Goal: Task Accomplishment & Management: Manage account settings

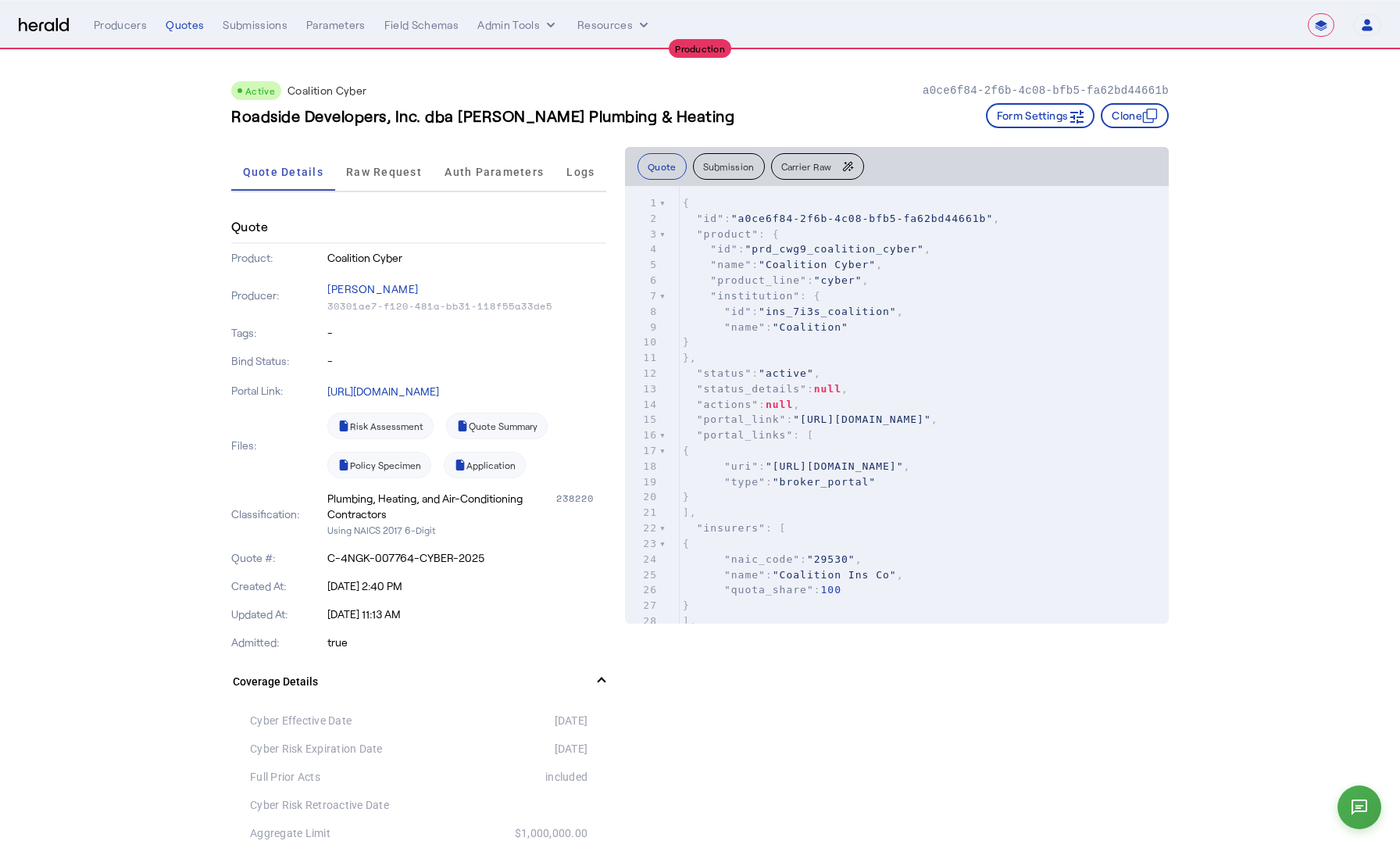
select select "**********"
click at [404, 169] on span "Raw Request" at bounding box center [384, 172] width 76 height 11
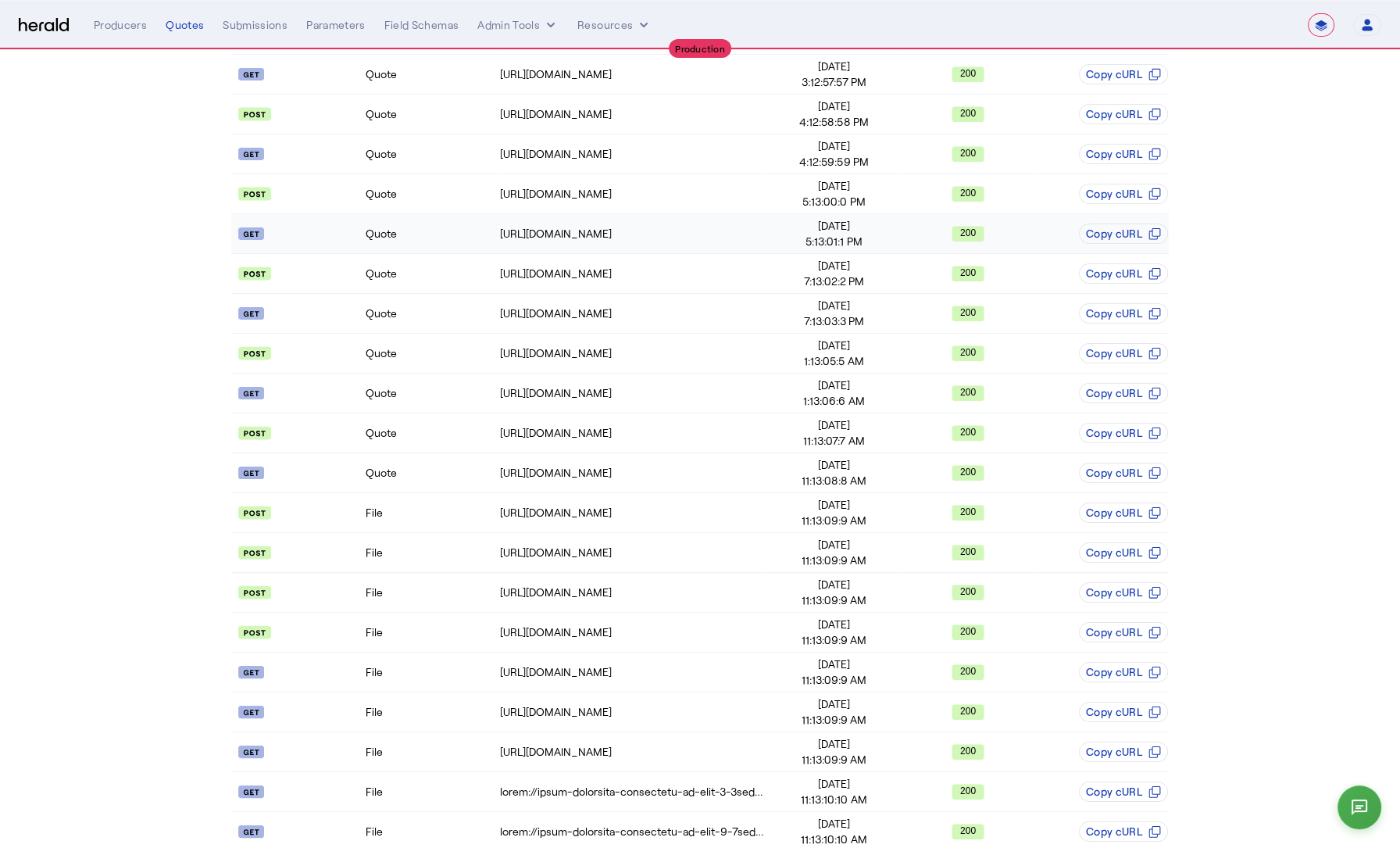
scroll to position [1053, 0]
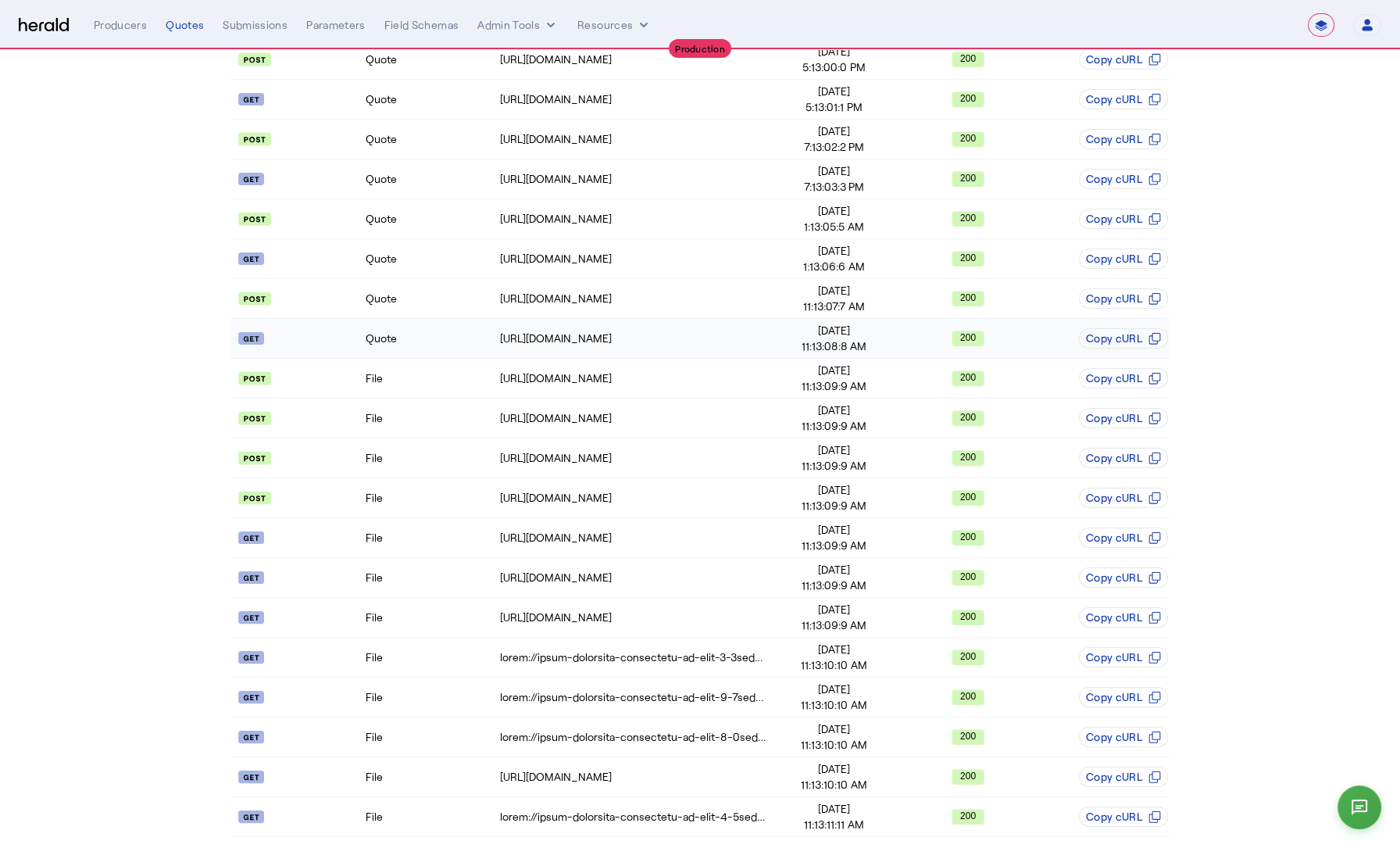
click at [423, 328] on td "Quote" at bounding box center [431, 339] width 134 height 40
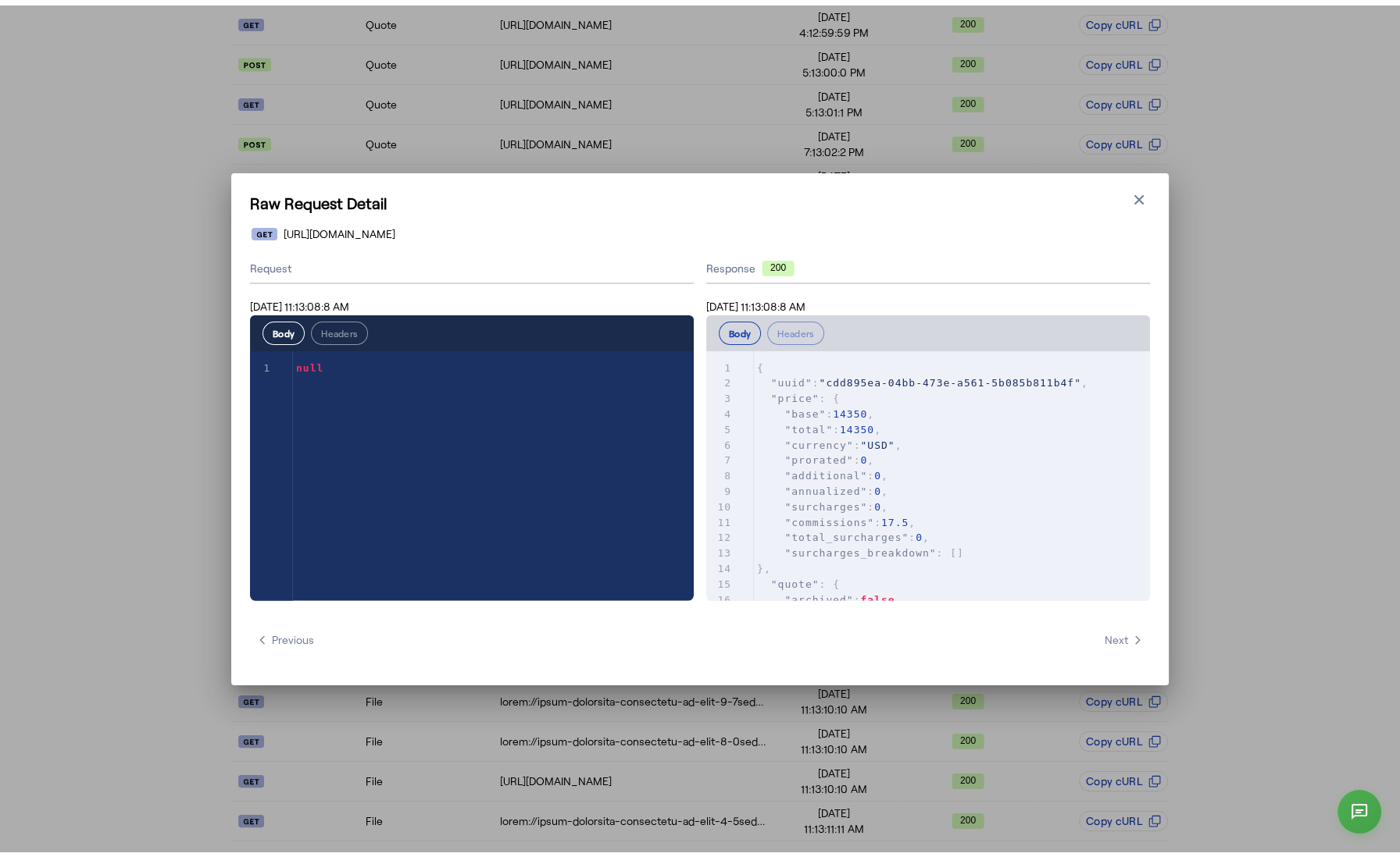
scroll to position [0, 0]
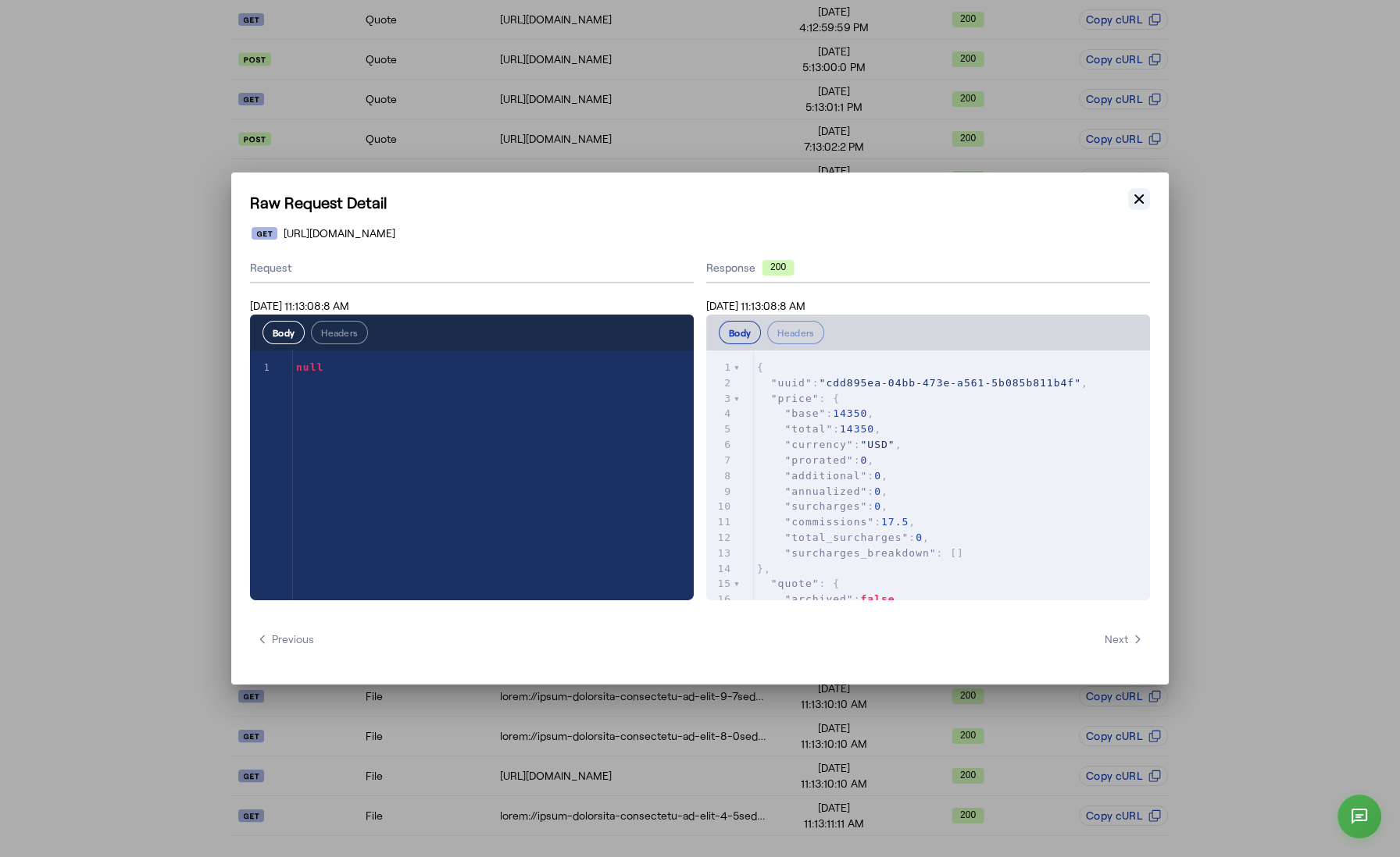
click at [1138, 197] on icon "button" at bounding box center [1139, 199] width 16 height 16
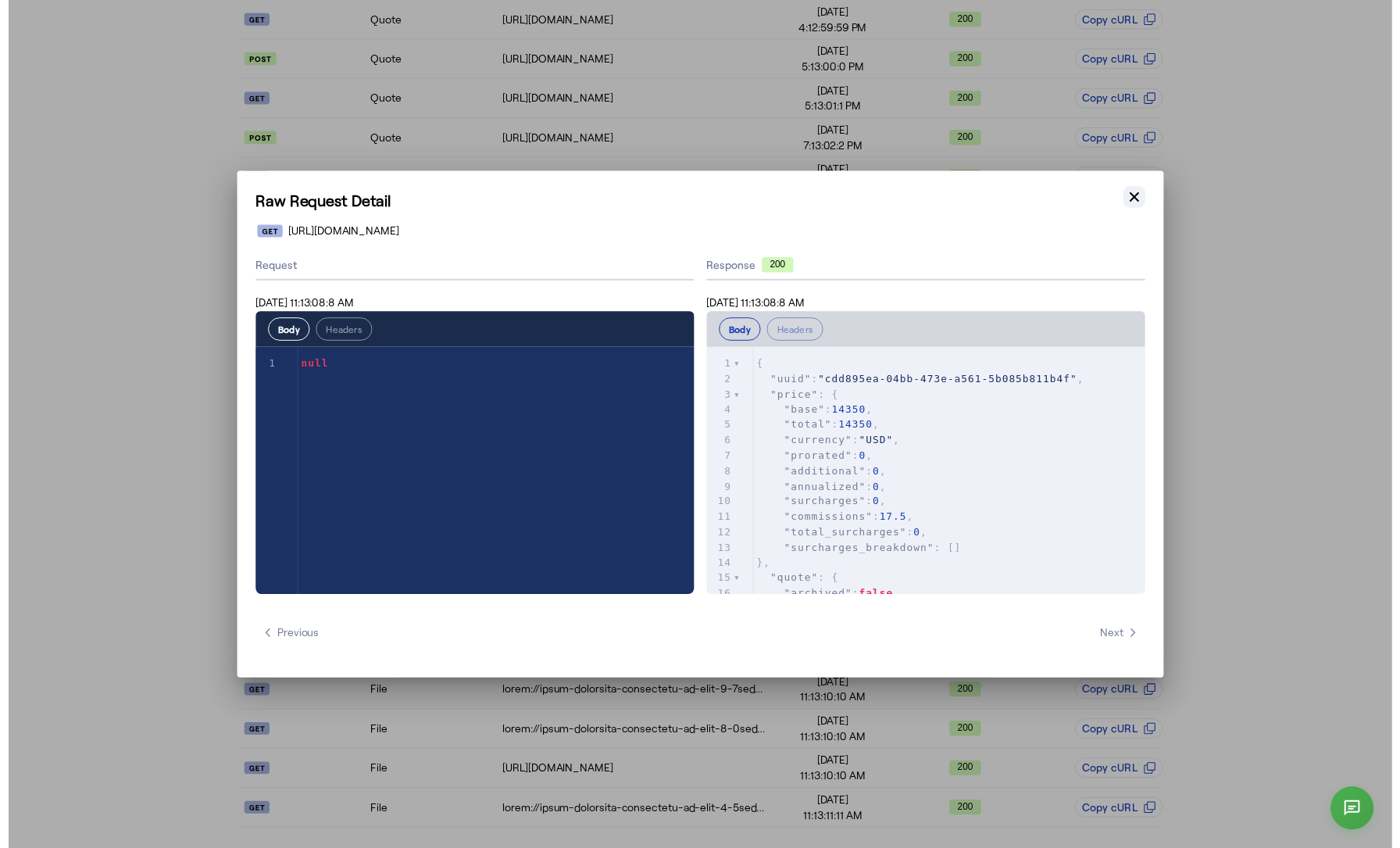
scroll to position [1053, 0]
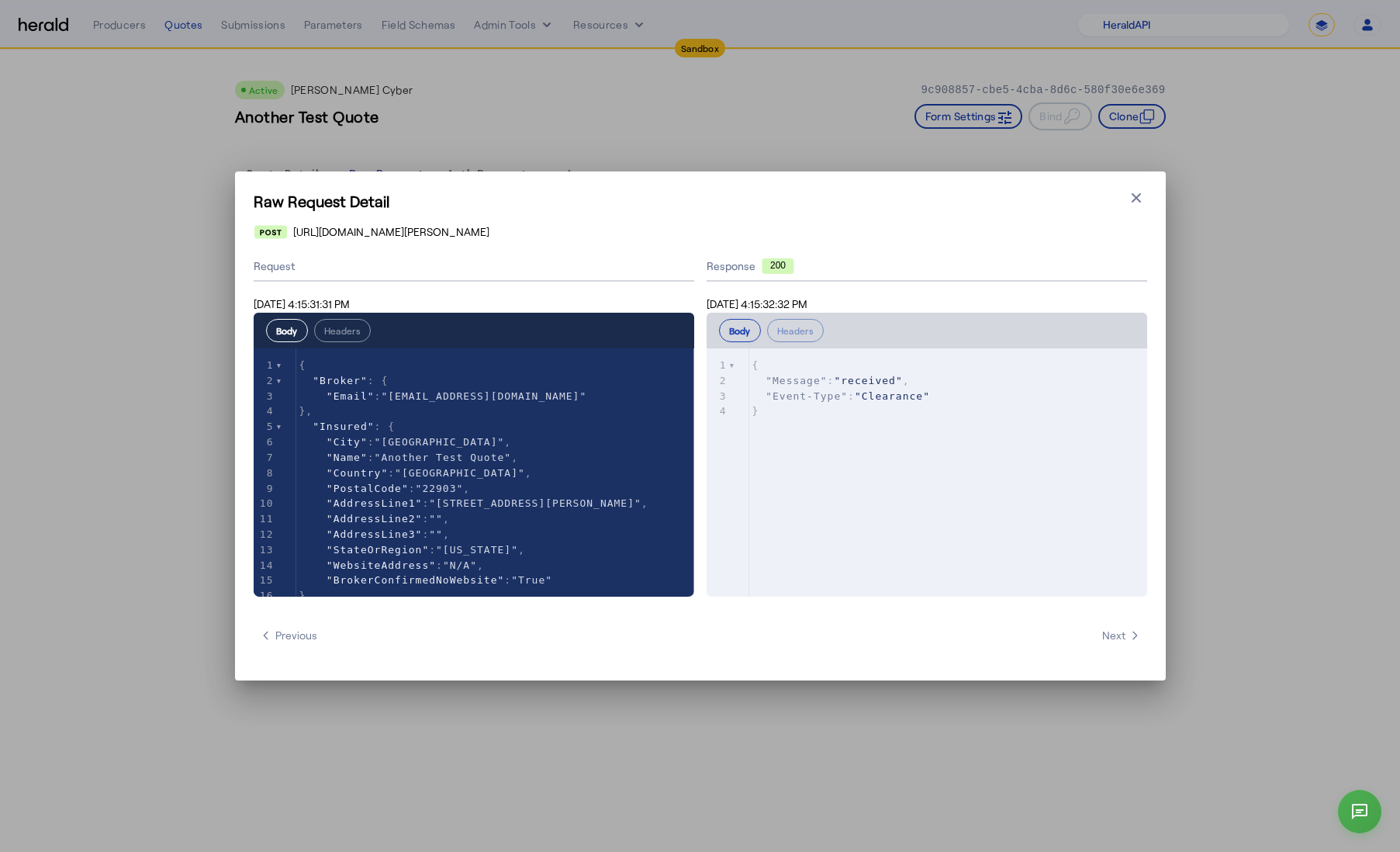
select select "pfm_2v8p_herald_api"
select select "*******"
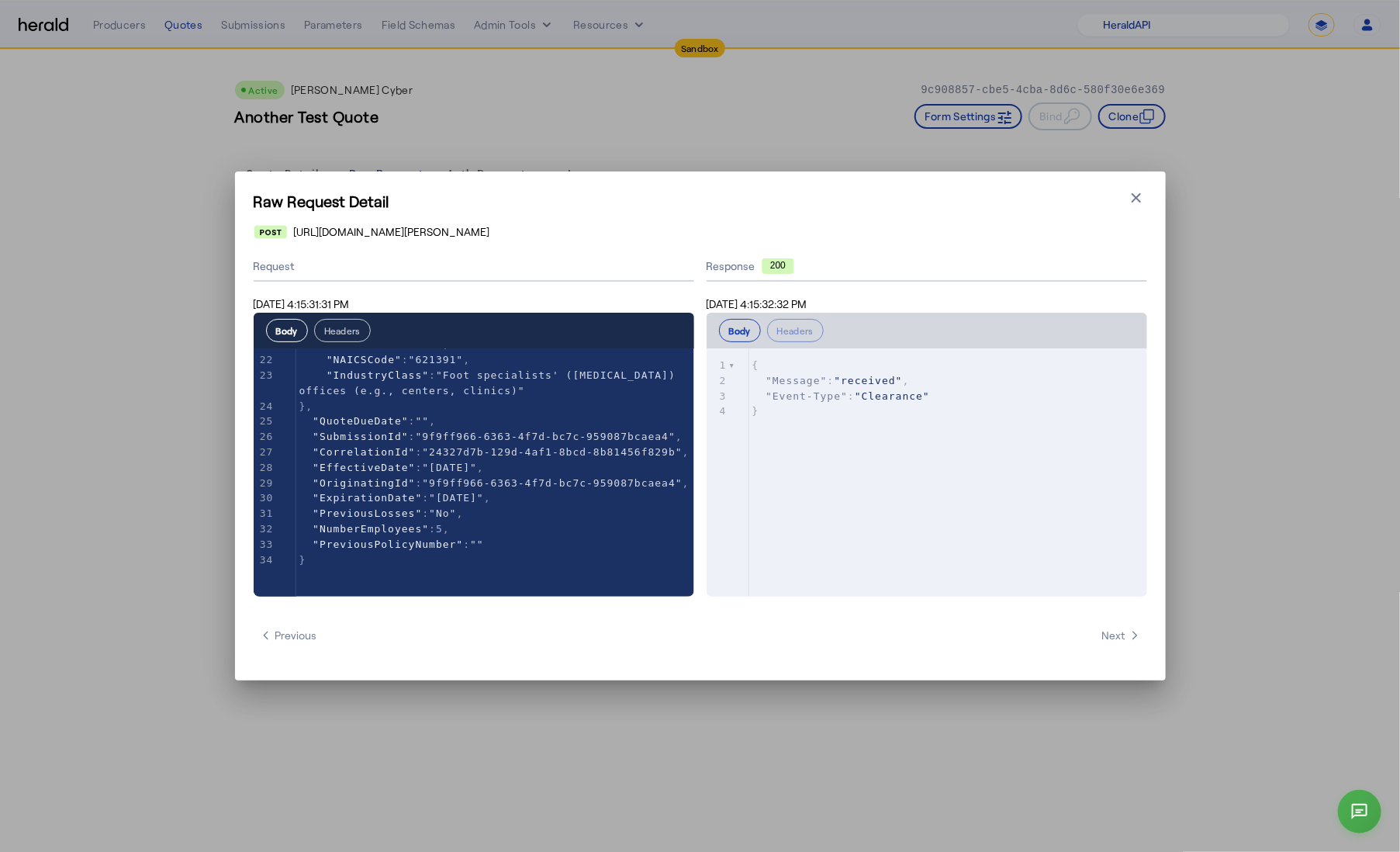
click at [355, 332] on button "Headers" at bounding box center [342, 330] width 57 height 23
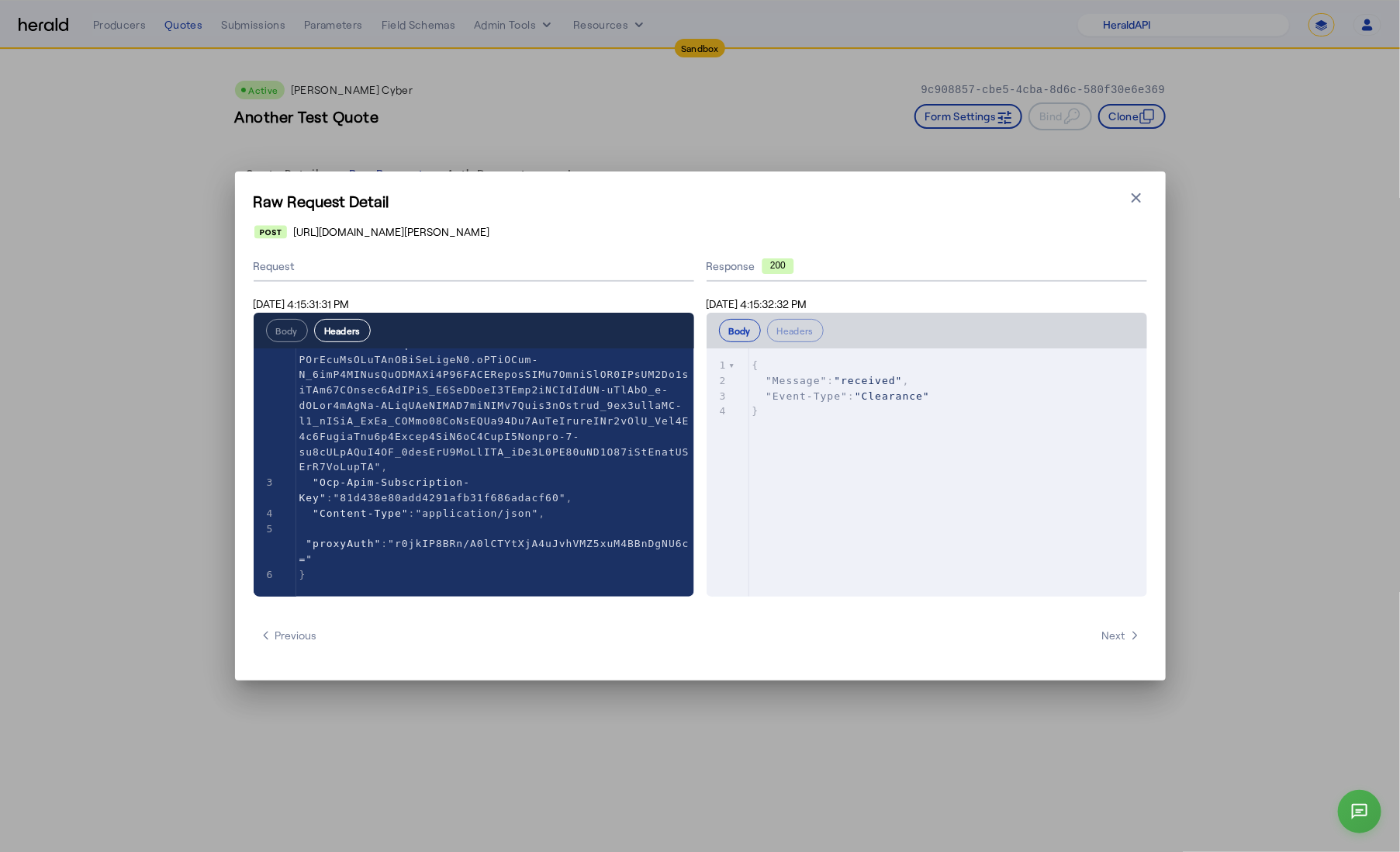
scroll to position [291, 0]
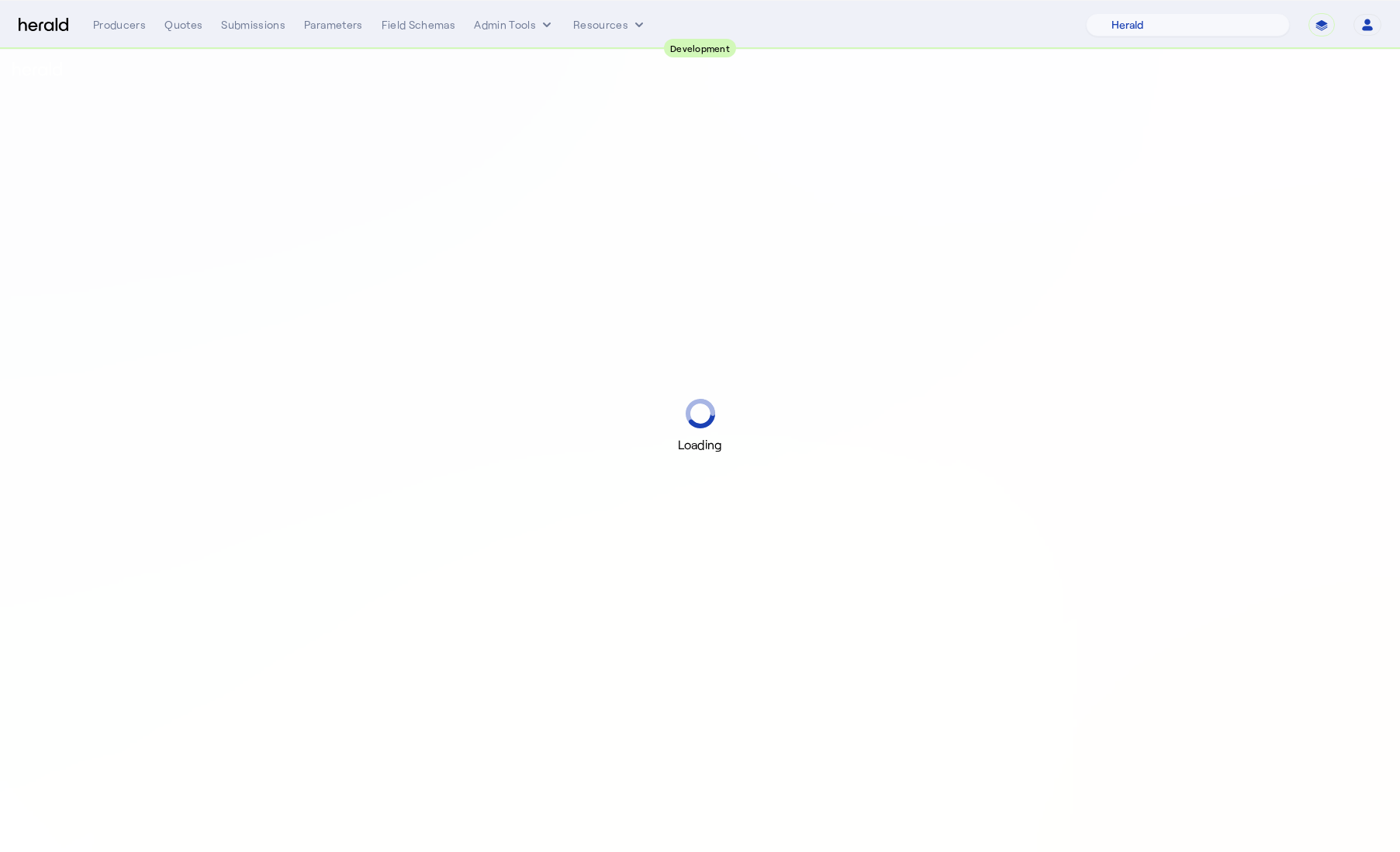
select select "pfm_2v8p_herald_api"
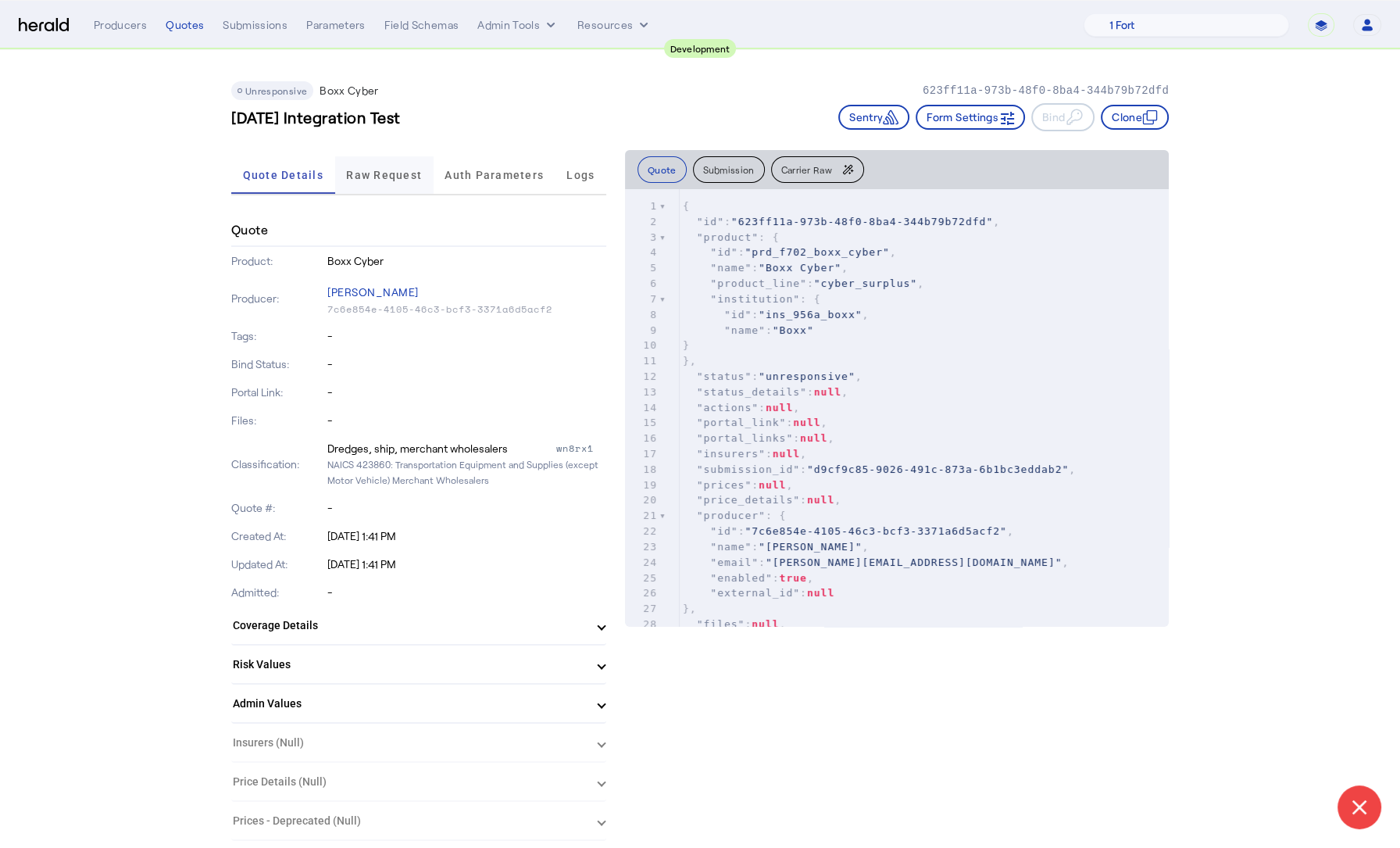
click at [387, 176] on span "Raw Request" at bounding box center [384, 175] width 76 height 11
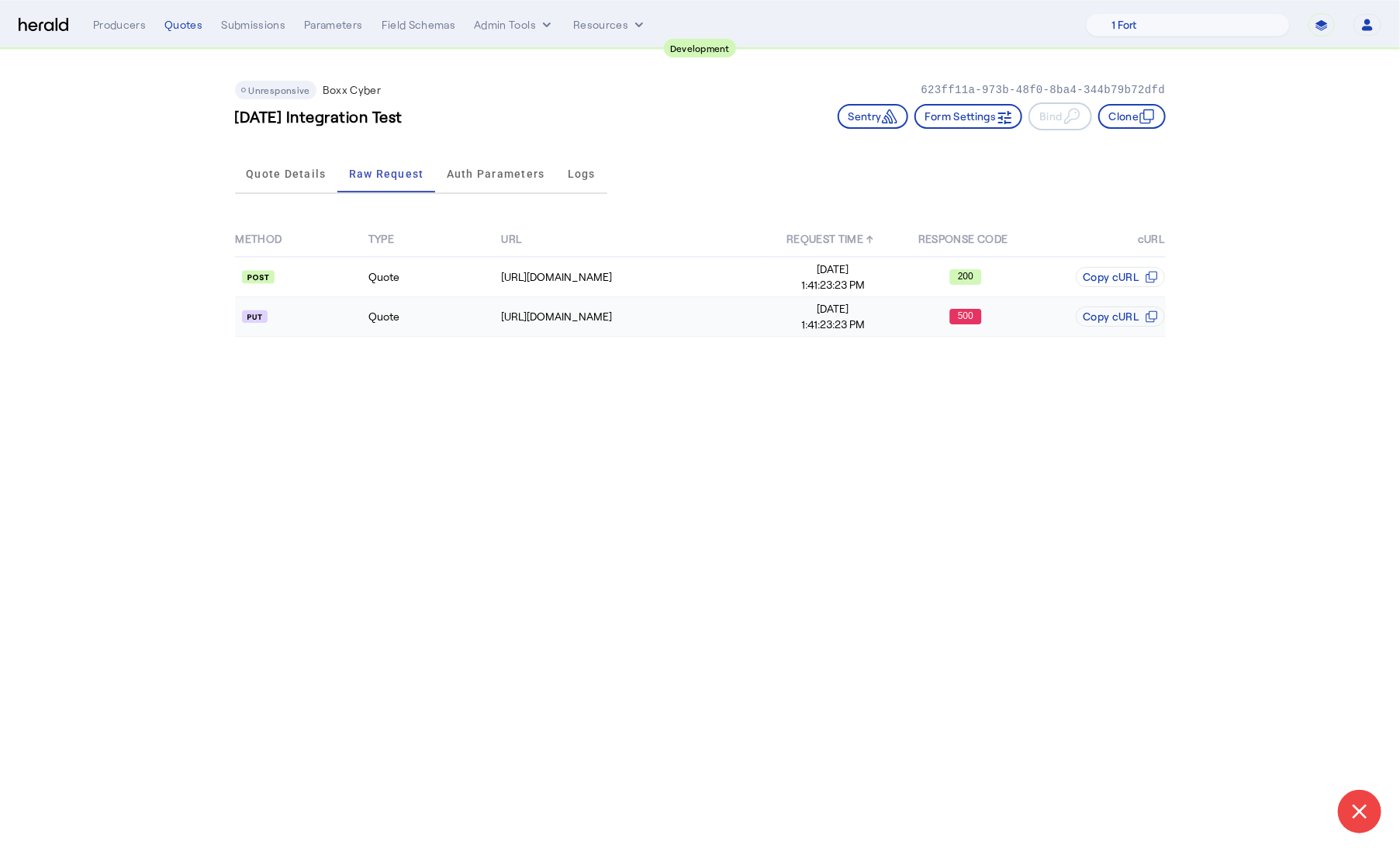
click at [460, 318] on td "Quote" at bounding box center [433, 317] width 133 height 40
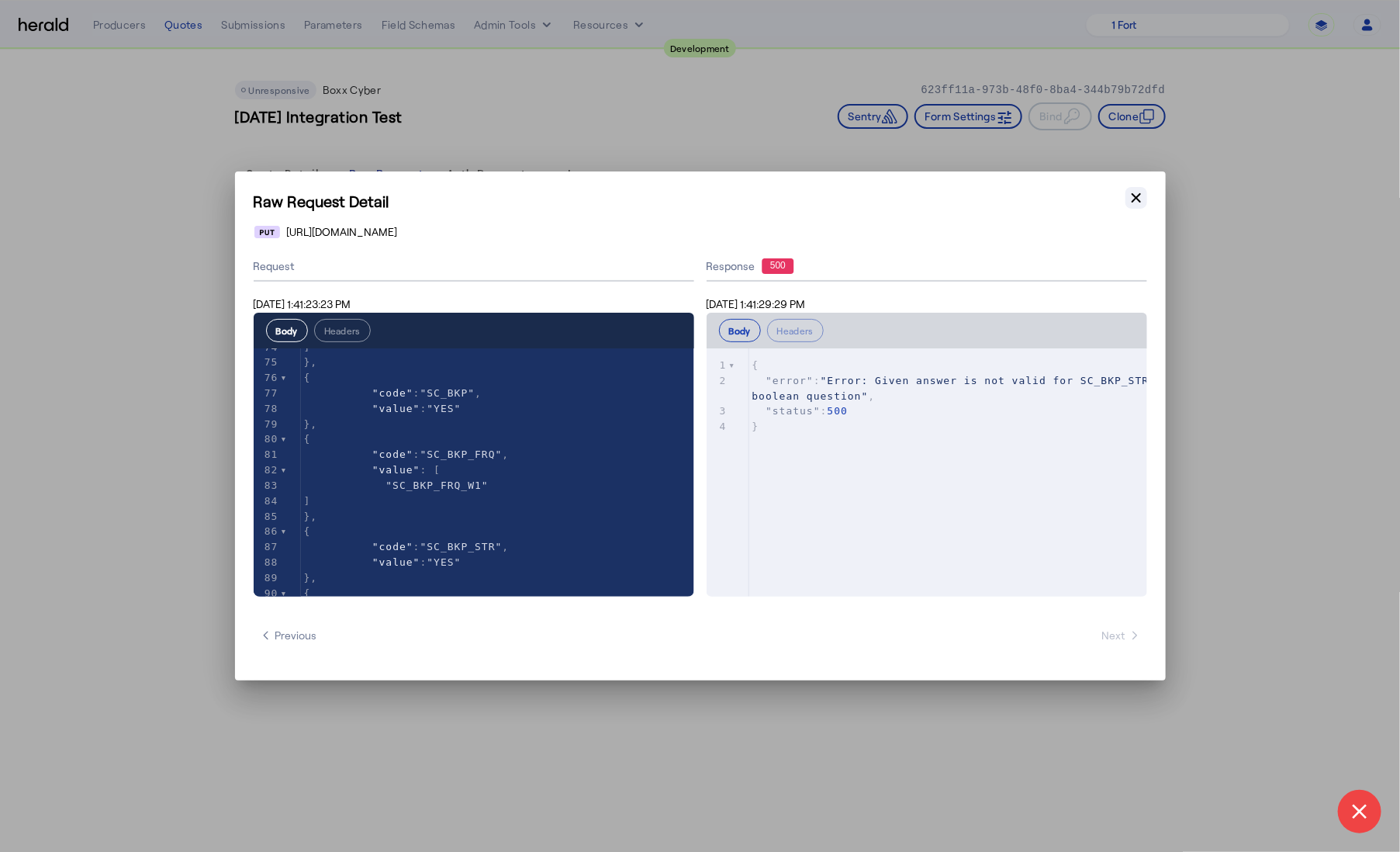
click at [1138, 202] on icon "button" at bounding box center [1136, 198] width 15 height 15
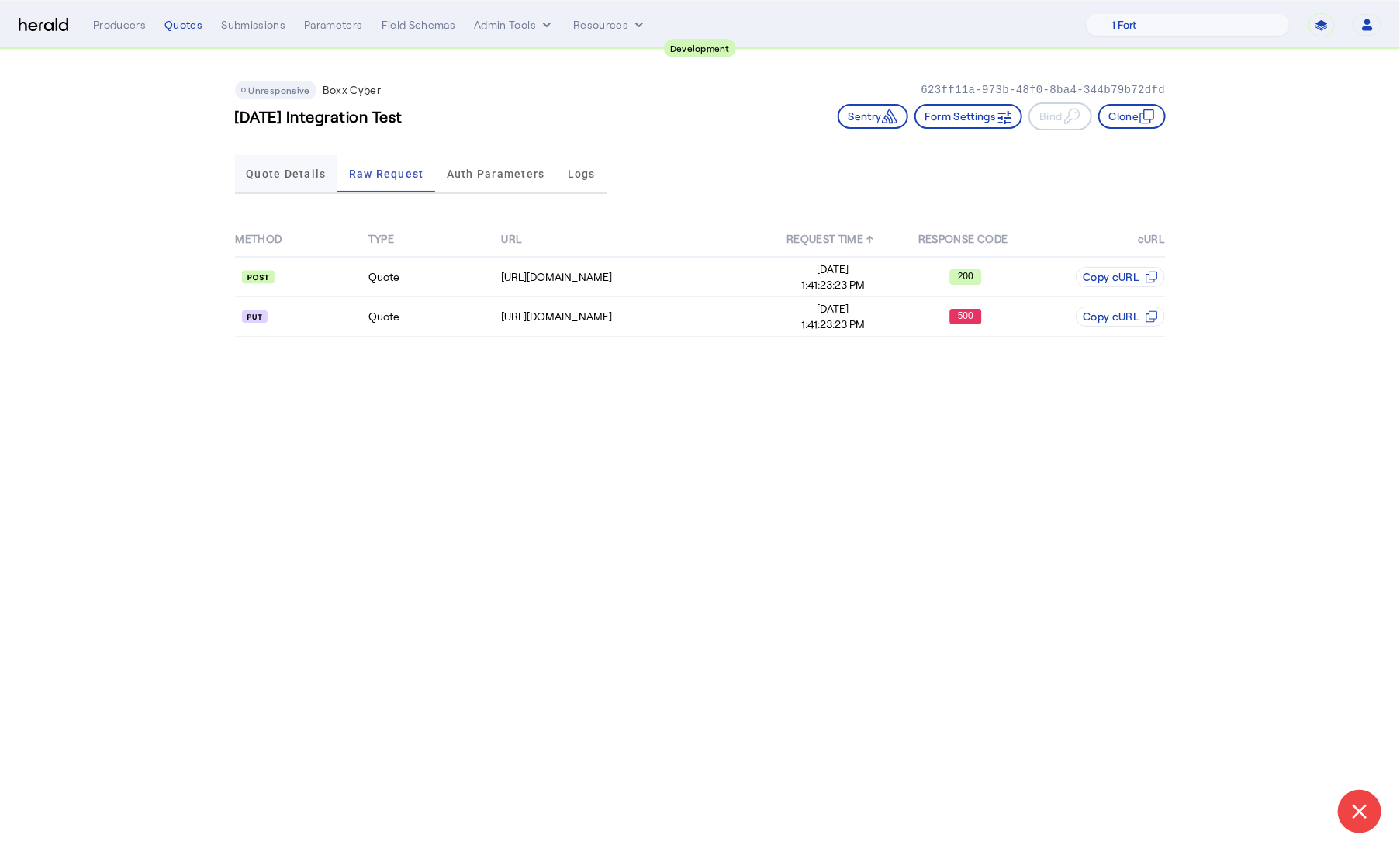
click at [292, 185] on span "Quote Details" at bounding box center [285, 173] width 80 height 37
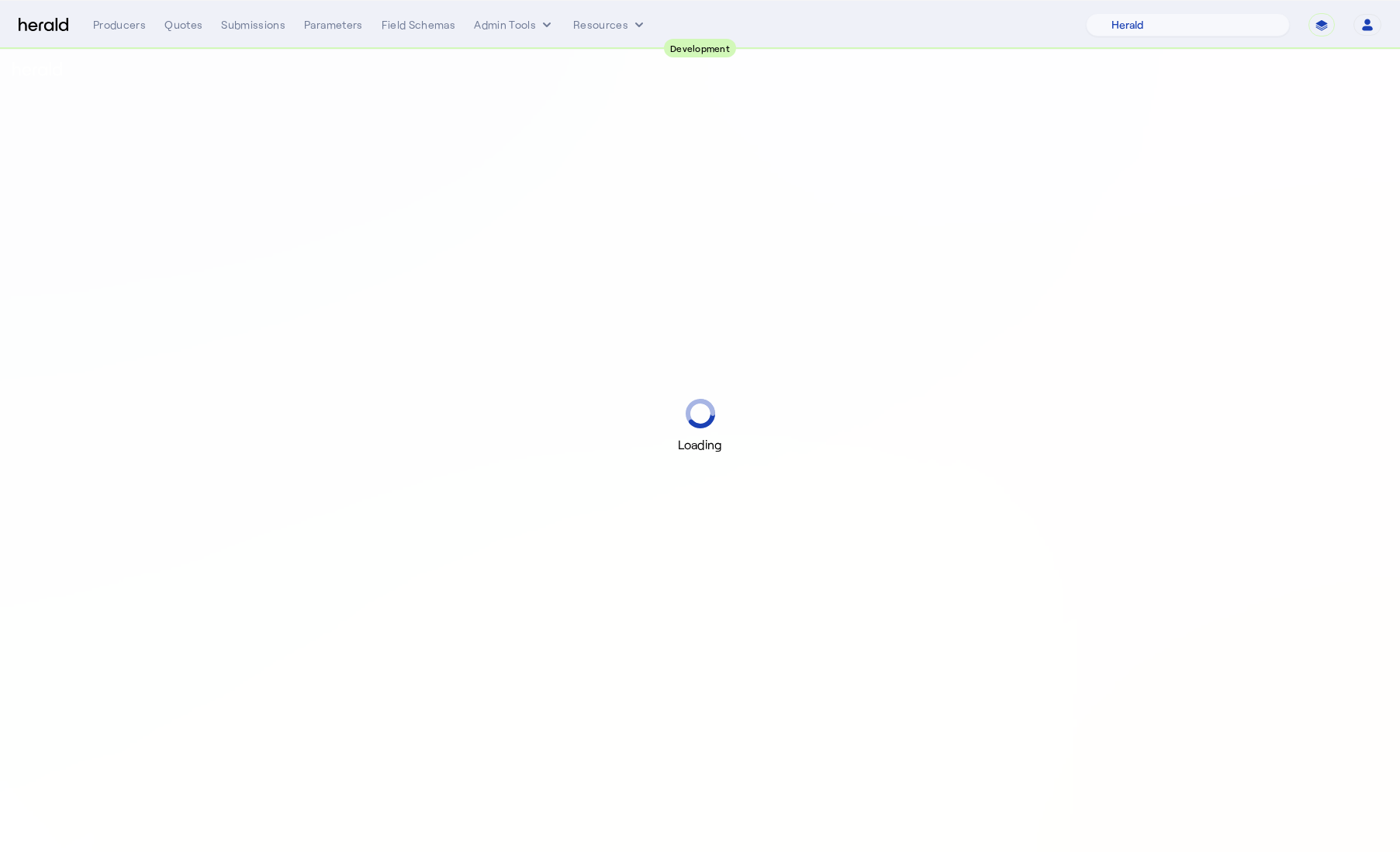
select select "pfm_2v8p_herald_api"
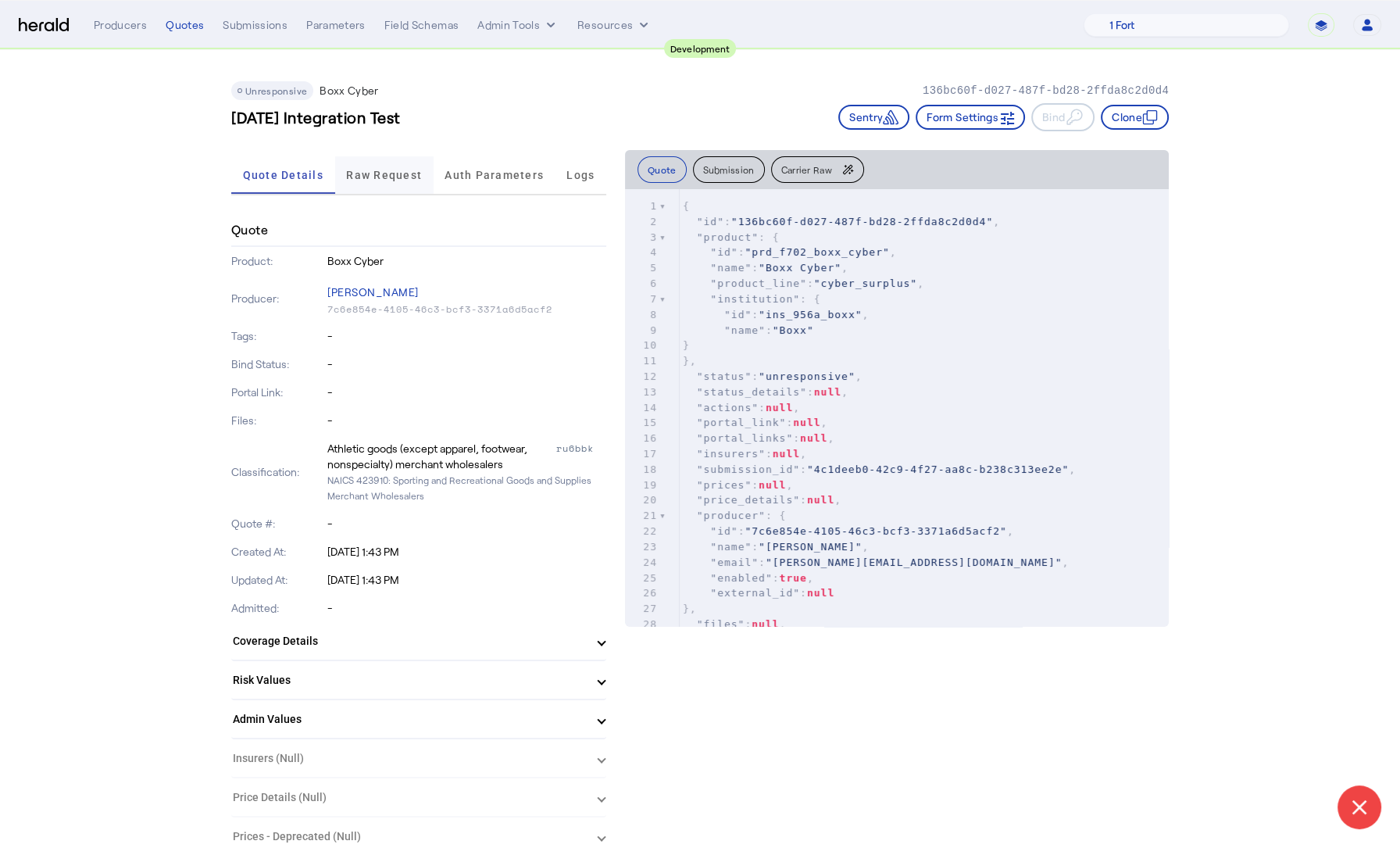
click at [378, 175] on span "Raw Request" at bounding box center [384, 175] width 76 height 11
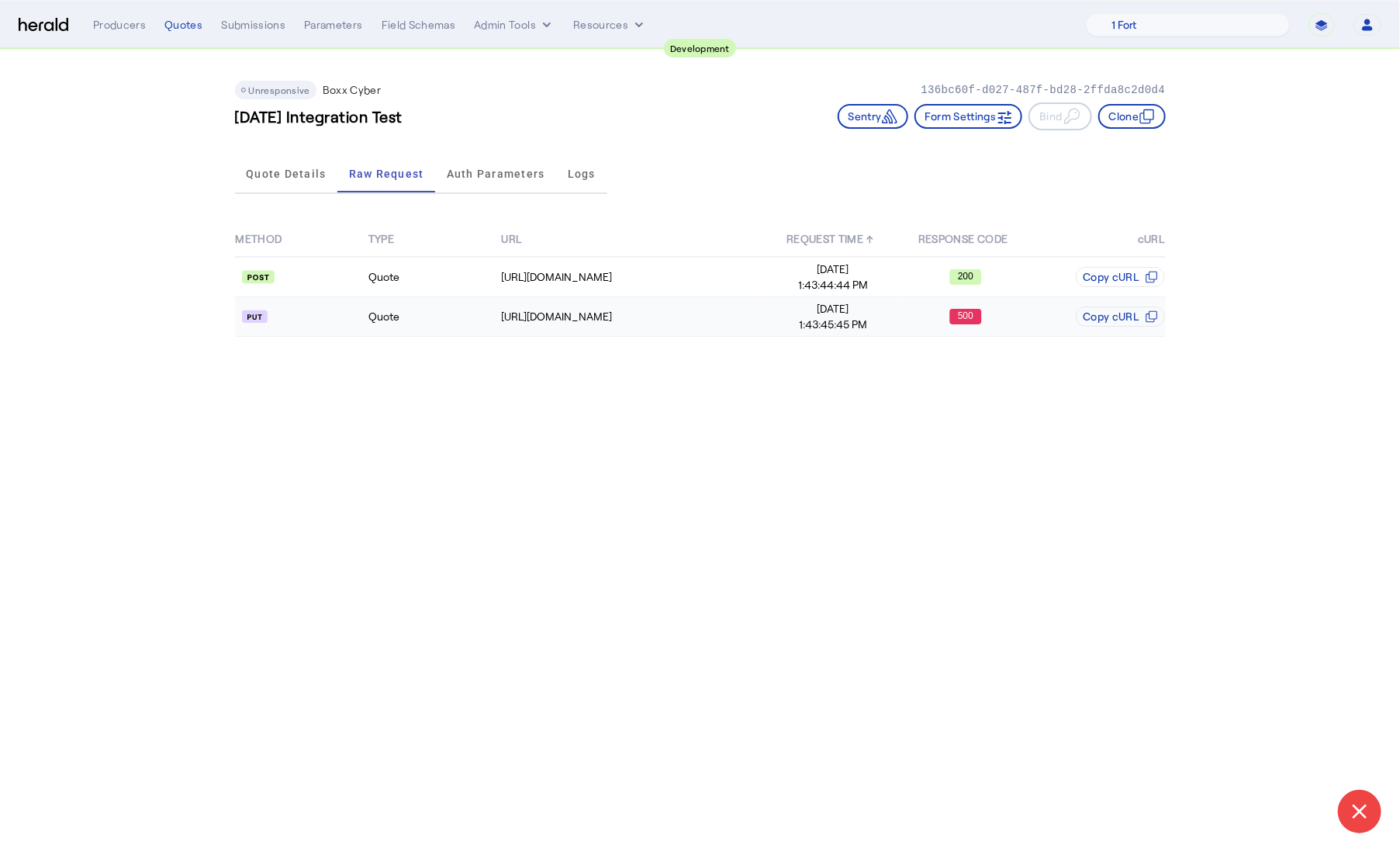
click at [403, 323] on td "Quote" at bounding box center [433, 317] width 133 height 40
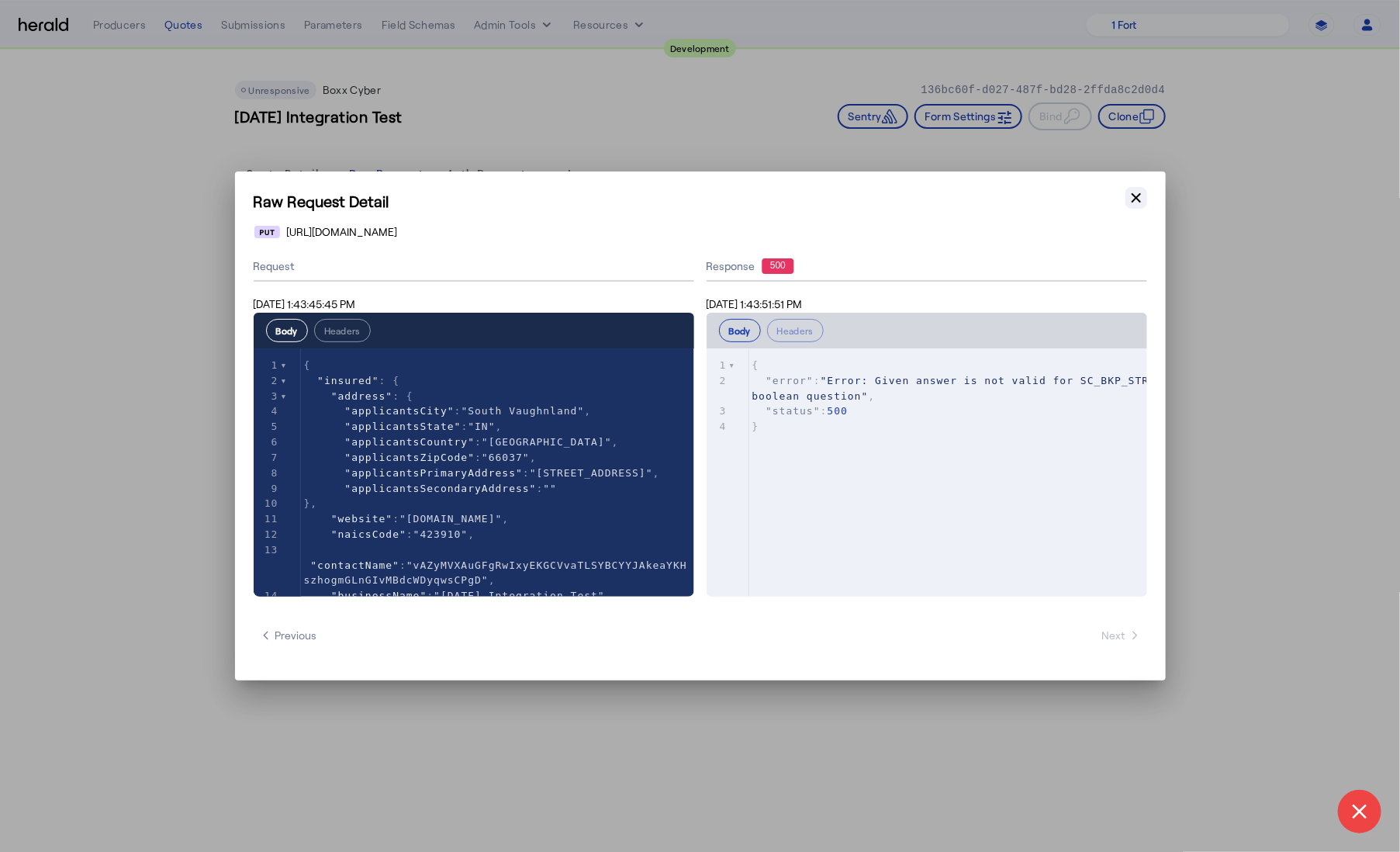
click at [1141, 198] on icon "button" at bounding box center [1136, 198] width 15 height 15
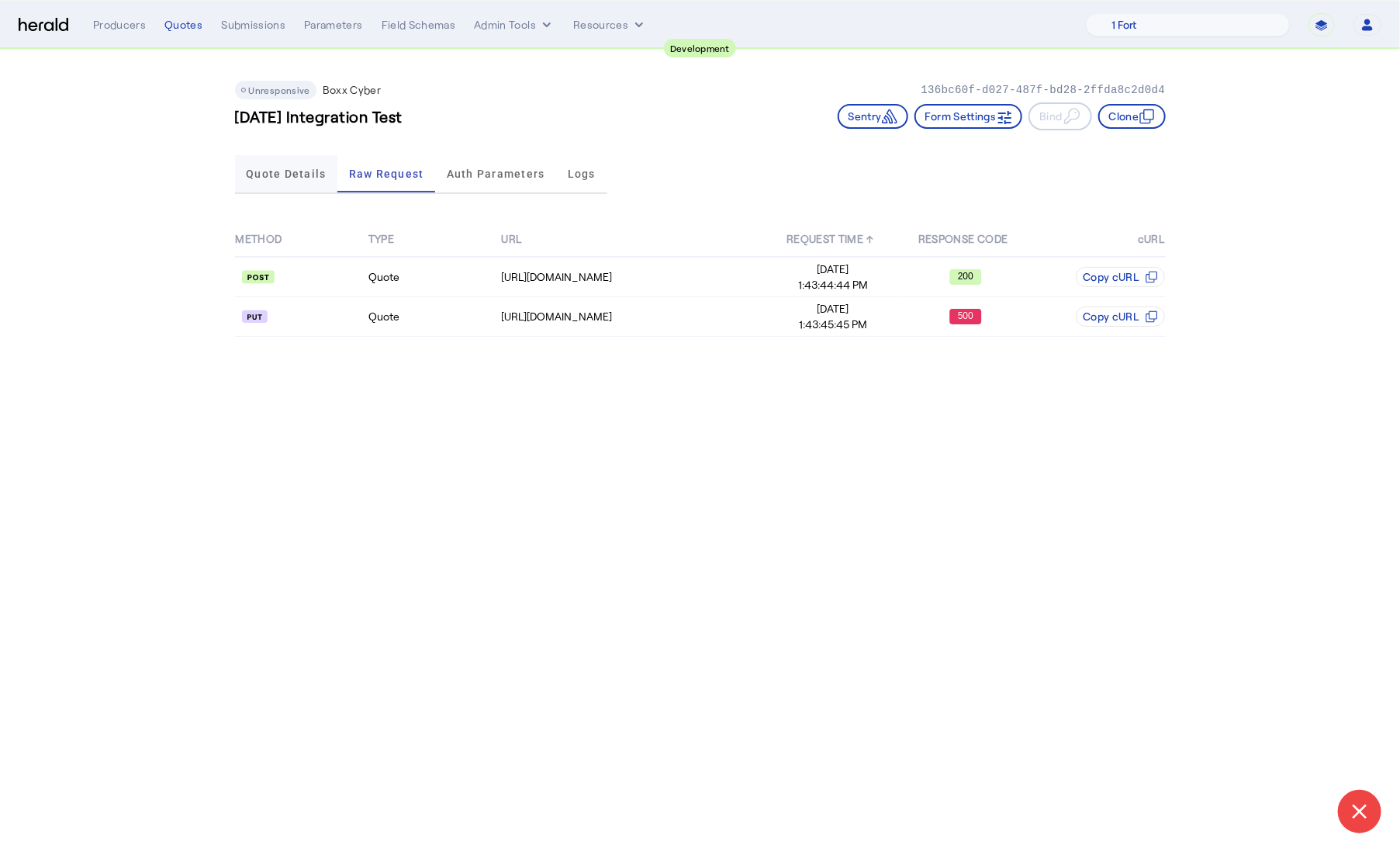
click at [294, 181] on span "Quote Details" at bounding box center [285, 173] width 80 height 37
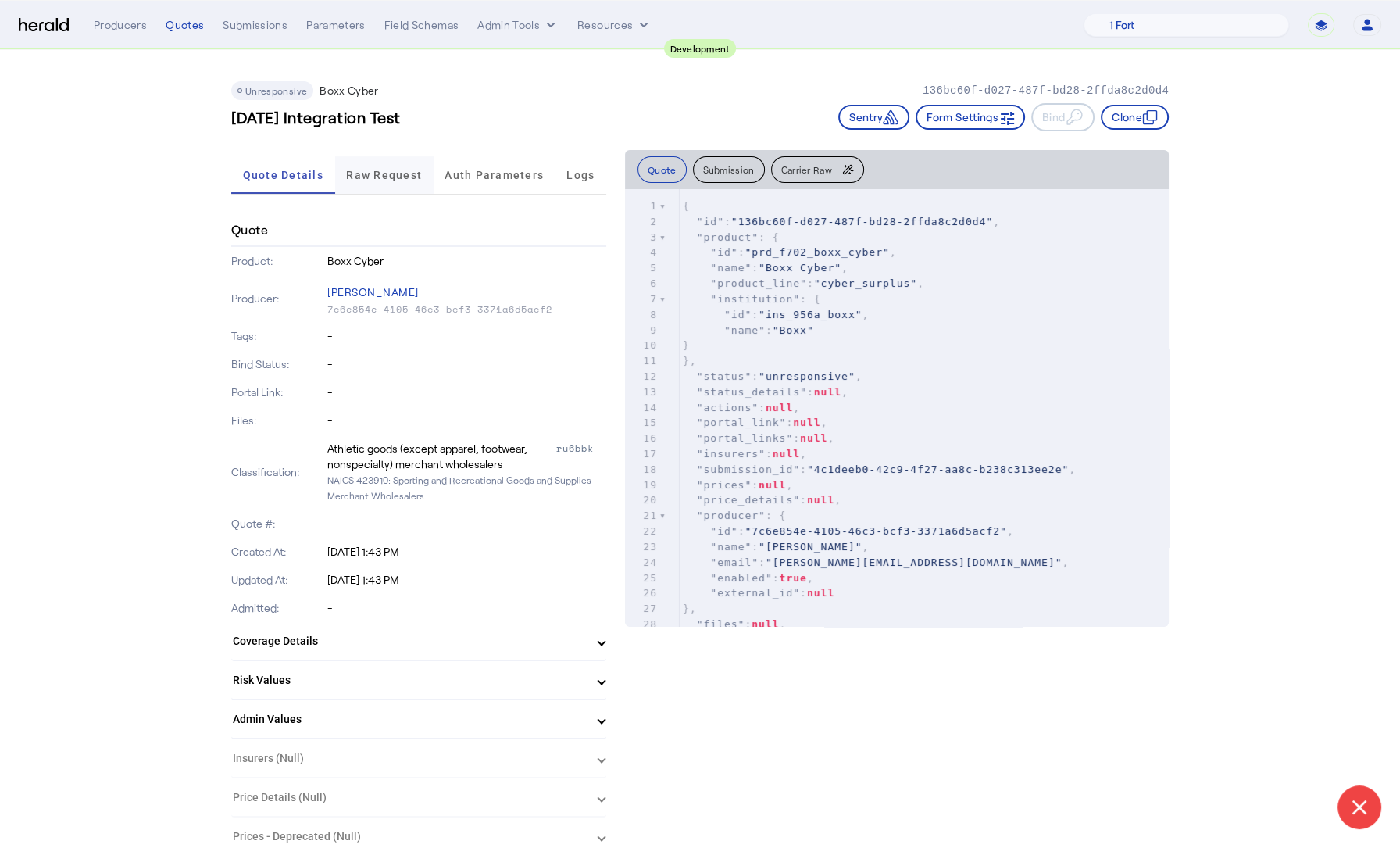
click at [367, 176] on span "Raw Request" at bounding box center [384, 175] width 76 height 11
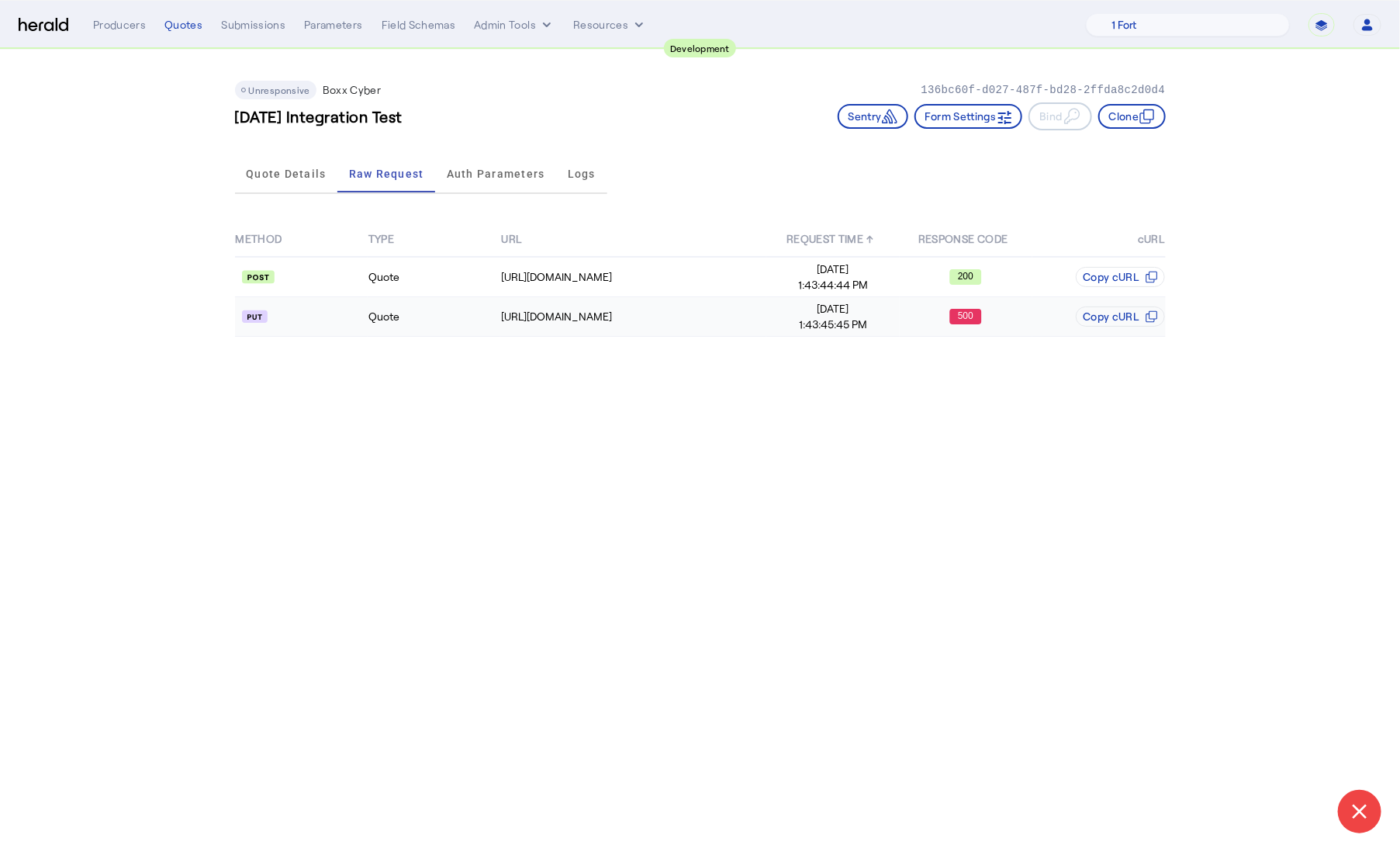
click at [466, 307] on td "Quote" at bounding box center [433, 317] width 133 height 40
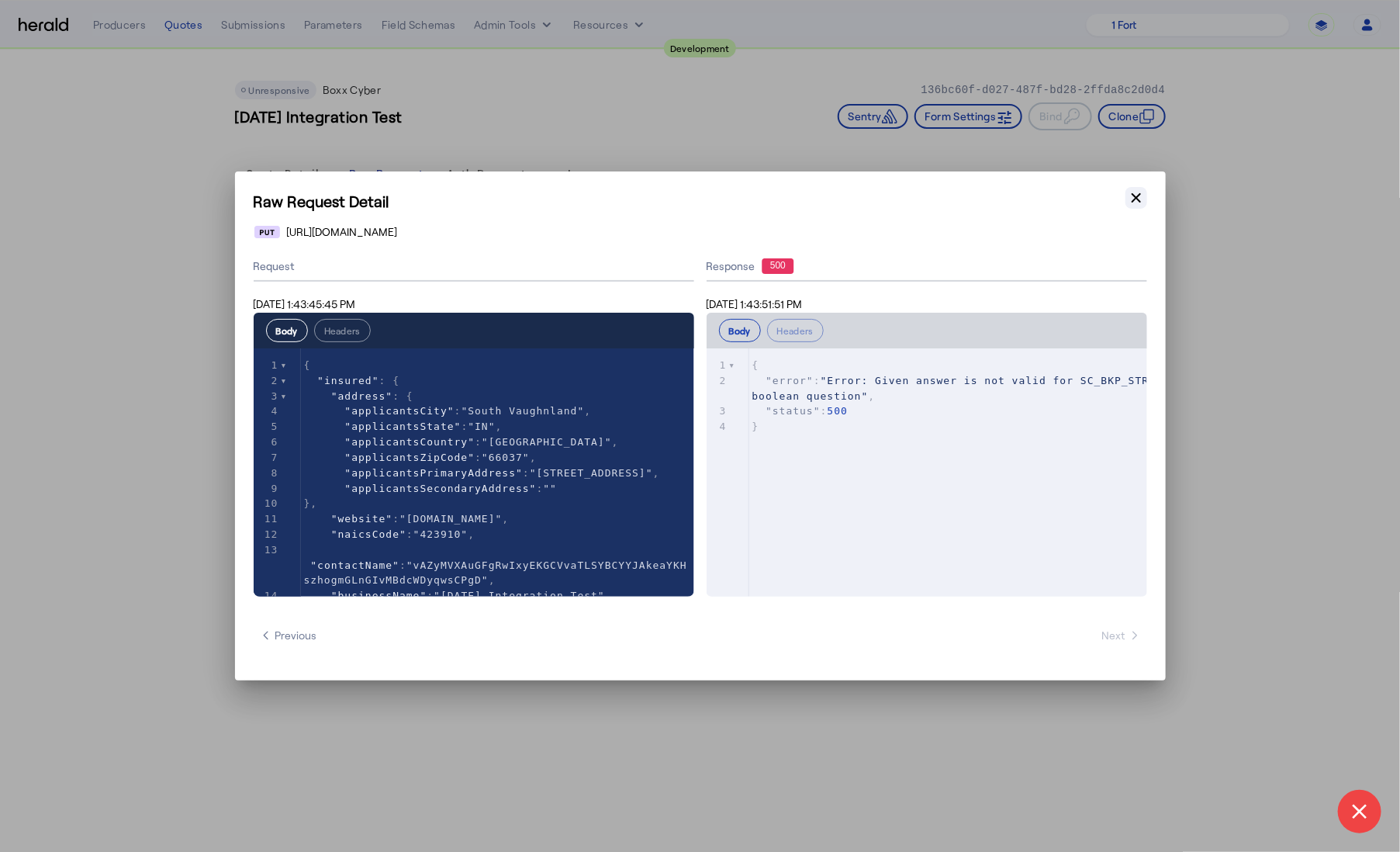
click at [1134, 193] on icon "button" at bounding box center [1136, 198] width 15 height 15
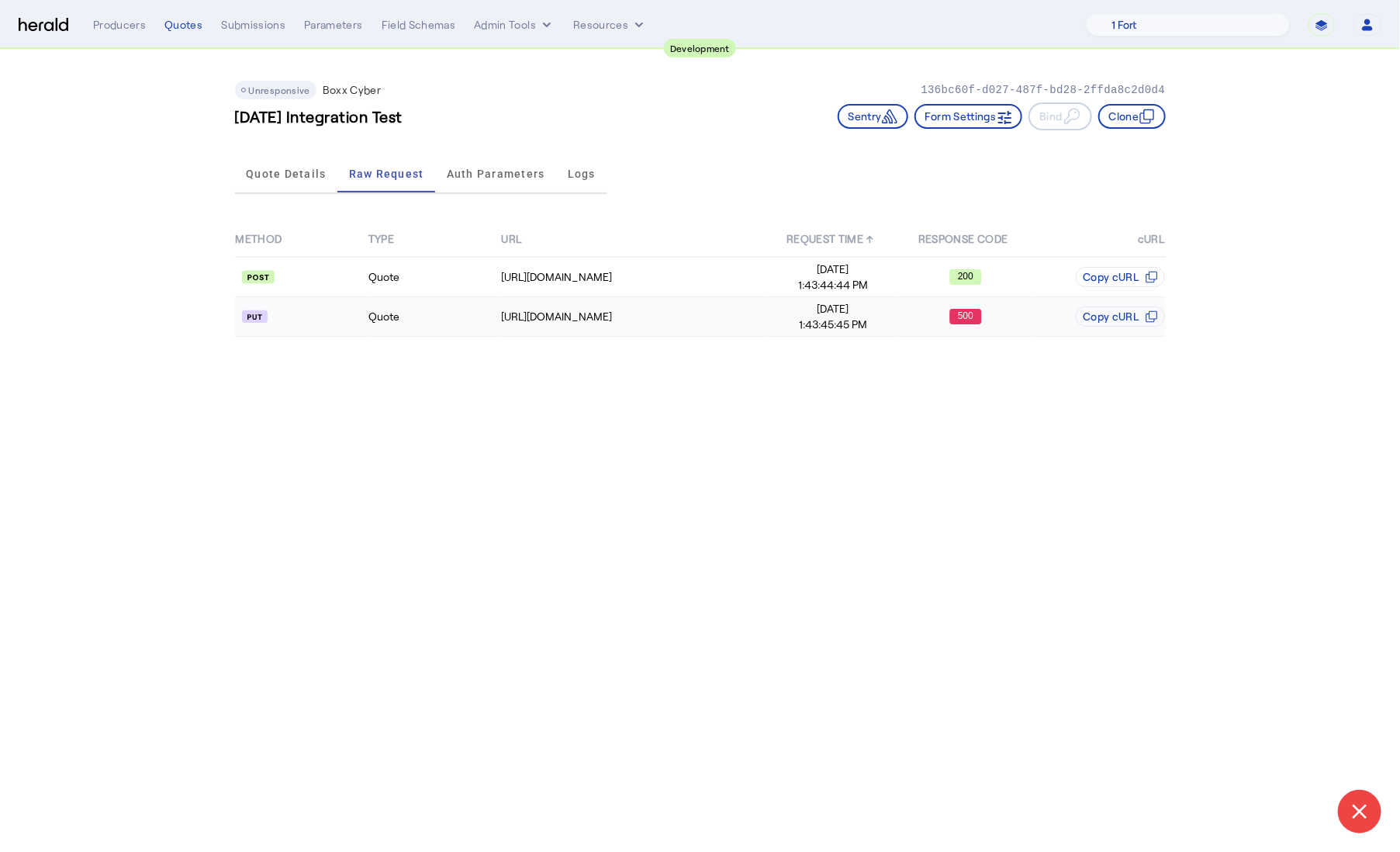
click at [462, 319] on td "Quote" at bounding box center [433, 317] width 133 height 40
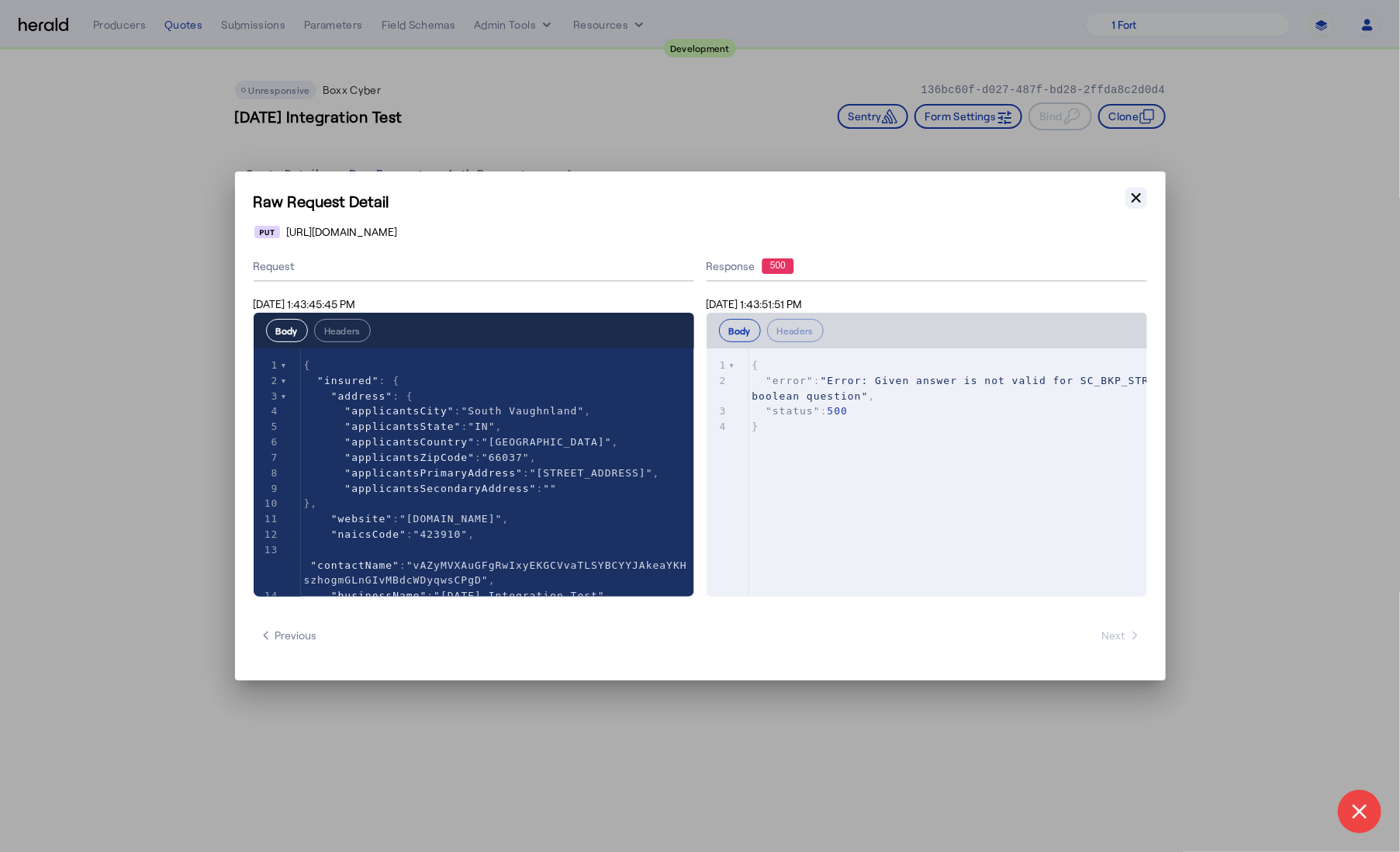
click at [1133, 200] on icon "button" at bounding box center [1136, 198] width 15 height 15
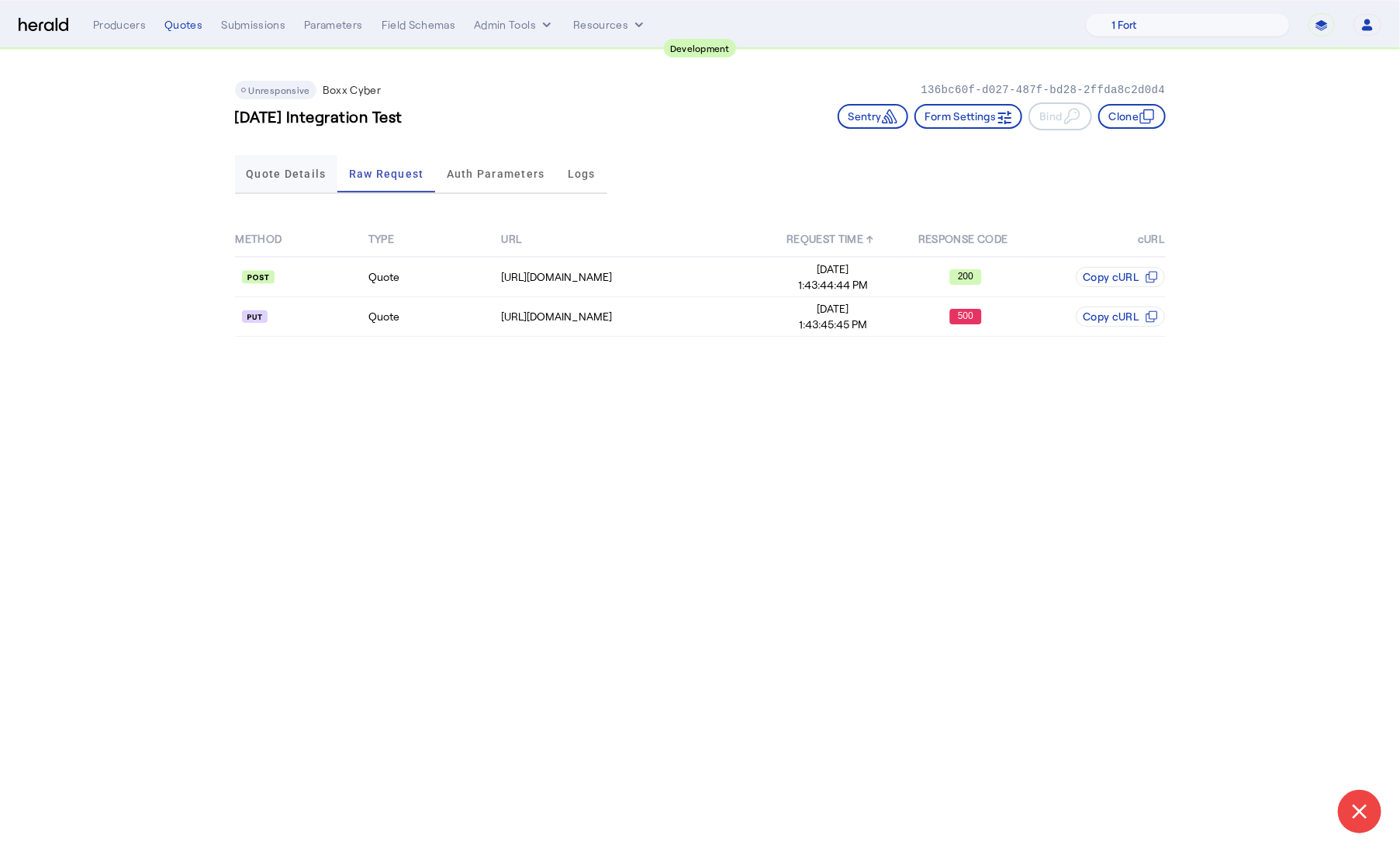
click at [283, 176] on span "Quote Details" at bounding box center [285, 173] width 80 height 11
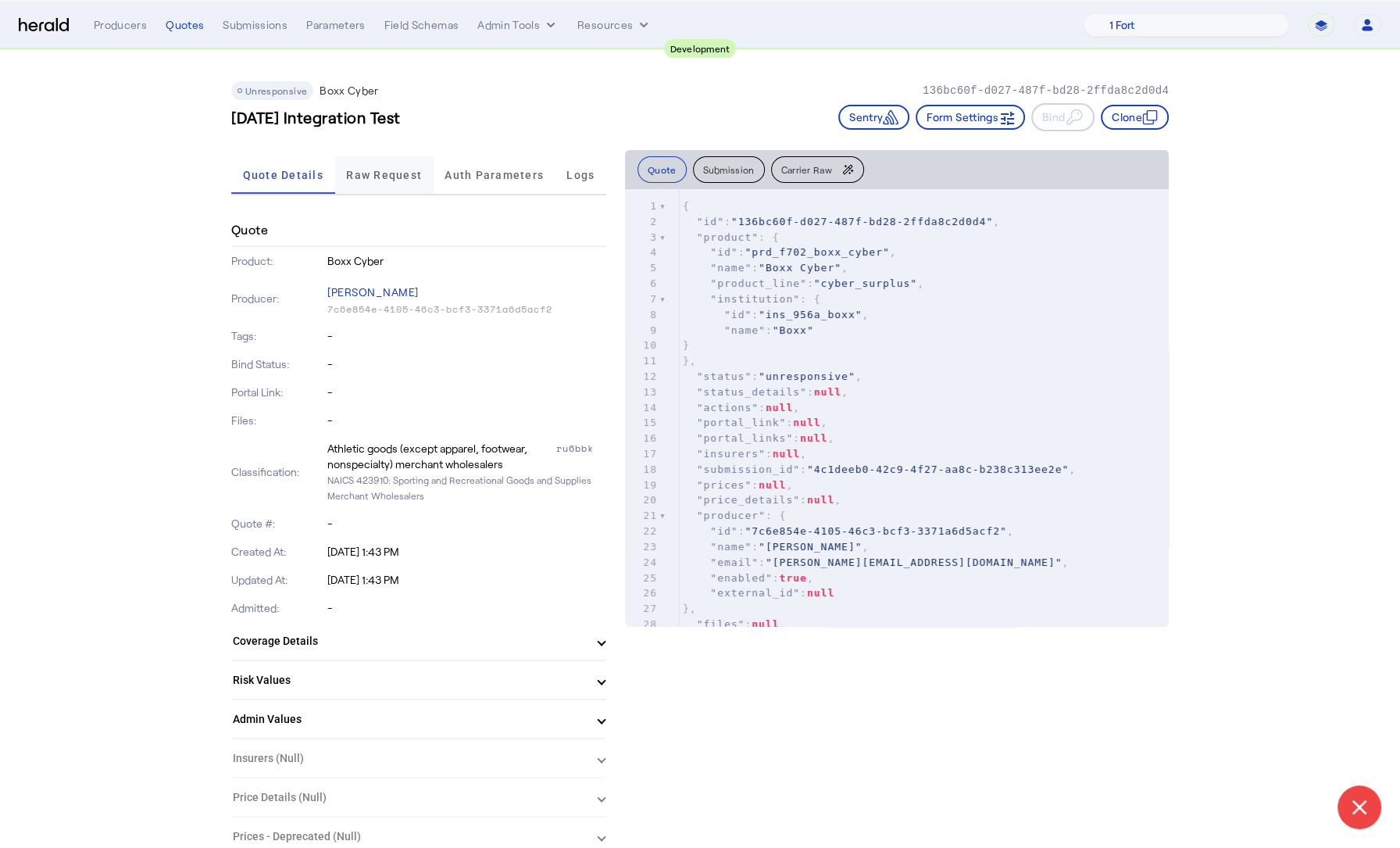
click at [368, 169] on span "Raw Request" at bounding box center [384, 175] width 76 height 11
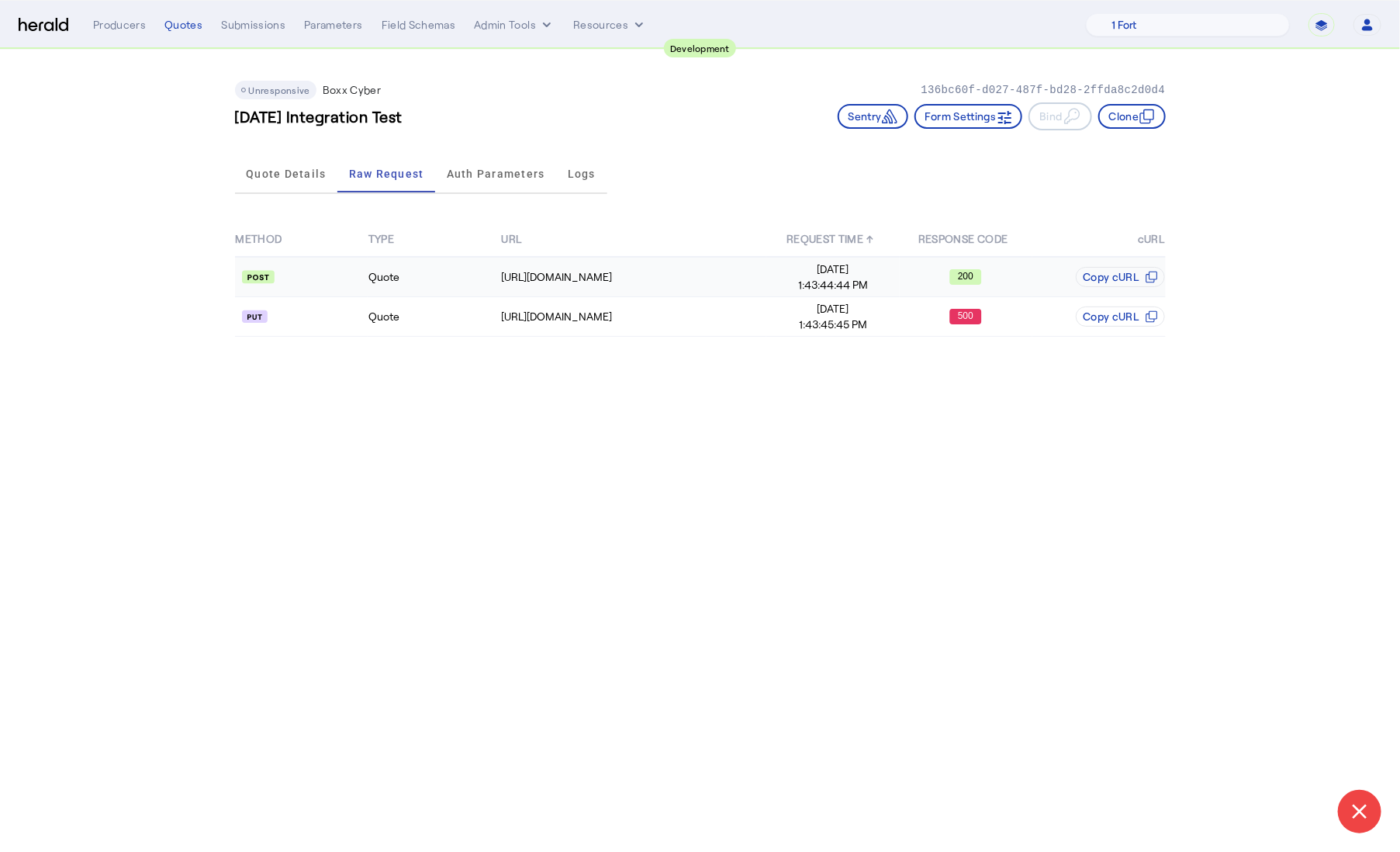
click at [458, 257] on td "Quote" at bounding box center [433, 277] width 133 height 40
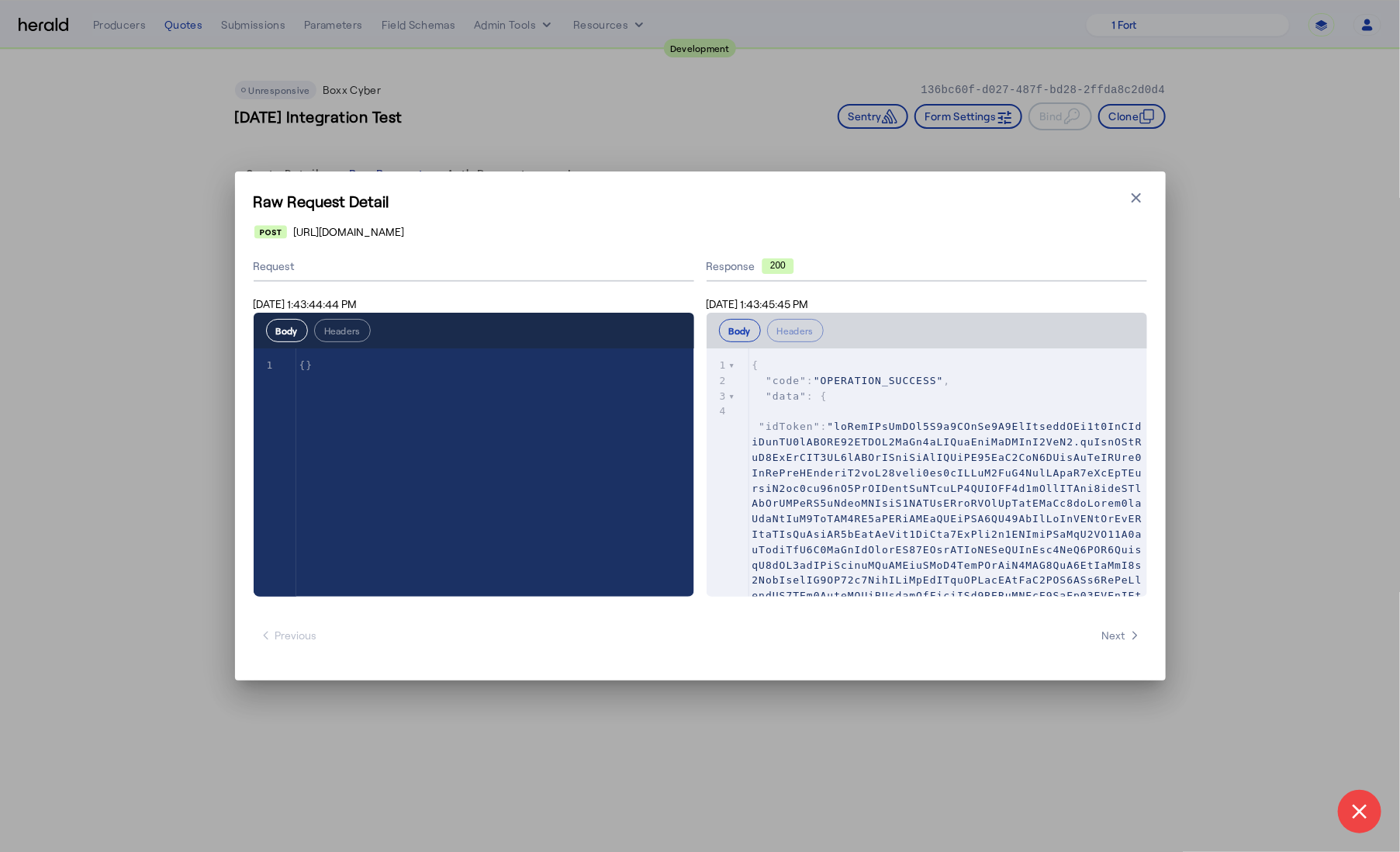
click at [1137, 202] on icon "button" at bounding box center [1136, 198] width 15 height 15
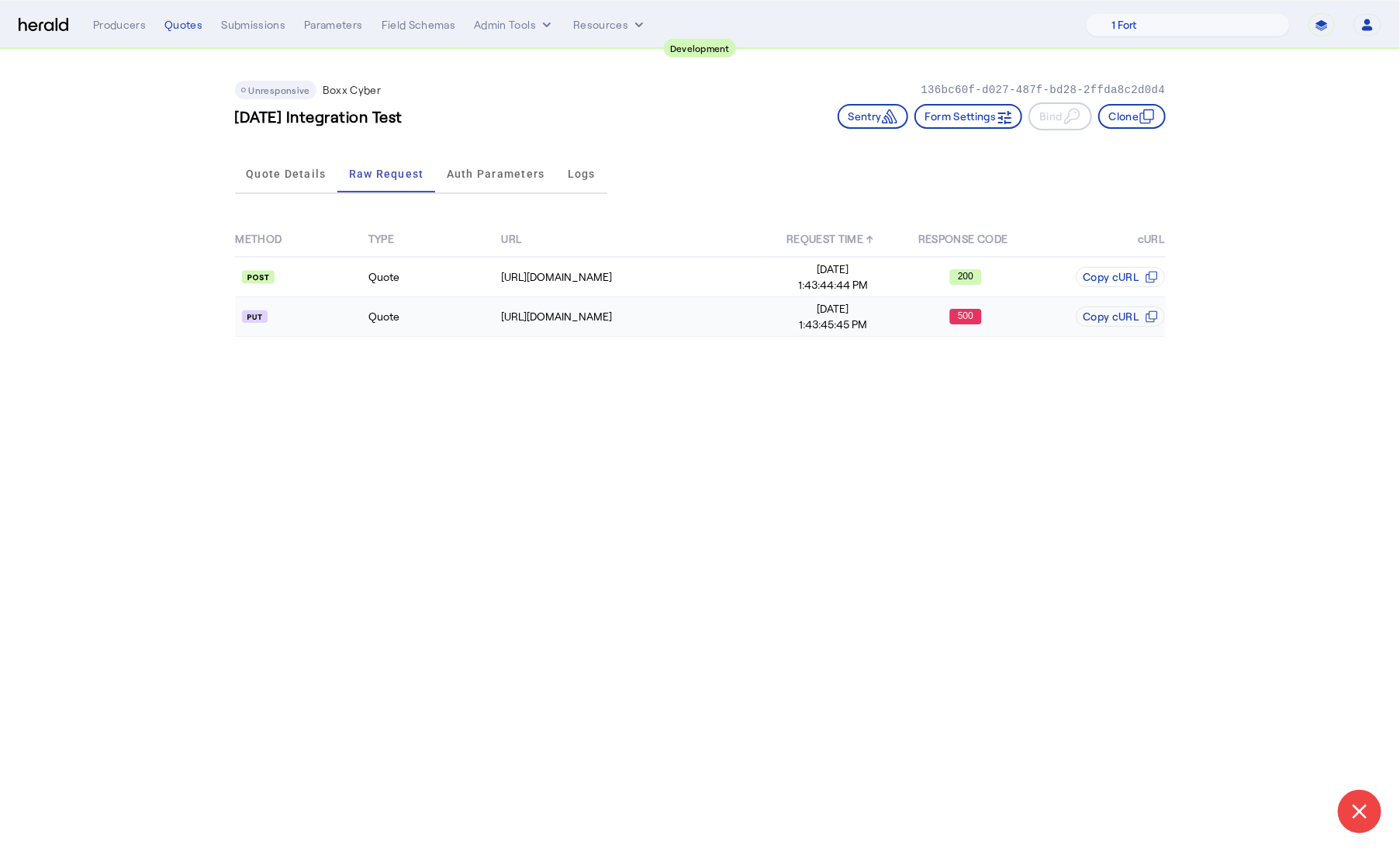
click at [345, 323] on api-badge at bounding box center [301, 317] width 131 height 15
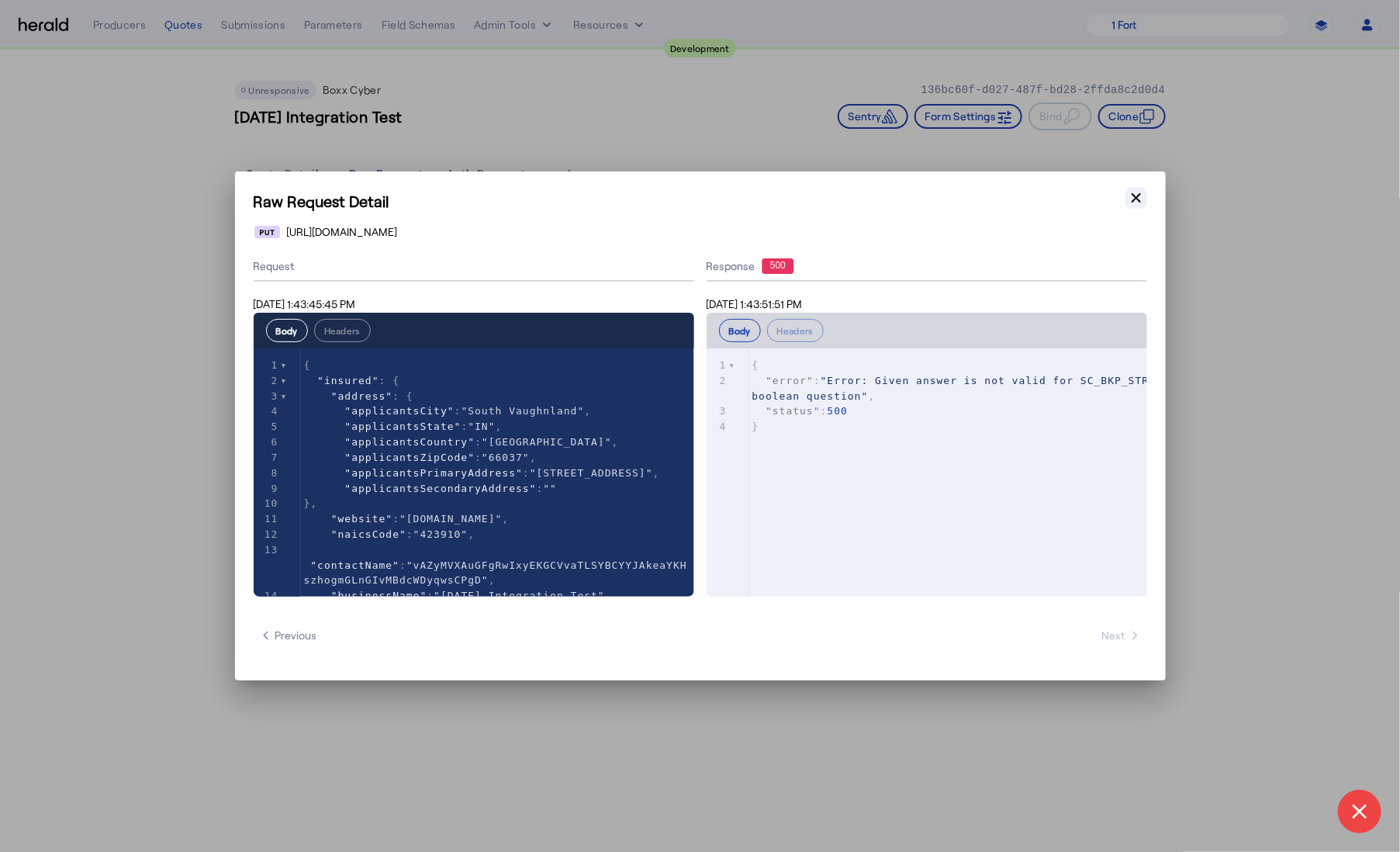
click at [1136, 192] on icon "button" at bounding box center [1136, 198] width 15 height 15
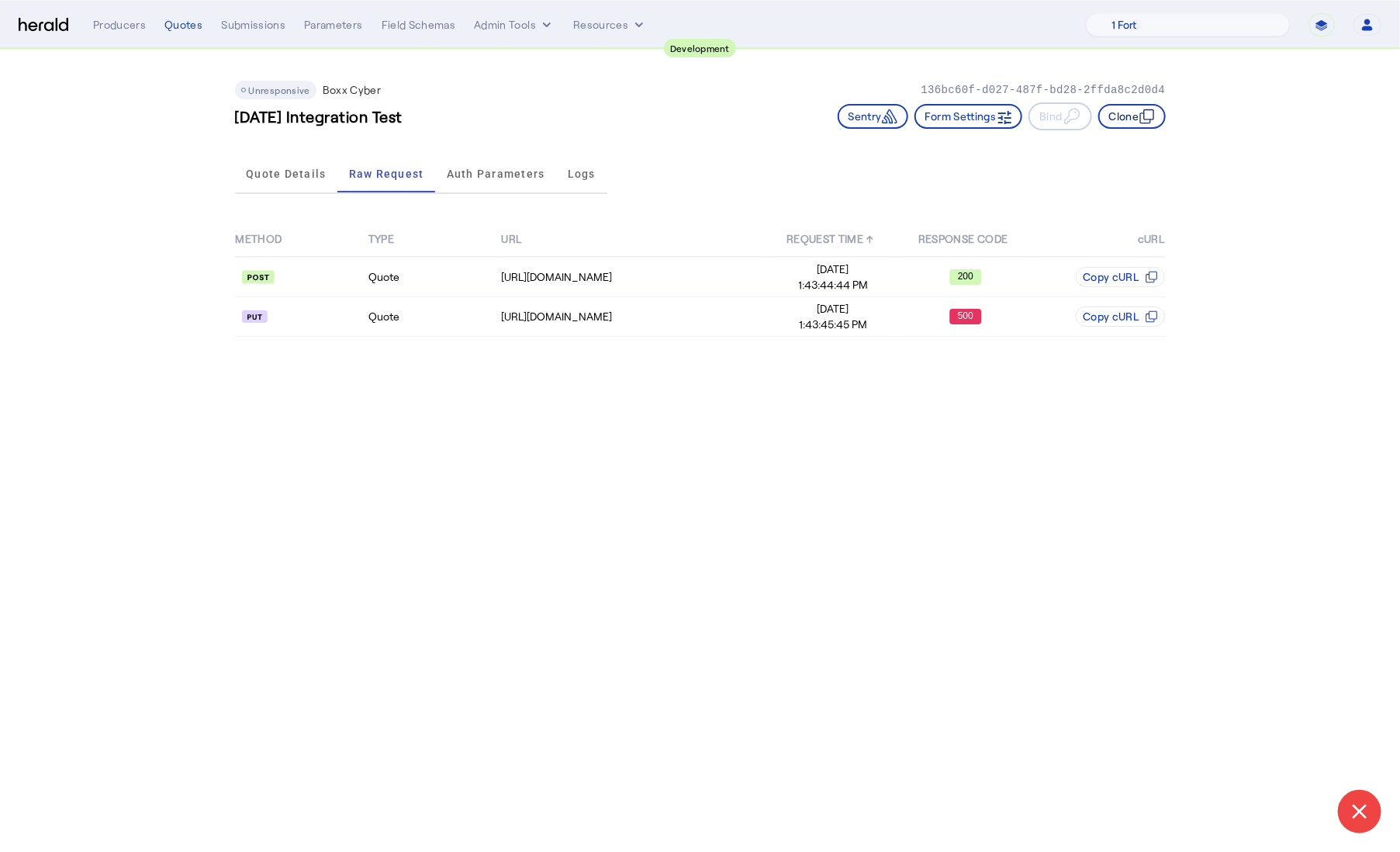
click at [1140, 120] on icon "button" at bounding box center [1148, 117] width 15 height 15
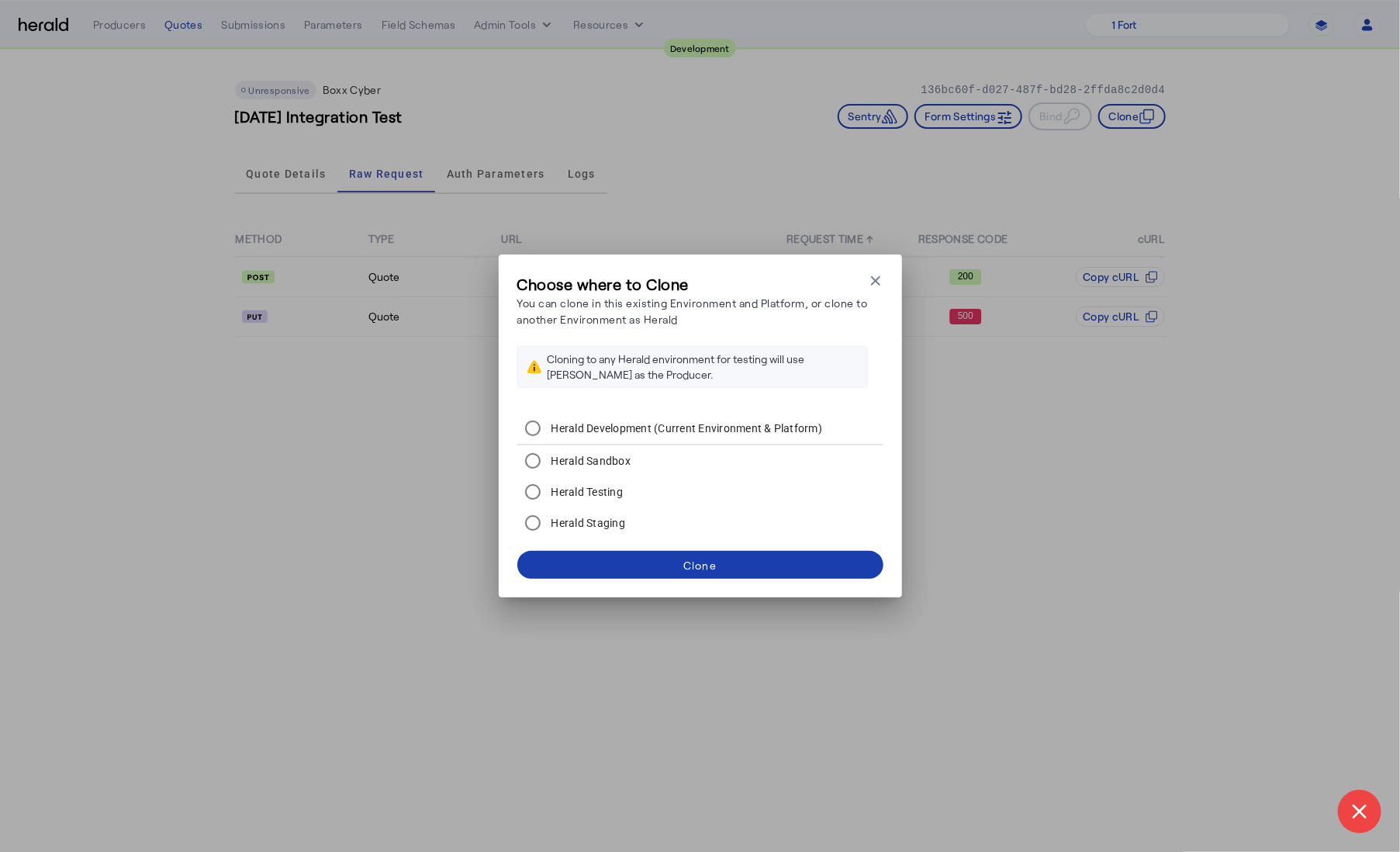
click at [664, 568] on span at bounding box center [700, 564] width 367 height 37
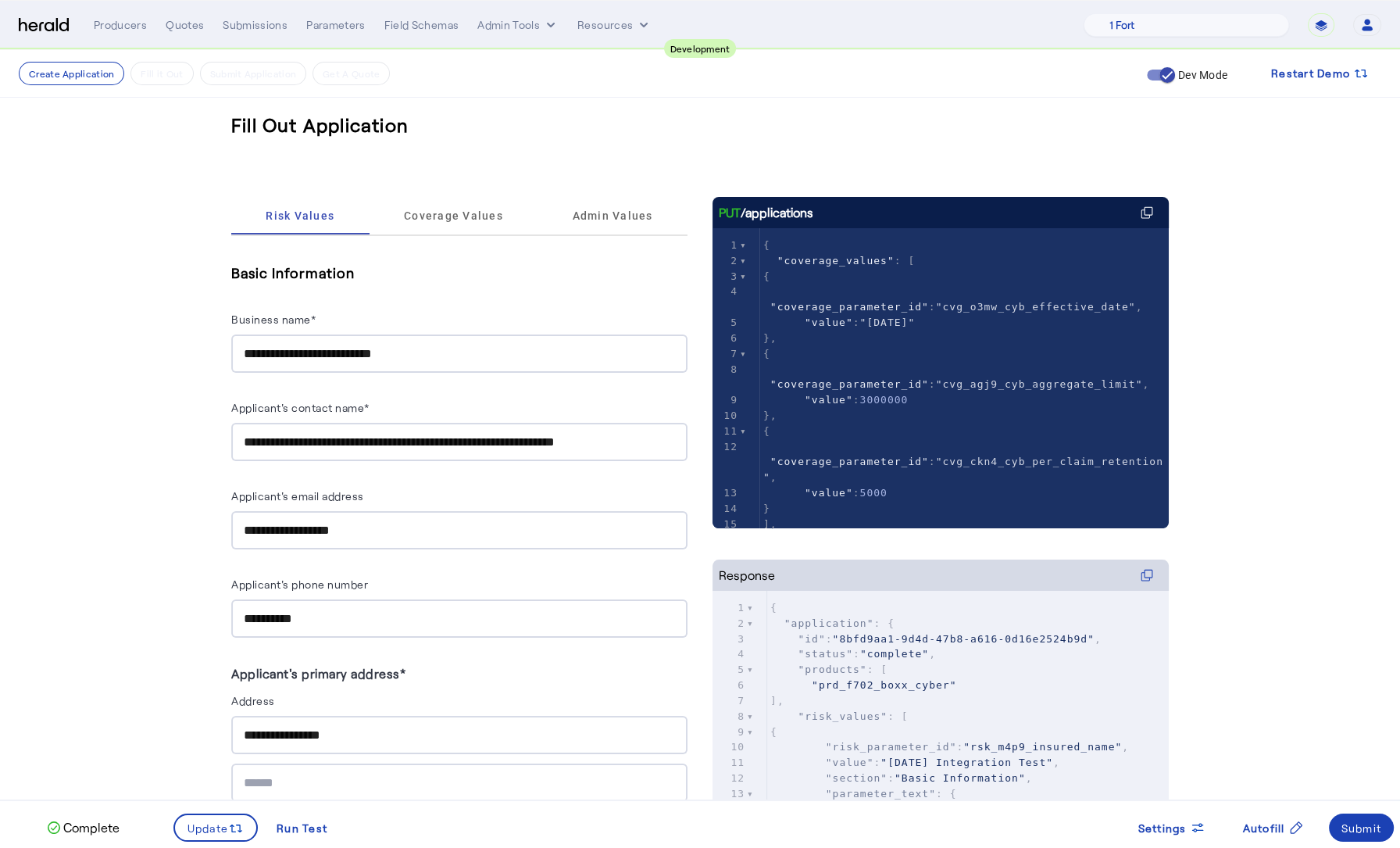
click at [403, 445] on input "**********" at bounding box center [459, 443] width 431 height 19
type input "*******"
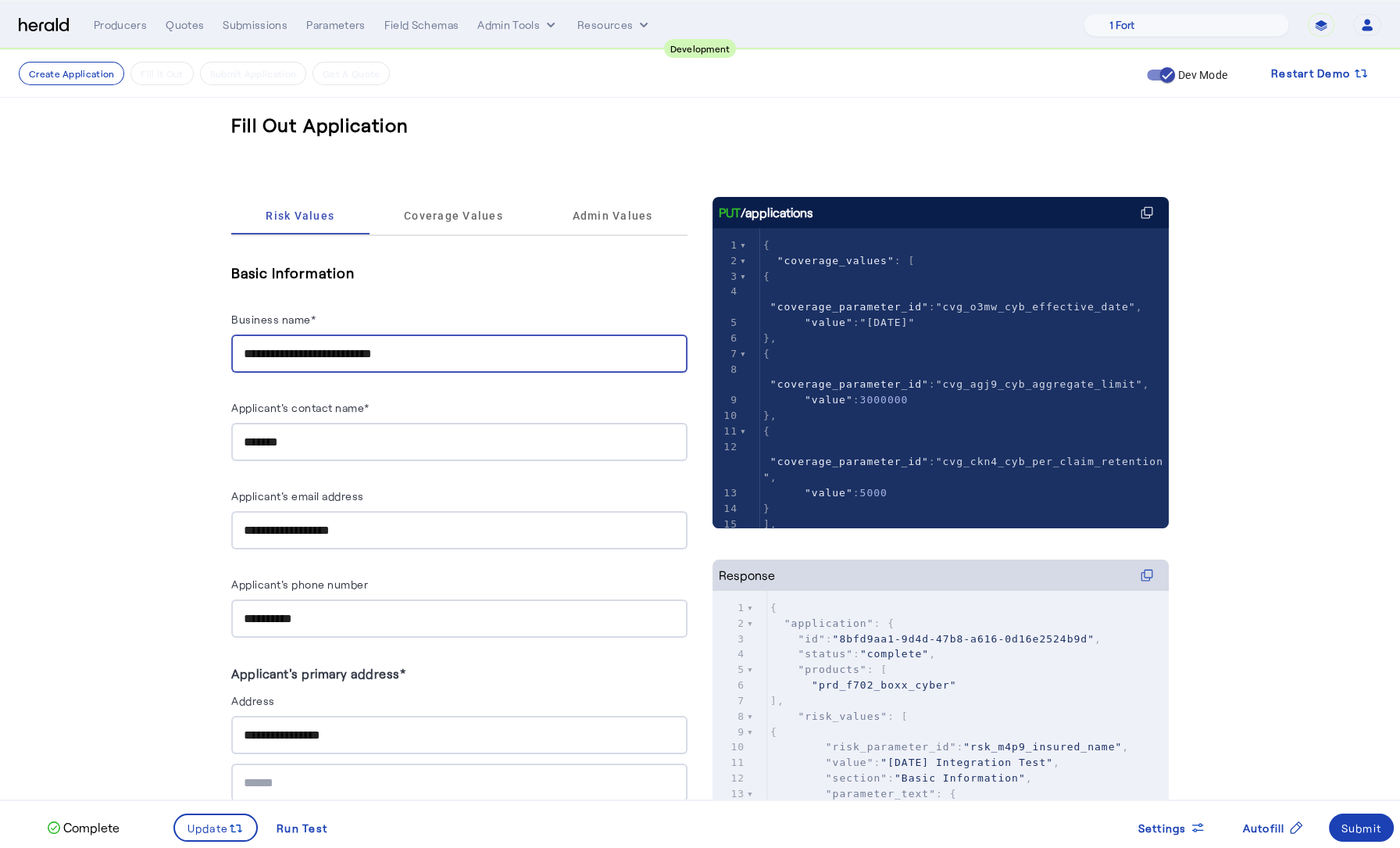
drag, startPoint x: 417, startPoint y: 358, endPoint x: 190, endPoint y: 354, distance: 227.0
type input "**********"
drag, startPoint x: 58, startPoint y: 535, endPoint x: 56, endPoint y: 512, distance: 23.1
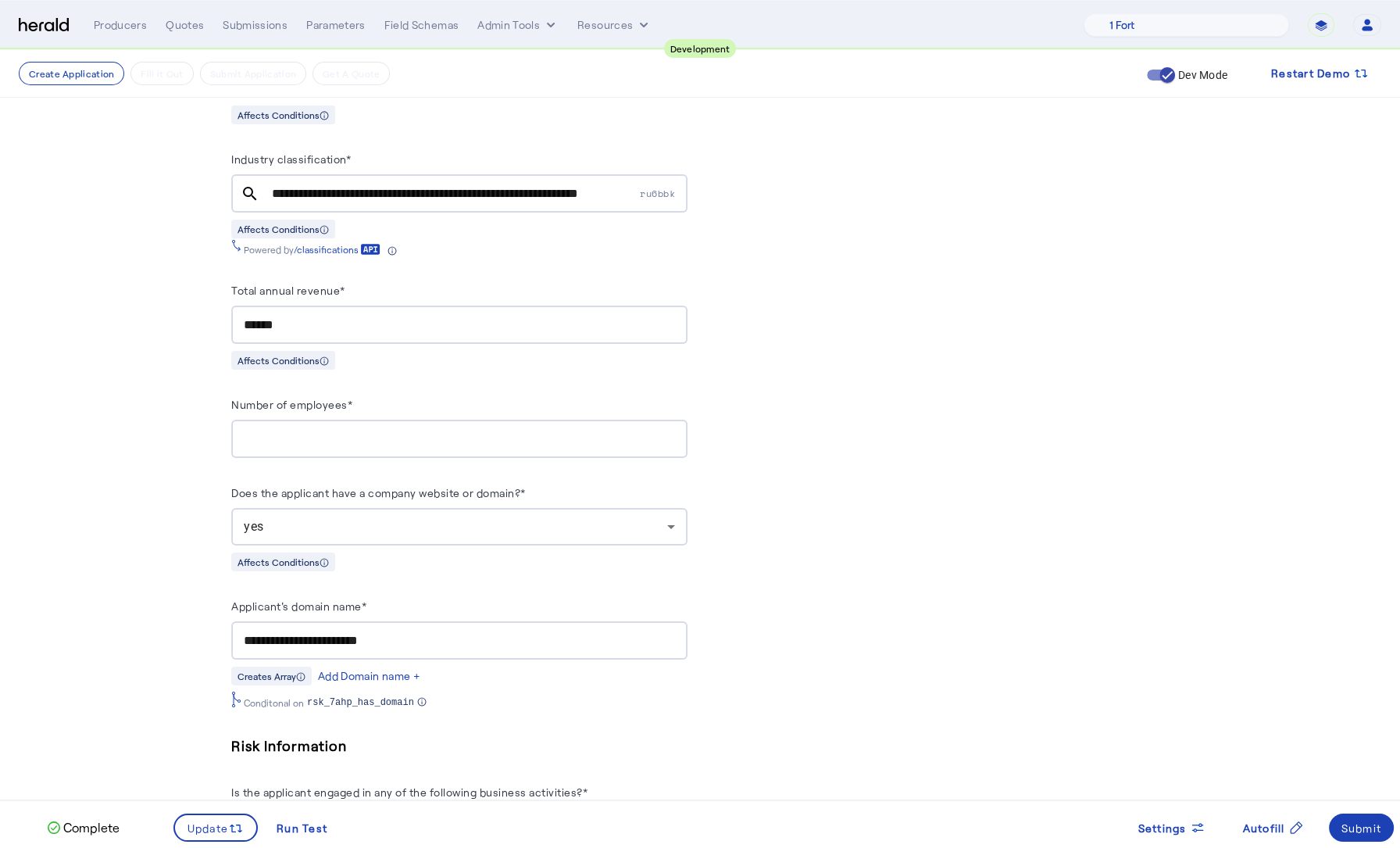
scroll to position [846, 0]
drag, startPoint x: 444, startPoint y: 628, endPoint x: 283, endPoint y: 634, distance: 161.1
click at [283, 634] on input "**********" at bounding box center [459, 640] width 431 height 19
type input "**********"
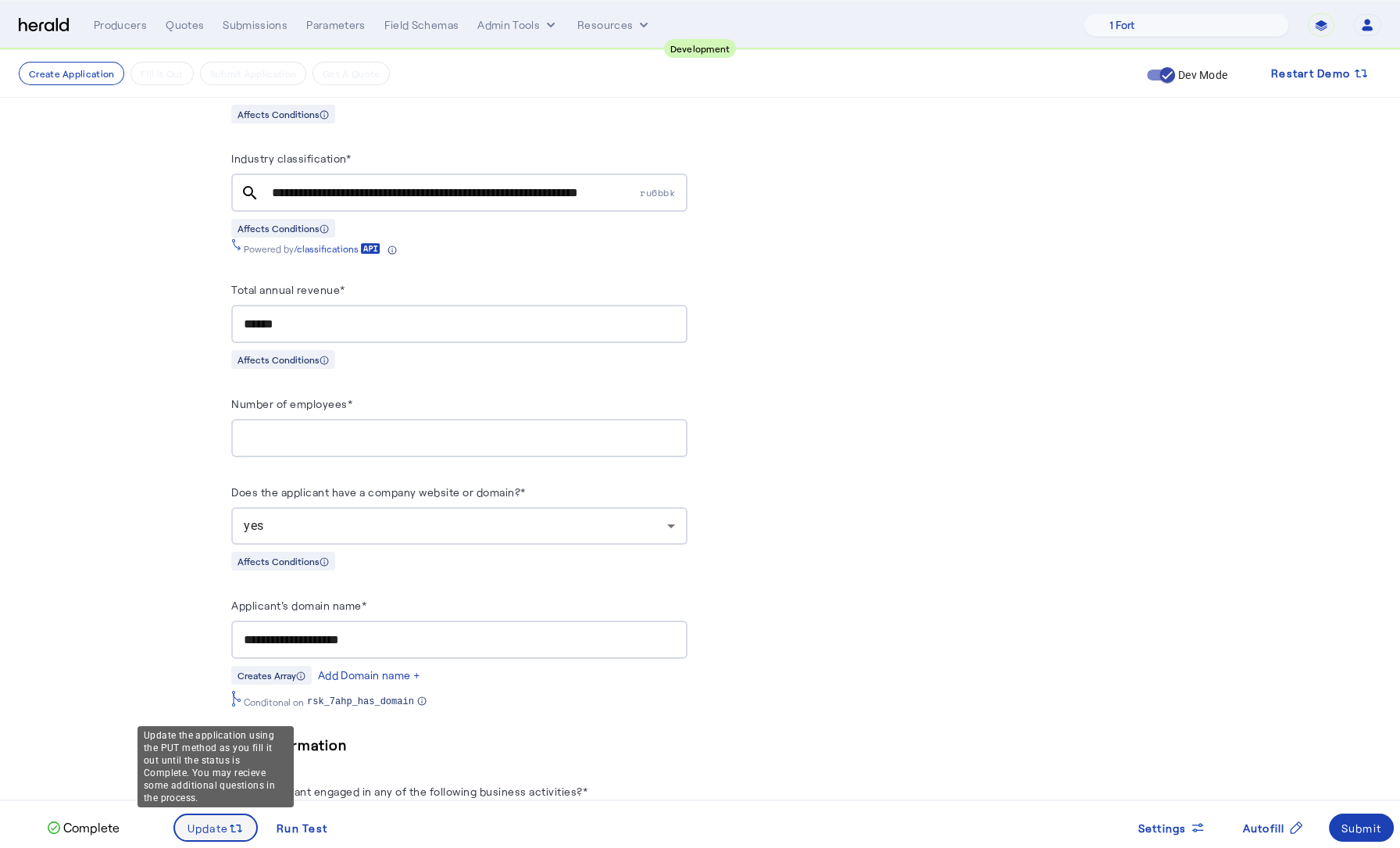
click at [233, 834] on icon at bounding box center [236, 828] width 16 height 16
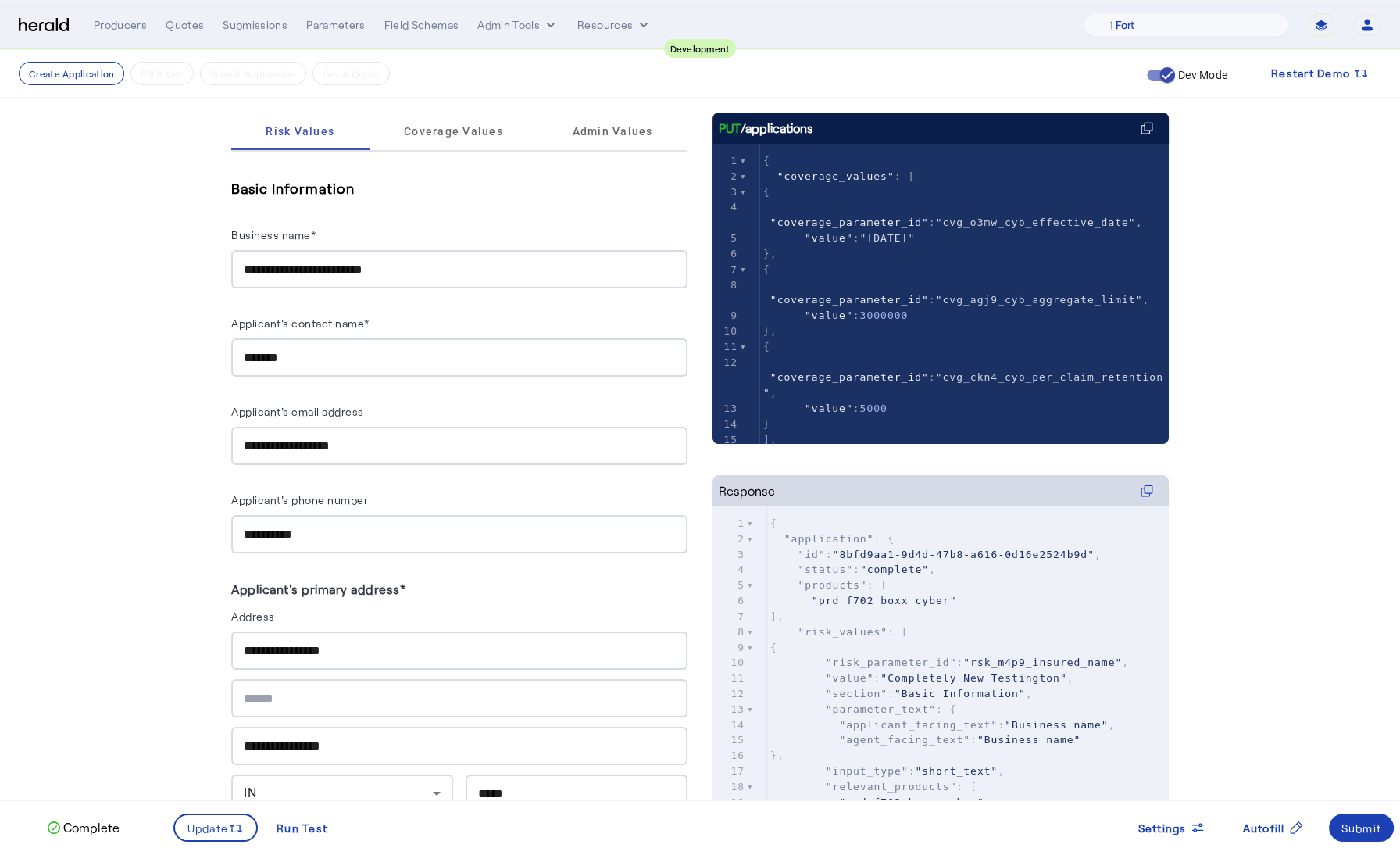
scroll to position [0, 0]
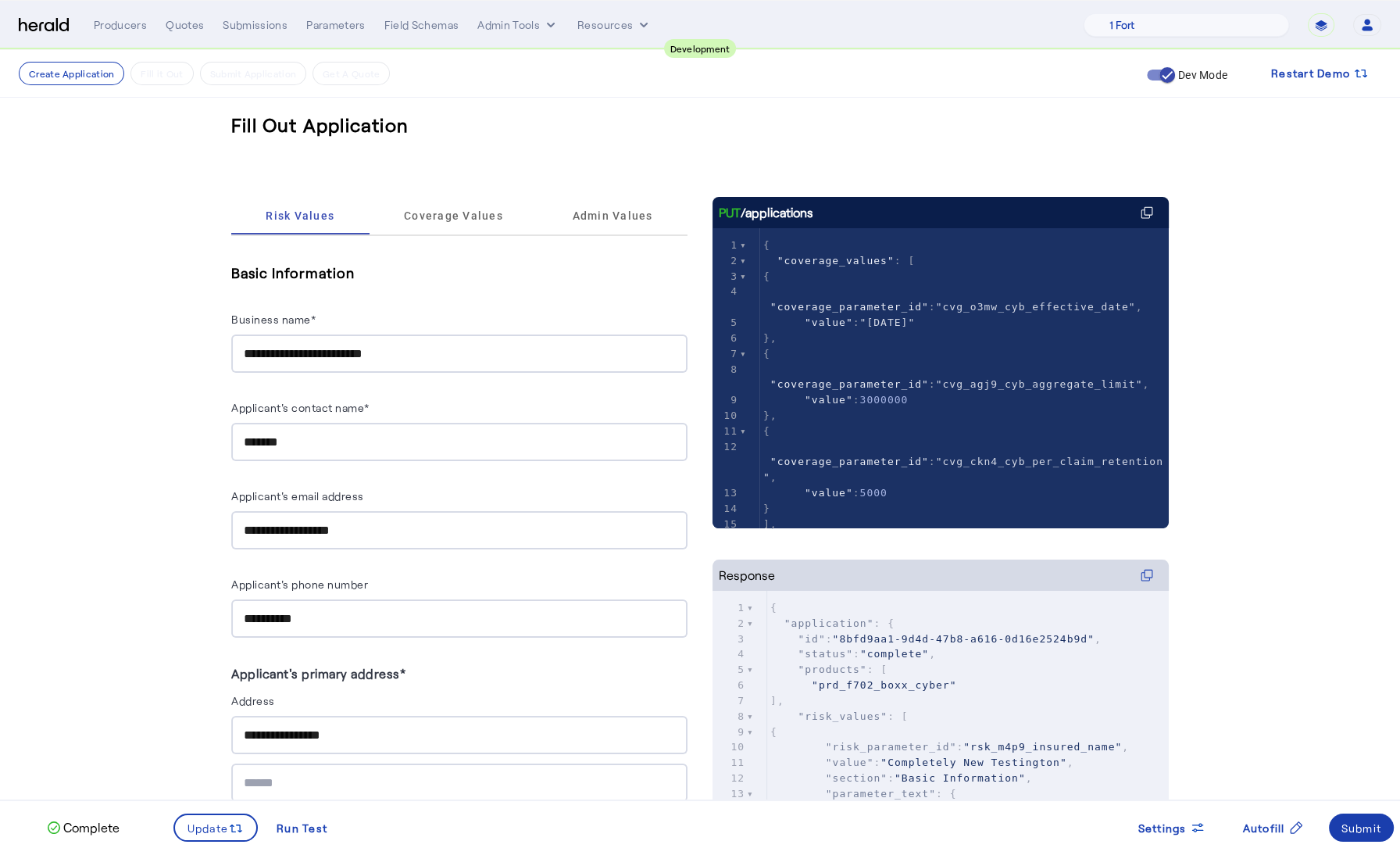
click at [1370, 826] on div "Submit" at bounding box center [1361, 827] width 41 height 16
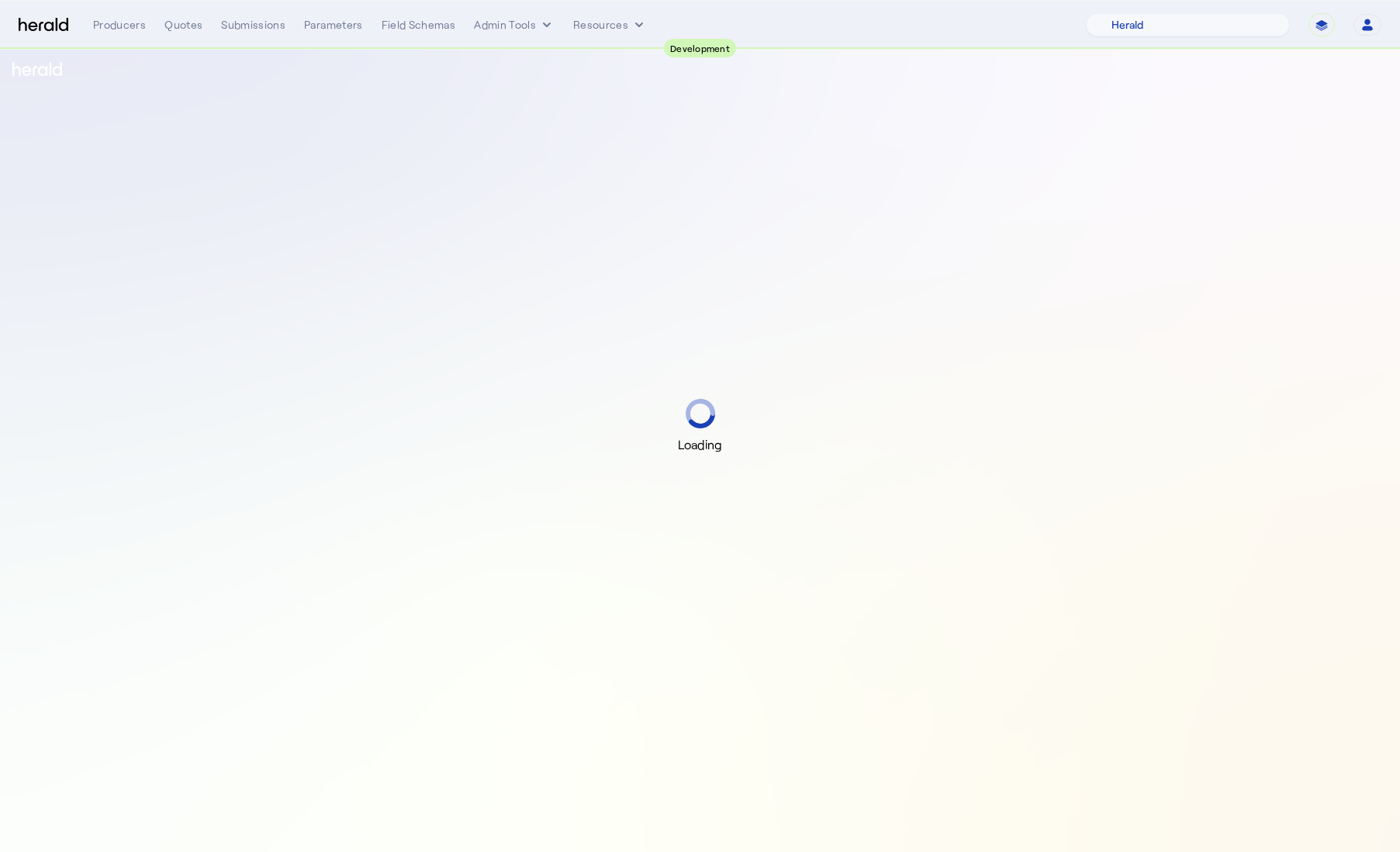
select select "pfm_2v8p_herald_api"
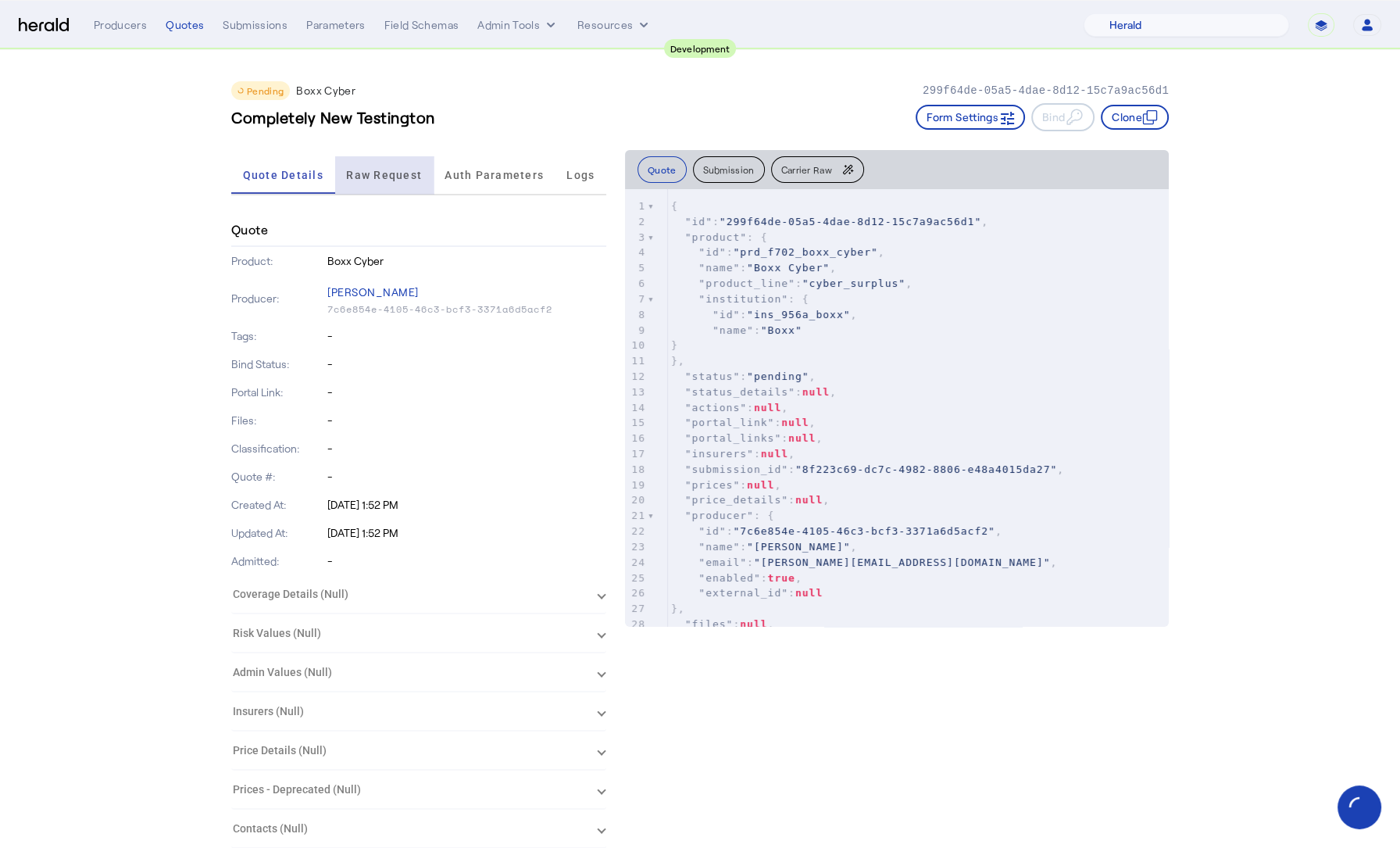
click at [410, 174] on span "Raw Request" at bounding box center [384, 175] width 76 height 11
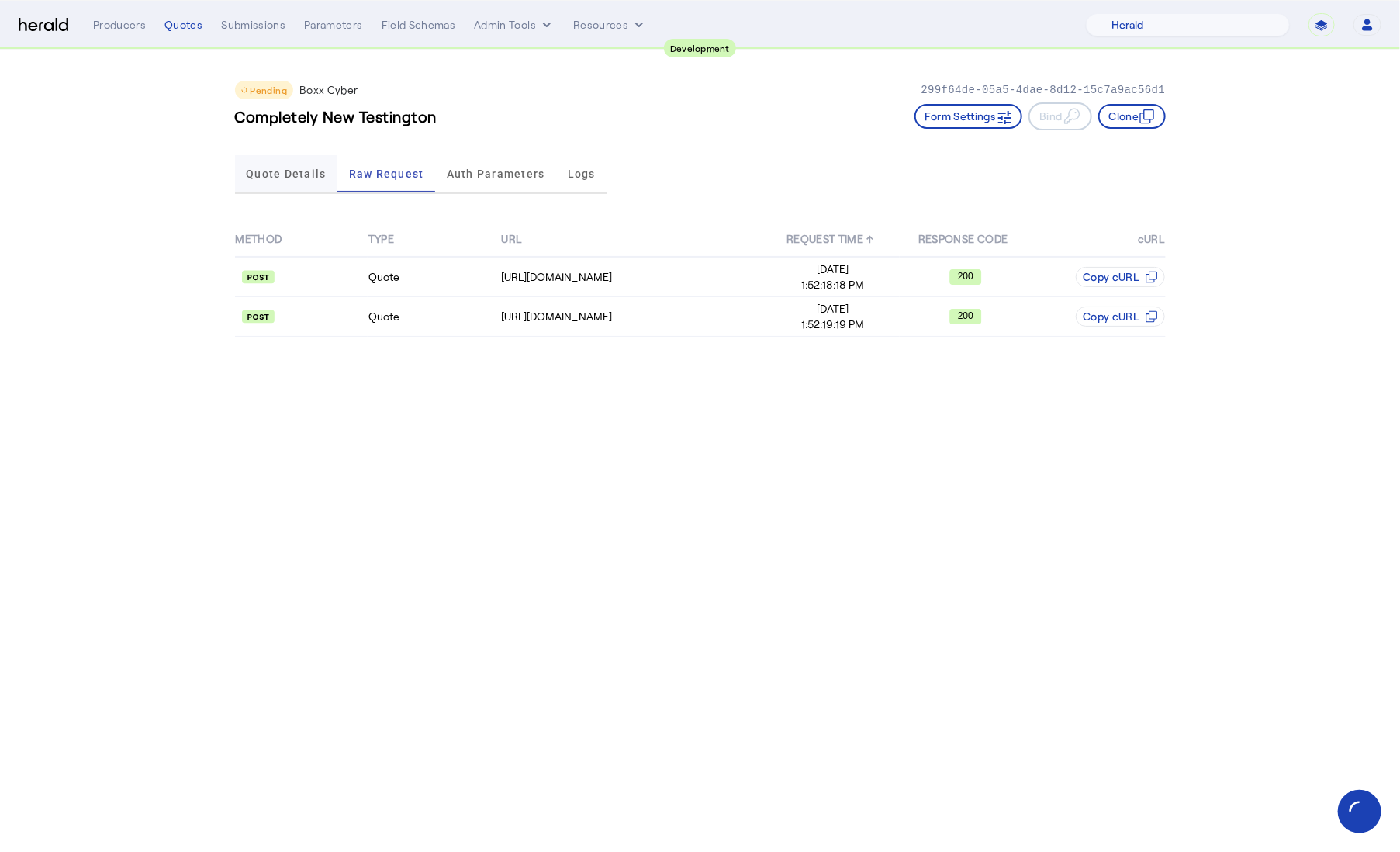
click at [252, 181] on span "Quote Details" at bounding box center [285, 173] width 80 height 37
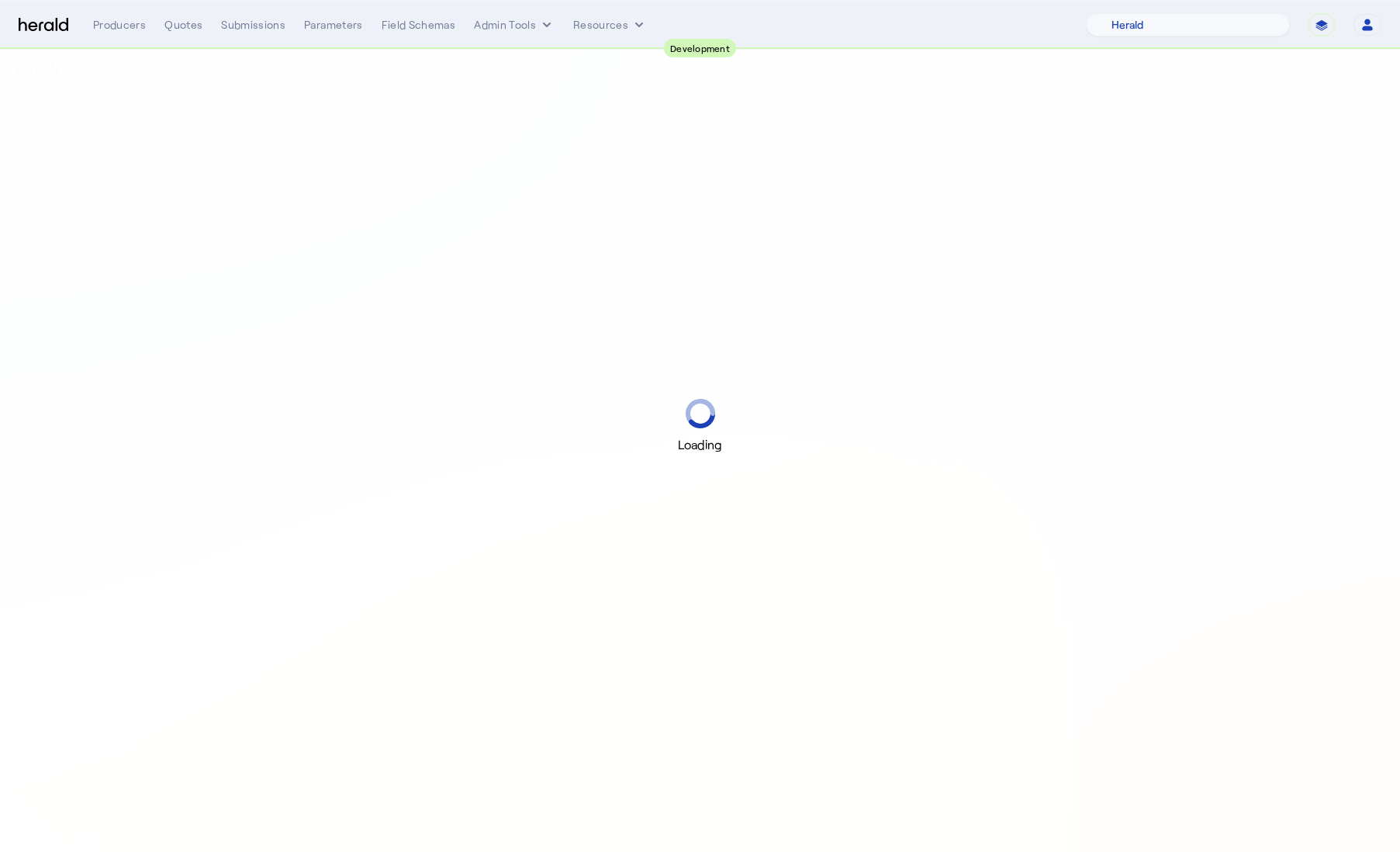
select select "pfm_2v8p_herald_api"
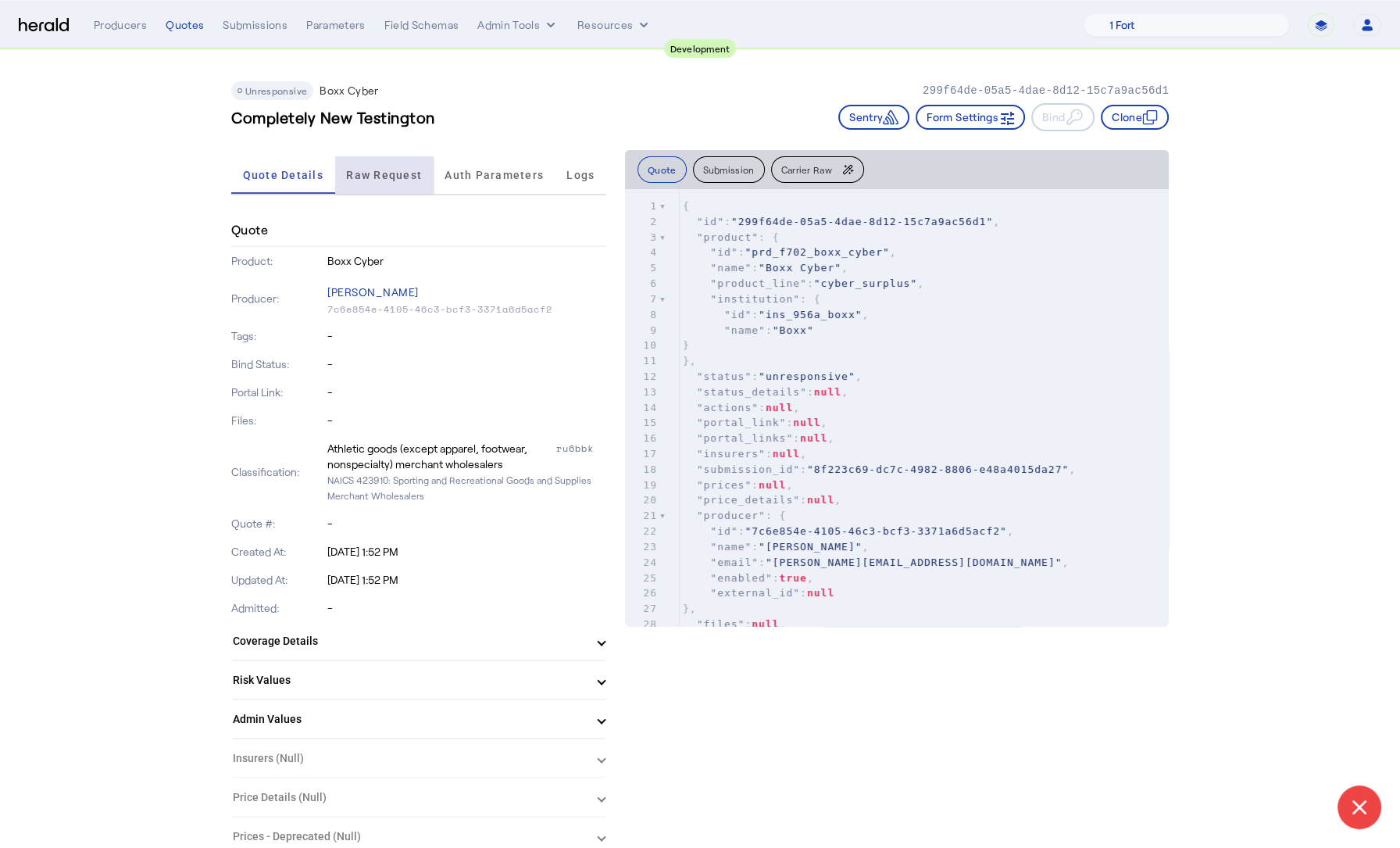
click at [374, 182] on span "Raw Request" at bounding box center [384, 175] width 76 height 37
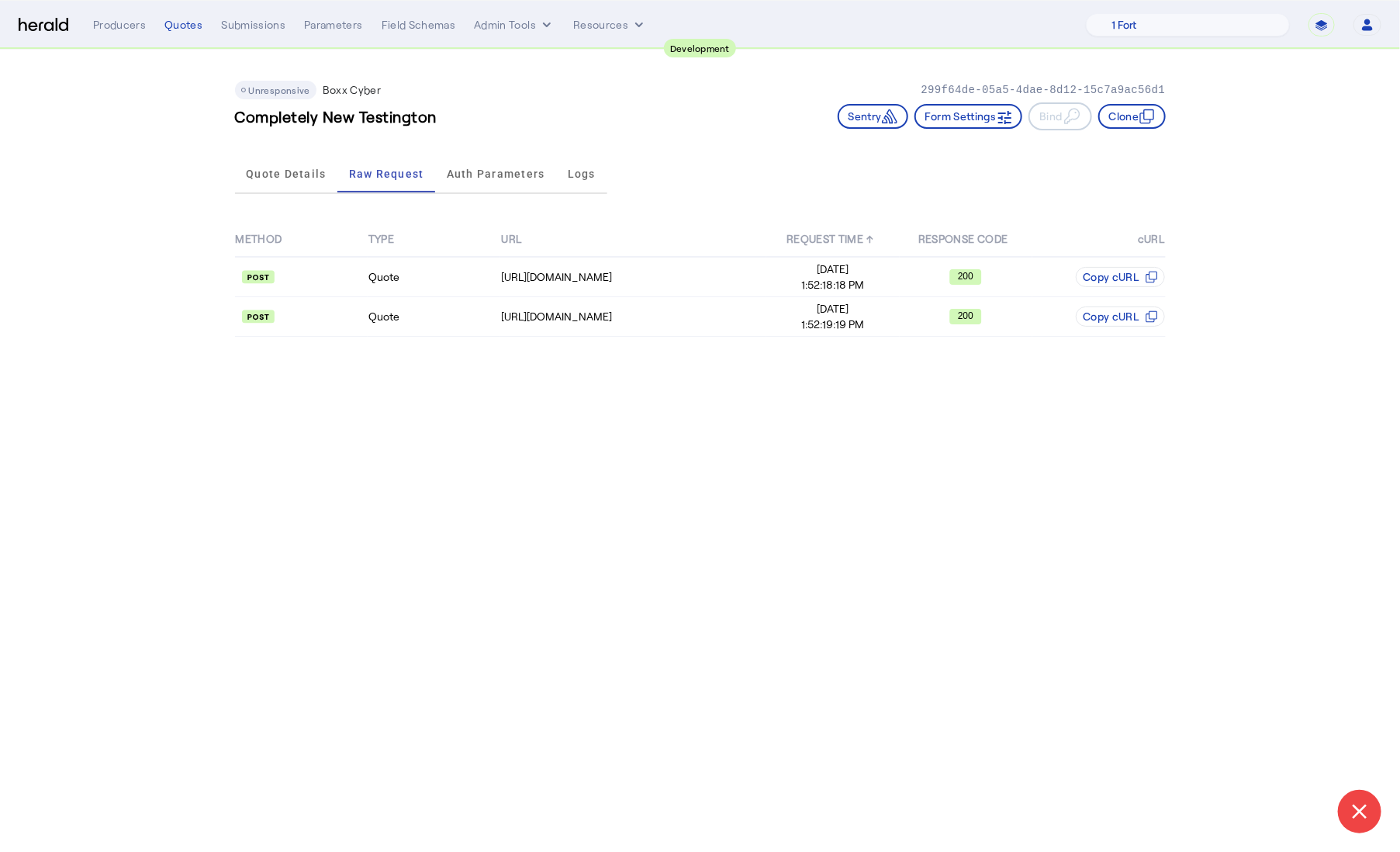
click at [123, 230] on app-quote-details "Unresponsive Boxx Cyber 299f64de-05a5-4dae-8d12-15c7a9ac56d1 Completely New Tes…" at bounding box center [700, 204] width 1400 height 309
click at [375, 308] on td "Quote" at bounding box center [433, 317] width 133 height 40
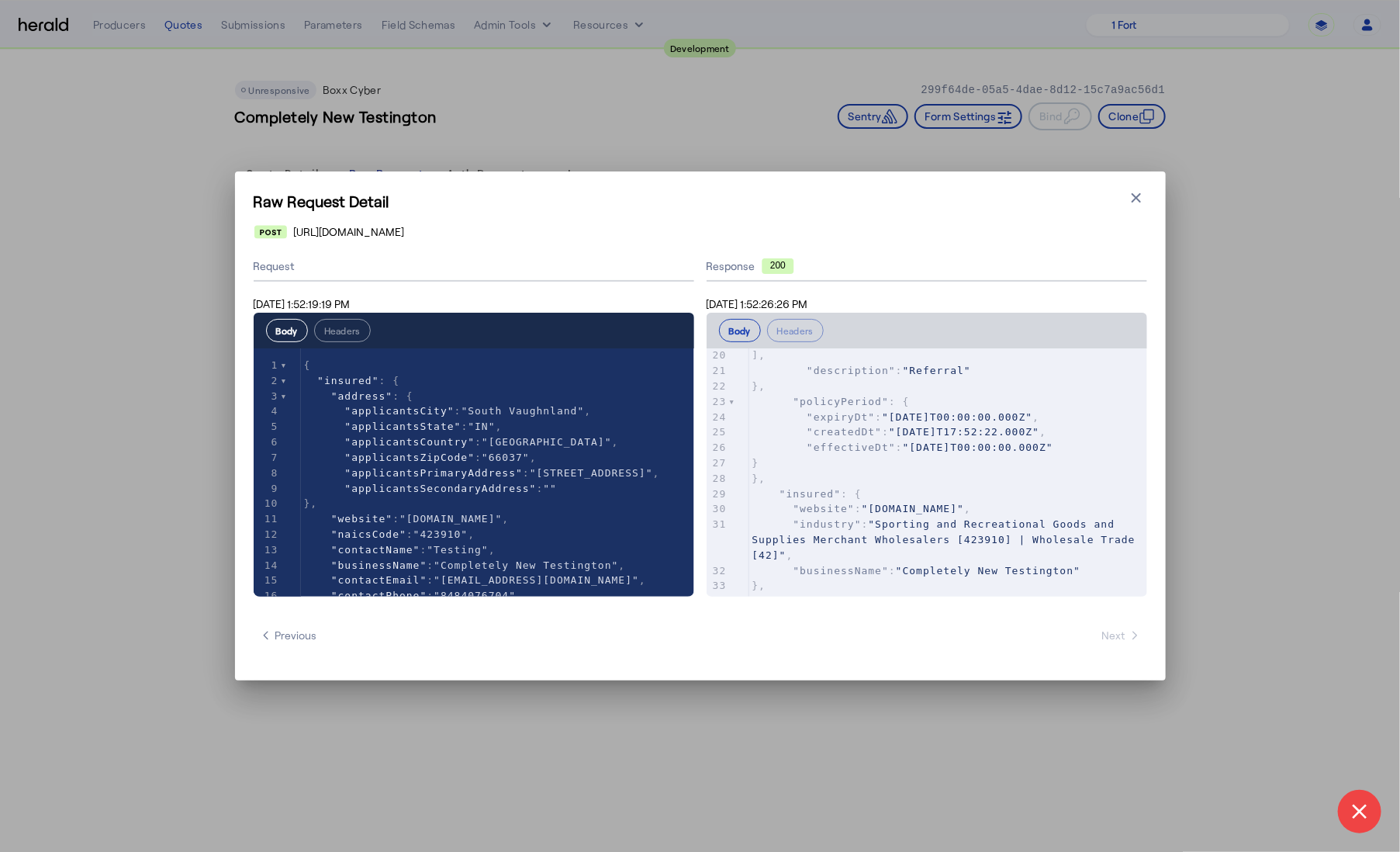
scroll to position [538, 0]
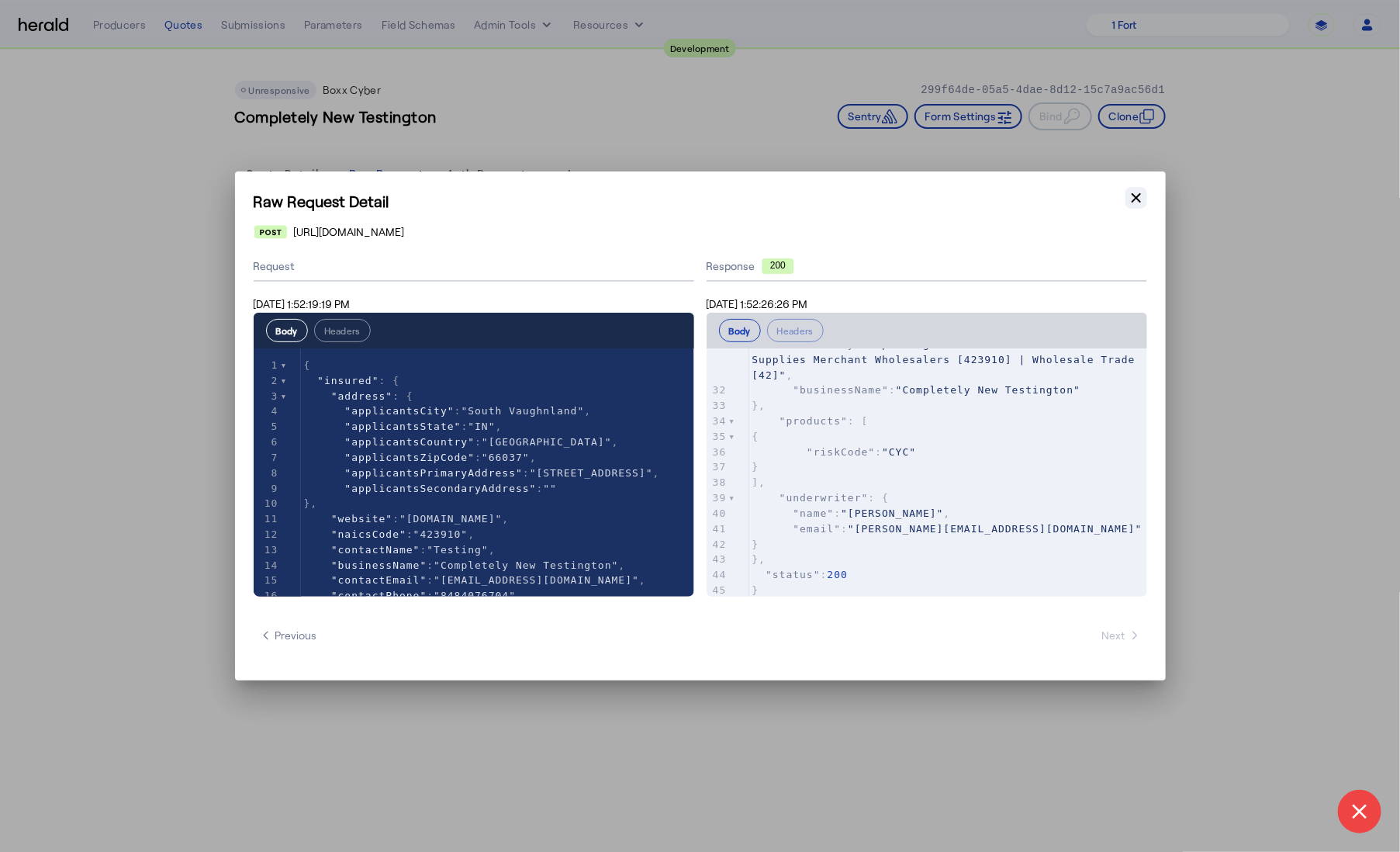
click at [1135, 198] on icon "button" at bounding box center [1136, 198] width 9 height 9
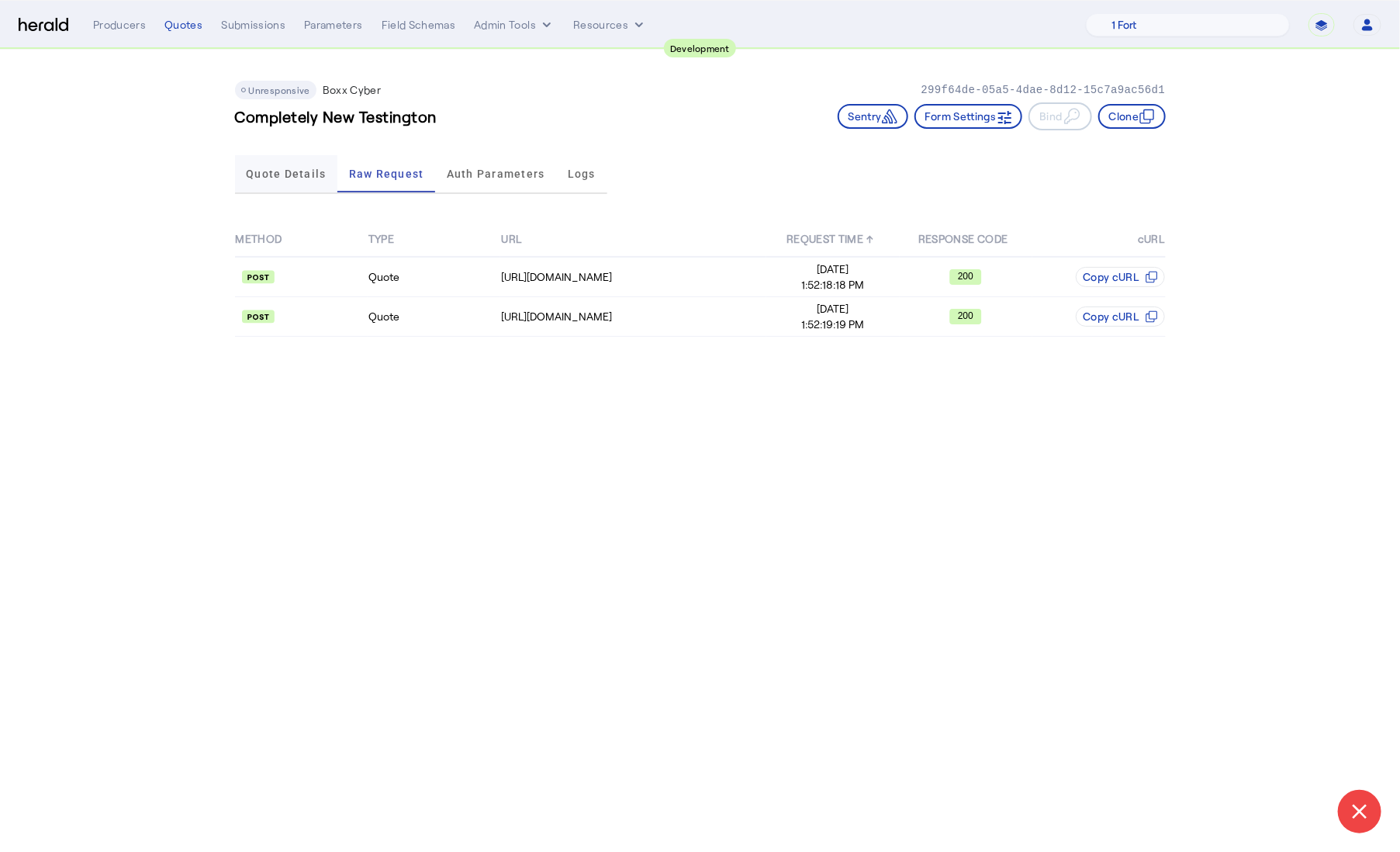
click at [308, 172] on span "Quote Details" at bounding box center [285, 173] width 80 height 11
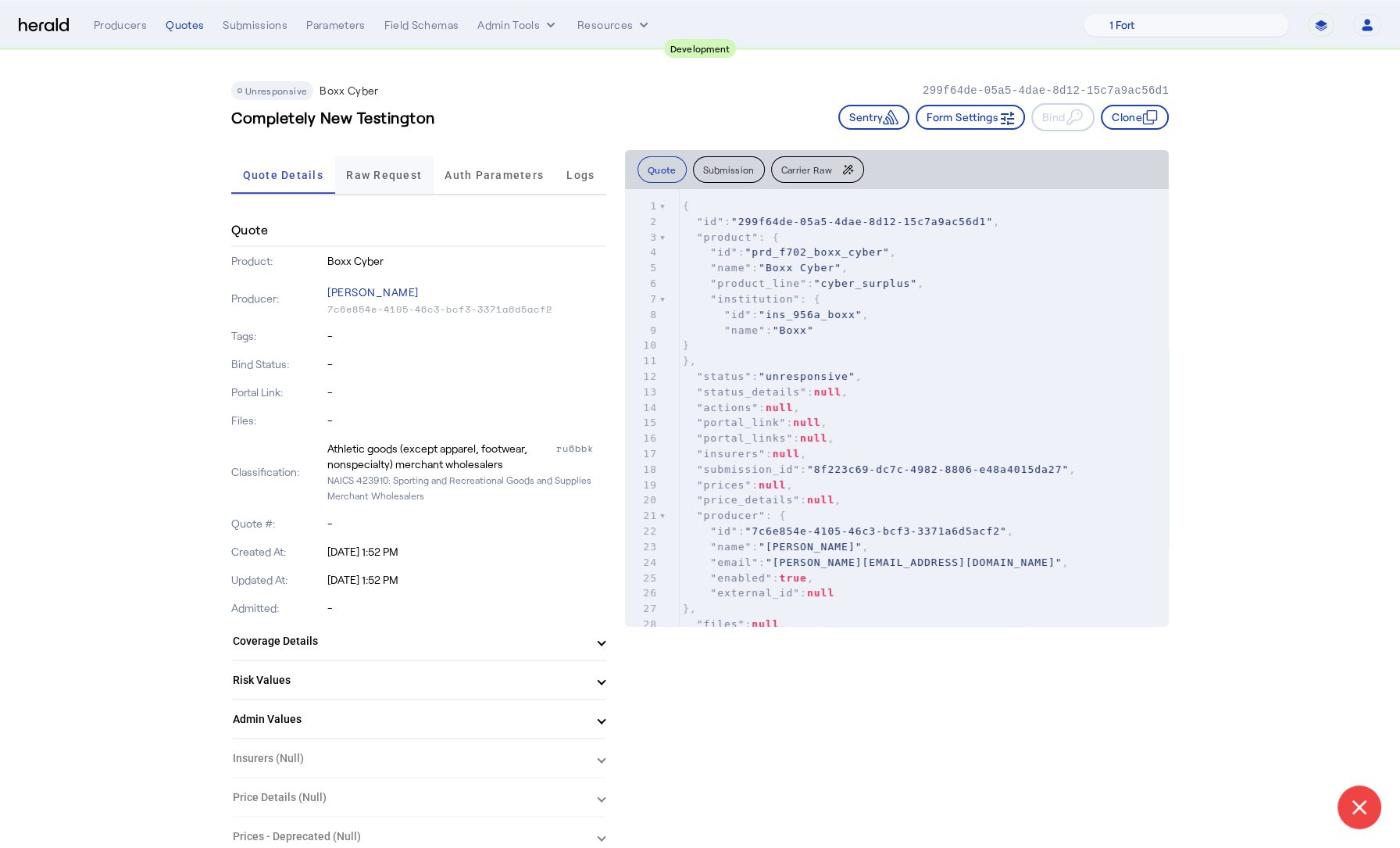
click at [362, 171] on span "Raw Request" at bounding box center [384, 175] width 76 height 11
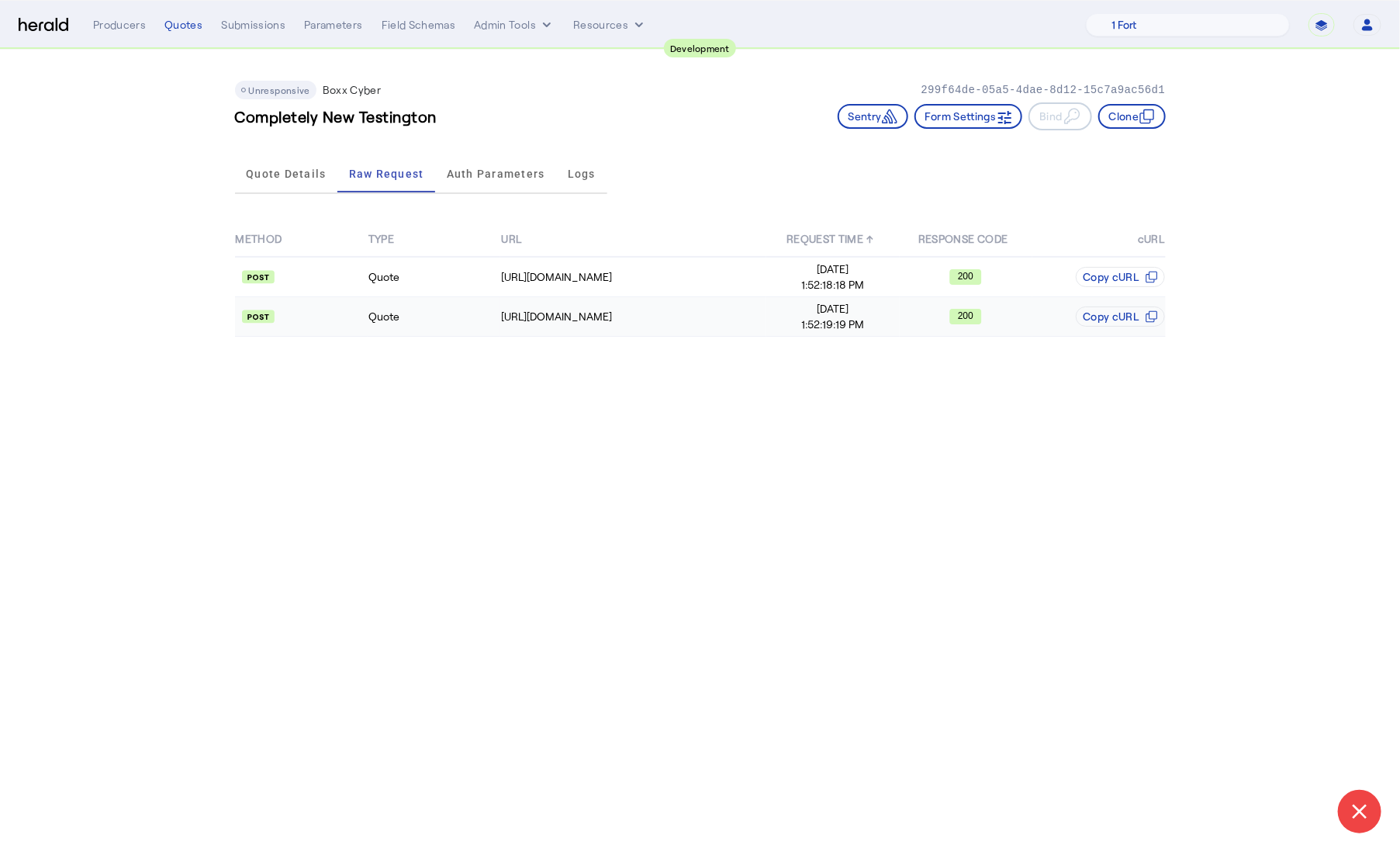
click at [452, 322] on td "Quote" at bounding box center [433, 317] width 133 height 40
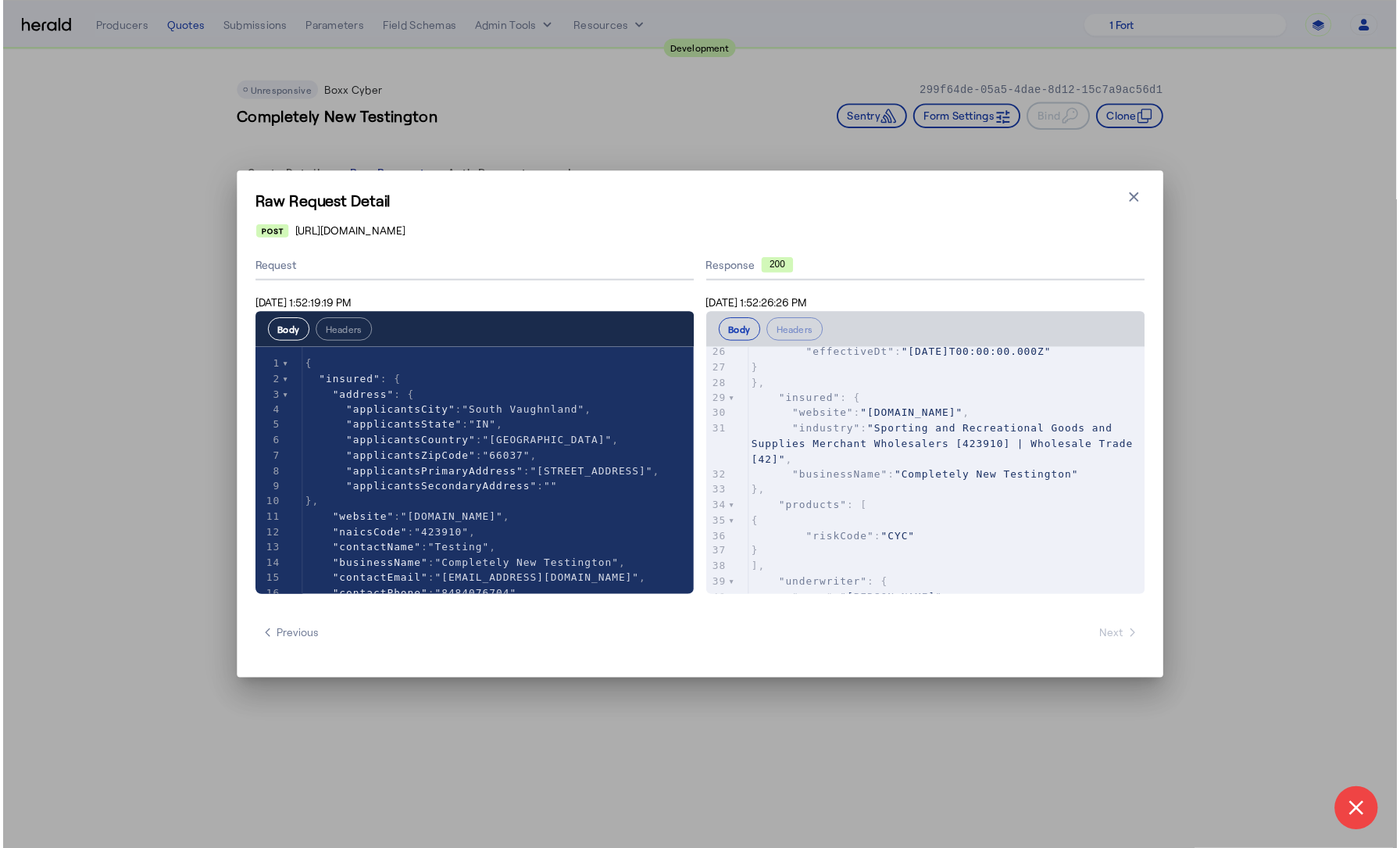
scroll to position [402, 0]
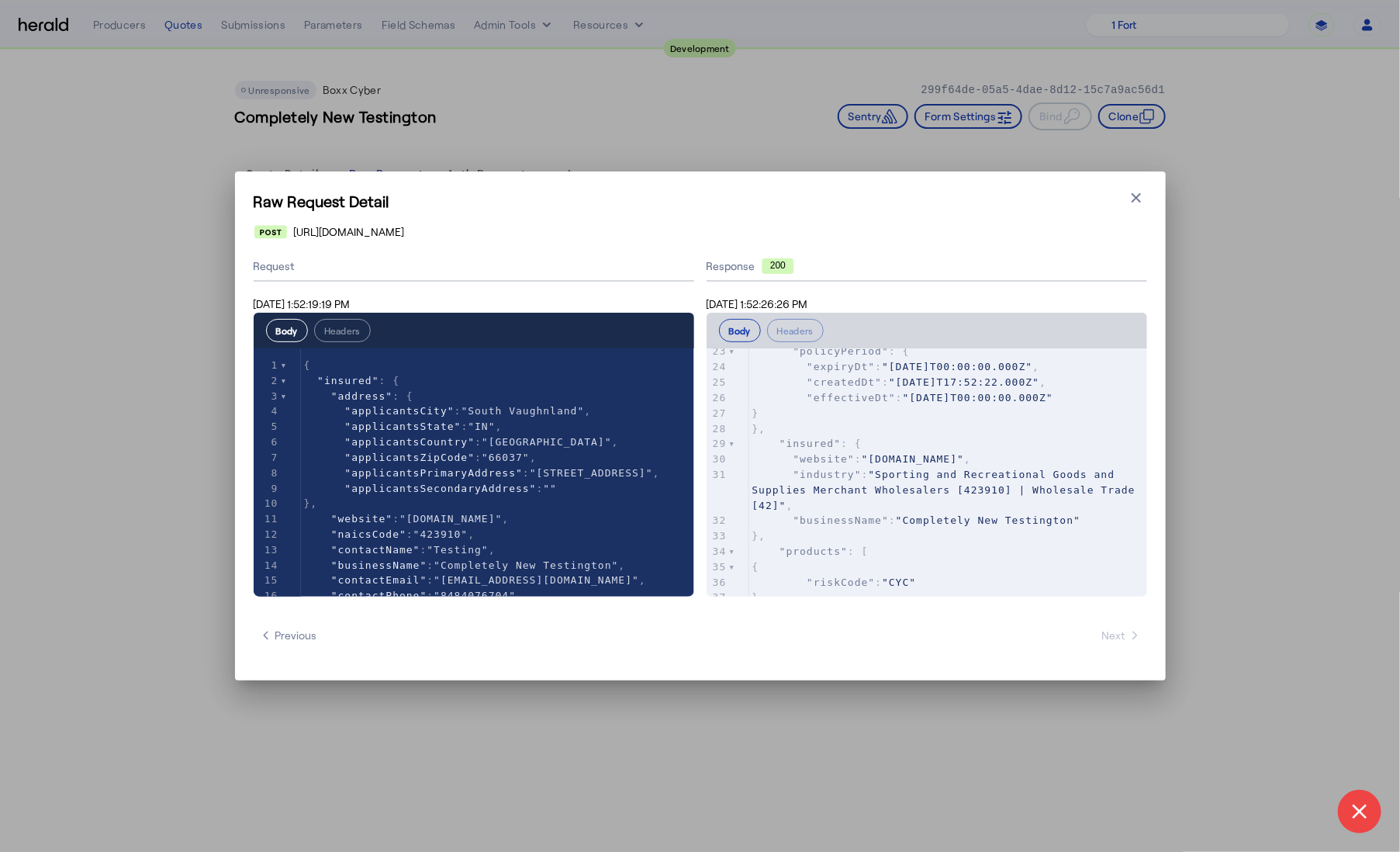
click at [1124, 201] on h1 "Raw Request Detail" at bounding box center [700, 200] width 894 height 21
click at [1129, 201] on icon "button" at bounding box center [1136, 198] width 15 height 15
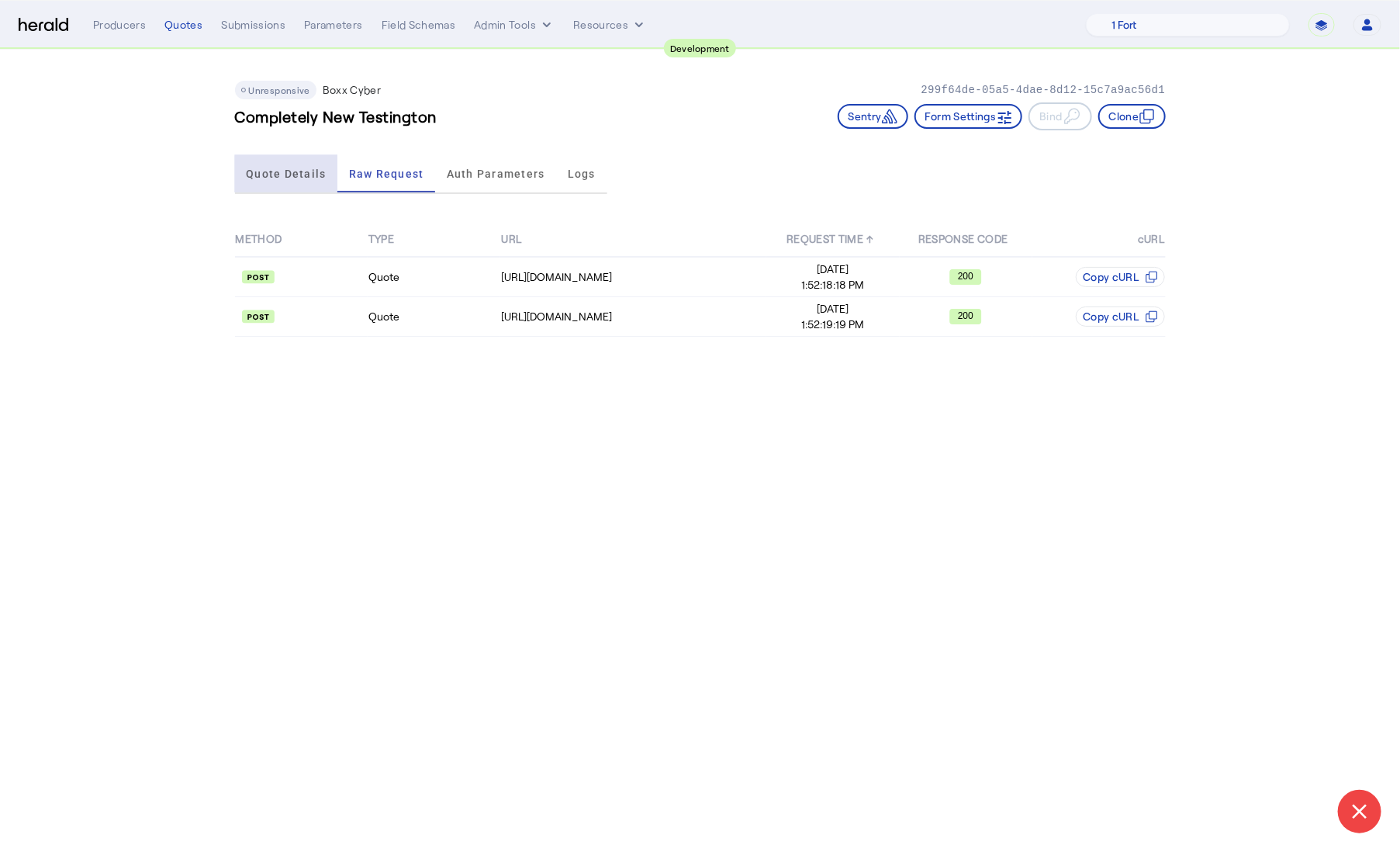
click at [306, 173] on span "Quote Details" at bounding box center [285, 173] width 80 height 11
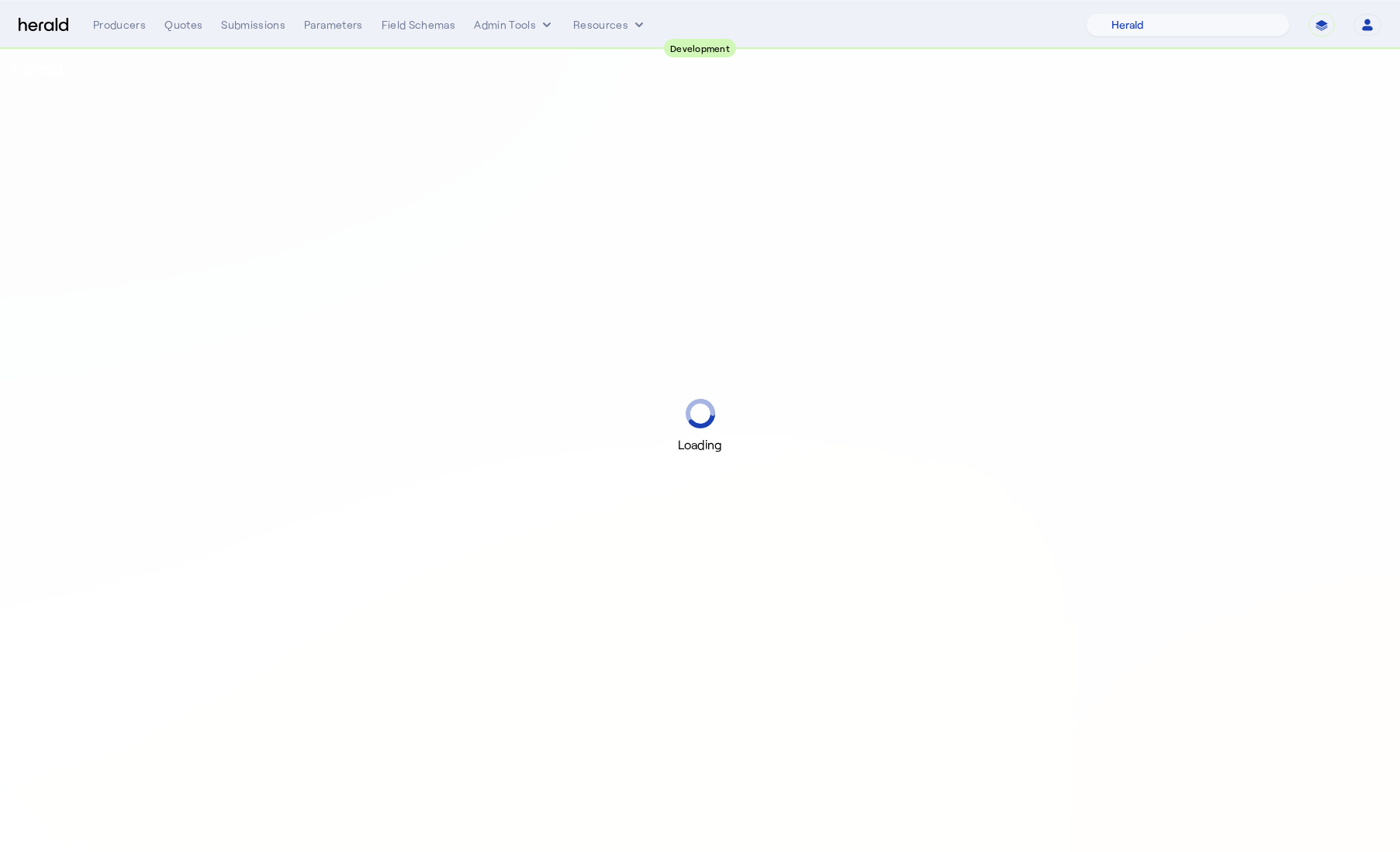
select select "pfm_2v8p_herald_api"
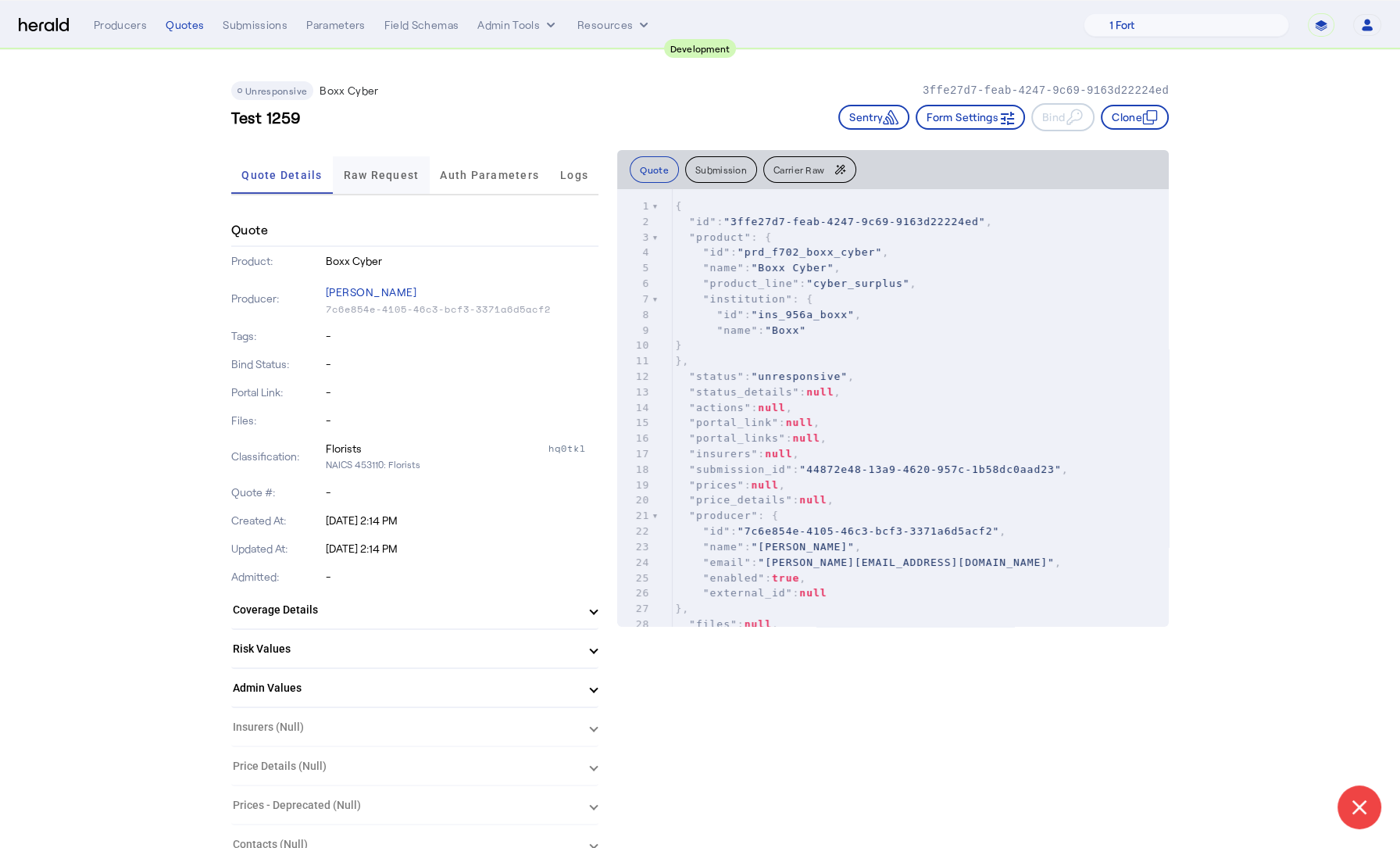
click at [408, 165] on span "Raw Request" at bounding box center [382, 175] width 76 height 37
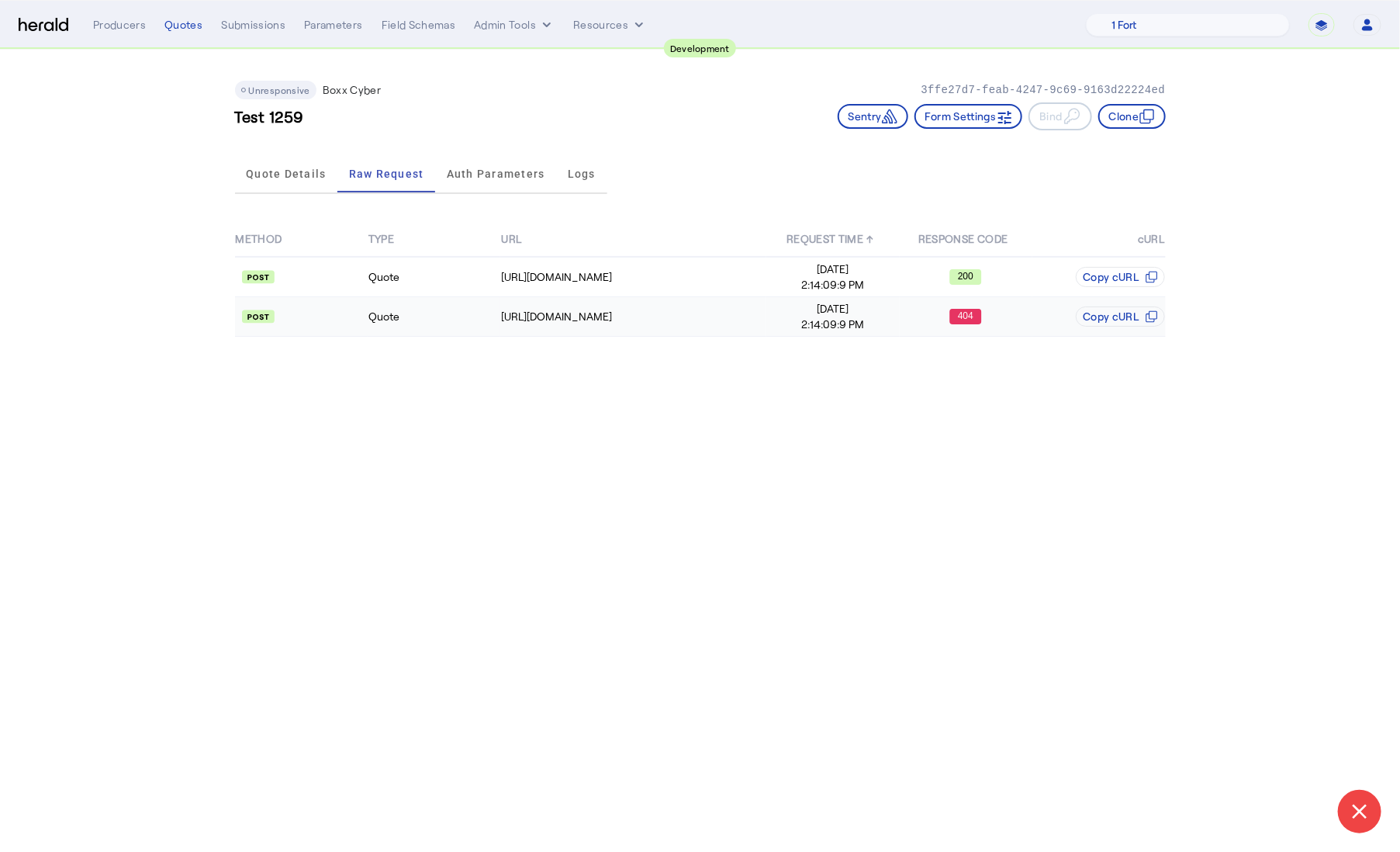
click at [441, 314] on td "Quote" at bounding box center [433, 317] width 133 height 40
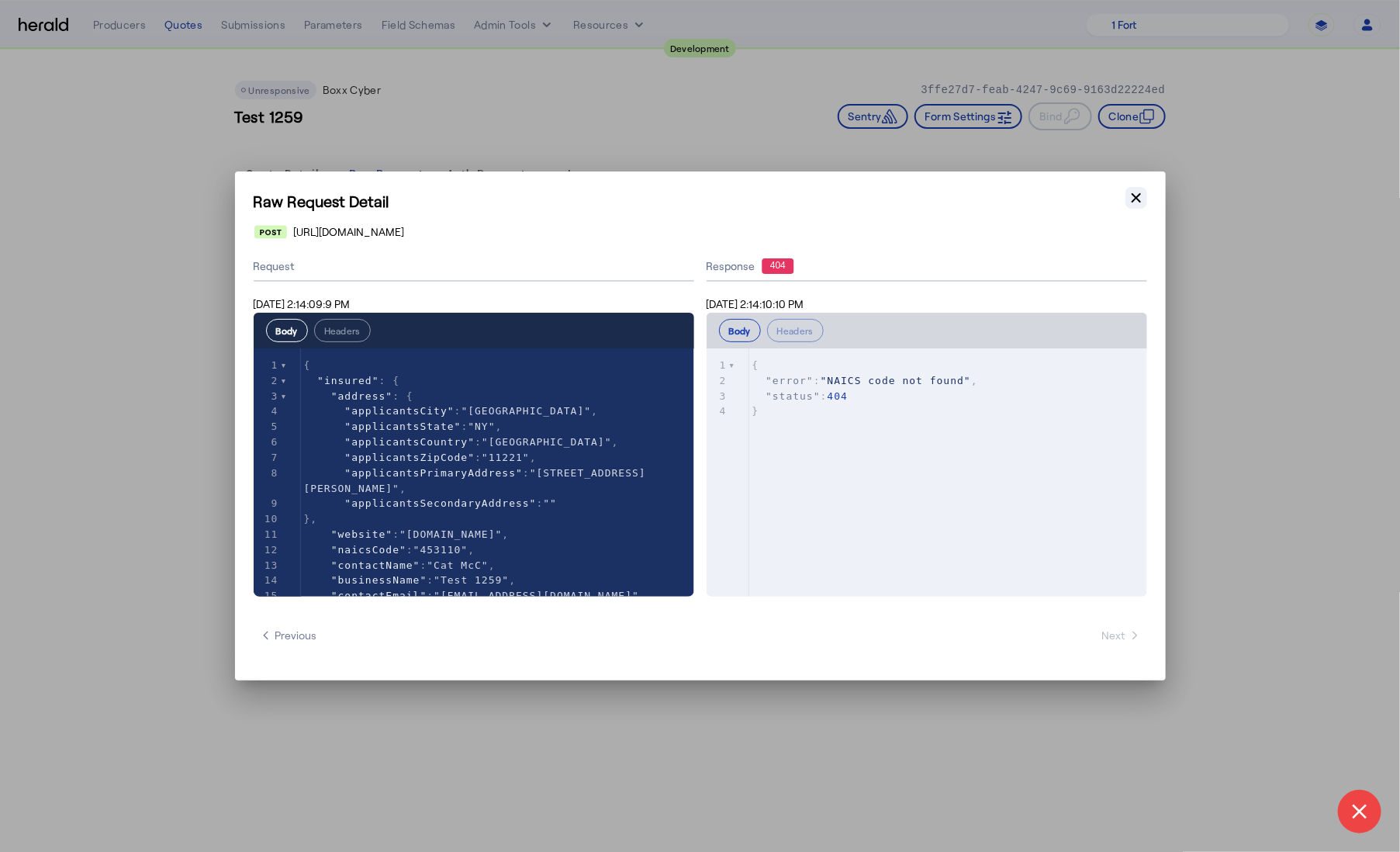
click at [1138, 198] on icon "button" at bounding box center [1136, 198] width 15 height 15
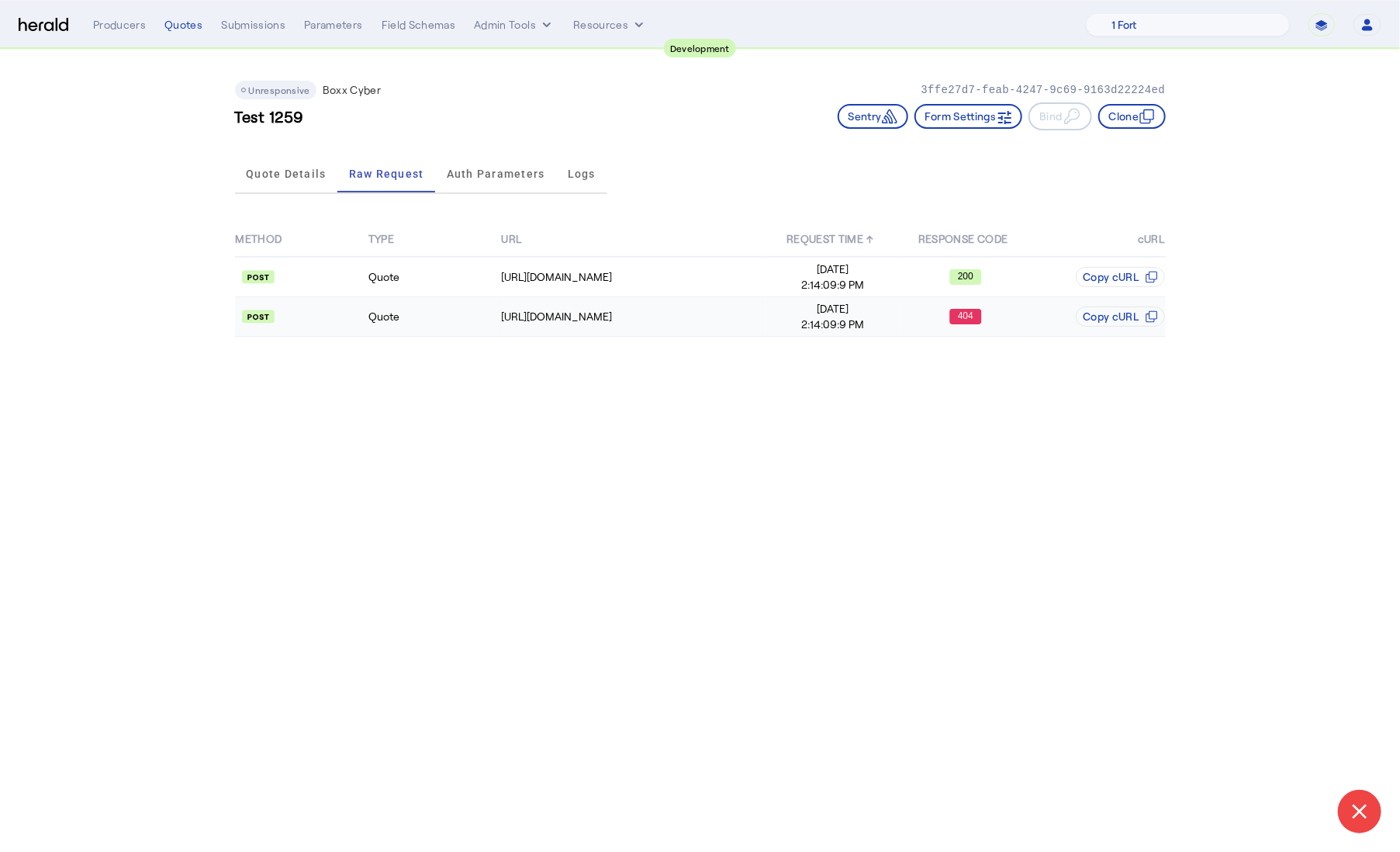
click at [434, 313] on td "Quote" at bounding box center [433, 317] width 133 height 40
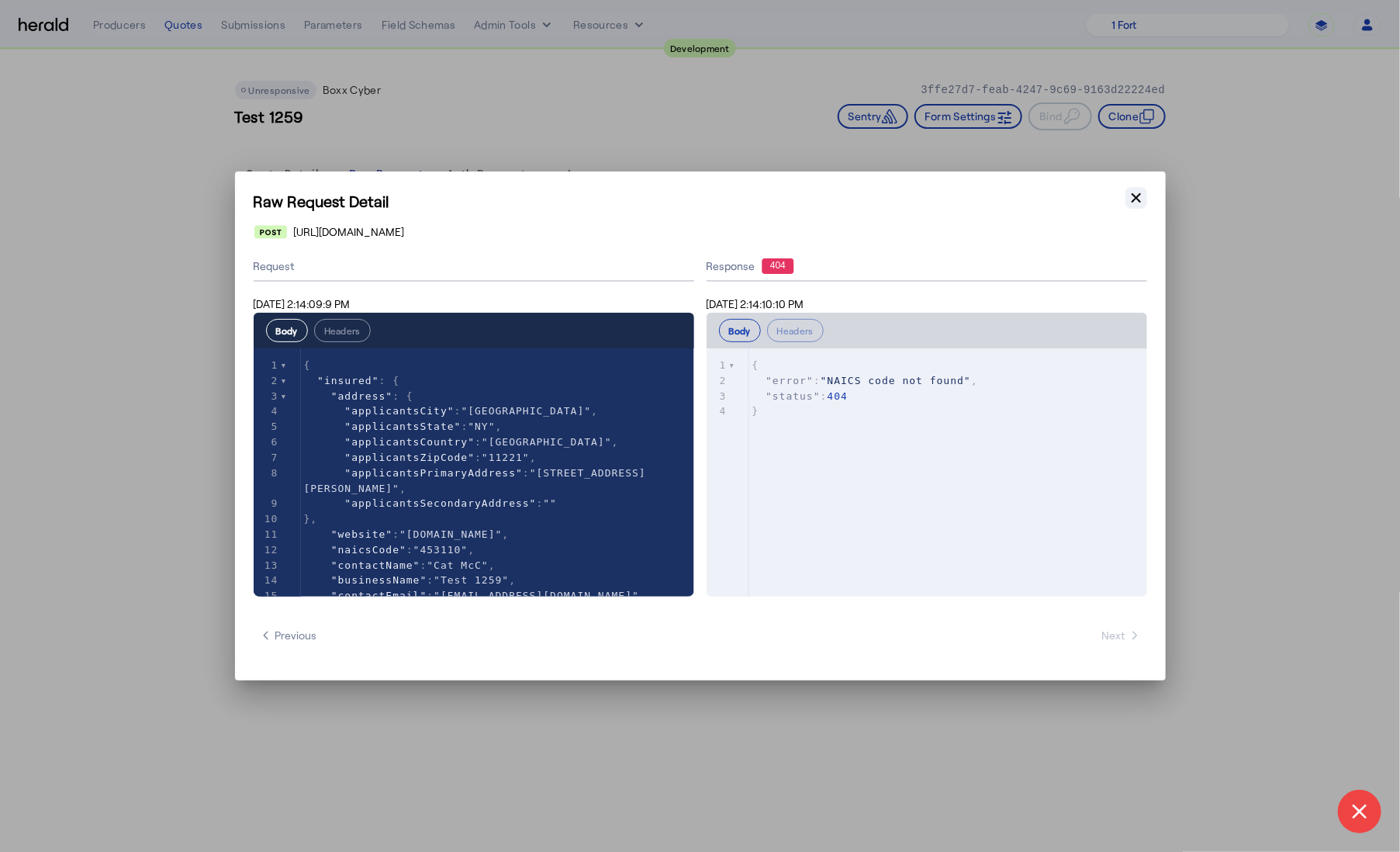
click at [1133, 198] on icon "button" at bounding box center [1136, 198] width 15 height 15
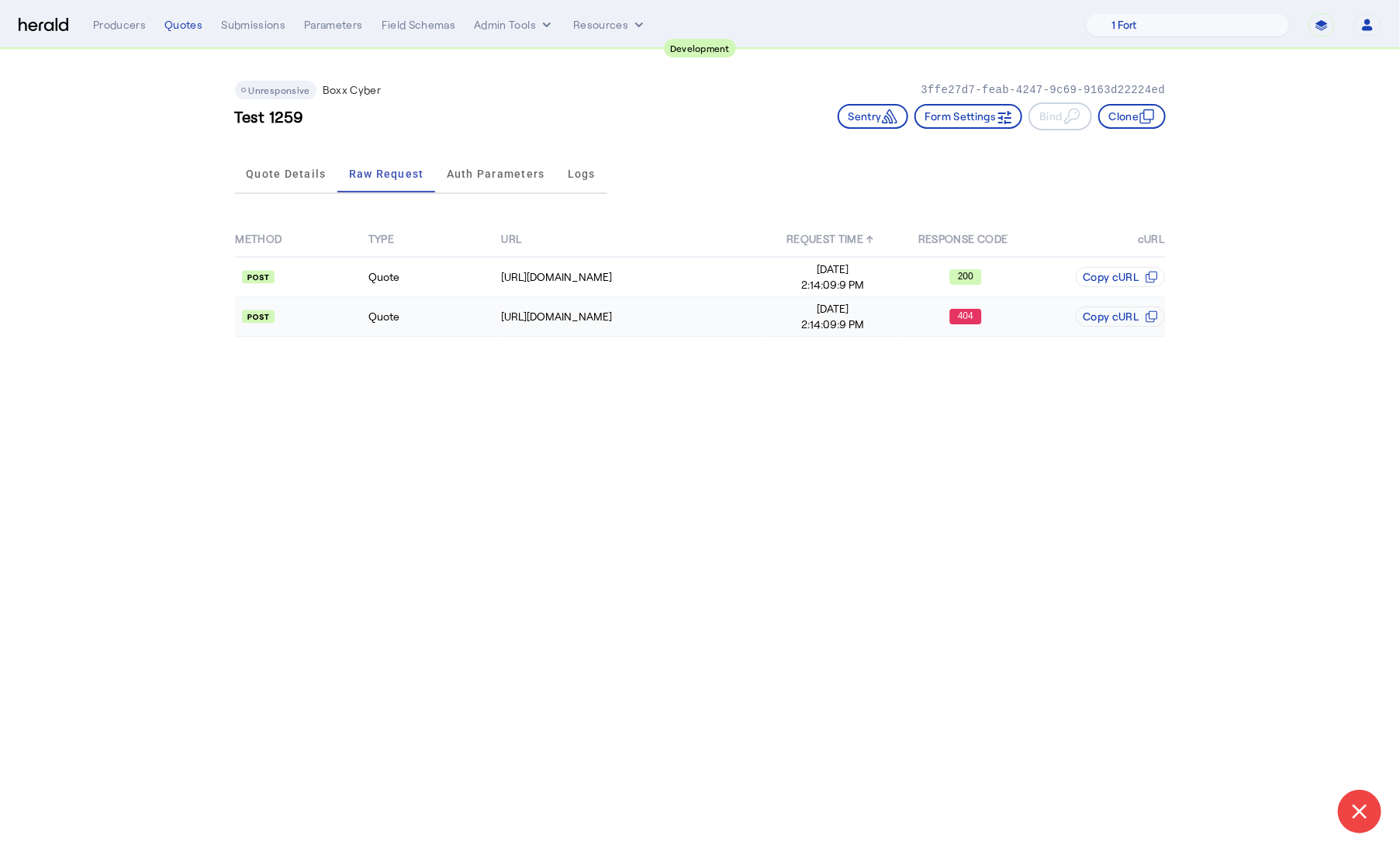
click at [486, 319] on td "Quote" at bounding box center [433, 317] width 133 height 40
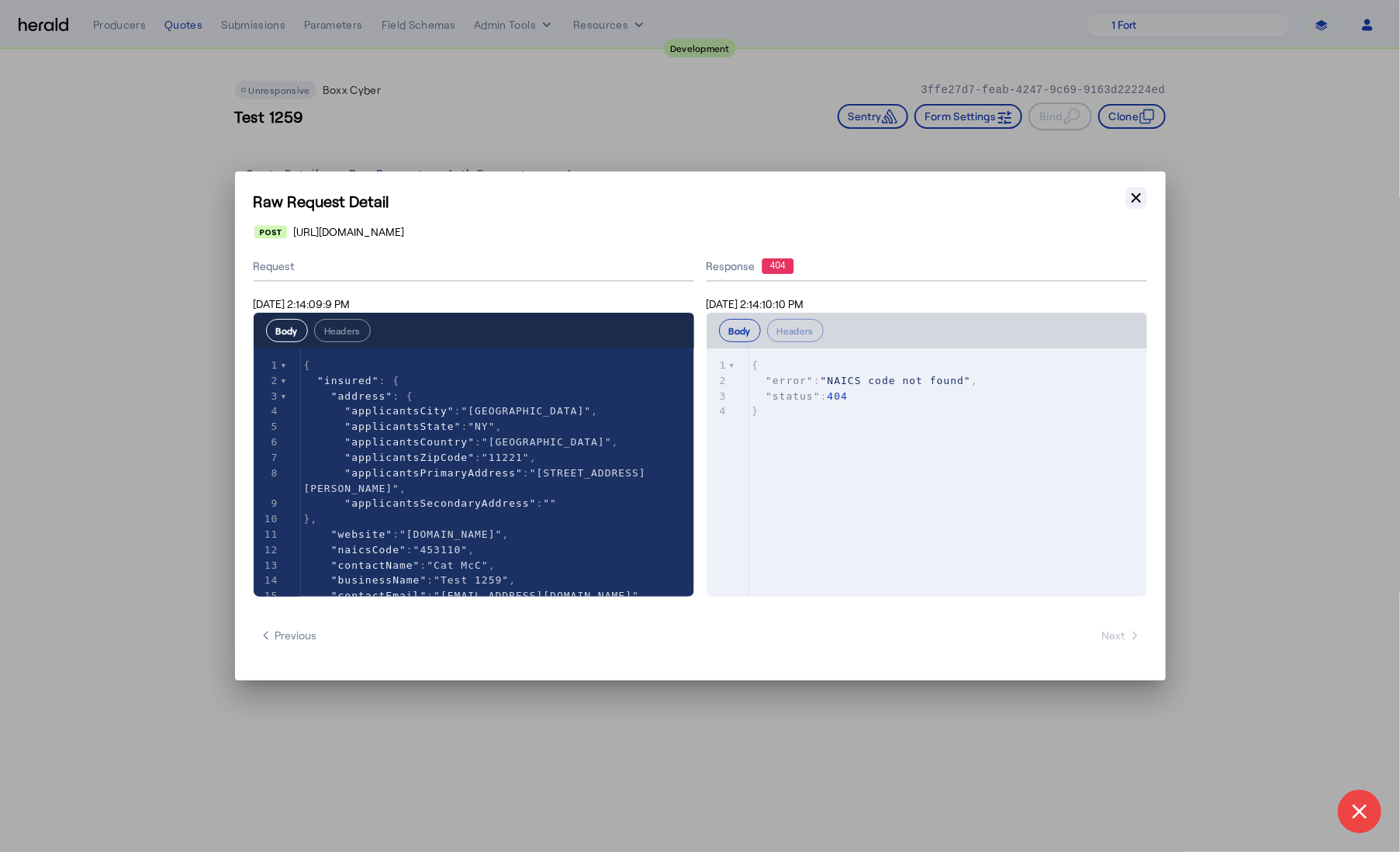
click at [1131, 203] on icon "button" at bounding box center [1136, 198] width 15 height 15
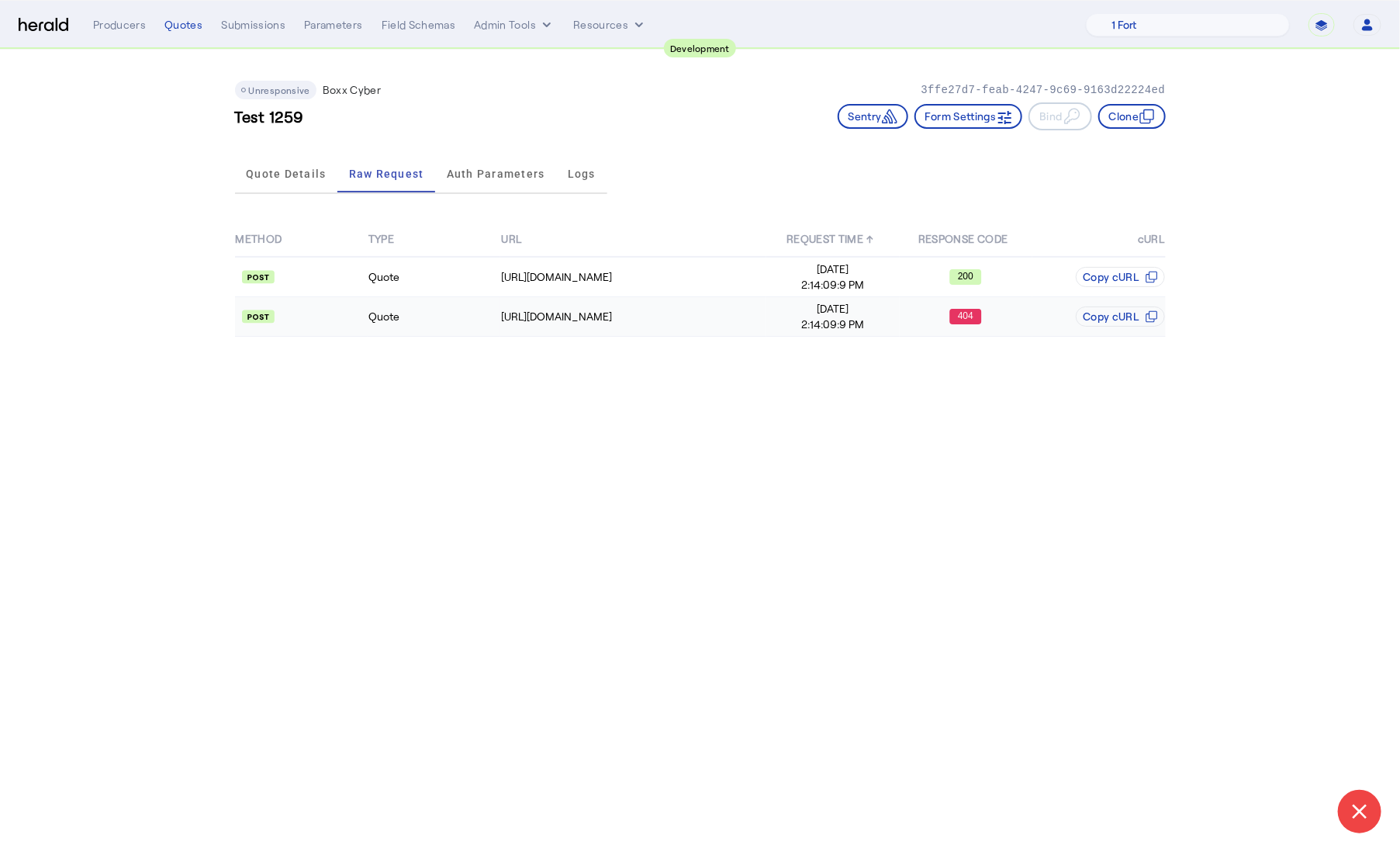
click at [895, 313] on span "[DATE]" at bounding box center [833, 309] width 131 height 15
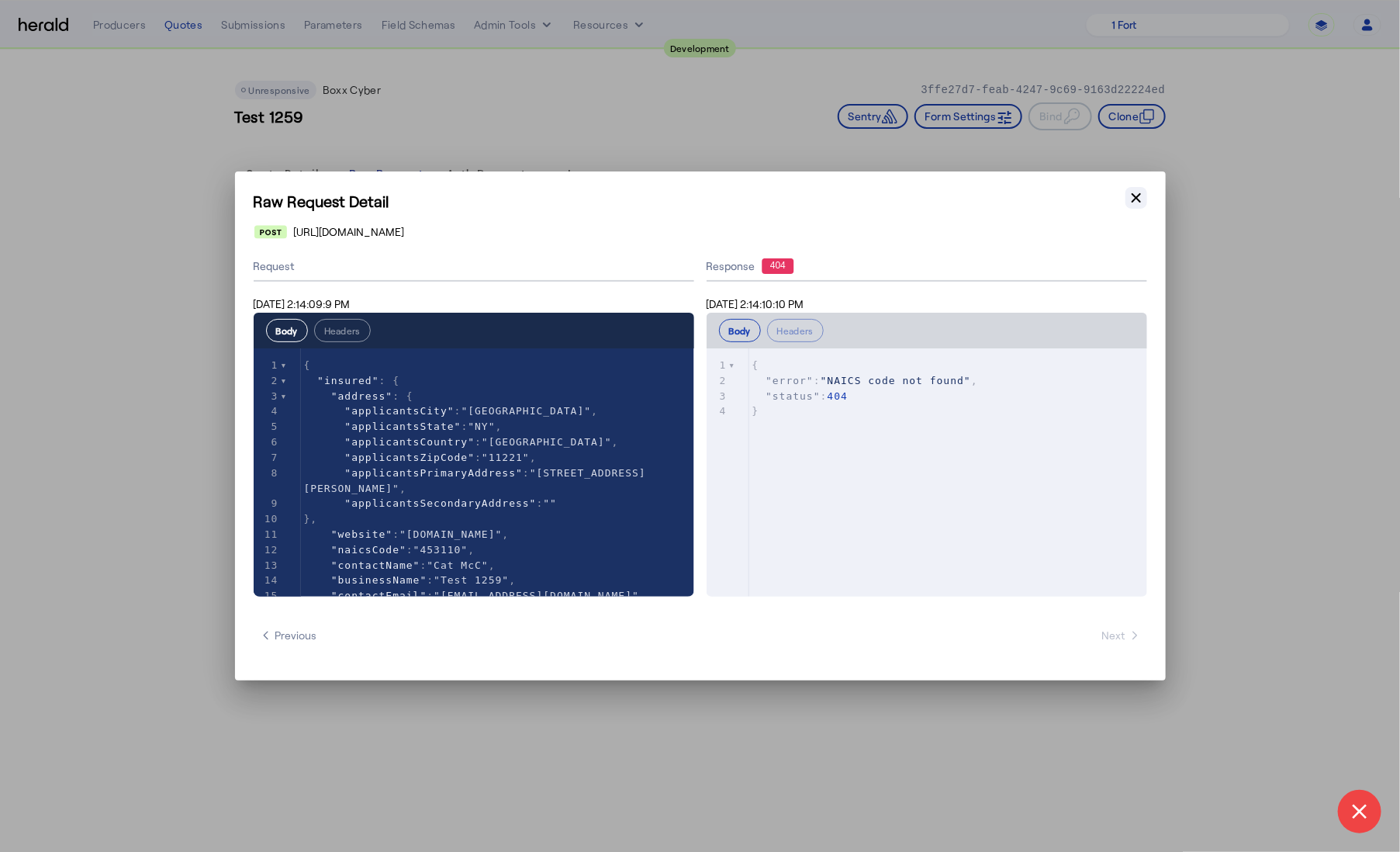
click at [1130, 198] on icon "button" at bounding box center [1136, 198] width 15 height 15
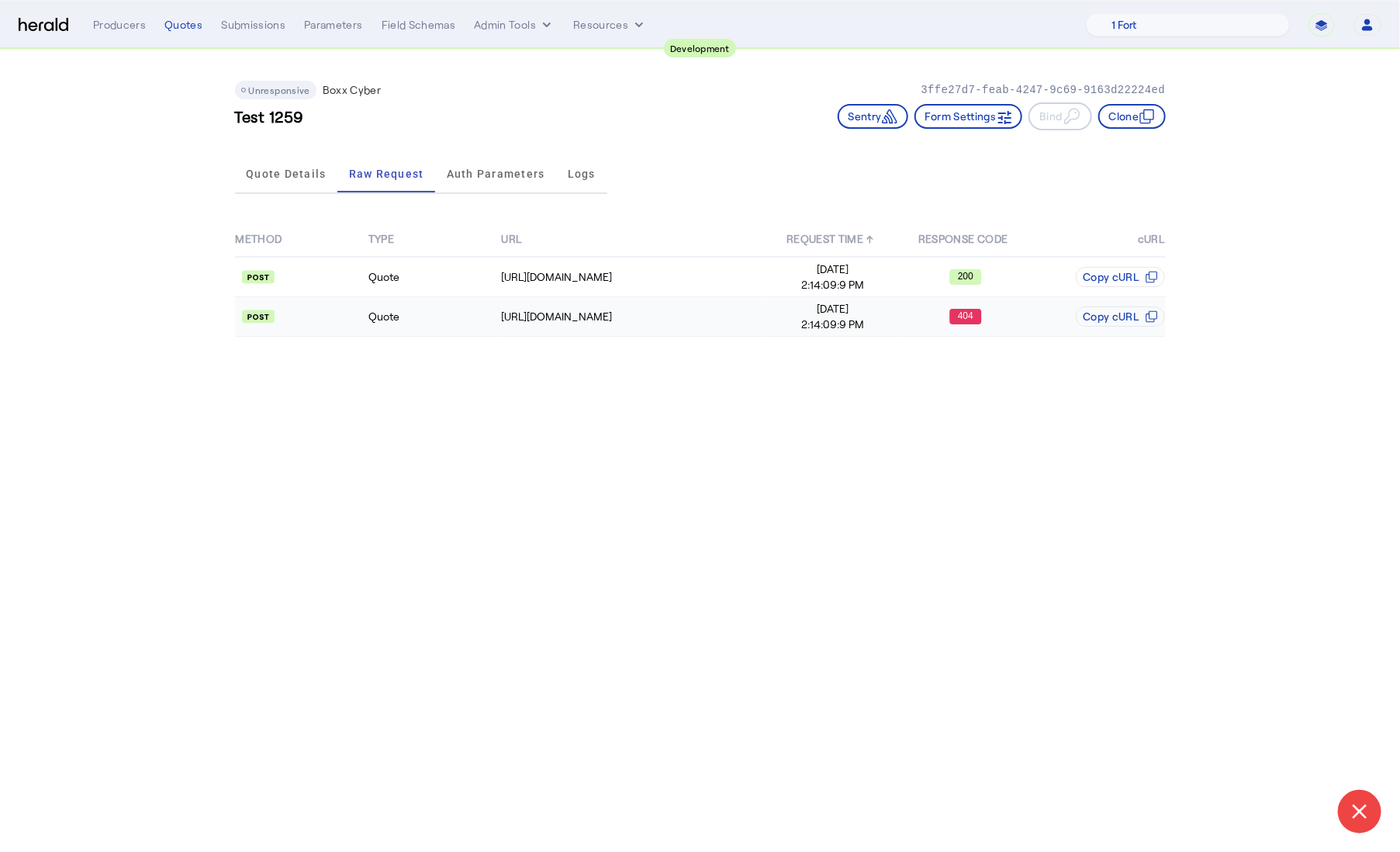
click at [438, 326] on td "Quote" at bounding box center [433, 317] width 133 height 40
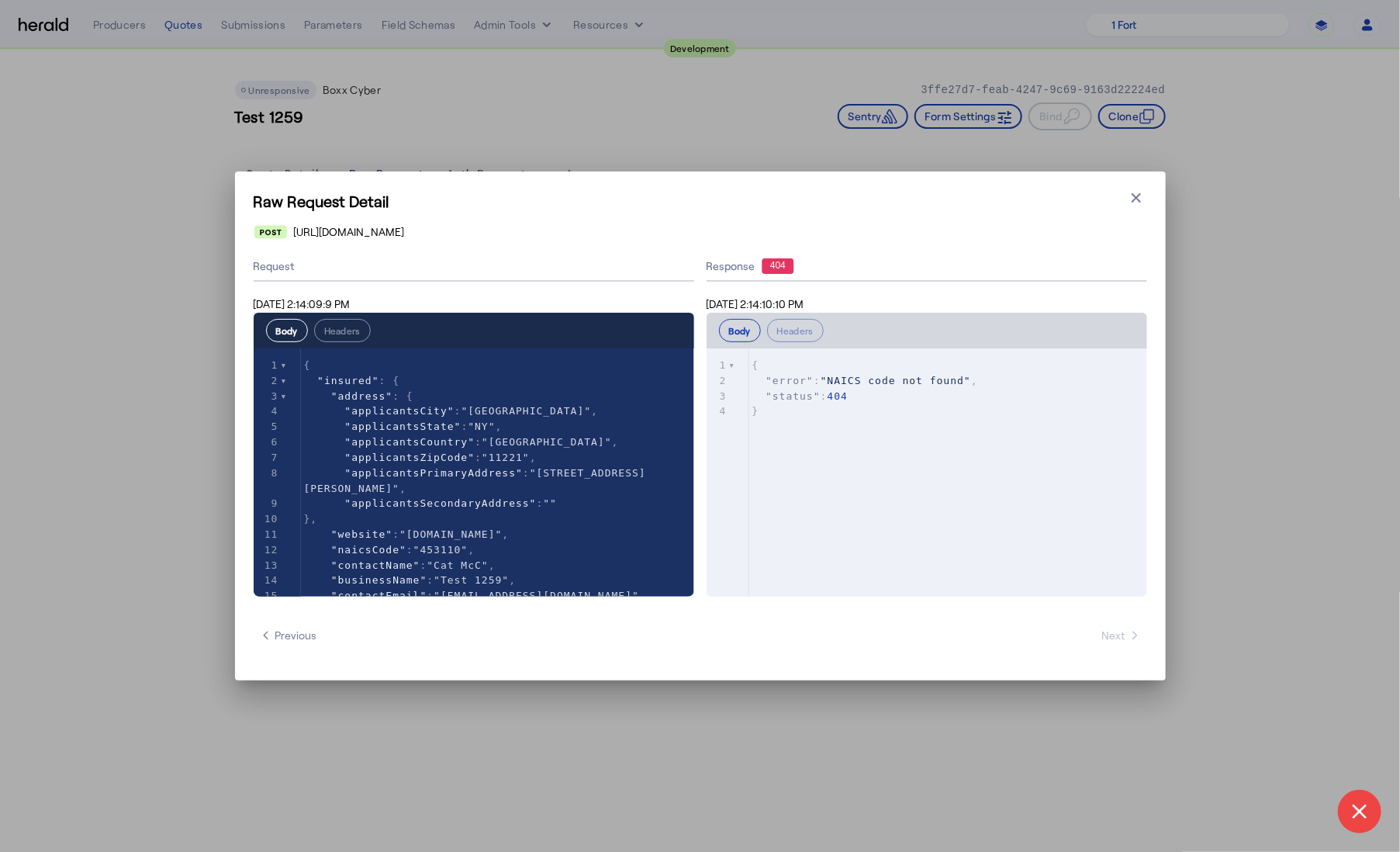
type textarea "**********"
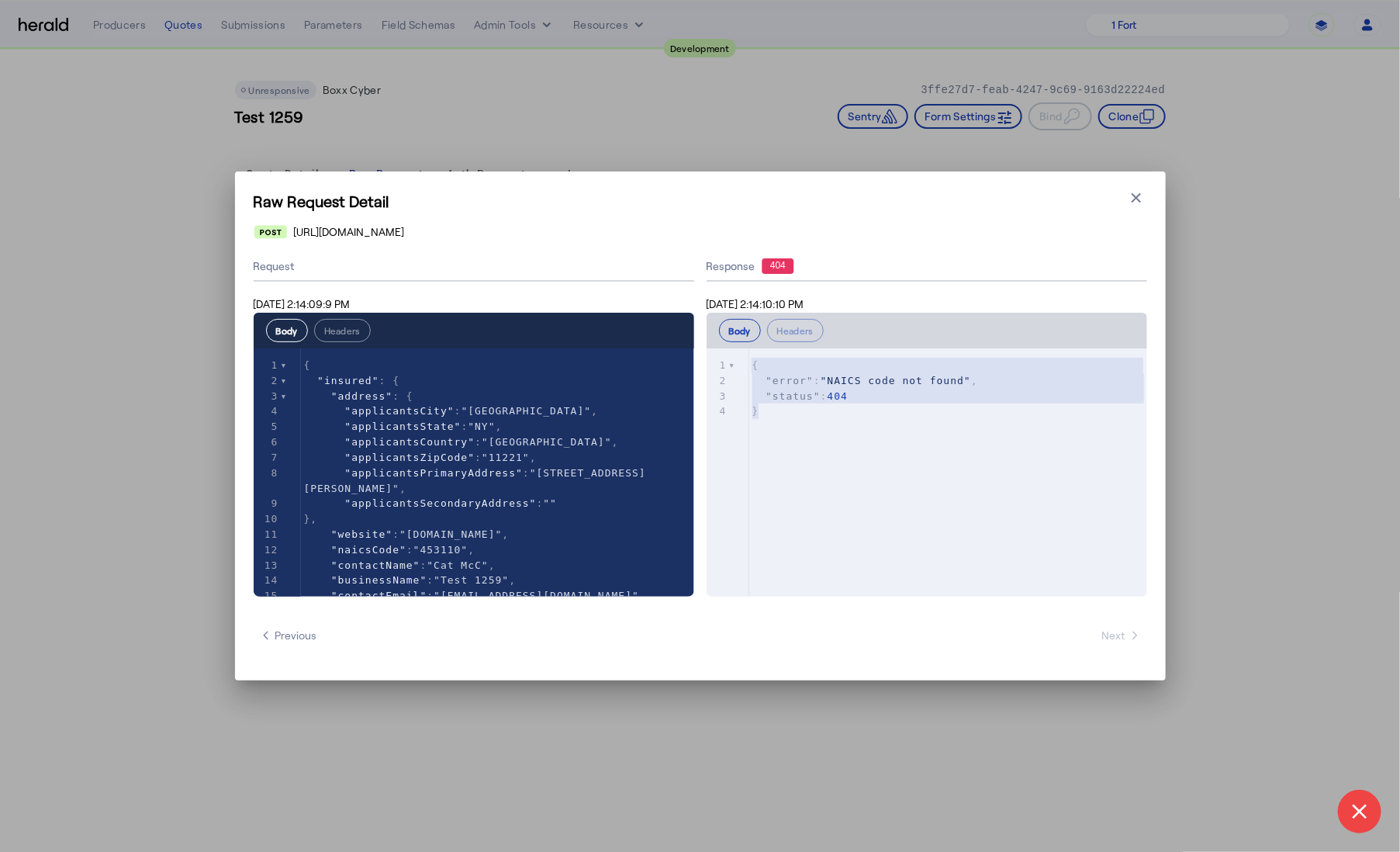
drag, startPoint x: 785, startPoint y: 415, endPoint x: 749, endPoint y: 351, distance: 73.4
click at [749, 351] on div "x 1 { 2 "error" : "NAICS code not found" , 3 "status" : 404 4 }" at bounding box center [954, 388] width 409 height 80
click at [1135, 196] on icon "button" at bounding box center [1136, 198] width 9 height 9
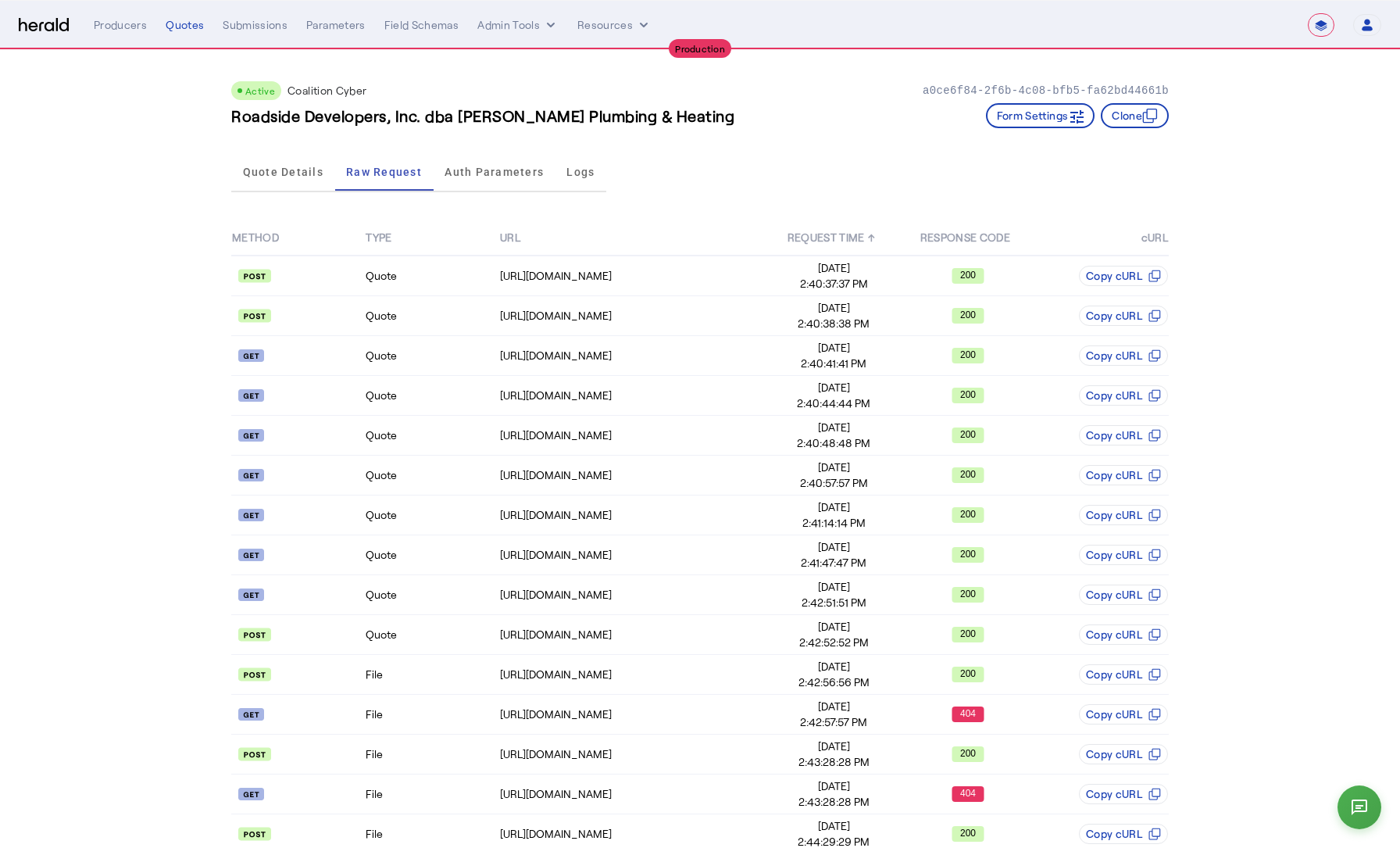
select select "**********"
click at [186, 29] on div "Quotes" at bounding box center [185, 25] width 38 height 16
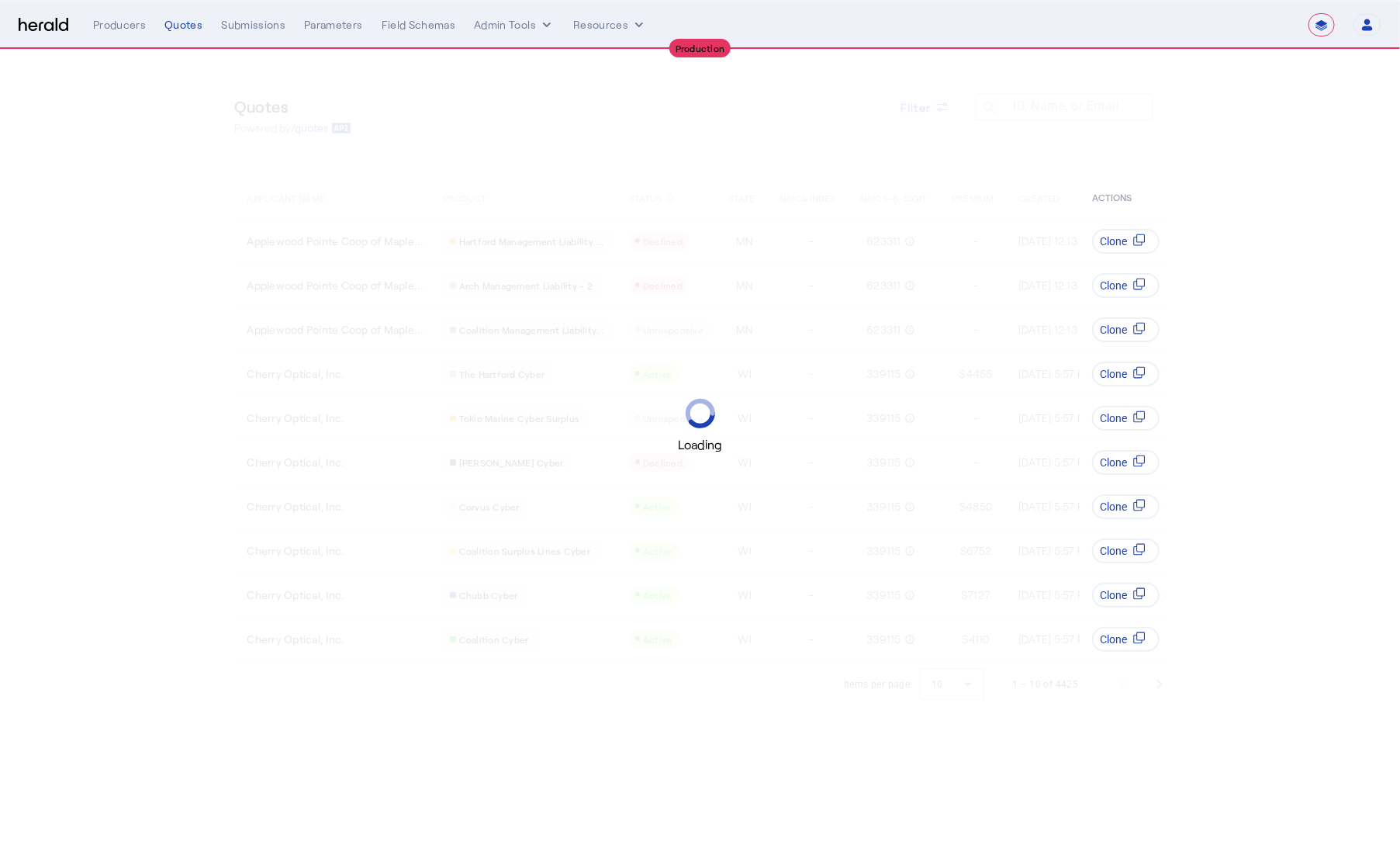
click at [46, 28] on img at bounding box center [44, 25] width 50 height 15
click at [44, 28] on img at bounding box center [44, 25] width 50 height 15
select select "**********"
click at [1232, 28] on select "1Fort Affinity Risk [PERSON_NAME] [PERSON_NAME] CRC Campus Coverage Citadel Fif…" at bounding box center [1213, 24] width 154 height 23
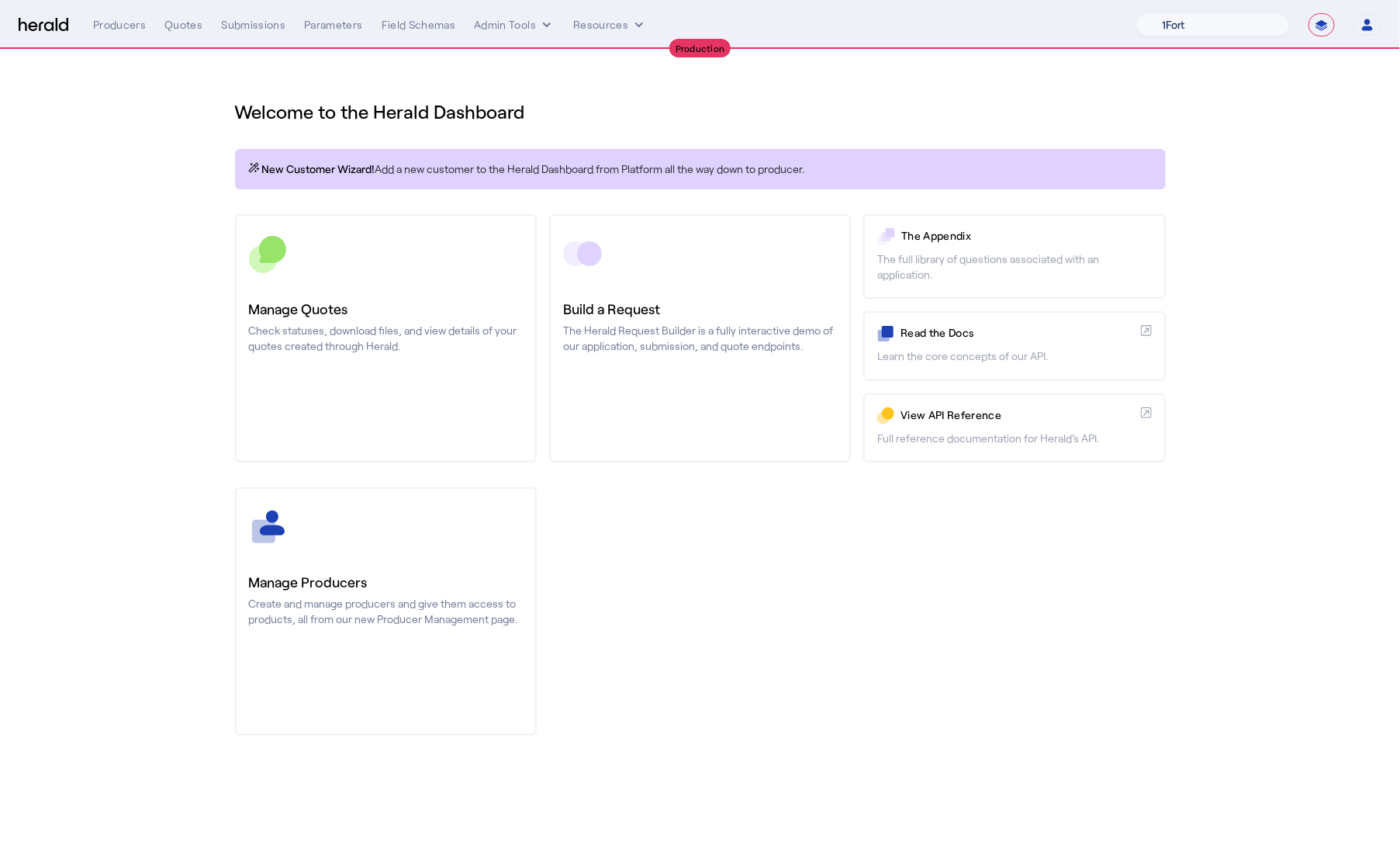
select select "pfm_8e7n_1fort"
click at [1136, 13] on select "1Fort Affinity Risk [PERSON_NAME] [PERSON_NAME] CRC Campus Coverage Citadel Fif…" at bounding box center [1213, 24] width 154 height 23
click at [106, 324] on div "You are now impersonating the 1Fort platform." at bounding box center [700, 426] width 1400 height 852
click at [415, 301] on div "You are now impersonating the 1Fort platform." at bounding box center [700, 426] width 1400 height 852
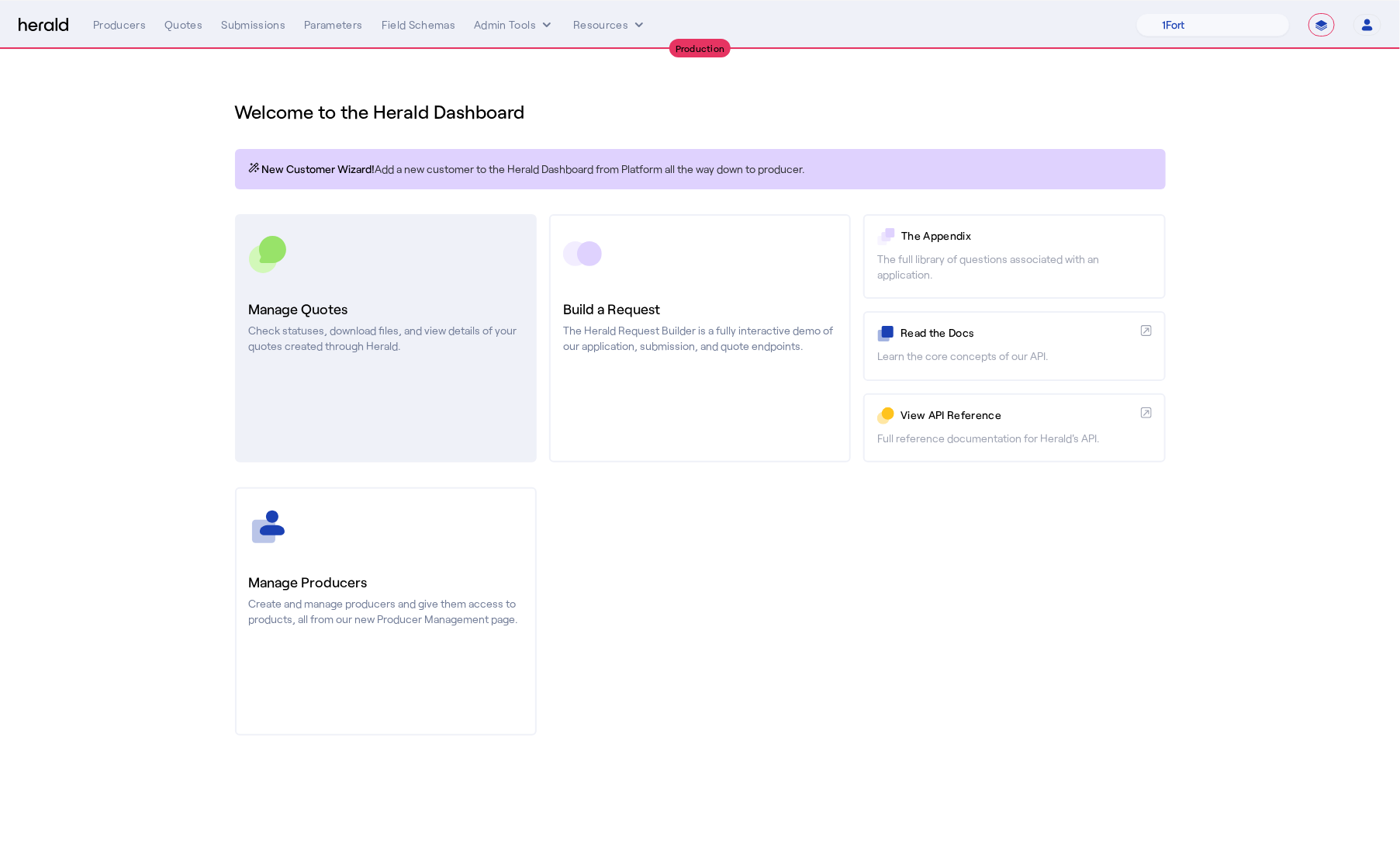
click at [464, 294] on link "Manage Quotes Check statuses, download files, and view details of your quotes c…" at bounding box center [386, 338] width 302 height 248
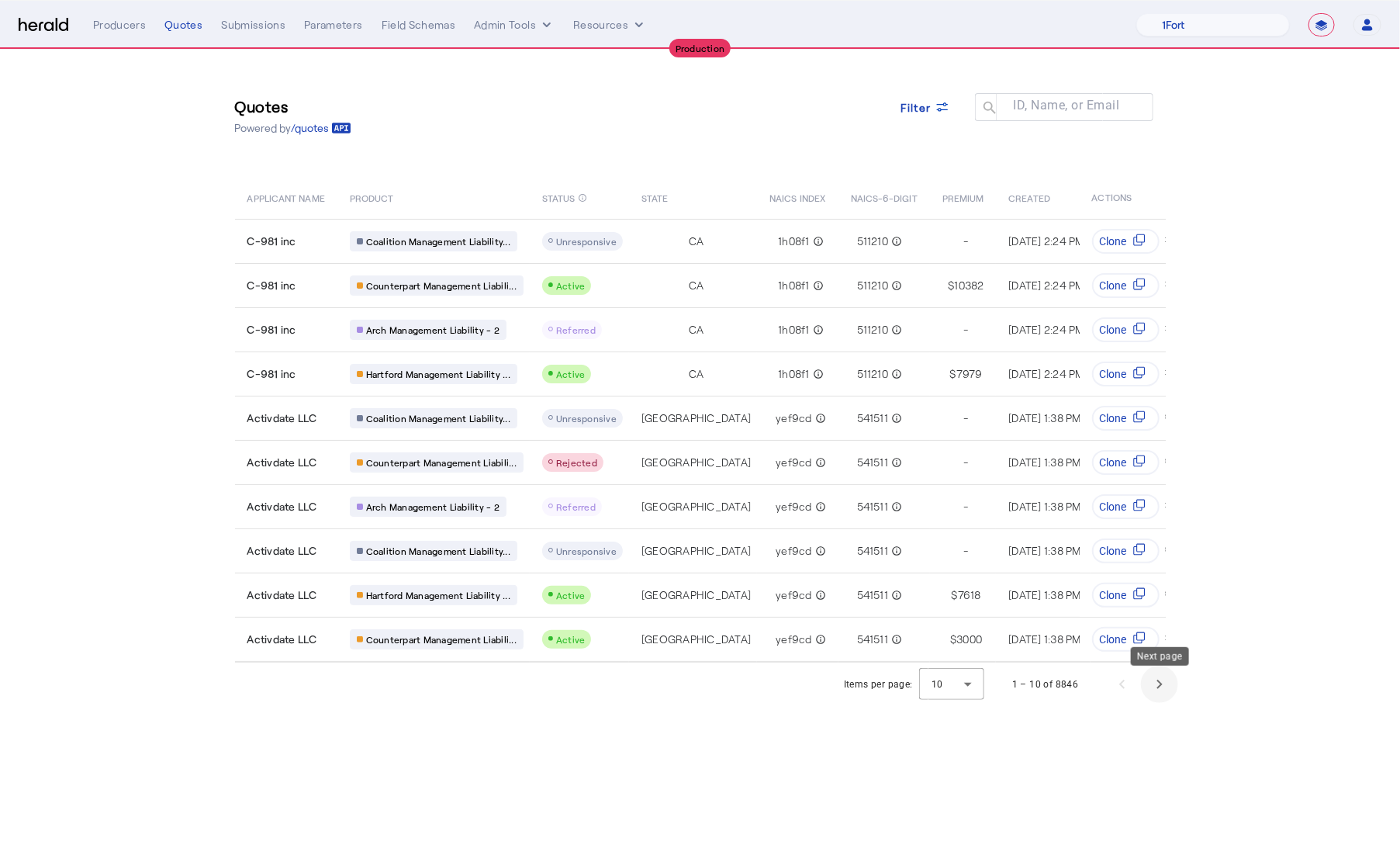
click at [1157, 695] on span "Next page" at bounding box center [1159, 684] width 37 height 37
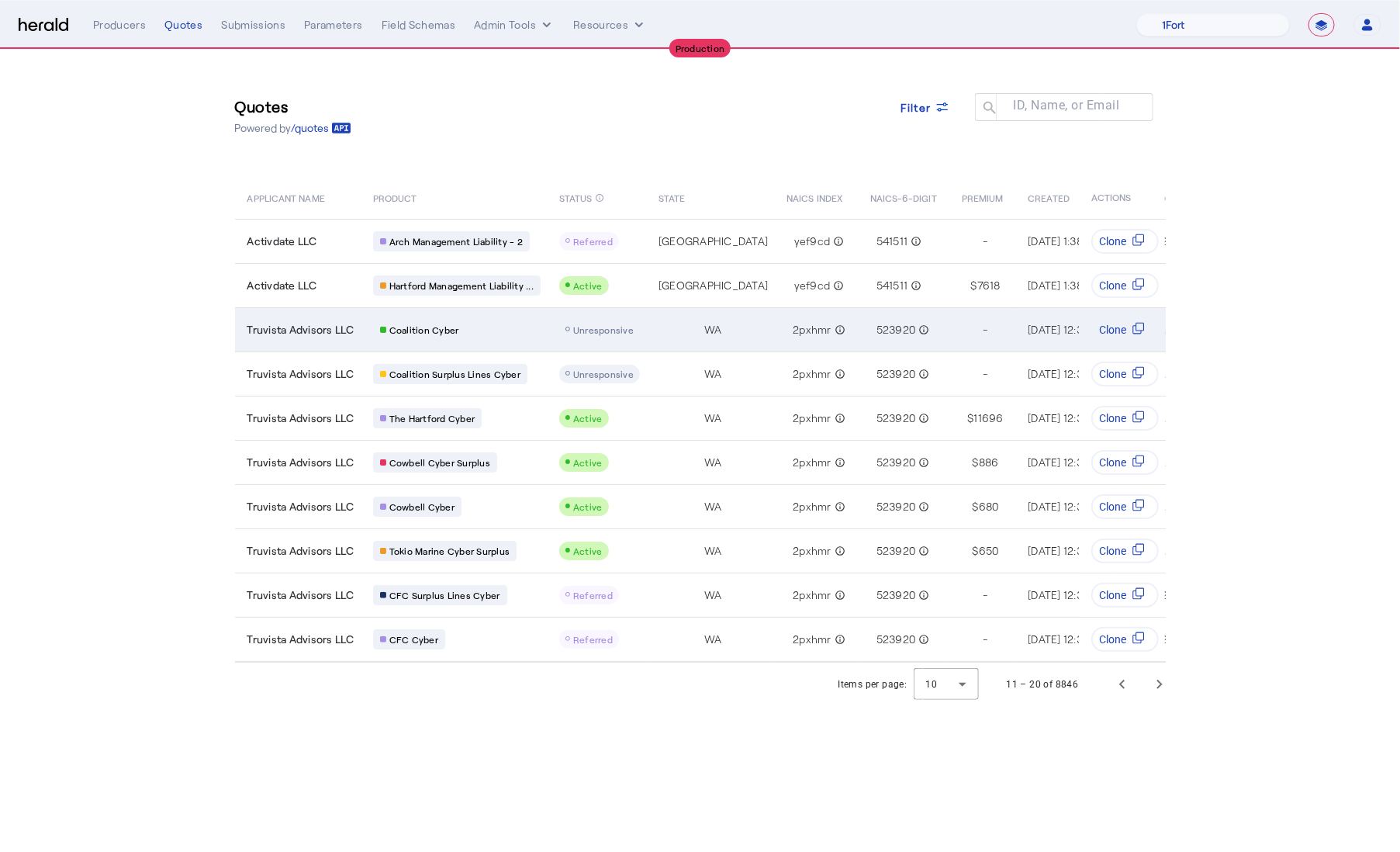
click at [483, 335] on div "Coalition Cyber" at bounding box center [457, 329] width 167 height 20
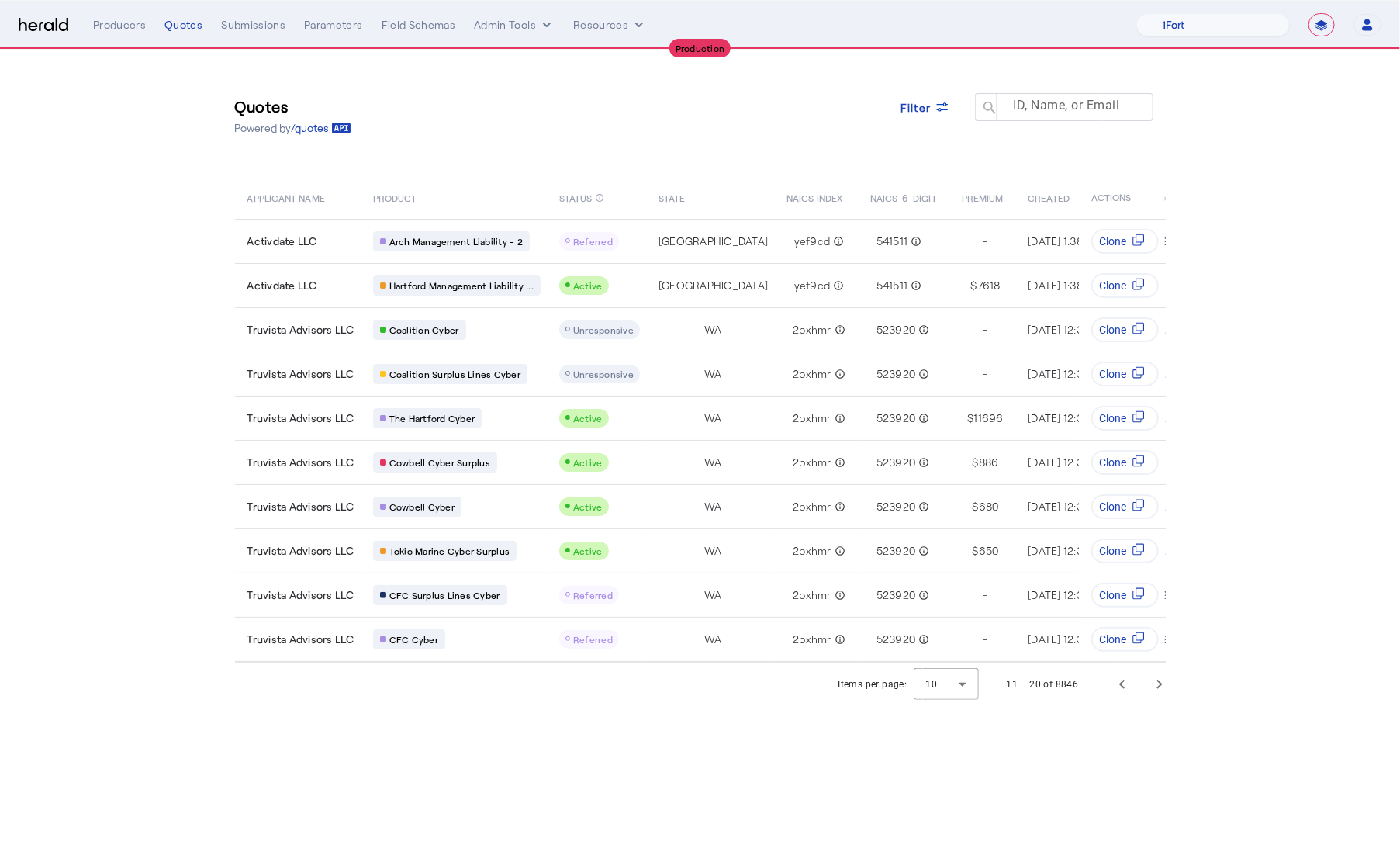
click at [1075, 103] on mat-label "ID, Name, or Email" at bounding box center [1066, 106] width 106 height 15
click at [1075, 103] on input "ID, Name, or Email" at bounding box center [1071, 106] width 140 height 19
paste input "**********"
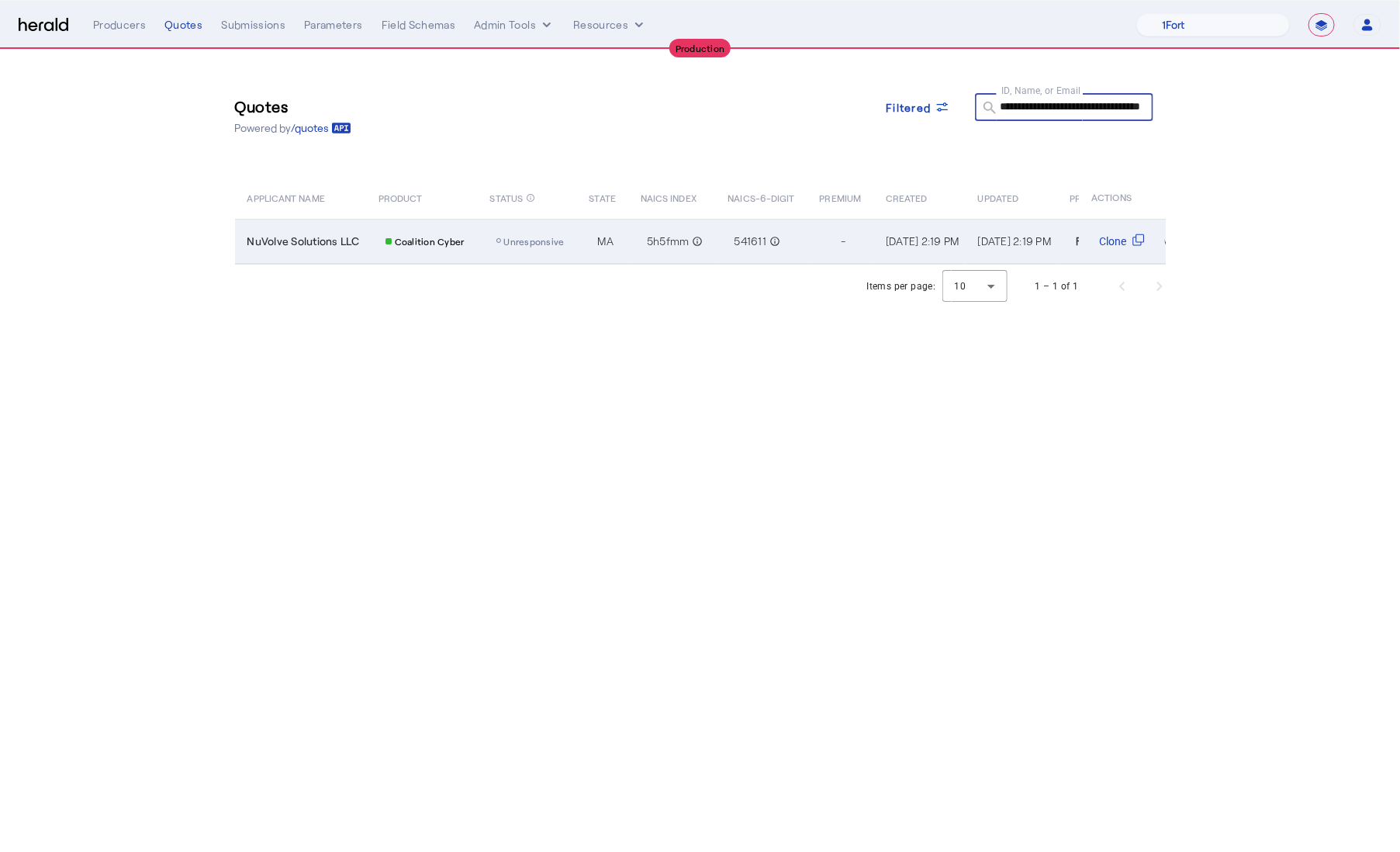
type input "**********"
click at [351, 229] on td "NuVolve Solutions LLC" at bounding box center [300, 241] width 131 height 45
click at [289, 237] on span "NuVolve Solutions LLC" at bounding box center [303, 241] width 112 height 15
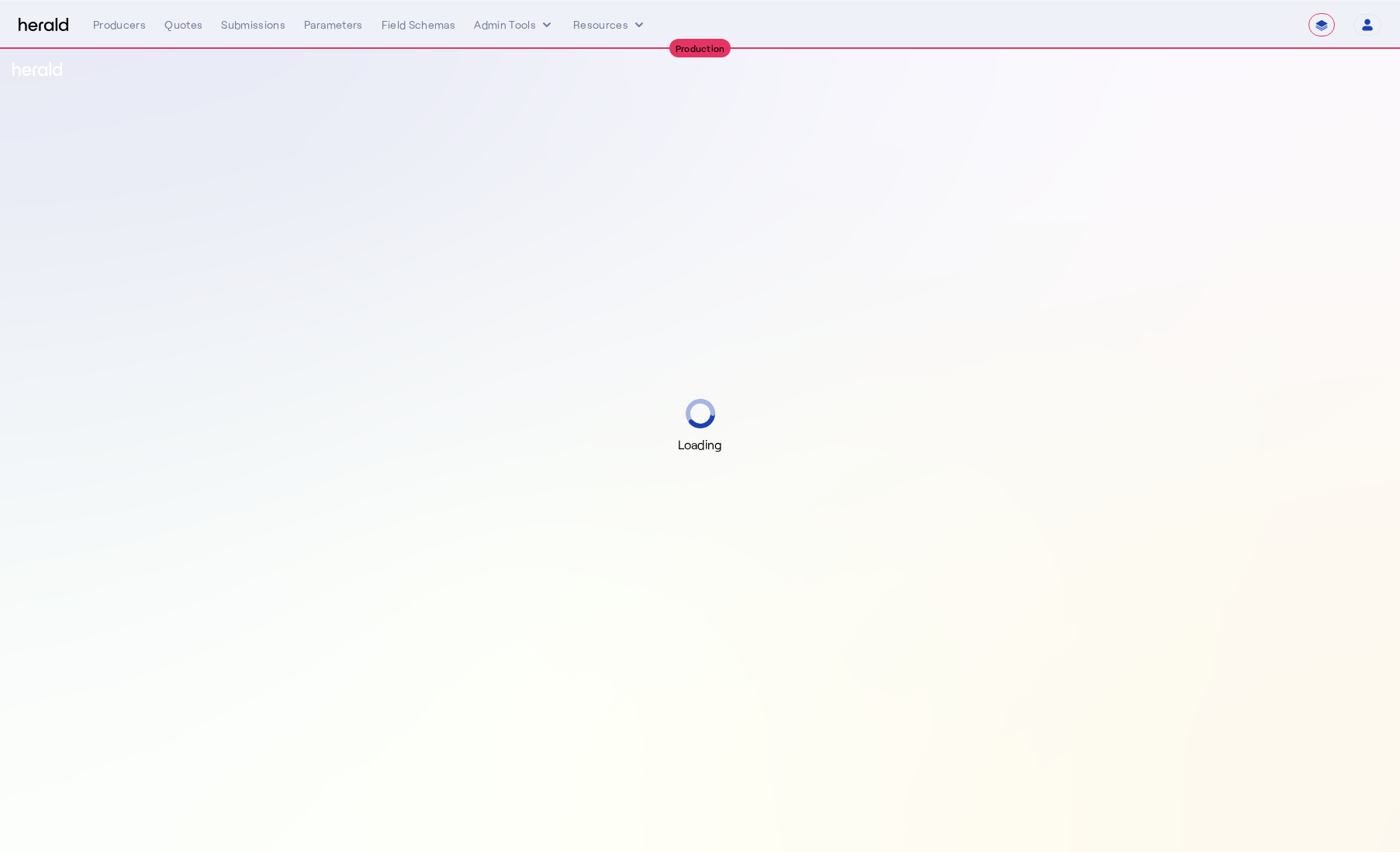
select select "**********"
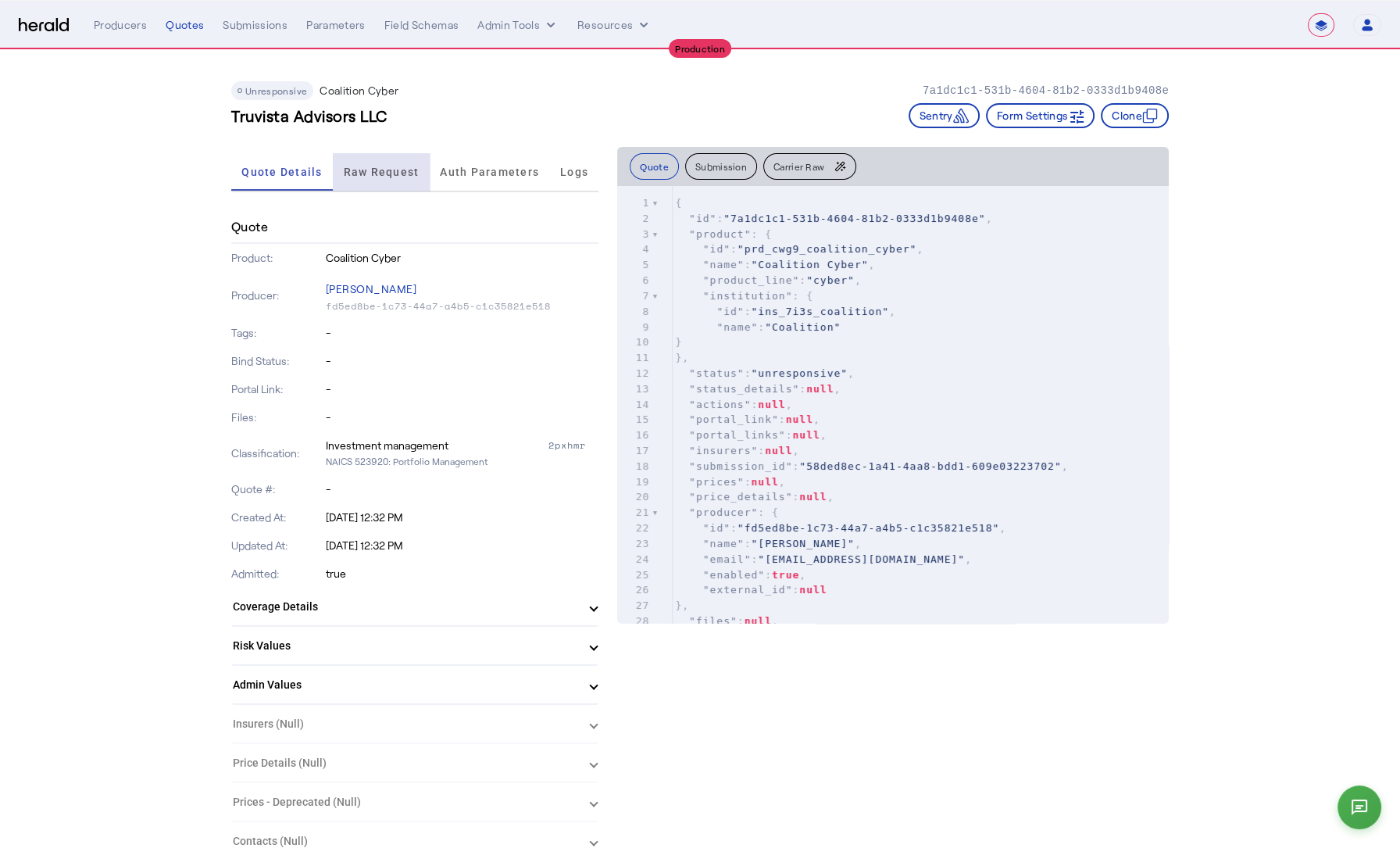
click at [396, 169] on span "Raw Request" at bounding box center [382, 172] width 76 height 11
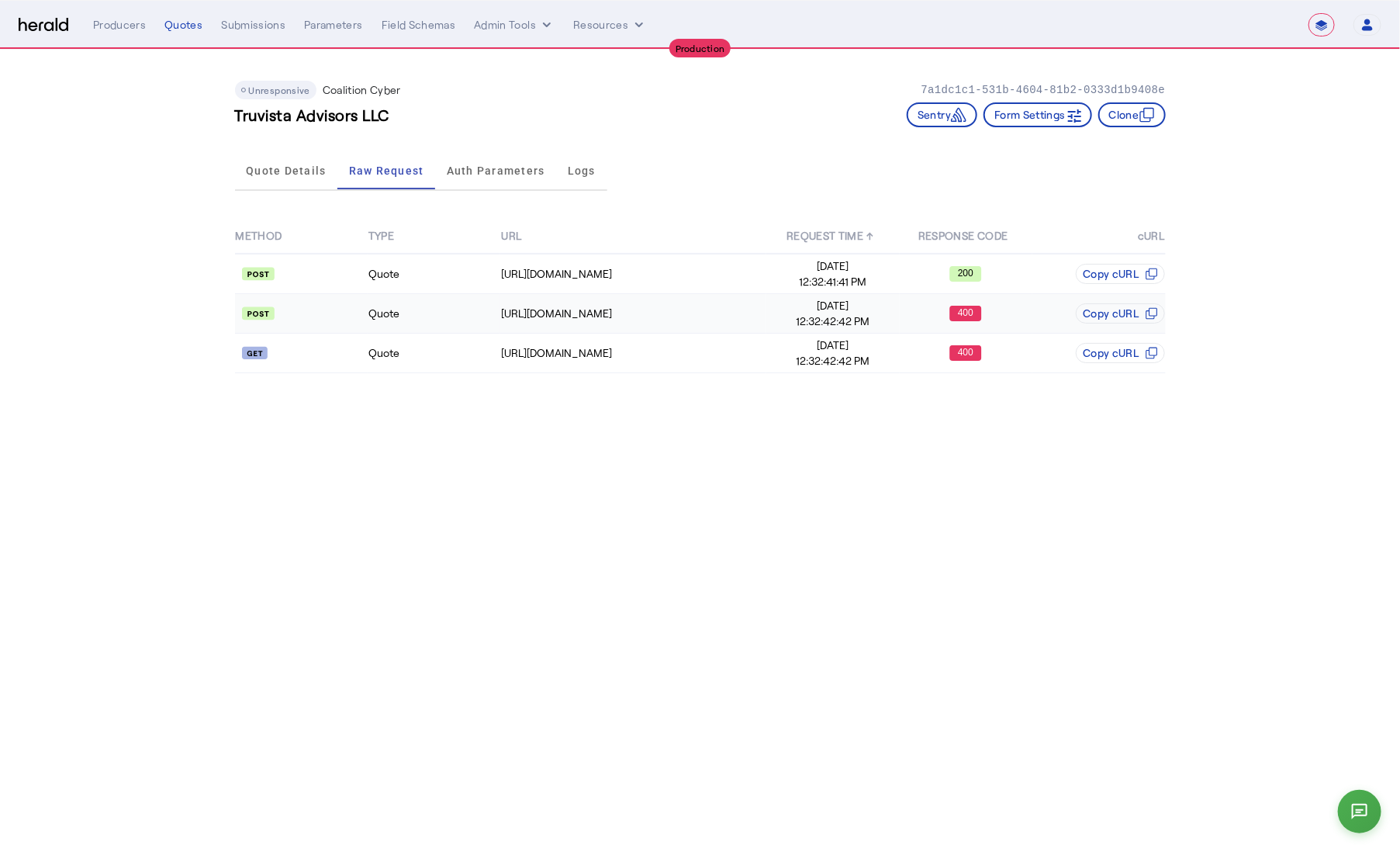
click at [417, 315] on td "Quote" at bounding box center [433, 314] width 133 height 40
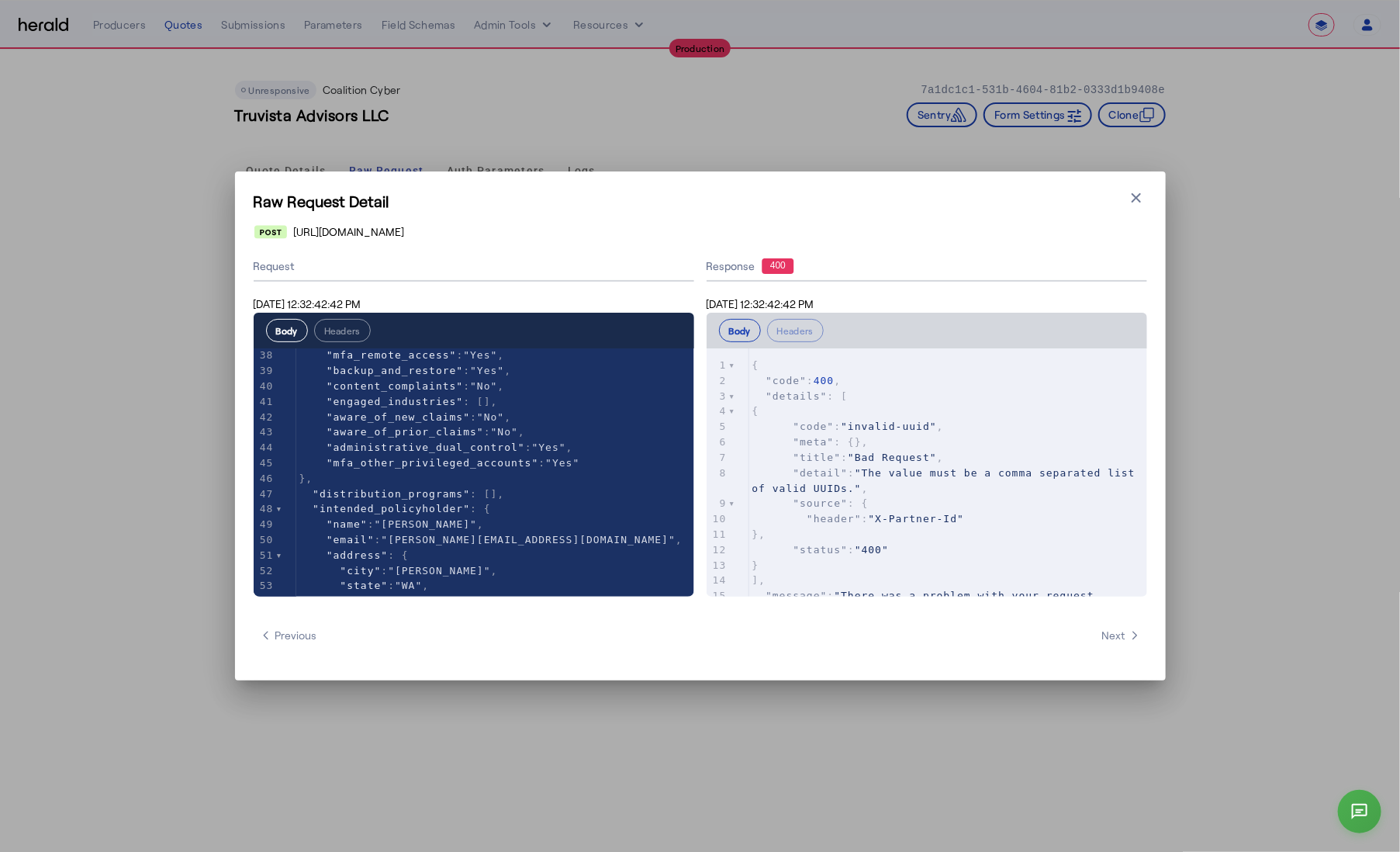
scroll to position [575, 0]
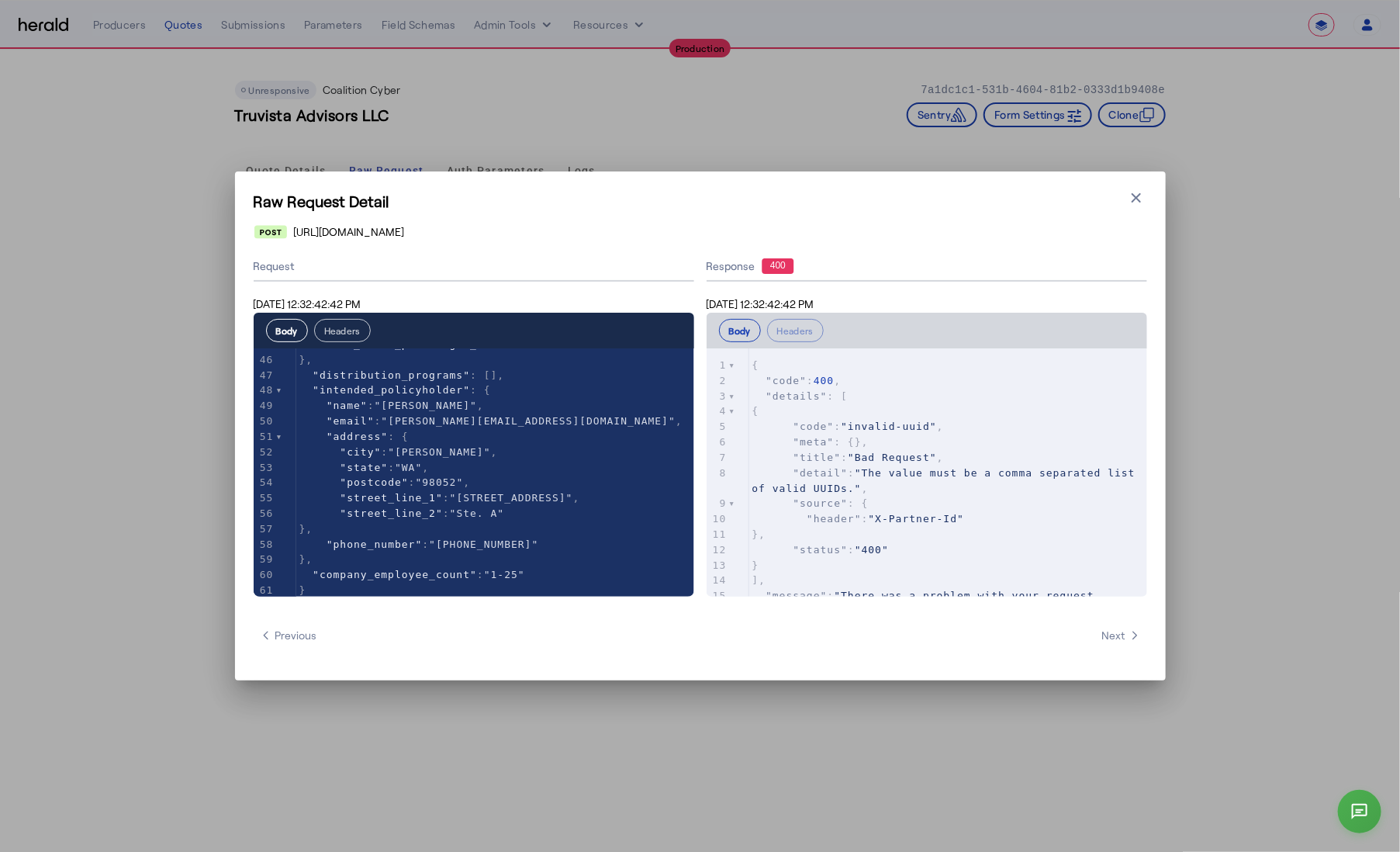
click at [334, 337] on button "Headers" at bounding box center [342, 330] width 57 height 23
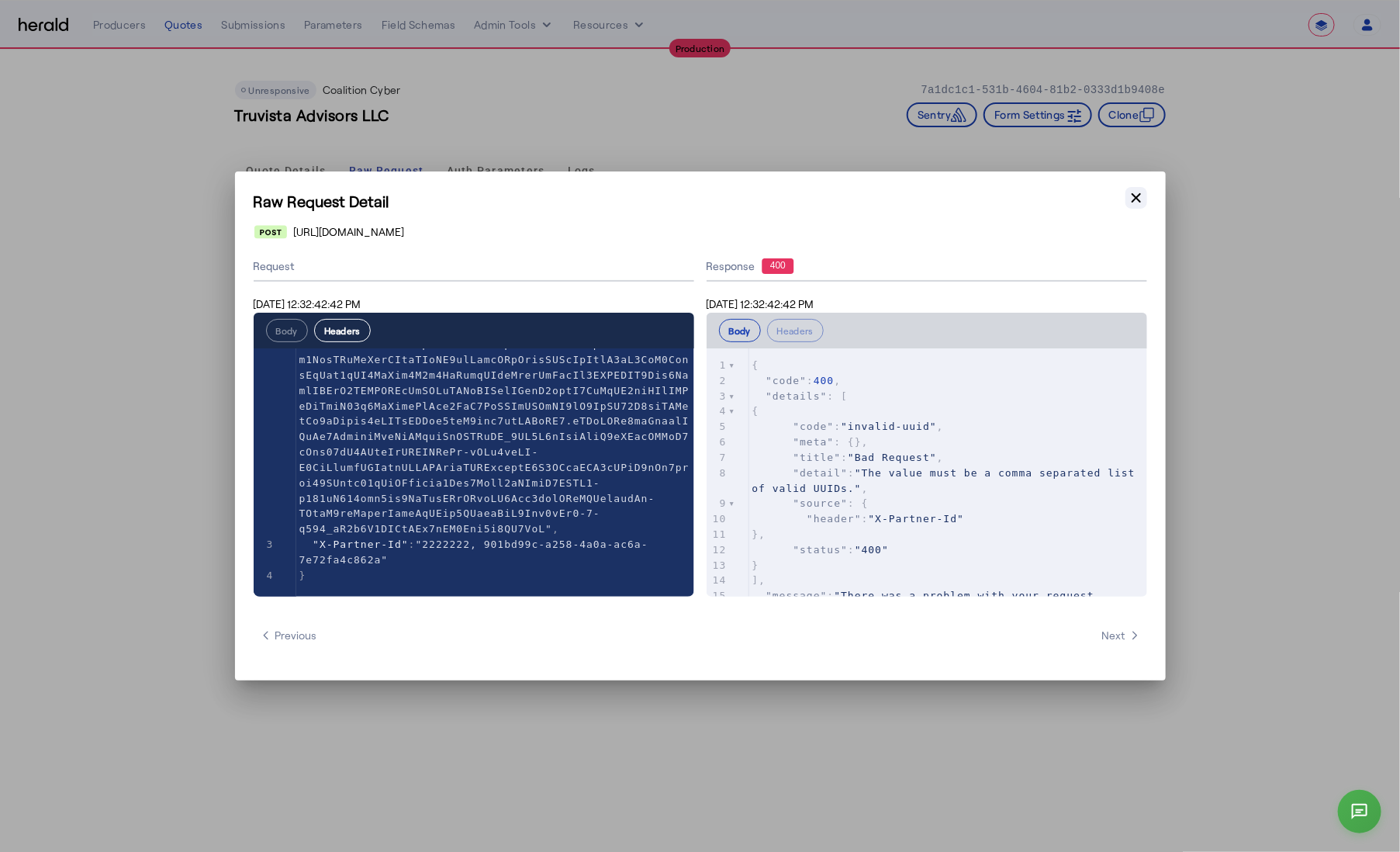
click at [1129, 200] on icon "button" at bounding box center [1136, 198] width 15 height 15
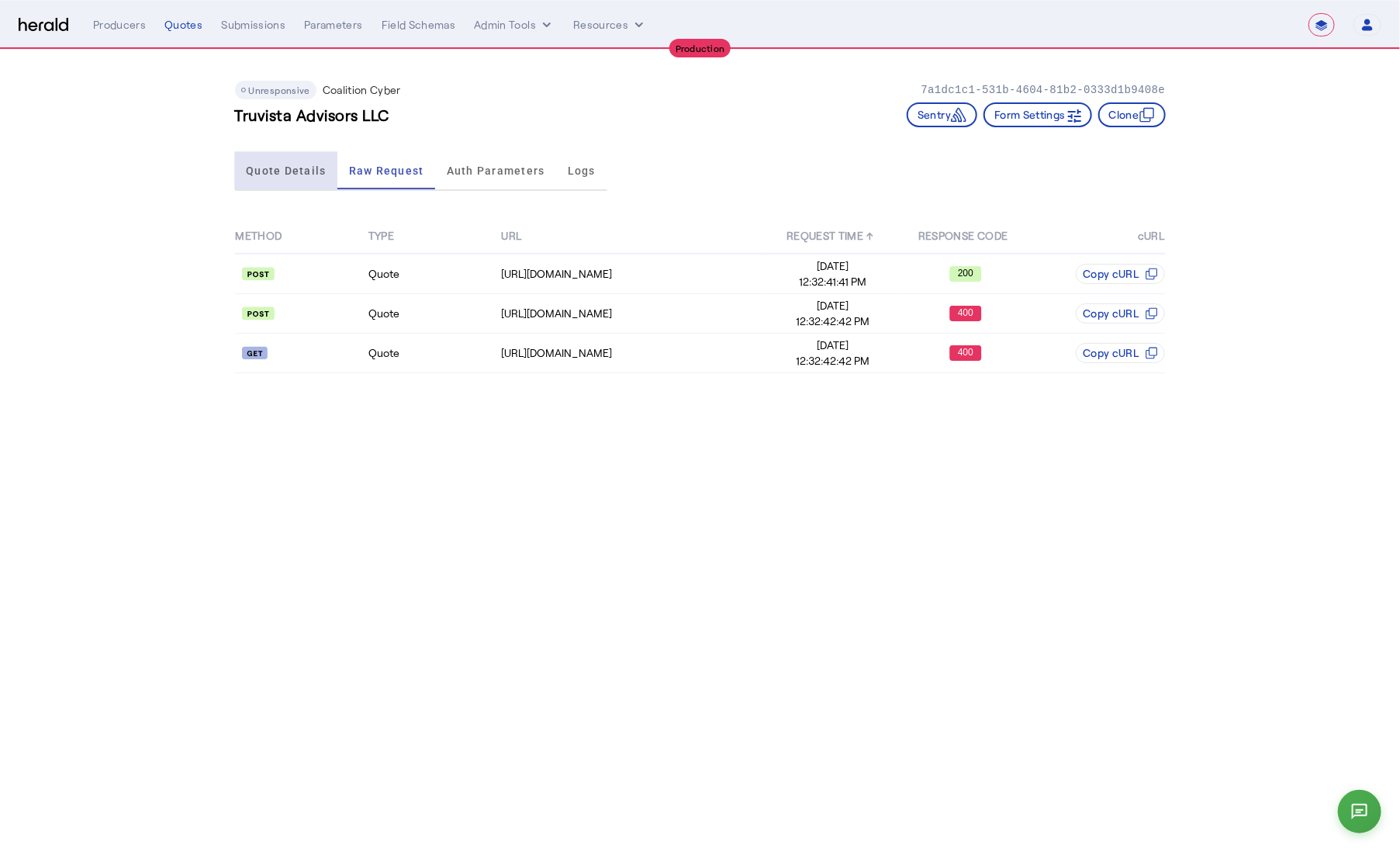
click at [302, 171] on span "Quote Details" at bounding box center [285, 171] width 80 height 11
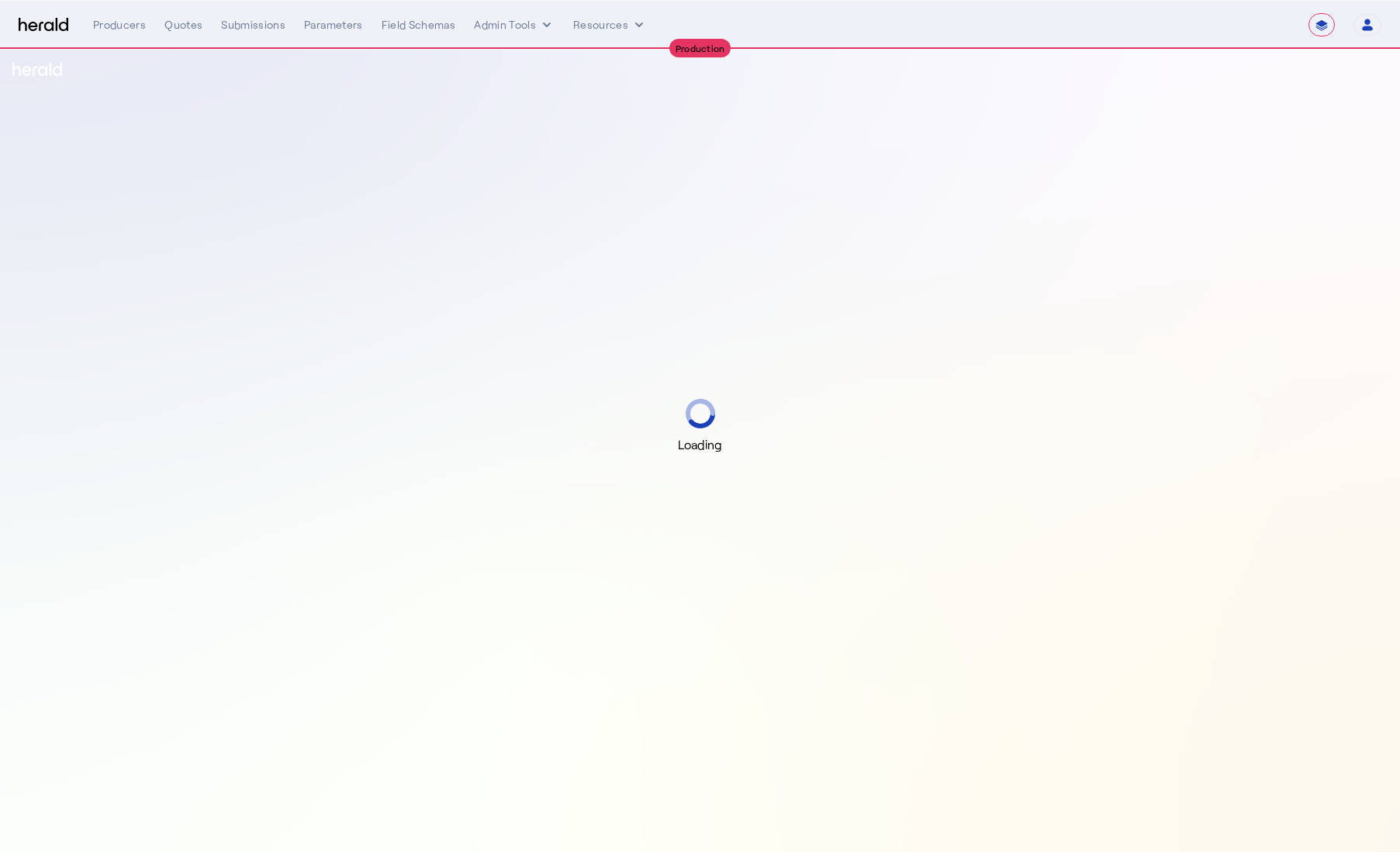
select select "**********"
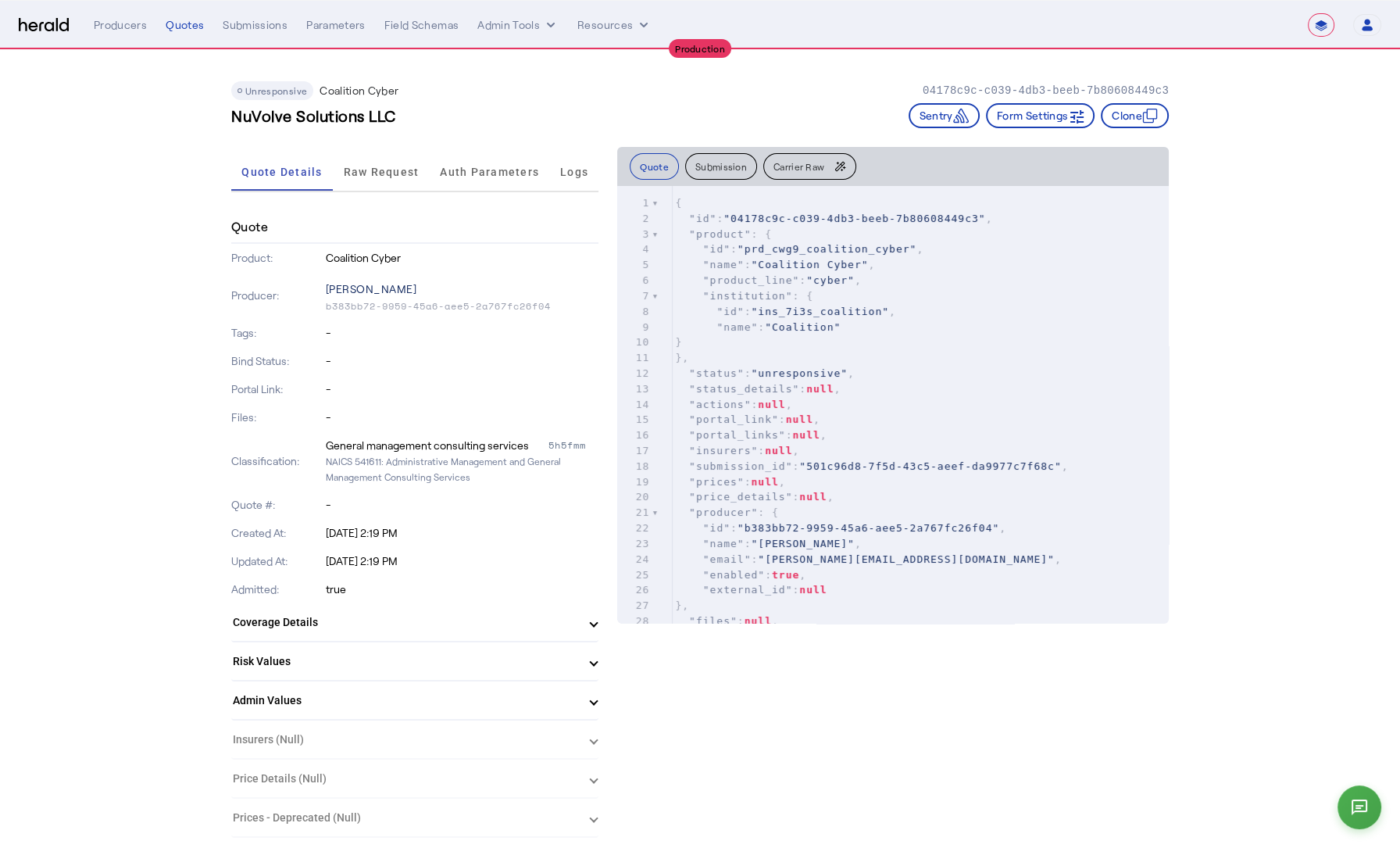
click at [379, 288] on p "[PERSON_NAME]" at bounding box center [462, 289] width 273 height 22
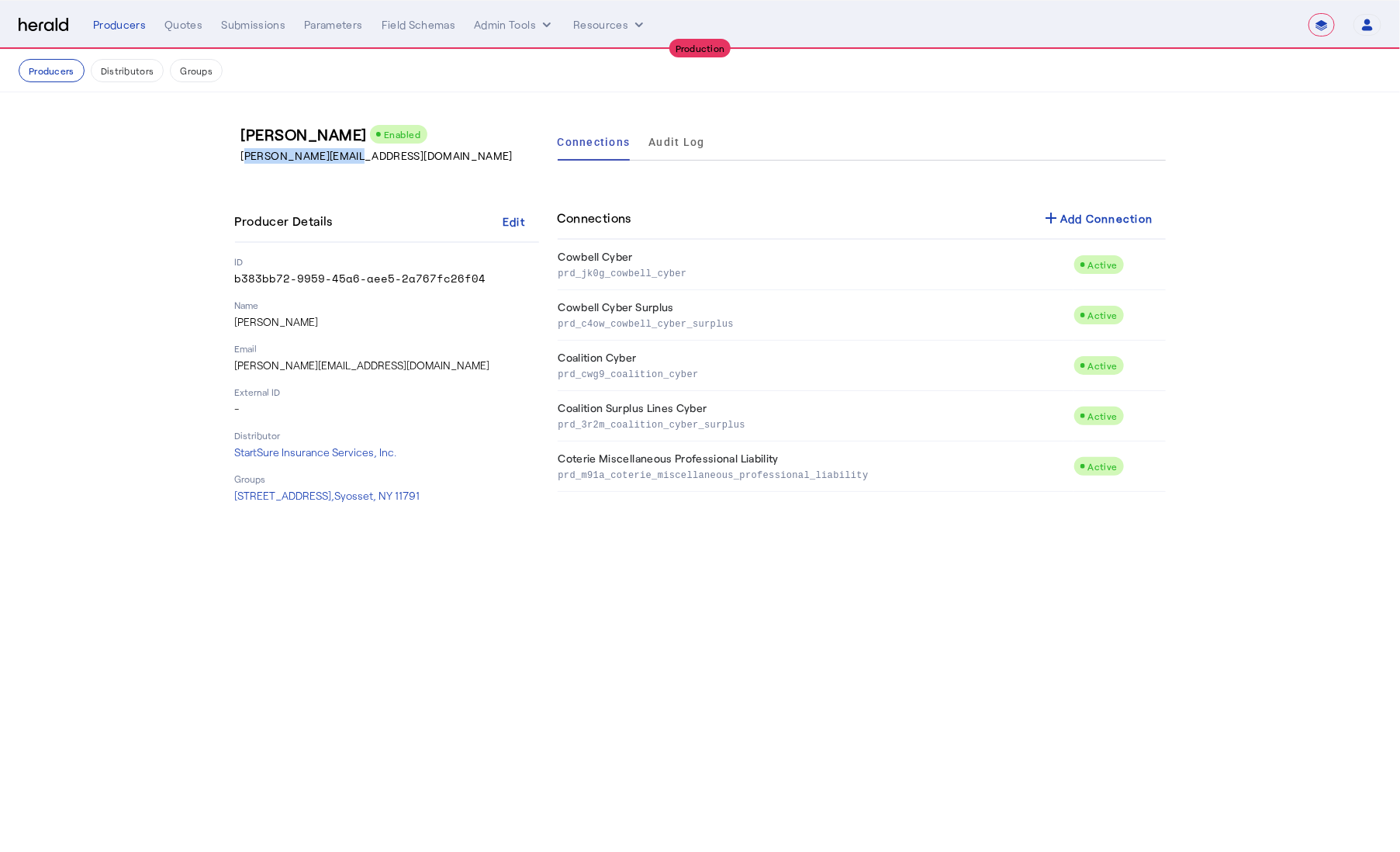
drag, startPoint x: 345, startPoint y: 161, endPoint x: 221, endPoint y: 160, distance: 124.0
click at [221, 160] on div "Fabio Faschi Enabled fabio@startsure.co Producer Details Edit ID b383bb72-9959-…" at bounding box center [700, 313] width 993 height 442
click at [288, 156] on p "fabio@startsure.co" at bounding box center [393, 156] width 304 height 15
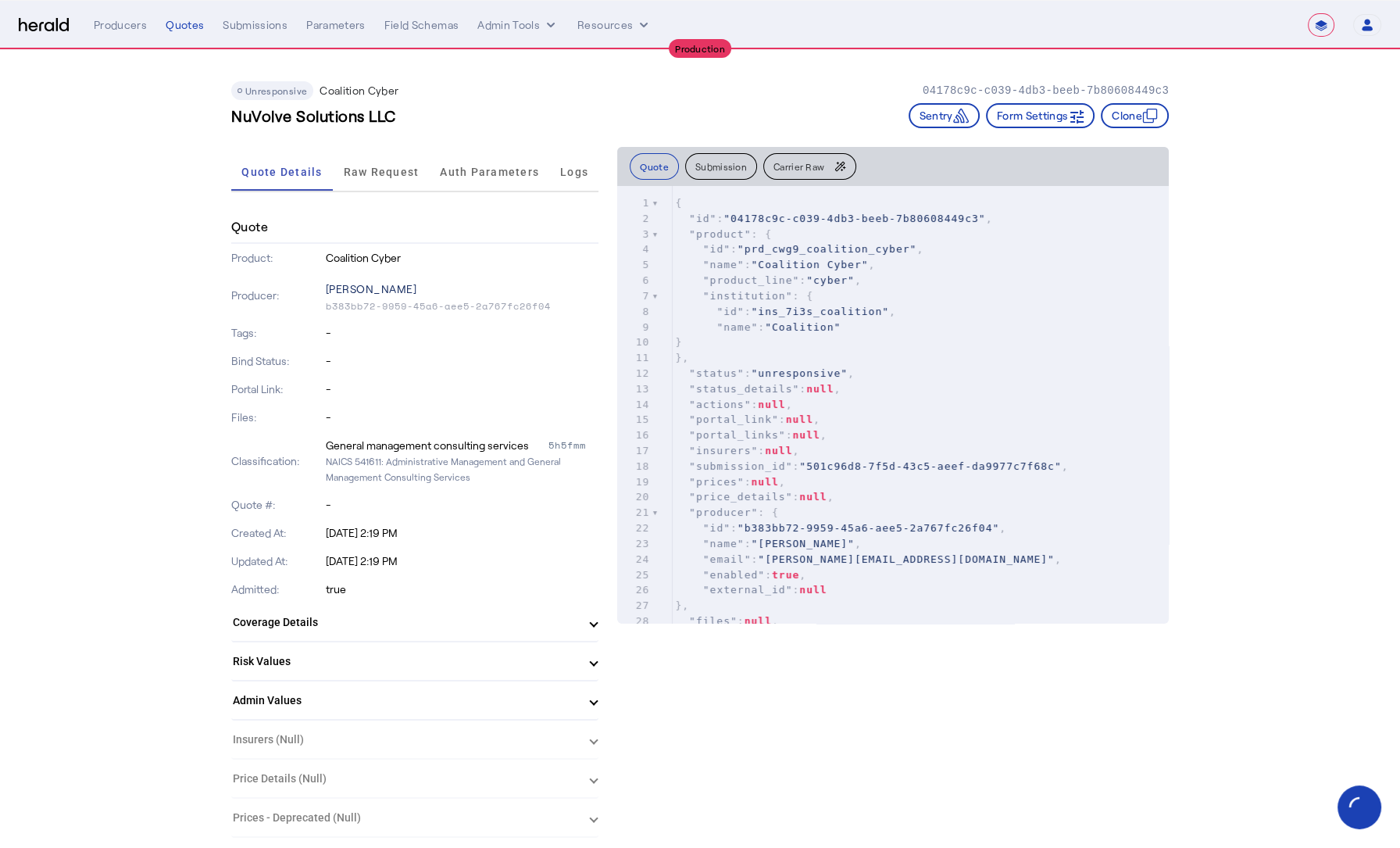
click at [369, 284] on p "Fabio Faschi" at bounding box center [462, 289] width 273 height 22
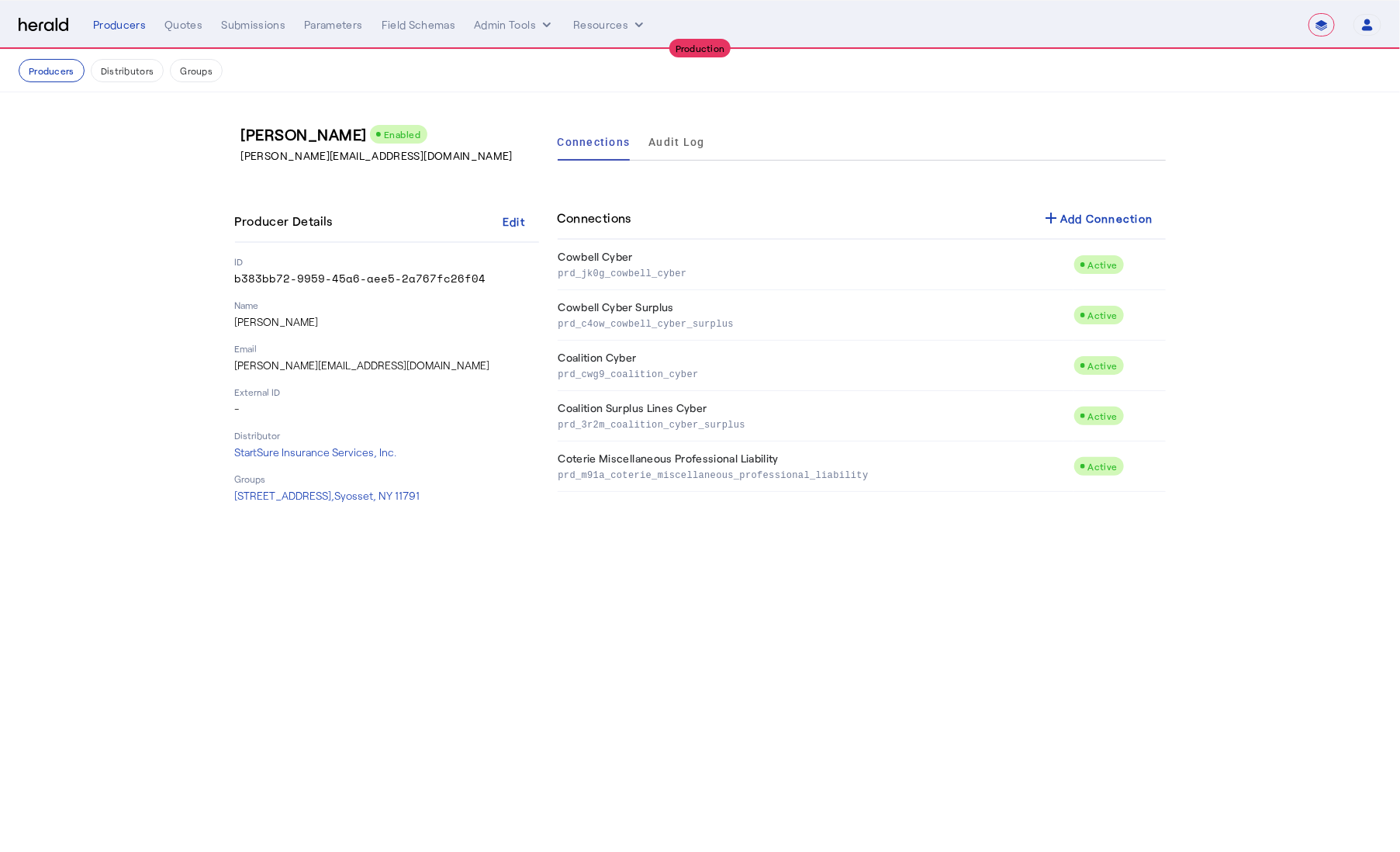
click at [45, 24] on img at bounding box center [44, 25] width 50 height 15
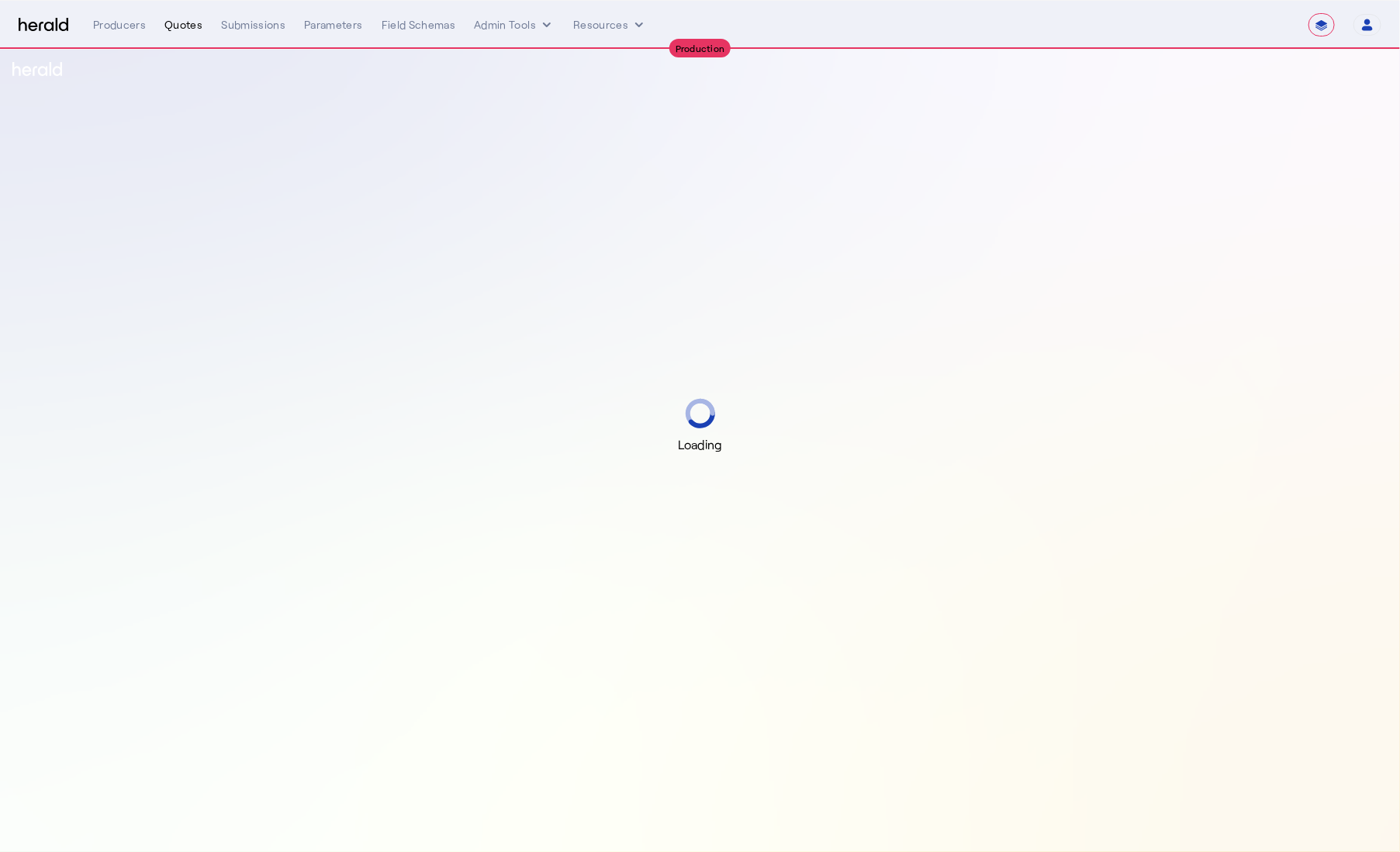
click at [186, 27] on div "Quotes" at bounding box center [184, 25] width 38 height 15
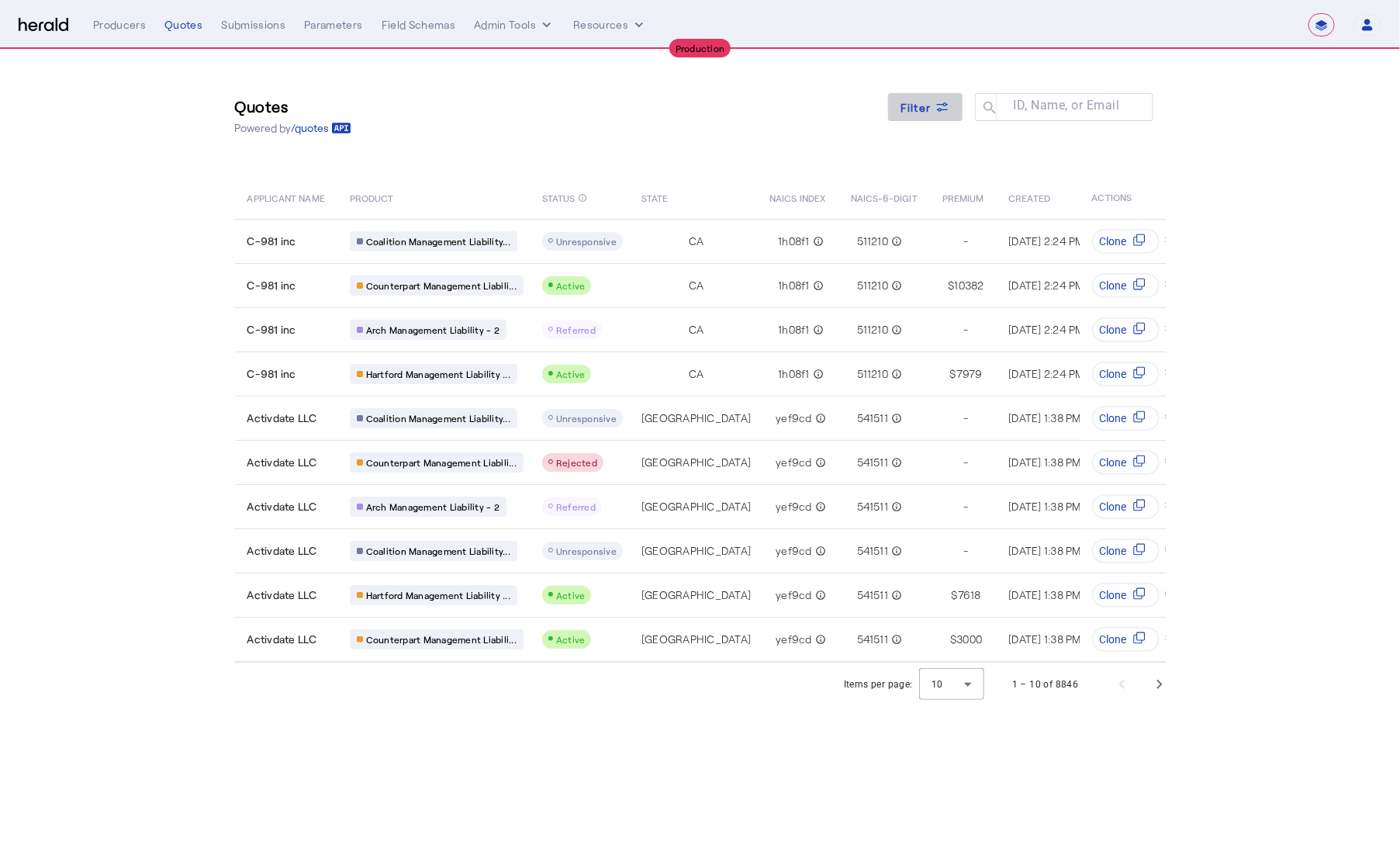
click at [930, 93] on span at bounding box center [925, 106] width 75 height 37
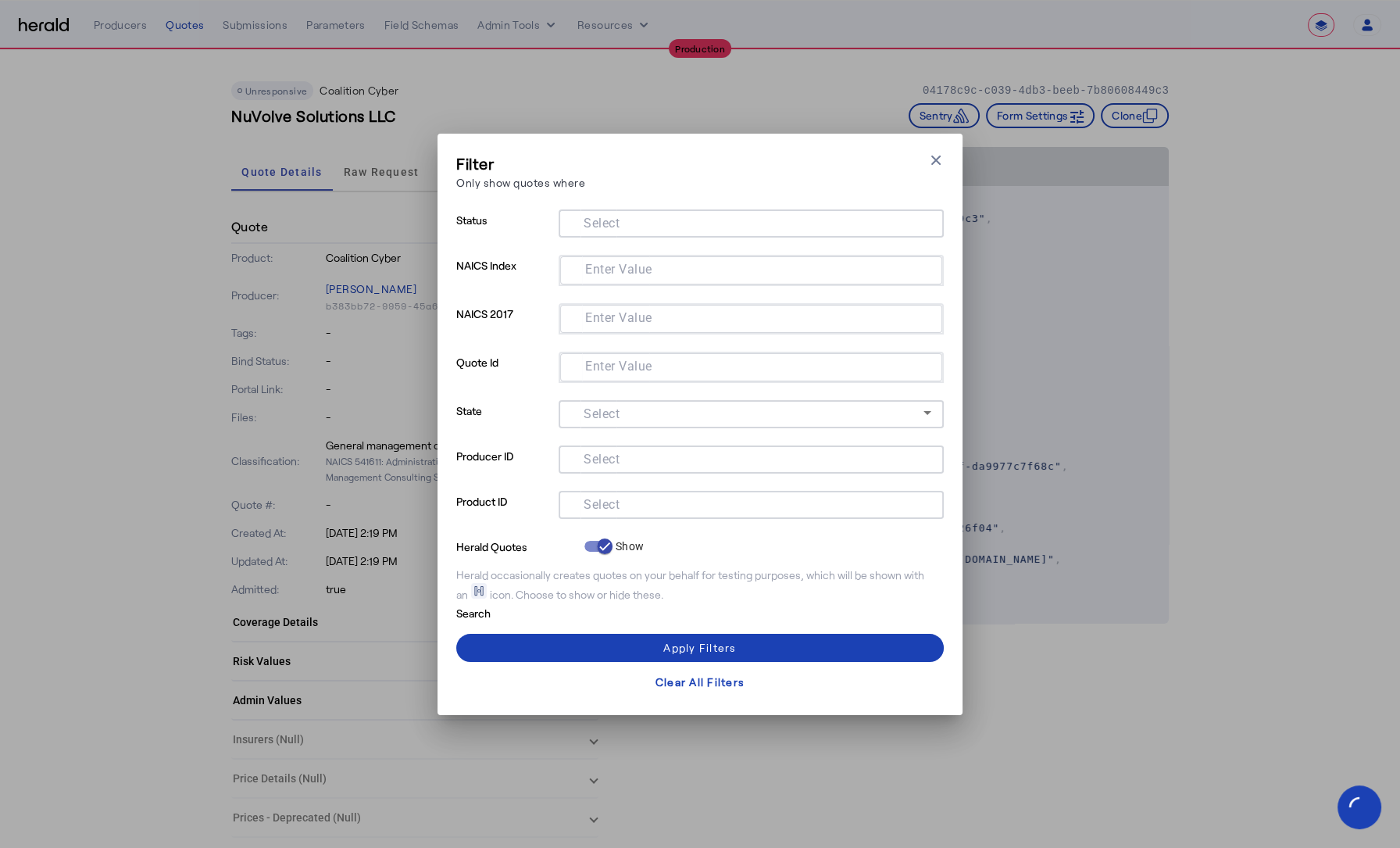
click at [621, 459] on input "Select" at bounding box center [748, 458] width 353 height 19
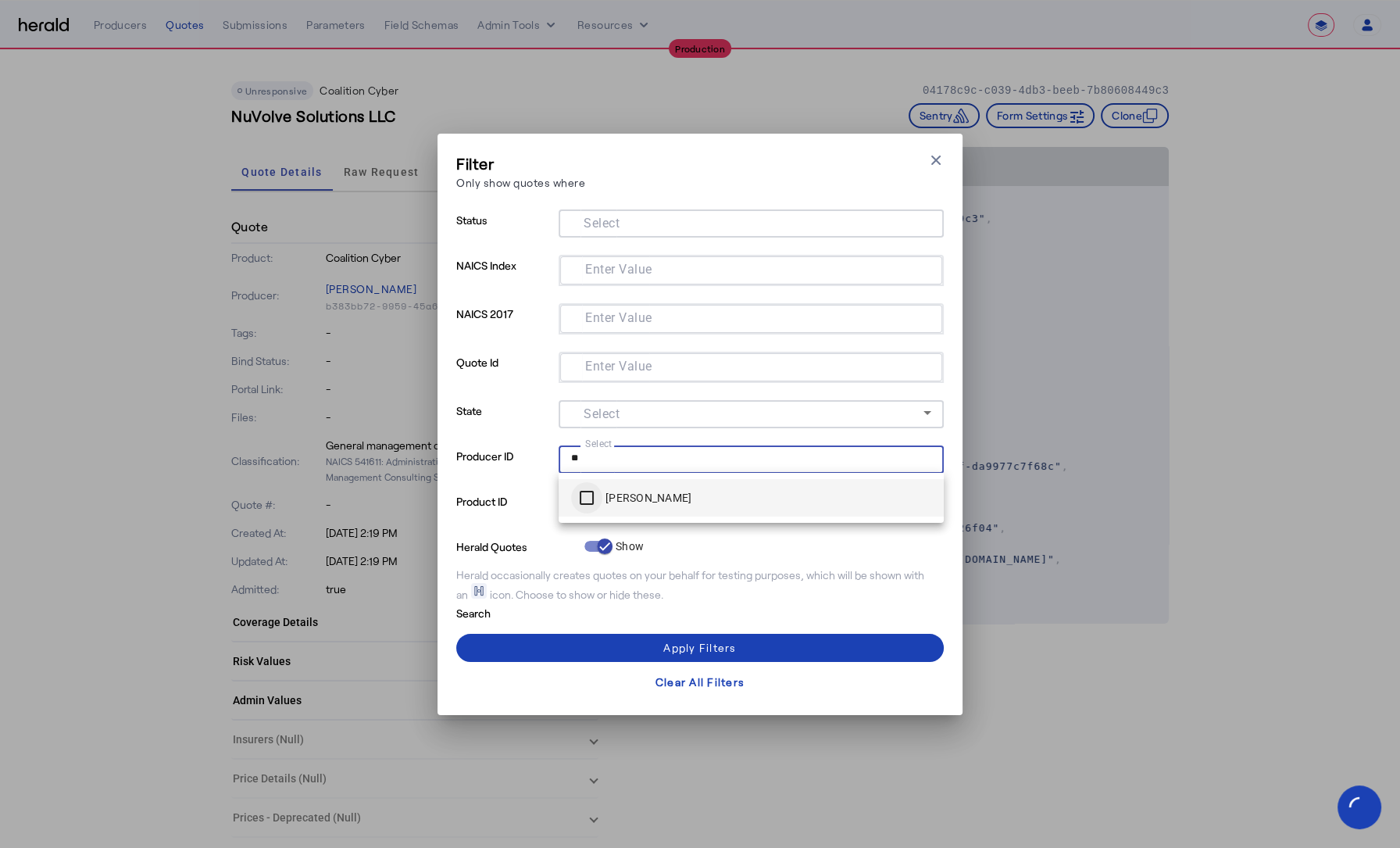
type input "**"
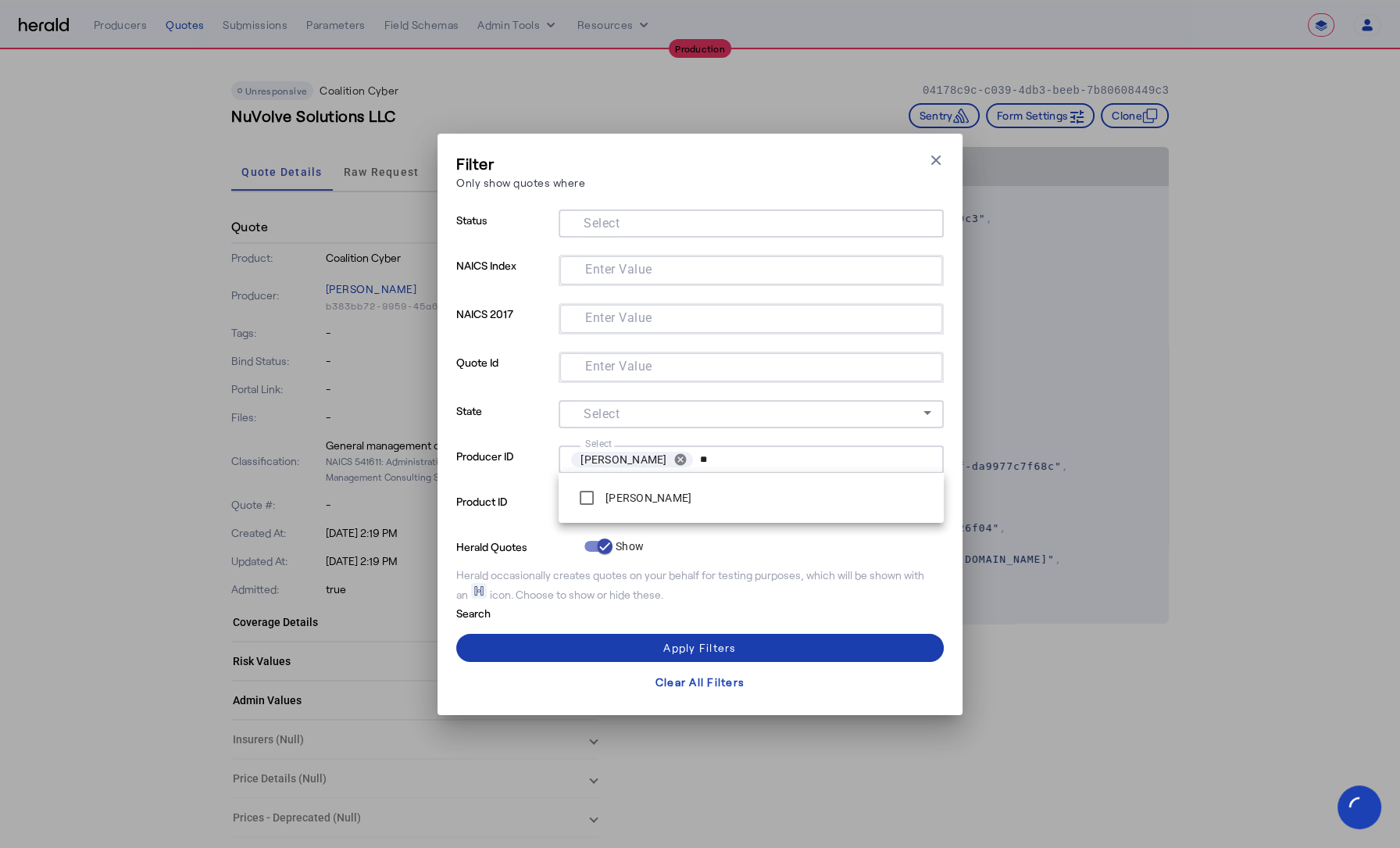
click at [598, 647] on span at bounding box center [700, 647] width 487 height 37
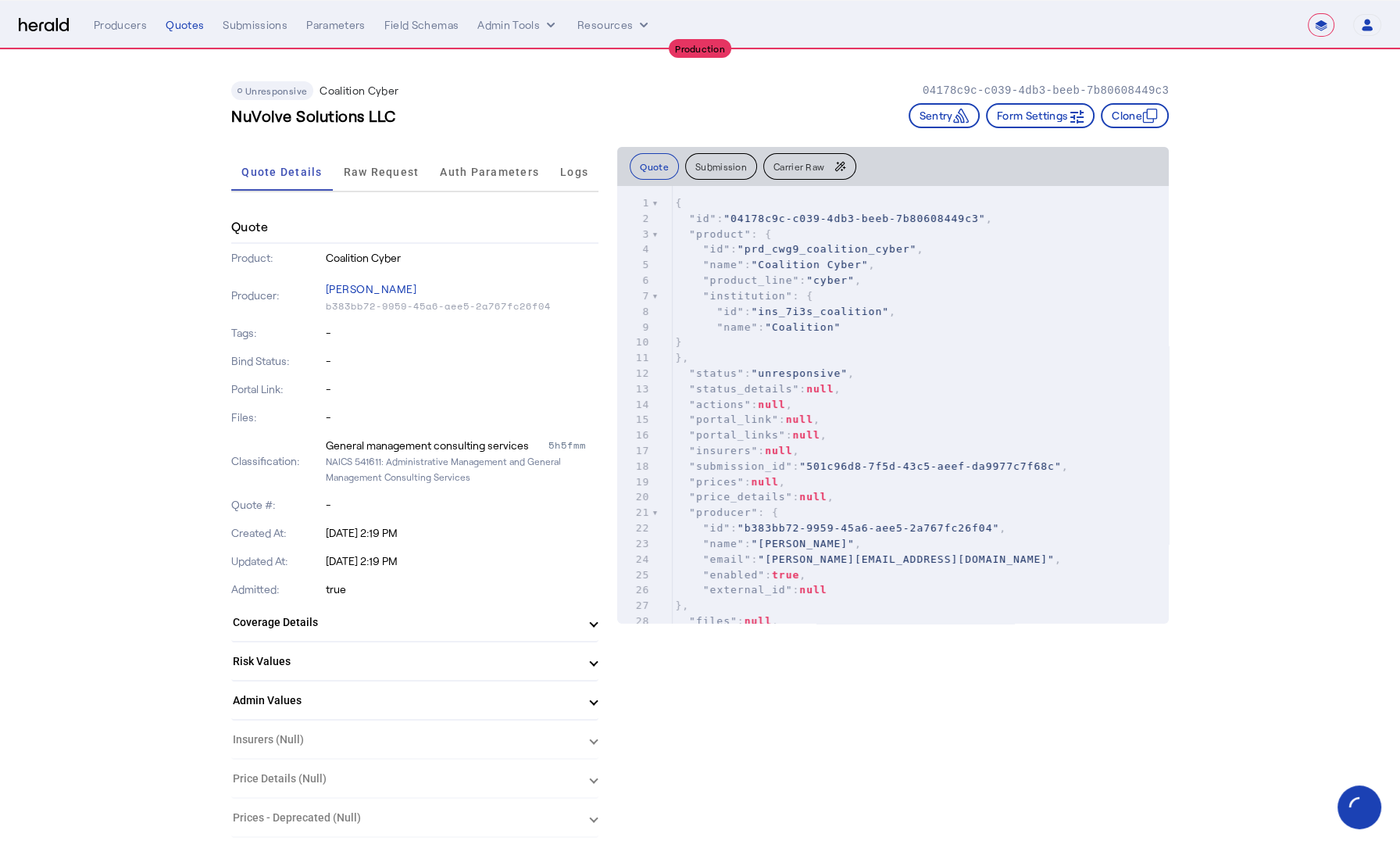
click at [44, 27] on img at bounding box center [44, 25] width 50 height 15
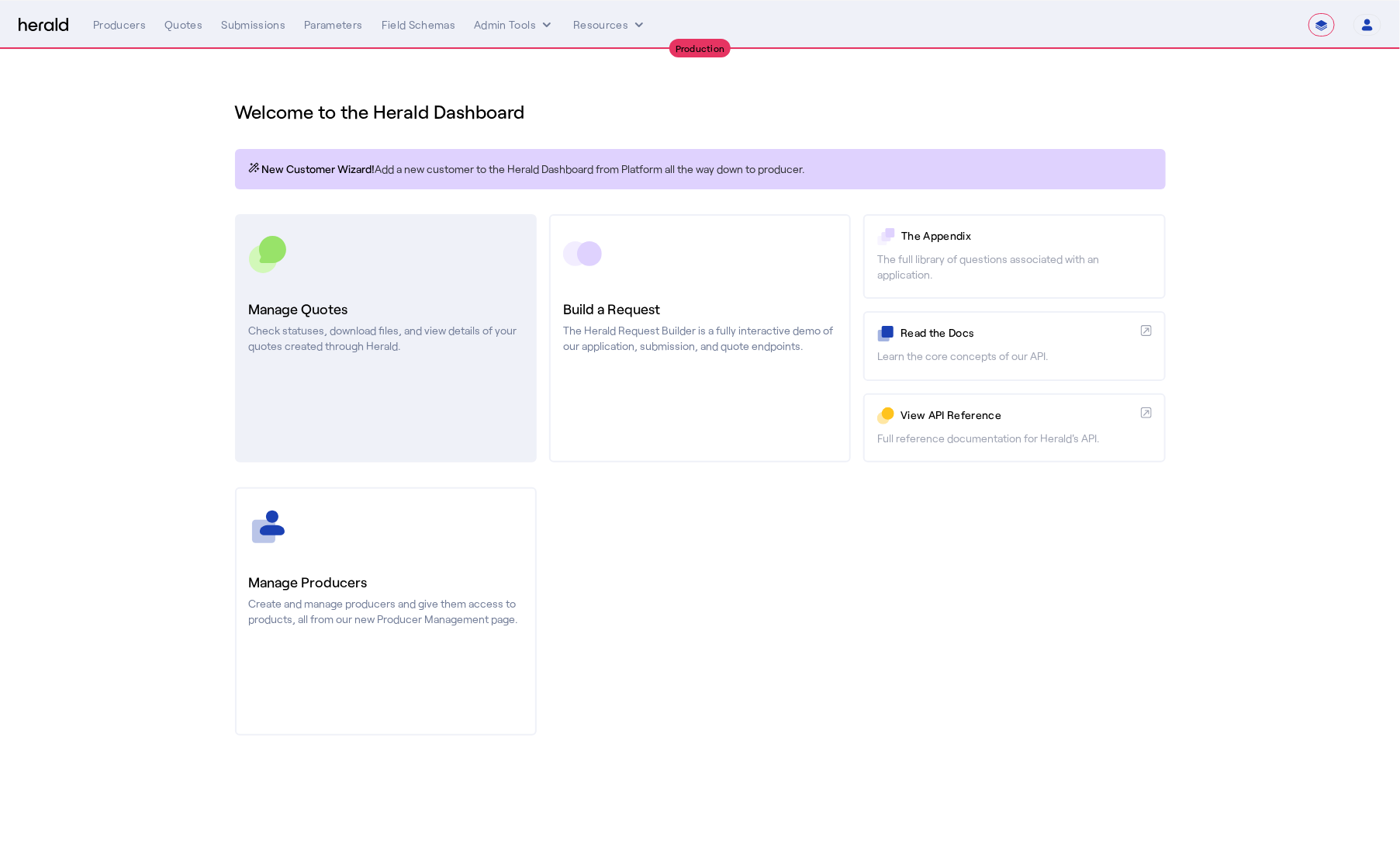
click at [361, 301] on h3 "Manage Quotes" at bounding box center [385, 308] width 274 height 21
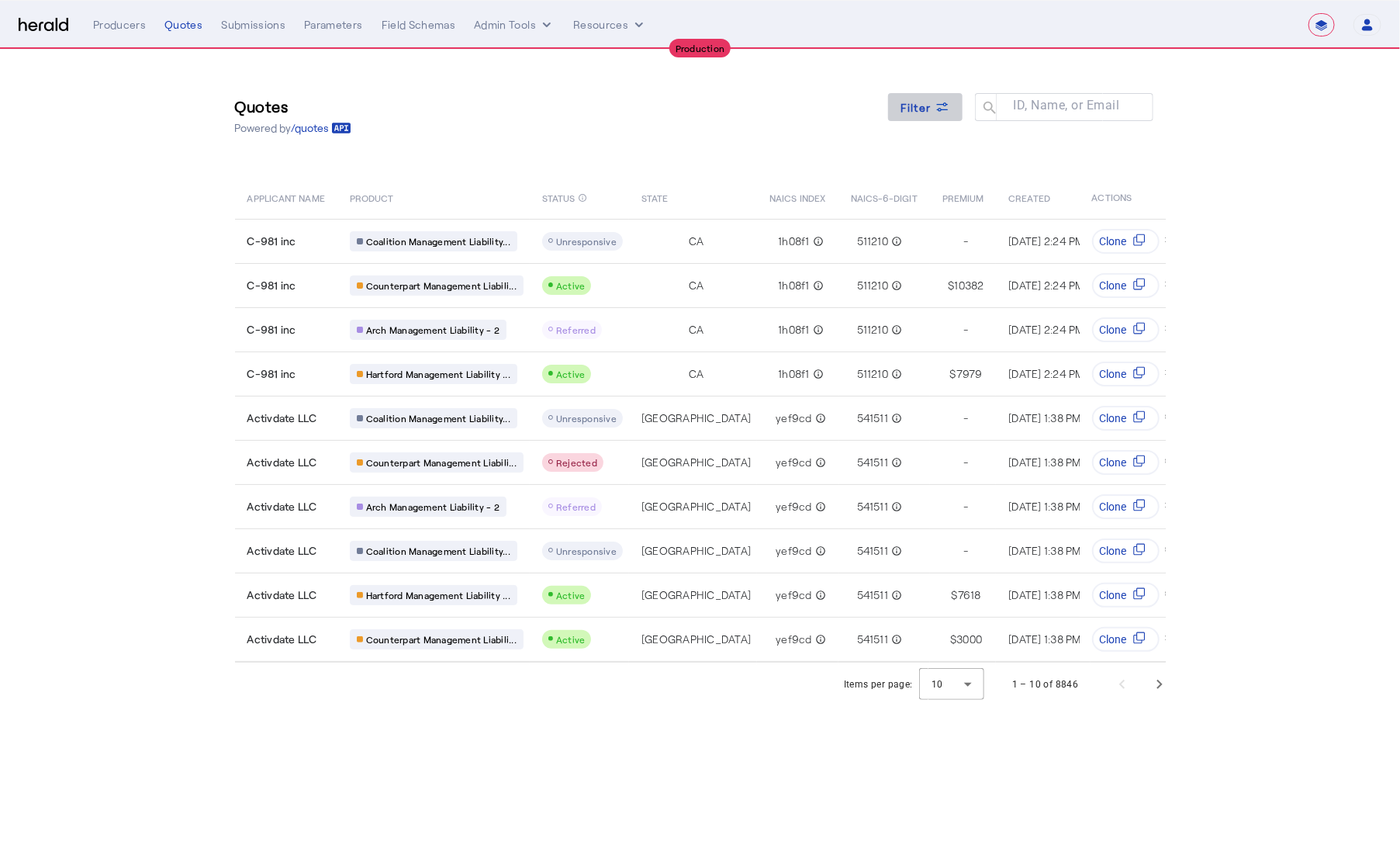
click at [925, 116] on span at bounding box center [925, 106] width 75 height 37
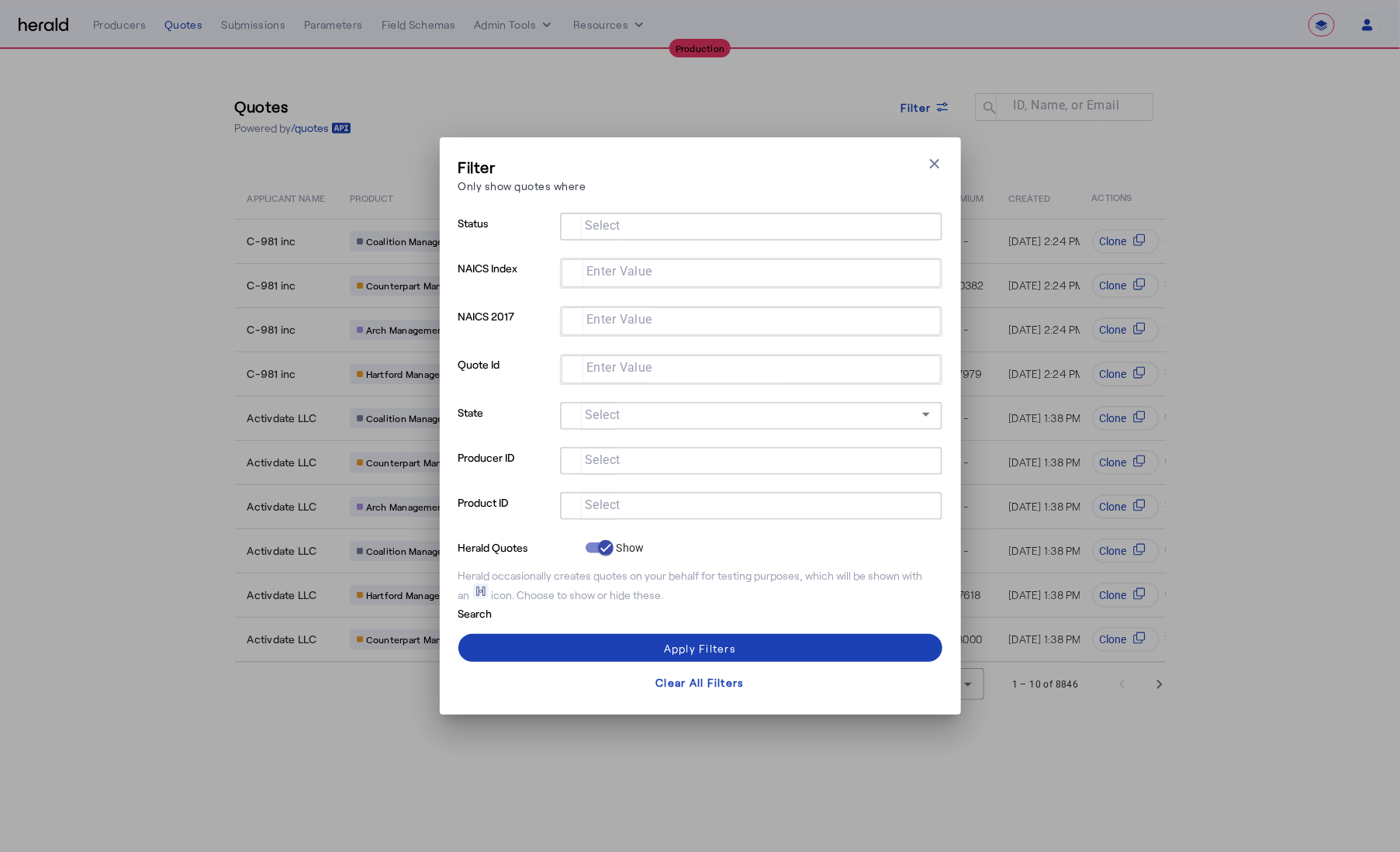
click at [625, 454] on input "Select" at bounding box center [748, 459] width 351 height 19
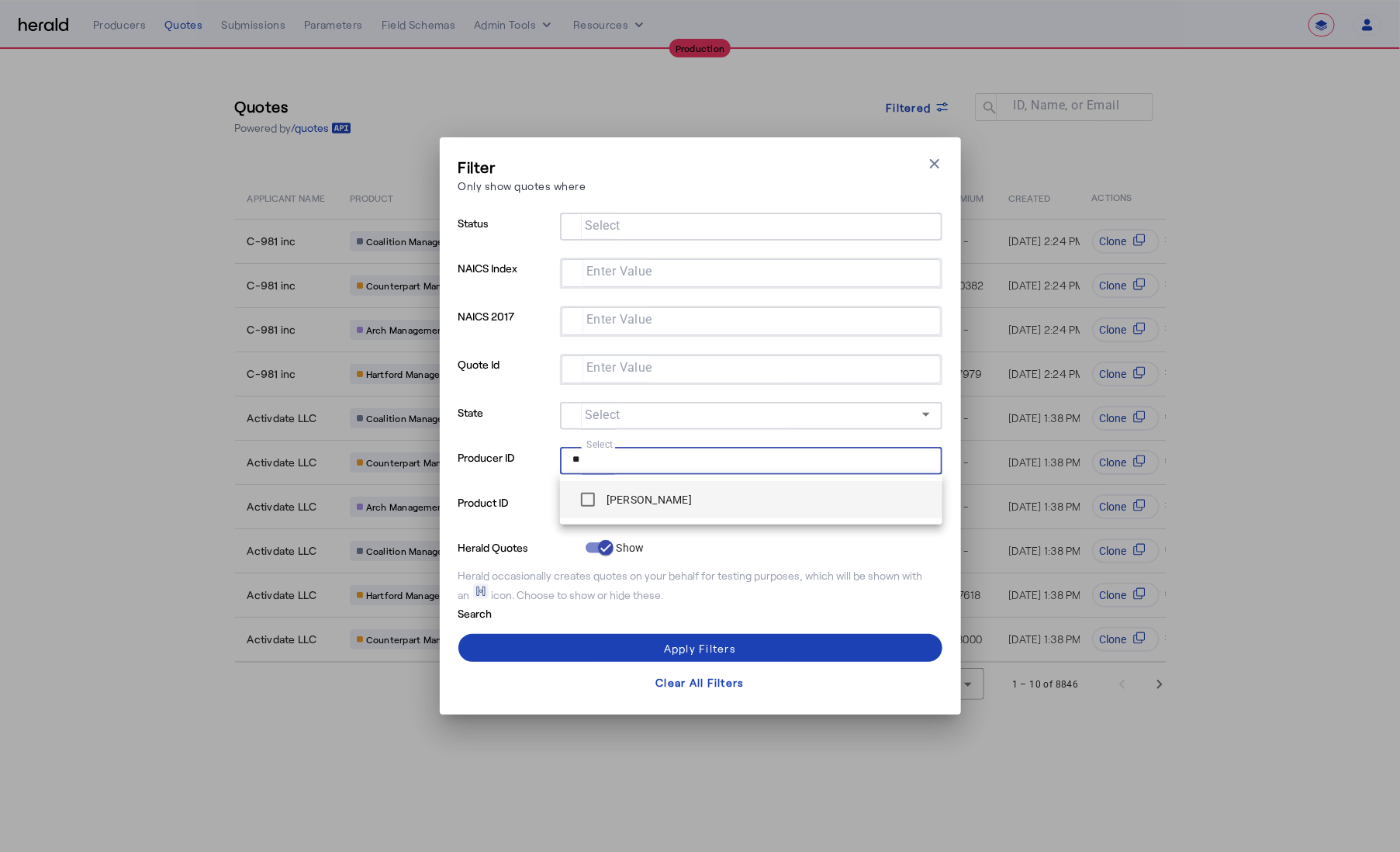
type input "**"
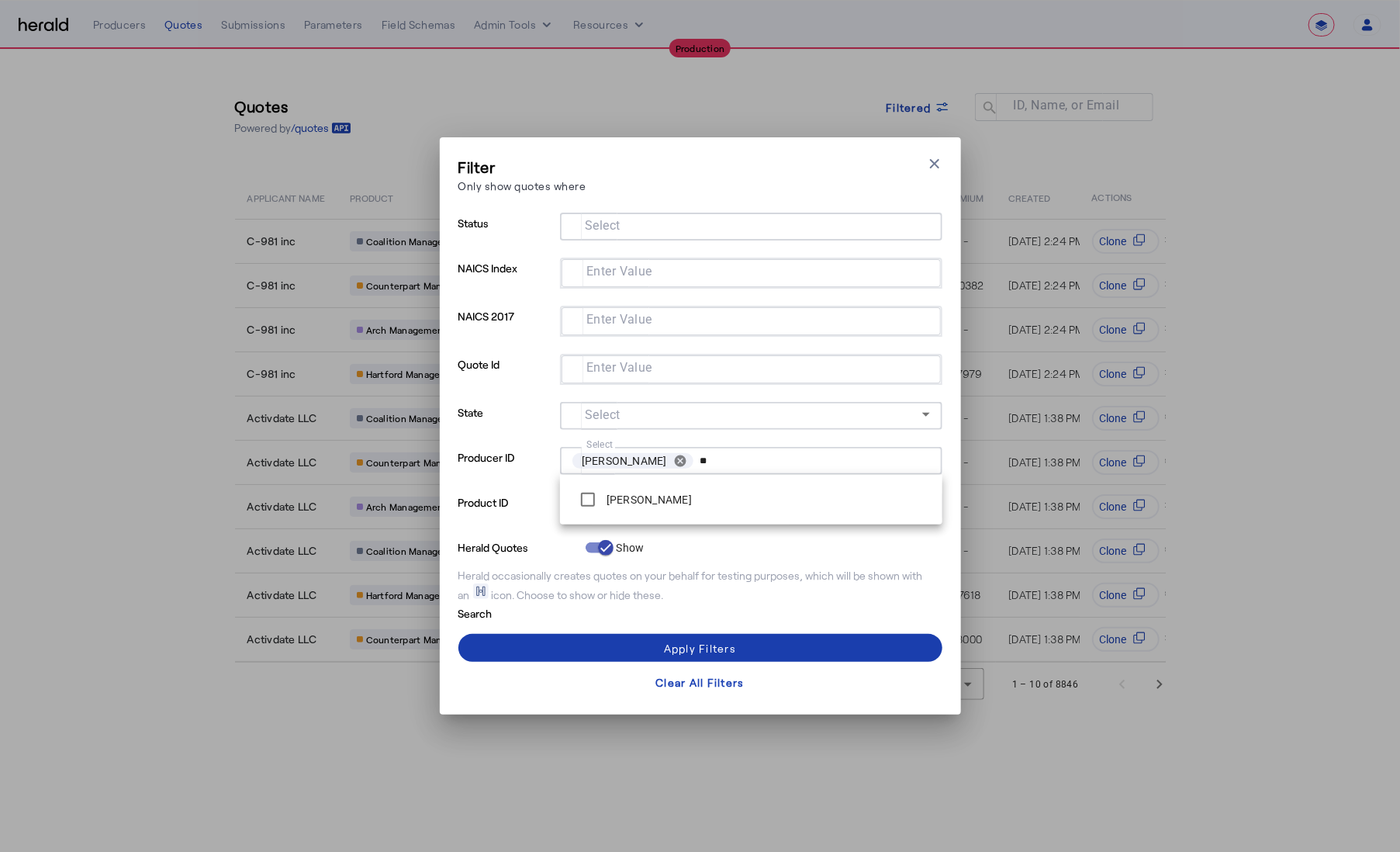
click at [606, 658] on span at bounding box center [700, 648] width 484 height 37
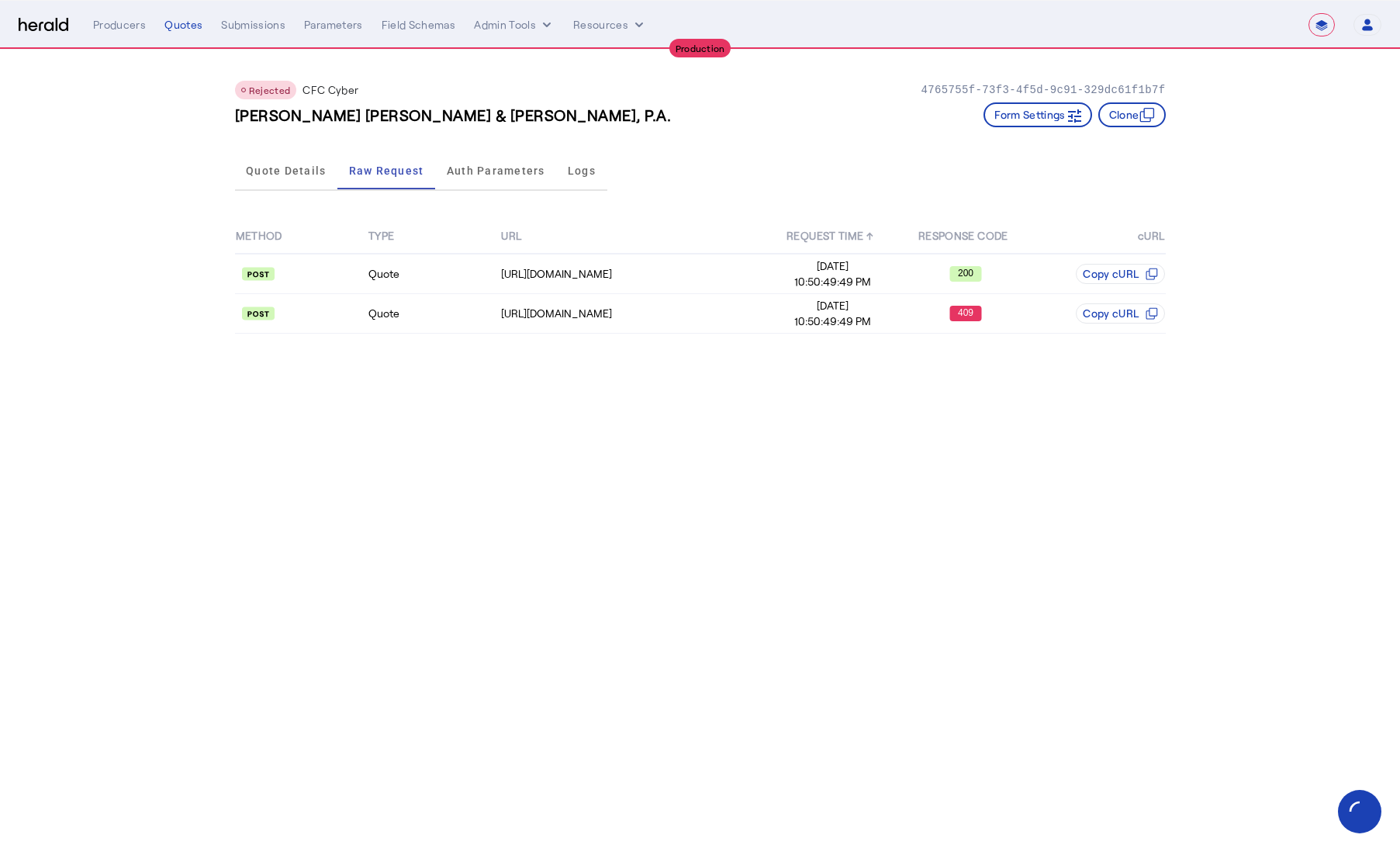
select select "**********"
click at [469, 322] on td "Quote" at bounding box center [433, 314] width 133 height 40
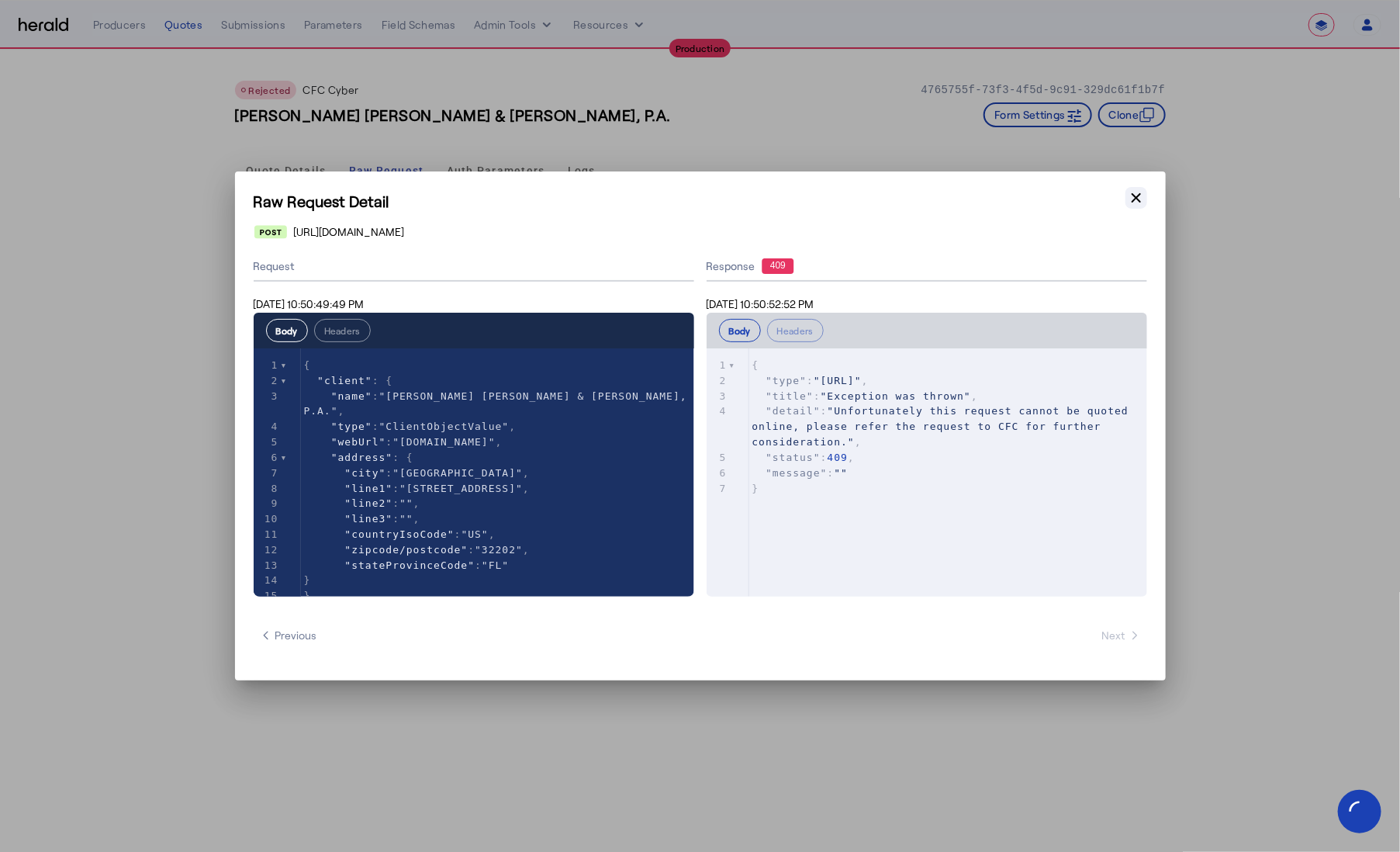
click at [1133, 199] on icon "button" at bounding box center [1136, 198] width 15 height 15
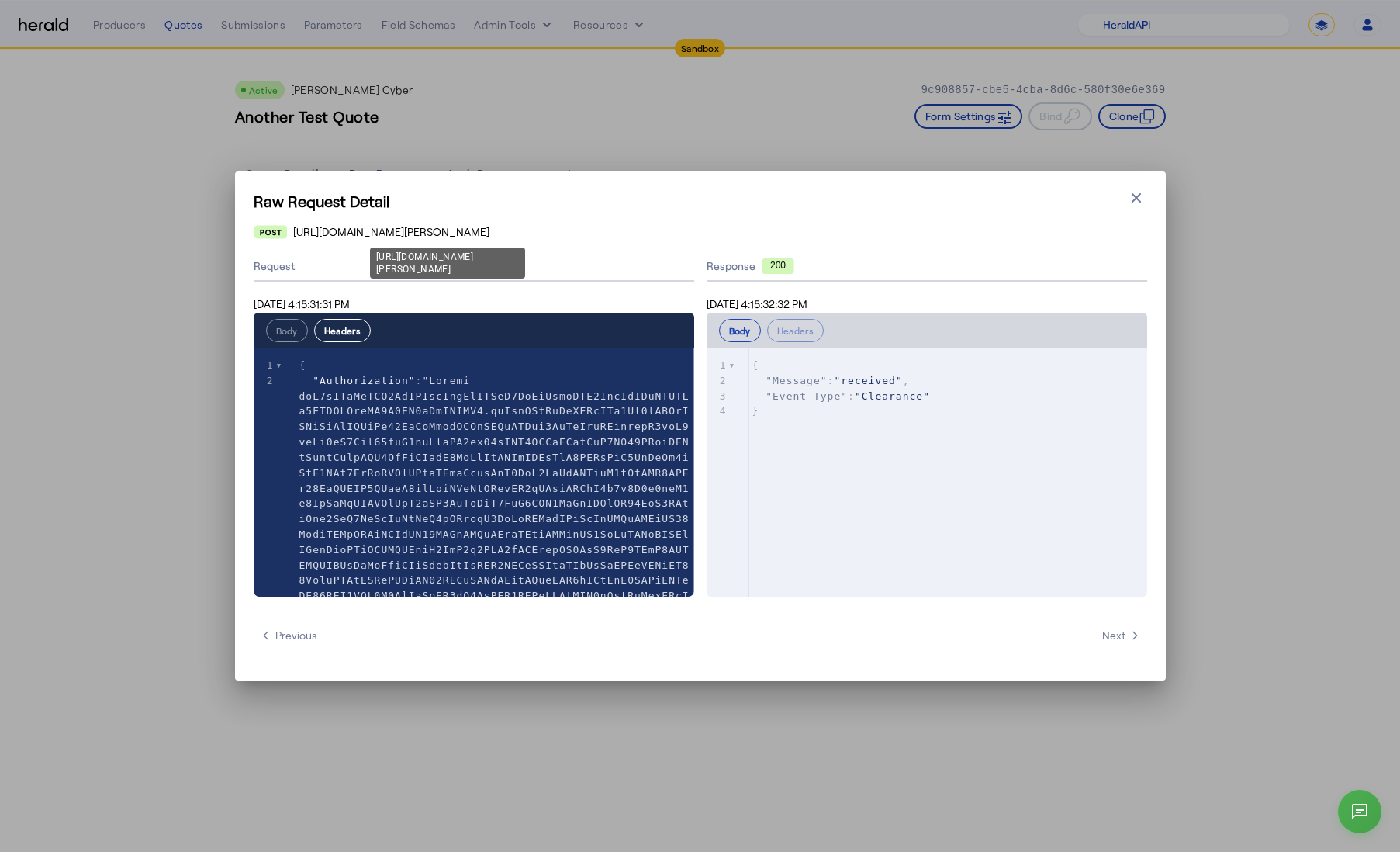
select select "pfm_2v8p_herald_api"
select select "*******"
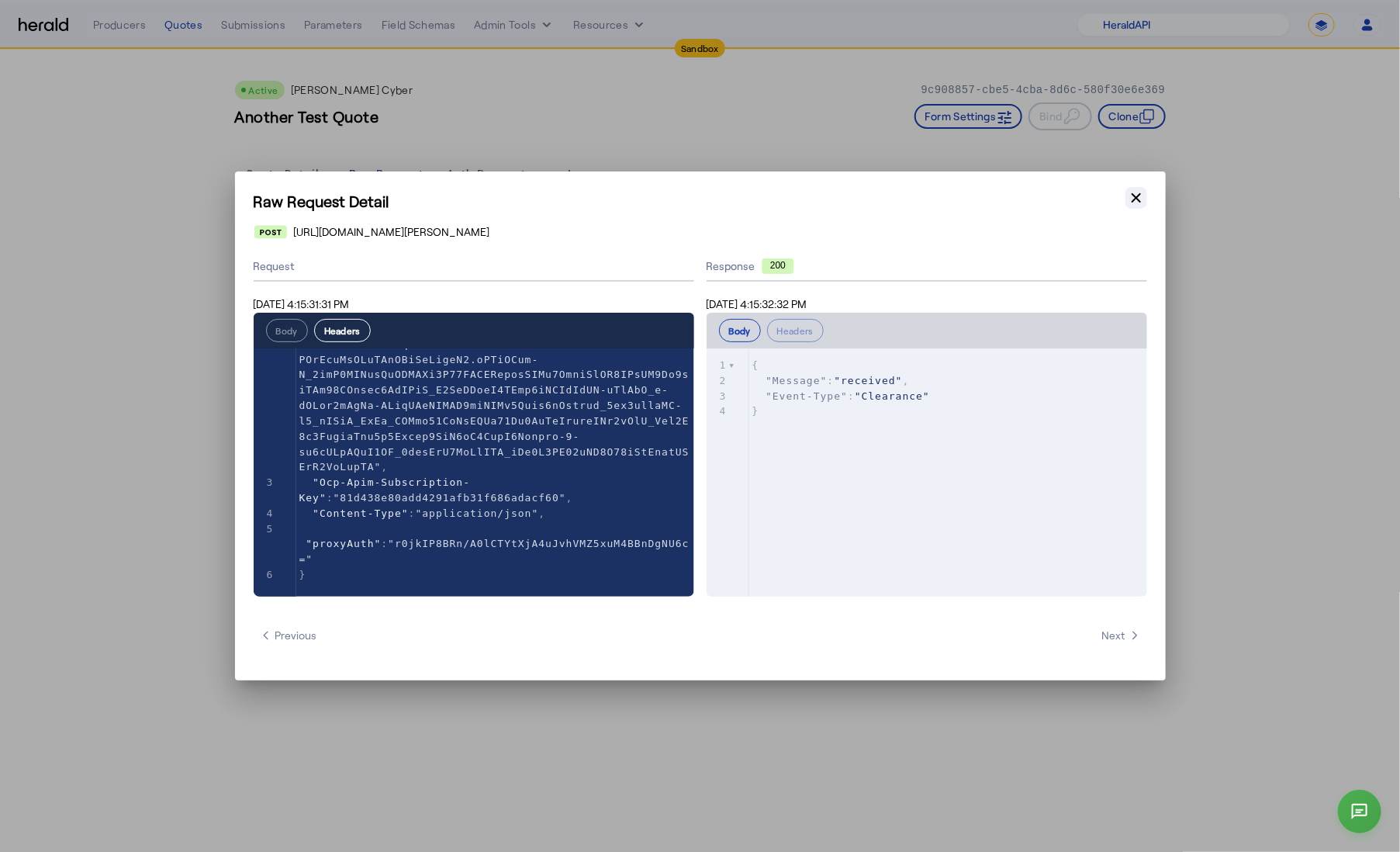
click at [1140, 198] on icon "button" at bounding box center [1136, 198] width 15 height 15
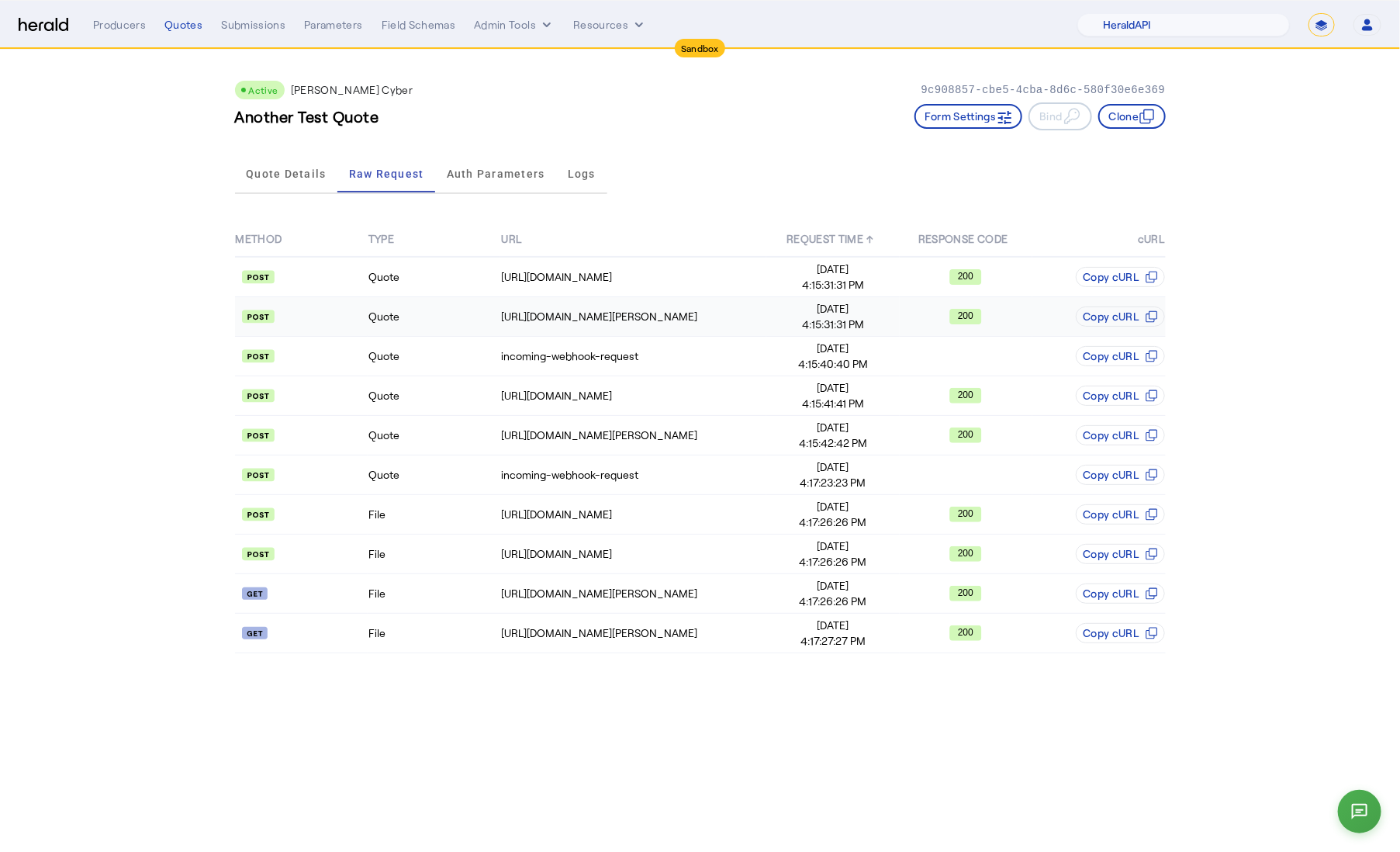
click at [409, 316] on td "Quote" at bounding box center [433, 317] width 133 height 40
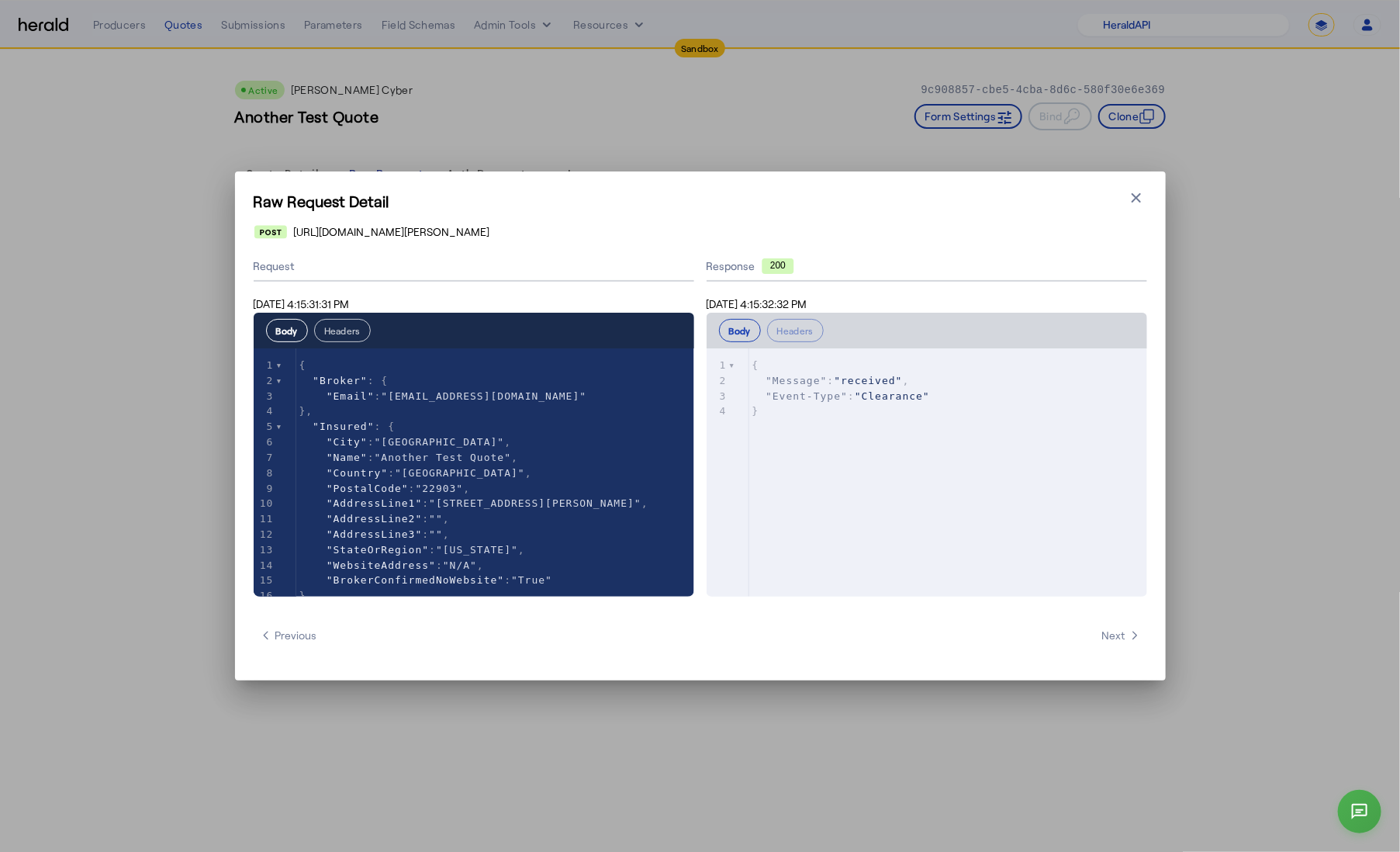
click at [342, 335] on button "Headers" at bounding box center [342, 330] width 57 height 23
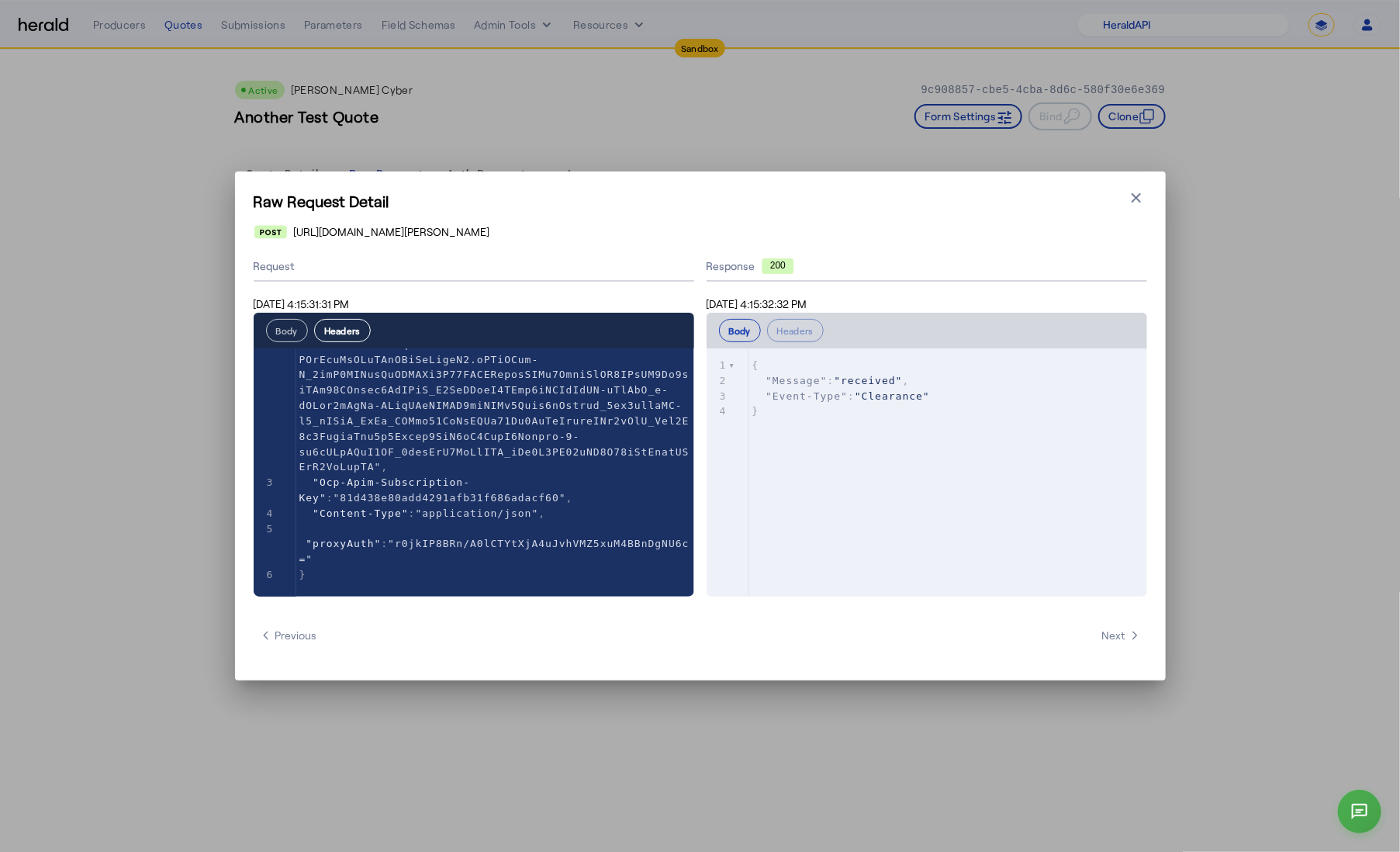
click at [294, 327] on button "Body" at bounding box center [287, 330] width 42 height 23
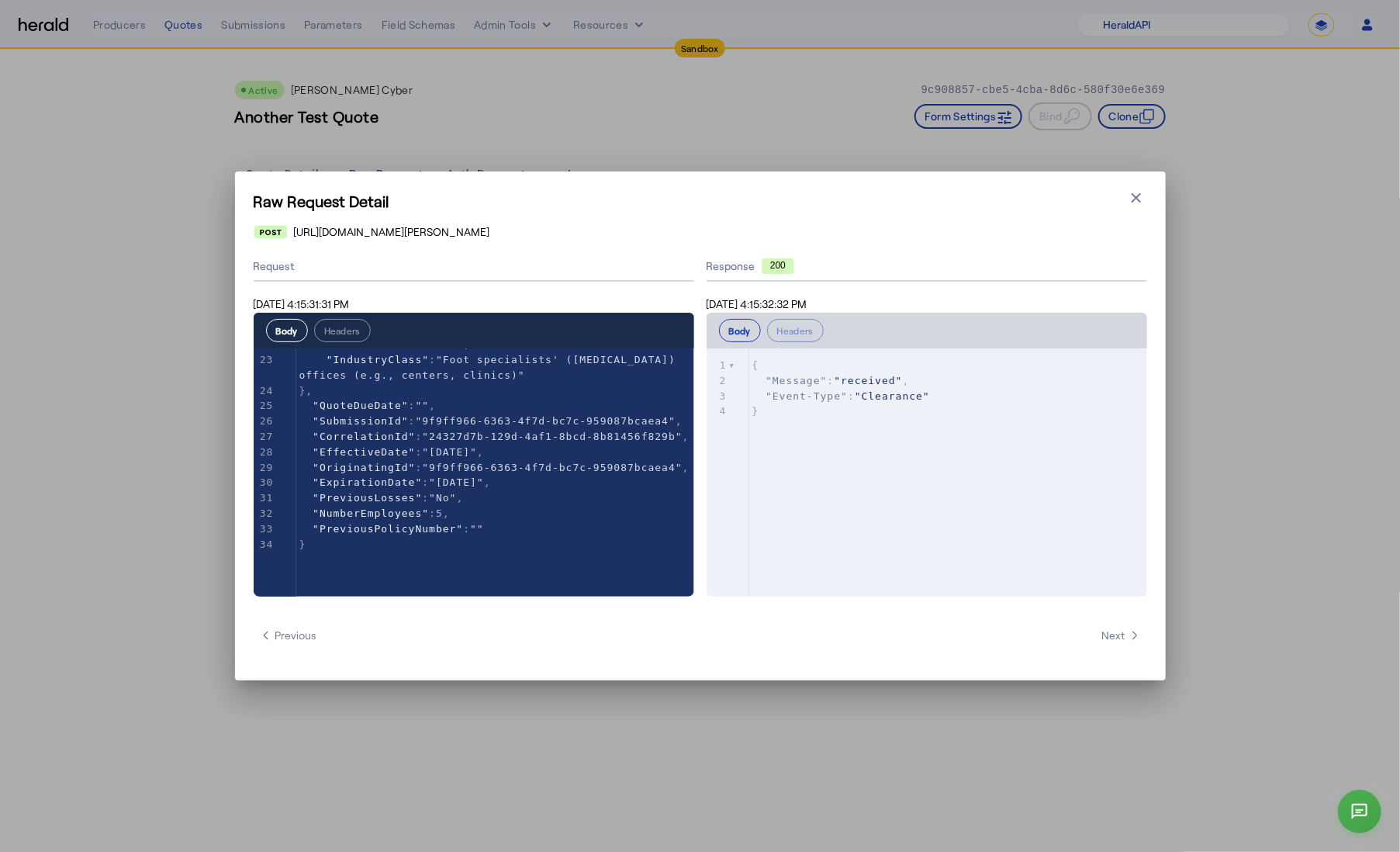
scroll to position [353, 0]
click at [1136, 198] on icon "button" at bounding box center [1136, 198] width 9 height 9
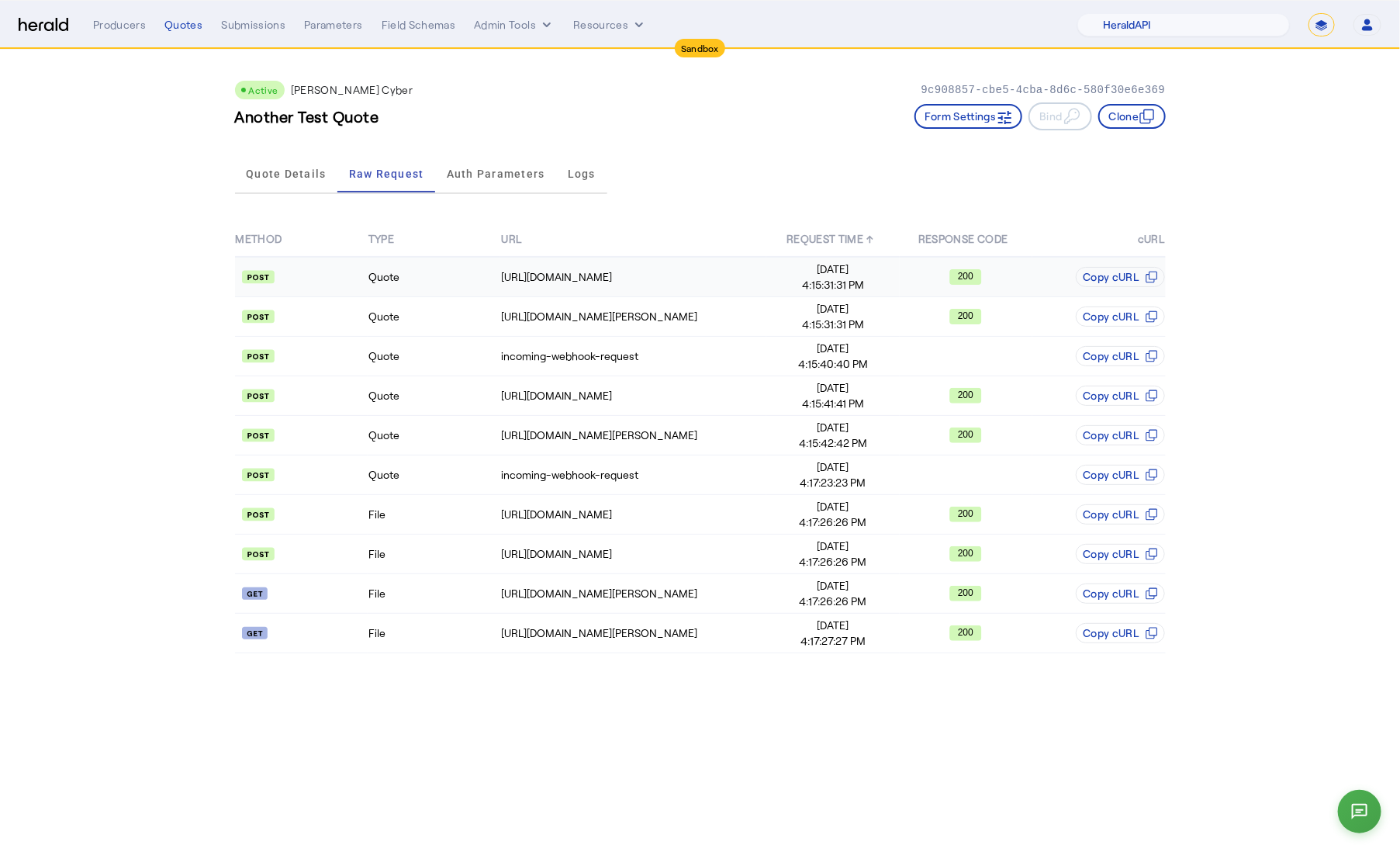
click at [431, 287] on td "Quote" at bounding box center [433, 277] width 133 height 40
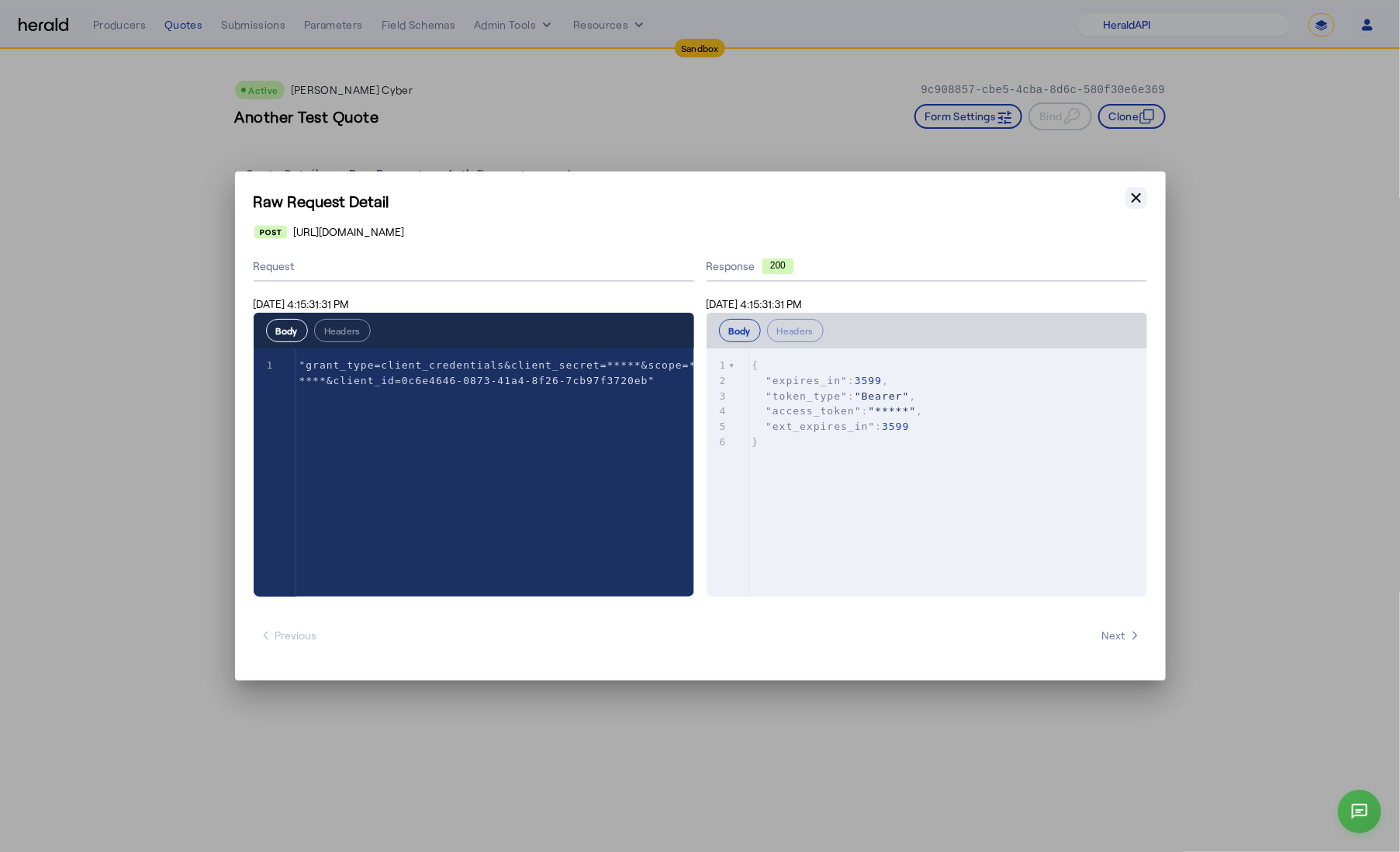
click at [1142, 192] on icon "button" at bounding box center [1136, 198] width 15 height 15
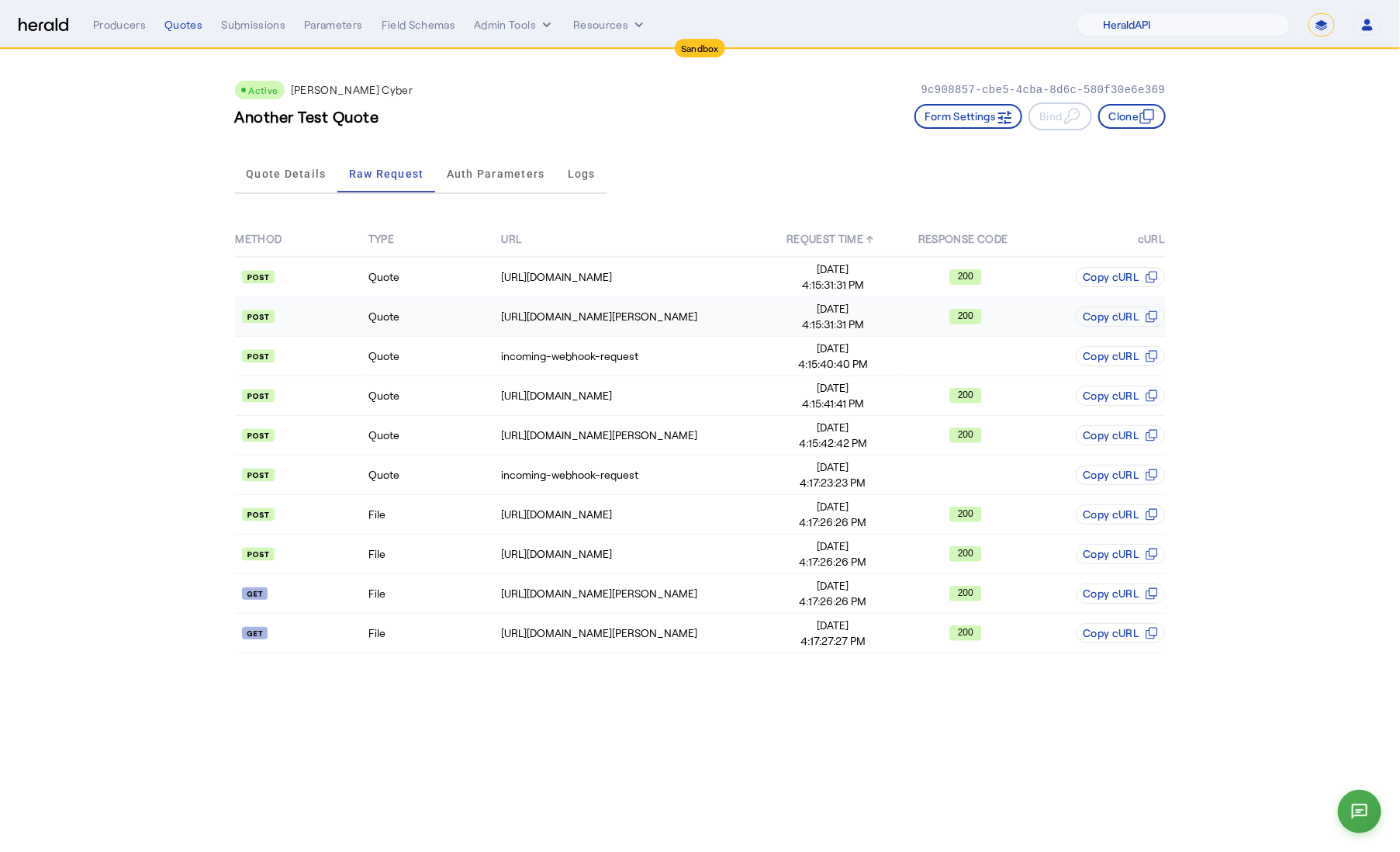
click at [422, 325] on td "Quote" at bounding box center [433, 317] width 133 height 40
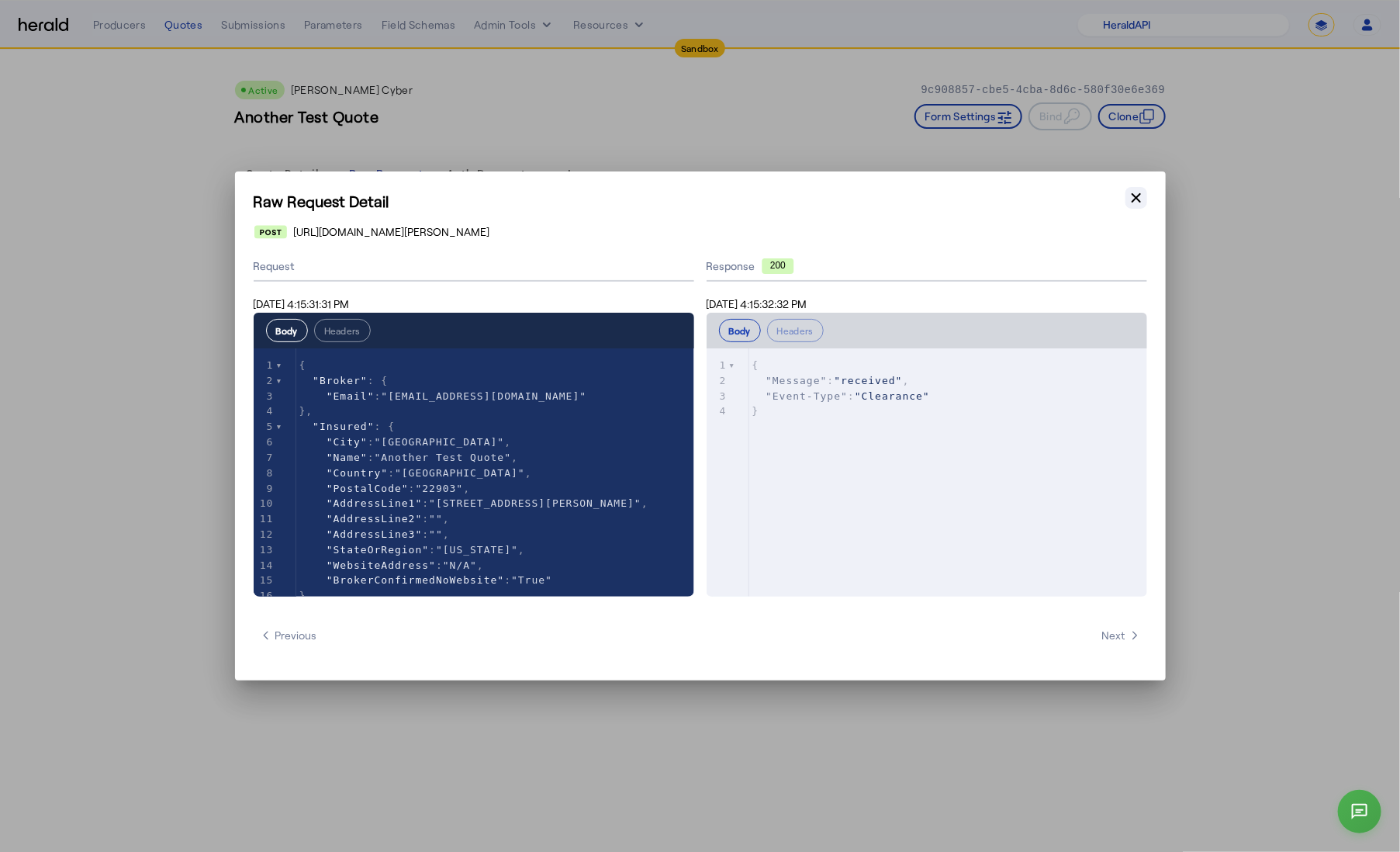
click at [1140, 201] on icon "button" at bounding box center [1136, 198] width 9 height 9
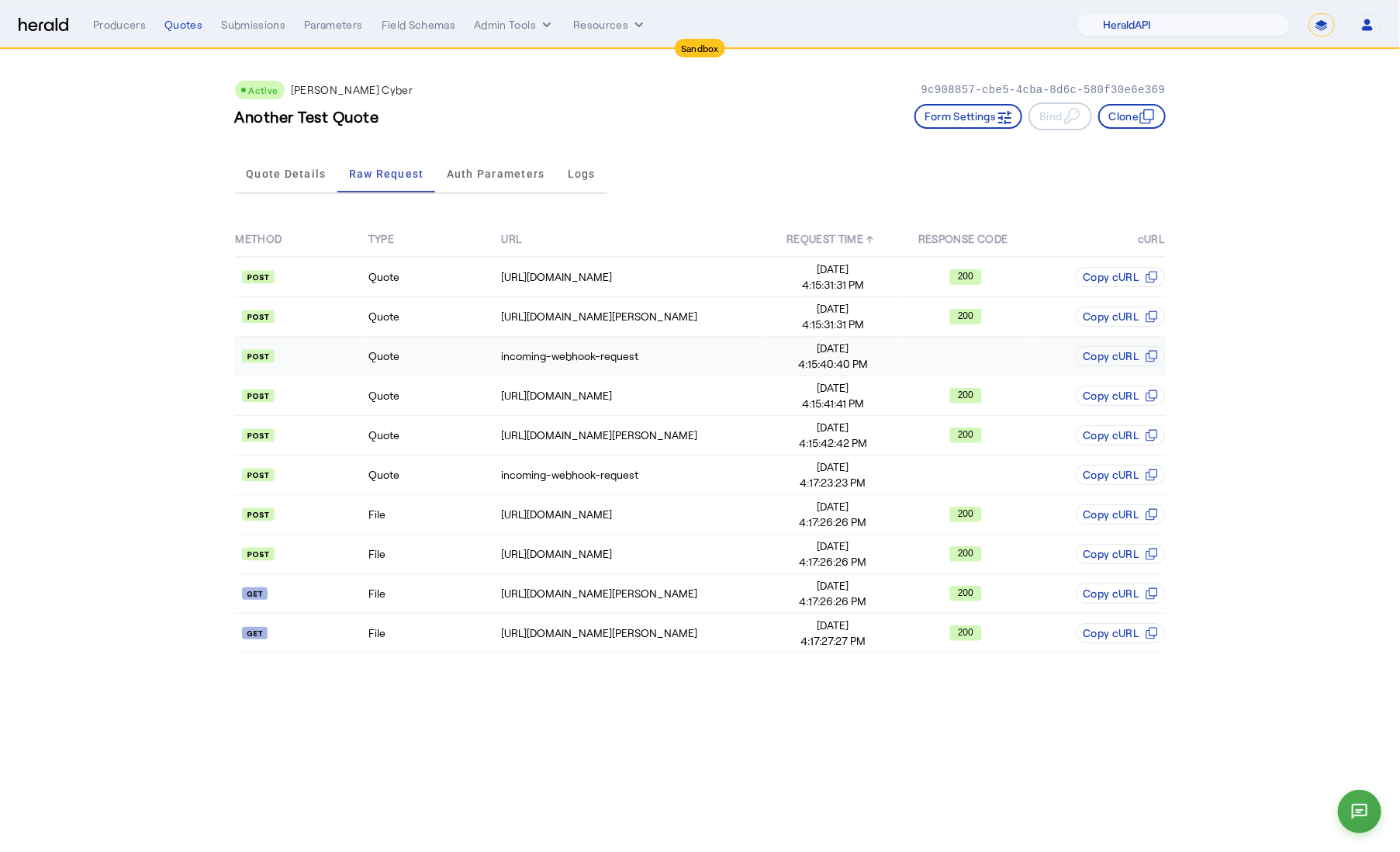
click at [432, 365] on td "Quote" at bounding box center [433, 356] width 133 height 40
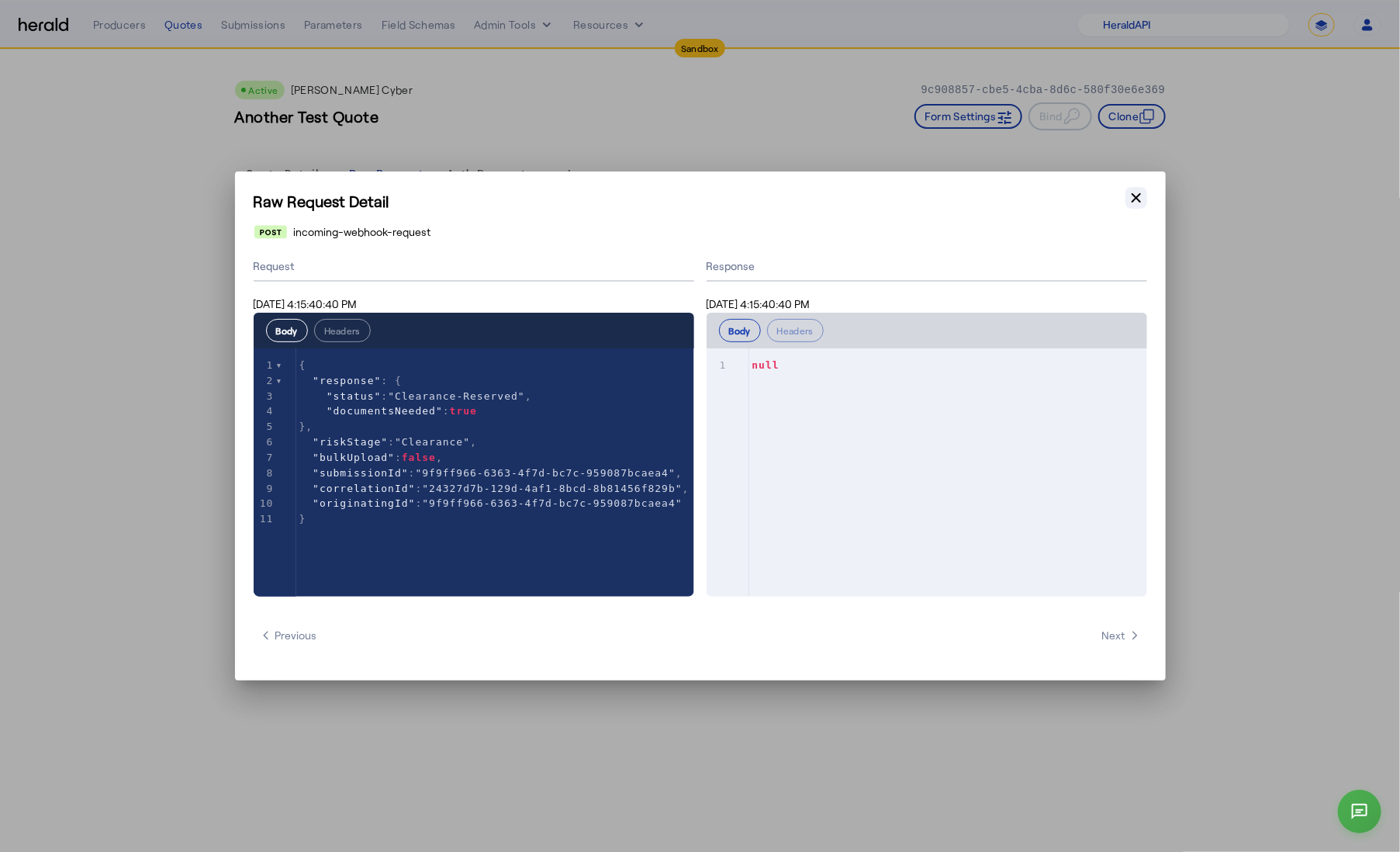
click at [1141, 198] on icon "button" at bounding box center [1136, 198] width 15 height 15
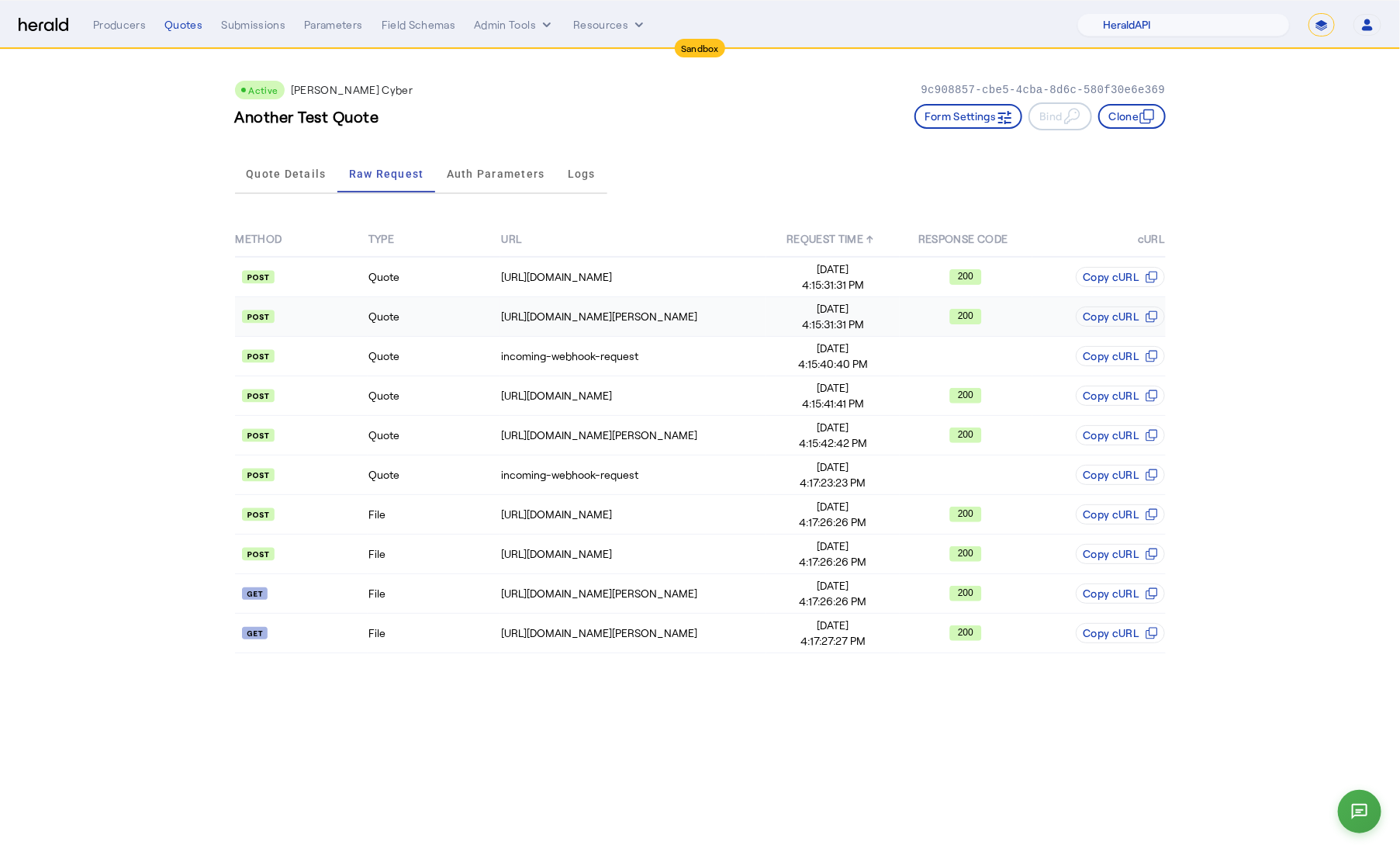
click at [409, 320] on td "Quote" at bounding box center [433, 317] width 133 height 40
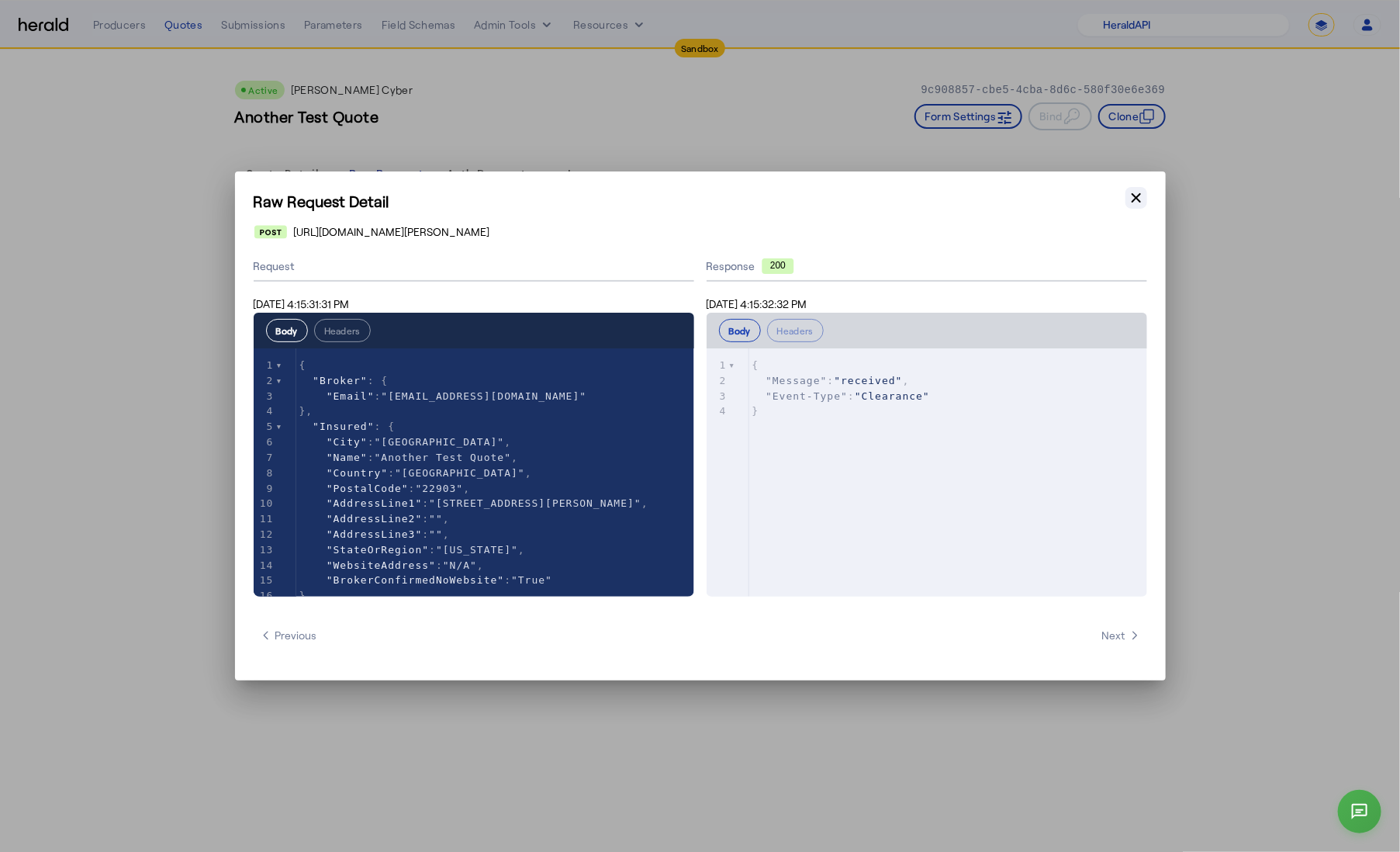
click at [1141, 200] on icon "button" at bounding box center [1136, 198] width 15 height 15
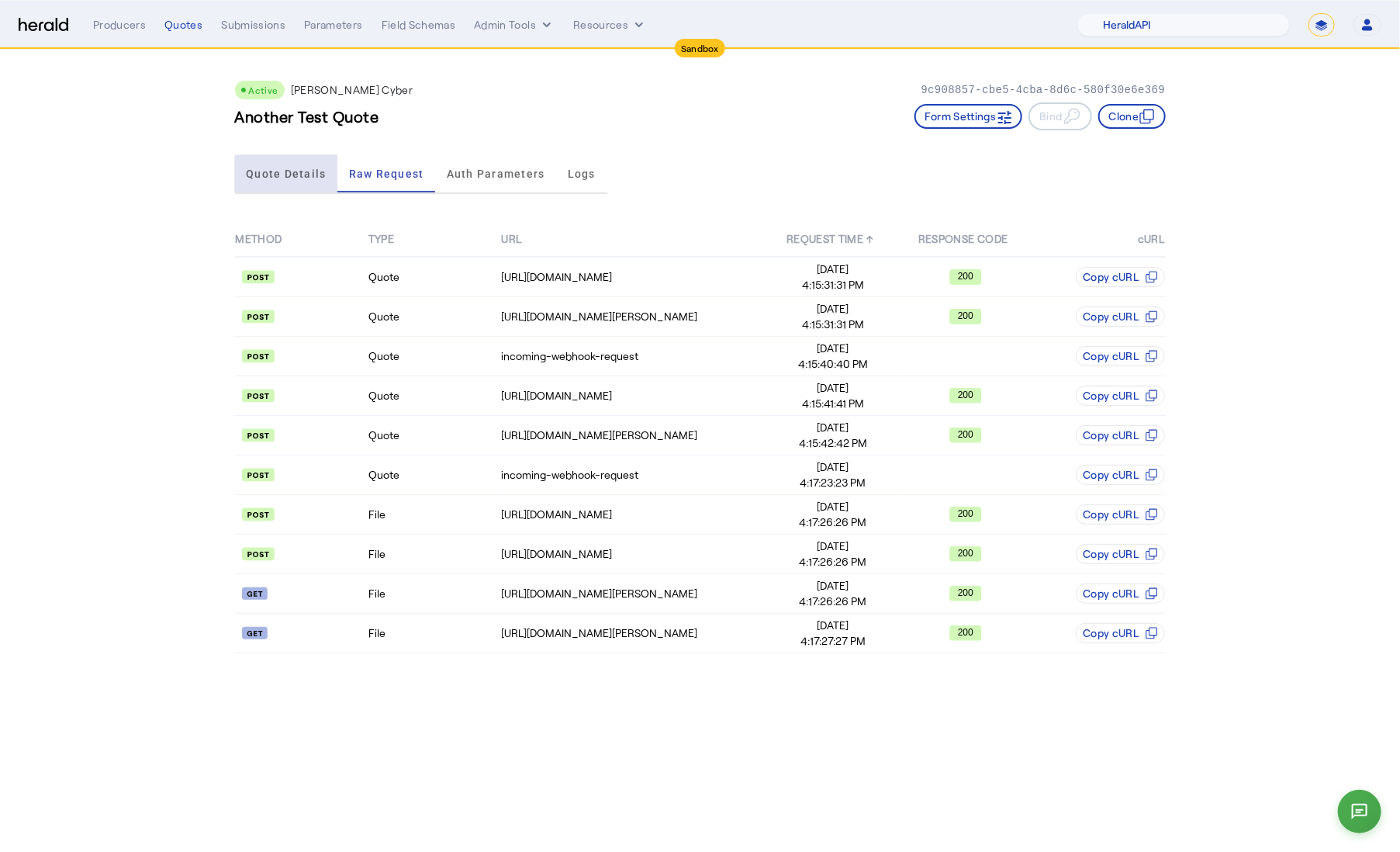
click at [319, 177] on span "Quote Details" at bounding box center [285, 173] width 80 height 11
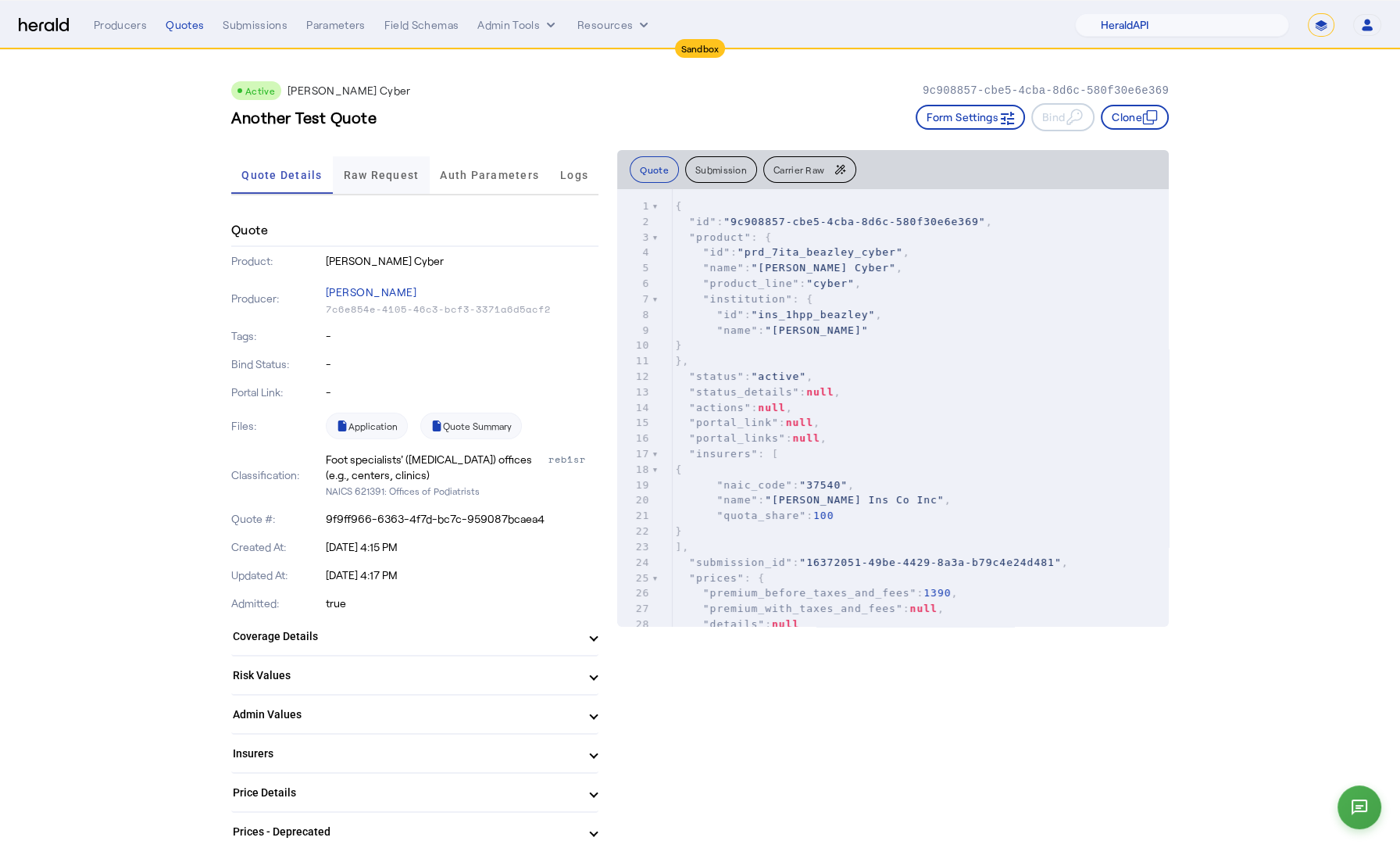
click at [377, 175] on span "Raw Request" at bounding box center [382, 175] width 76 height 11
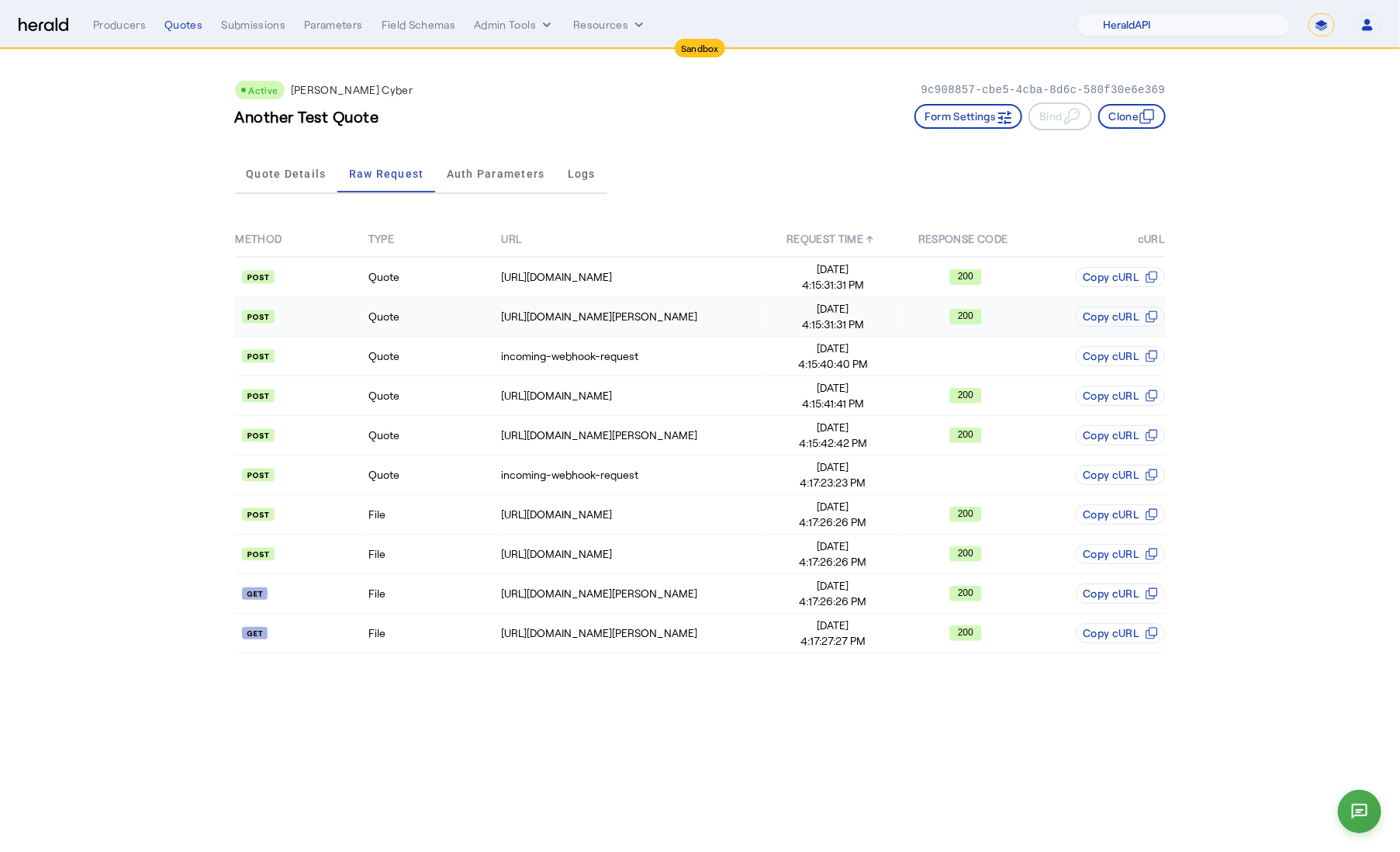
click at [464, 327] on td "Quote" at bounding box center [433, 317] width 133 height 40
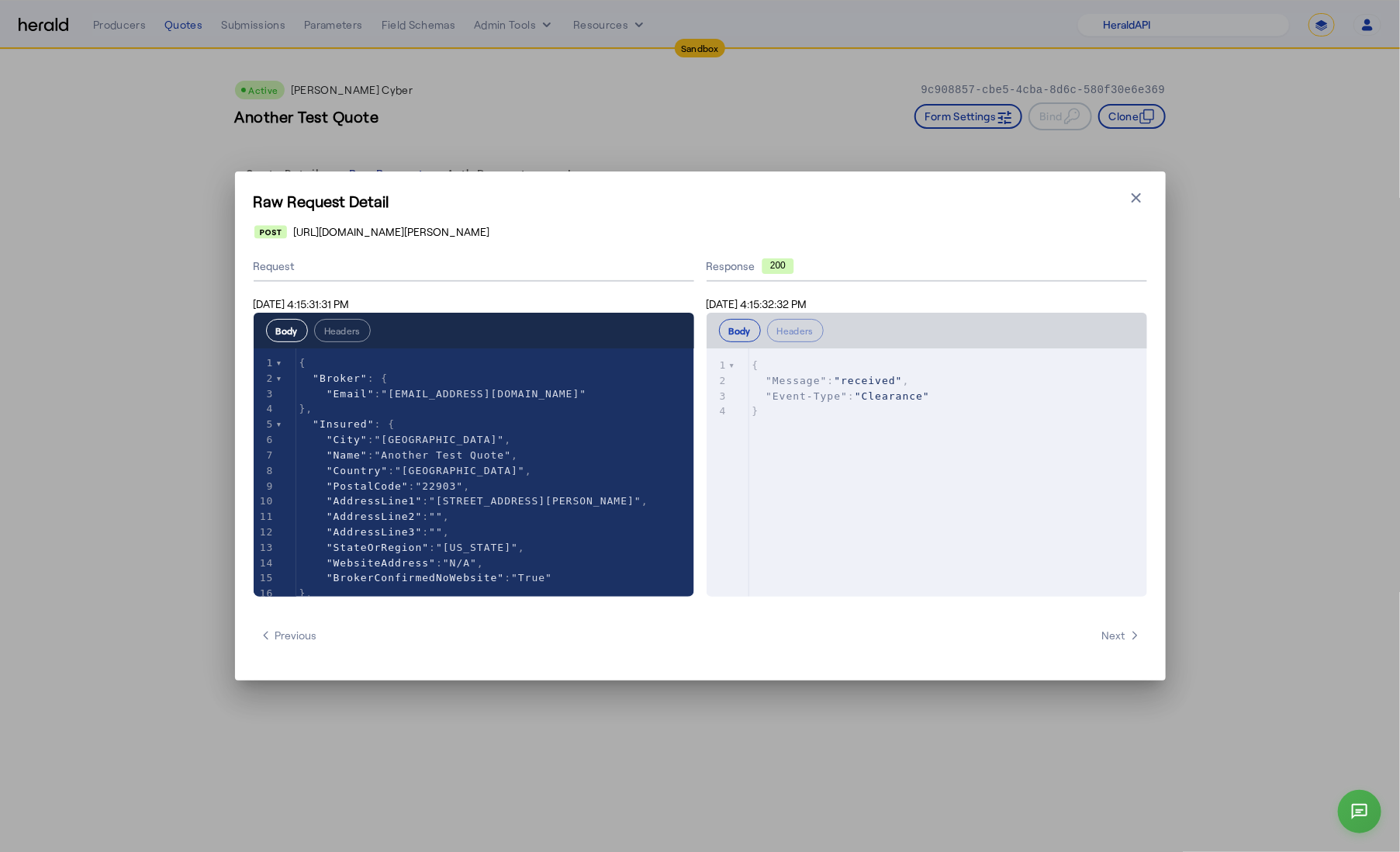
scroll to position [0, 0]
click at [344, 328] on button "Headers" at bounding box center [342, 330] width 57 height 23
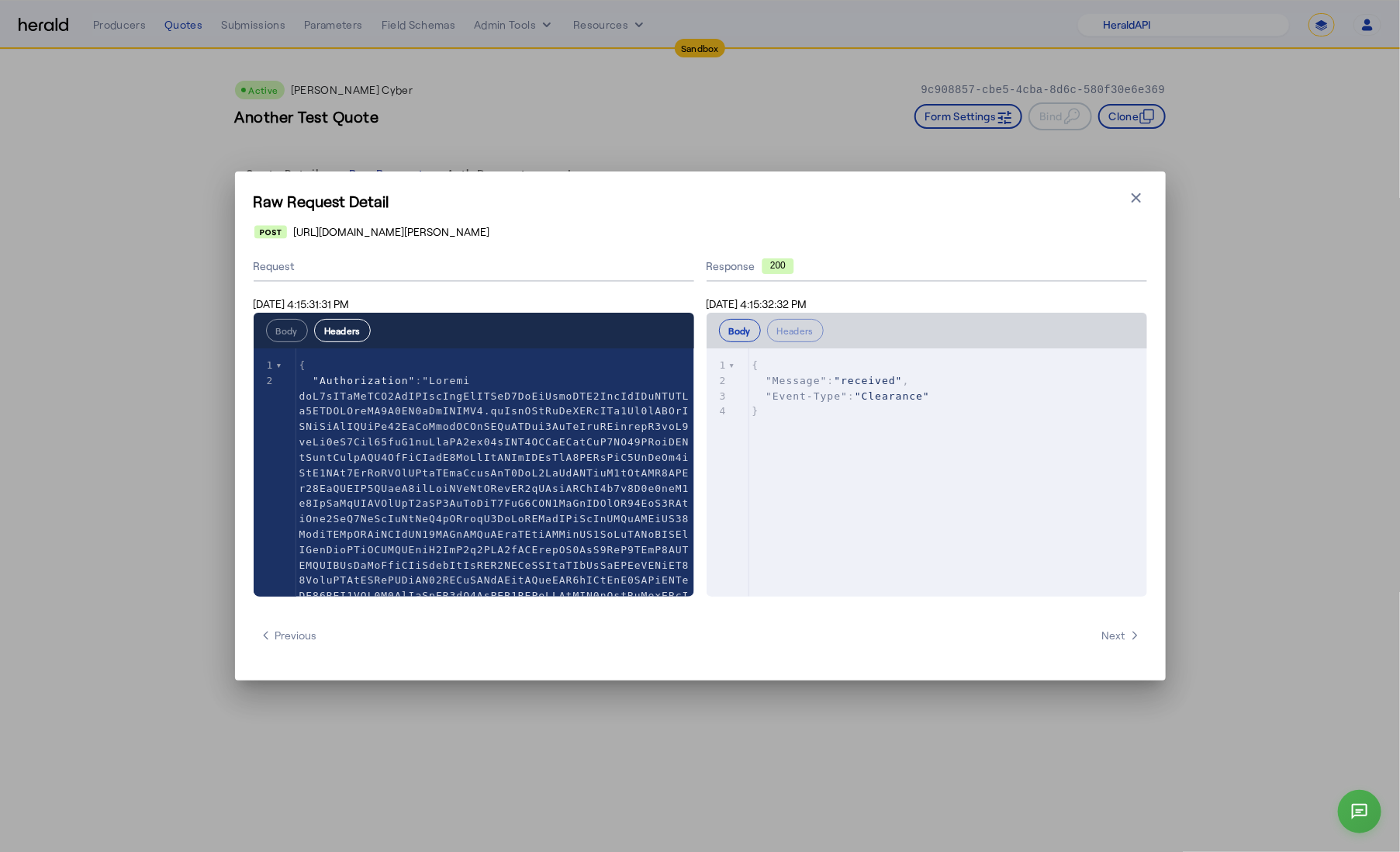
scroll to position [293, 0]
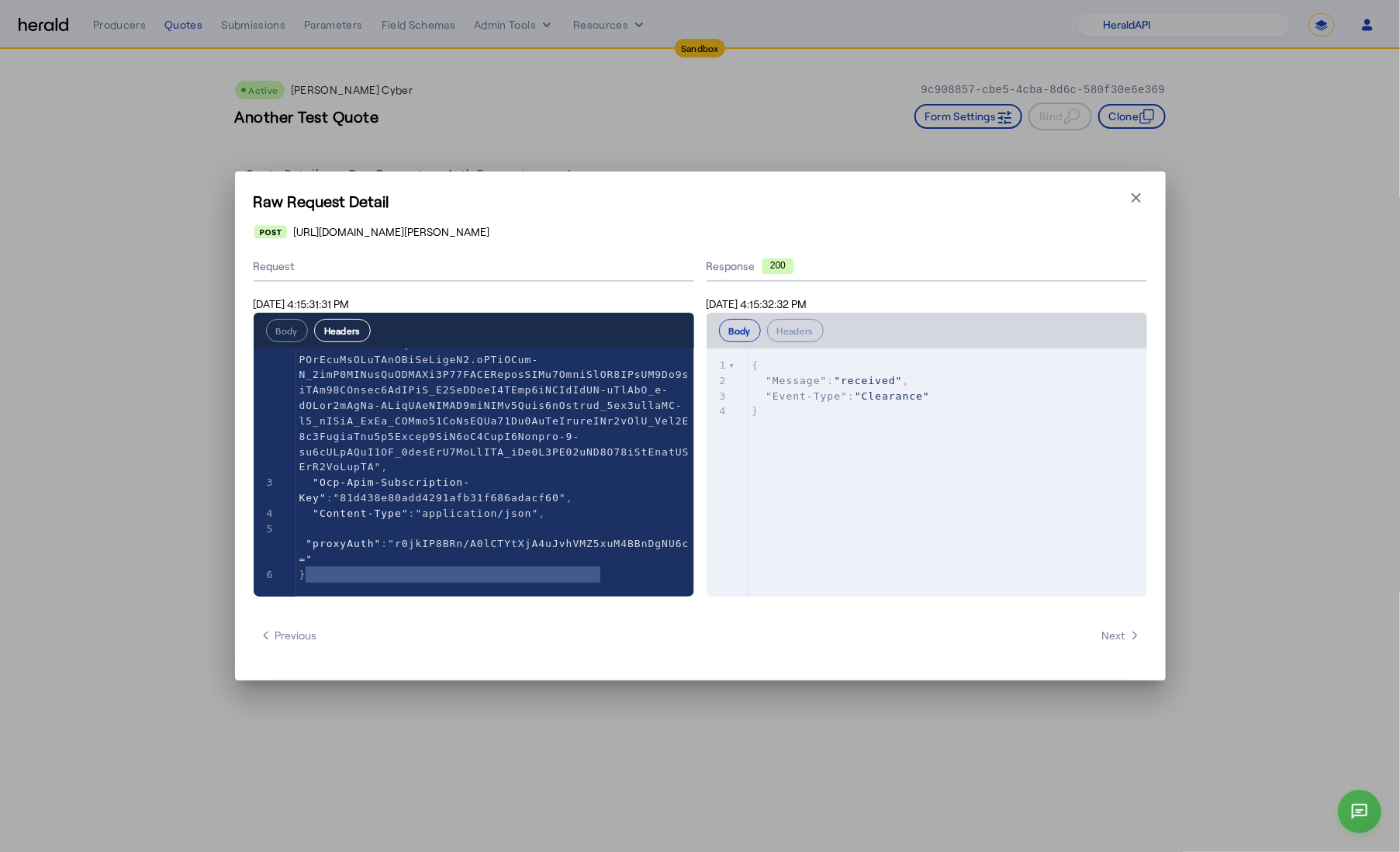
type textarea "**********"
drag, startPoint x: 306, startPoint y: 565, endPoint x: 606, endPoint y: 566, distance: 300.0
click at [606, 565] on span ""r0jkIP8BRn/A0lCTYtXjA4uJvhVMZ5xuM4BBnDgNU6c="" at bounding box center [494, 551] width 391 height 27
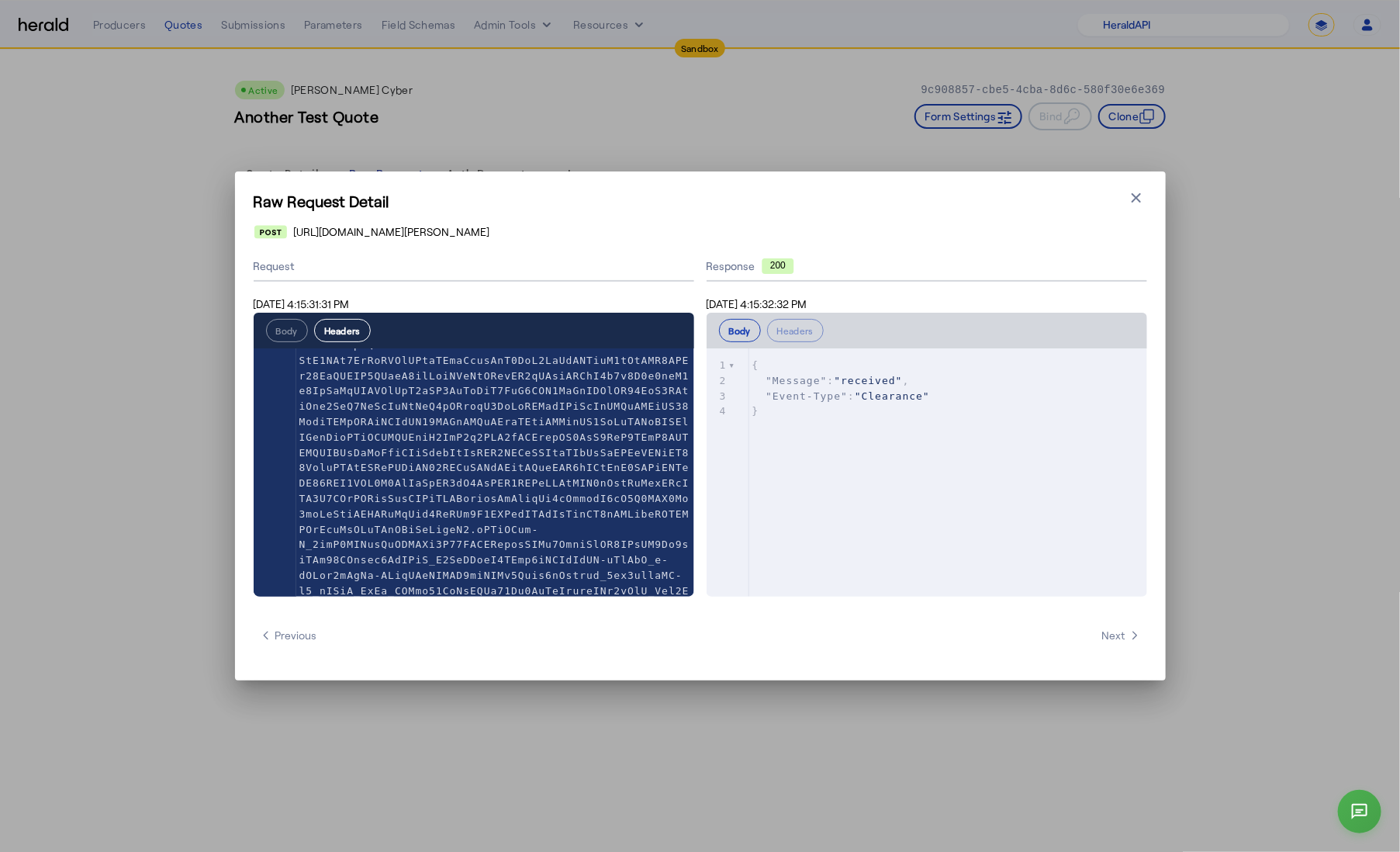
scroll to position [65, 0]
click at [535, 500] on span at bounding box center [494, 501] width 391 height 381
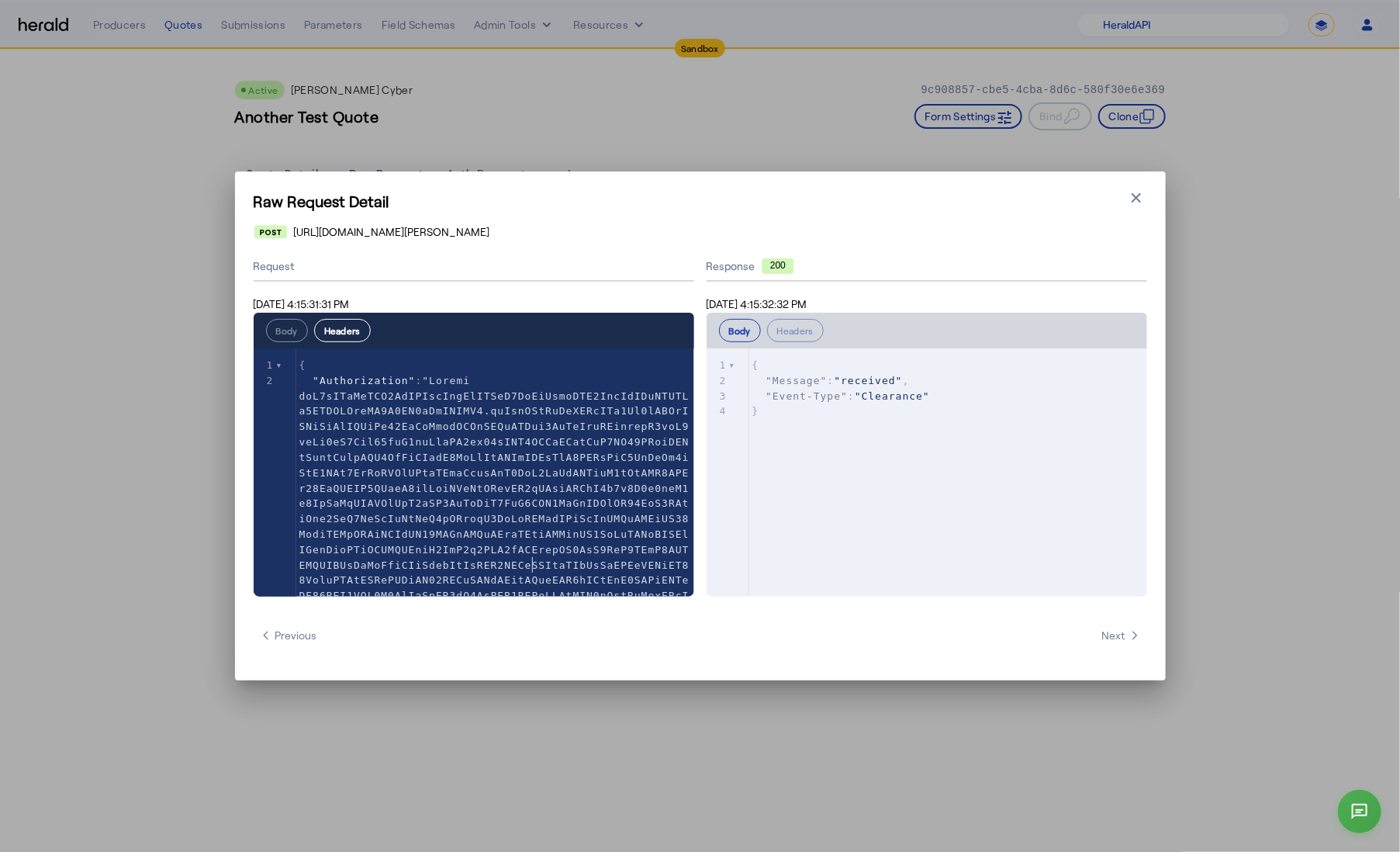
scroll to position [0, 0]
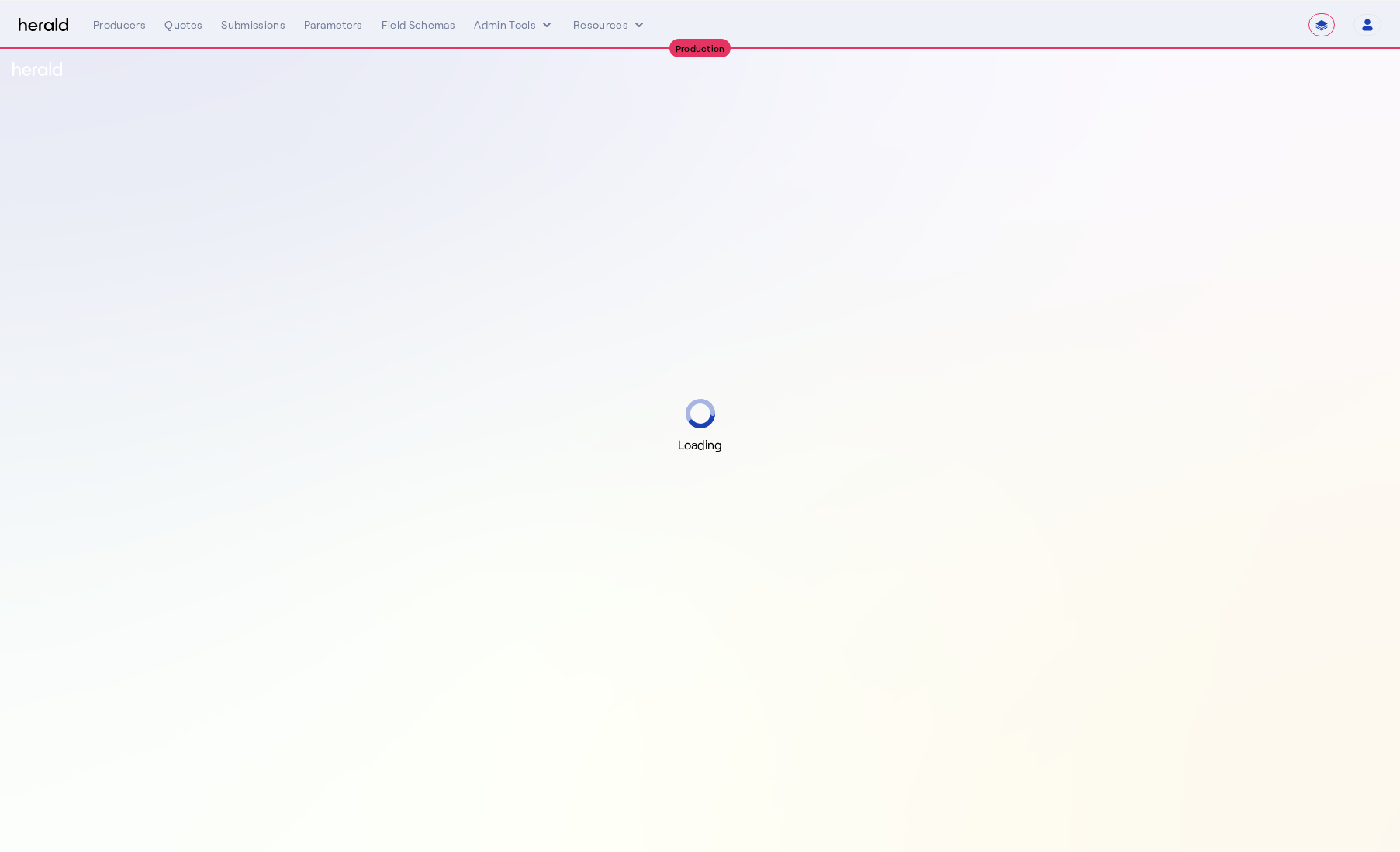
select select "**********"
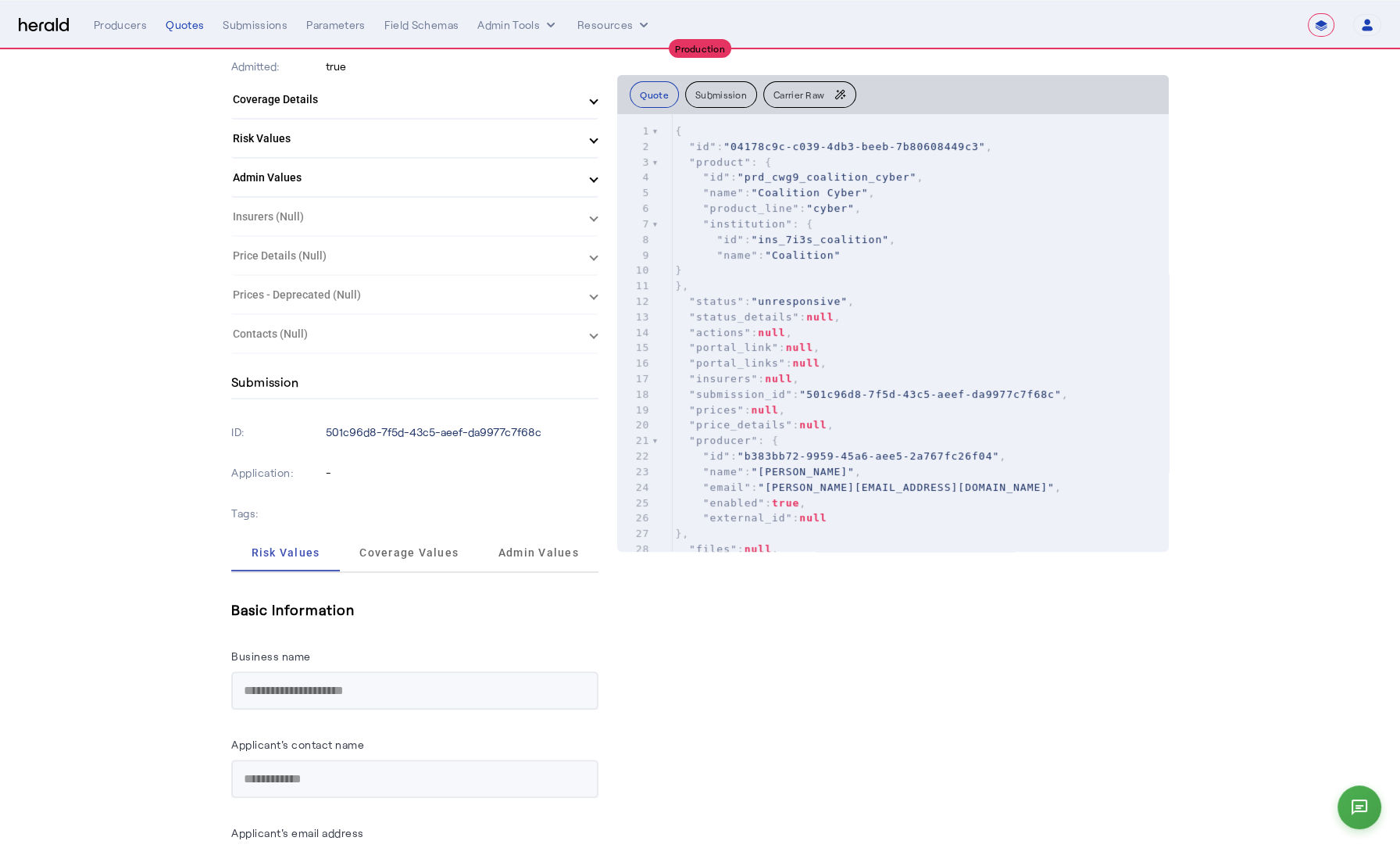
scroll to position [233, 0]
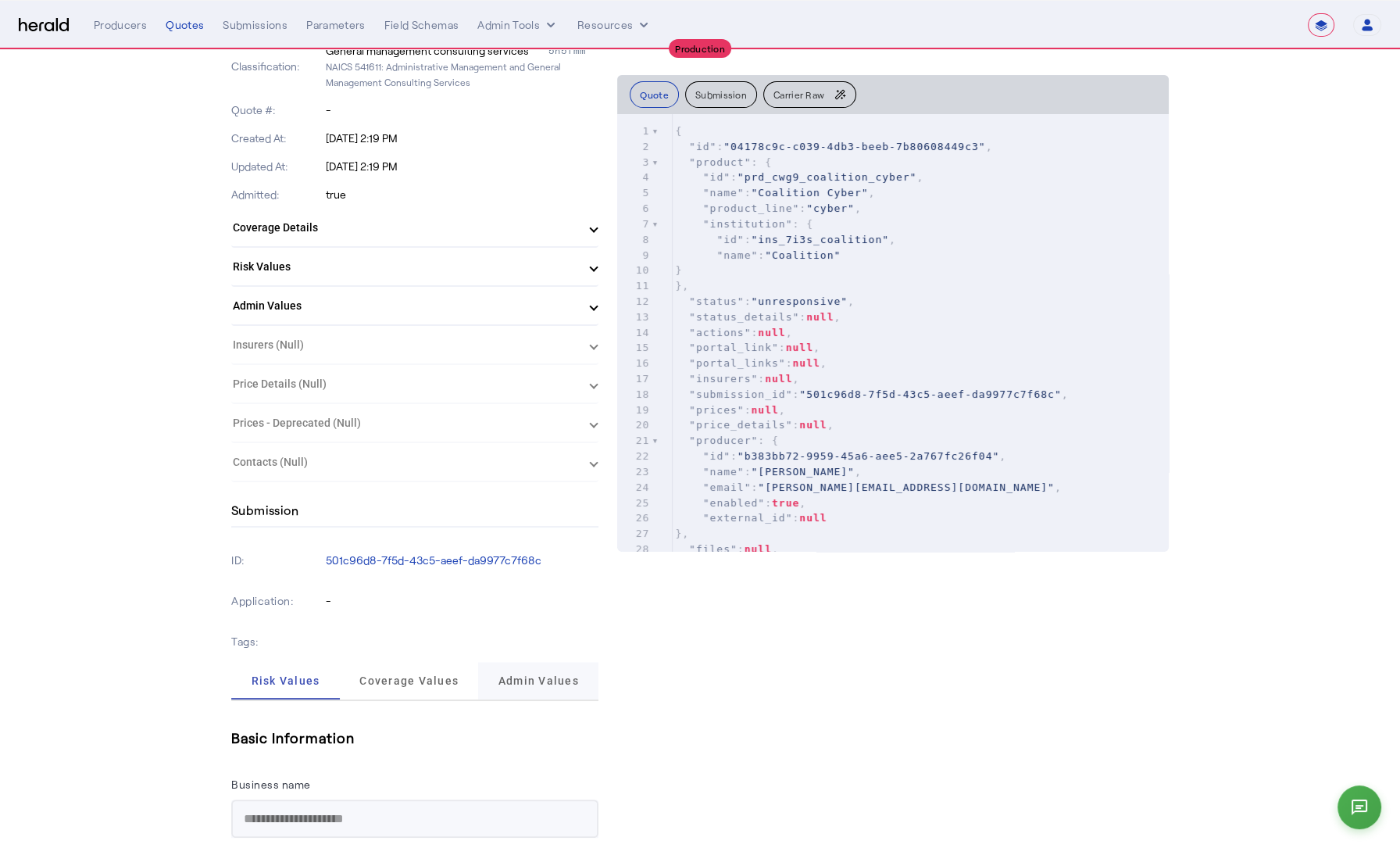
click at [564, 680] on span "Admin Values" at bounding box center [538, 680] width 80 height 11
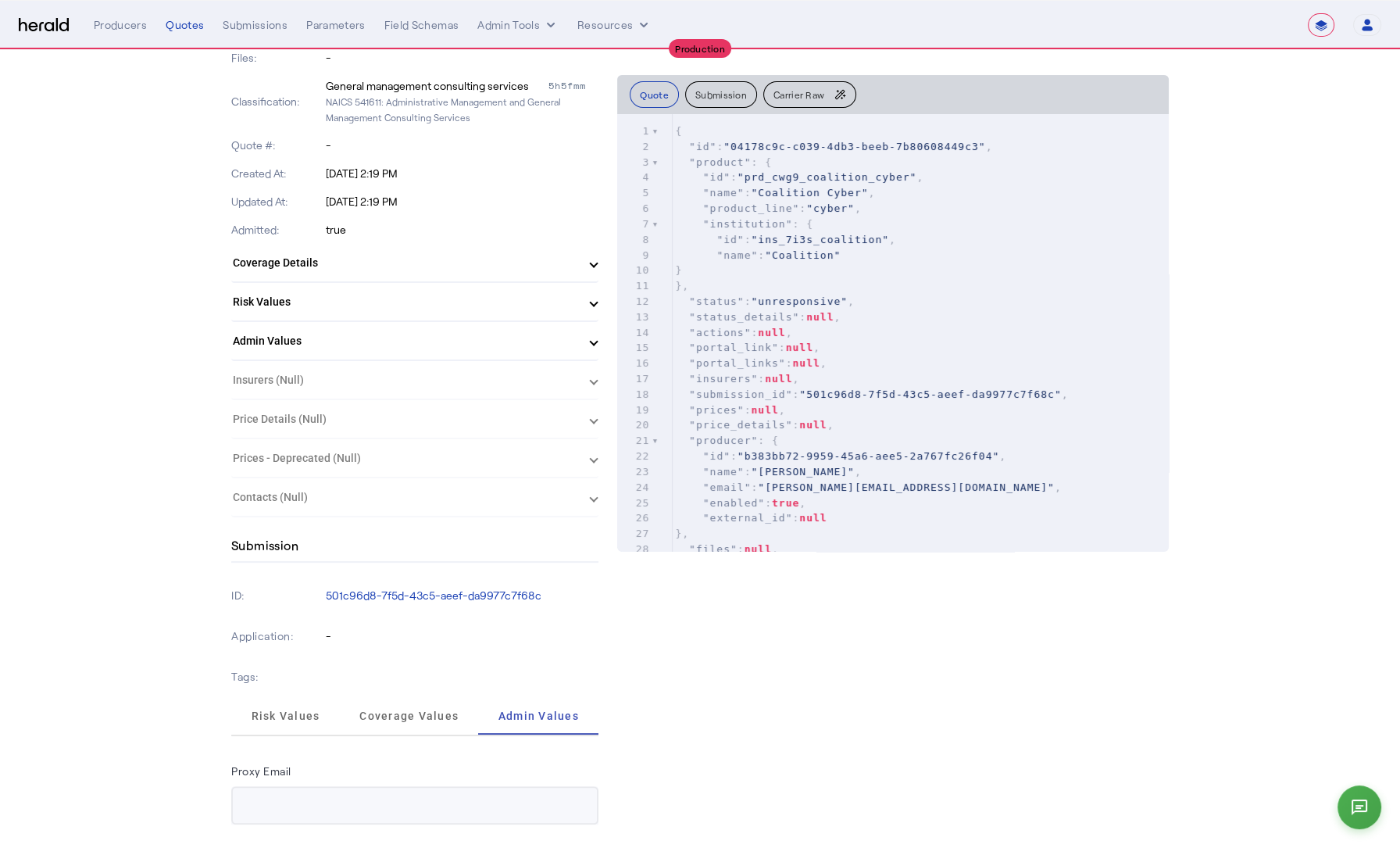
scroll to position [370, 0]
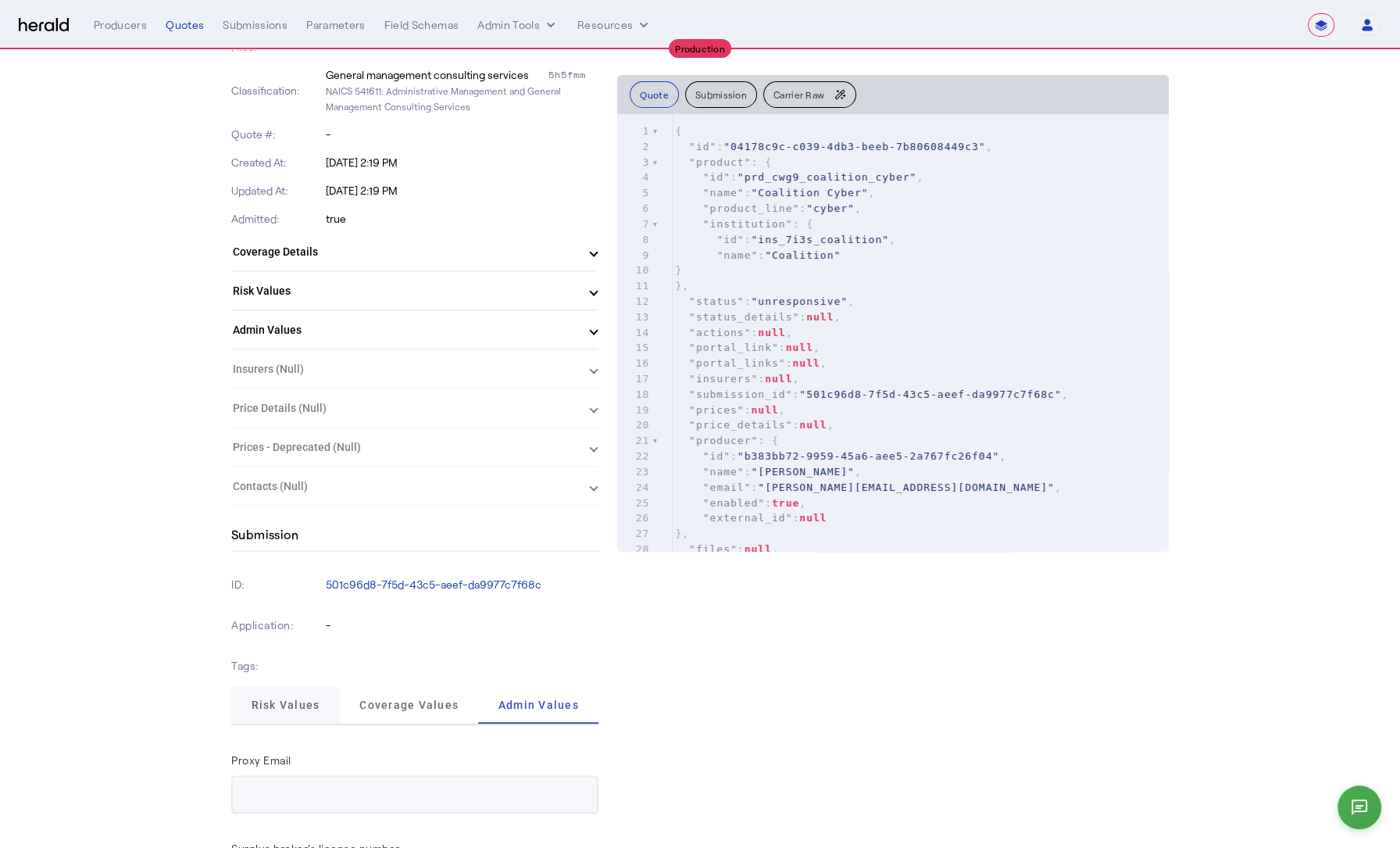
click at [306, 702] on span "Risk Values" at bounding box center [285, 705] width 69 height 11
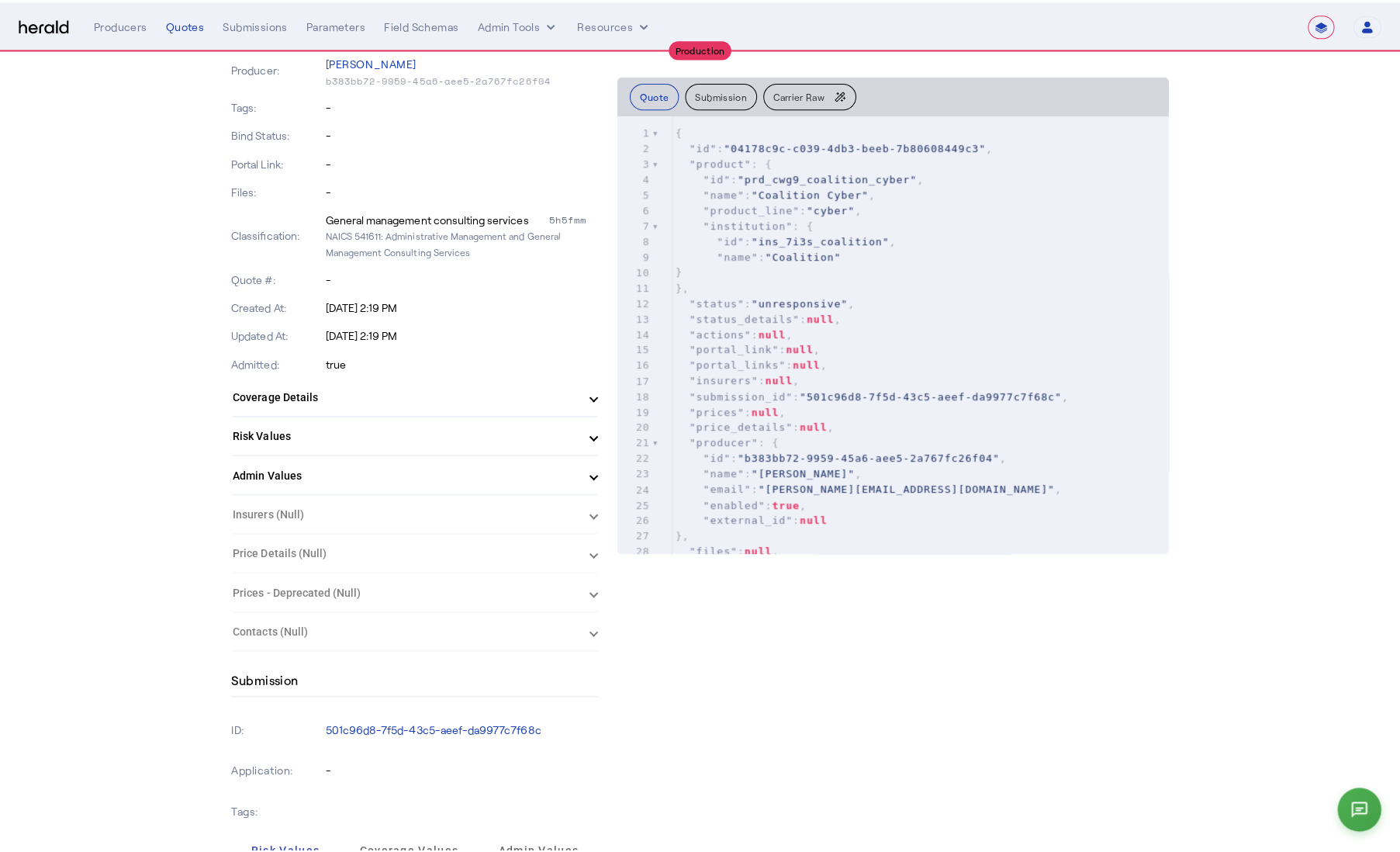
scroll to position [0, 0]
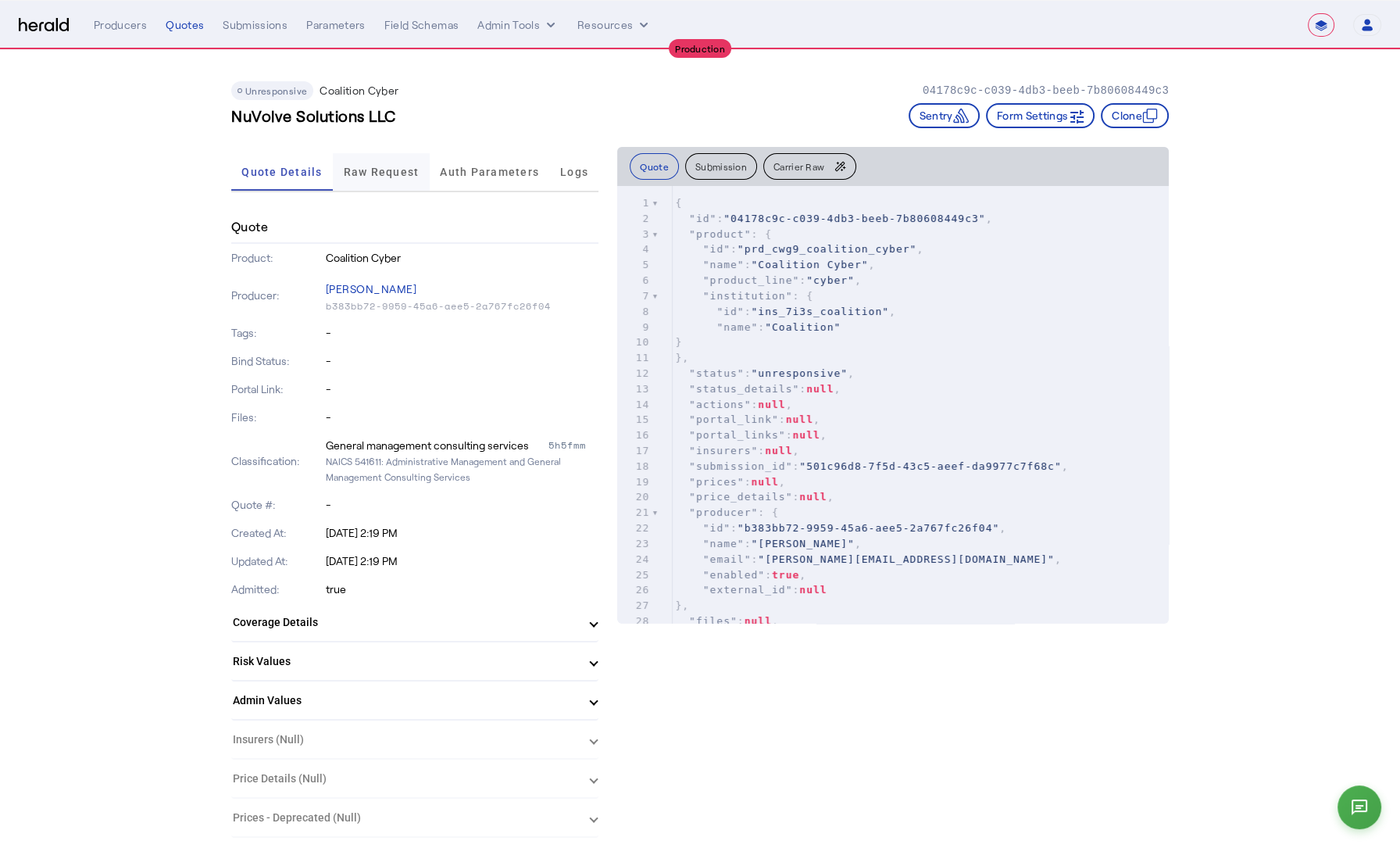
click at [402, 178] on span "Raw Request" at bounding box center [382, 171] width 76 height 37
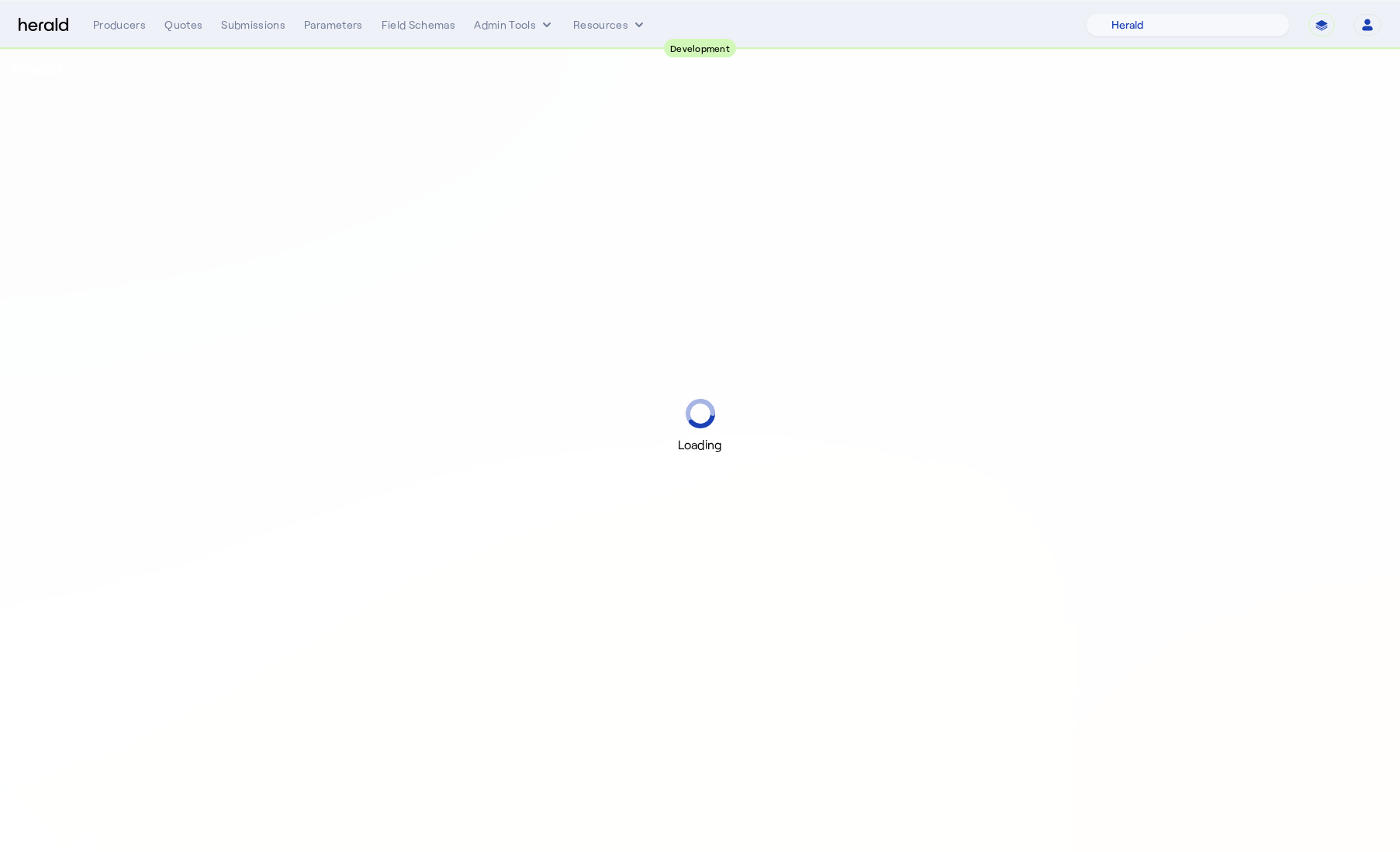
select select "pfm_2v8p_herald_api"
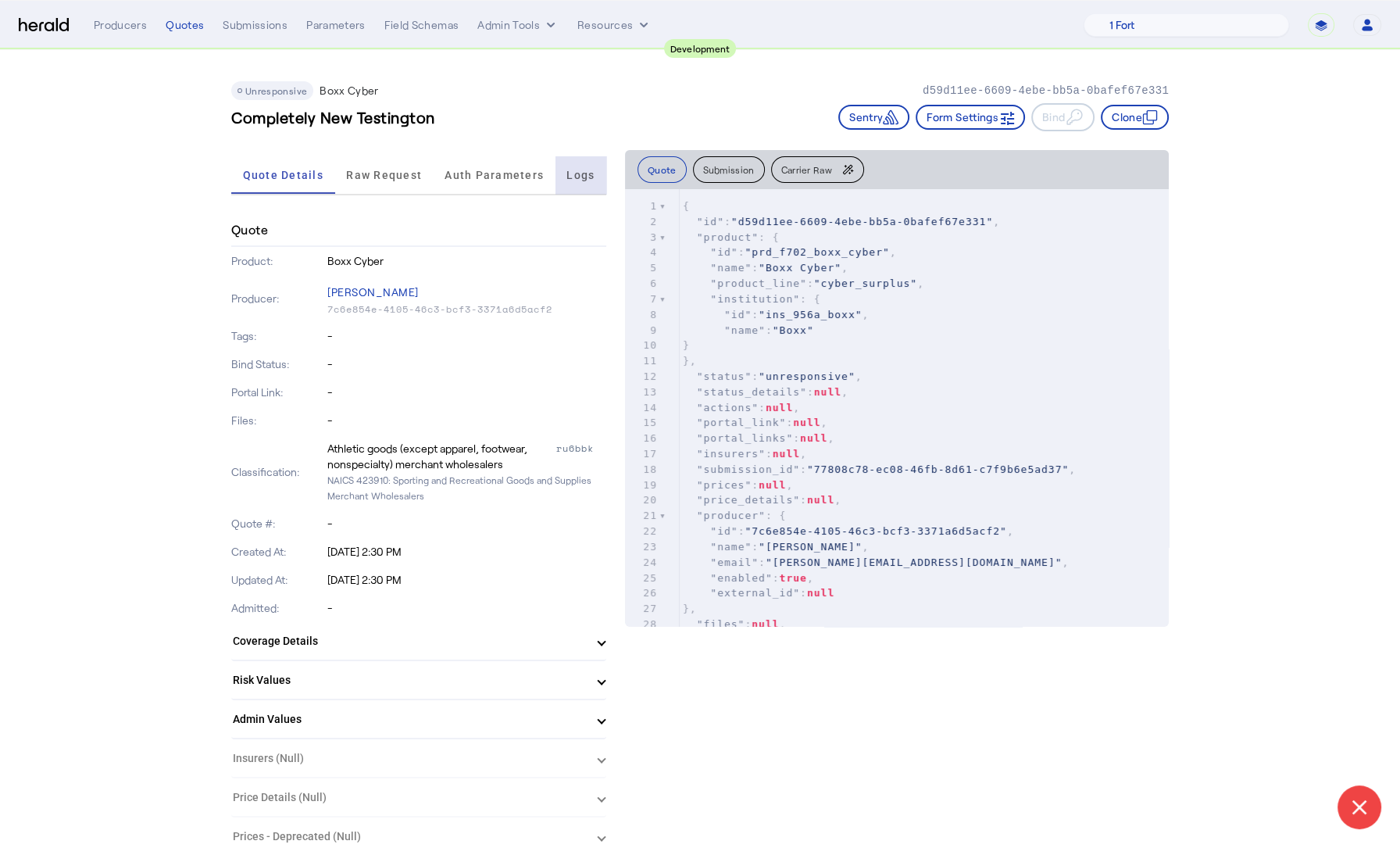
click at [566, 175] on div "Logs" at bounding box center [581, 175] width 51 height 37
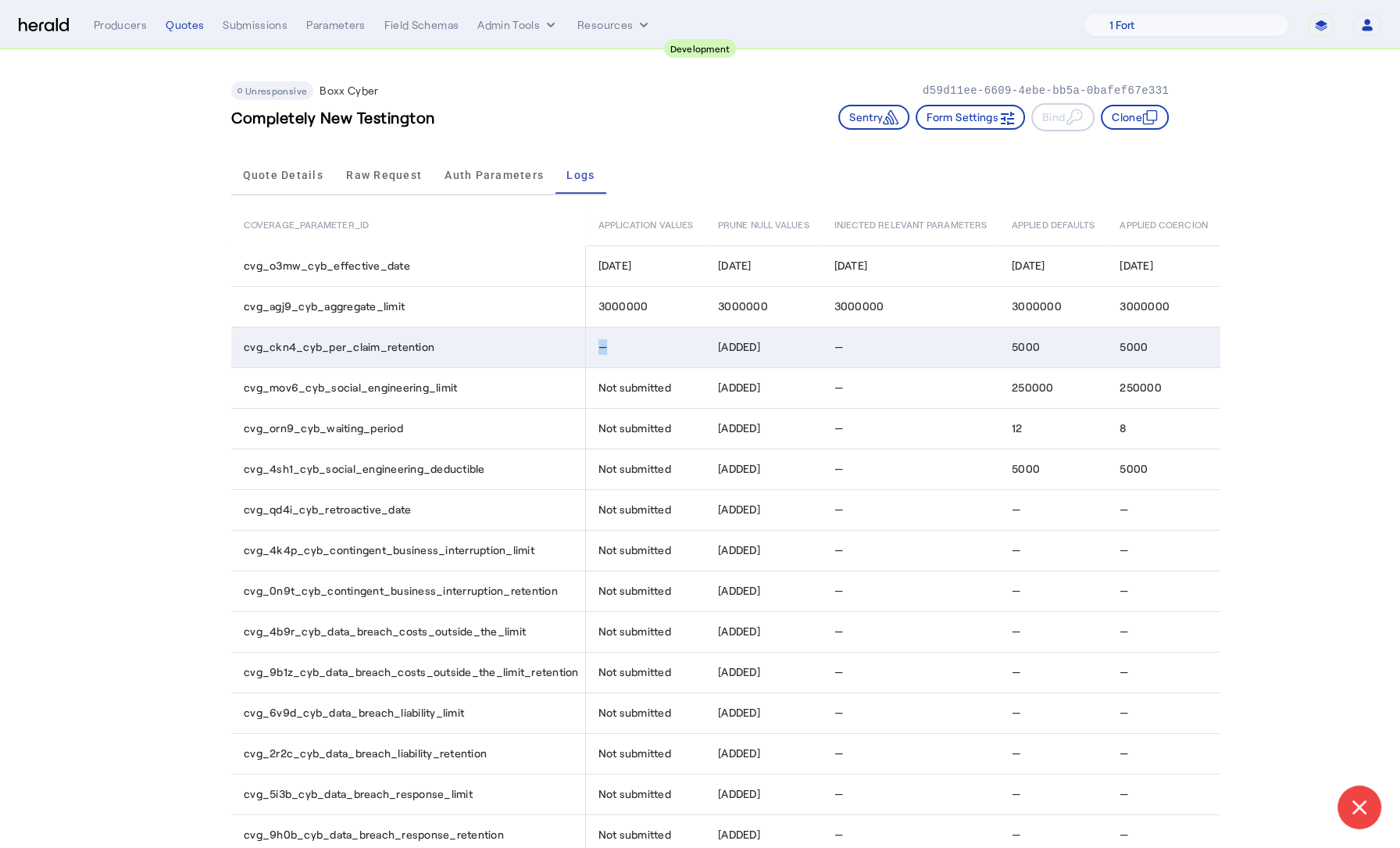
drag, startPoint x: 620, startPoint y: 347, endPoint x: 576, endPoint y: 347, distance: 44.0
click at [576, 347] on tr "cvg_ckn4_cyb_per_claim_retention — [ADDED] — 5000 5000" at bounding box center [726, 347] width 989 height 41
drag, startPoint x: 856, startPoint y: 345, endPoint x: 818, endPoint y: 345, distance: 38.0
click at [818, 345] on tr "cvg_ckn4_cyb_per_claim_retention — [ADDED] — 5000 5000" at bounding box center [726, 347] width 989 height 41
click at [833, 359] on td "—" at bounding box center [910, 347] width 177 height 41
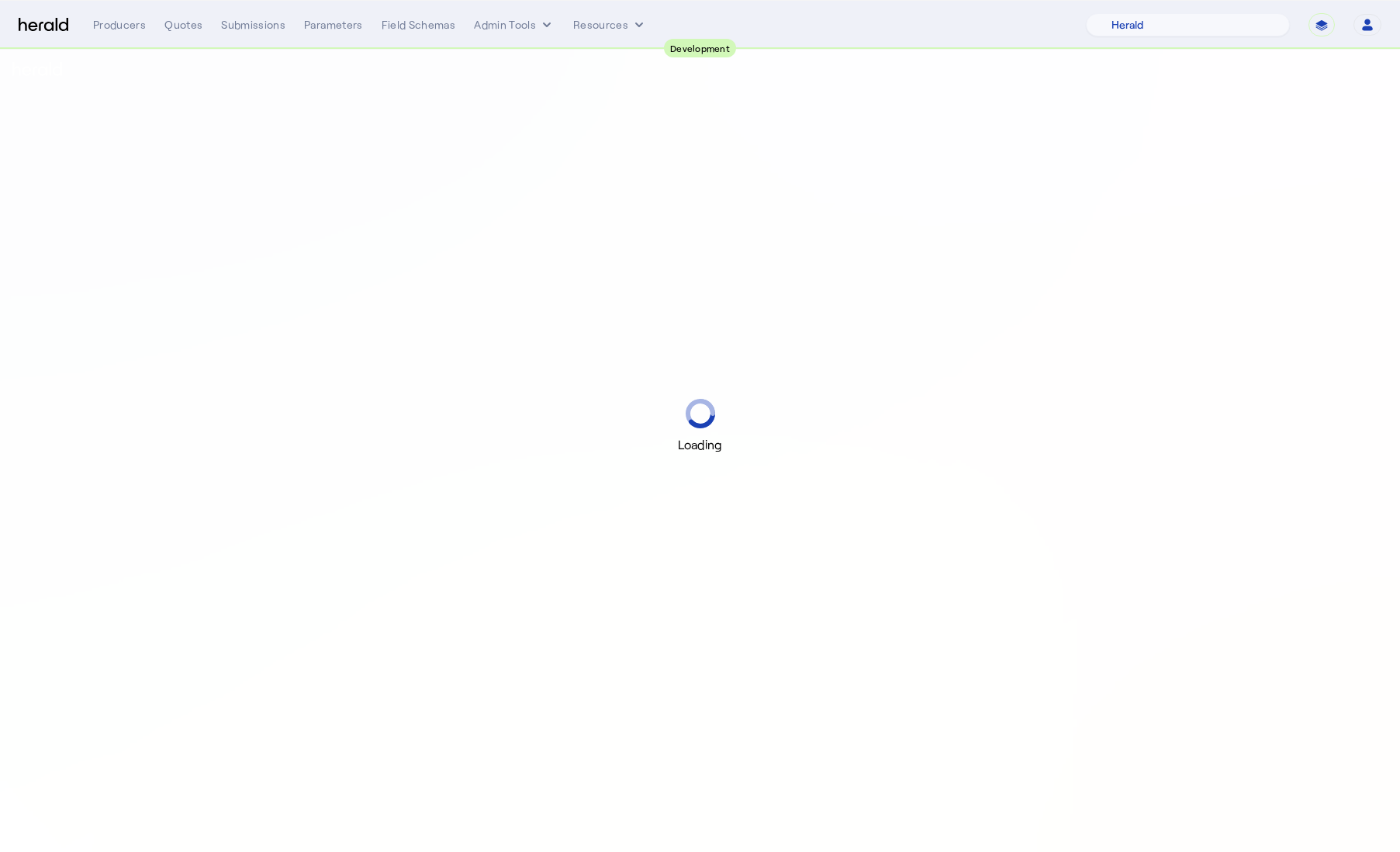
select select "pfm_2v8p_herald_api"
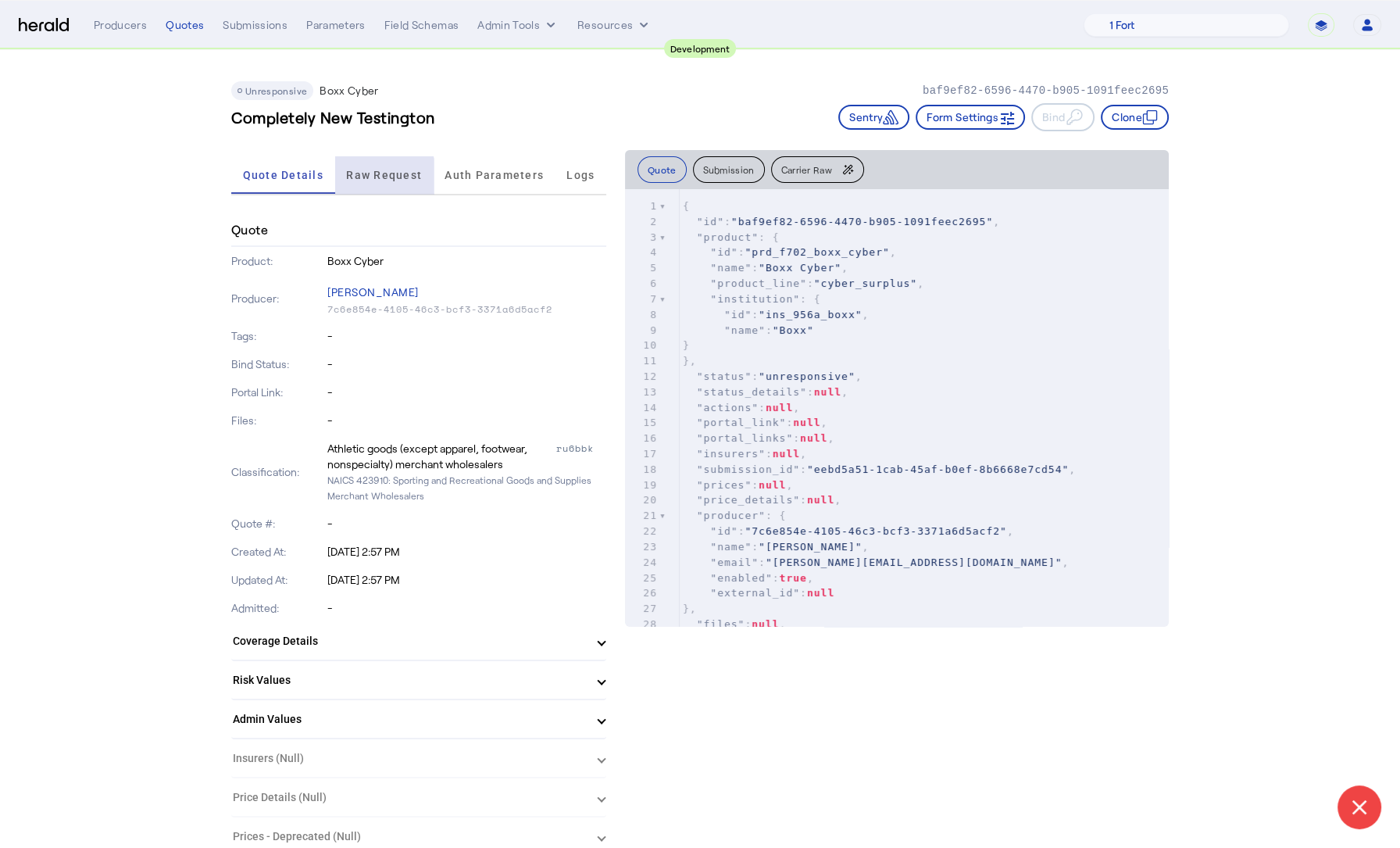
click at [377, 181] on span "Raw Request" at bounding box center [384, 175] width 76 height 37
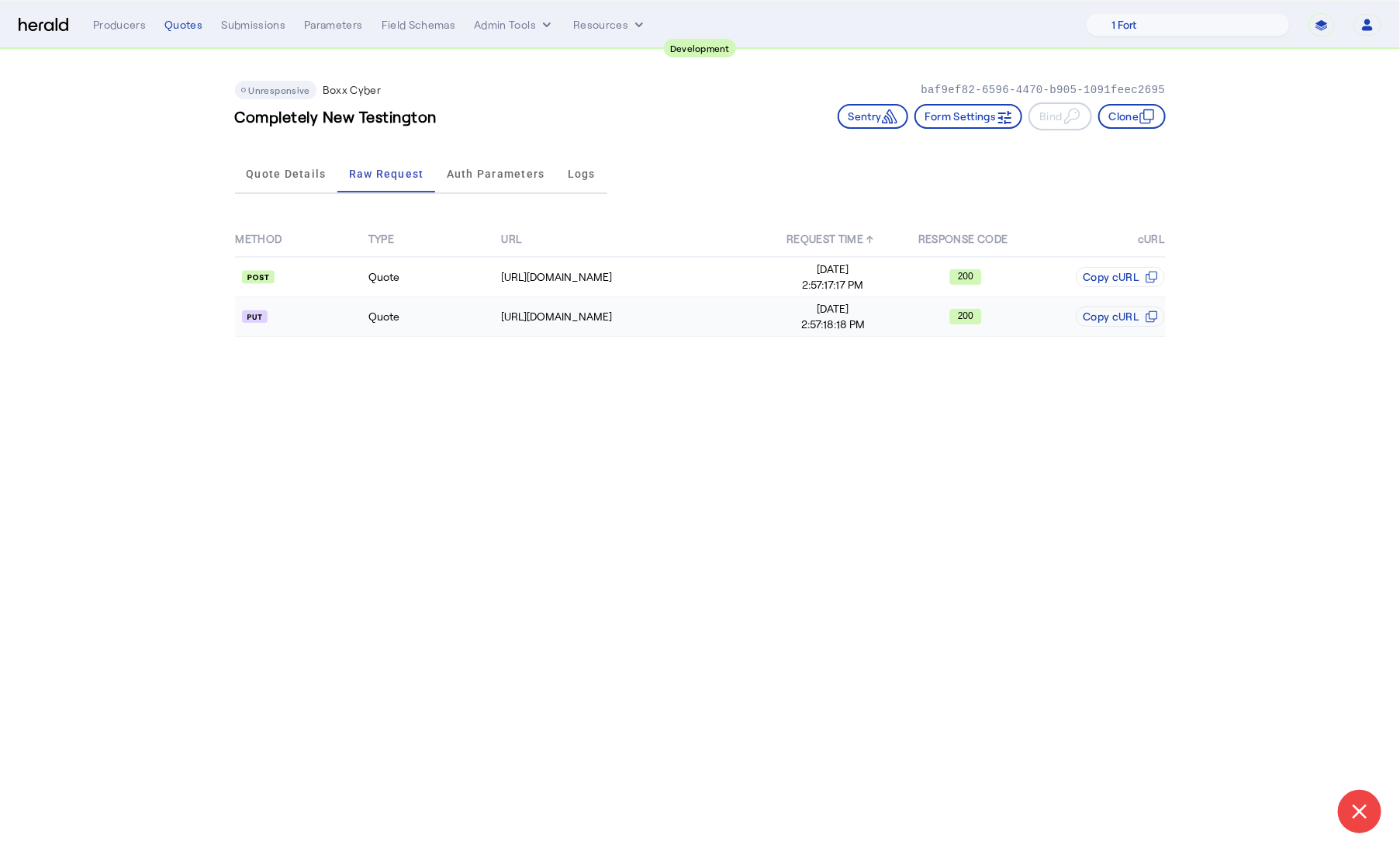
click at [312, 299] on td at bounding box center [301, 317] width 133 height 40
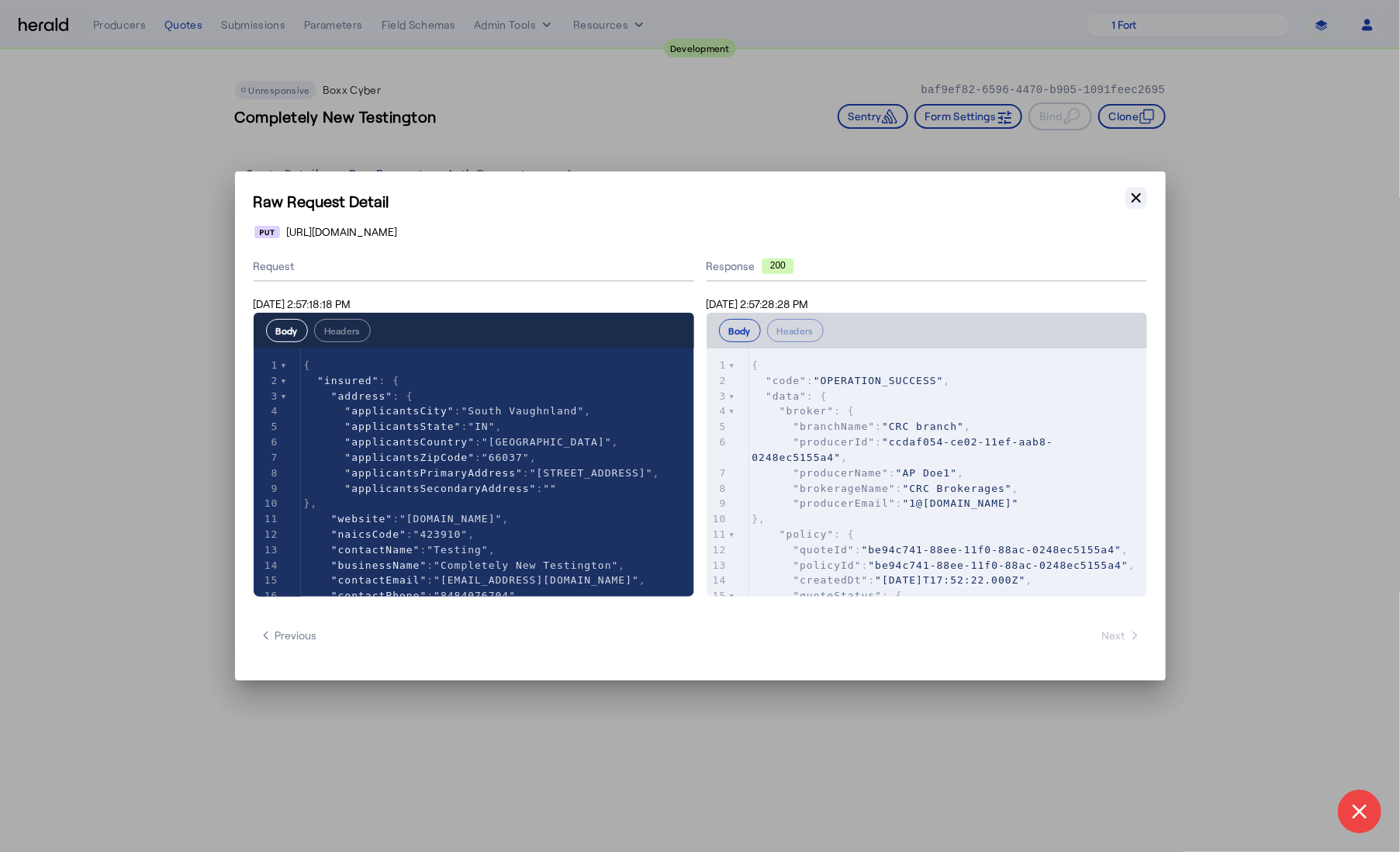
click at [1142, 197] on icon "button" at bounding box center [1136, 198] width 15 height 15
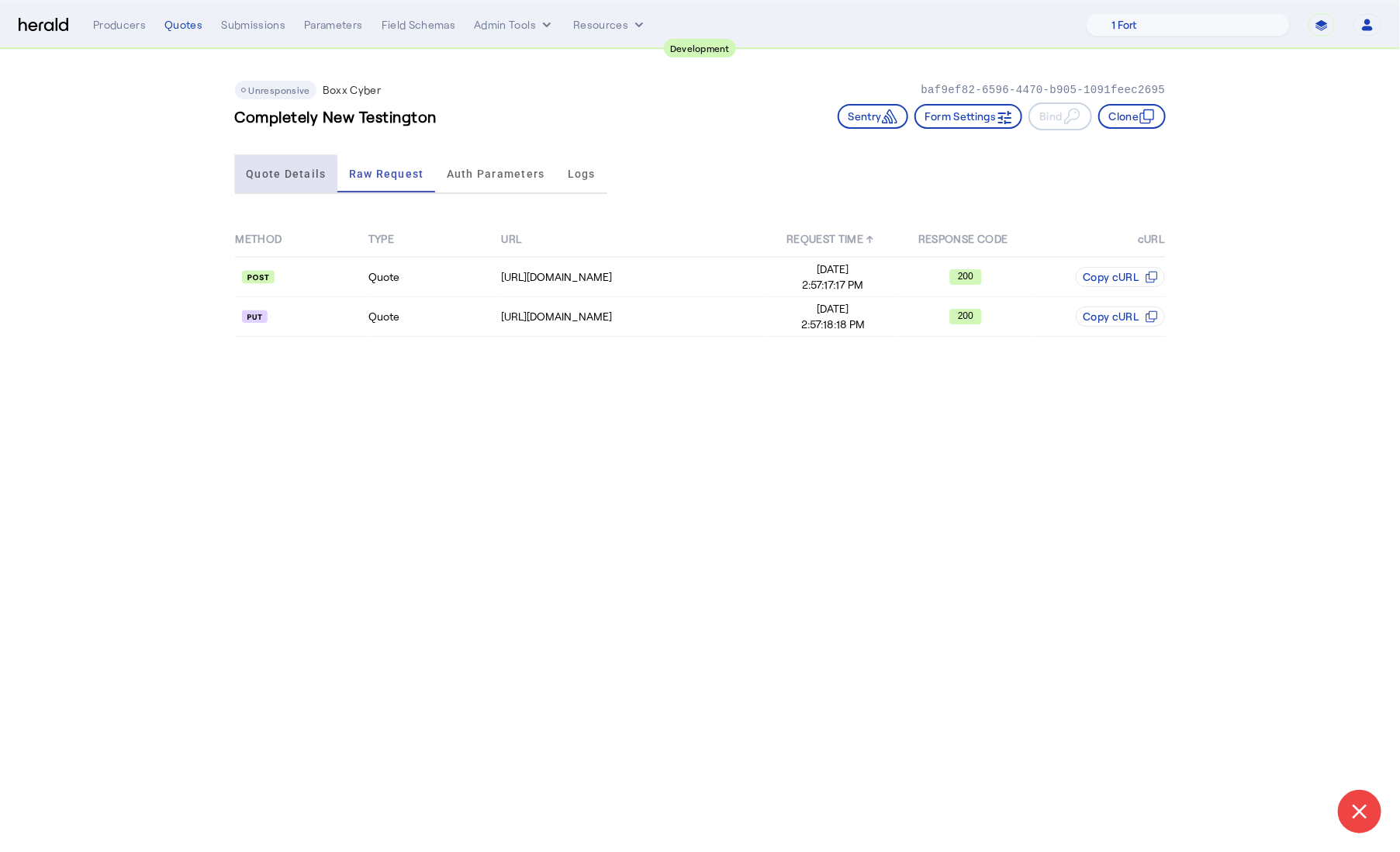
click at [281, 180] on span "Quote Details" at bounding box center [285, 173] width 80 height 37
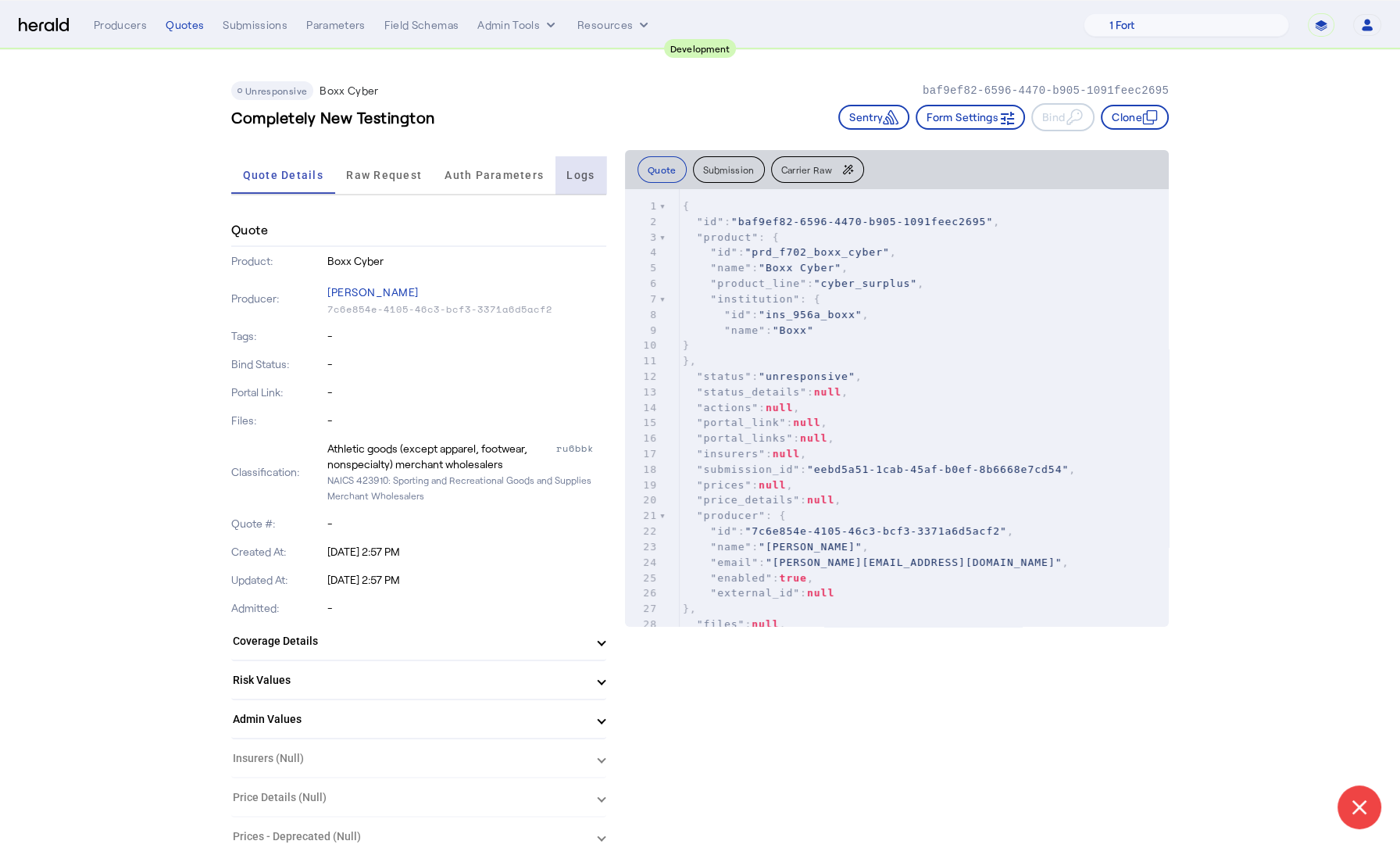
click at [581, 170] on span "Logs" at bounding box center [580, 175] width 29 height 11
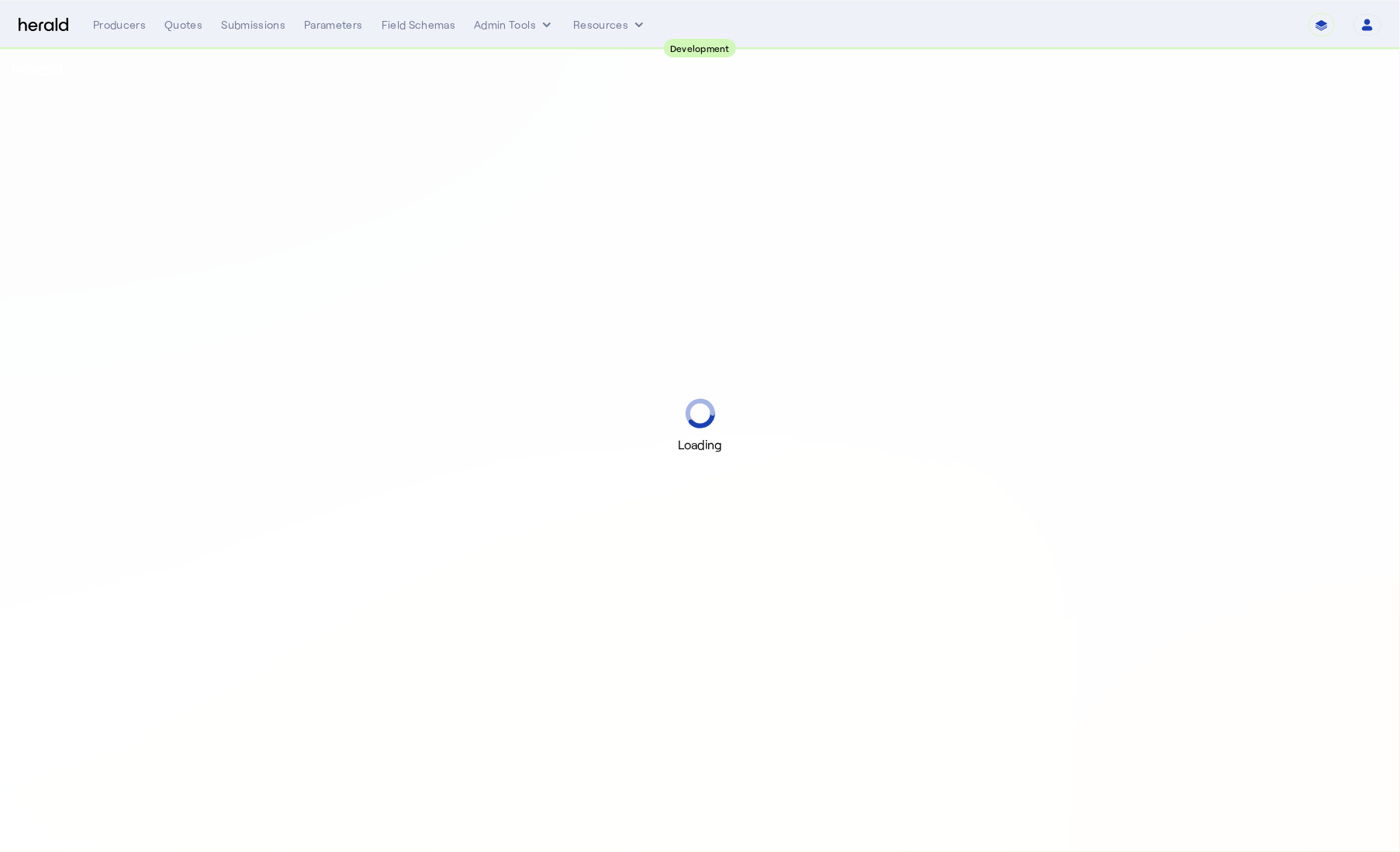
select select "pfm_2v8p_herald_api"
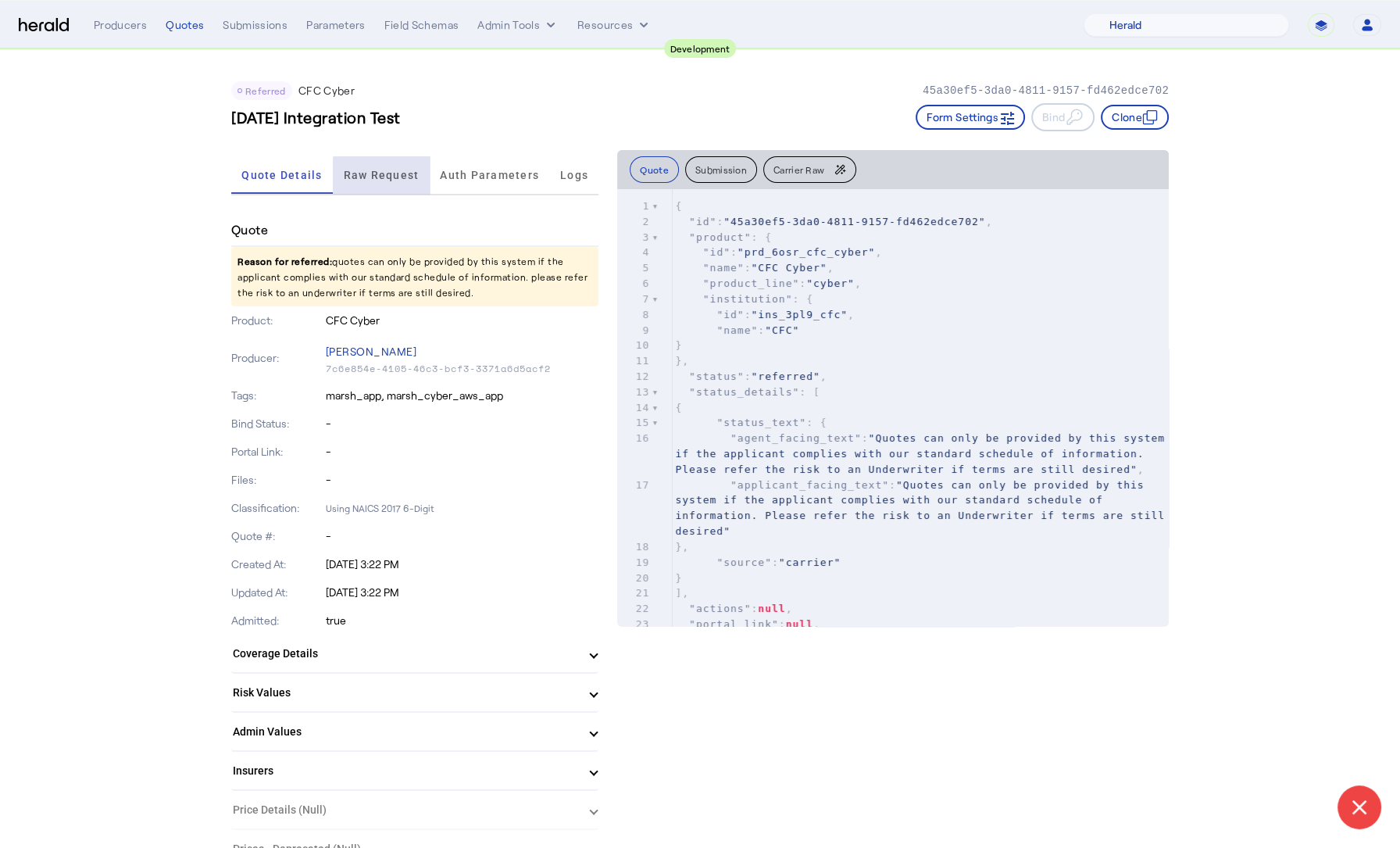
click at [387, 177] on span "Raw Request" at bounding box center [382, 175] width 76 height 11
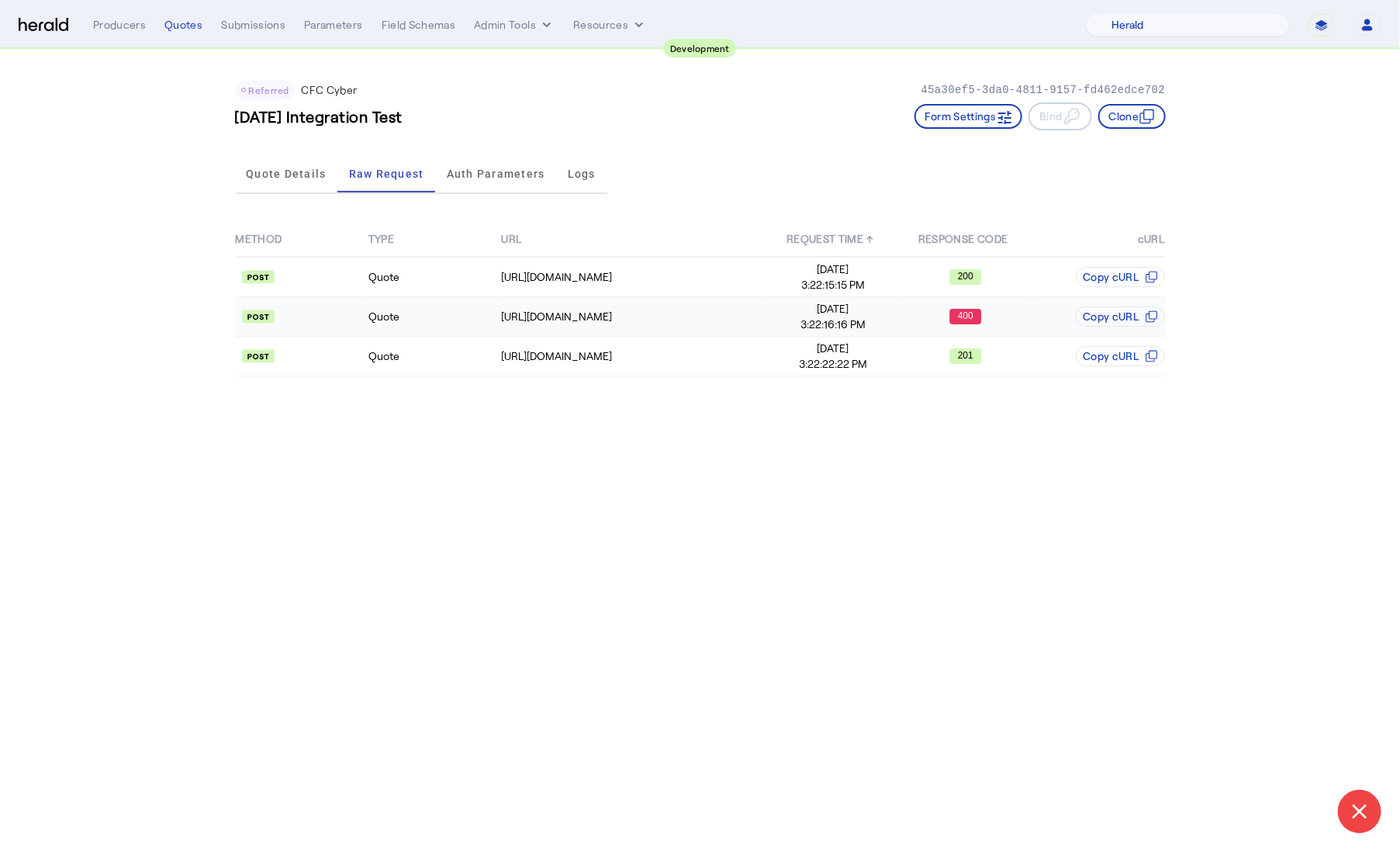
click at [429, 316] on td "Quote" at bounding box center [433, 317] width 133 height 40
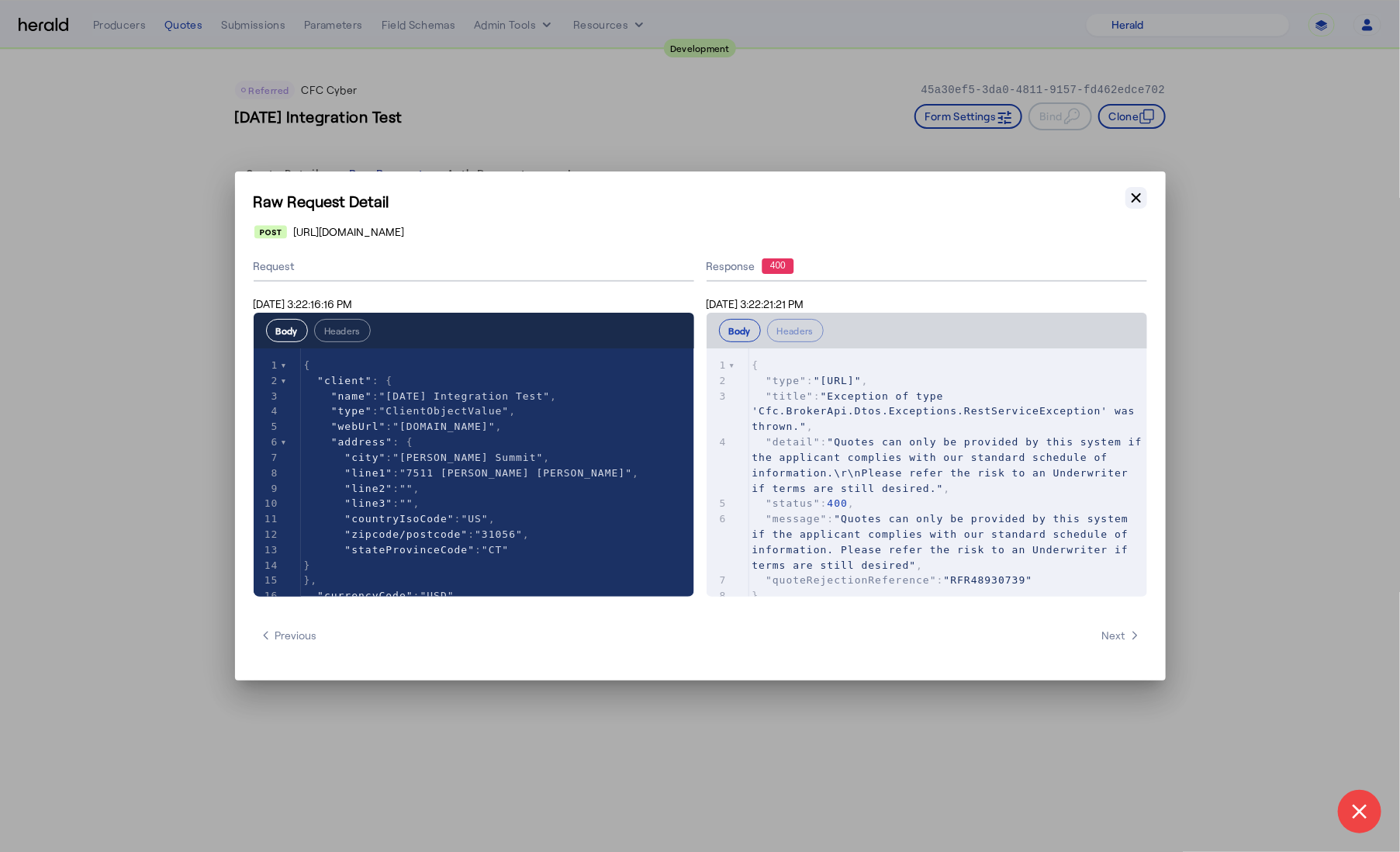
click at [1141, 191] on icon "button" at bounding box center [1136, 198] width 15 height 15
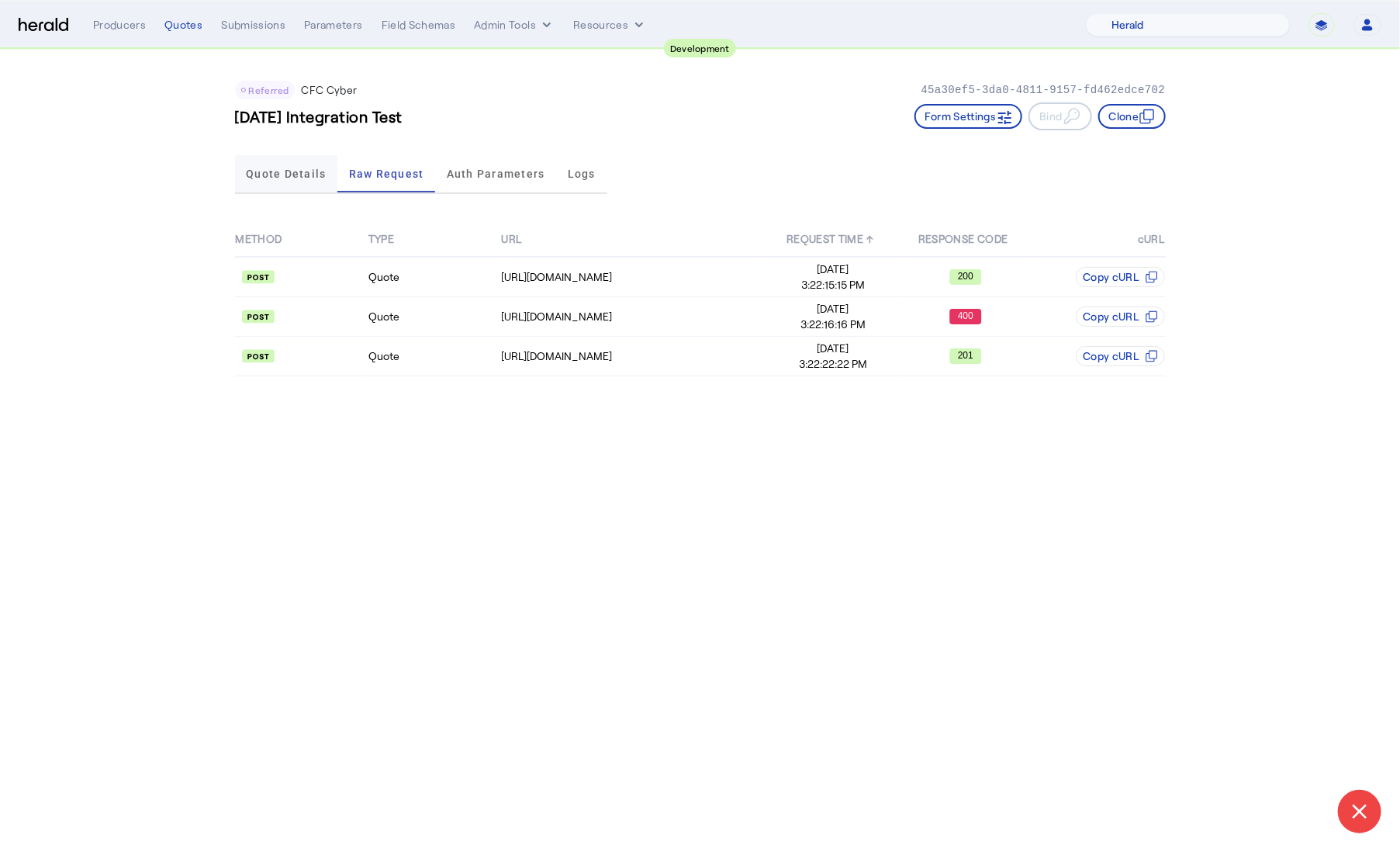
click at [270, 166] on span "Quote Details" at bounding box center [285, 173] width 80 height 37
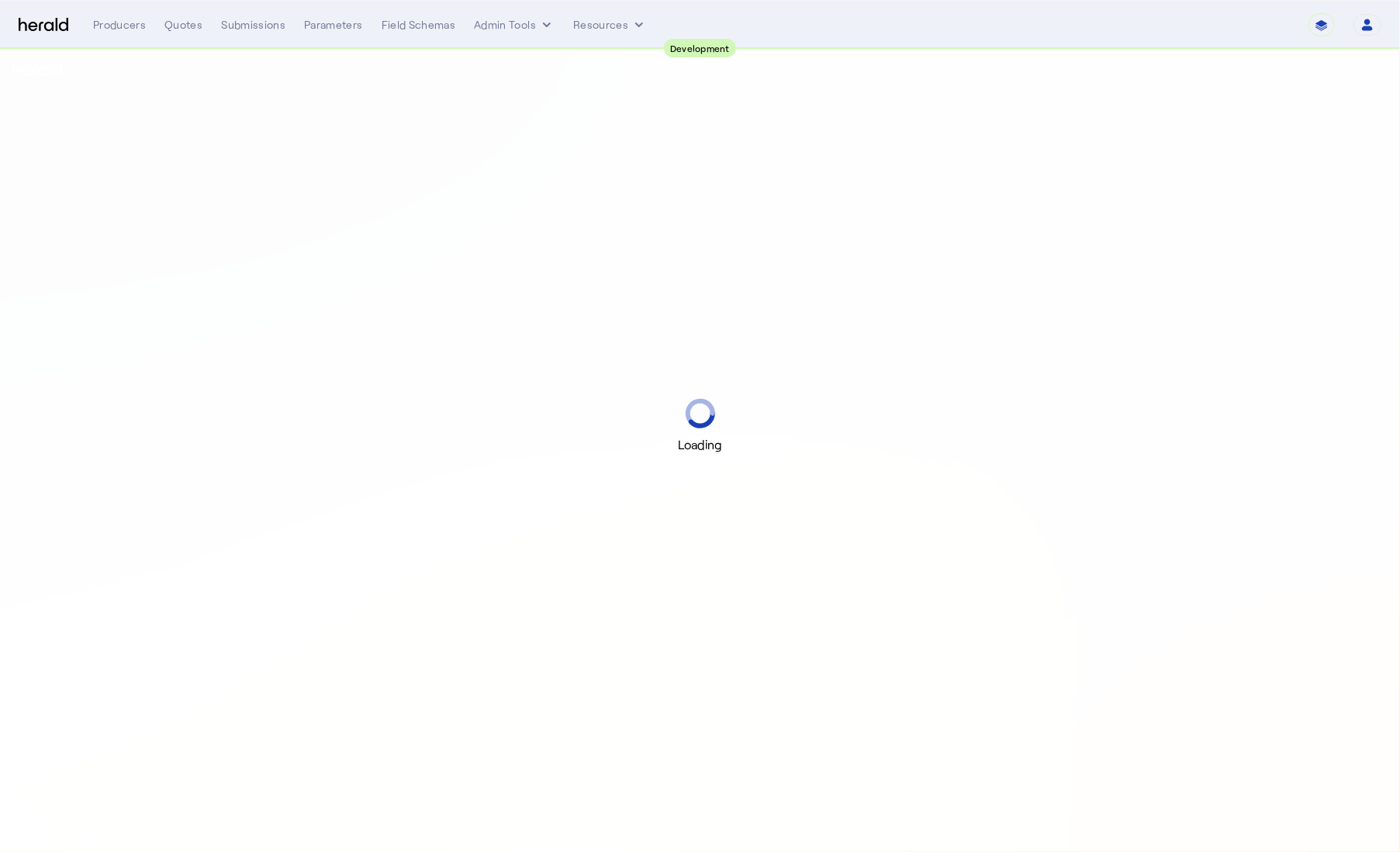
select select "pfm_2v8p_herald_api"
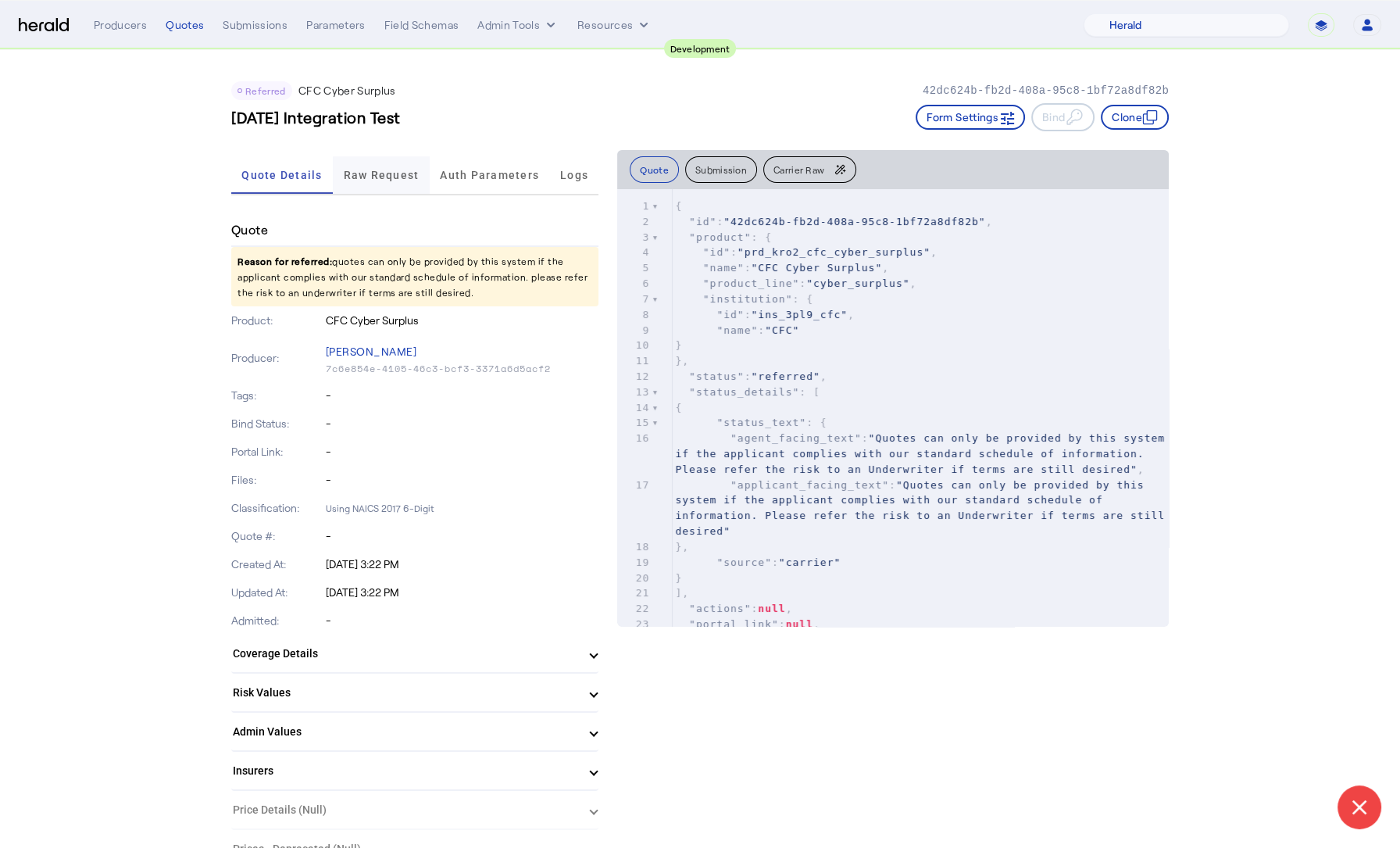
click at [379, 178] on span "Raw Request" at bounding box center [382, 175] width 76 height 11
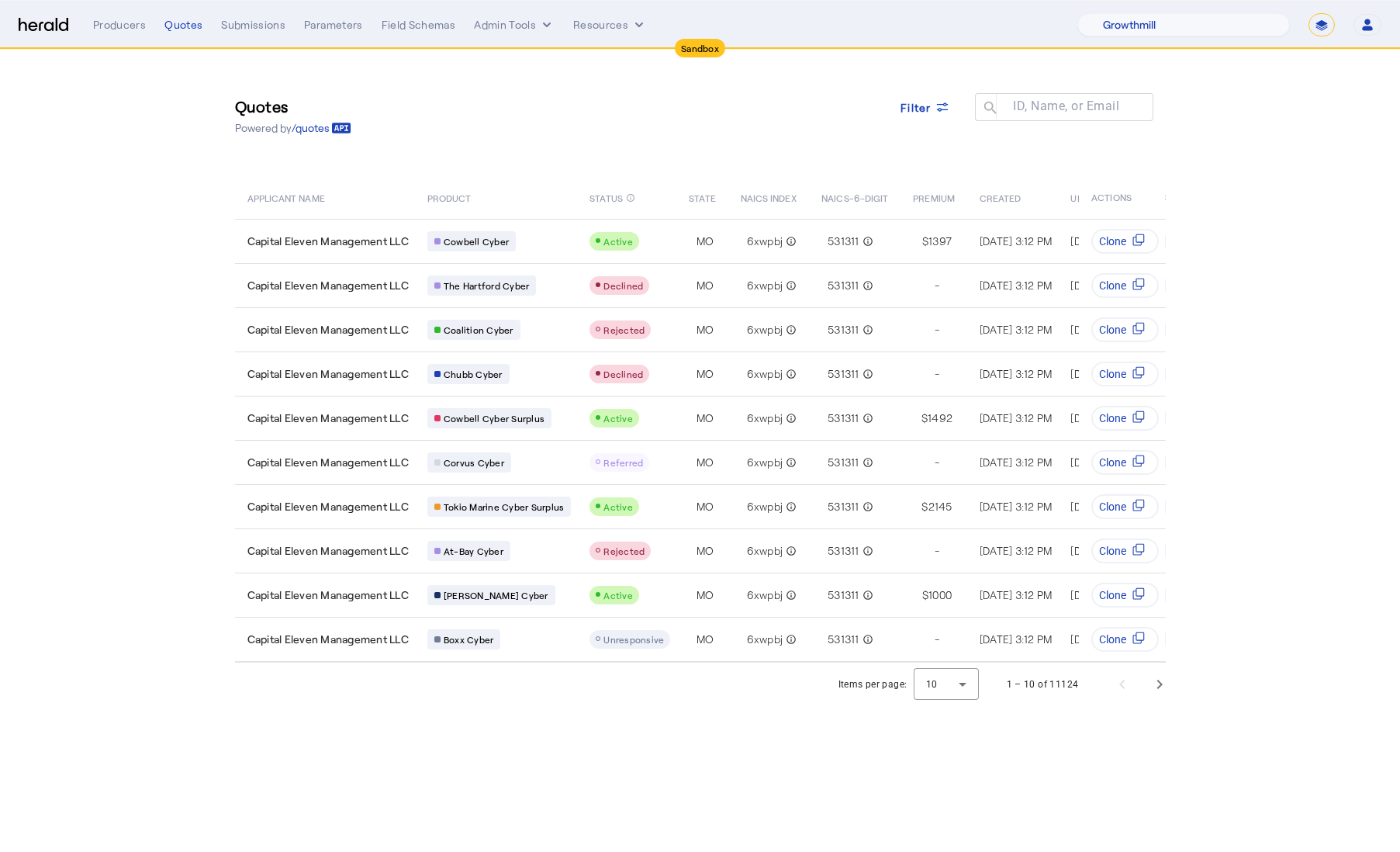
select select "pfm_z9k1_growthmill"
select select "*******"
click at [1221, 28] on select "1Fort Acrisure Acturis Affinity Advisors Affinity Risk Agentero AmWins Anzen Ao…" at bounding box center [1184, 24] width 213 height 23
select select "pfm_2v8p_herald_api"
click at [1116, 13] on select "1Fort Acrisure Acturis Affinity Advisors Affinity Risk Agentero AmWins Anzen Ao…" at bounding box center [1184, 24] width 213 height 23
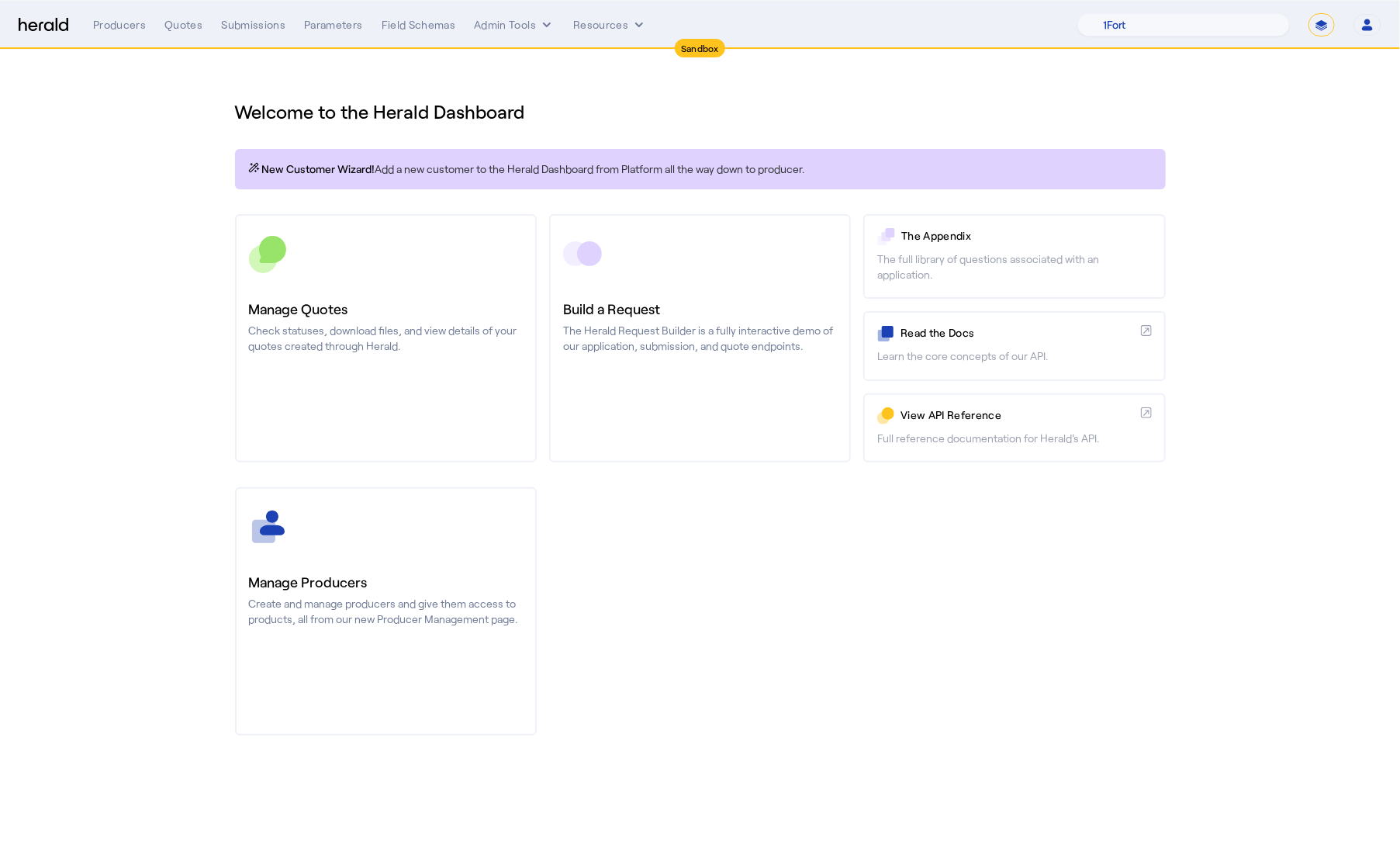
click at [512, 33] on div "Producers Quotes Submissions Parameters Field Schemas Admin Tools Resources 1Fo…" at bounding box center [736, 24] width 1288 height 23
click at [515, 26] on button "Admin Tools" at bounding box center [514, 25] width 81 height 15
click at [236, 99] on div at bounding box center [700, 426] width 1400 height 852
click at [118, 28] on div "Producers" at bounding box center [118, 25] width 52 height 15
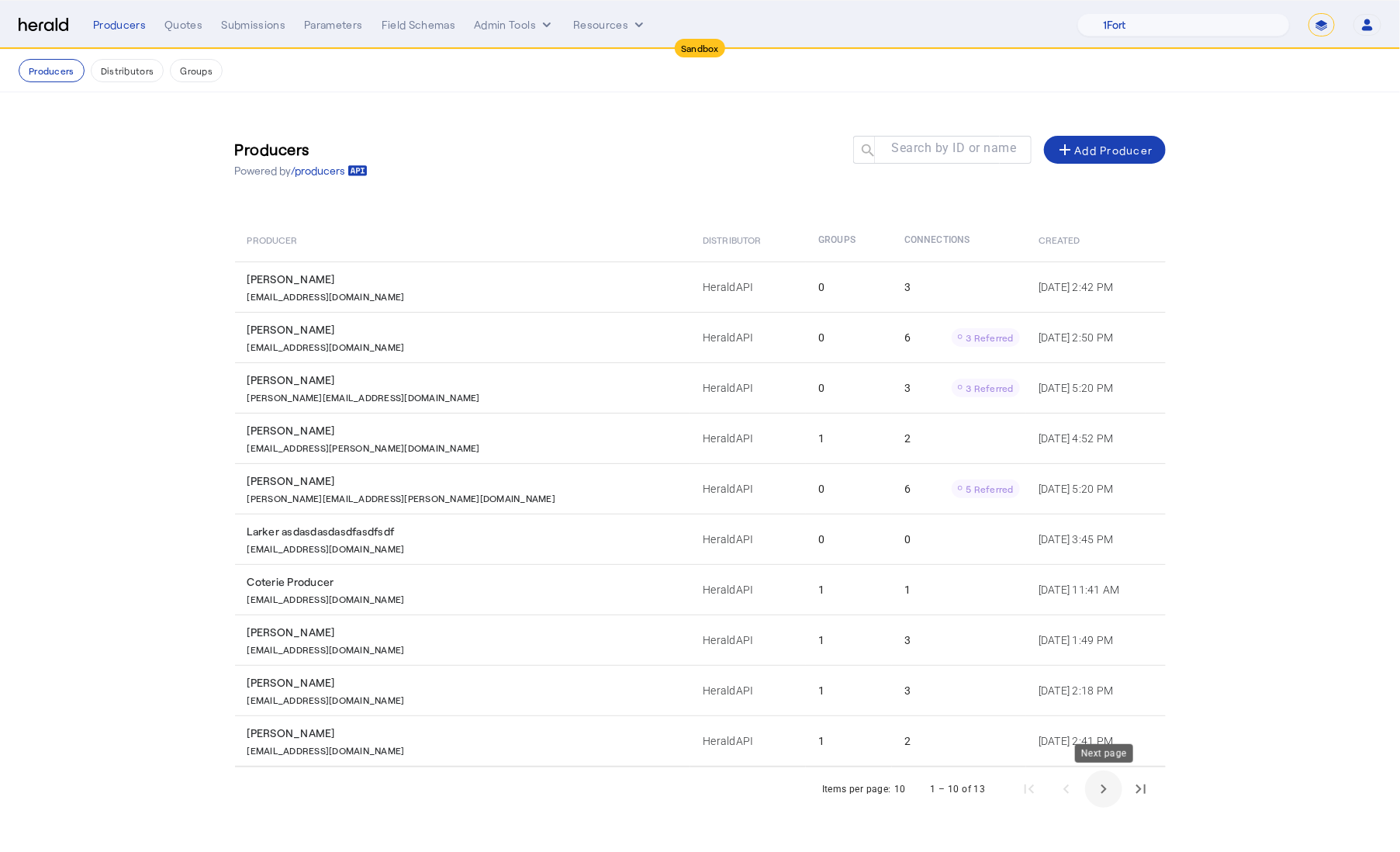
click at [1105, 791] on span "Next page" at bounding box center [1103, 788] width 37 height 37
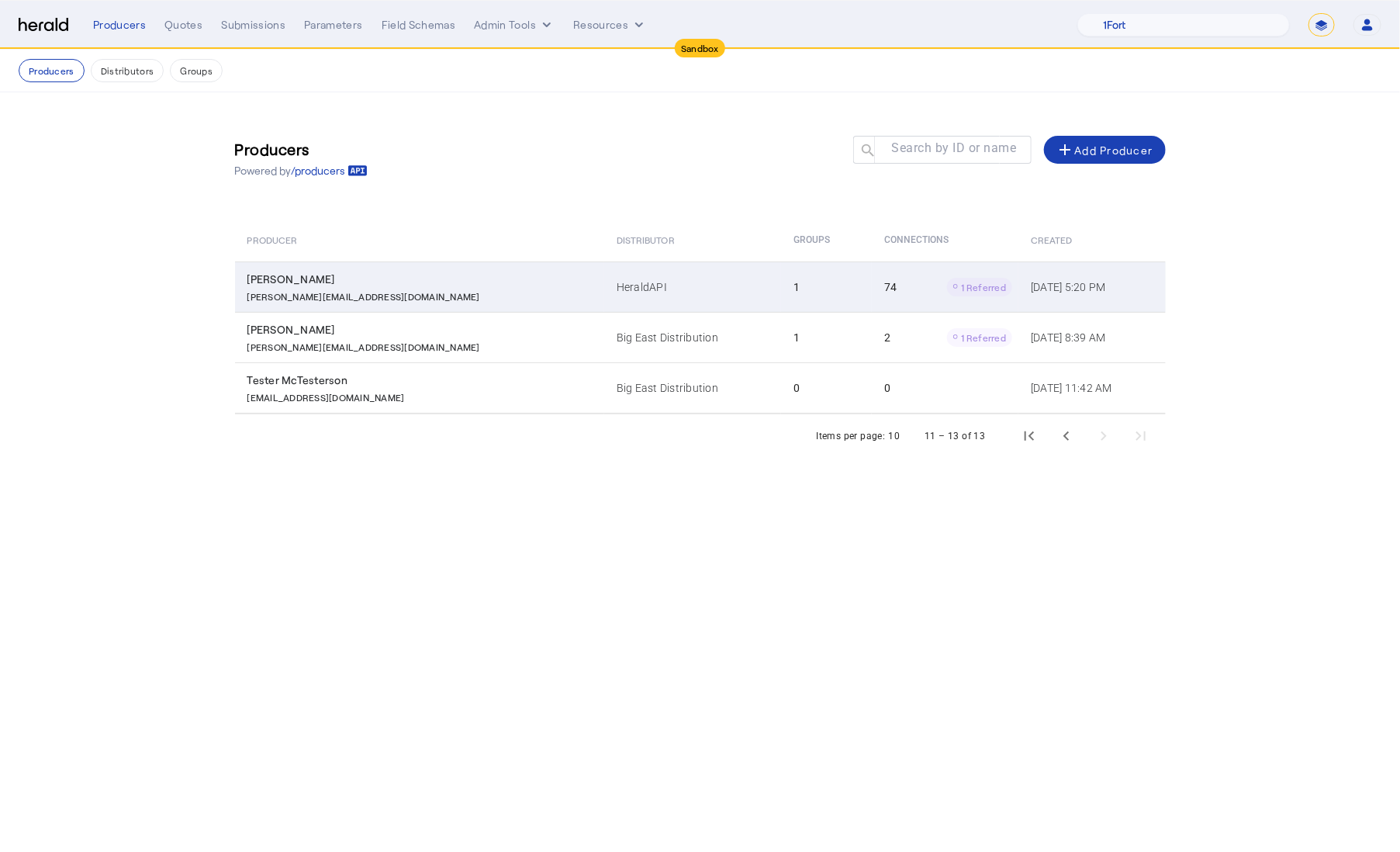
click at [643, 286] on td "HeraldAPI" at bounding box center [693, 287] width 177 height 51
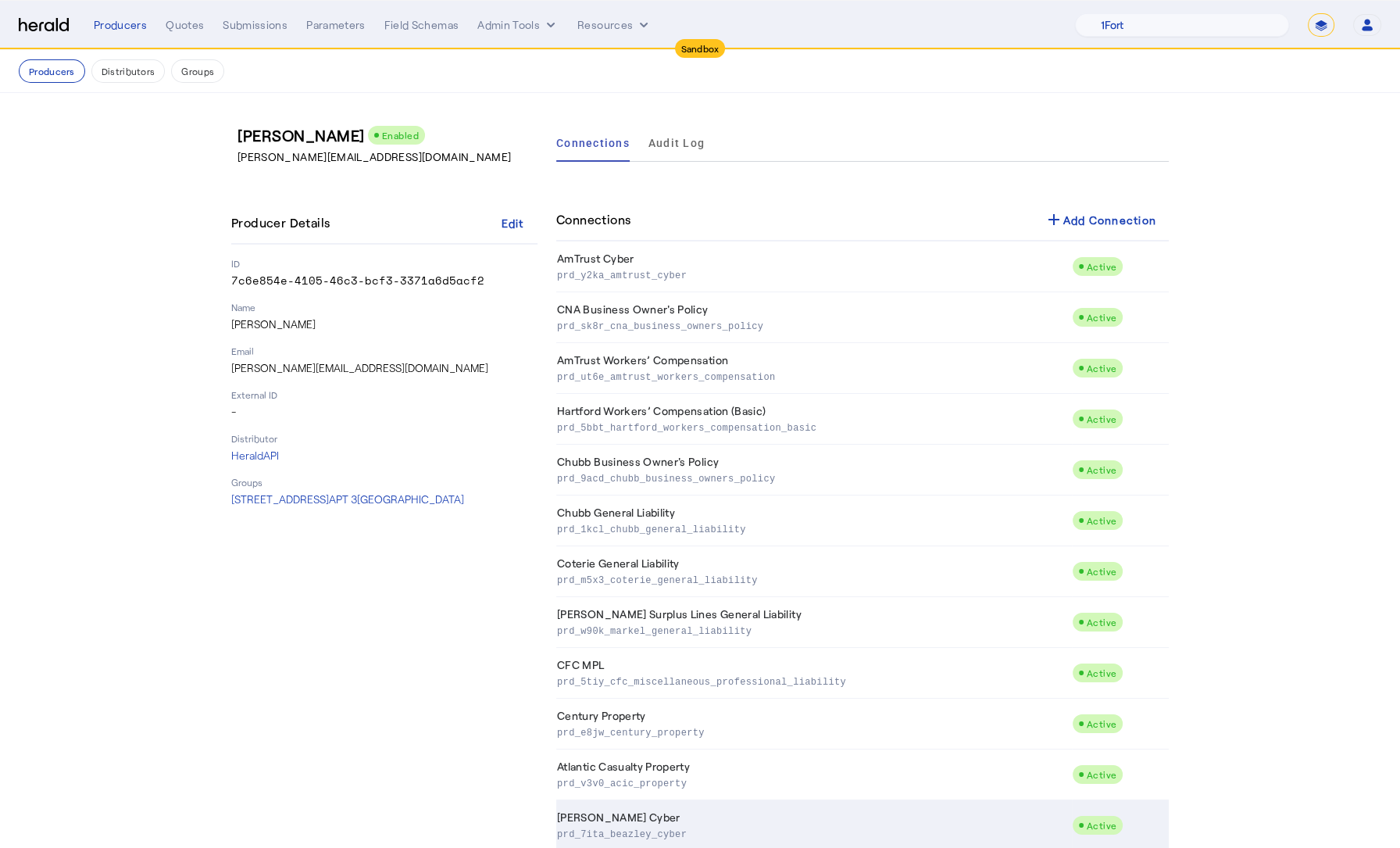
click at [745, 812] on td "Beazley Cyber prd_7ita_beazley_cyber" at bounding box center [813, 825] width 515 height 51
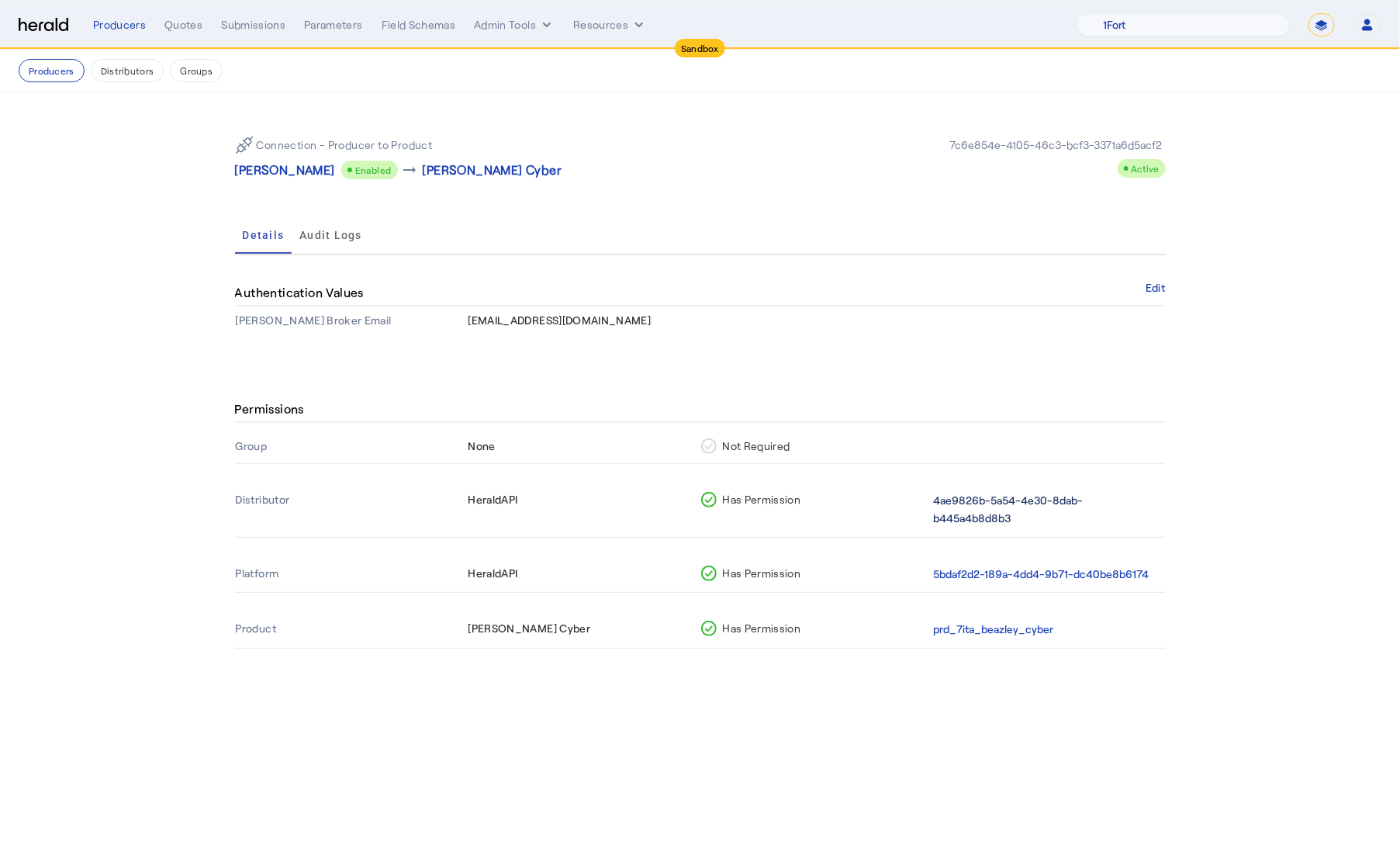
click at [1020, 499] on button "4ae9826b-5a54-4e30-8dab-b445a4b8d8b3" at bounding box center [1046, 510] width 226 height 36
click at [1040, 575] on button "5bdaf2d2-189a-4dd4-9b71-dc40be8b6174" at bounding box center [1041, 575] width 215 height 18
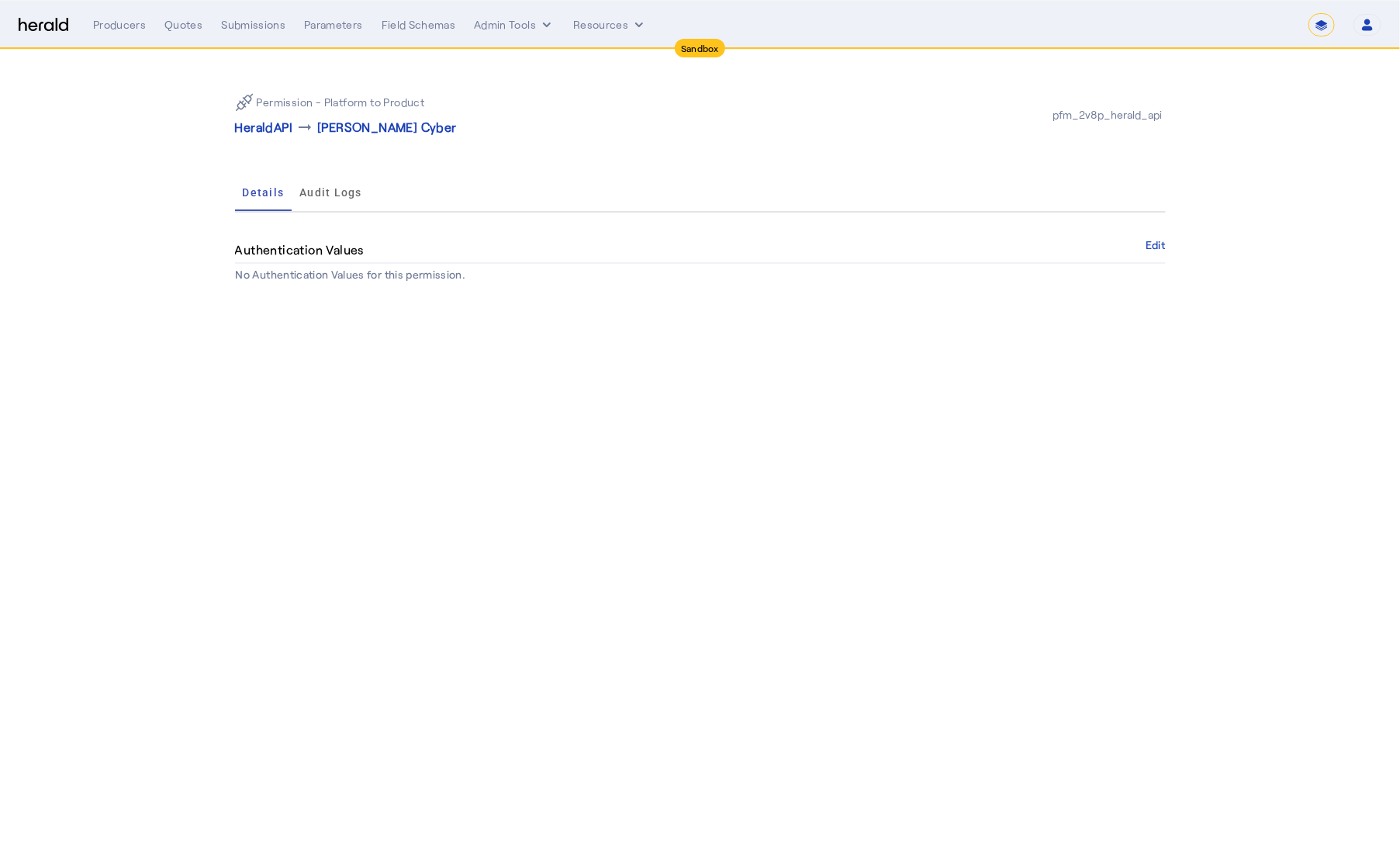
select select "pfm_2v8p_herald_api"
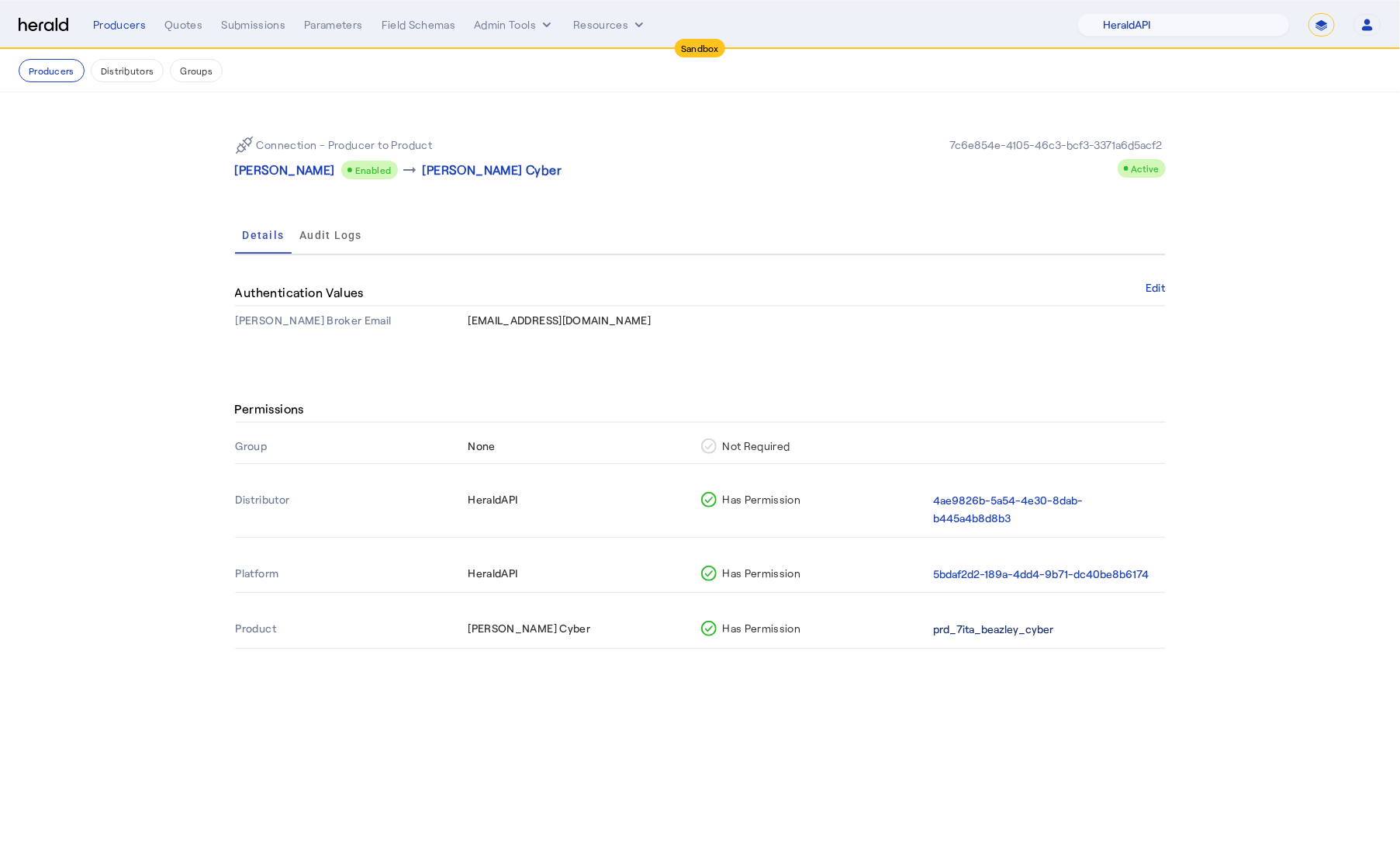
click at [1018, 631] on button "prd_7ita_beazley_cyber" at bounding box center [994, 630] width 120 height 18
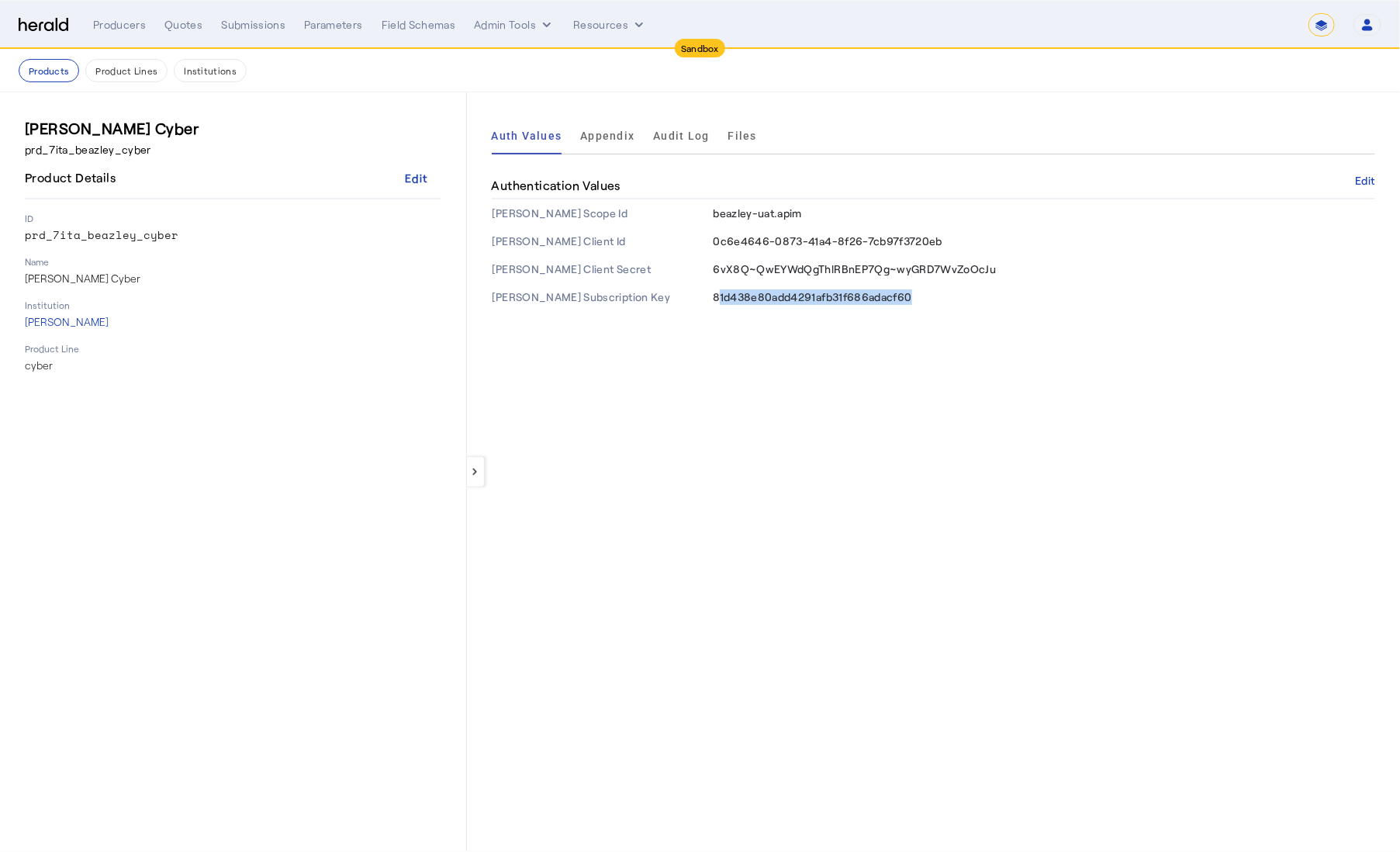
drag, startPoint x: 721, startPoint y: 298, endPoint x: 940, endPoint y: 300, distance: 219.0
click at [940, 300] on td "81d438e80add4291afb31f686adacf60" at bounding box center [1044, 297] width 663 height 28
click at [946, 299] on td "81d438e80add4291afb31f686adacf60" at bounding box center [1044, 297] width 663 height 28
drag, startPoint x: 935, startPoint y: 300, endPoint x: 669, endPoint y: 302, distance: 266.0
click at [669, 302] on tr "Beazley Subscription Key 81d438e80add4291afb31f686adacf60" at bounding box center [933, 297] width 883 height 28
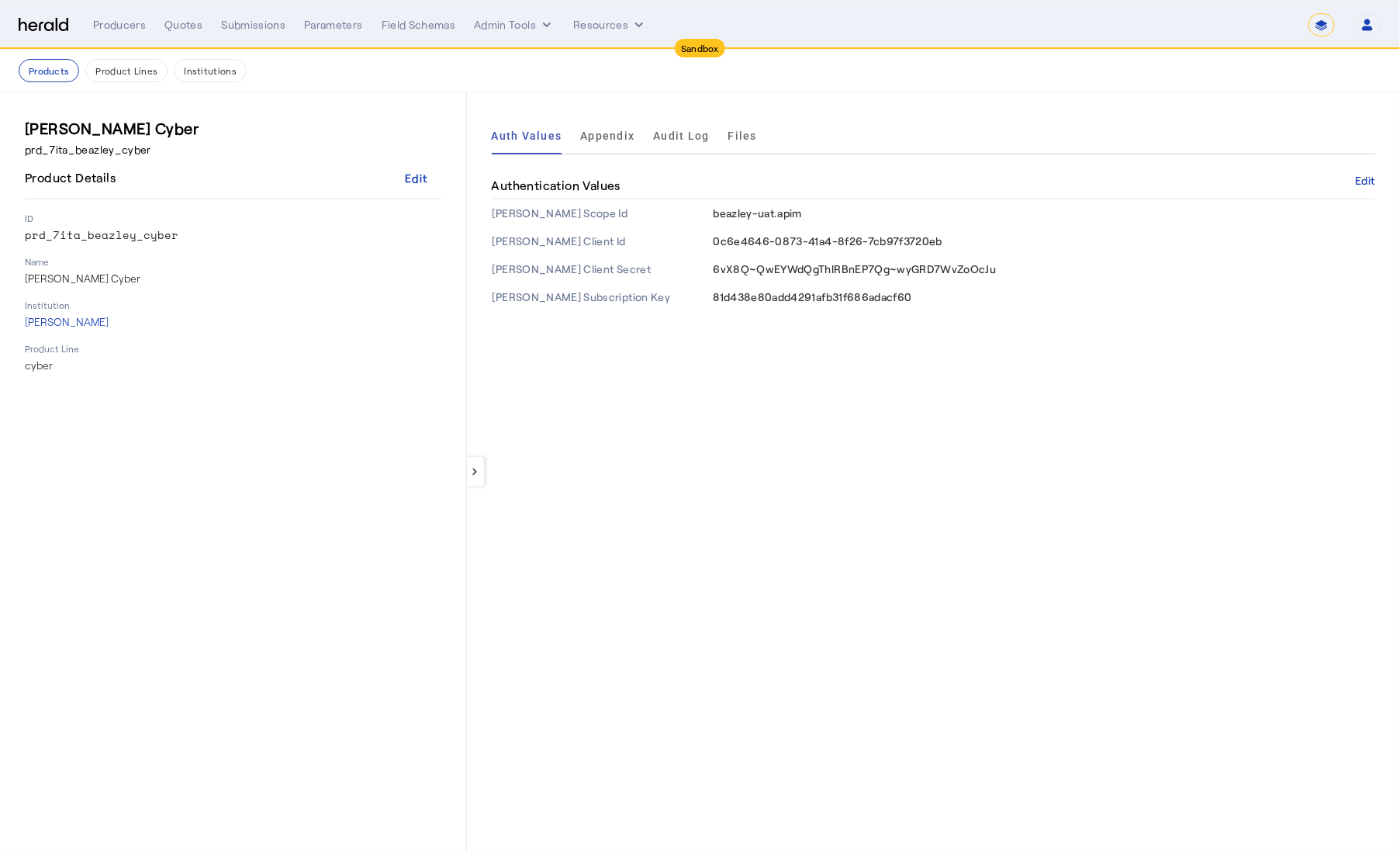
click at [947, 295] on td "81d438e80add4291afb31f686adacf60" at bounding box center [1044, 297] width 663 height 28
drag, startPoint x: 919, startPoint y: 295, endPoint x: 715, endPoint y: 295, distance: 204.0
click at [715, 295] on td "81d438e80add4291afb31f686adacf60" at bounding box center [1044, 297] width 663 height 28
copy span "81d438e80add4291afb31f686adacf60"
click at [794, 368] on div "keyboard_arrow_left Auth Values Appendix Audit Log Files Authentication Values …" at bounding box center [933, 472] width 933 height 759
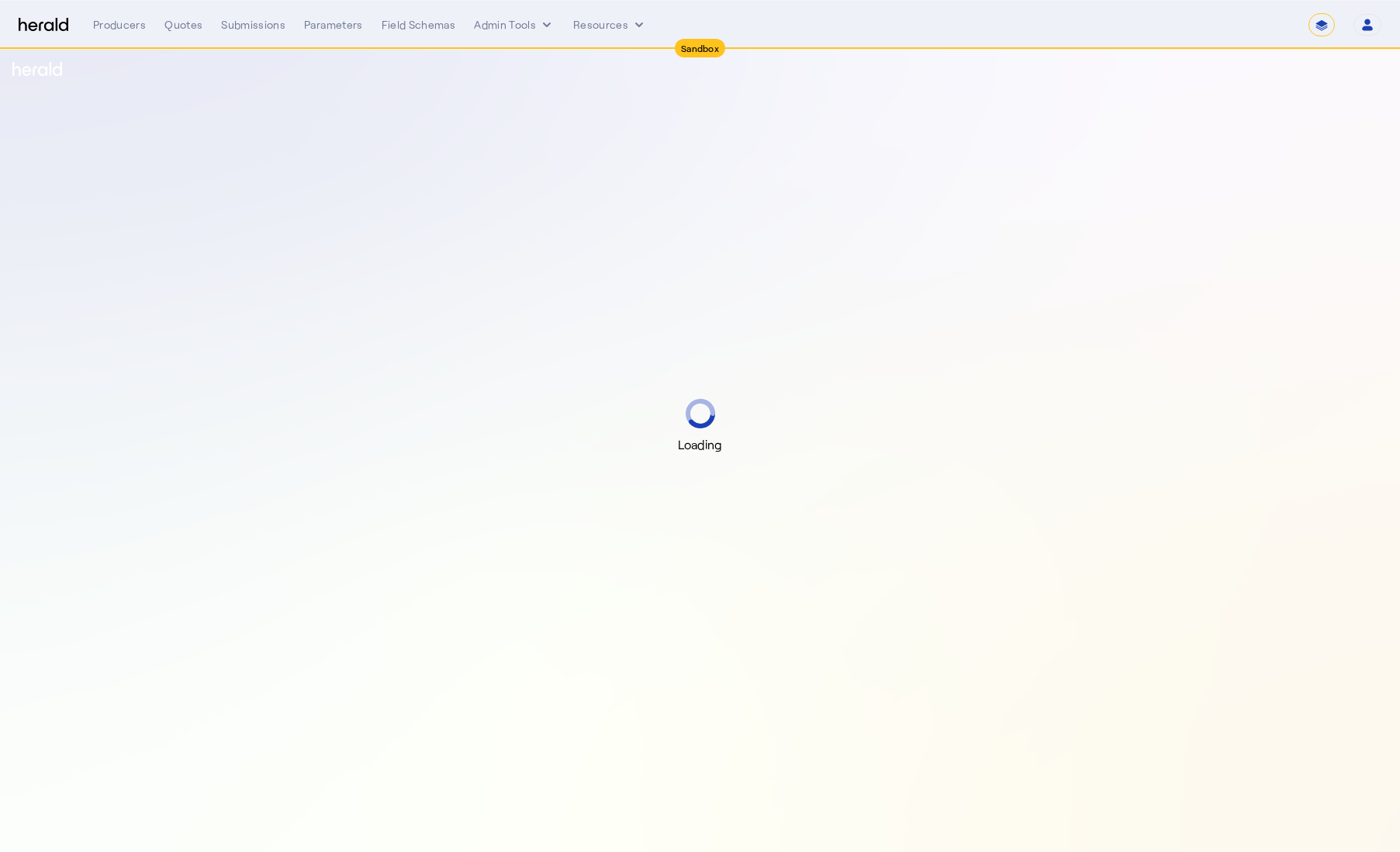
select select "*******"
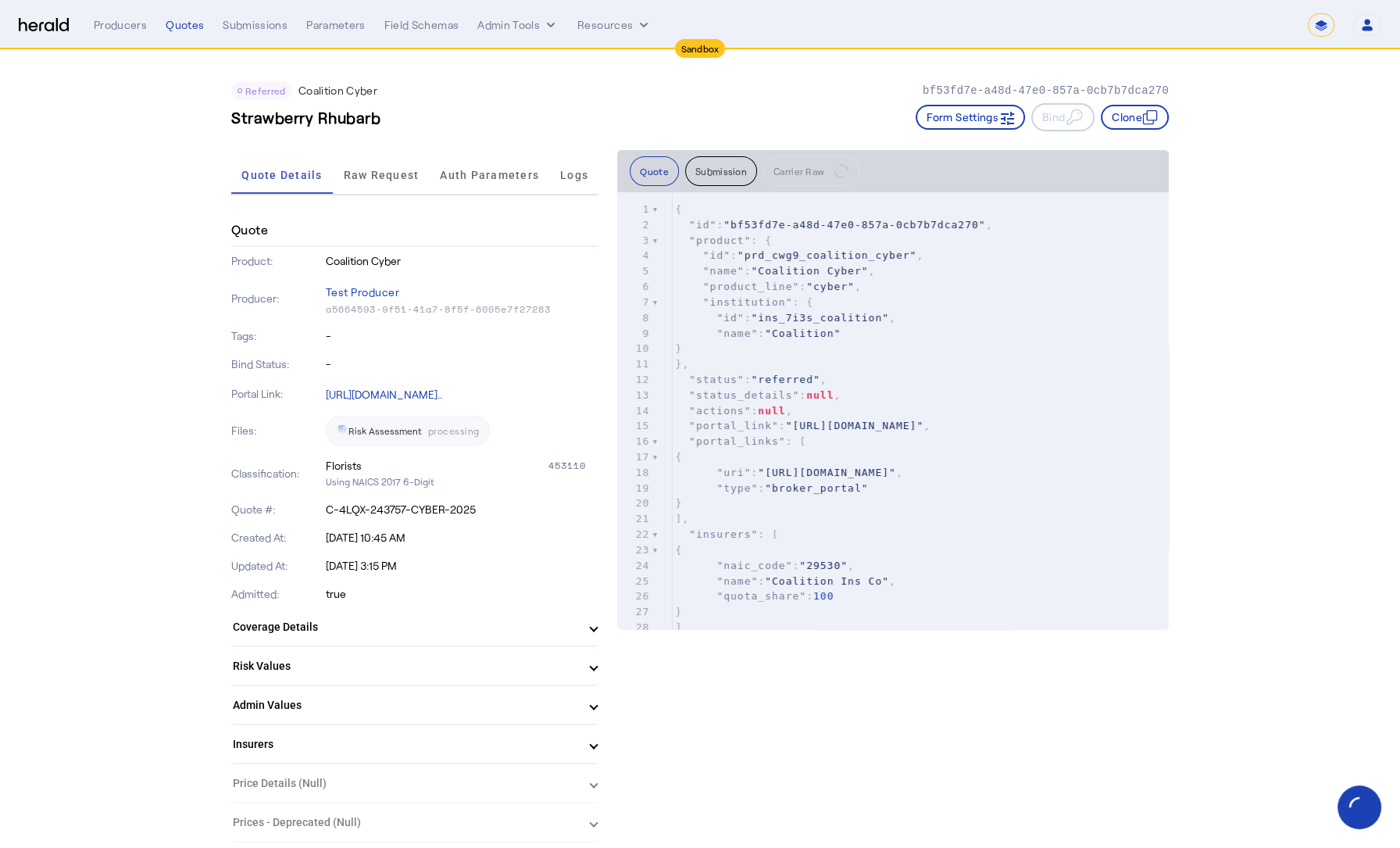
click at [419, 137] on div "Referred Coalition Cyber bf53fd7e-a48d-47e0-857a-0cb7b7dca270 Strawberry Rhubar…" at bounding box center [700, 100] width 938 height 100
click at [399, 172] on span "Raw Request" at bounding box center [382, 175] width 76 height 11
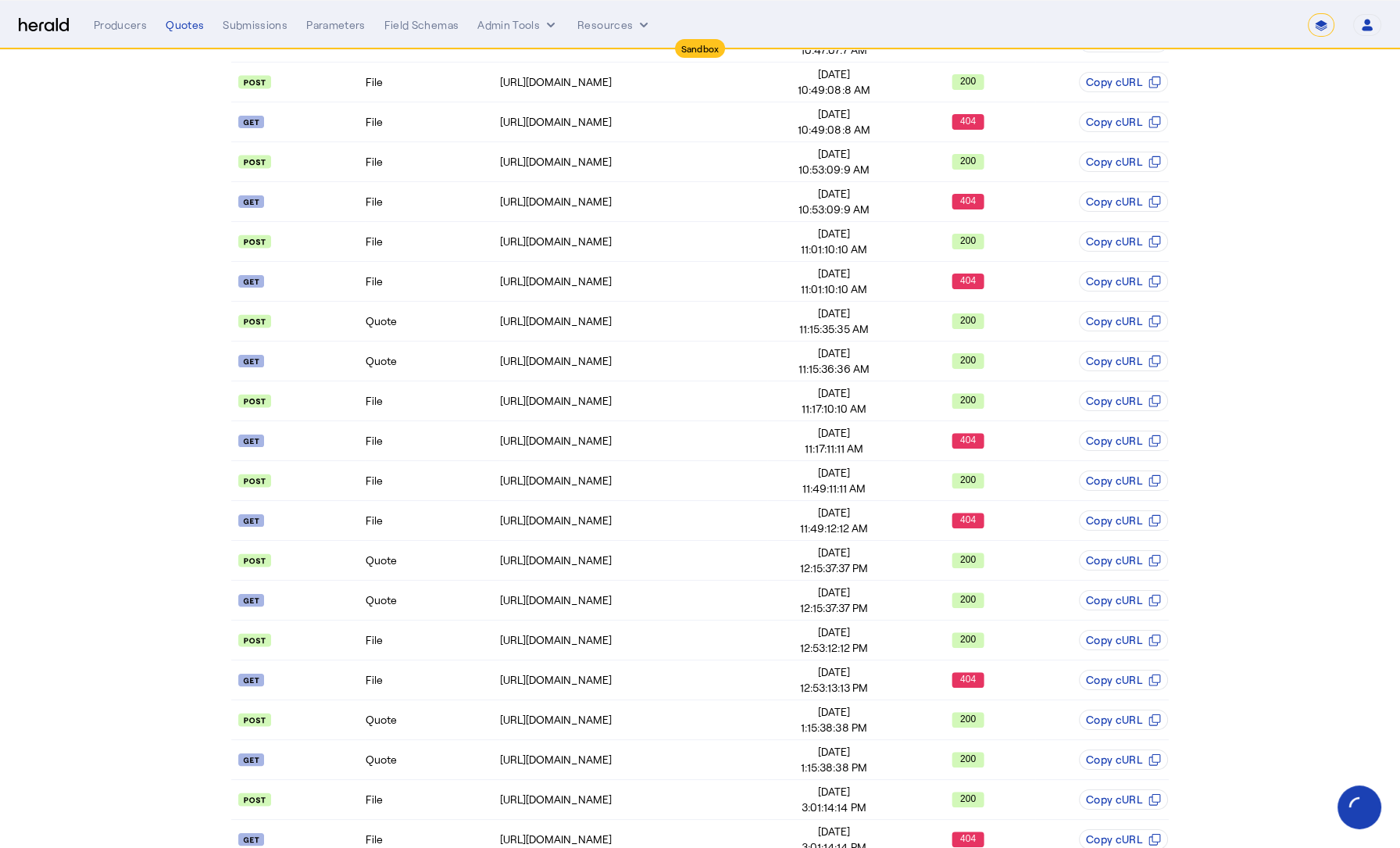
scroll to position [700, 0]
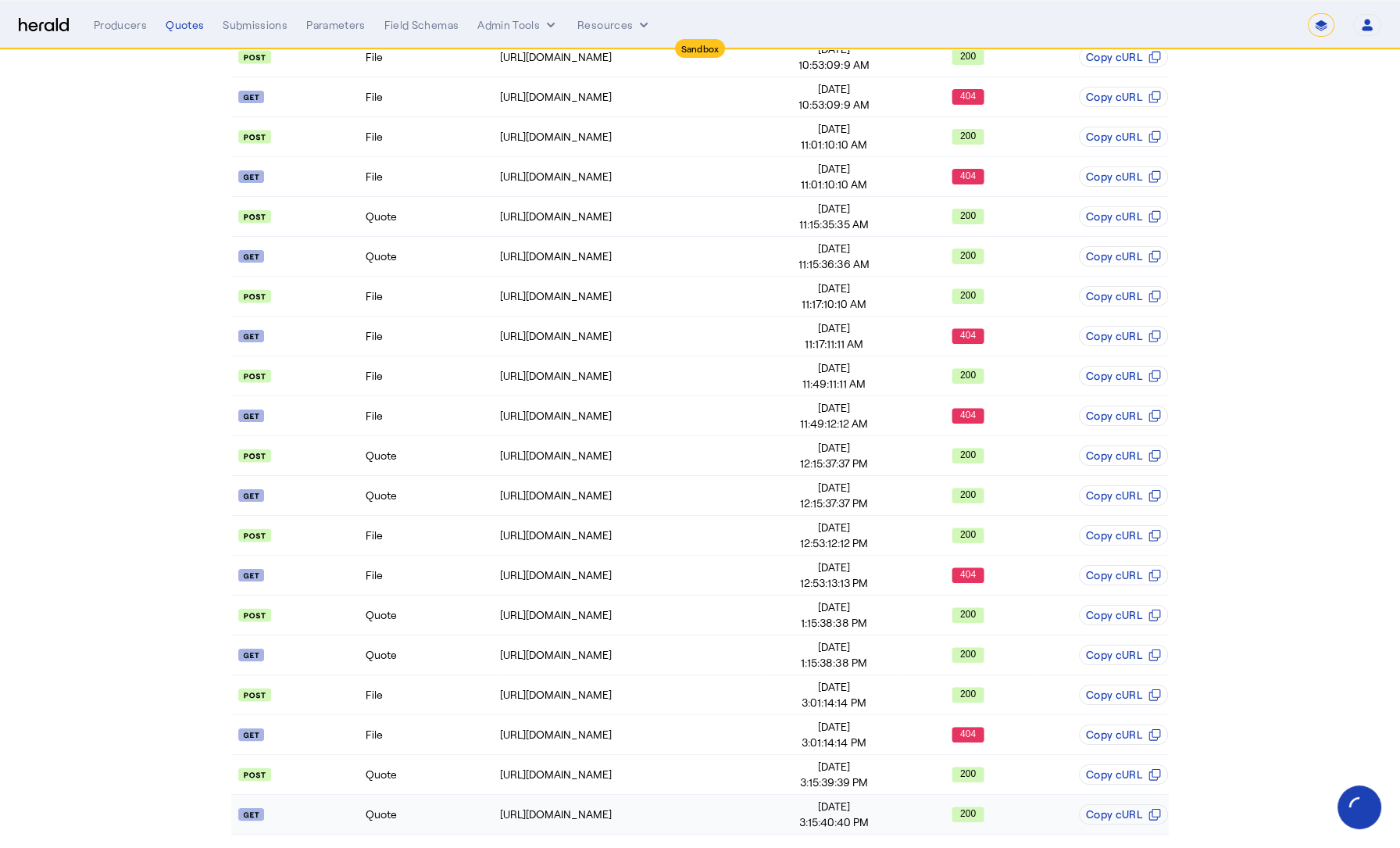
click at [442, 799] on td "Quote" at bounding box center [431, 814] width 134 height 40
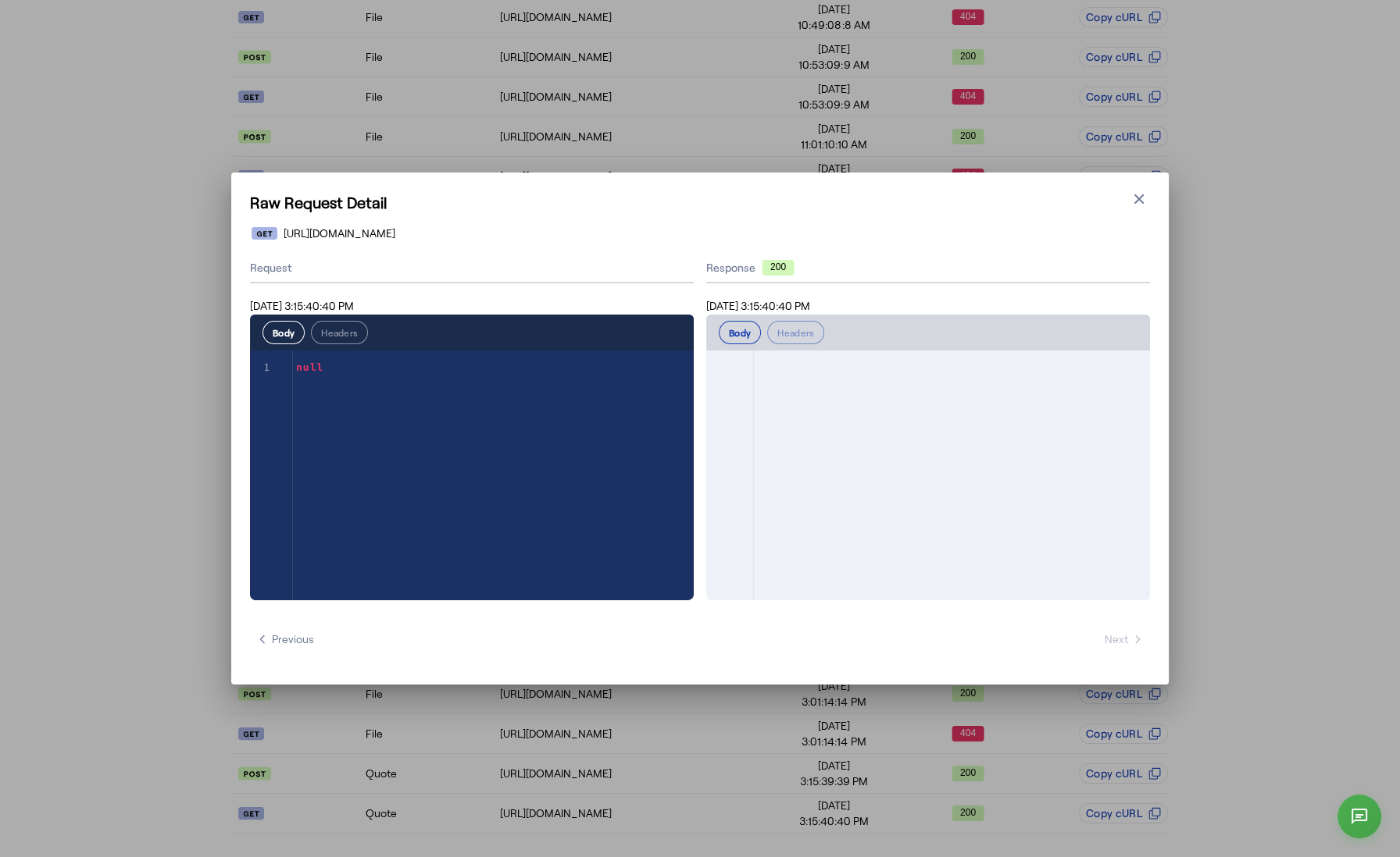
scroll to position [0, 0]
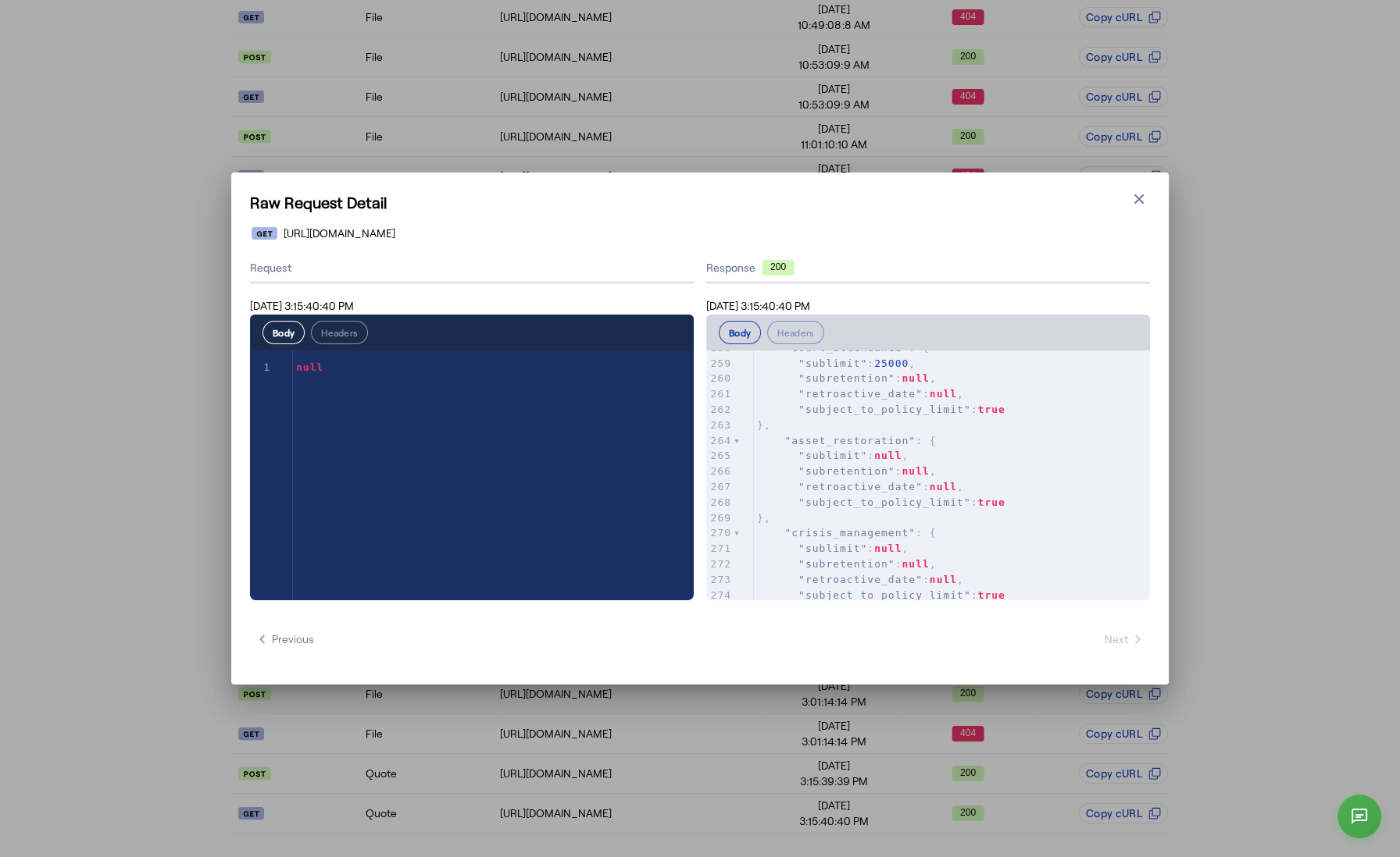
click at [971, 469] on pre ""subretention" : null ," at bounding box center [951, 472] width 396 height 16
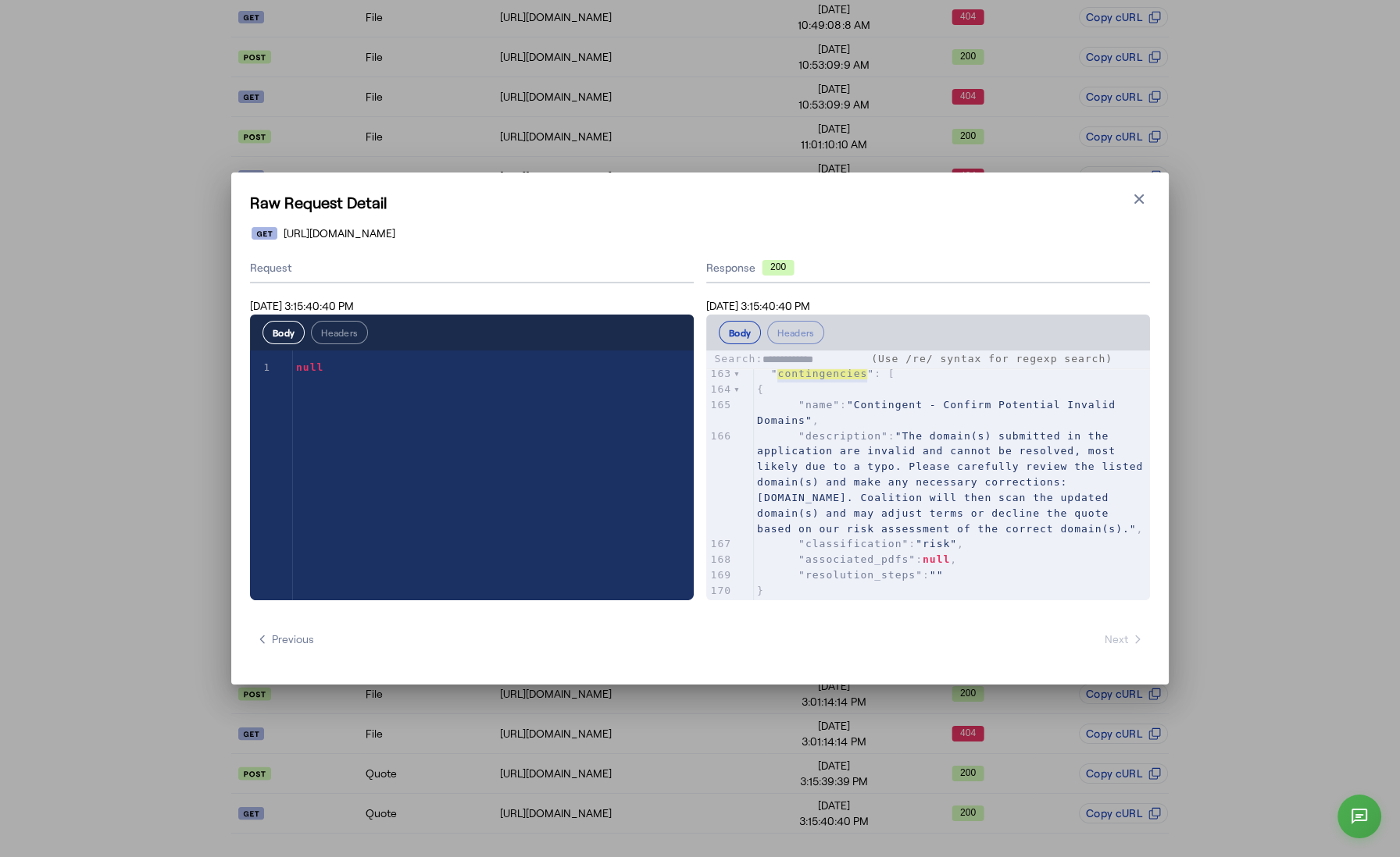
type input "**********"
type textarea "**********"
click at [1144, 194] on icon "button" at bounding box center [1139, 199] width 16 height 16
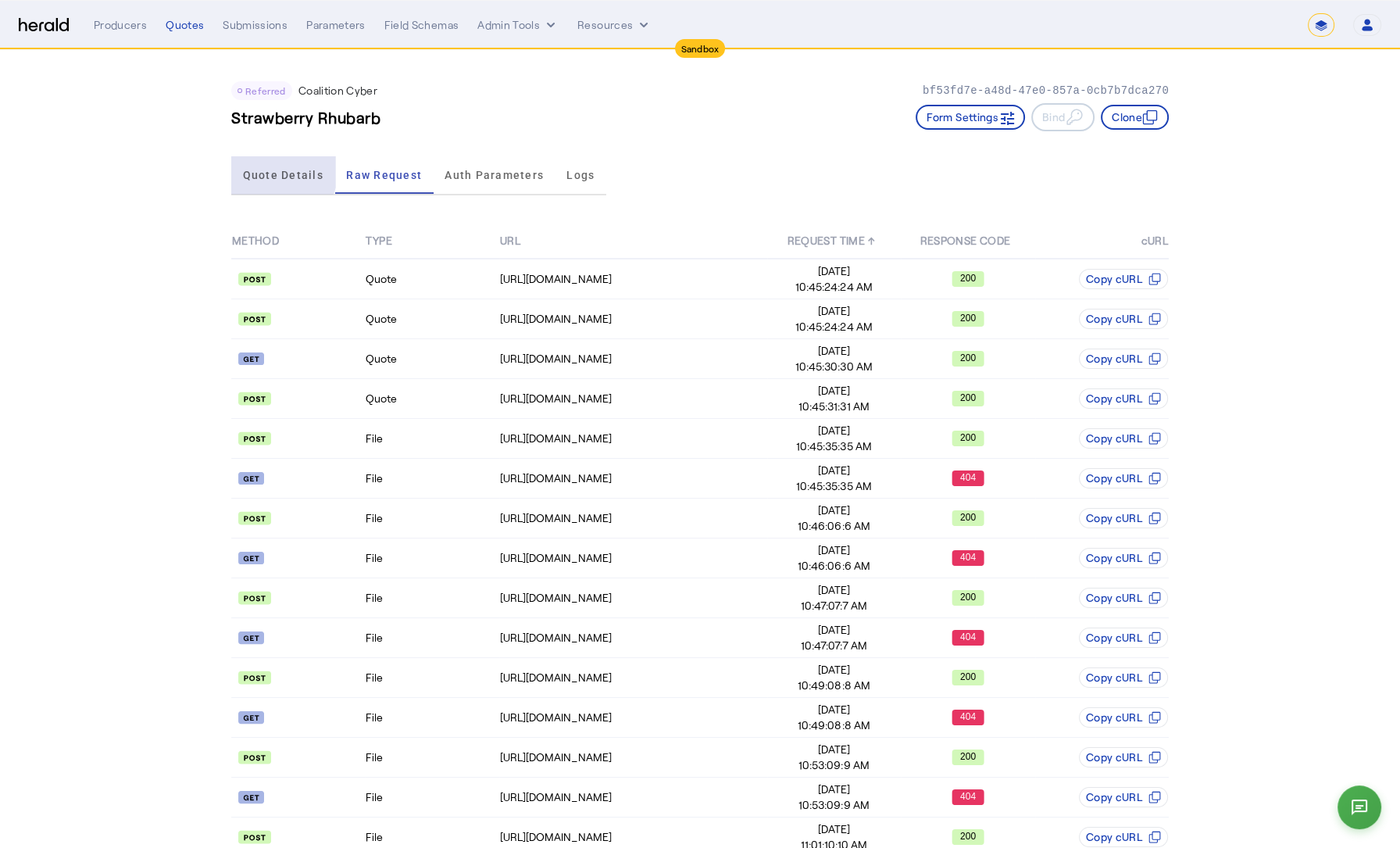
click at [286, 171] on span "Quote Details" at bounding box center [283, 175] width 80 height 11
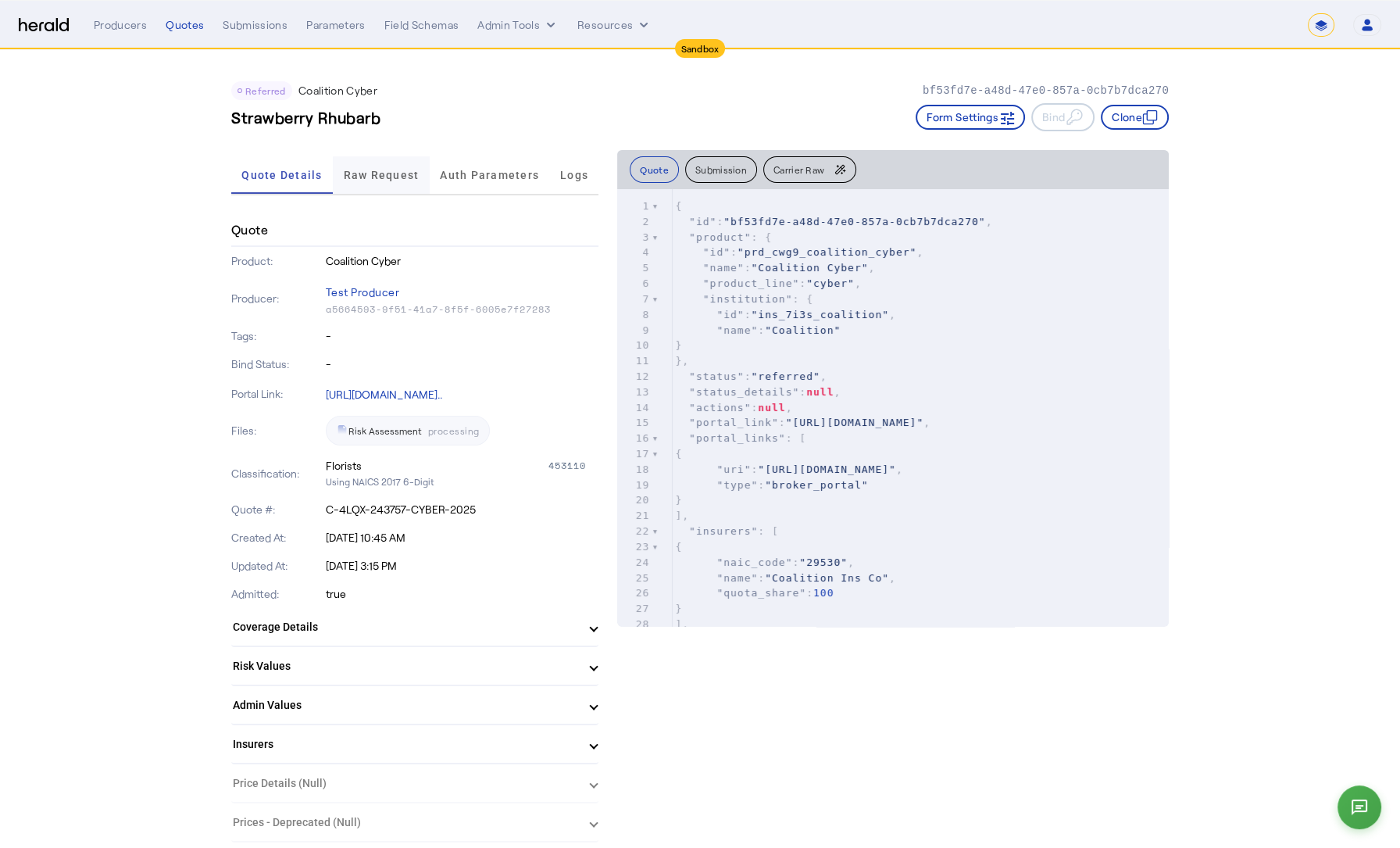
click at [384, 177] on span "Raw Request" at bounding box center [382, 175] width 76 height 11
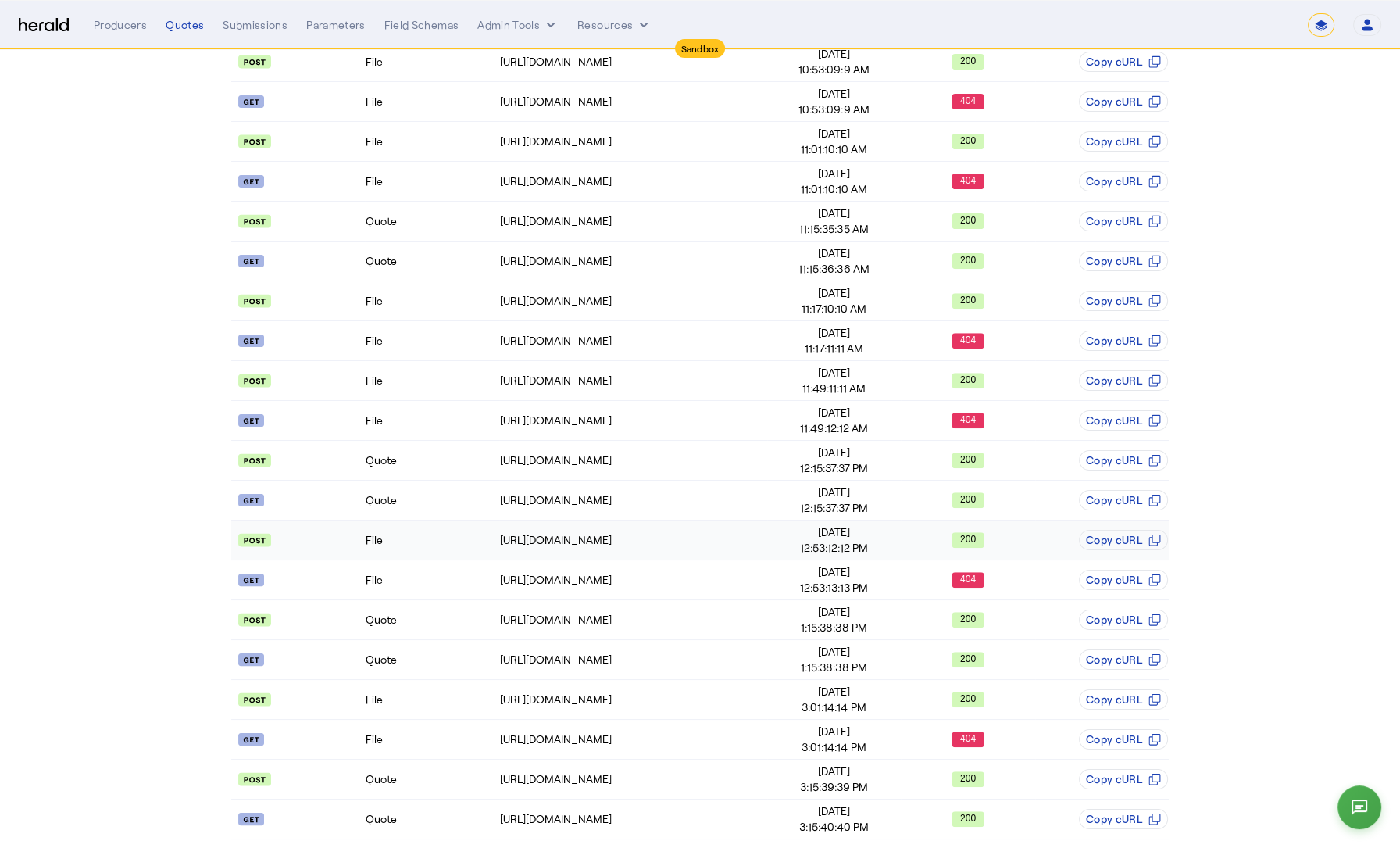
scroll to position [700, 0]
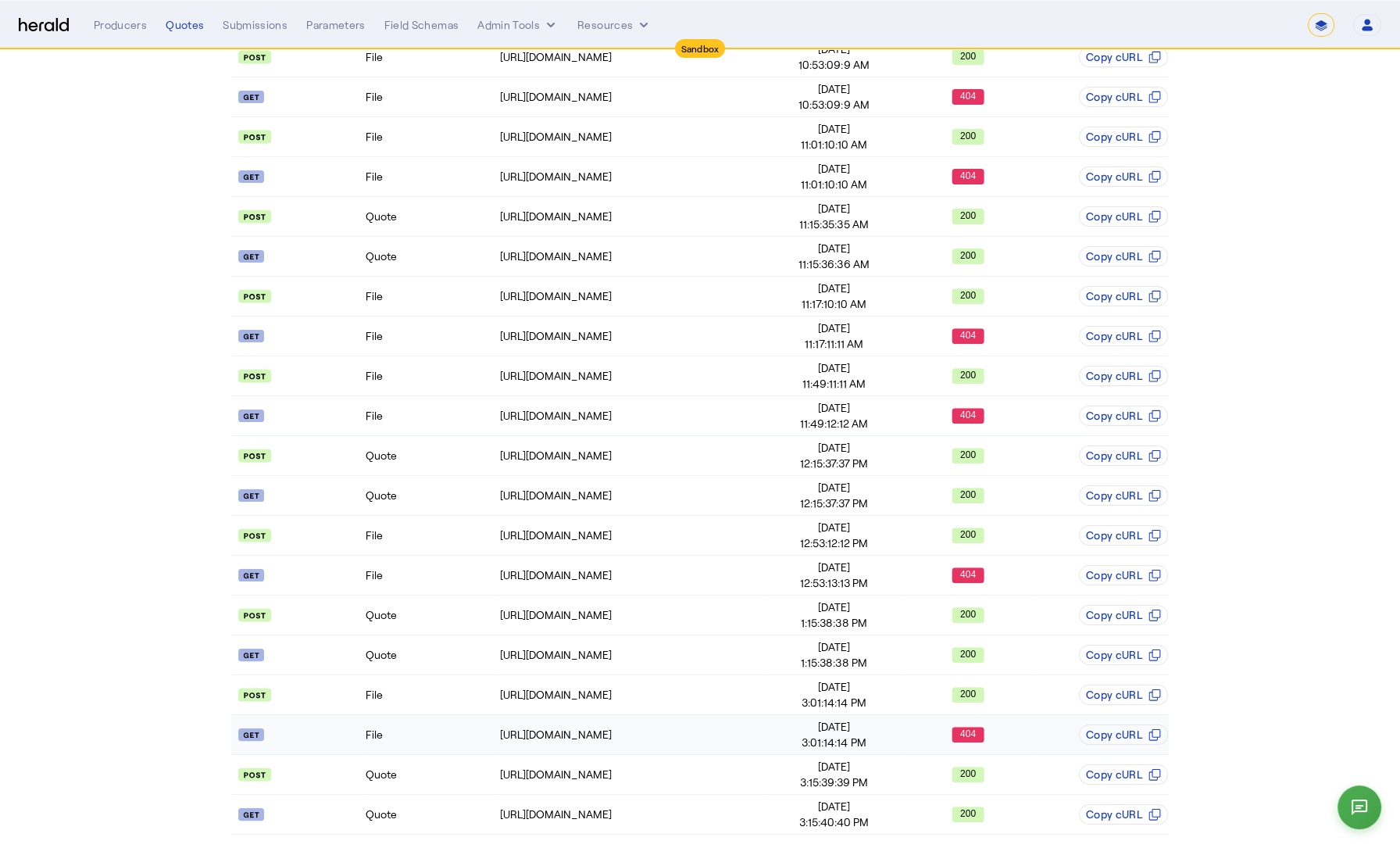
click at [436, 724] on td "File" at bounding box center [431, 735] width 134 height 40
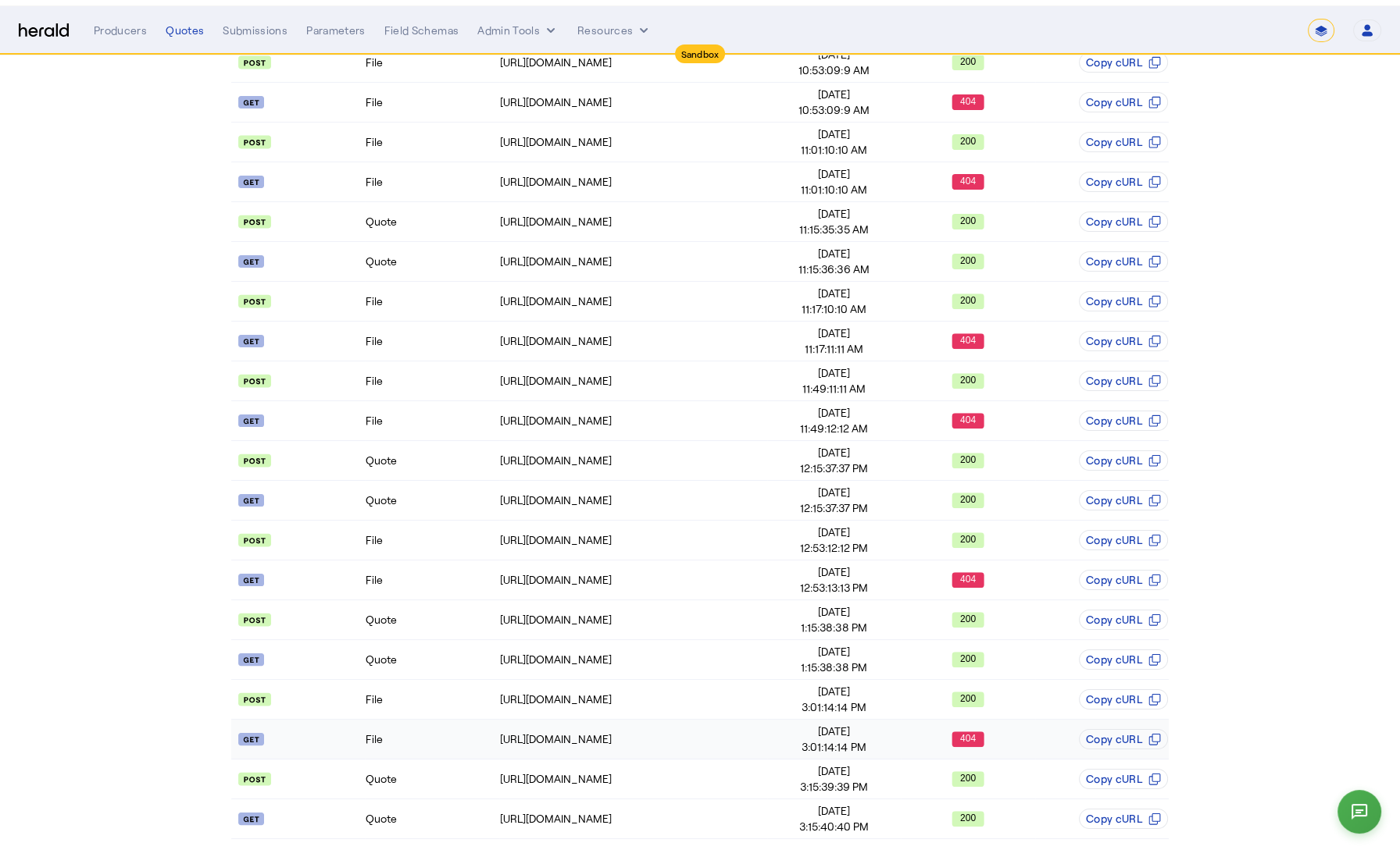
scroll to position [0, 0]
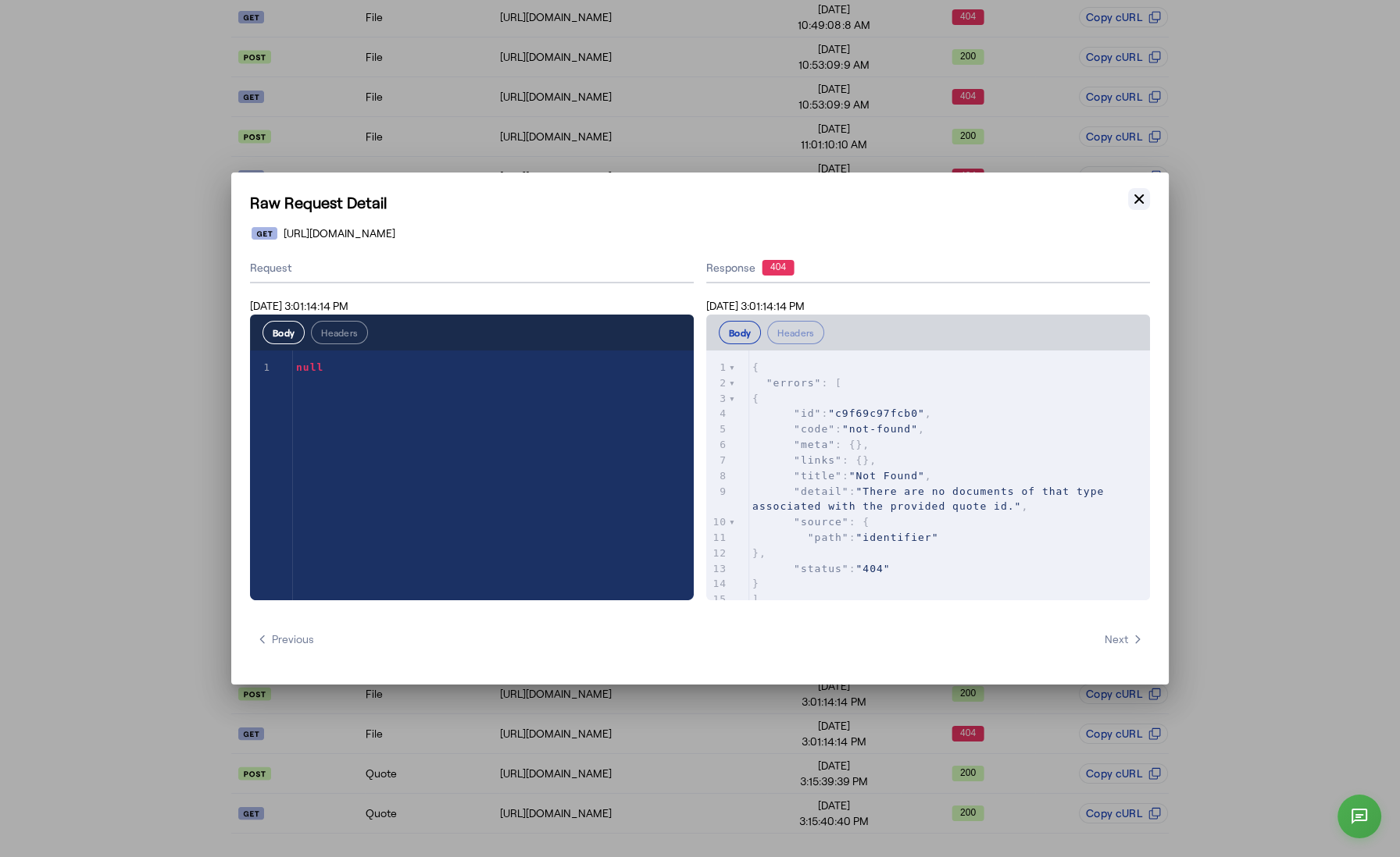
click at [1136, 194] on icon "button" at bounding box center [1139, 199] width 16 height 16
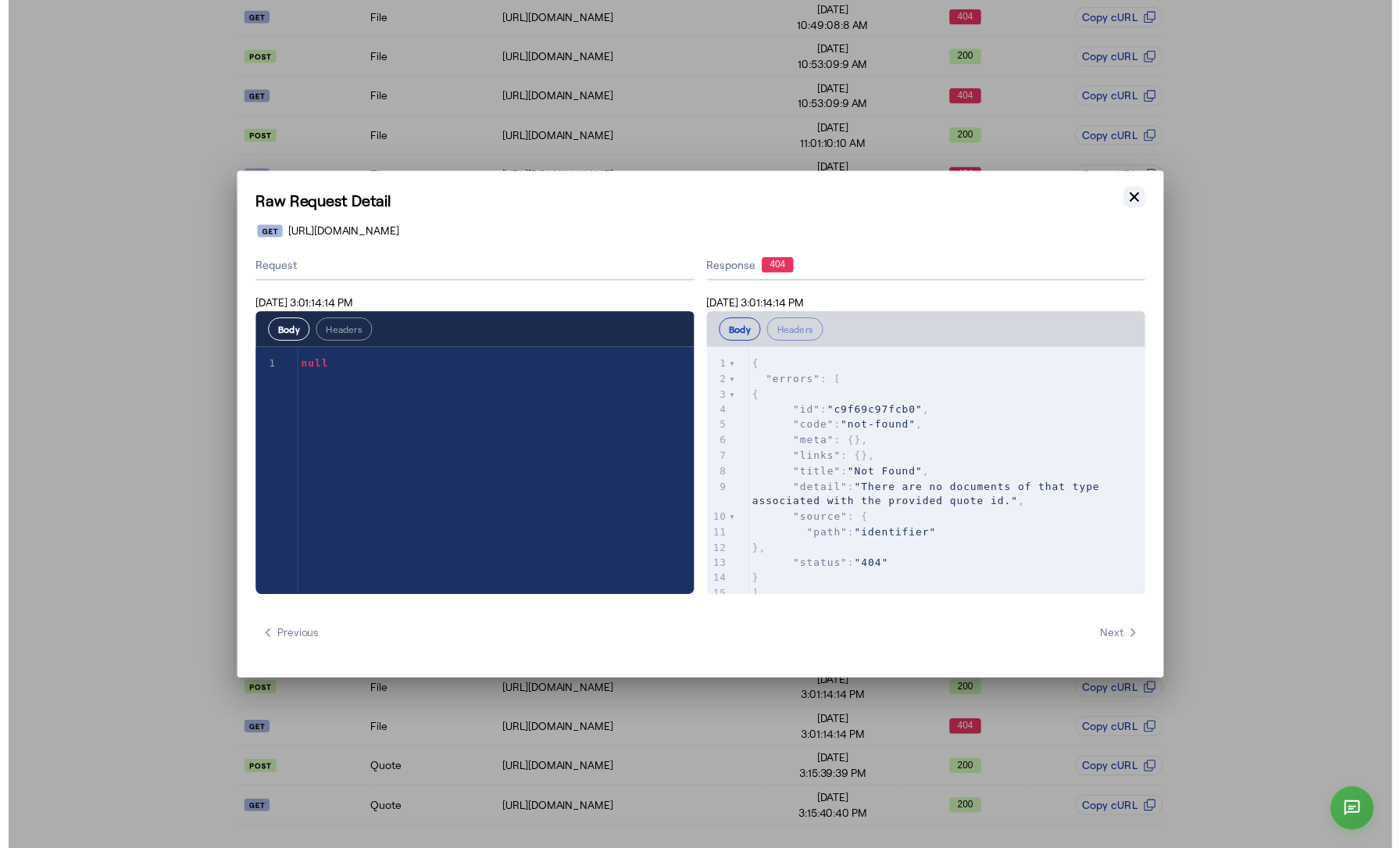
scroll to position [700, 0]
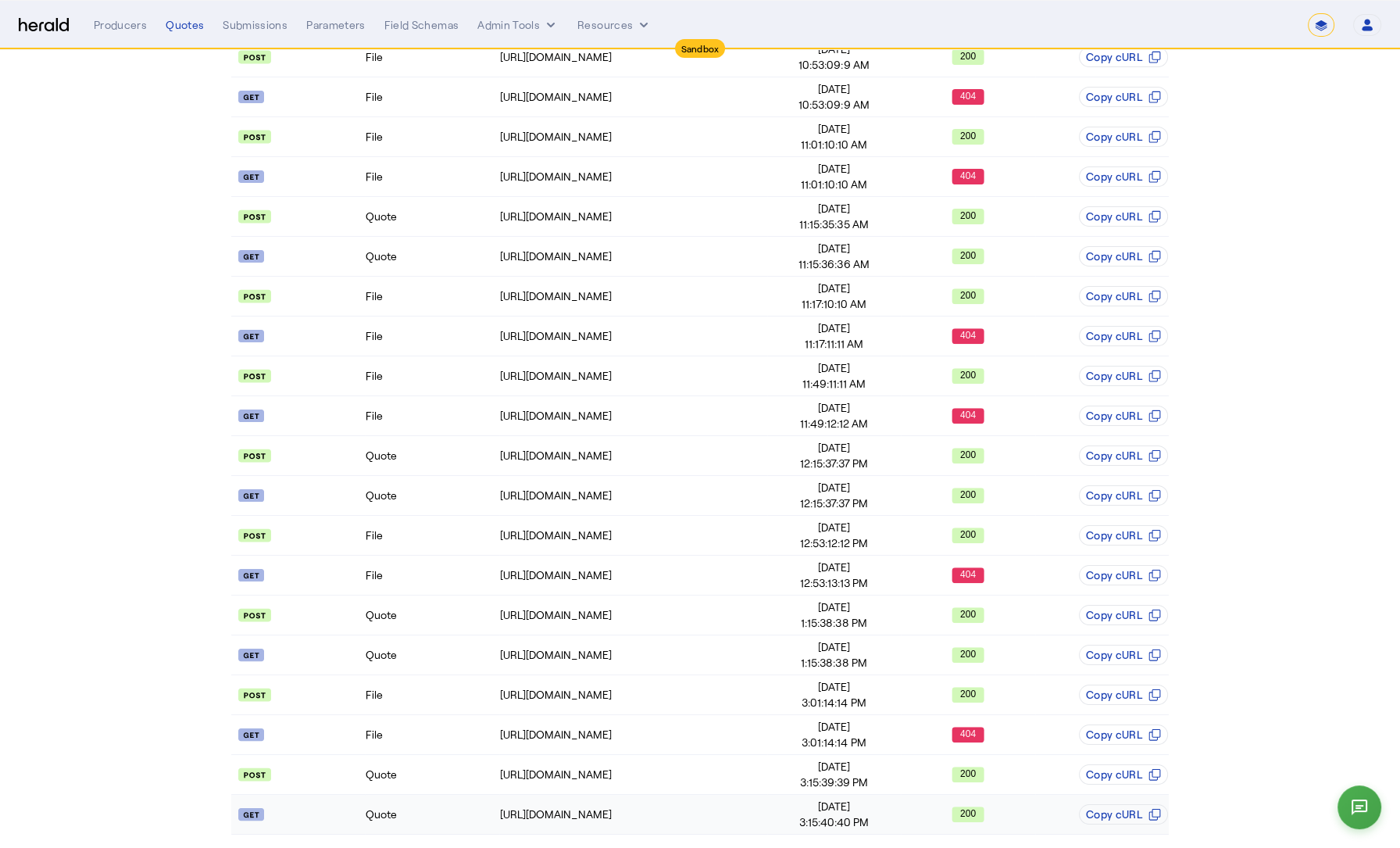
click at [429, 803] on td "Quote" at bounding box center [431, 814] width 134 height 40
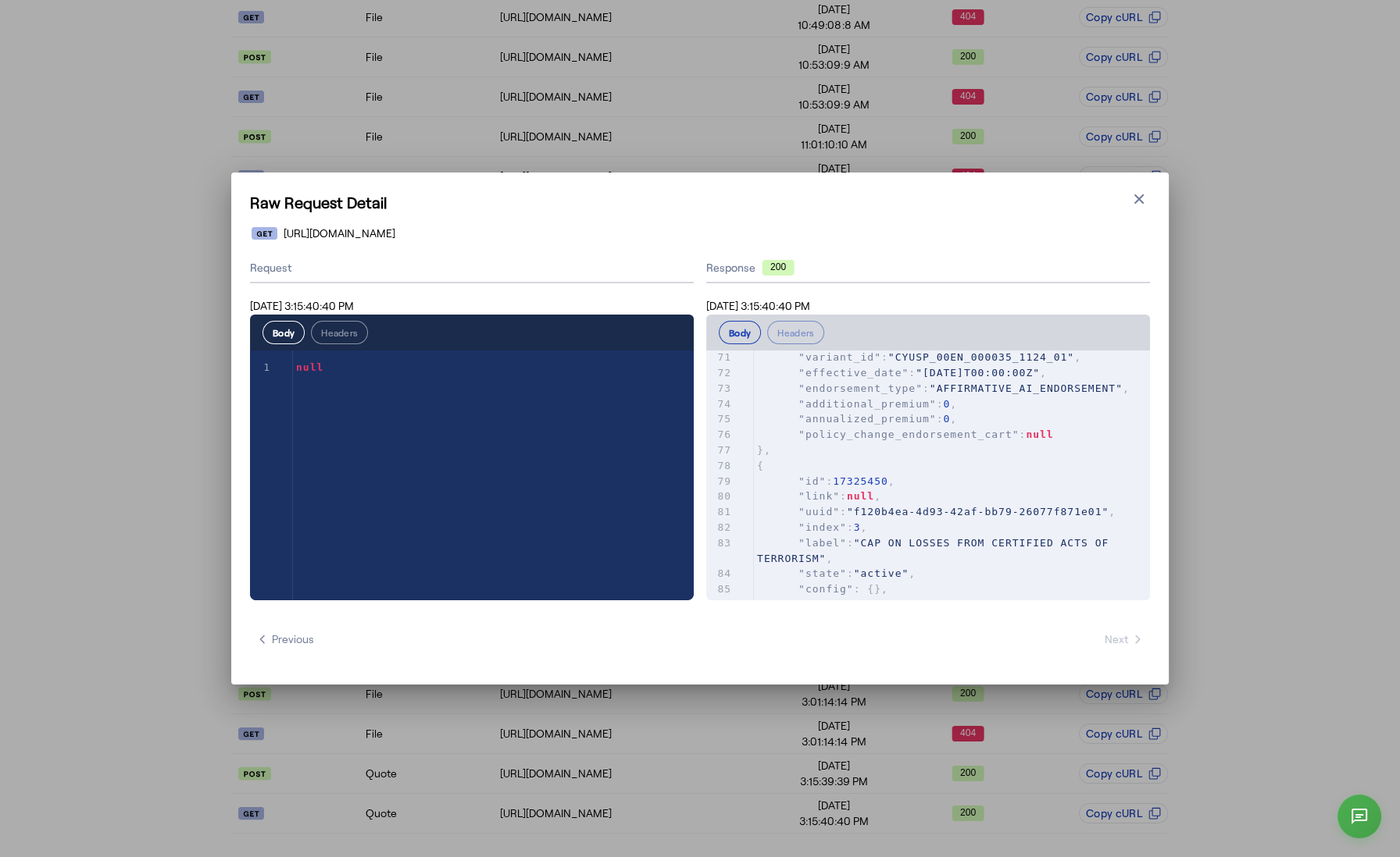
scroll to position [2232, 0]
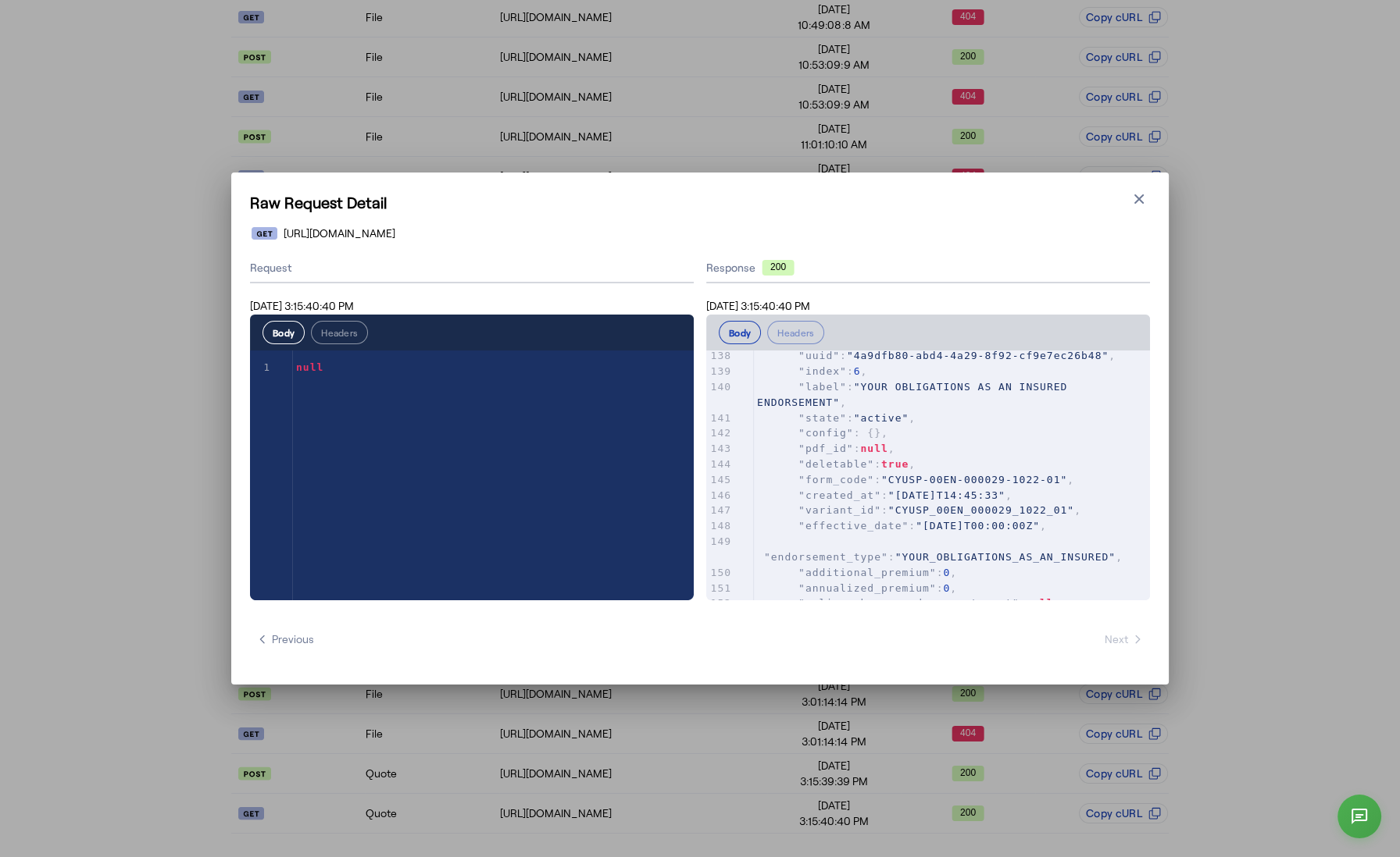
click at [1076, 423] on pre ""state" : "active" ," at bounding box center [951, 418] width 396 height 16
type input "*********"
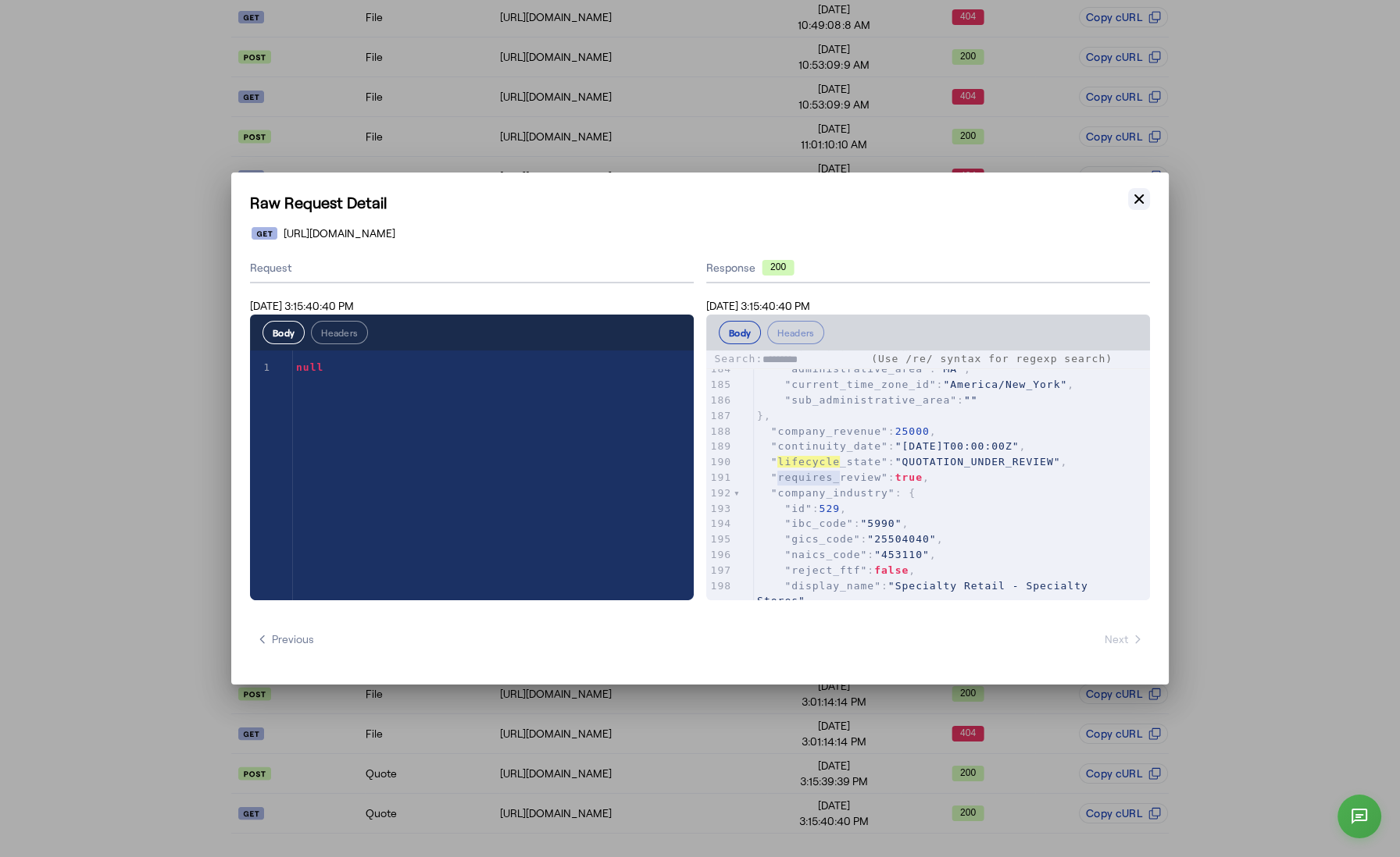
type textarea "*********"
click at [1144, 198] on icon "button" at bounding box center [1139, 199] width 16 height 16
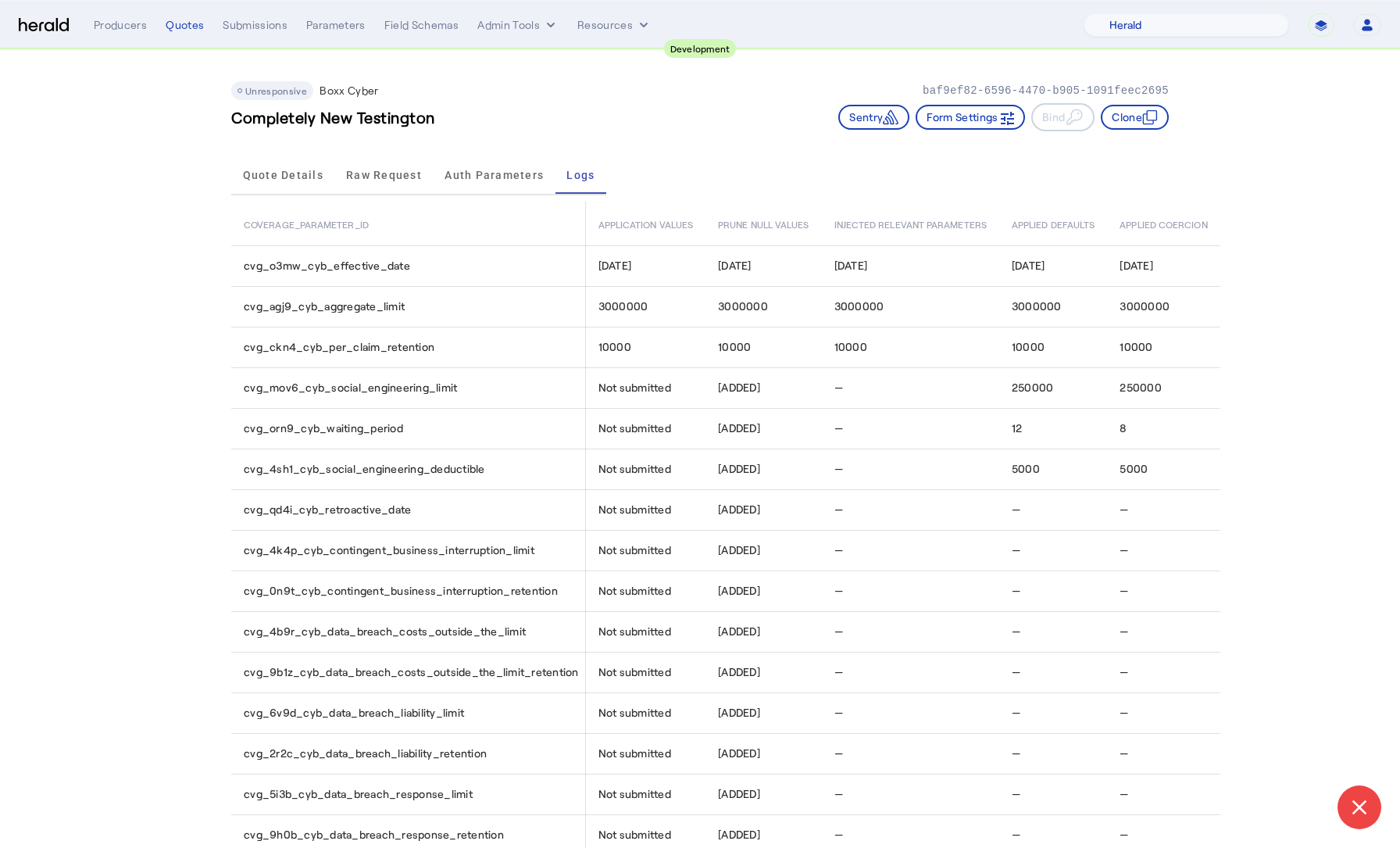
select select "pfm_2v8p_herald_api"
click at [279, 164] on span "Quote Details" at bounding box center [283, 175] width 80 height 37
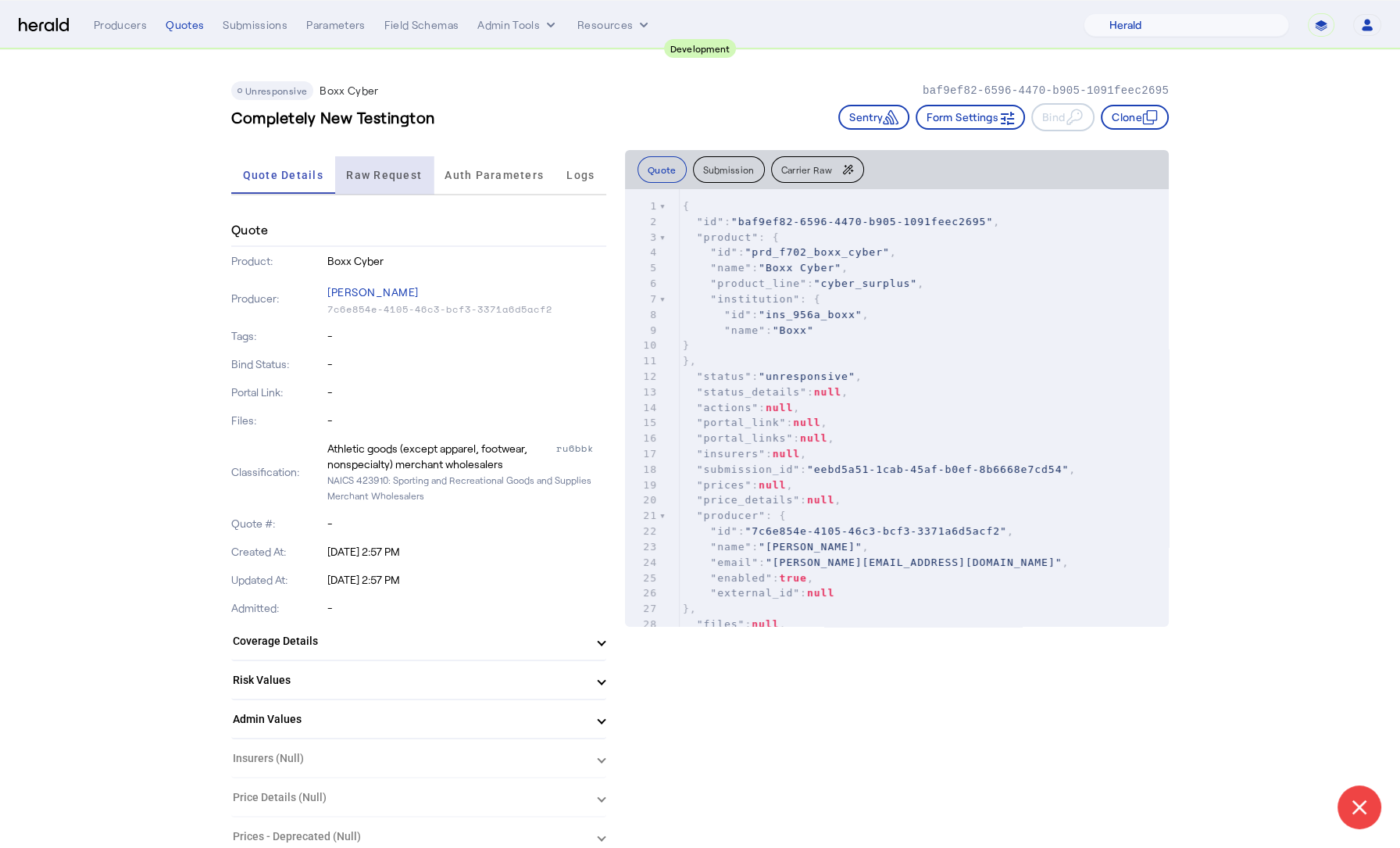
click at [393, 175] on span "Raw Request" at bounding box center [384, 175] width 76 height 11
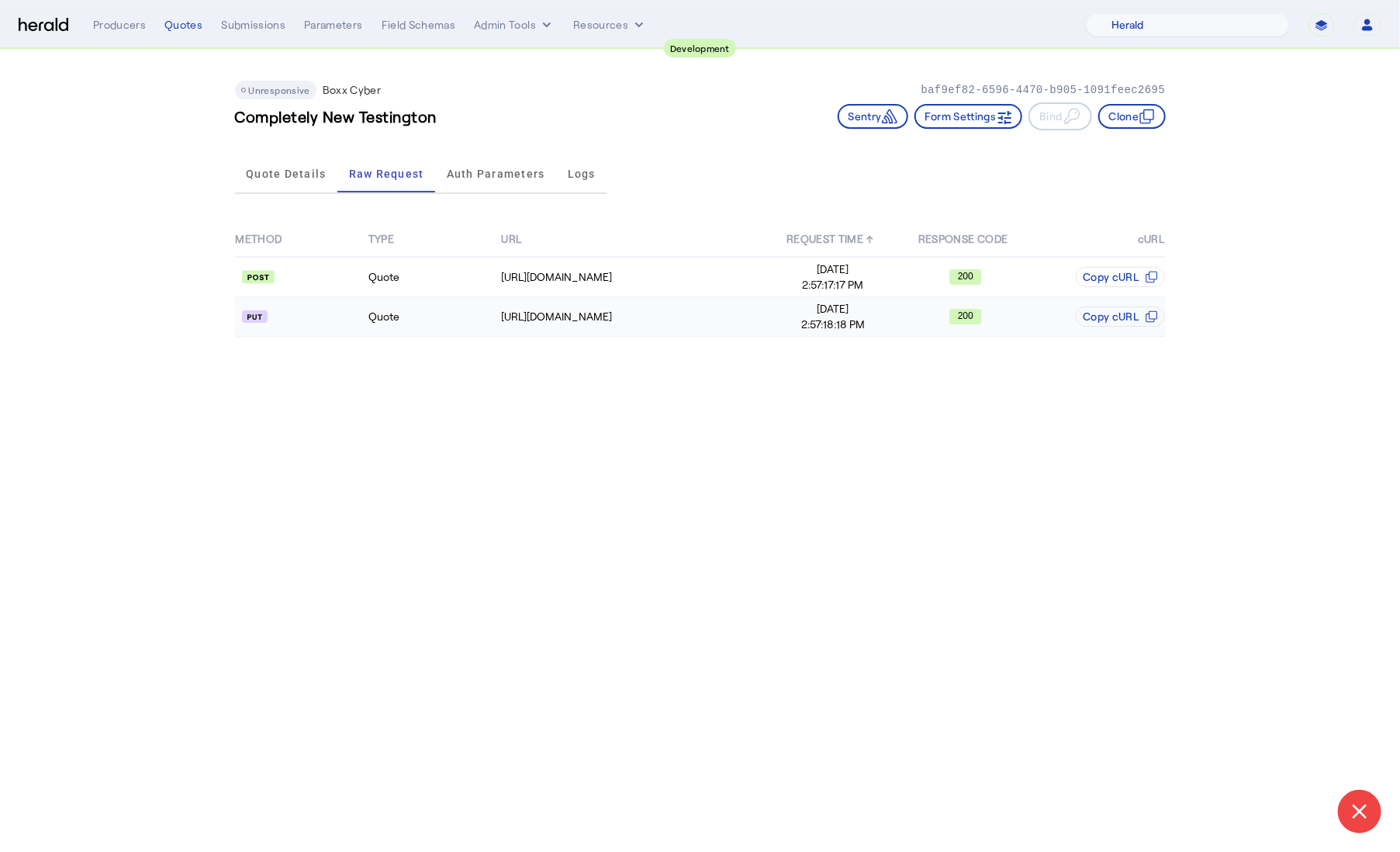
click at [440, 326] on td "Quote" at bounding box center [433, 317] width 133 height 40
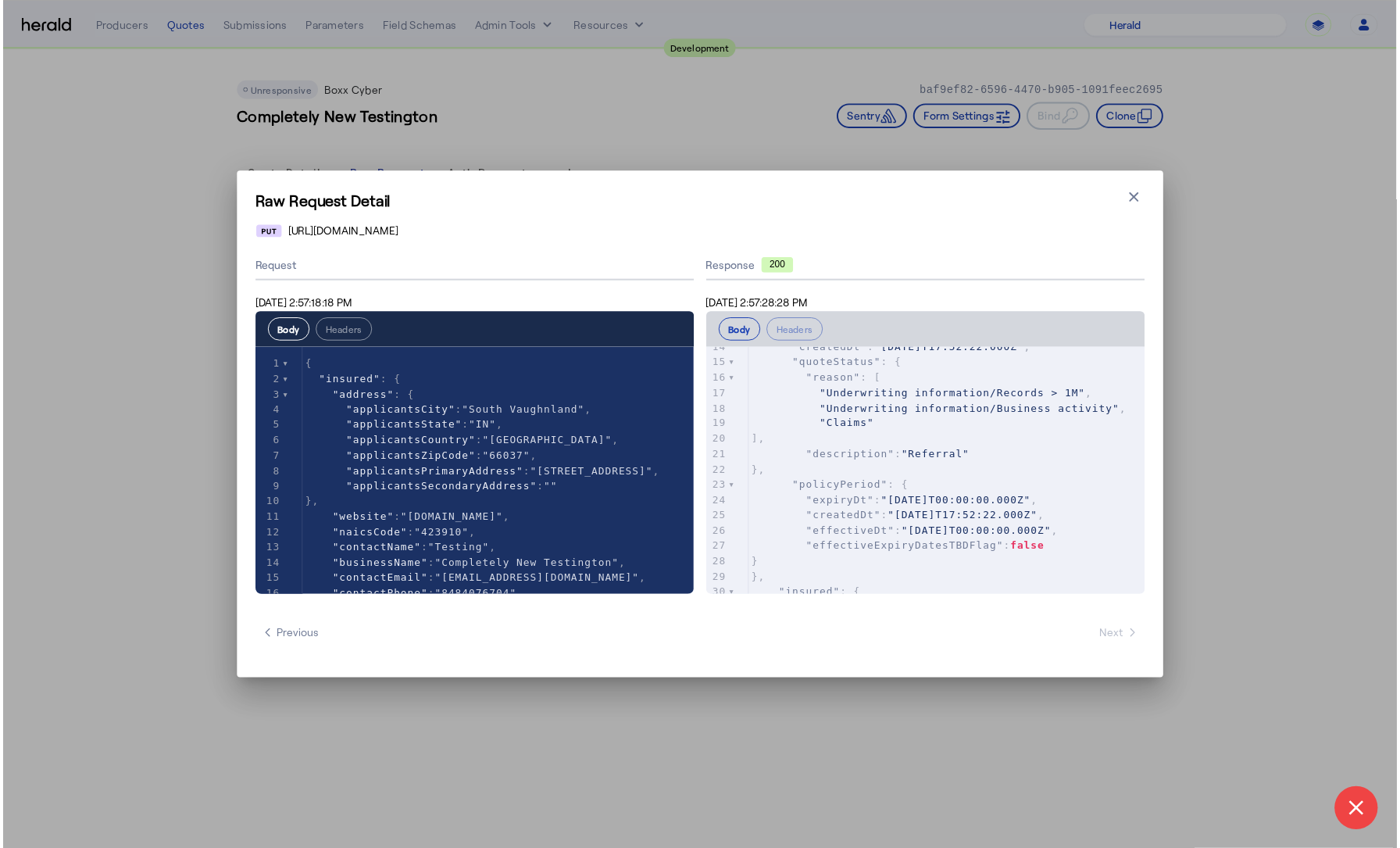
scroll to position [233, 0]
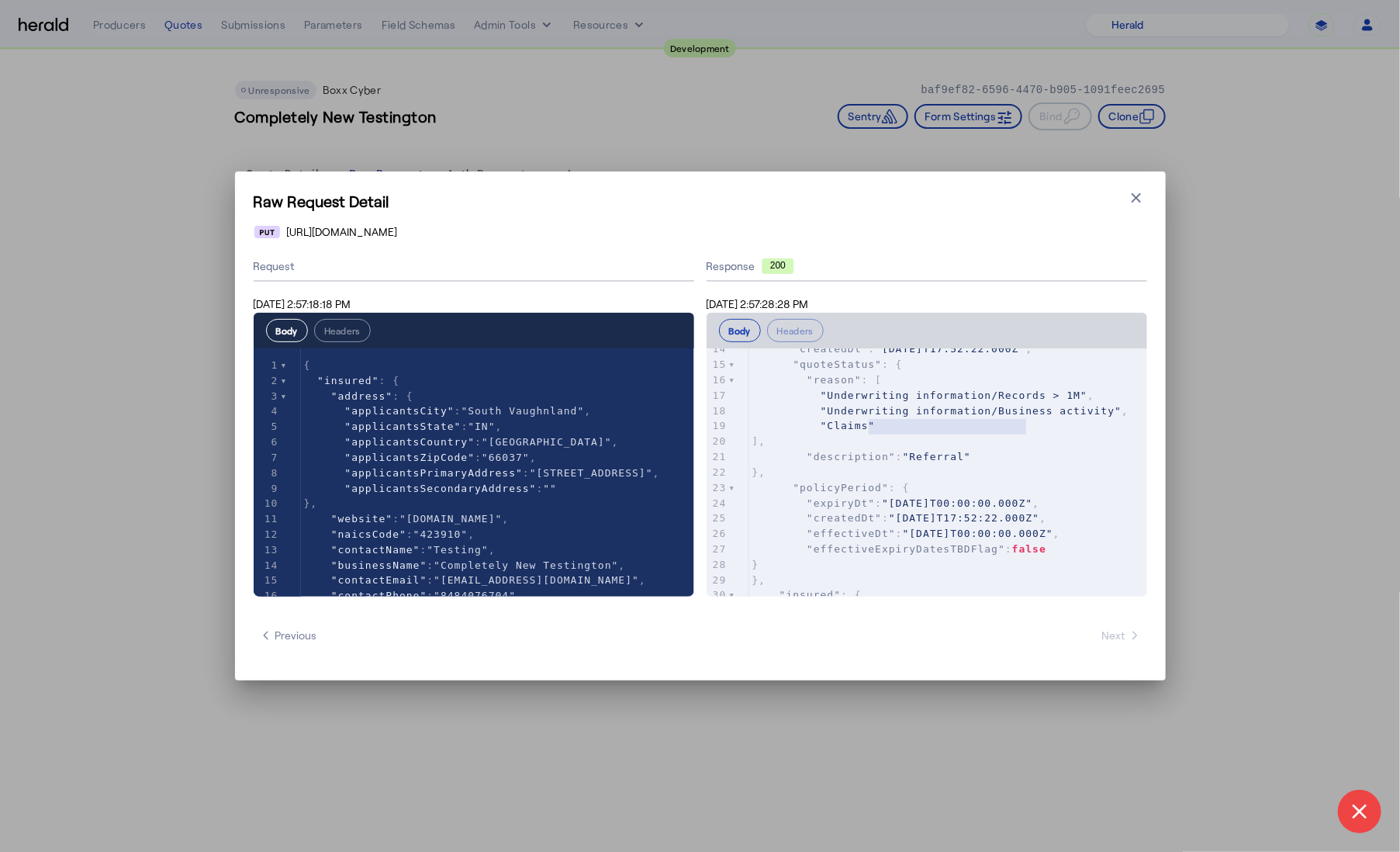
type textarea "**********"
drag, startPoint x: 867, startPoint y: 423, endPoint x: 1037, endPoint y: 427, distance: 170.0
click at [1037, 401] on span ""Underwriting information/Records > 1M"" at bounding box center [954, 396] width 267 height 12
click at [897, 419] on pre ""Underwriting information/Business activity" ," at bounding box center [948, 411] width 398 height 15
click at [1012, 434] on pre ""Claims"" at bounding box center [948, 426] width 398 height 15
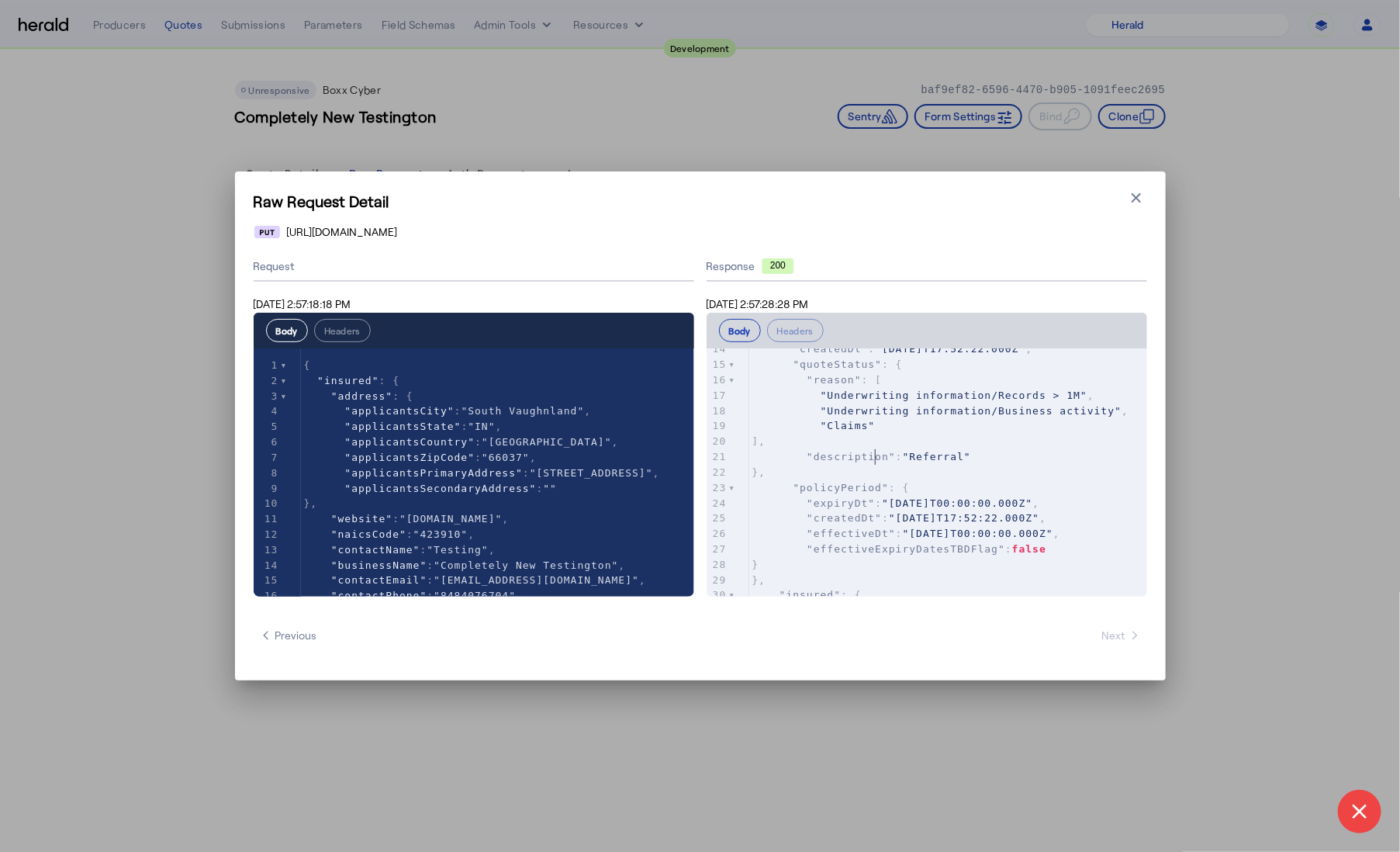
click at [1009, 417] on span ""Underwriting information/Business activity"" at bounding box center [971, 411] width 301 height 12
click at [1138, 193] on icon "button" at bounding box center [1136, 198] width 15 height 15
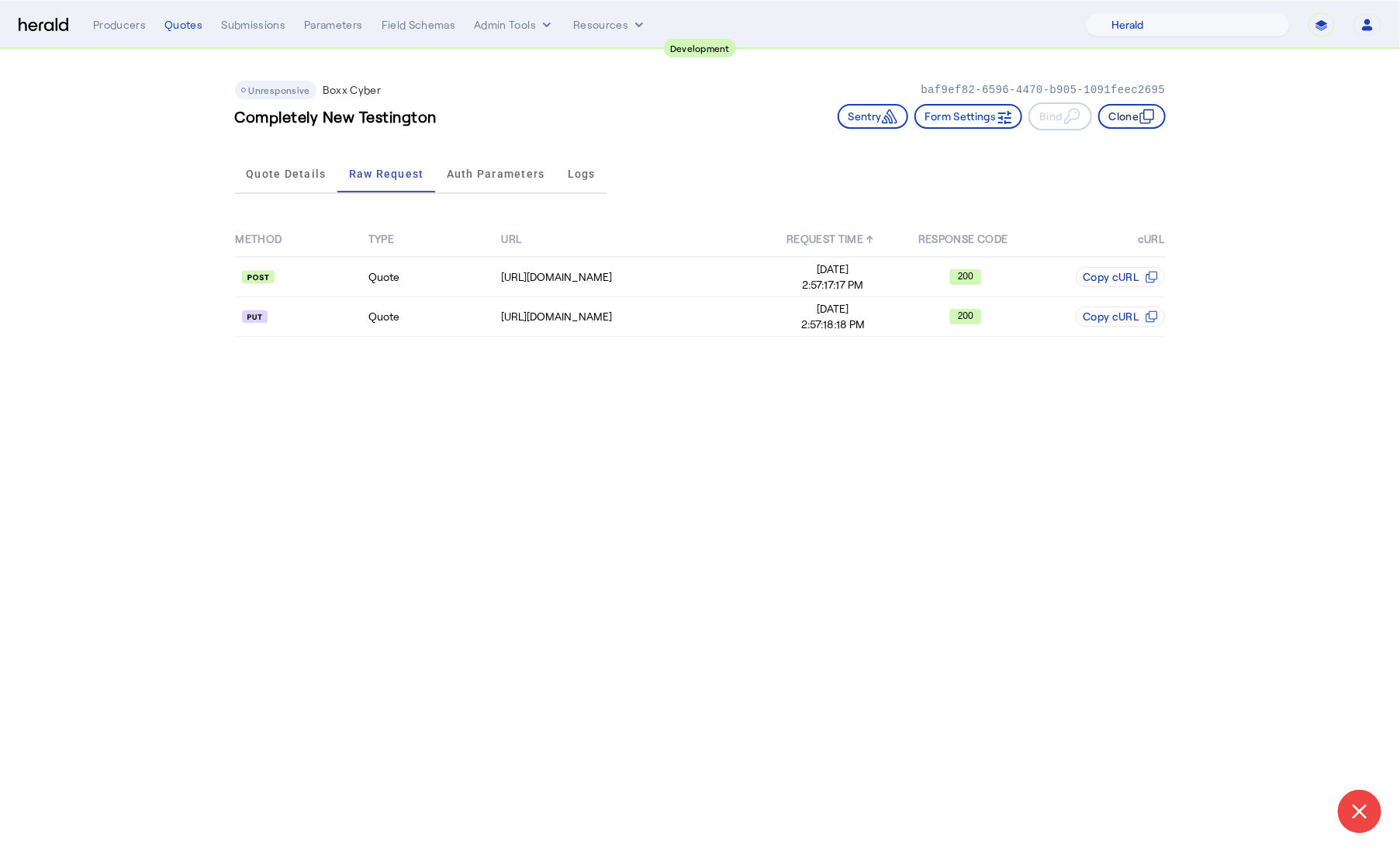
click at [1129, 119] on button "Clone" at bounding box center [1132, 116] width 68 height 25
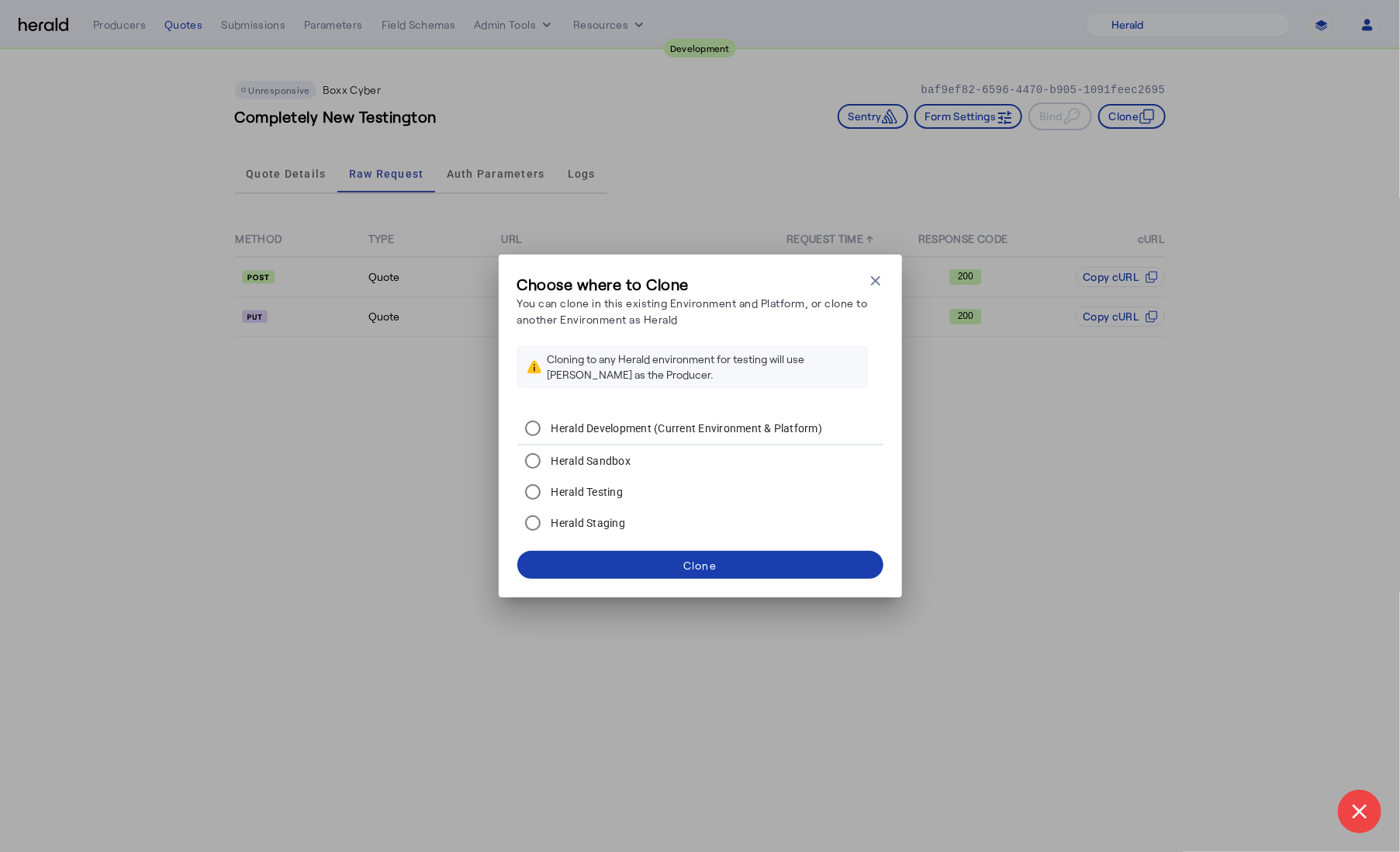
click at [717, 567] on button "Clone" at bounding box center [700, 565] width 367 height 28
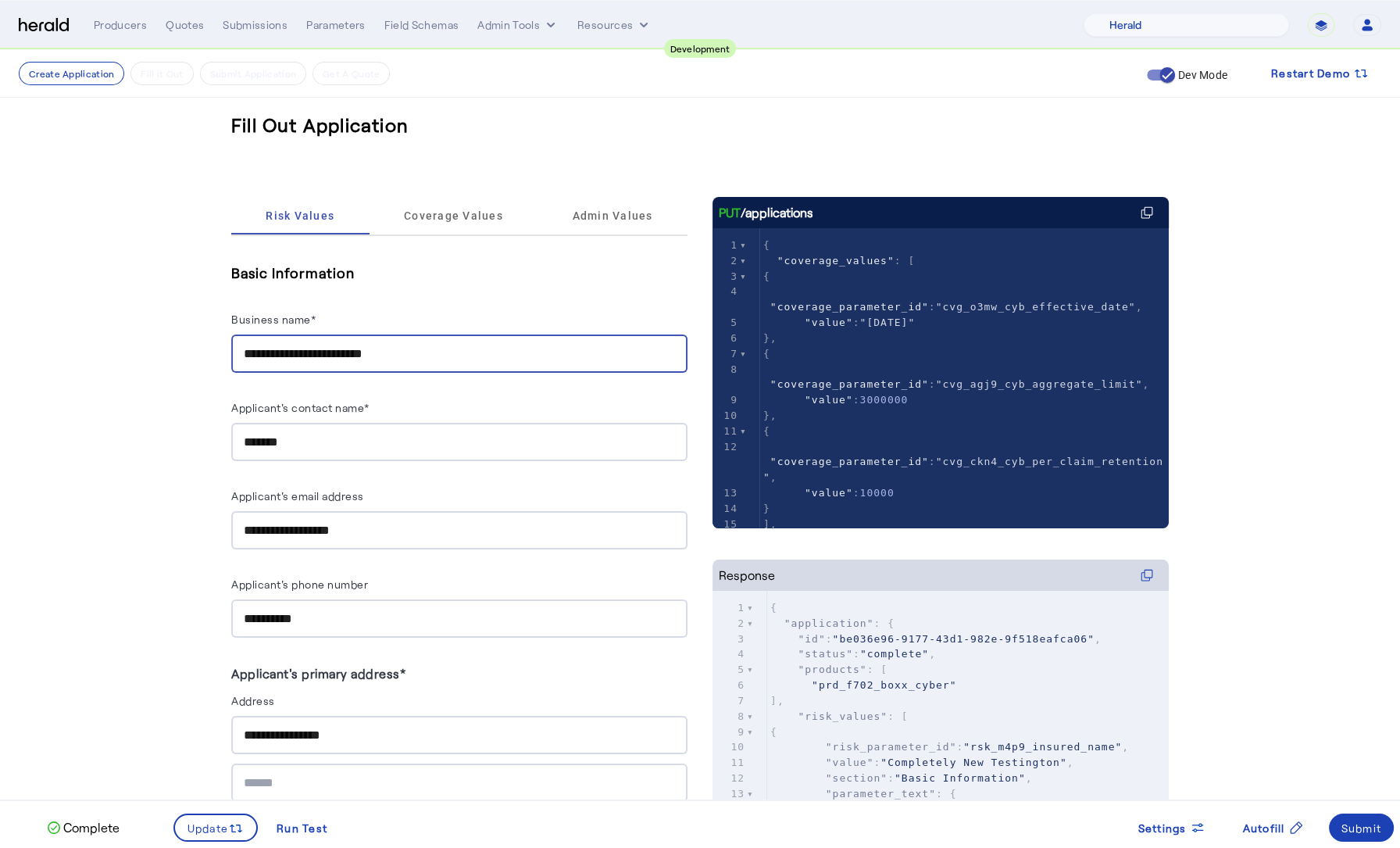
drag, startPoint x: 445, startPoint y: 347, endPoint x: 240, endPoint y: 347, distance: 205.0
click at [240, 347] on div "**********" at bounding box center [460, 354] width 456 height 38
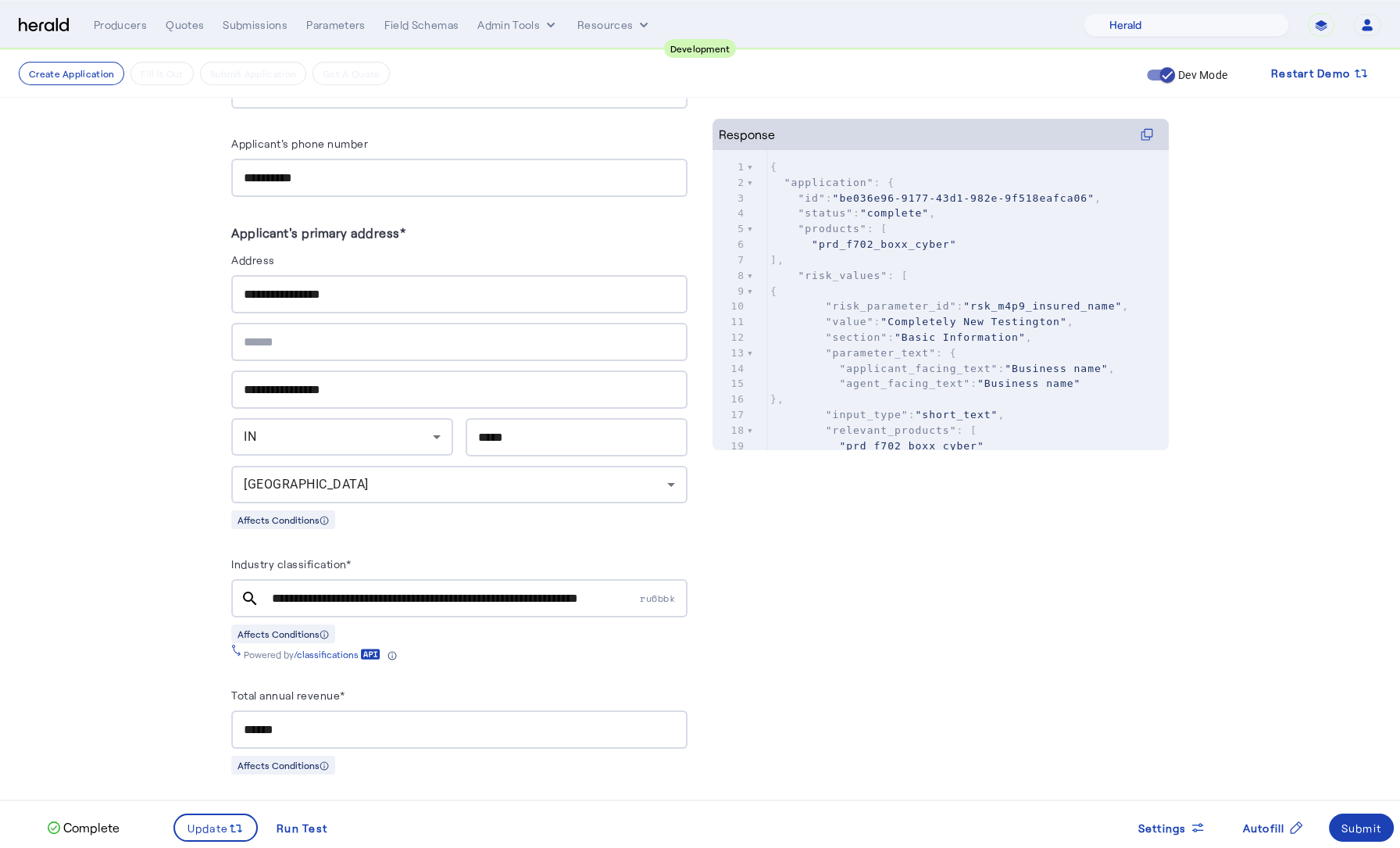
type input "**********"
click at [459, 589] on input "**********" at bounding box center [455, 598] width 365 height 19
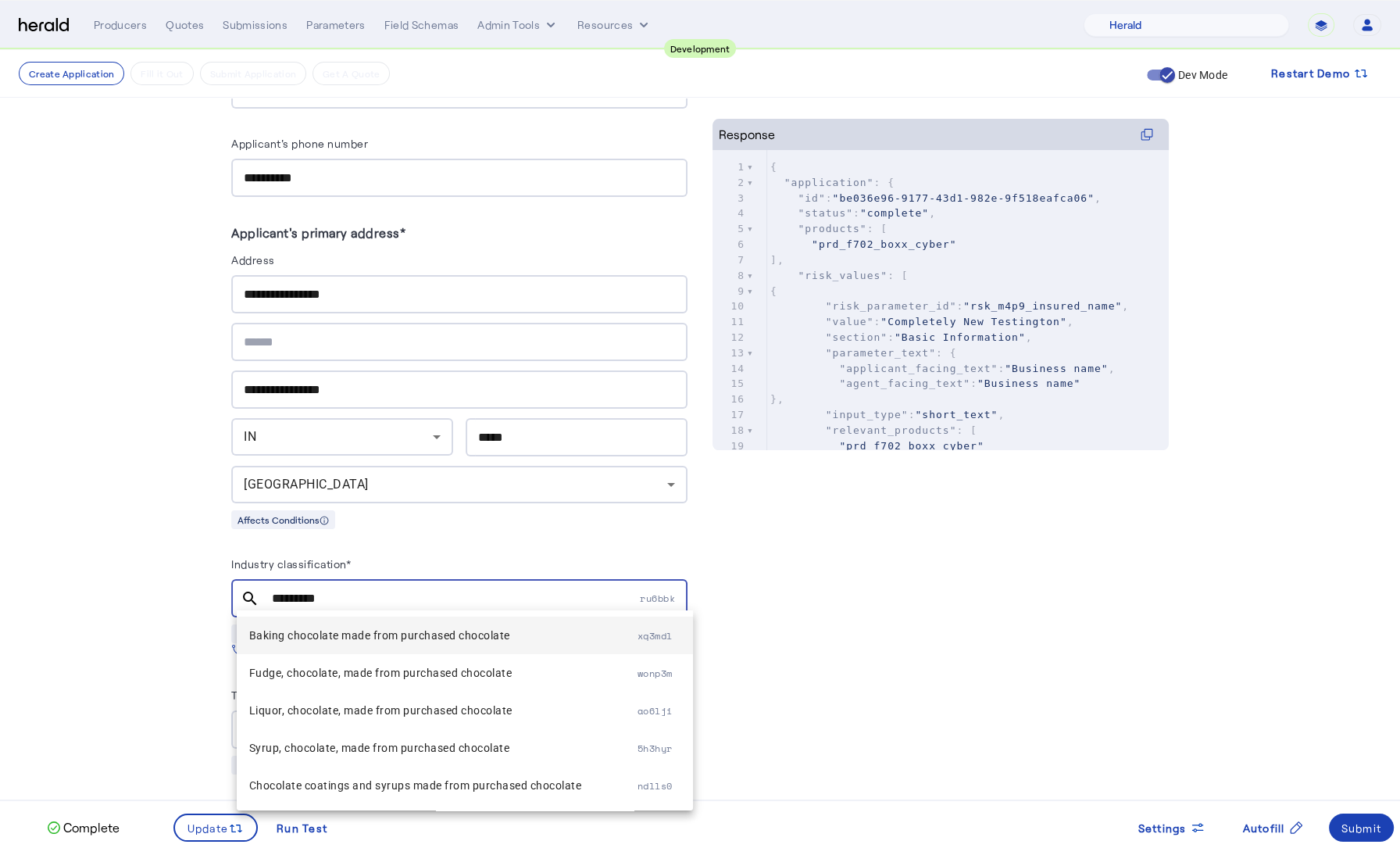
click at [372, 645] on span "Baking chocolate made from purchased chocolate" at bounding box center [442, 635] width 388 height 19
type input "**********"
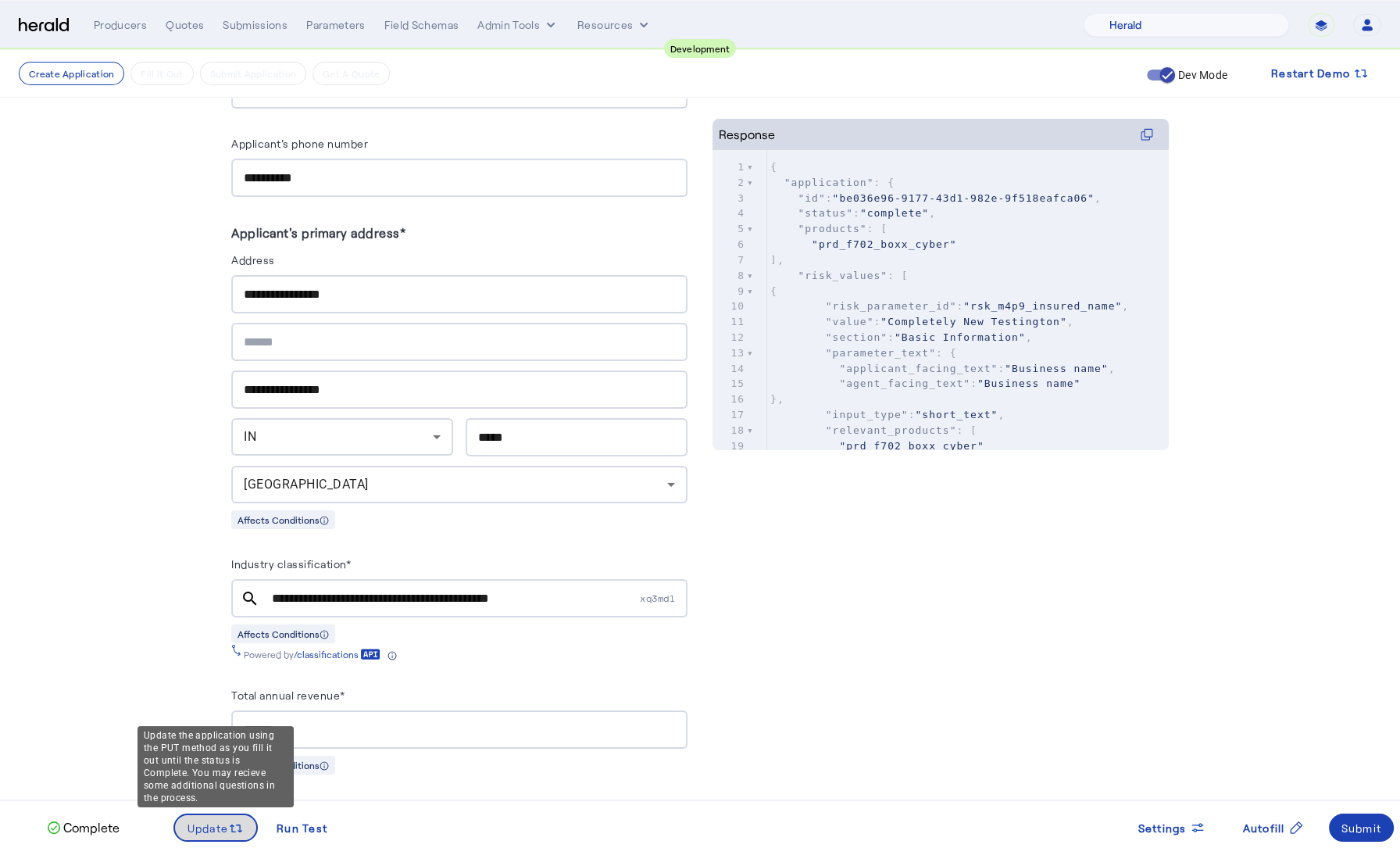
click at [230, 826] on icon at bounding box center [236, 828] width 16 height 16
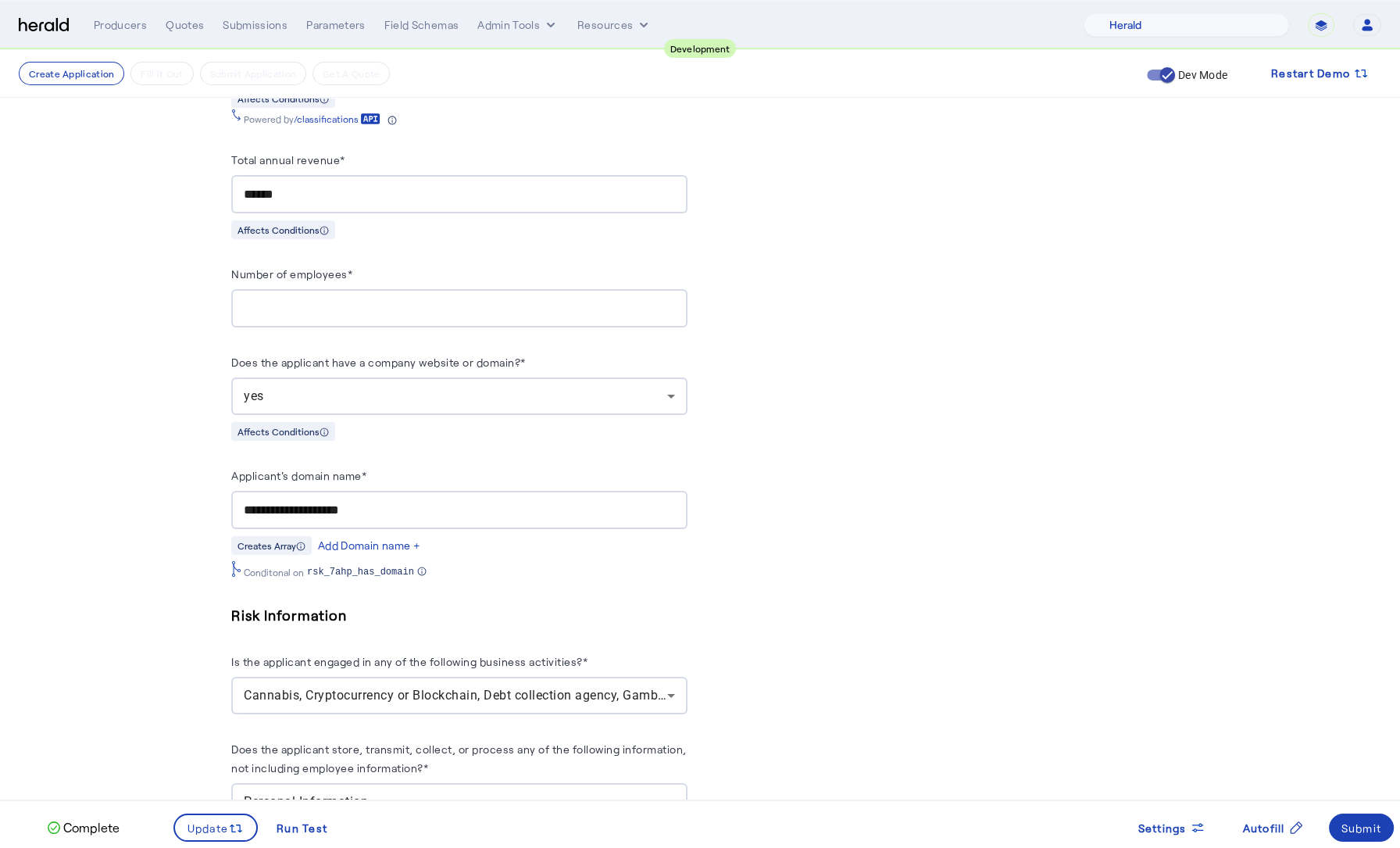
click at [402, 393] on div "yes" at bounding box center [455, 396] width 423 height 19
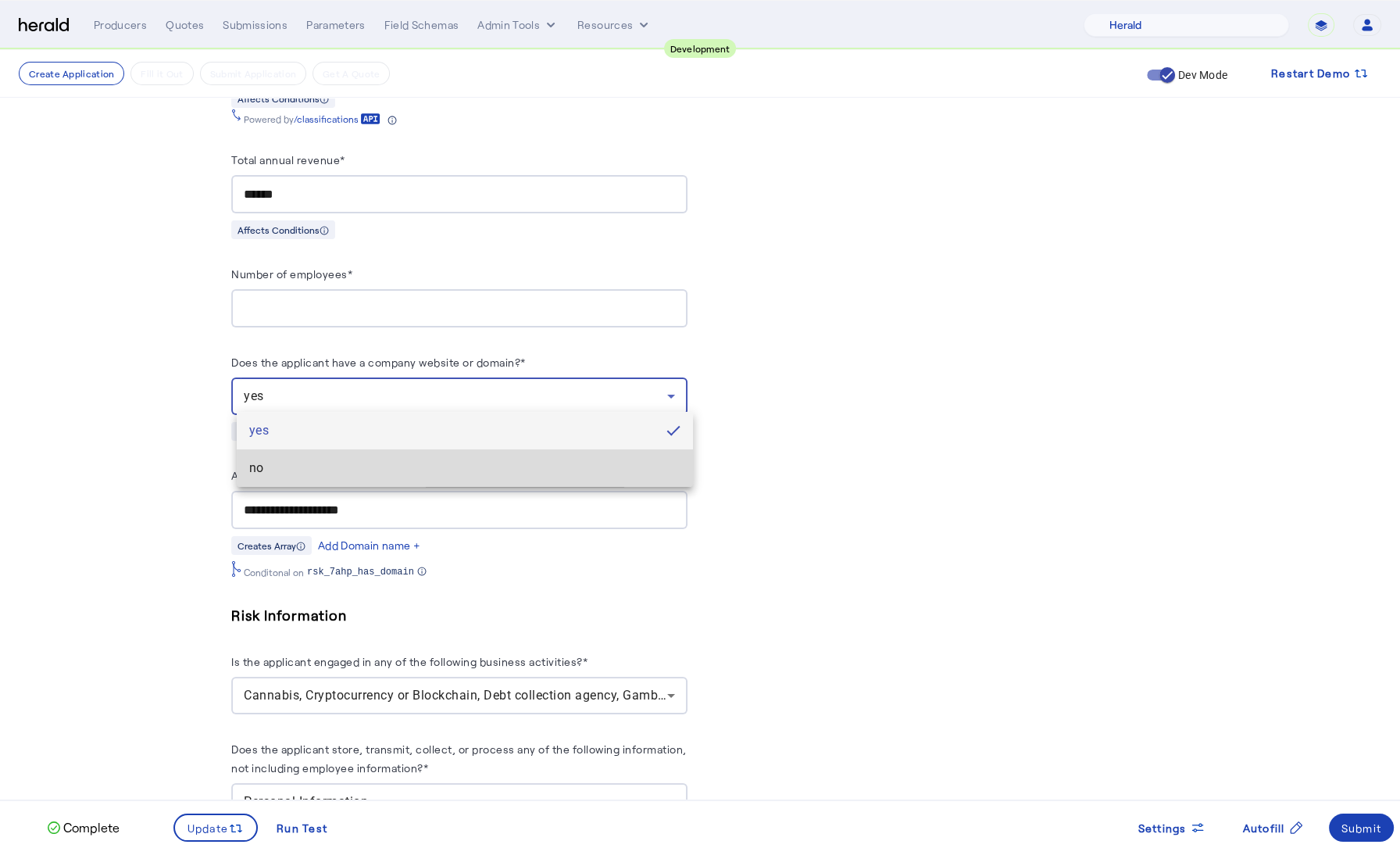
click at [361, 462] on span "no" at bounding box center [464, 469] width 431 height 19
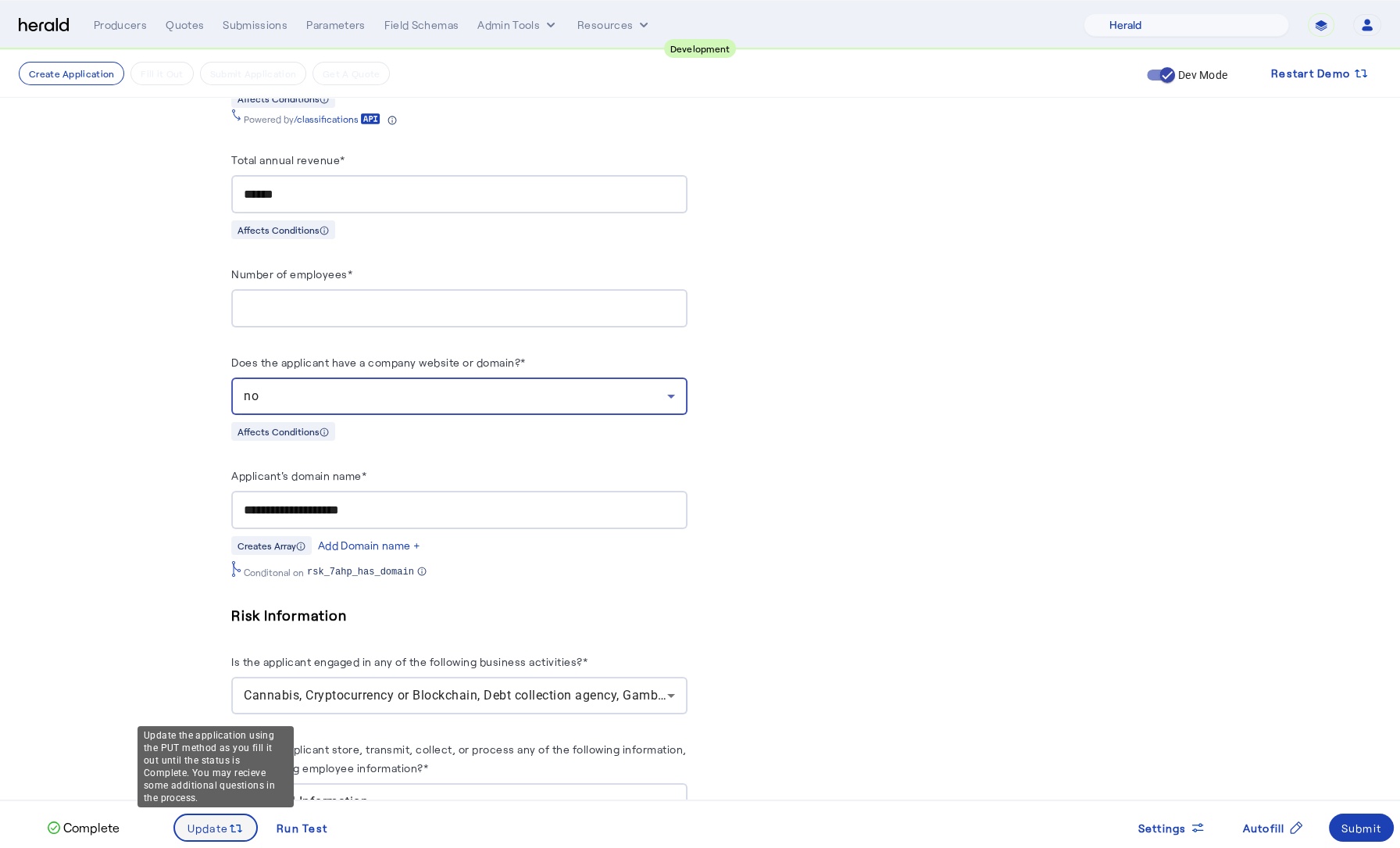
click at [211, 825] on span "Update" at bounding box center [208, 827] width 41 height 16
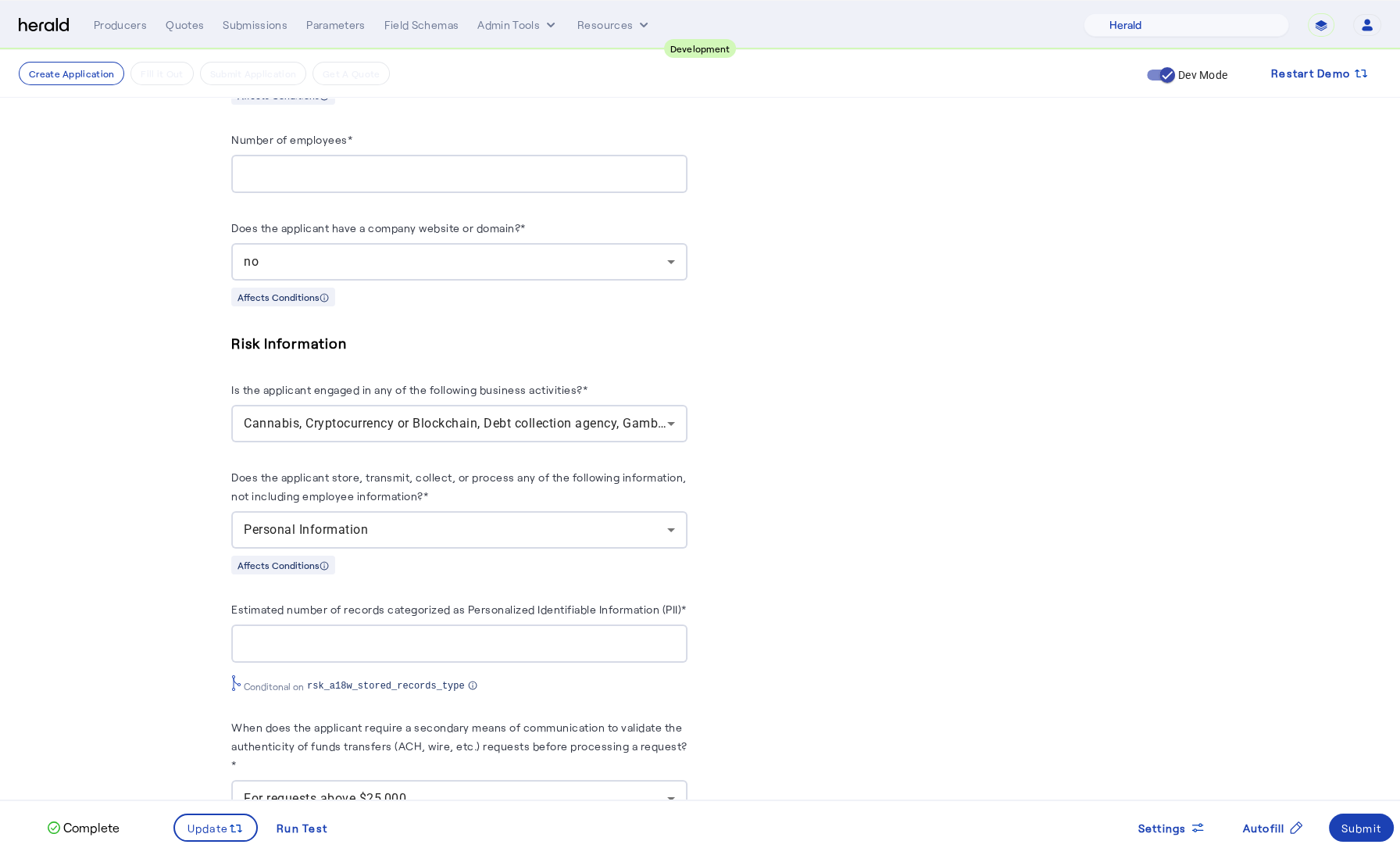
scroll to position [1112, 0]
click at [428, 414] on span "Cannabis, Cryptocurrency or Blockchain, Debt collection agency, Gambling" at bounding box center [461, 421] width 436 height 15
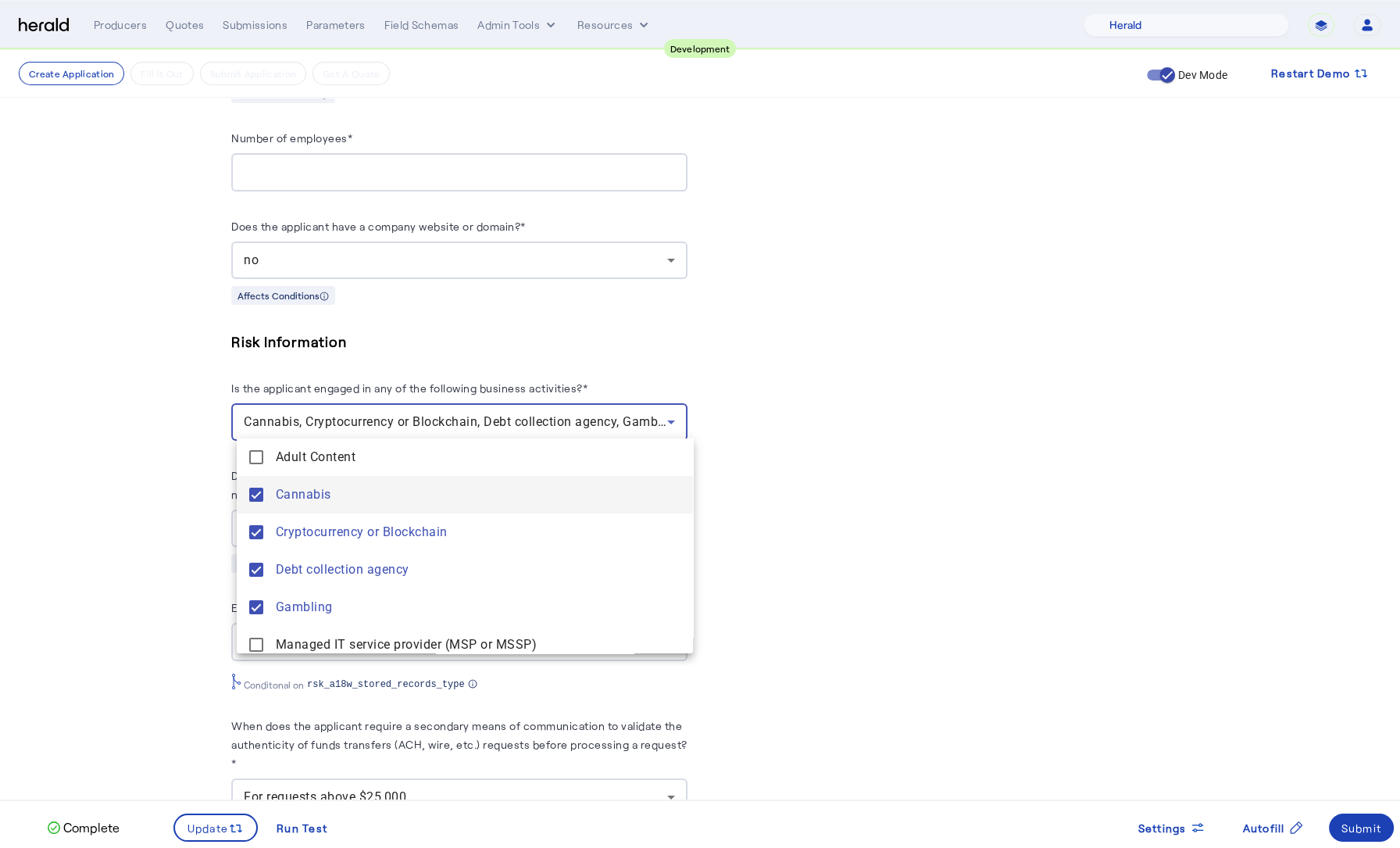
click at [323, 500] on span "Cannabis" at bounding box center [478, 494] width 404 height 19
click at [293, 540] on span "Cryptocurrency or Blockchain" at bounding box center [478, 532] width 404 height 19
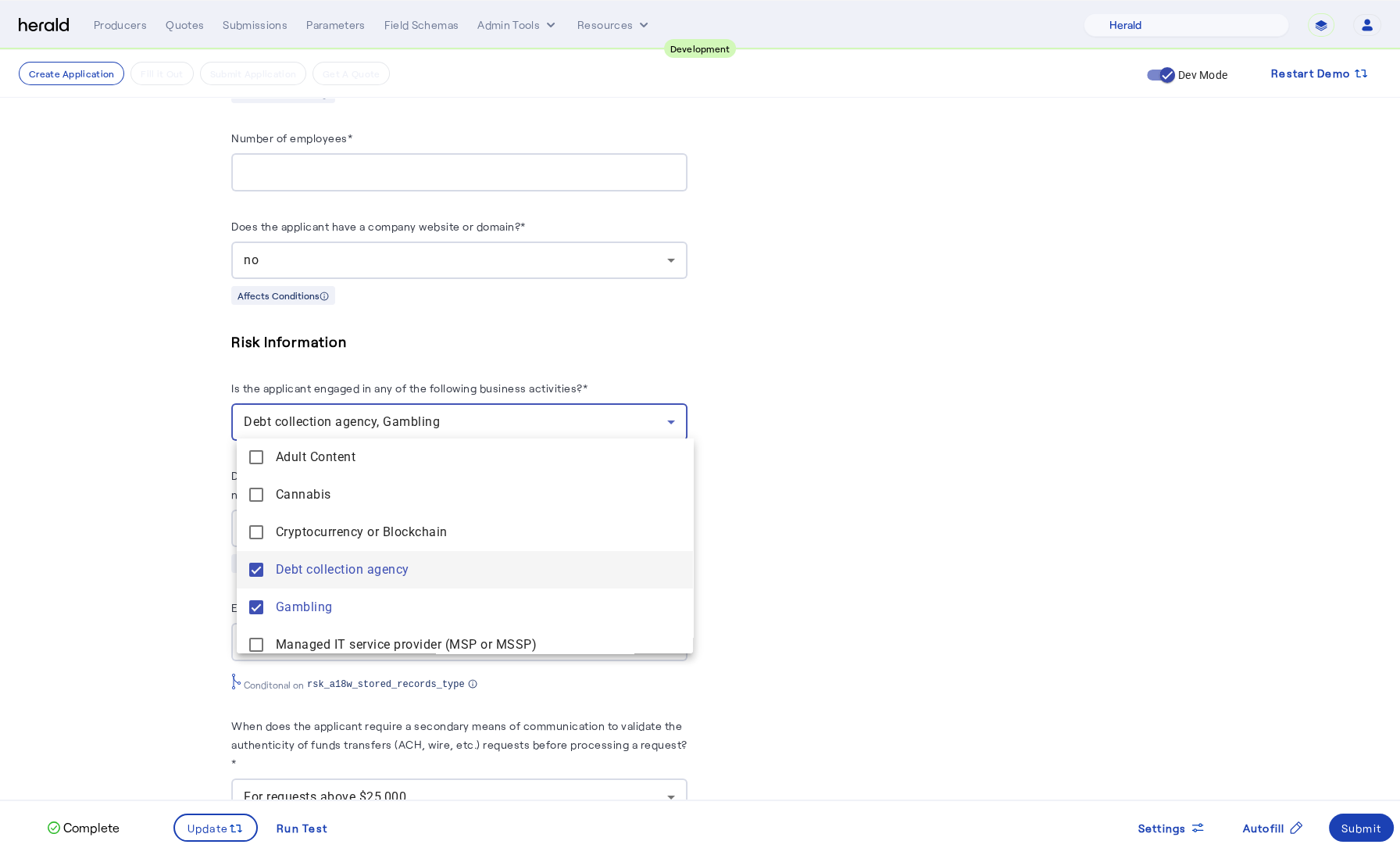
click at [274, 571] on agency "Debt collection agency" at bounding box center [465, 569] width 456 height 37
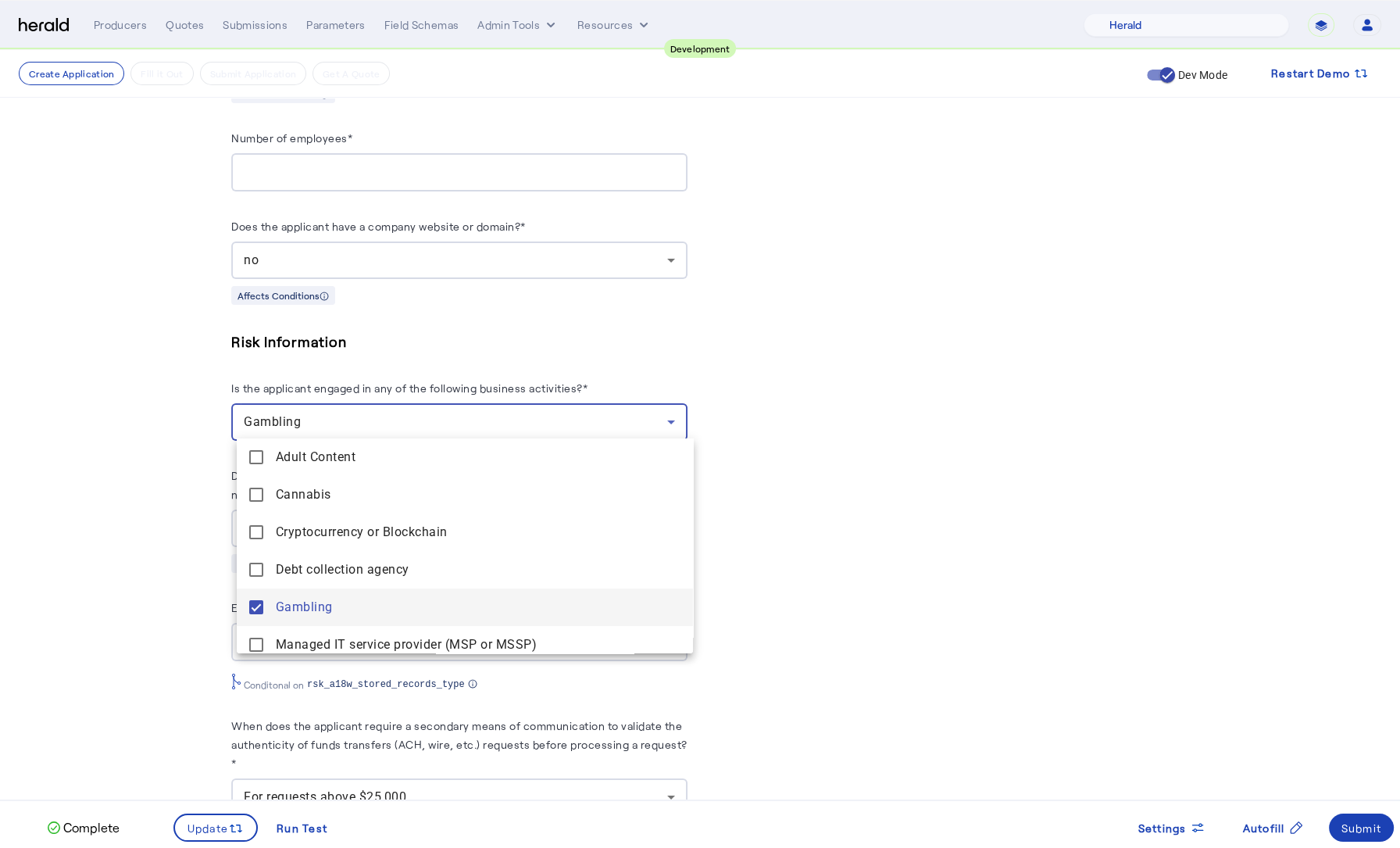
click at [284, 597] on span "Gambling" at bounding box center [478, 607] width 404 height 19
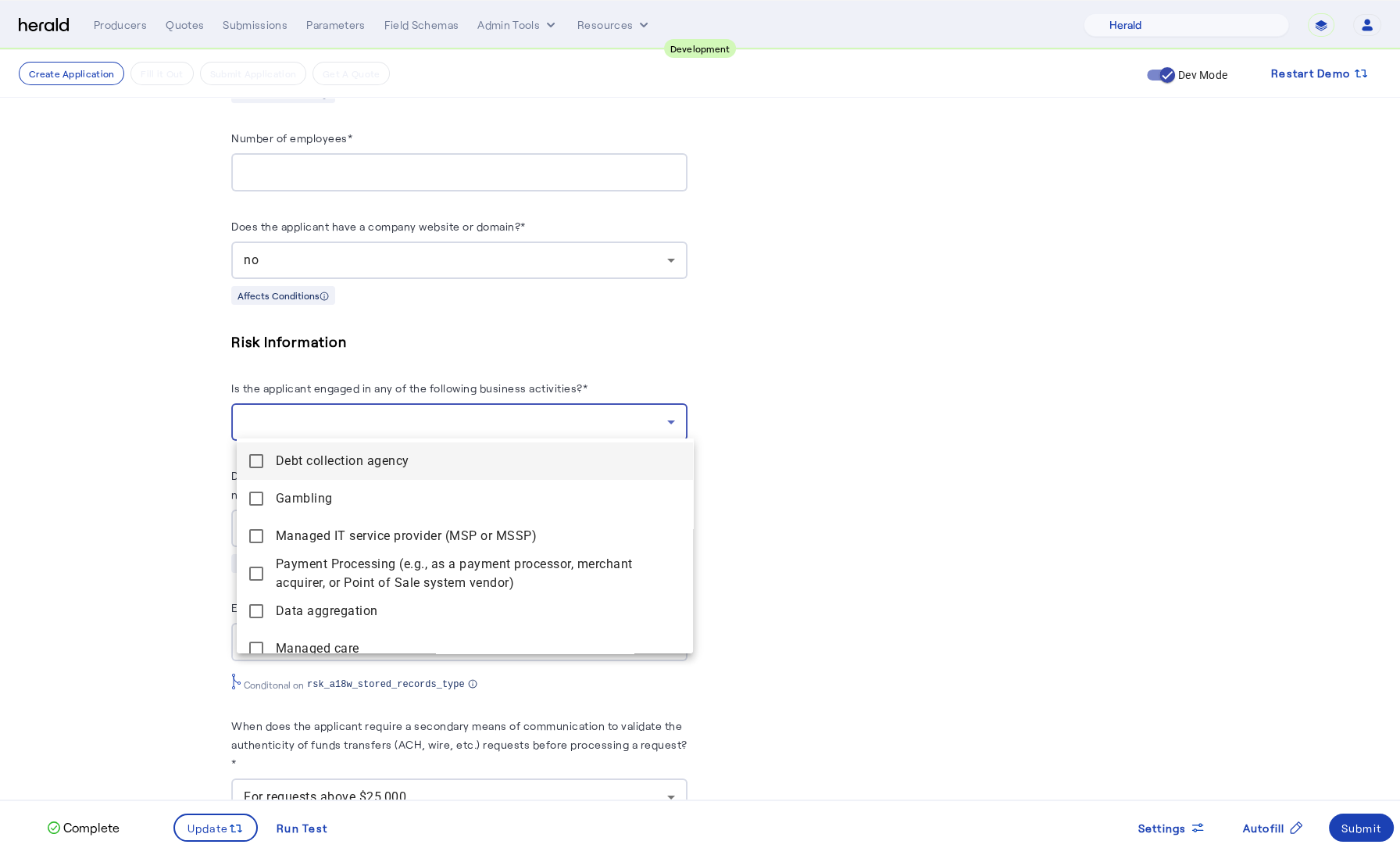
scroll to position [159, 0]
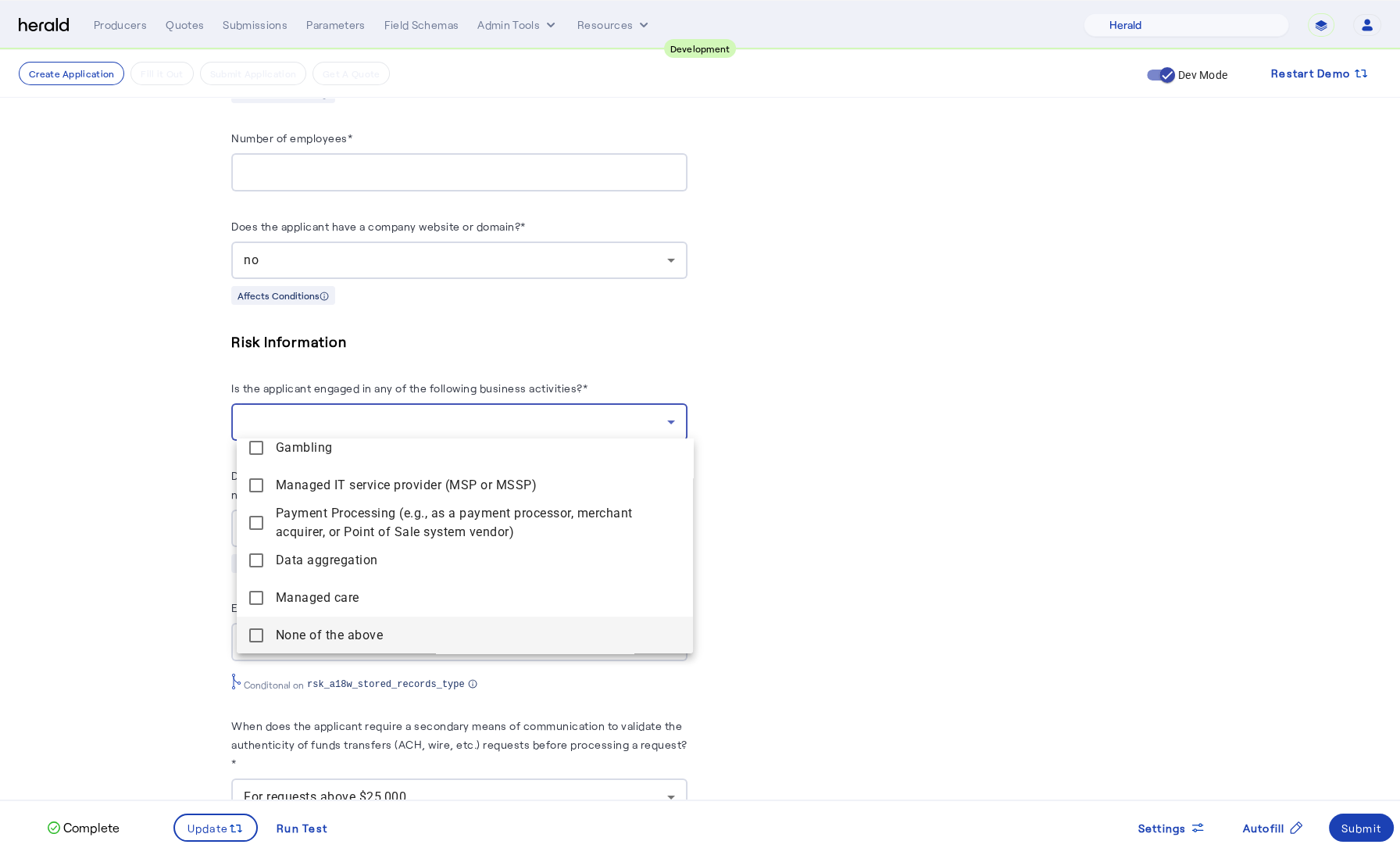
click at [322, 627] on span "None of the above" at bounding box center [478, 635] width 404 height 19
click at [153, 595] on div at bounding box center [700, 424] width 1400 height 848
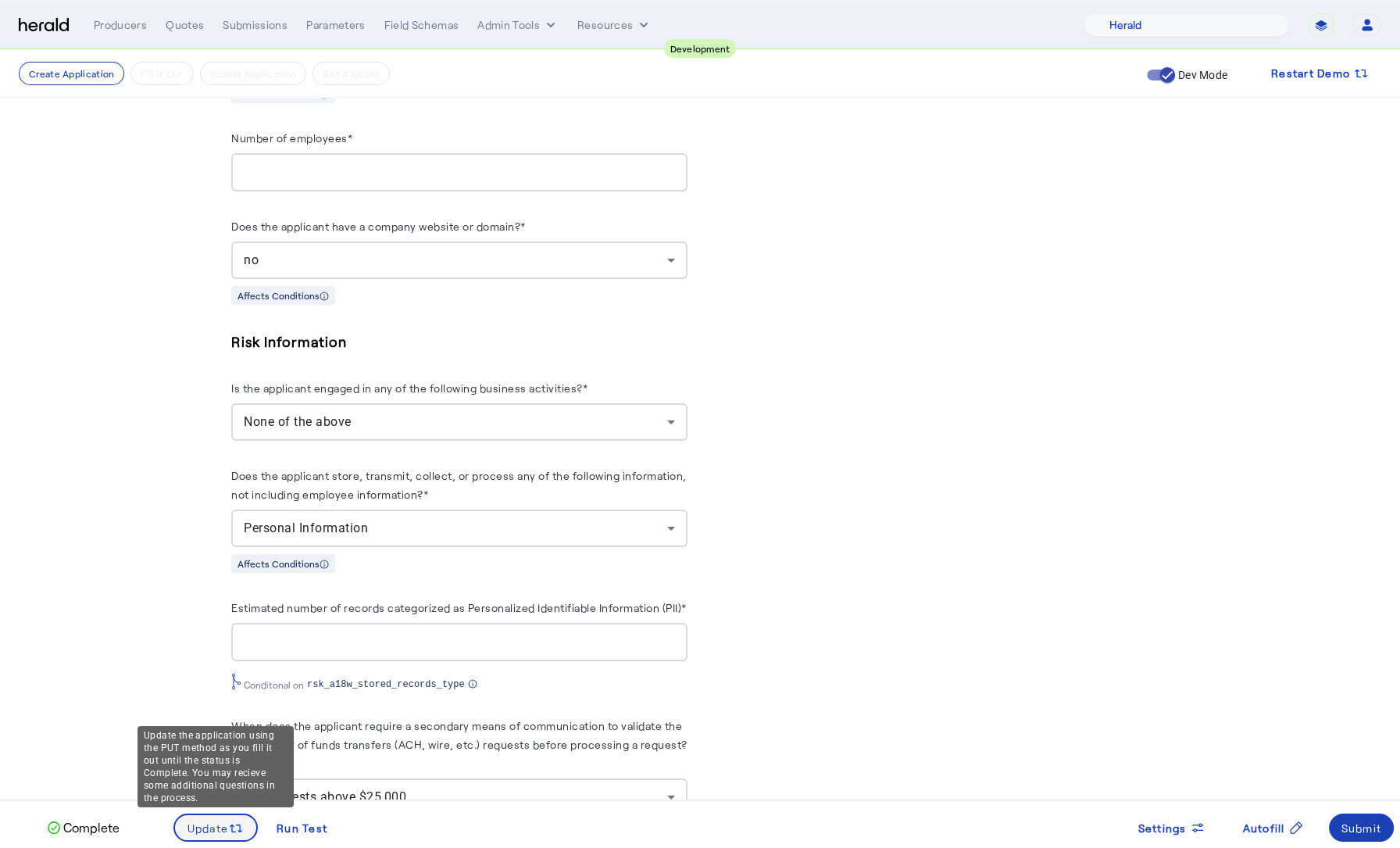
click at [216, 828] on span "Update" at bounding box center [208, 827] width 41 height 16
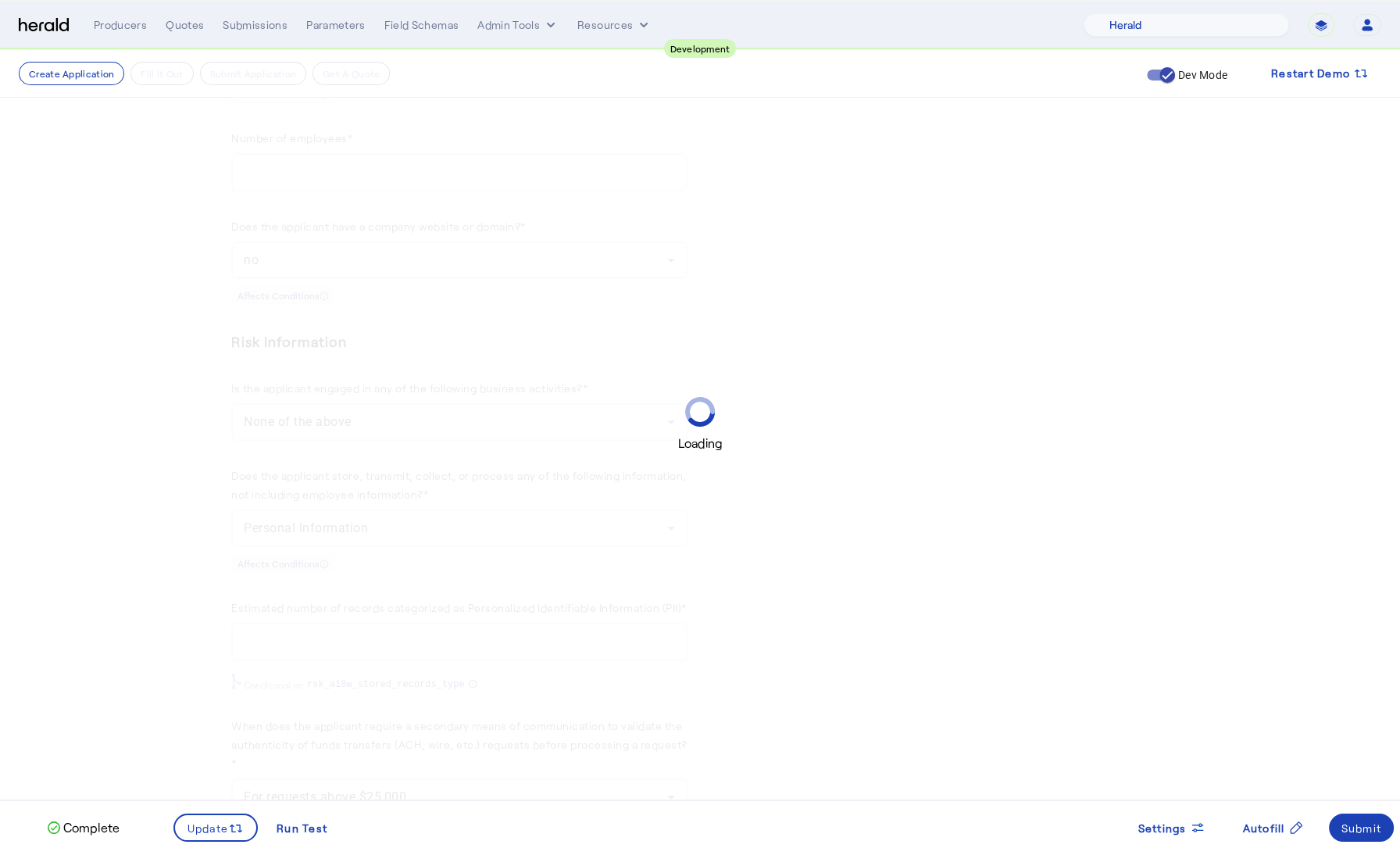
scroll to position [0, 0]
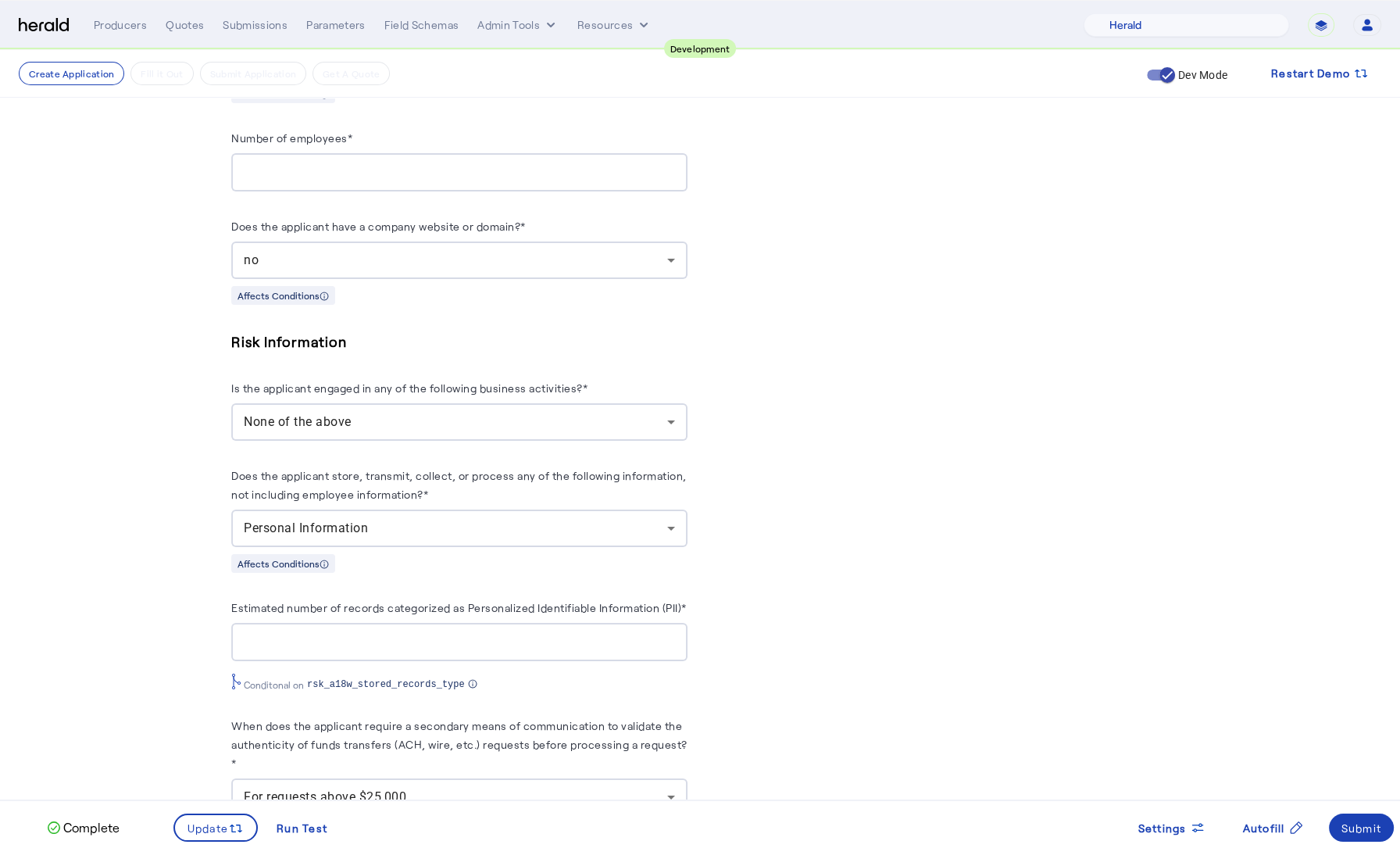
click at [447, 251] on div "no" at bounding box center [455, 260] width 423 height 19
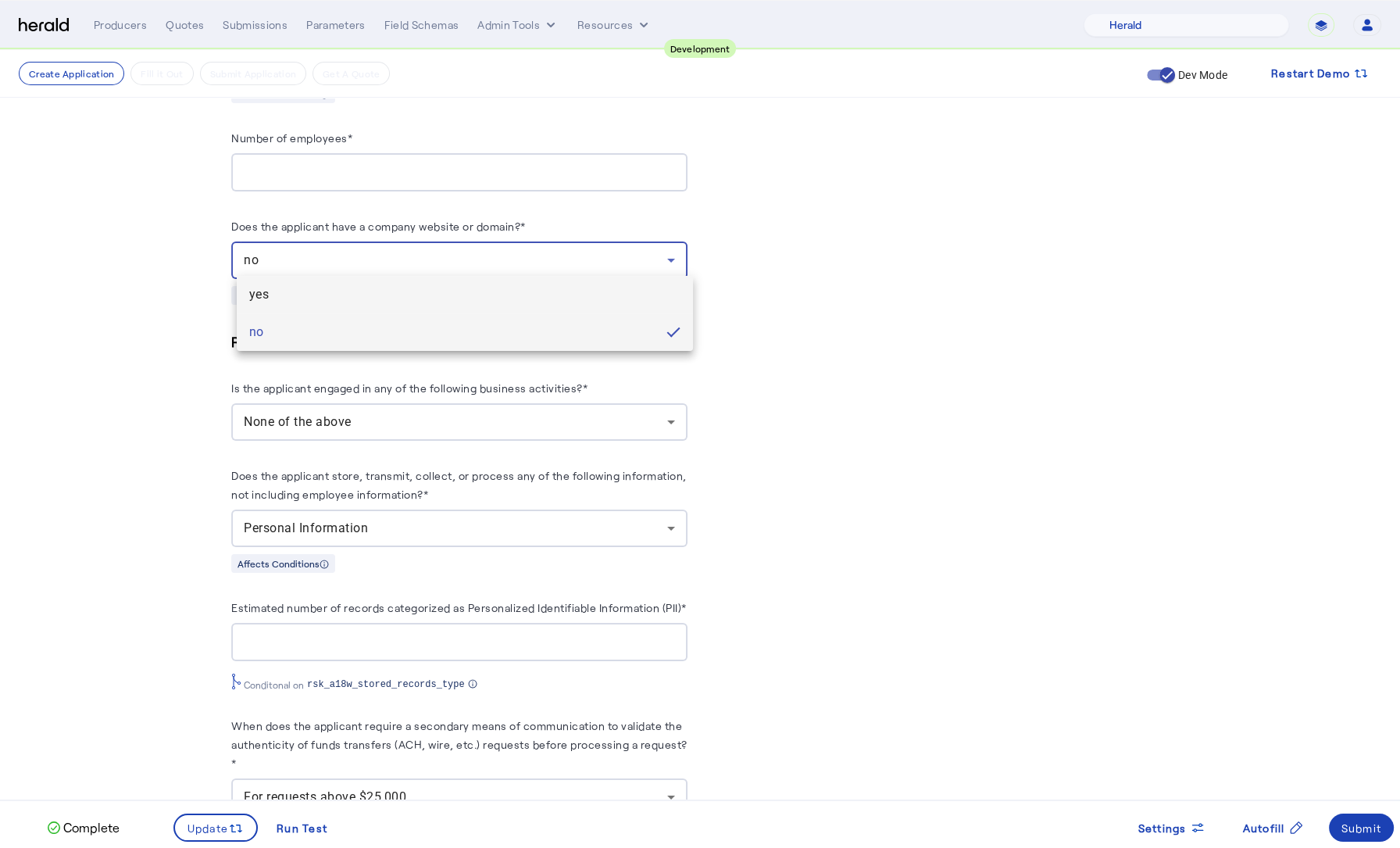
click at [386, 296] on span "yes" at bounding box center [464, 295] width 431 height 19
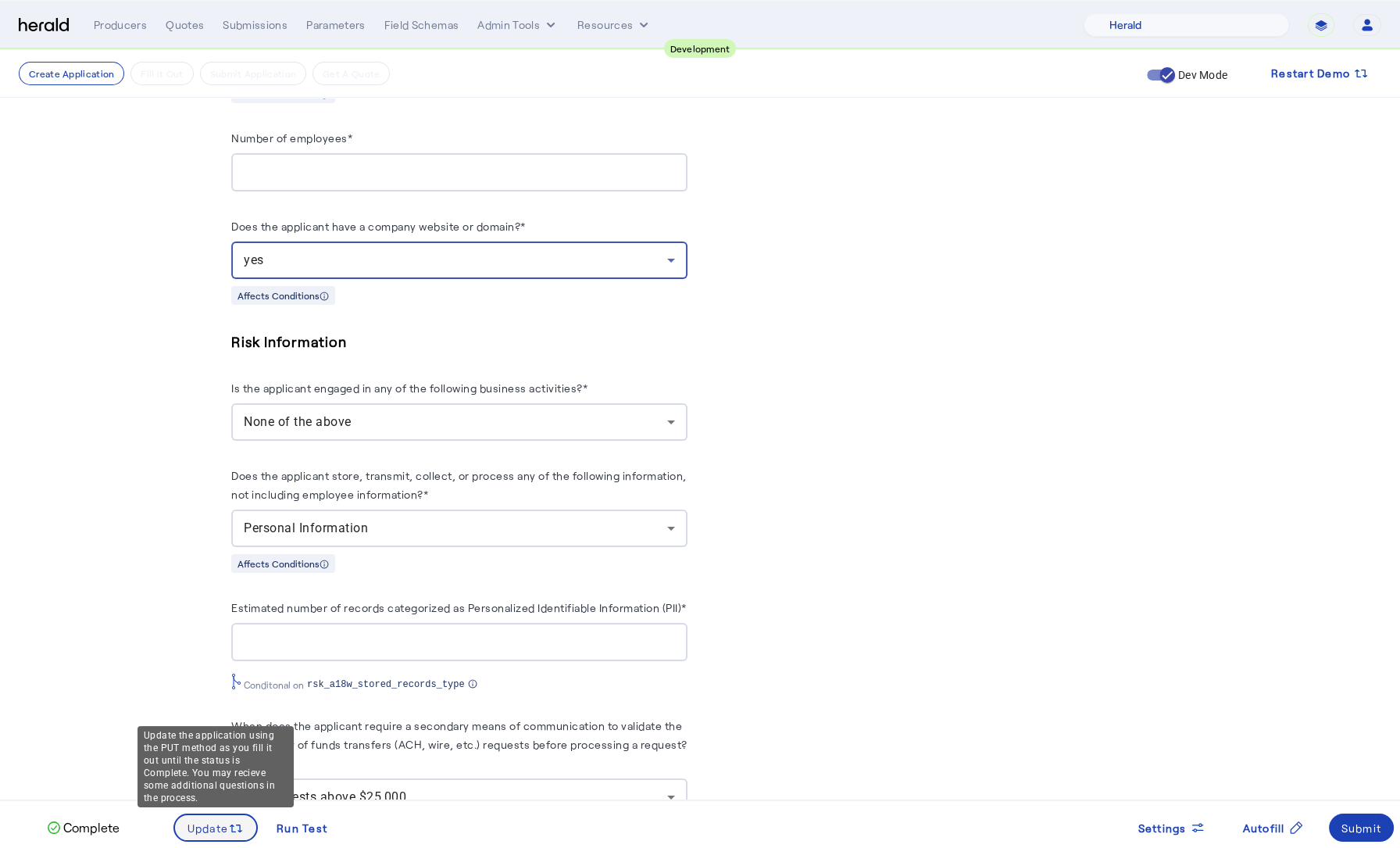
click at [224, 826] on span "Update" at bounding box center [208, 827] width 41 height 16
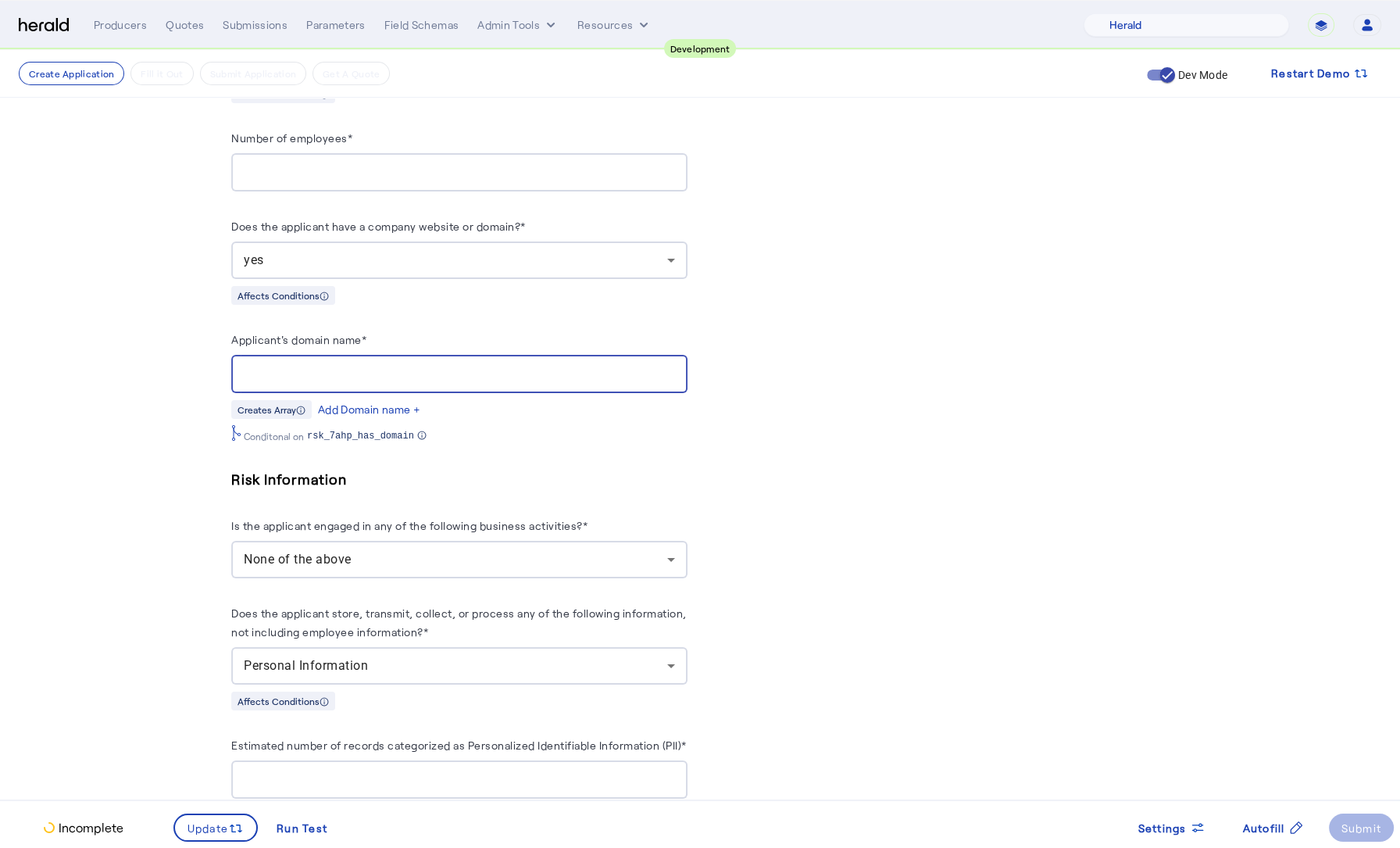
click at [333, 370] on input "Applicant's domain name*" at bounding box center [459, 374] width 431 height 19
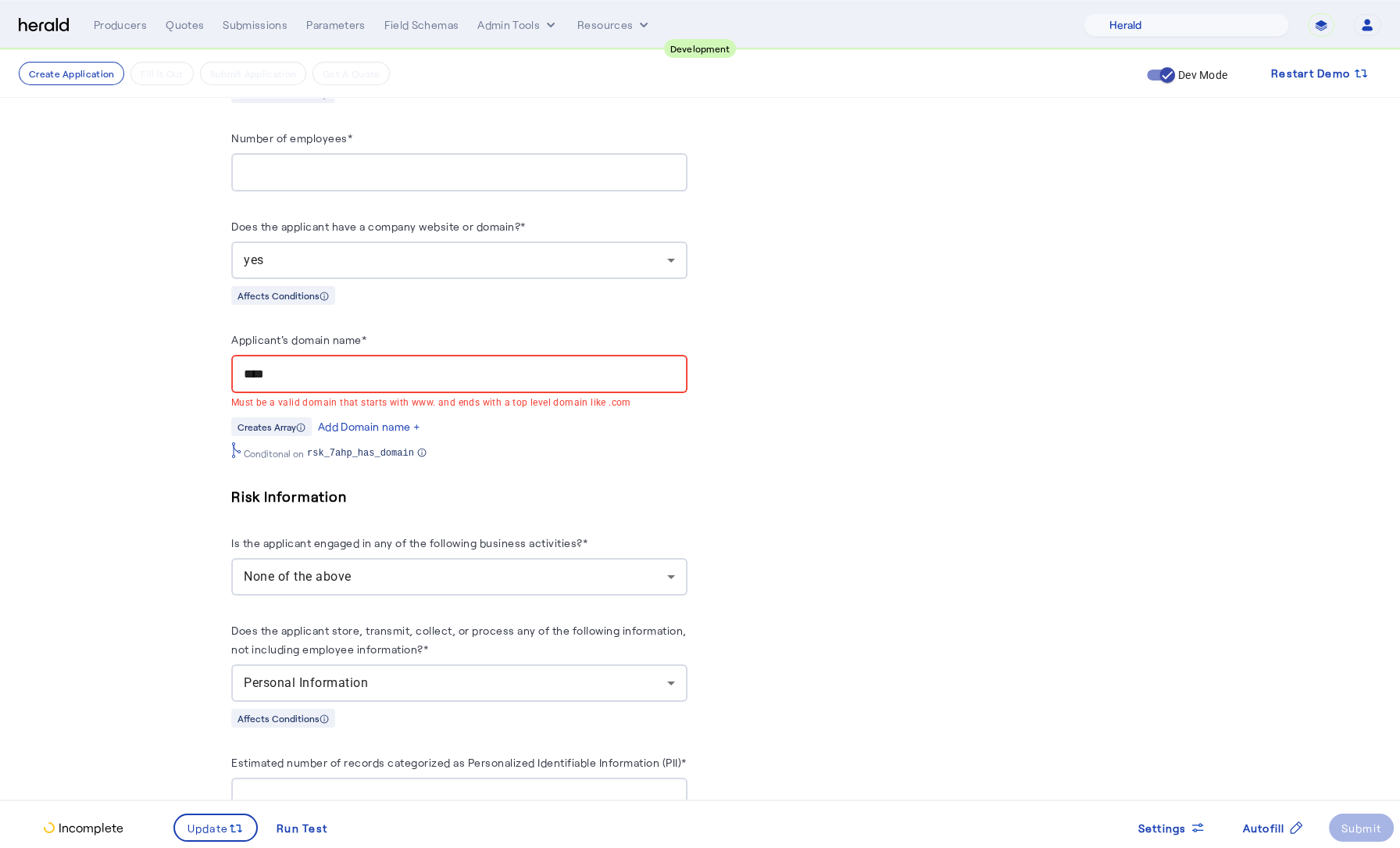
click at [344, 369] on input "****" at bounding box center [459, 374] width 431 height 19
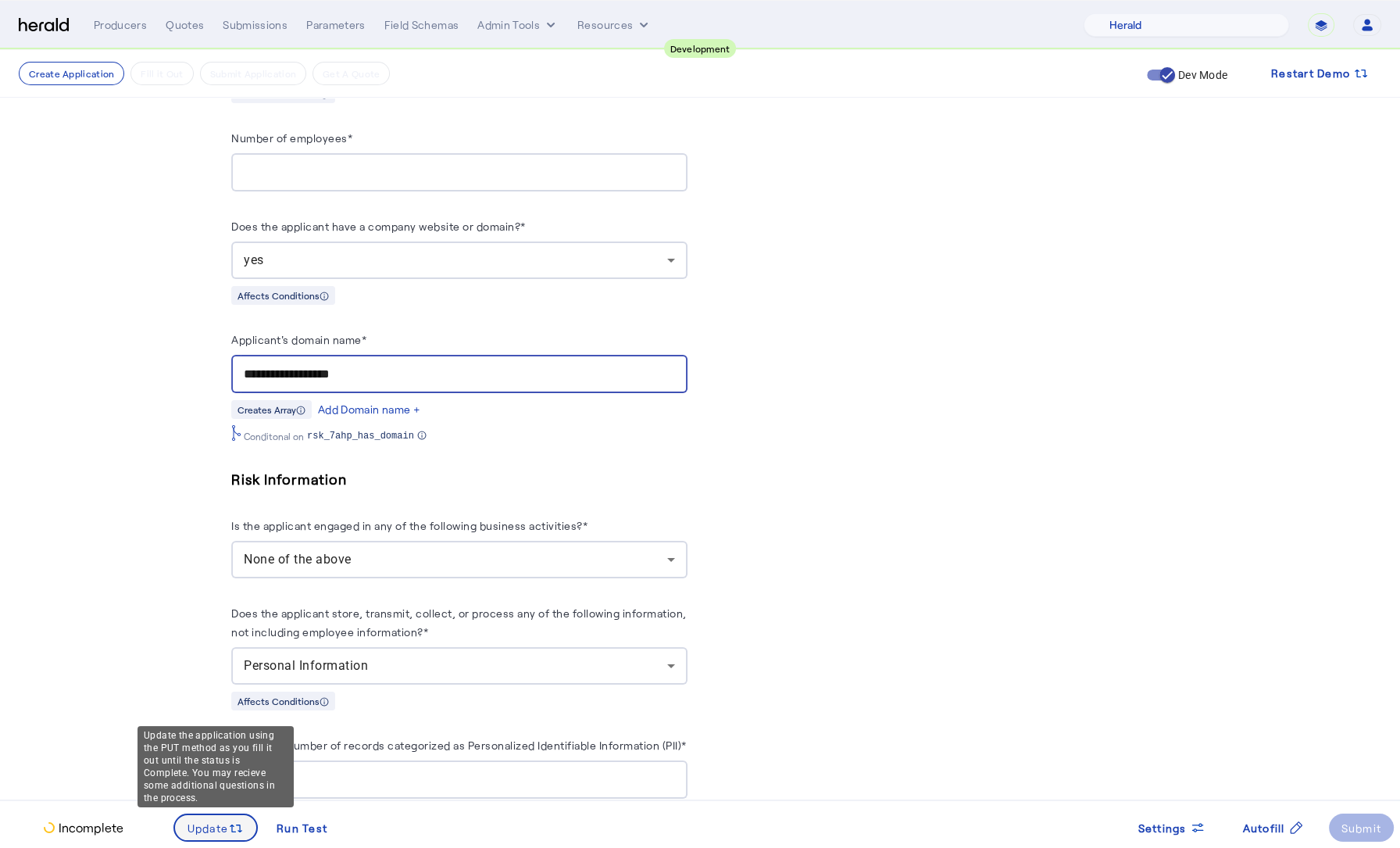
type input "**********"
click at [222, 827] on span "Update" at bounding box center [208, 827] width 41 height 16
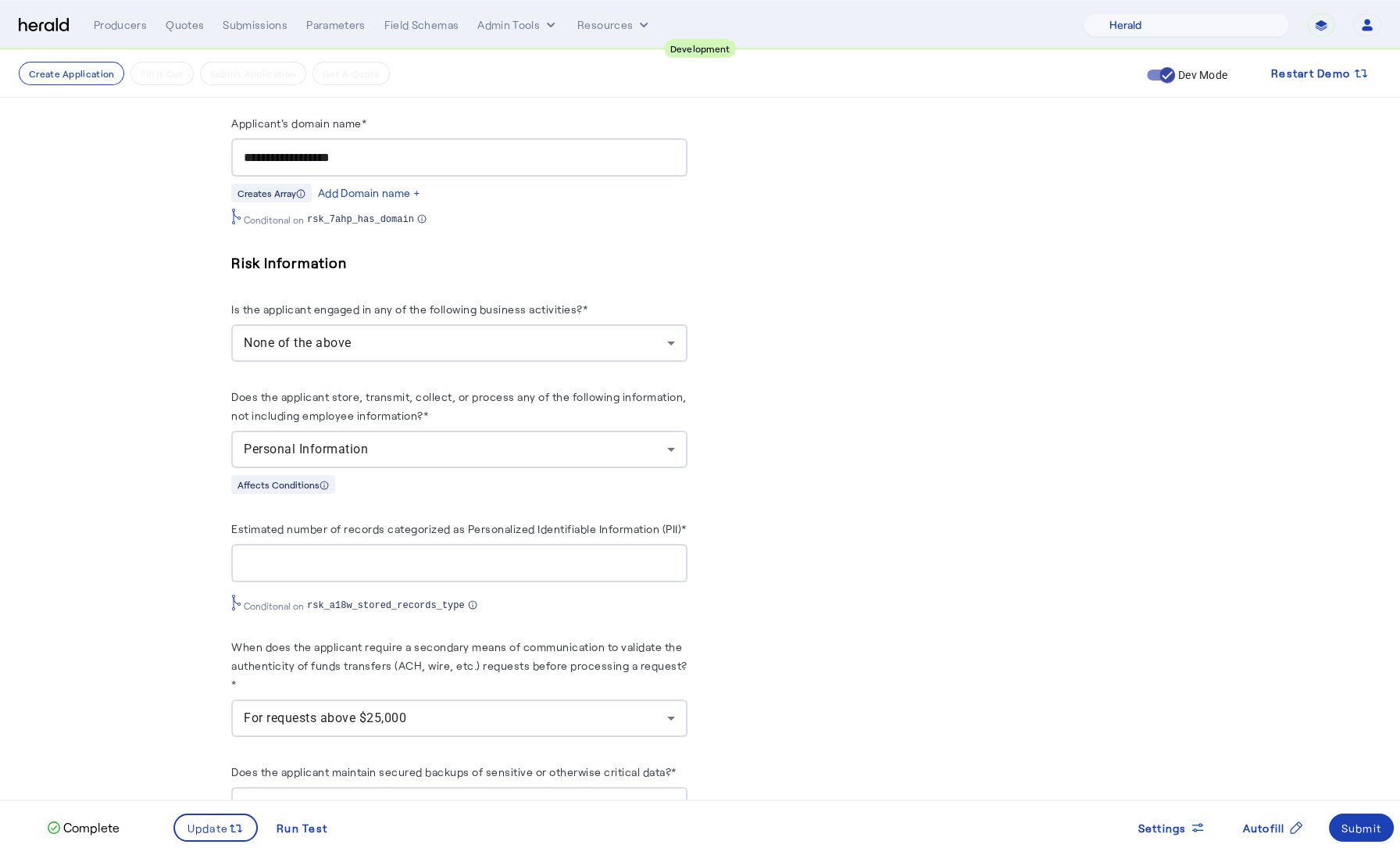
scroll to position [1349, 0]
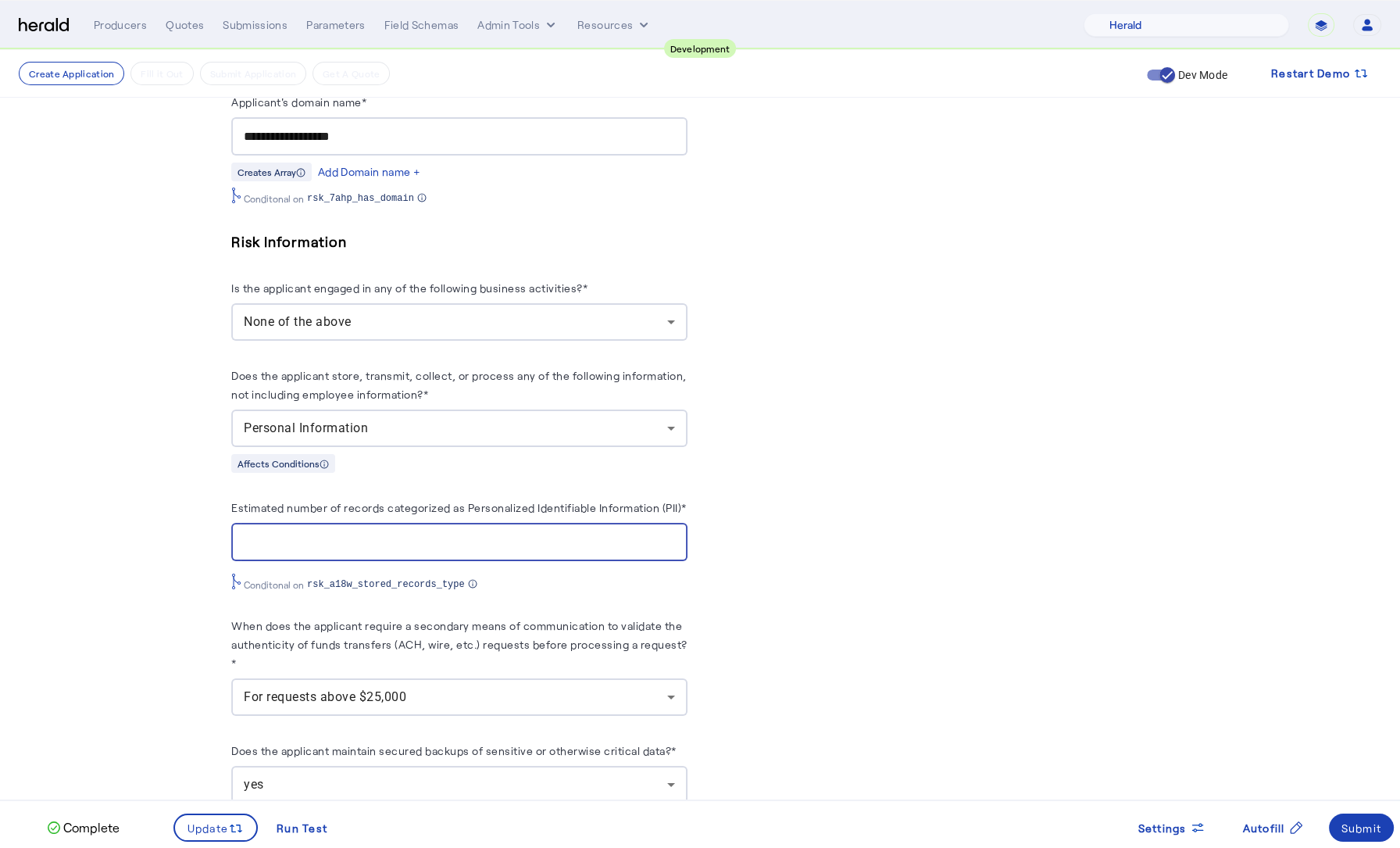
drag, startPoint x: 411, startPoint y: 556, endPoint x: 237, endPoint y: 552, distance: 174.0
click at [237, 552] on div "*********" at bounding box center [460, 542] width 456 height 38
click at [430, 427] on div "Personal Information" at bounding box center [455, 428] width 423 height 19
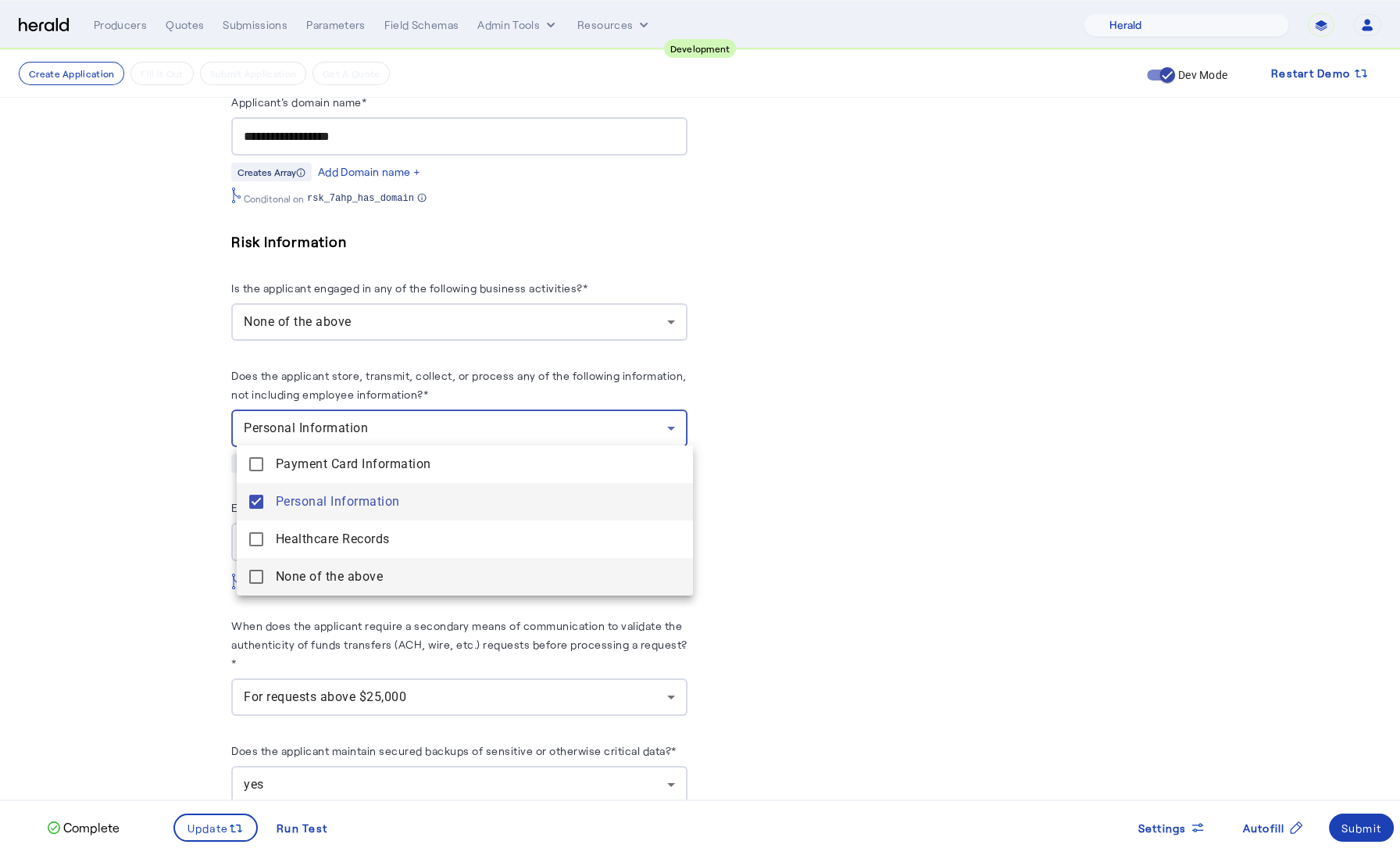
click at [332, 571] on span "None of the above" at bounding box center [478, 577] width 404 height 19
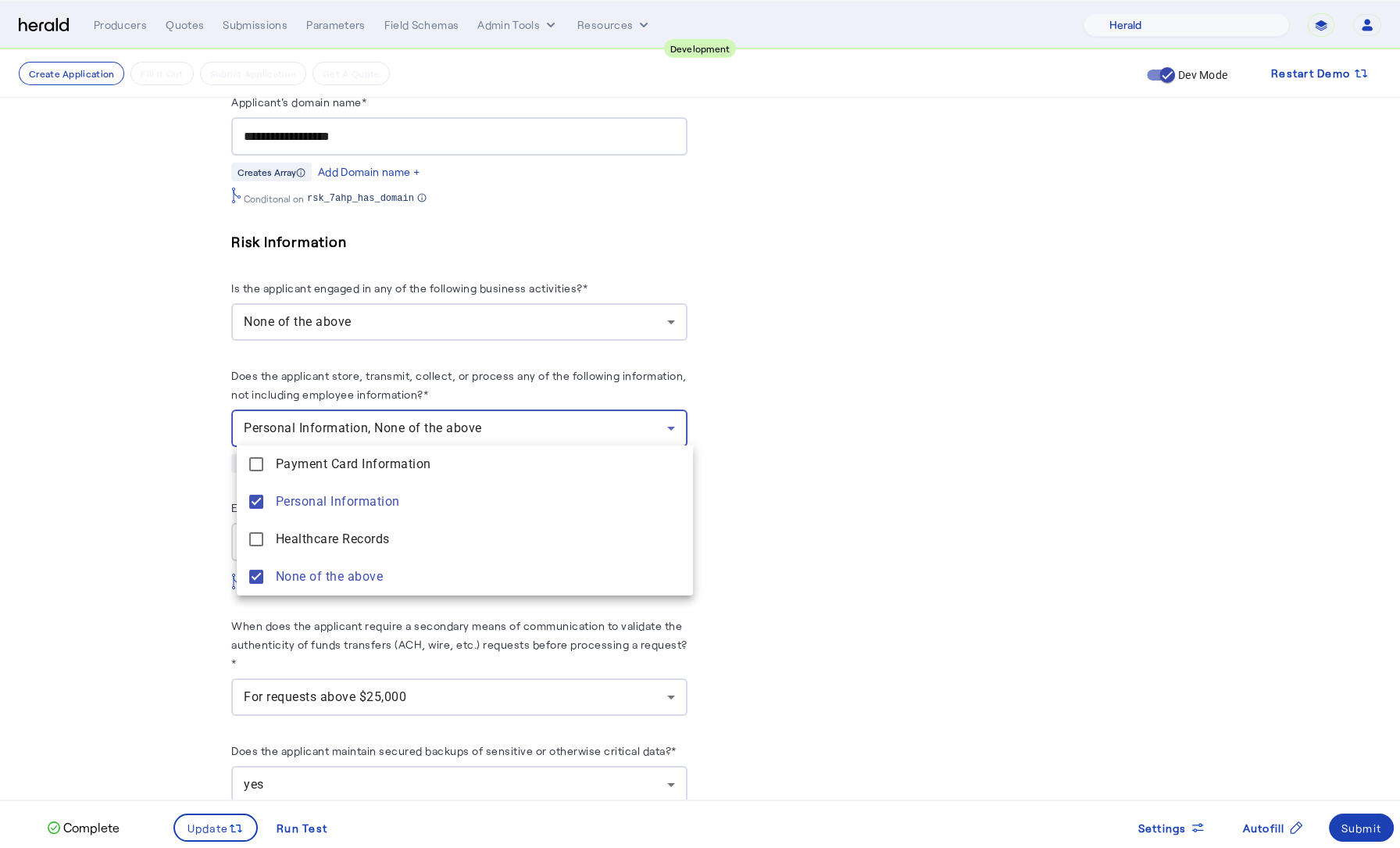
click at [155, 552] on div at bounding box center [700, 424] width 1400 height 848
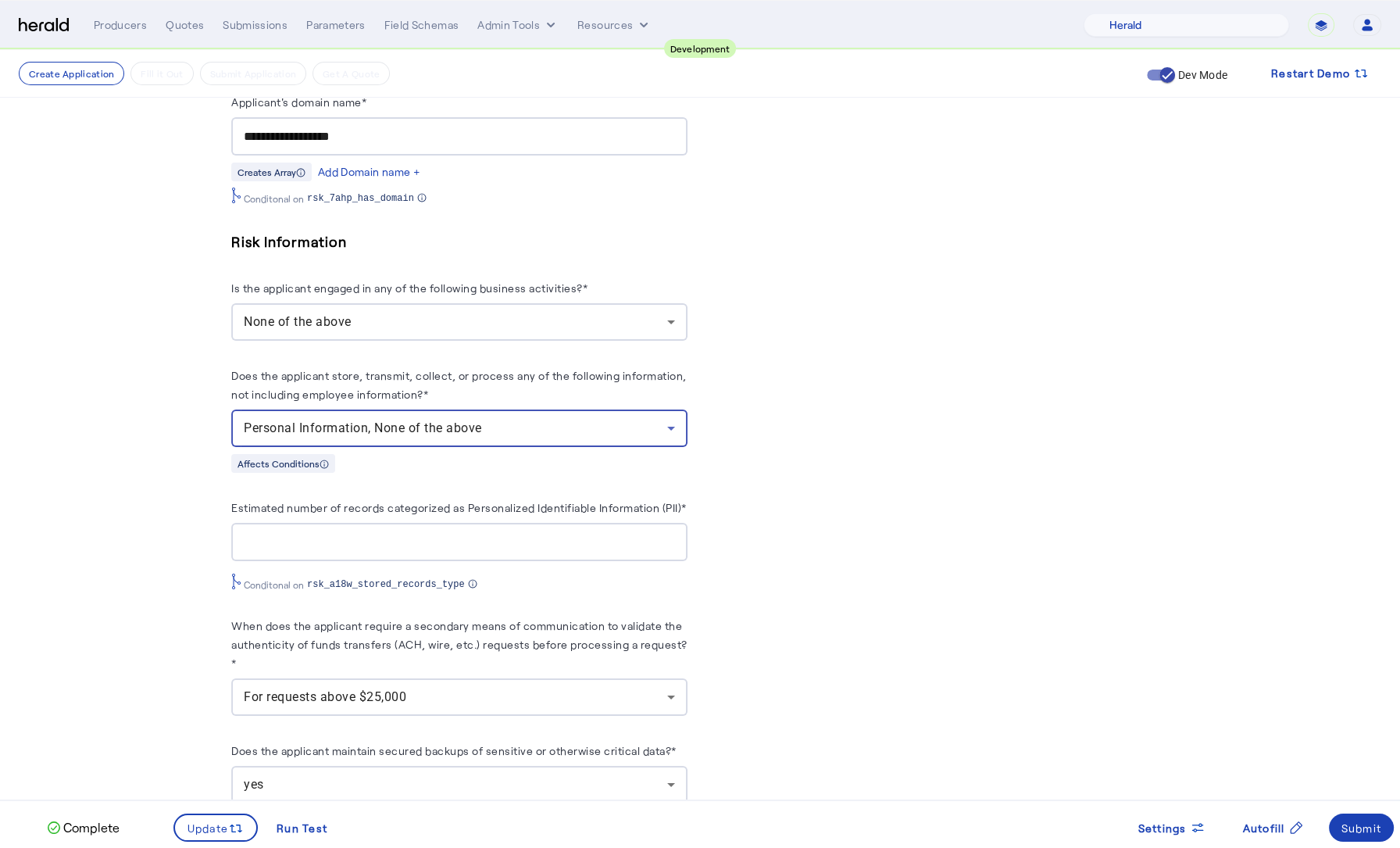
click at [395, 420] on span "Personal Information, None of the above" at bounding box center [363, 427] width 239 height 15
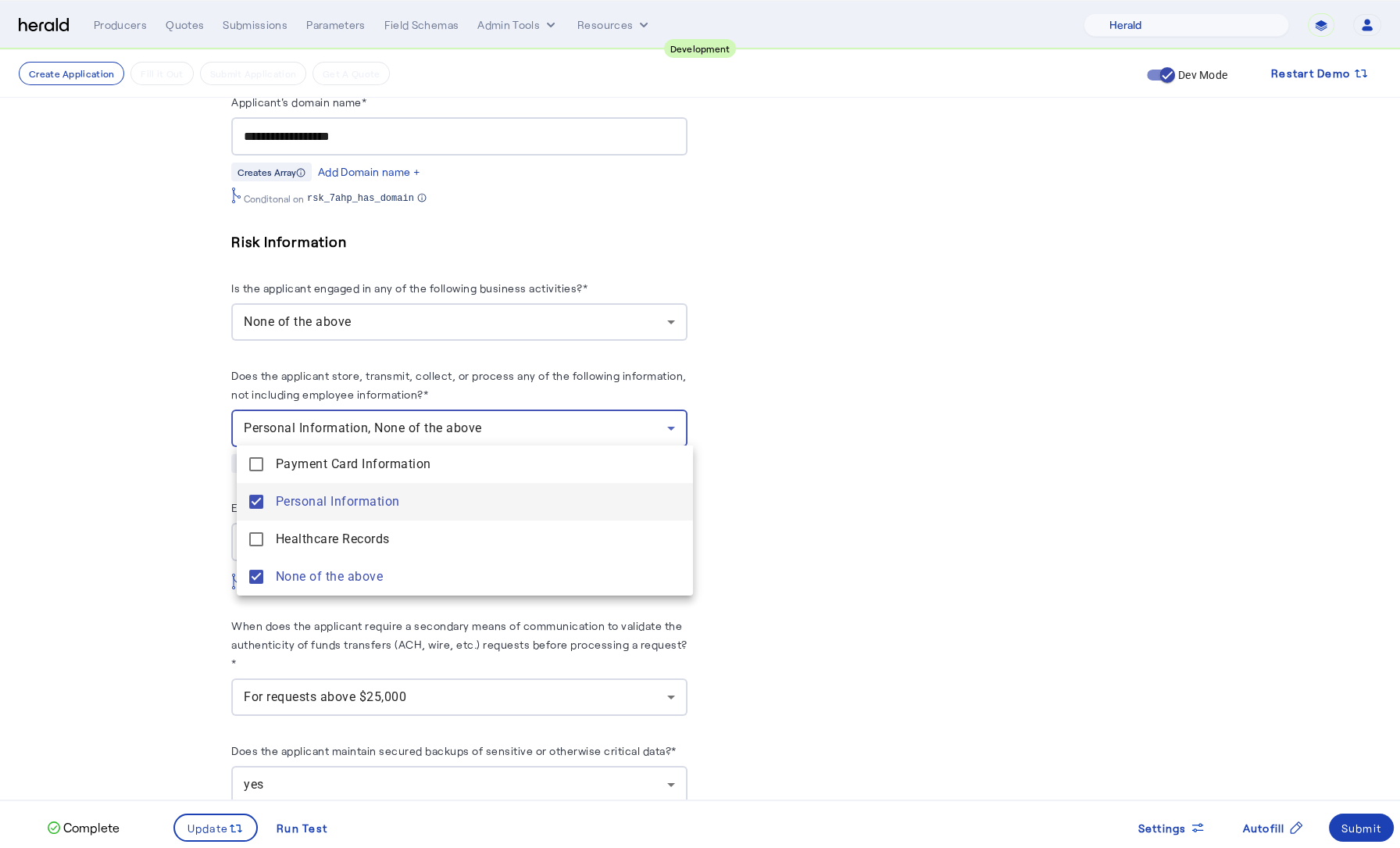
click at [333, 504] on span "Personal Information" at bounding box center [478, 501] width 404 height 19
click at [155, 533] on div at bounding box center [700, 424] width 1400 height 848
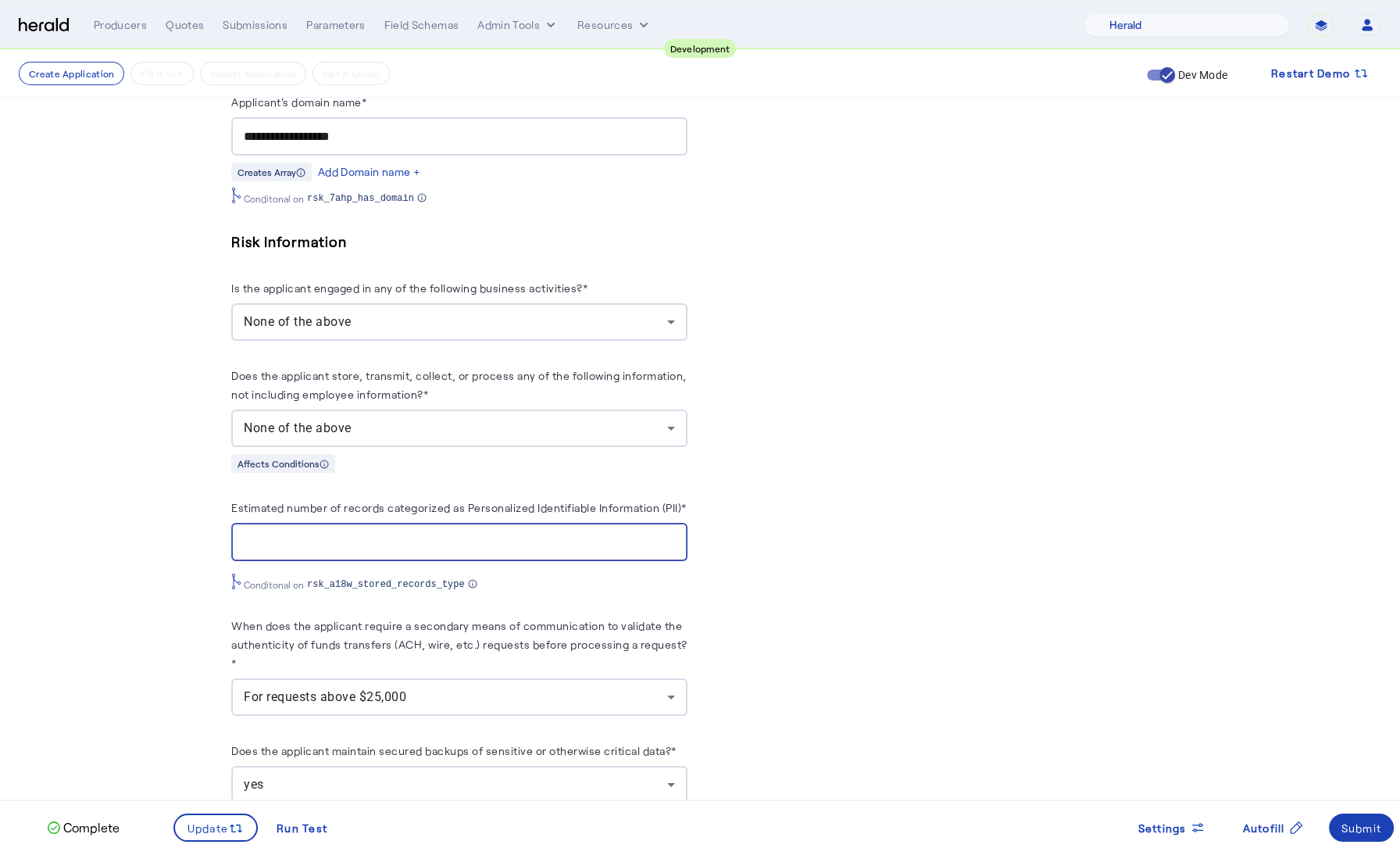
drag, startPoint x: 385, startPoint y: 550, endPoint x: 154, endPoint y: 535, distance: 231.5
drag, startPoint x: 150, startPoint y: 587, endPoint x: 153, endPoint y: 573, distance: 14.3
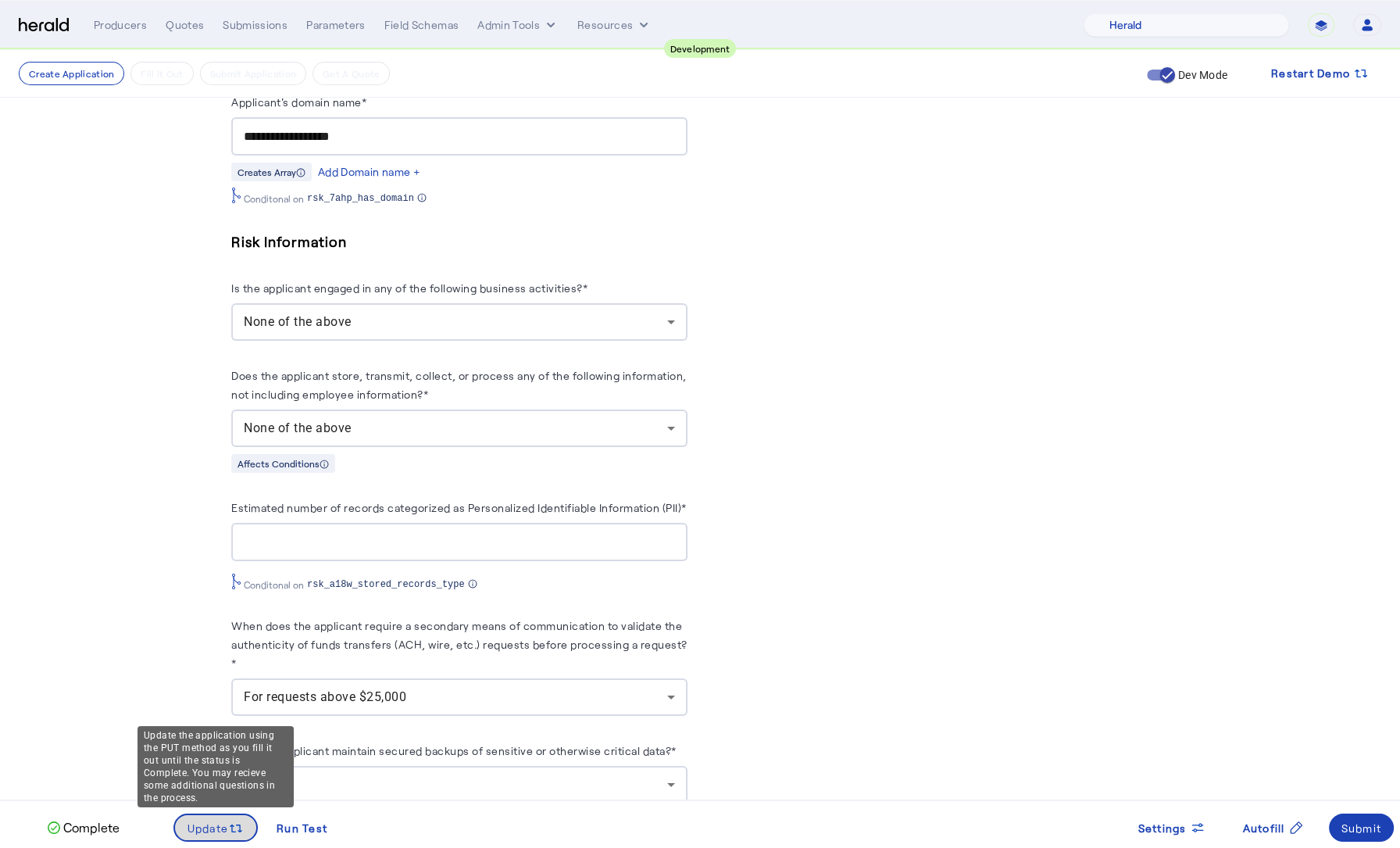
click at [214, 823] on span "Update" at bounding box center [208, 827] width 41 height 16
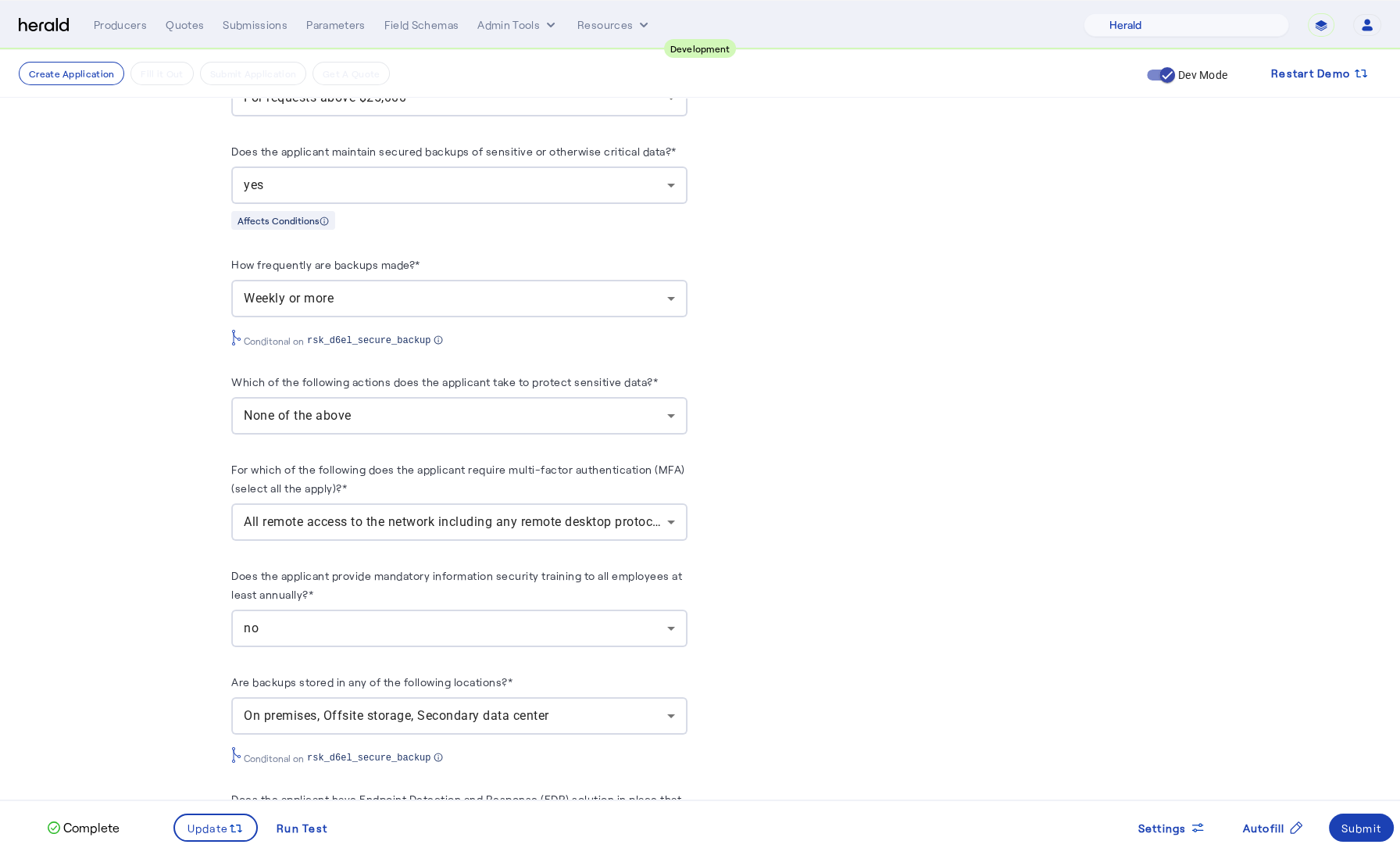
scroll to position [1860, 0]
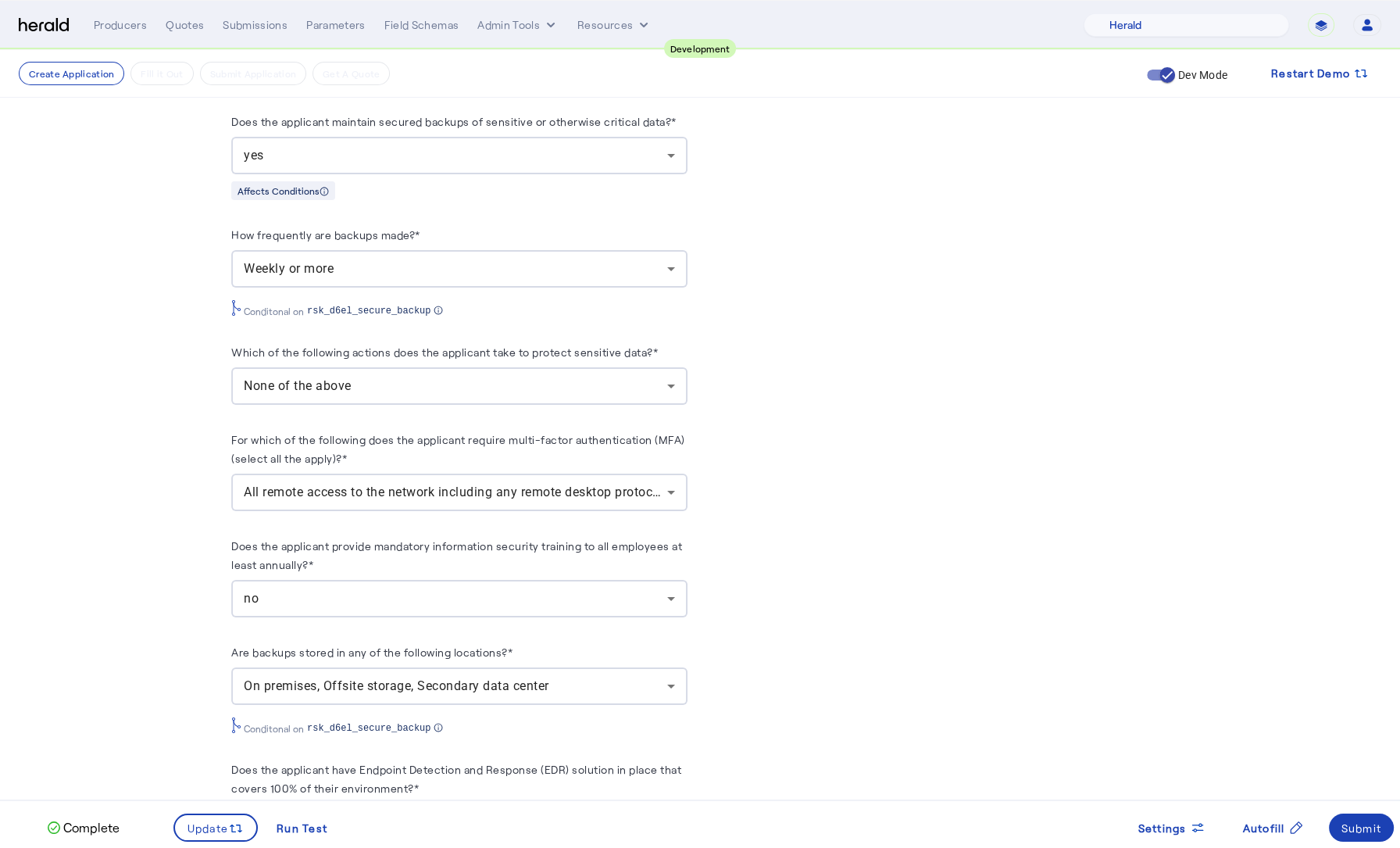
click at [352, 386] on span "None of the above" at bounding box center [297, 385] width 108 height 15
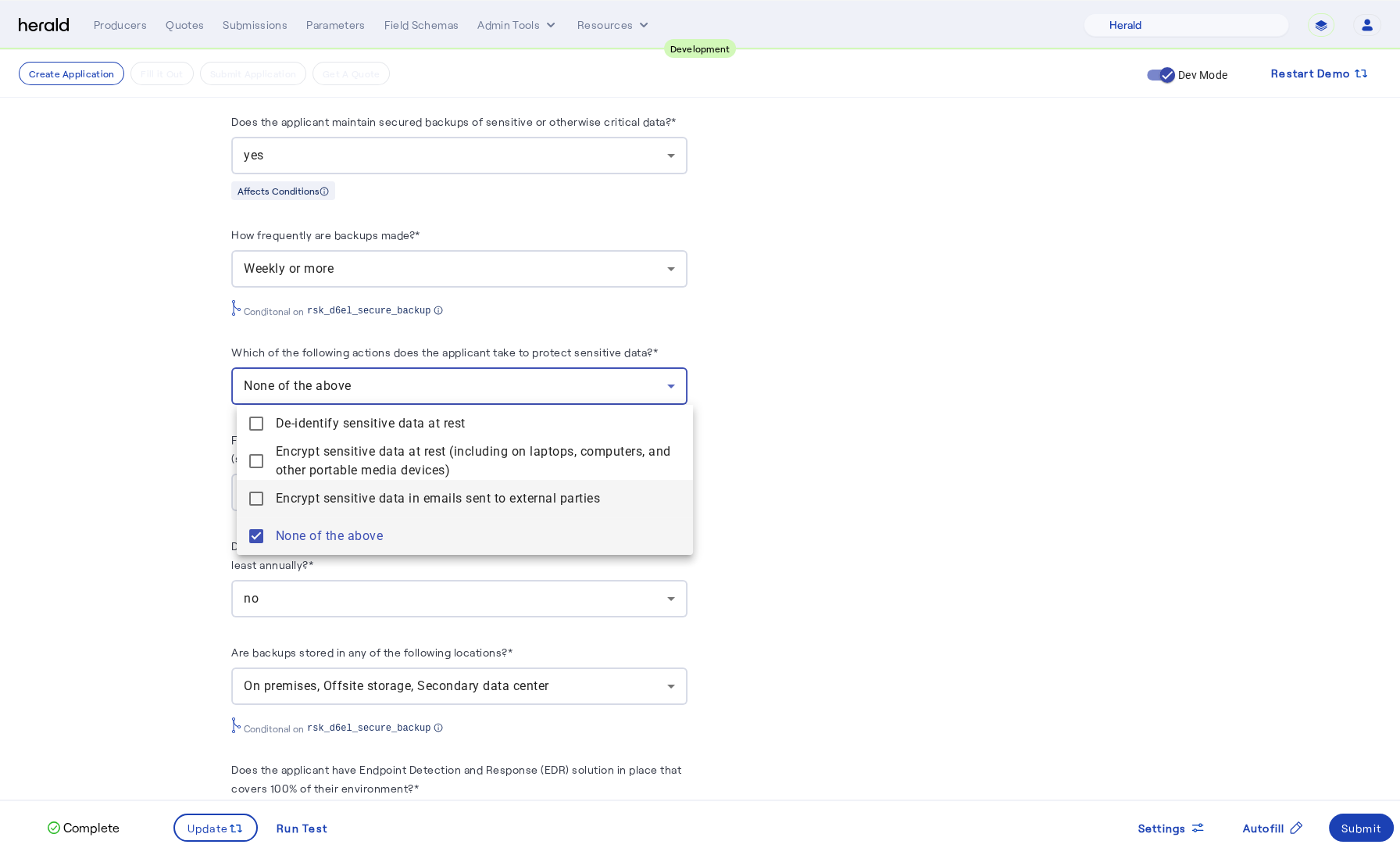
click at [301, 493] on span "Encrypt sensitive data in emails sent to external parties" at bounding box center [478, 499] width 404 height 19
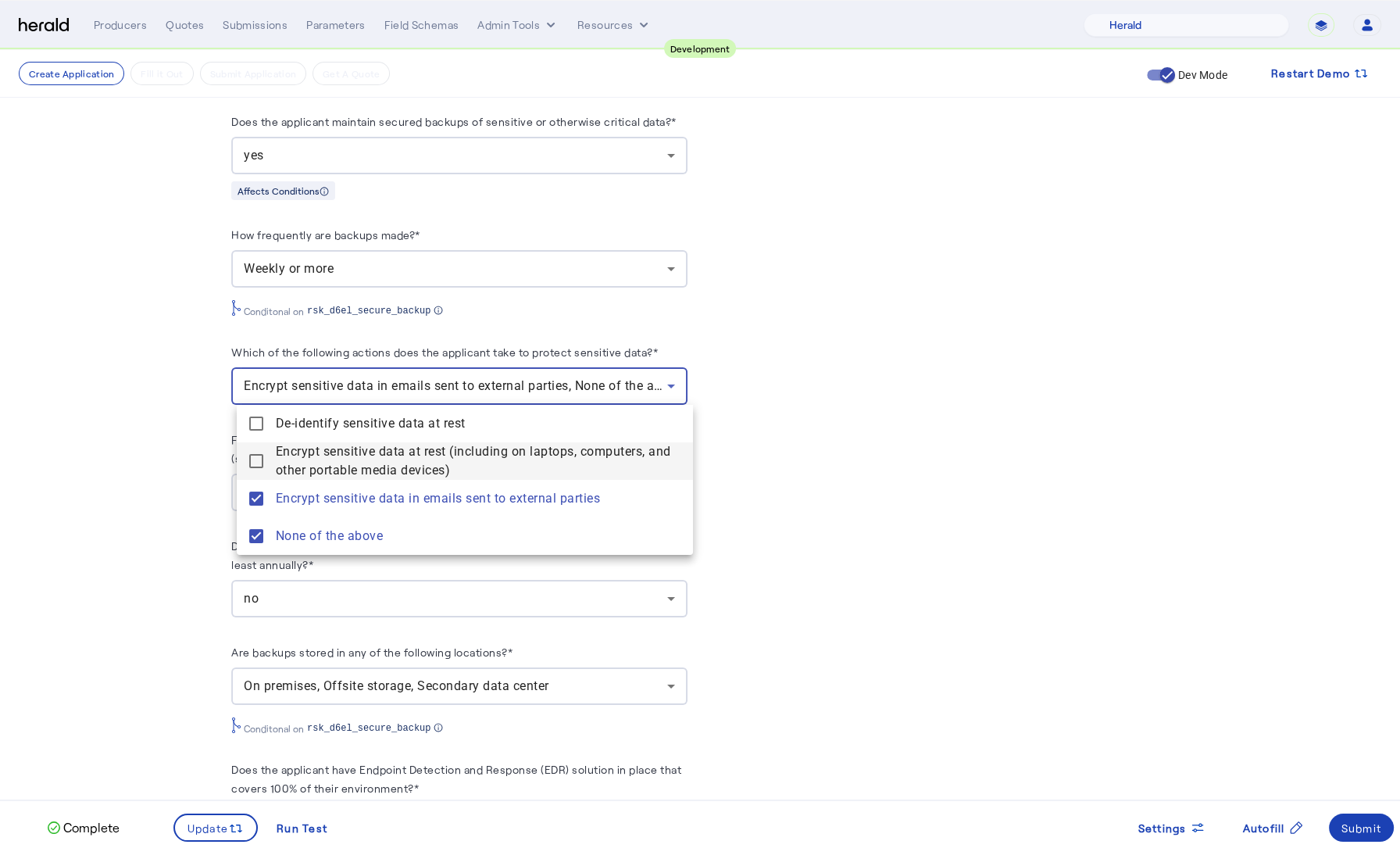
click at [312, 457] on span "Encrypt sensitive data at rest (including on laptops, computers, and other port…" at bounding box center [478, 461] width 404 height 37
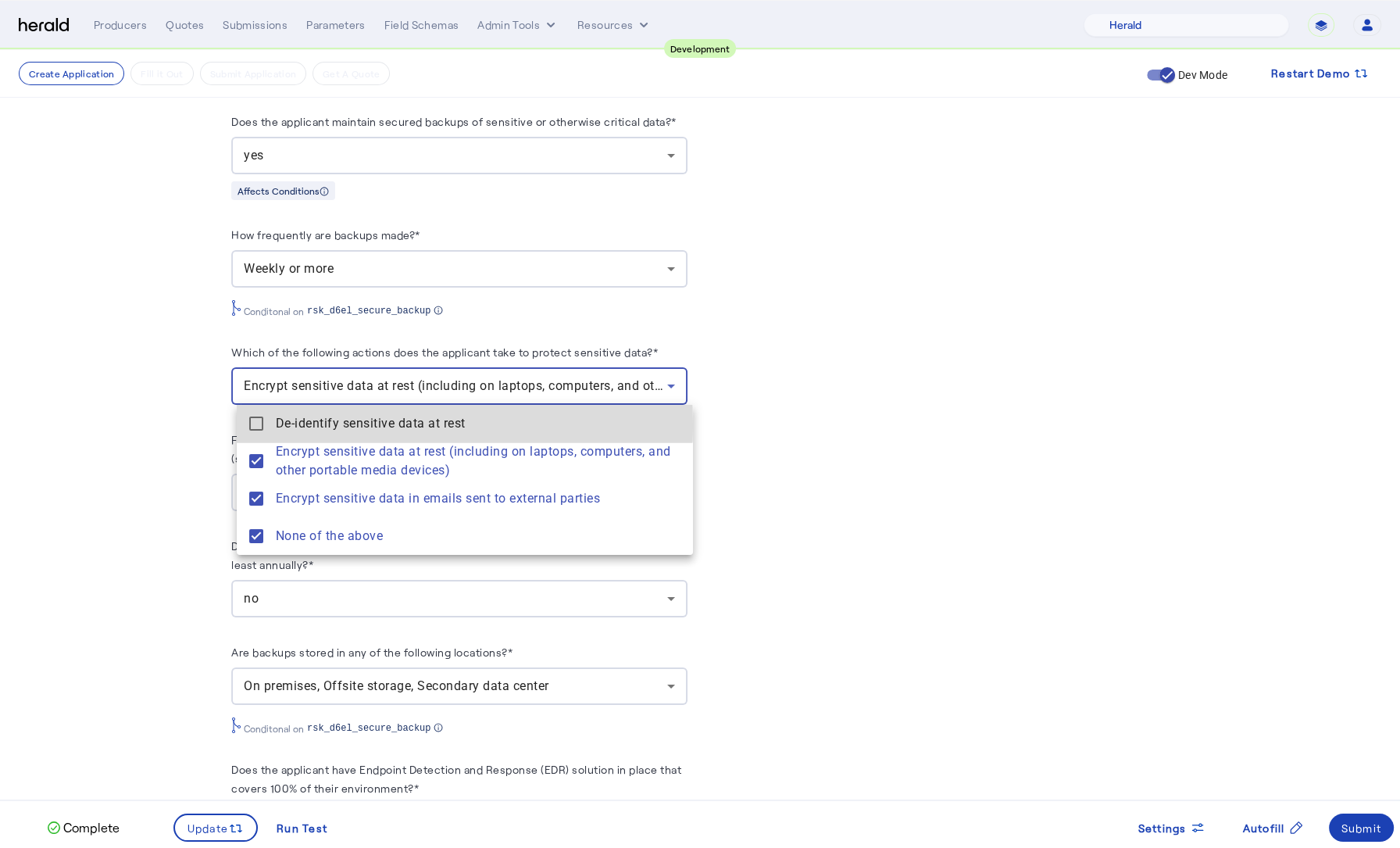
click at [327, 425] on span "De-identify sensitive data at rest" at bounding box center [478, 424] width 404 height 19
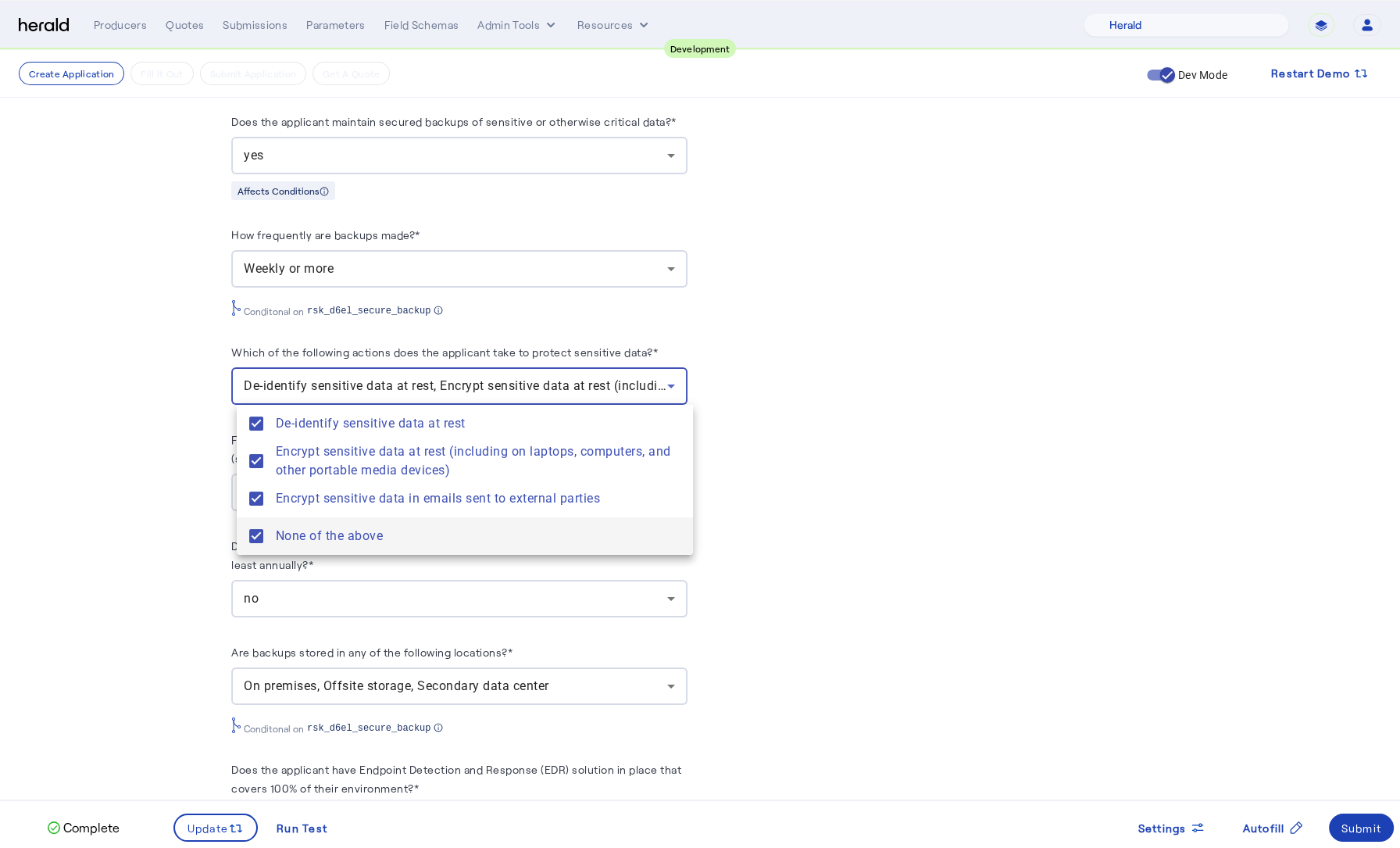
click at [315, 540] on span "None of the above" at bounding box center [478, 536] width 404 height 19
click at [163, 517] on div at bounding box center [700, 424] width 1400 height 848
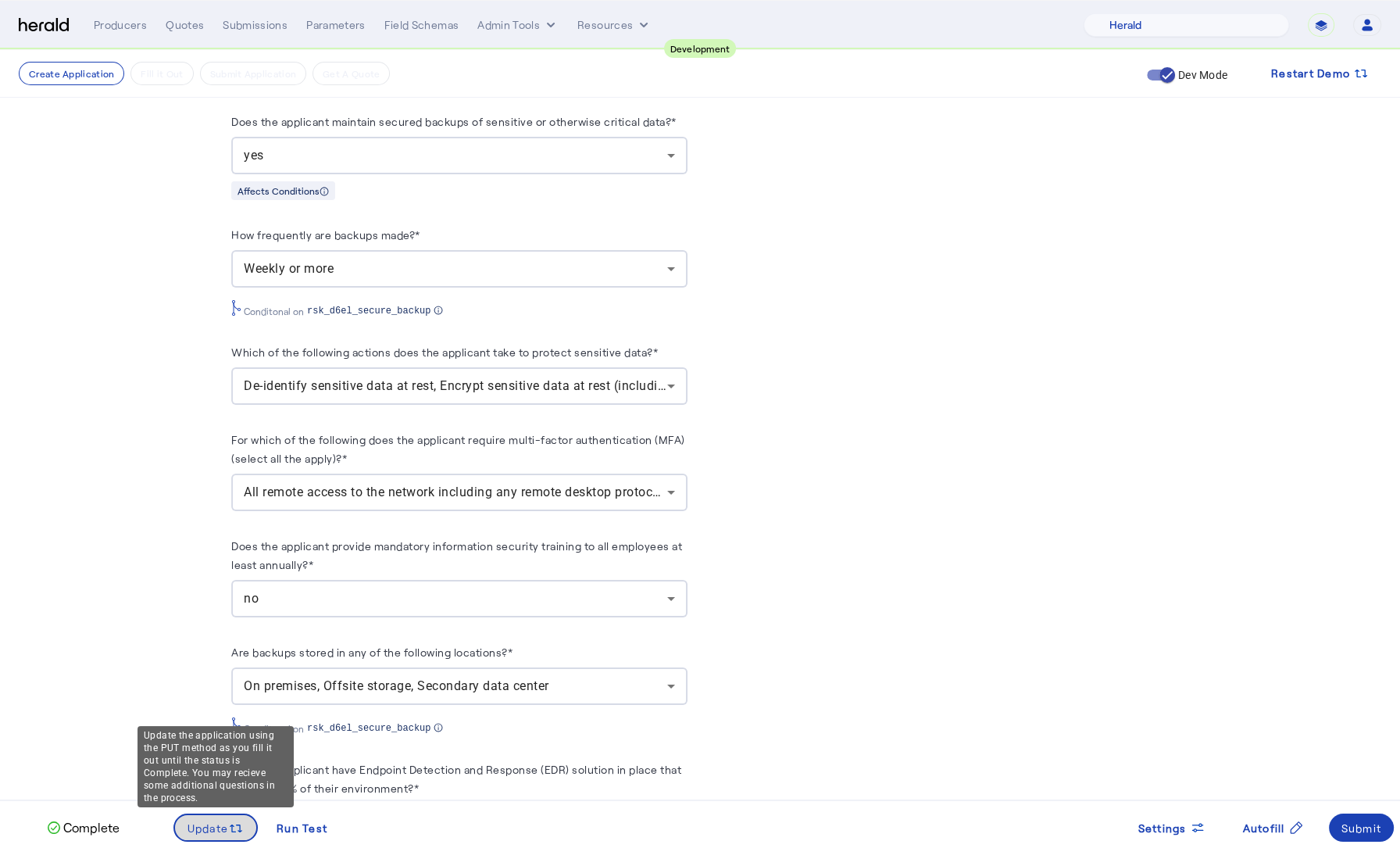
click at [235, 823] on icon at bounding box center [236, 828] width 16 height 16
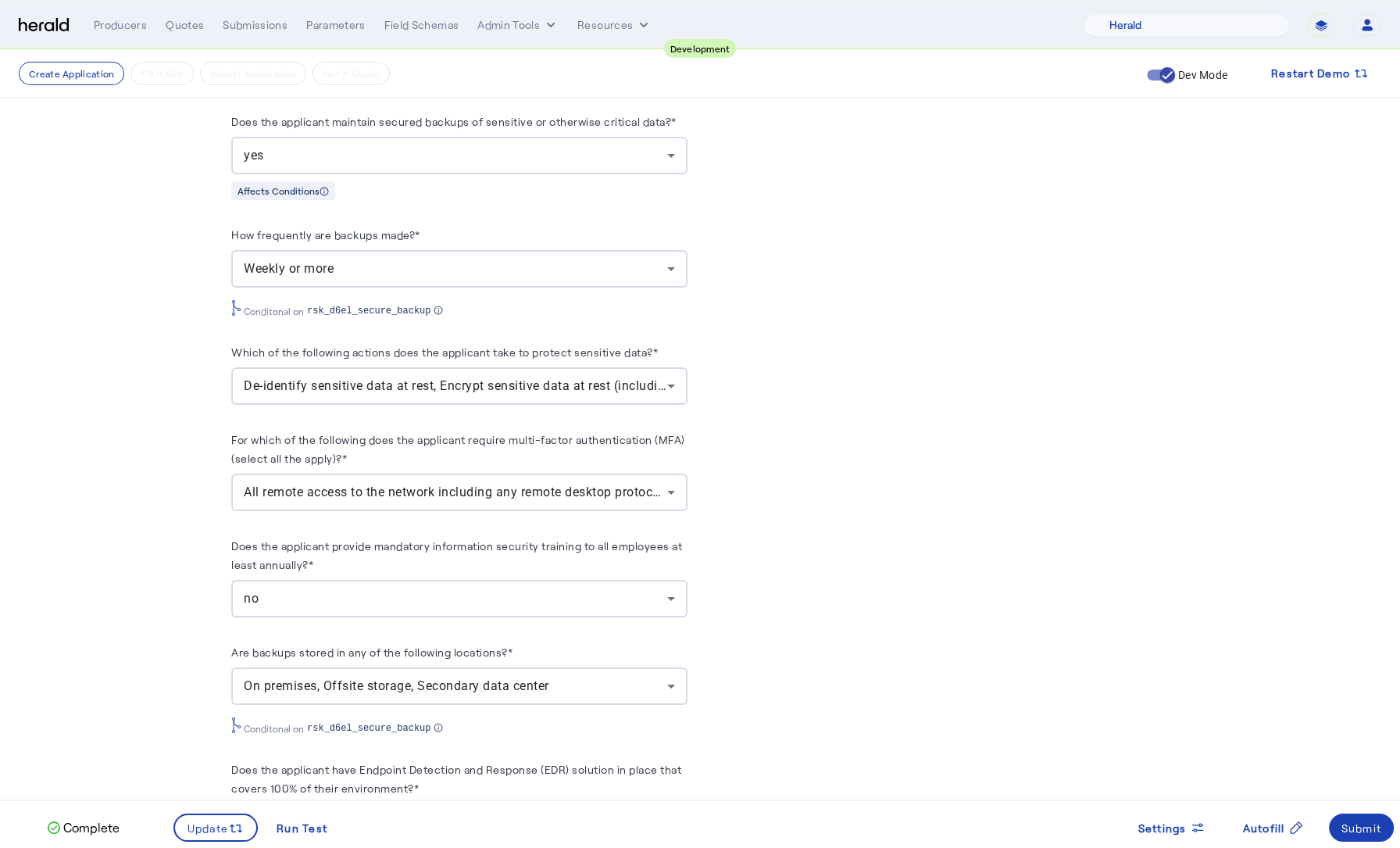
click at [434, 484] on span "All remote access to the network including any remote desktop protocol connecti…" at bounding box center [565, 491] width 643 height 15
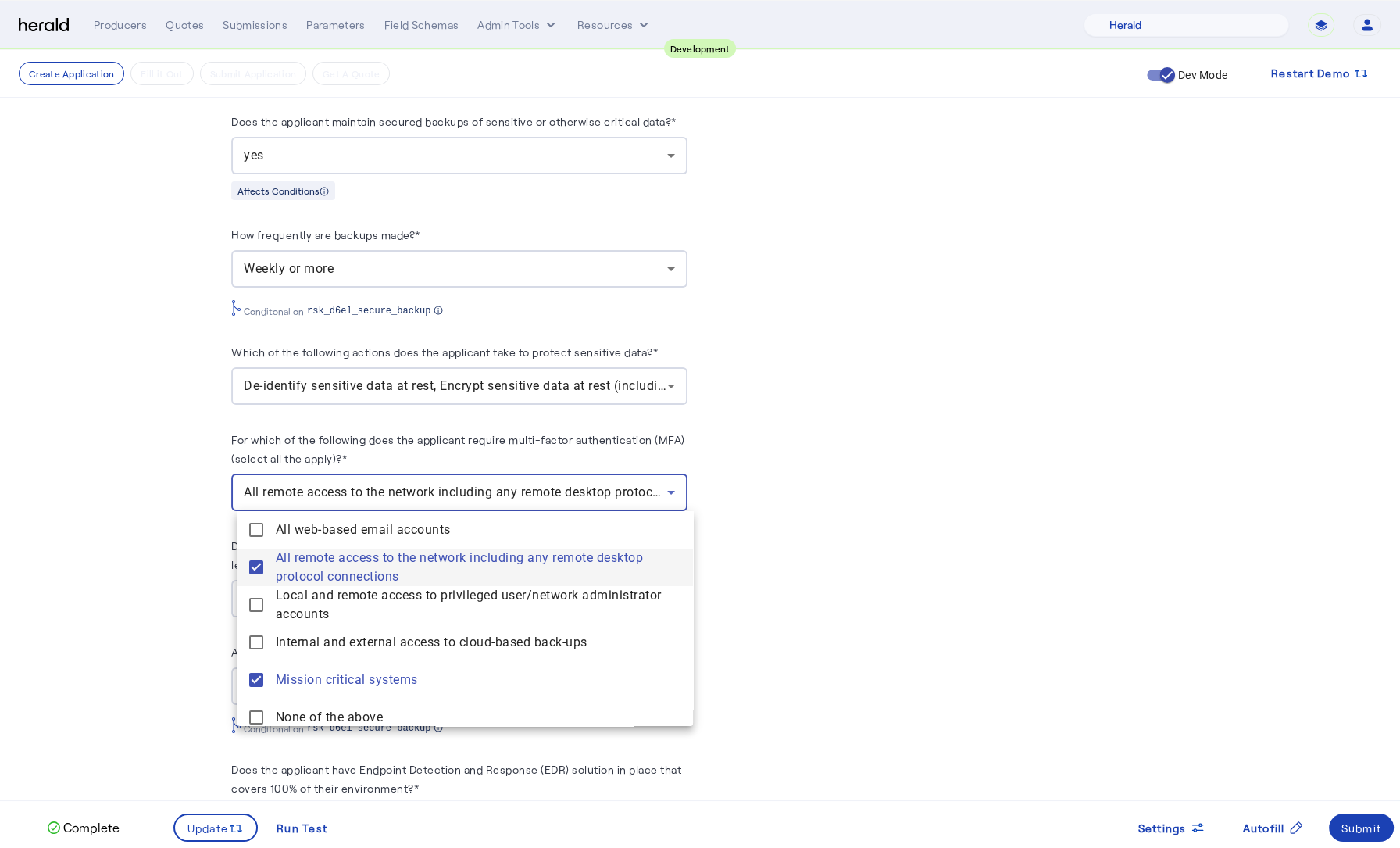
click at [181, 538] on div at bounding box center [700, 424] width 1400 height 848
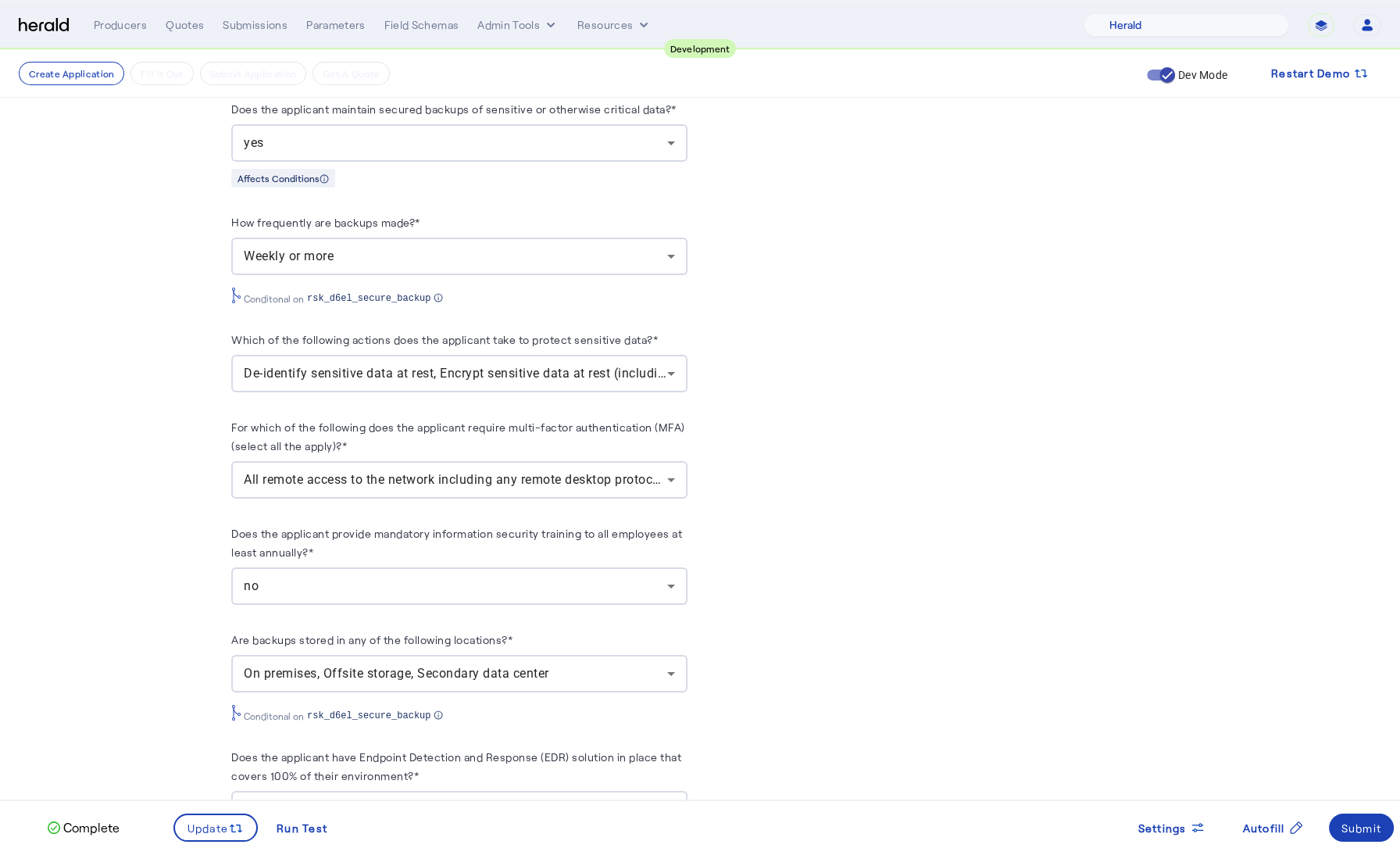
scroll to position [1906, 0]
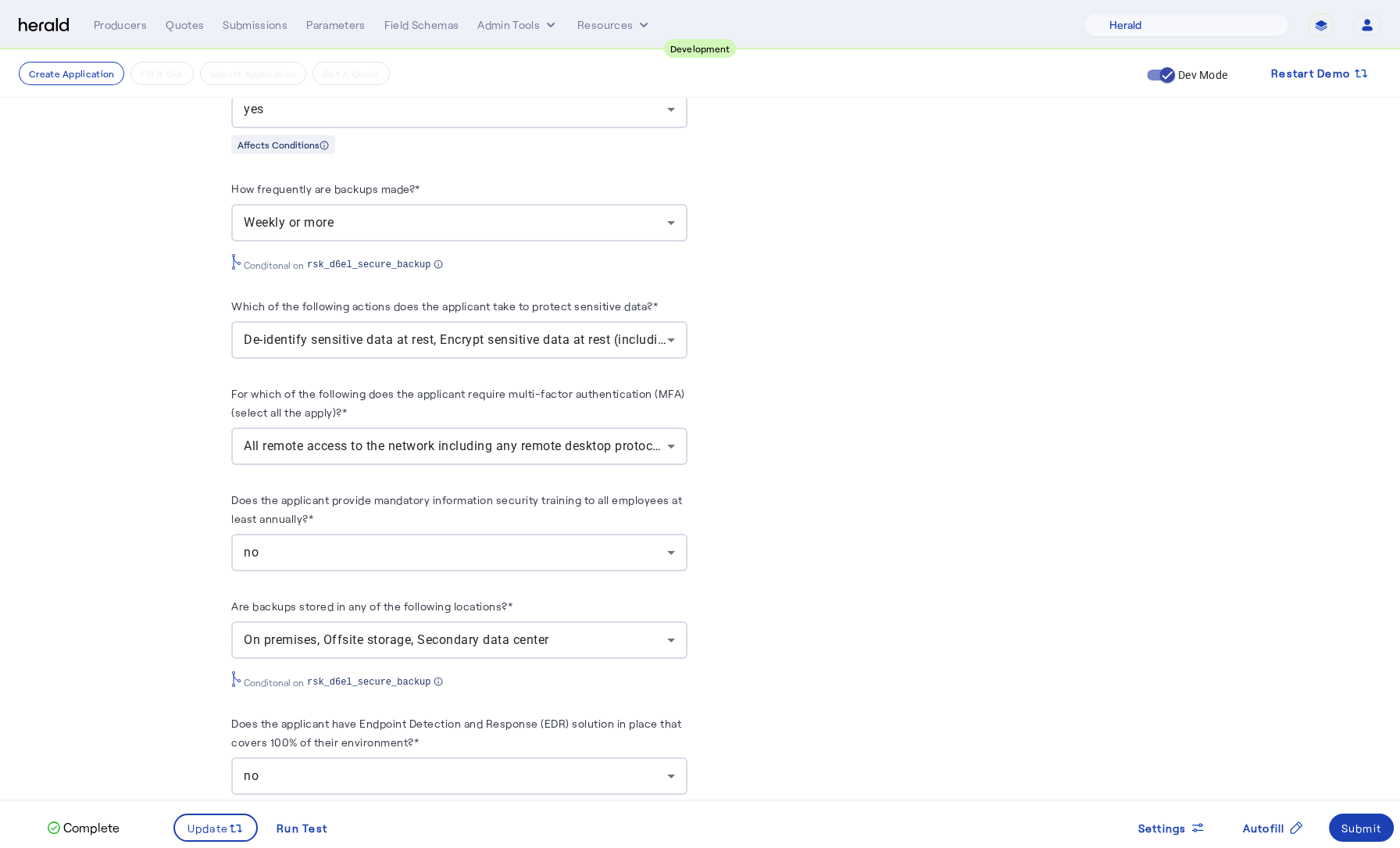
click at [353, 556] on div "no" at bounding box center [455, 552] width 423 height 19
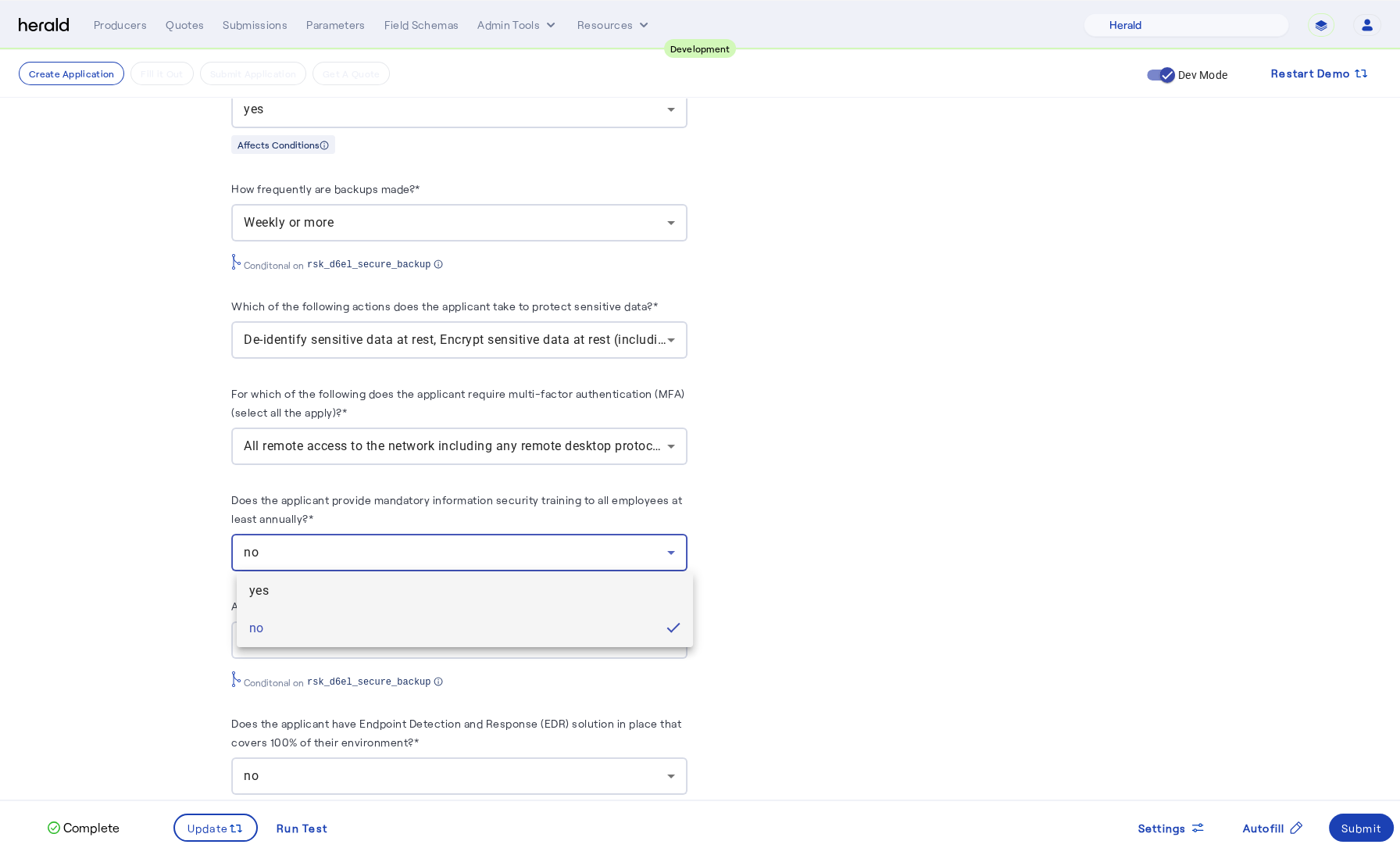
click at [334, 588] on span "yes" at bounding box center [464, 590] width 431 height 19
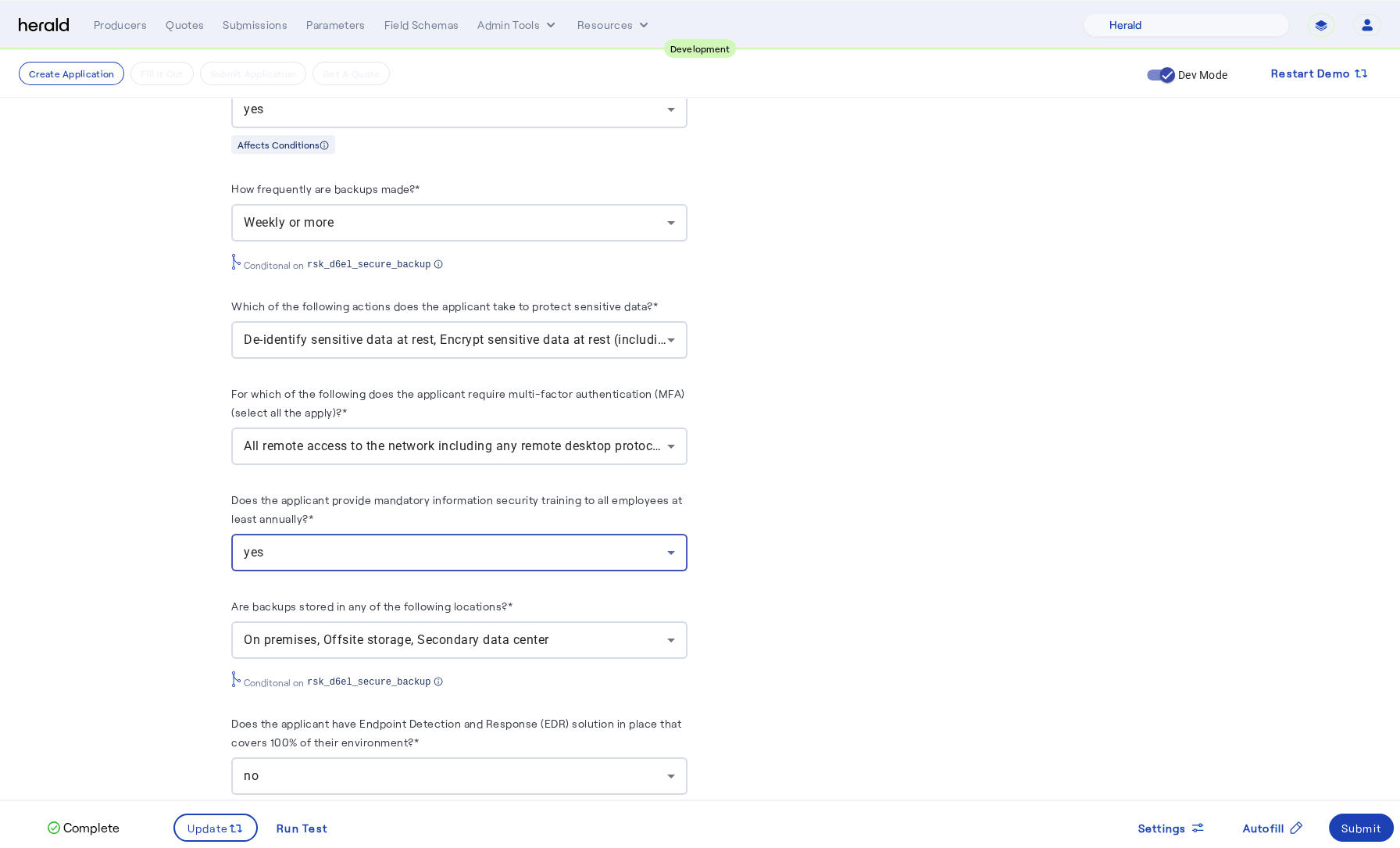
drag, startPoint x: 144, startPoint y: 643, endPoint x: 143, endPoint y: 685, distance: 42.0
click at [144, 643] on fill-application-step "**********" at bounding box center [700, 207] width 1400 height 4125
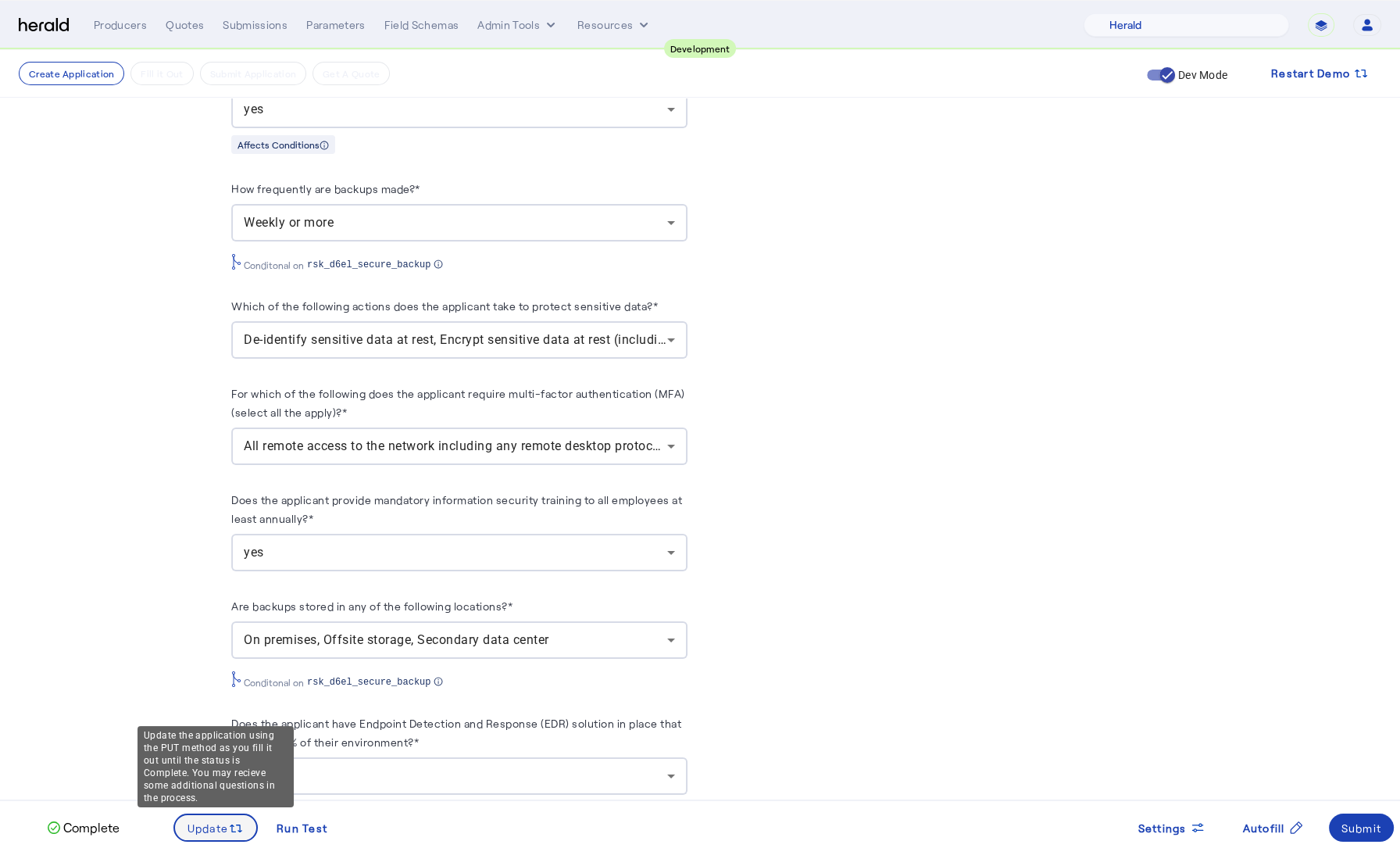
click at [204, 824] on span "Update" at bounding box center [208, 827] width 41 height 16
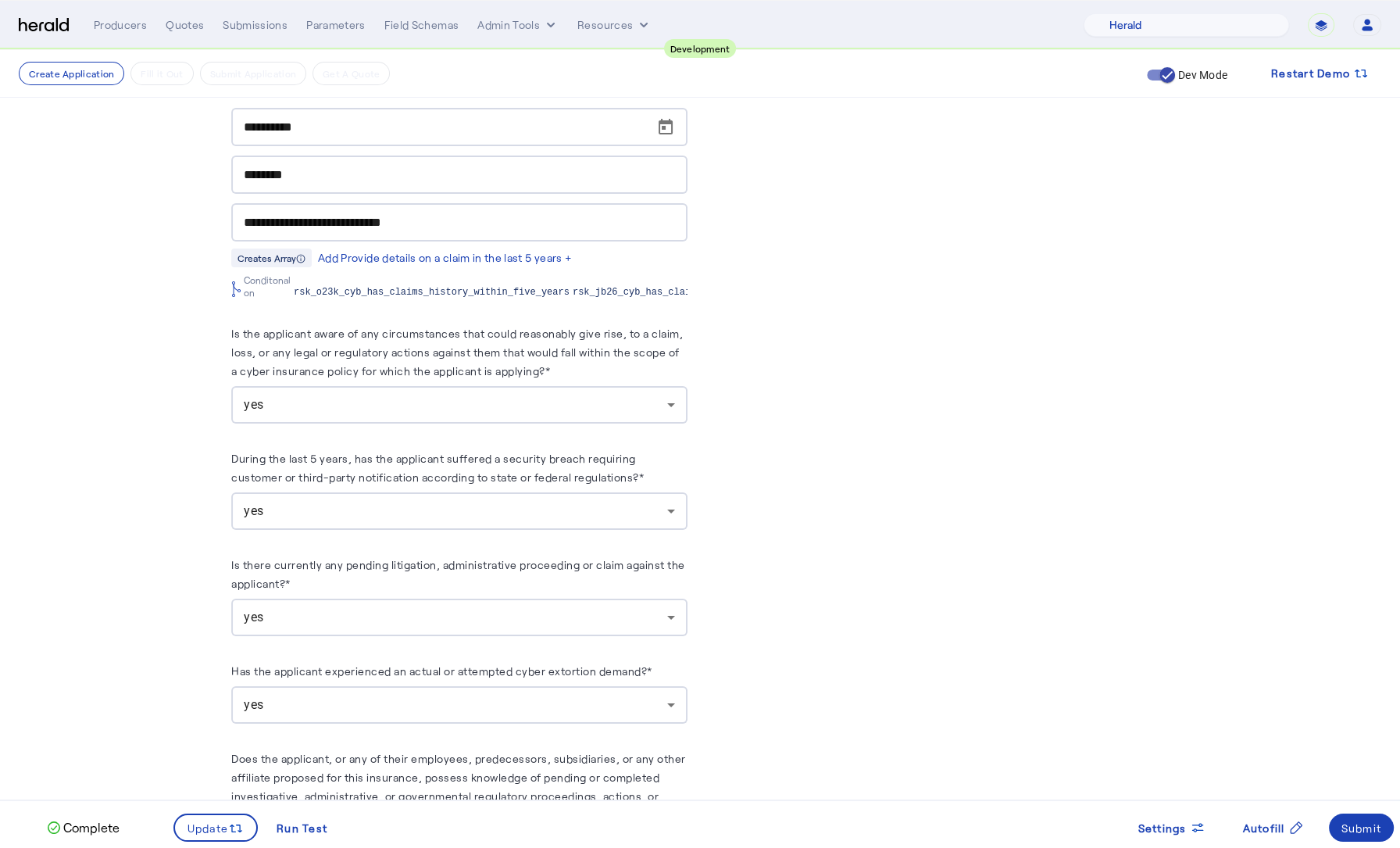
scroll to position [3120, 0]
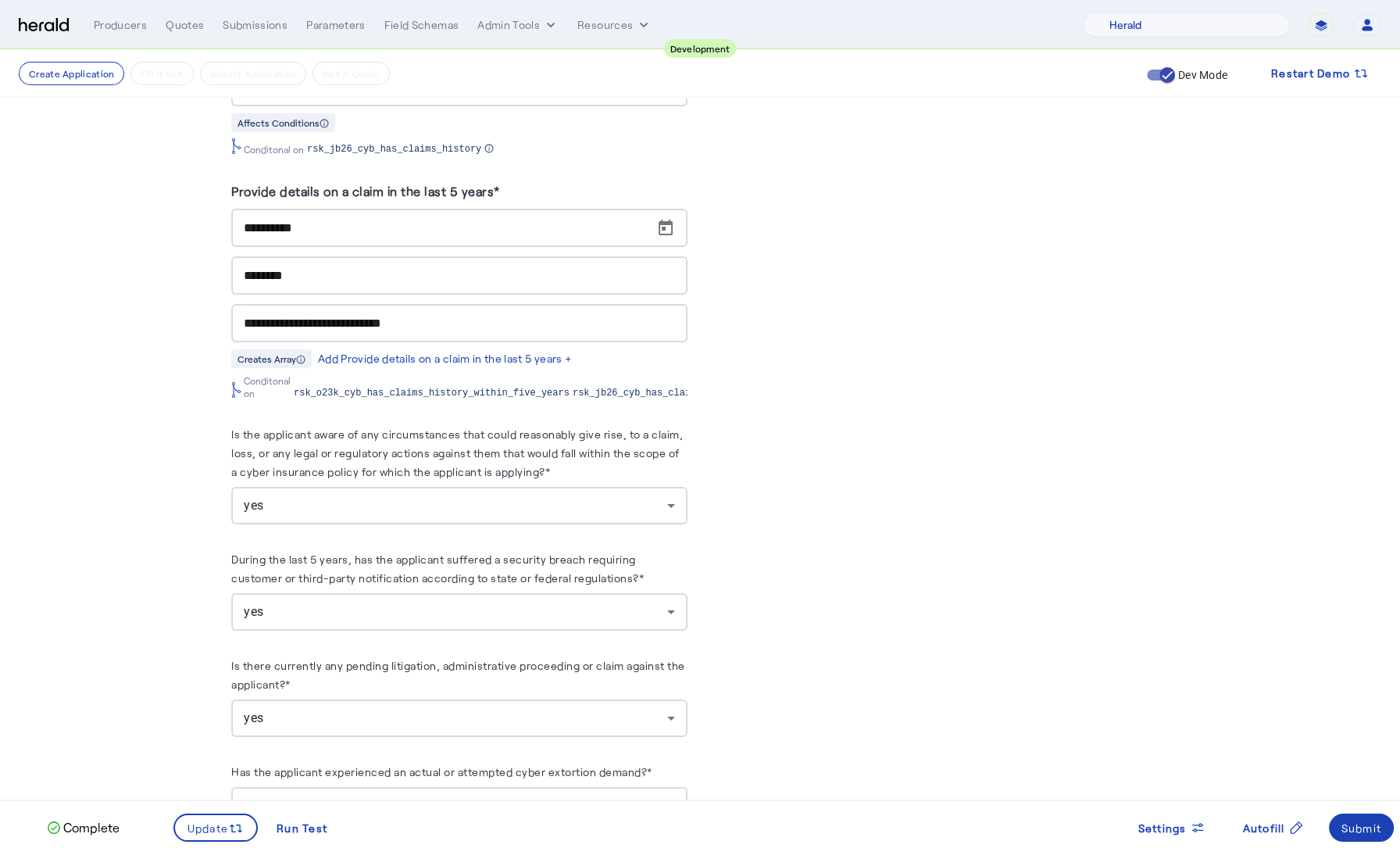
click at [396, 498] on div "yes" at bounding box center [455, 506] width 423 height 19
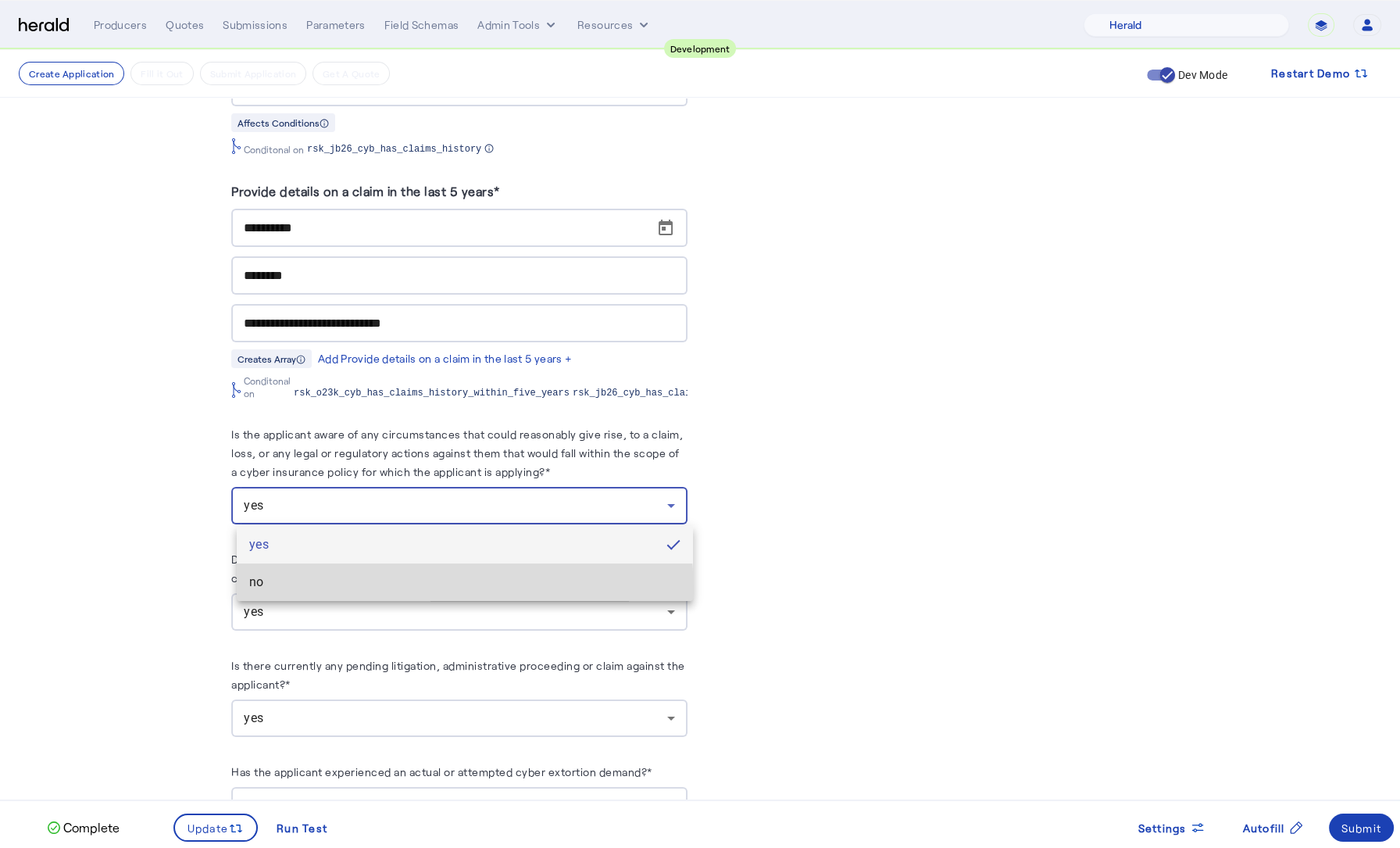
click at [363, 592] on mat-option "no" at bounding box center [465, 582] width 456 height 37
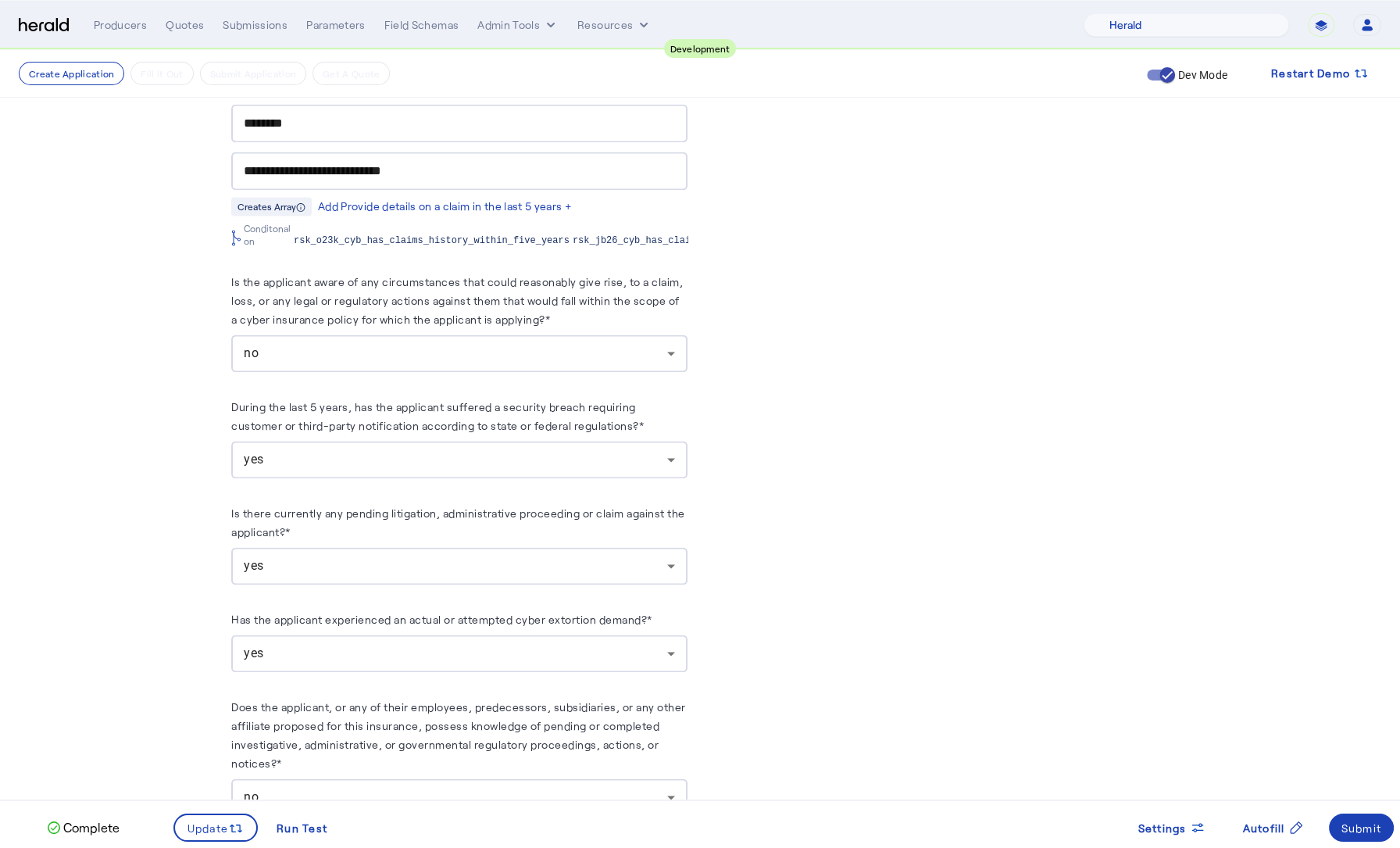
scroll to position [3281, 0]
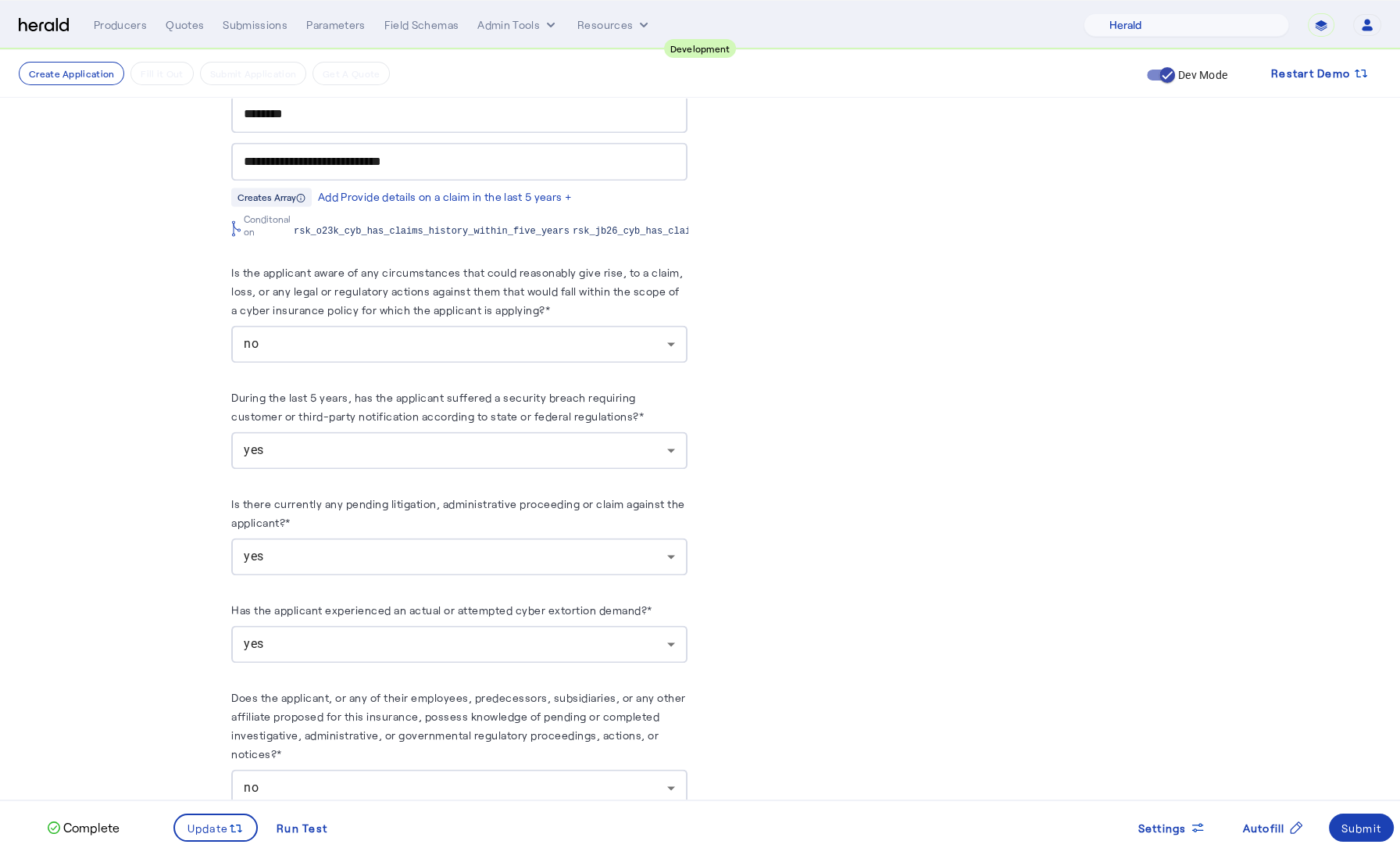
click at [379, 450] on div "yes" at bounding box center [455, 450] width 423 height 19
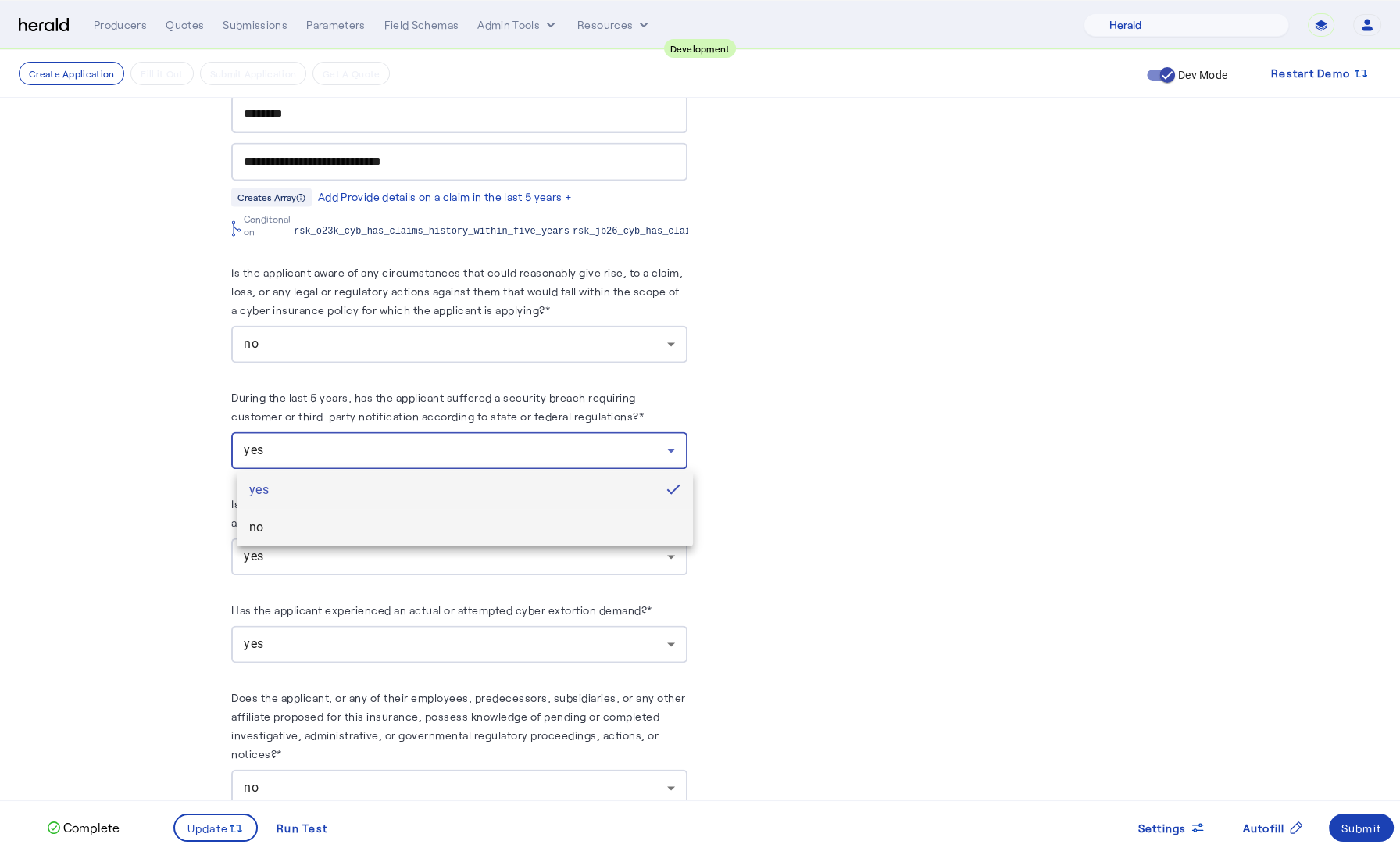
click at [357, 527] on span "no" at bounding box center [464, 527] width 431 height 19
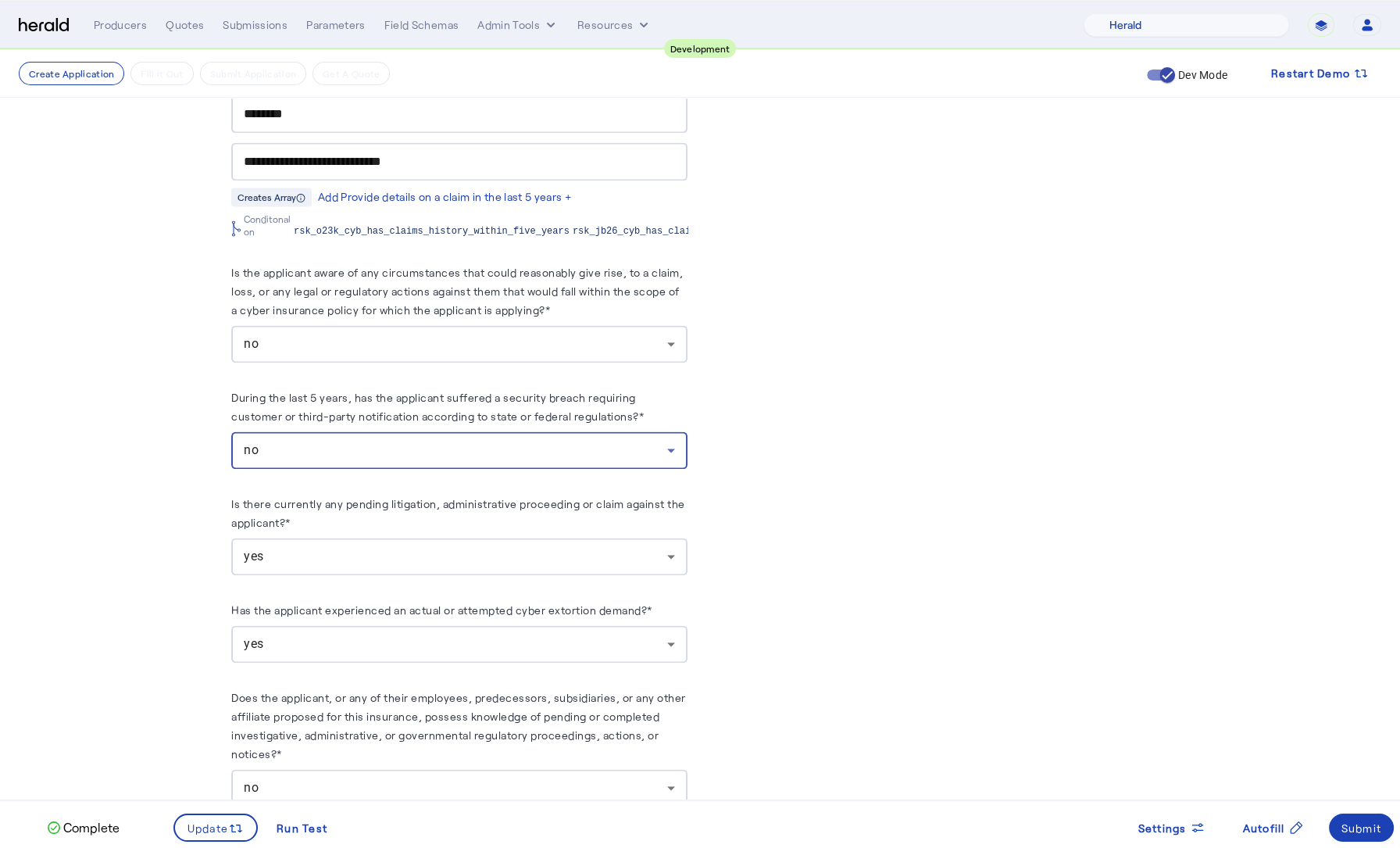
click at [426, 501] on label "Is there currently any pending litigation, administrative proceeding or claim a…" at bounding box center [458, 513] width 454 height 32
click at [402, 556] on div "yes" at bounding box center [455, 557] width 423 height 19
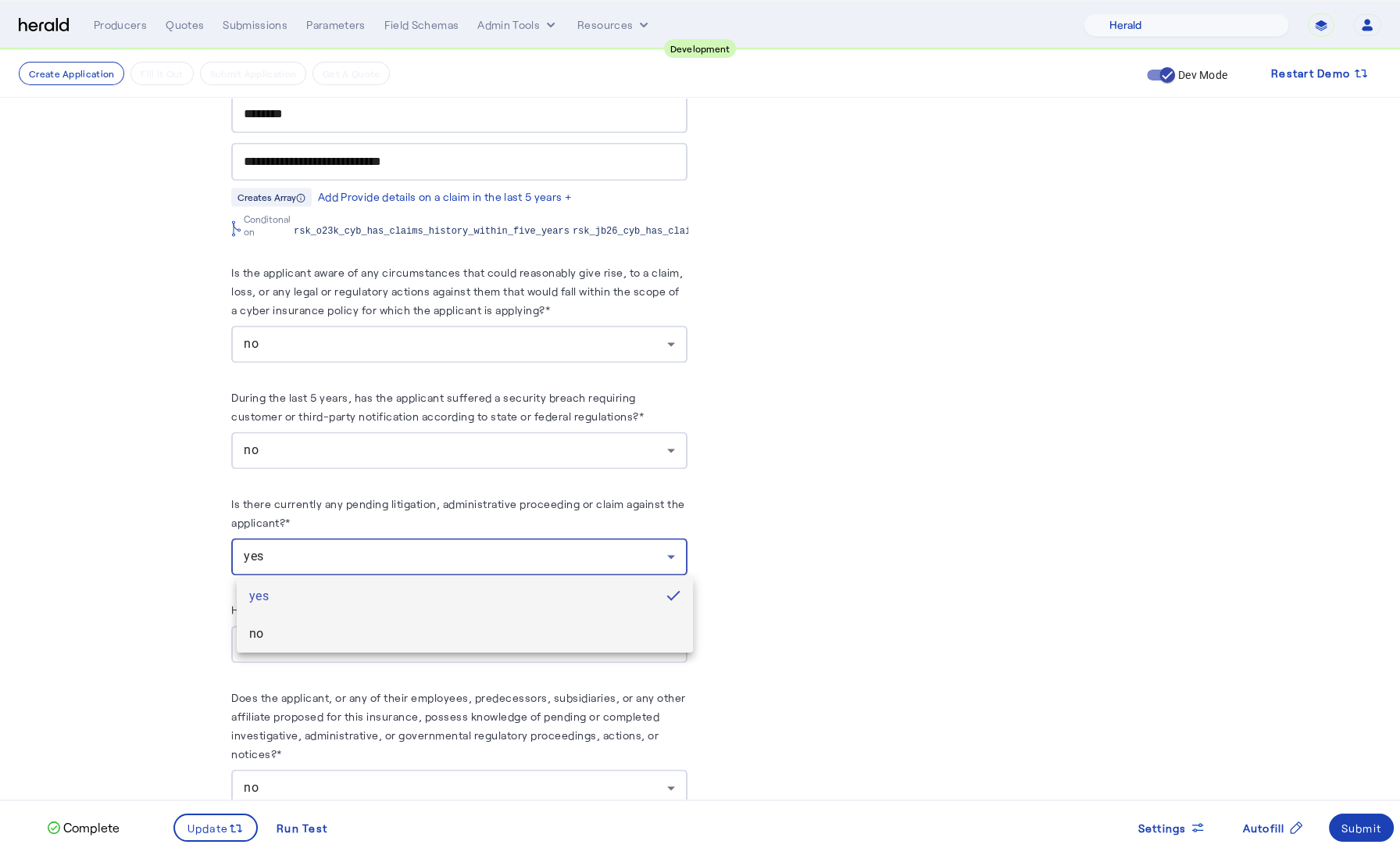
click at [378, 641] on span "no" at bounding box center [464, 634] width 431 height 19
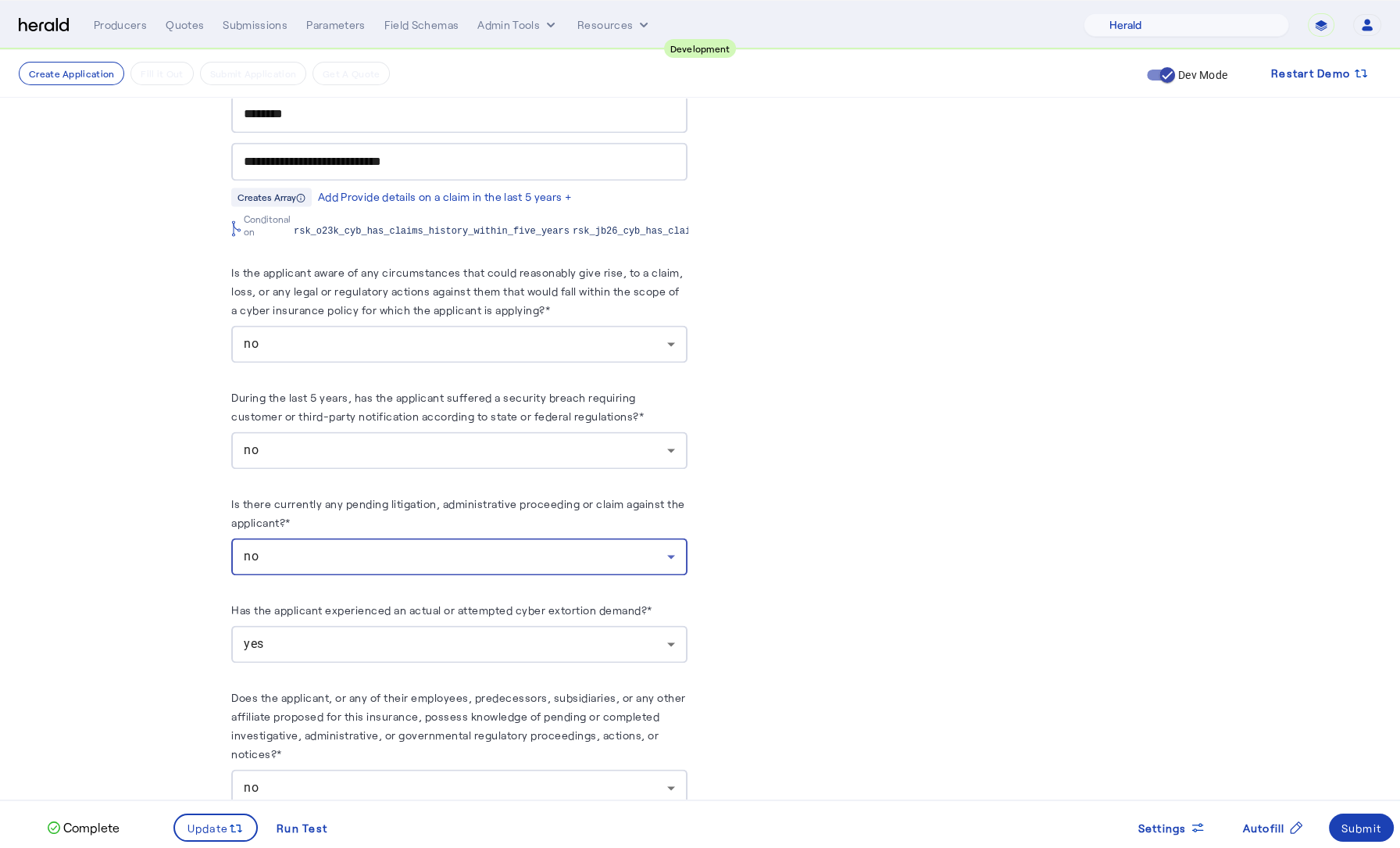
click at [386, 643] on div "yes" at bounding box center [455, 644] width 423 height 19
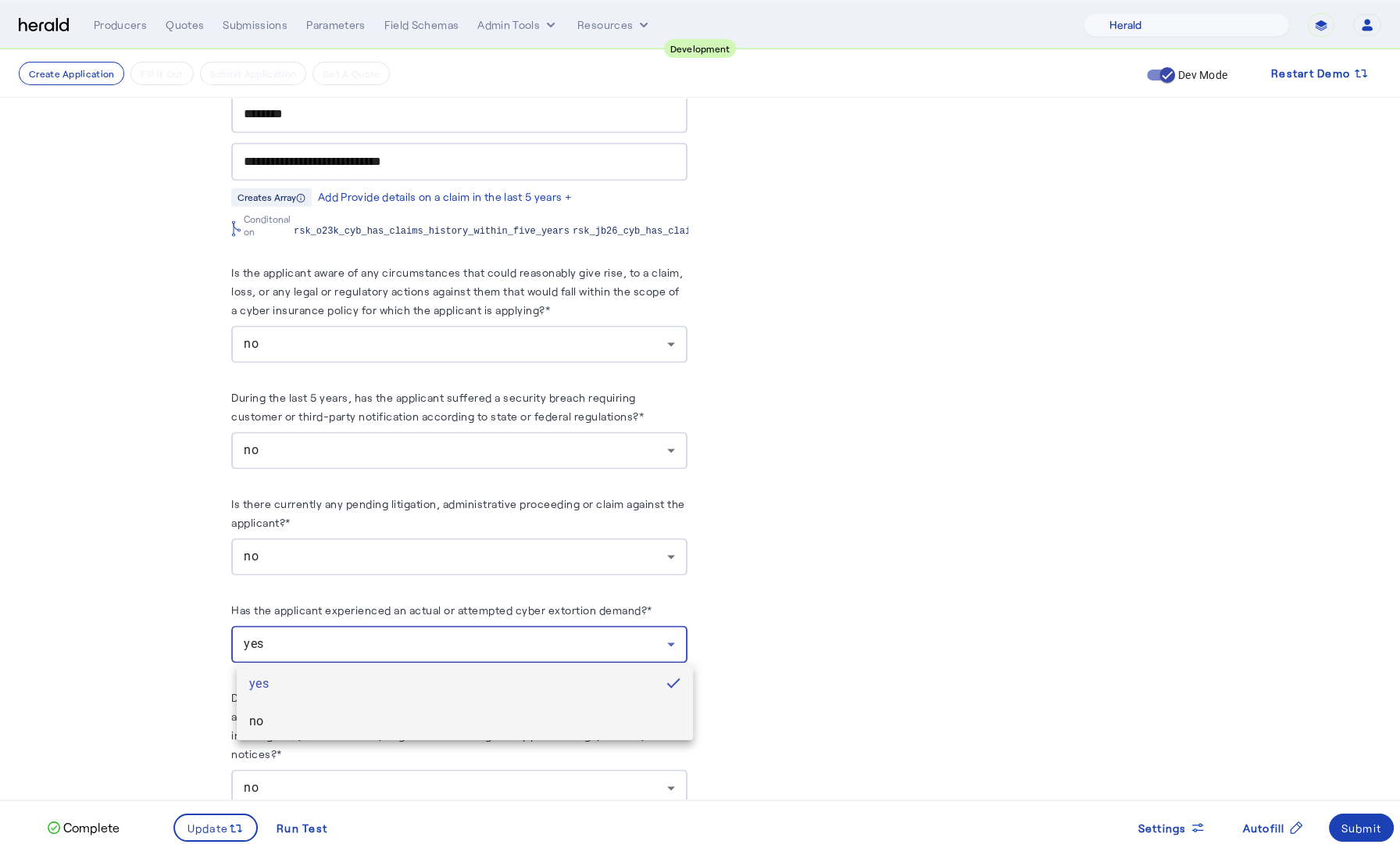
click at [324, 729] on span "no" at bounding box center [464, 721] width 431 height 19
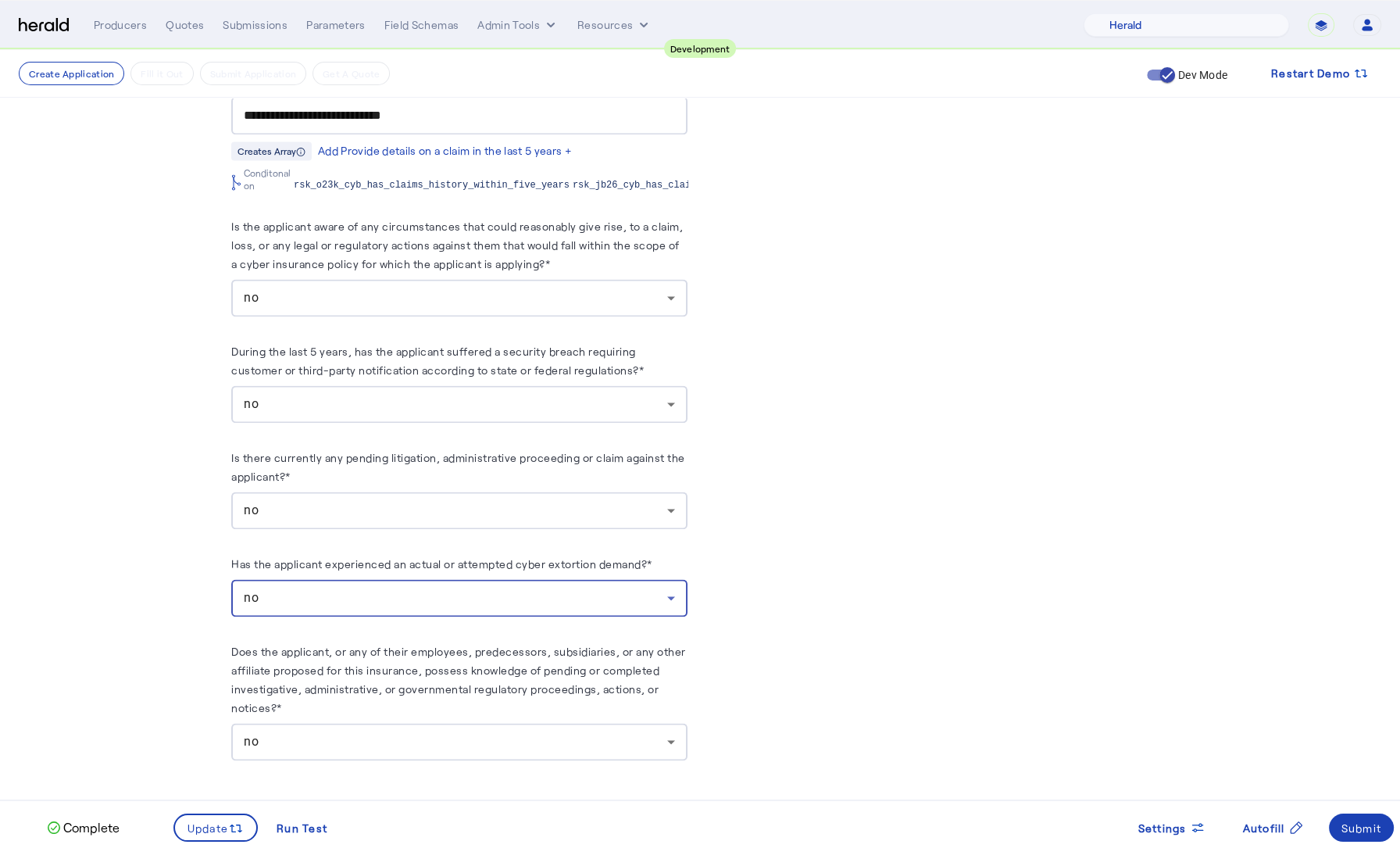
scroll to position [3337, 0]
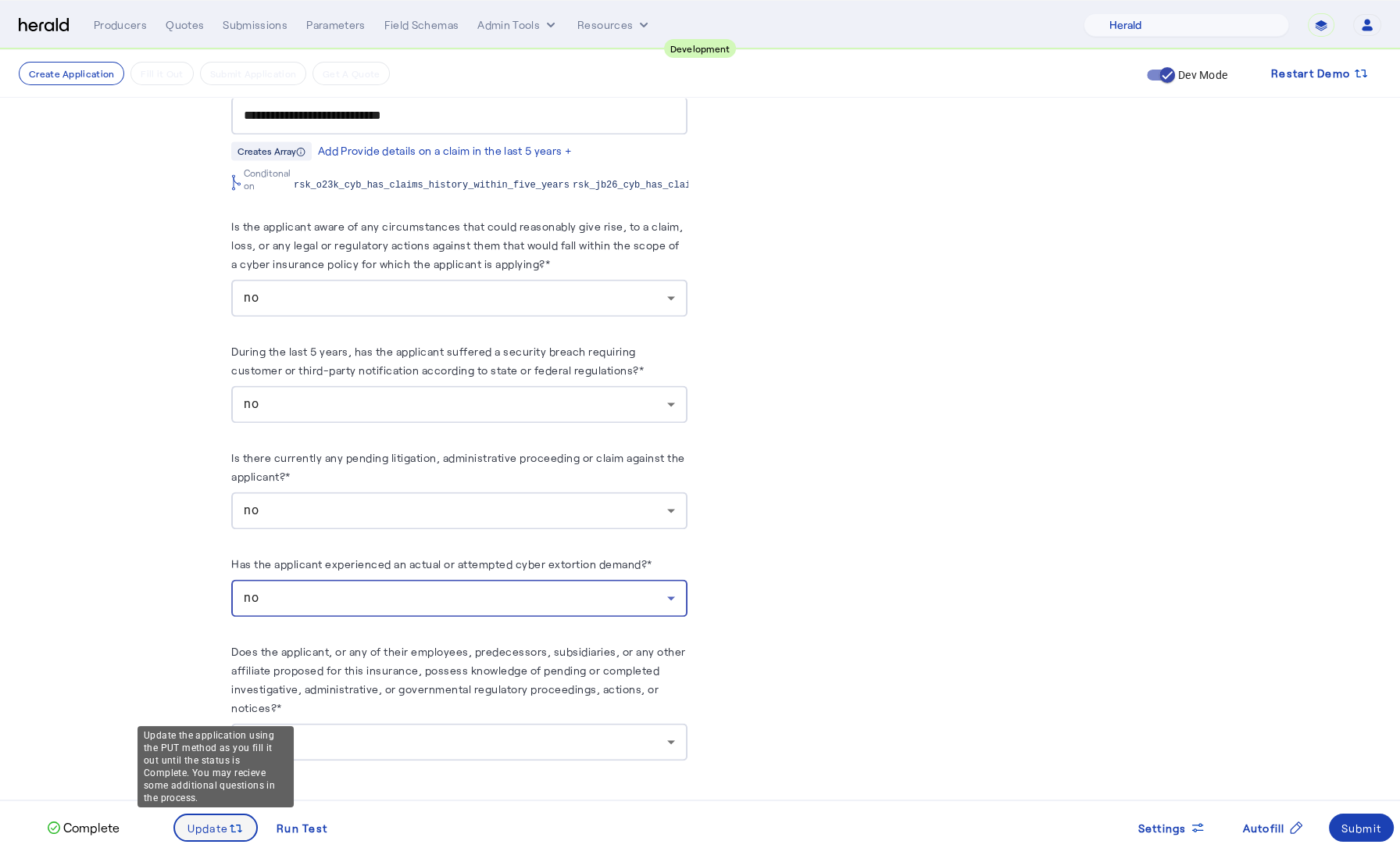
click at [200, 838] on span at bounding box center [215, 826] width 82 height 37
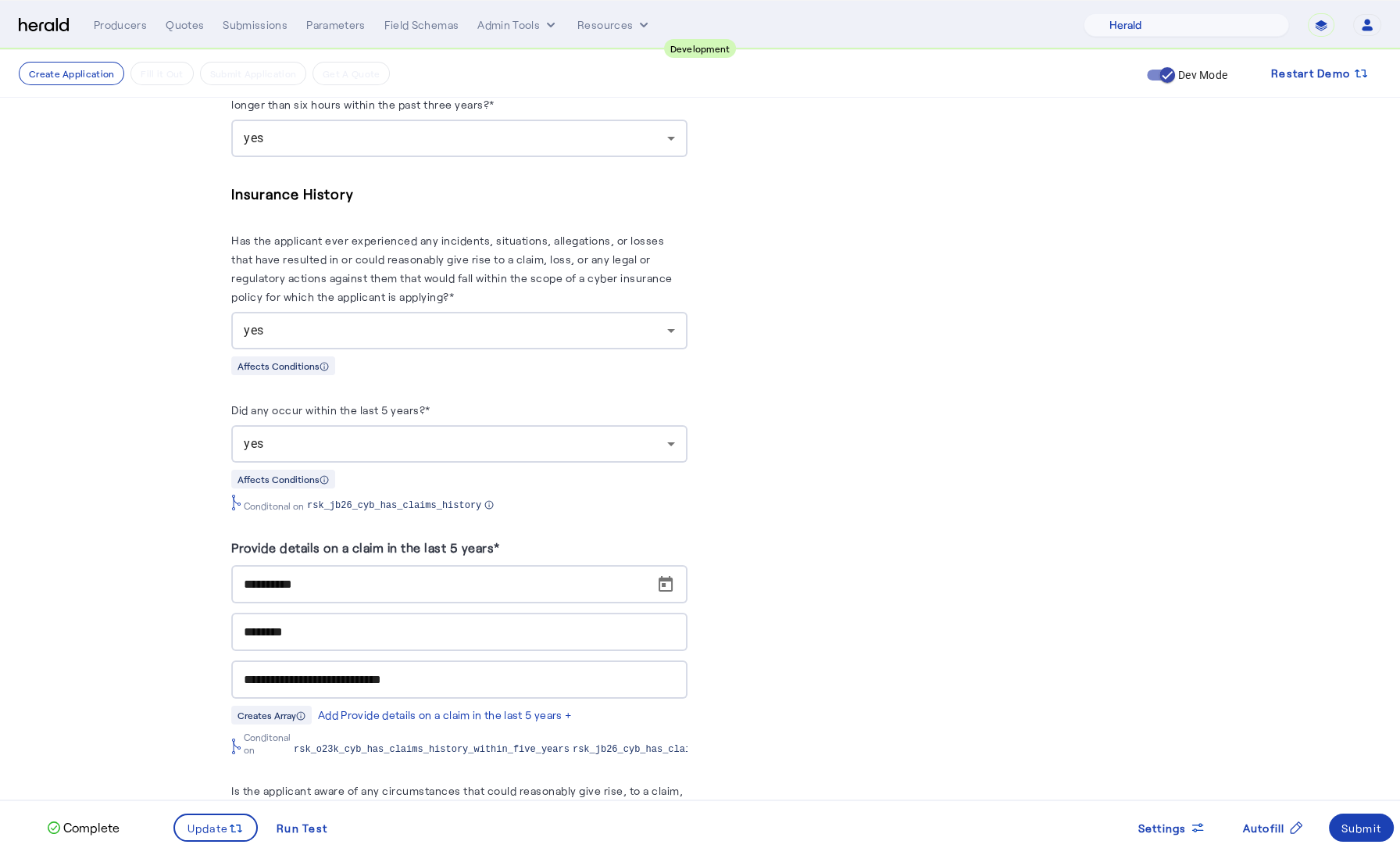
scroll to position [2707, 0]
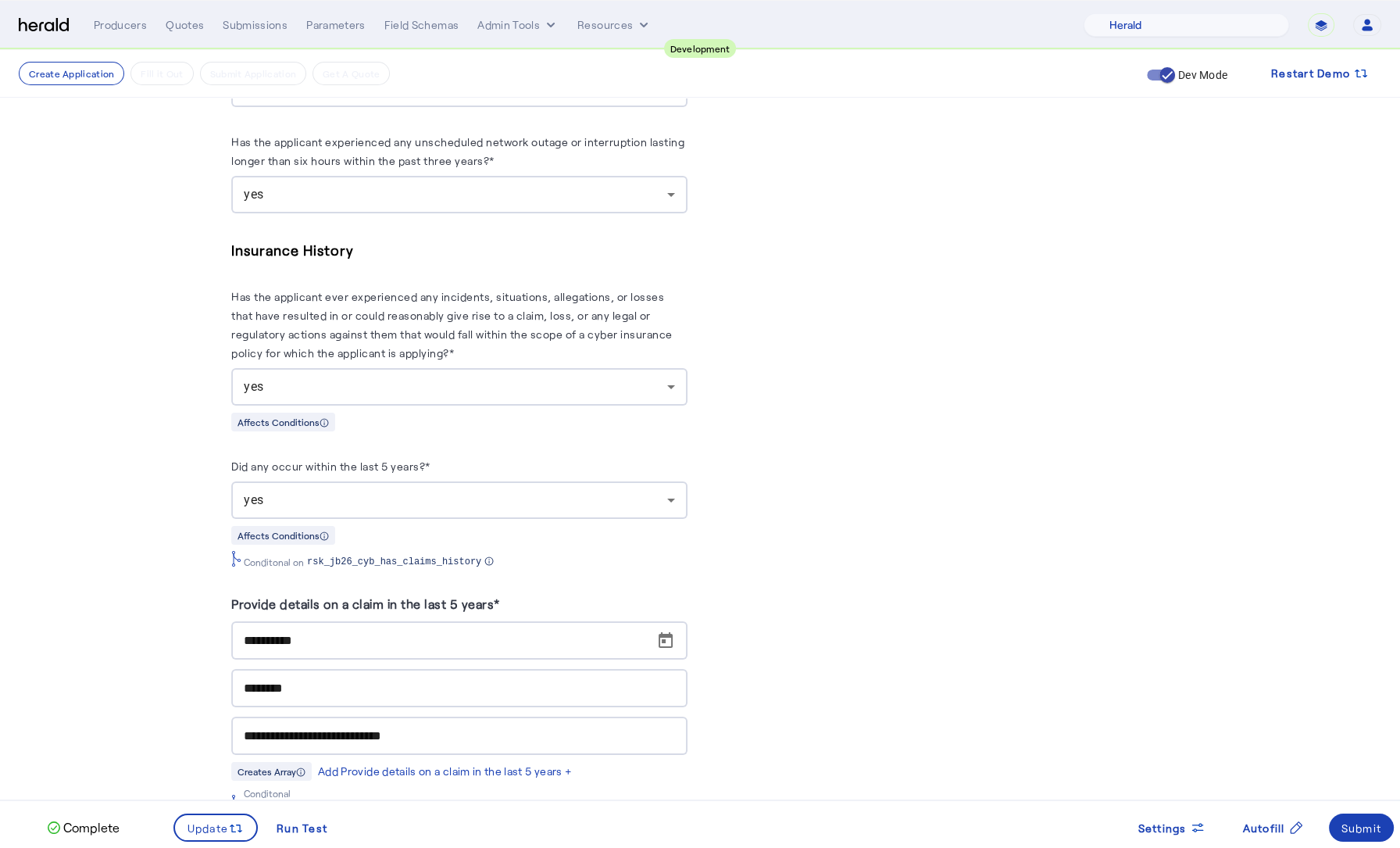
click at [383, 495] on div "yes" at bounding box center [455, 501] width 423 height 19
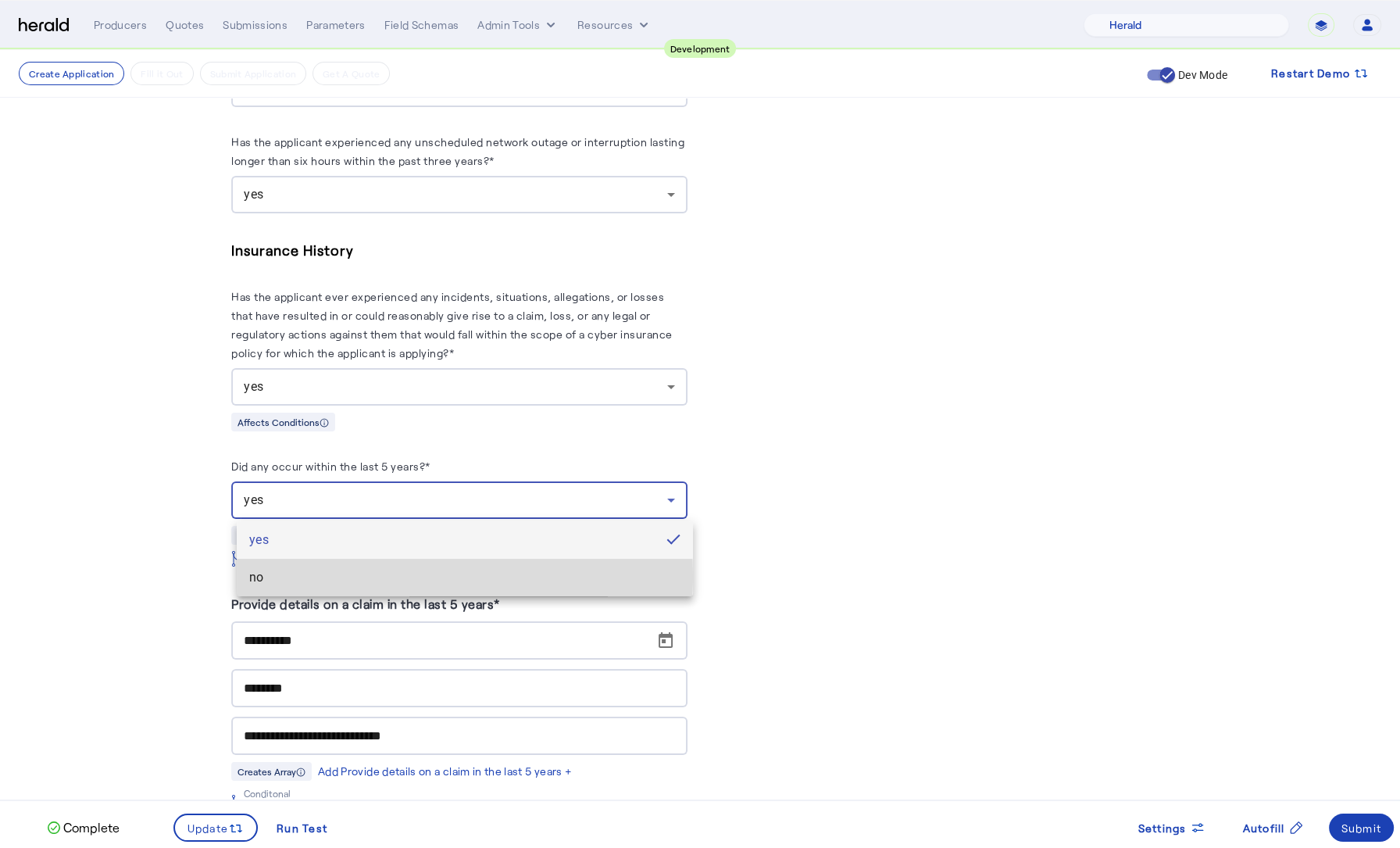
click at [353, 577] on span "no" at bounding box center [464, 577] width 431 height 19
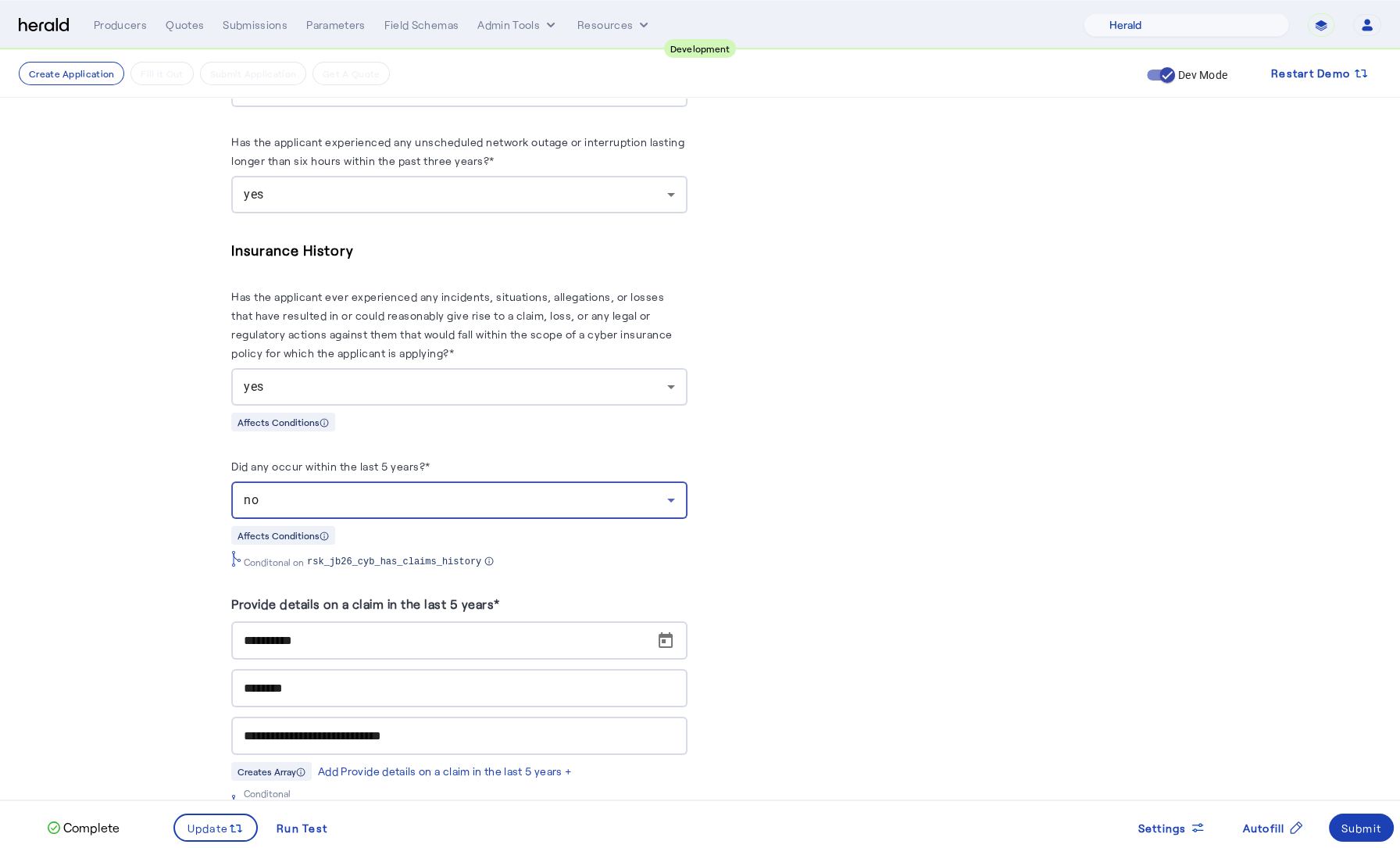
click at [403, 387] on div "yes" at bounding box center [455, 387] width 423 height 19
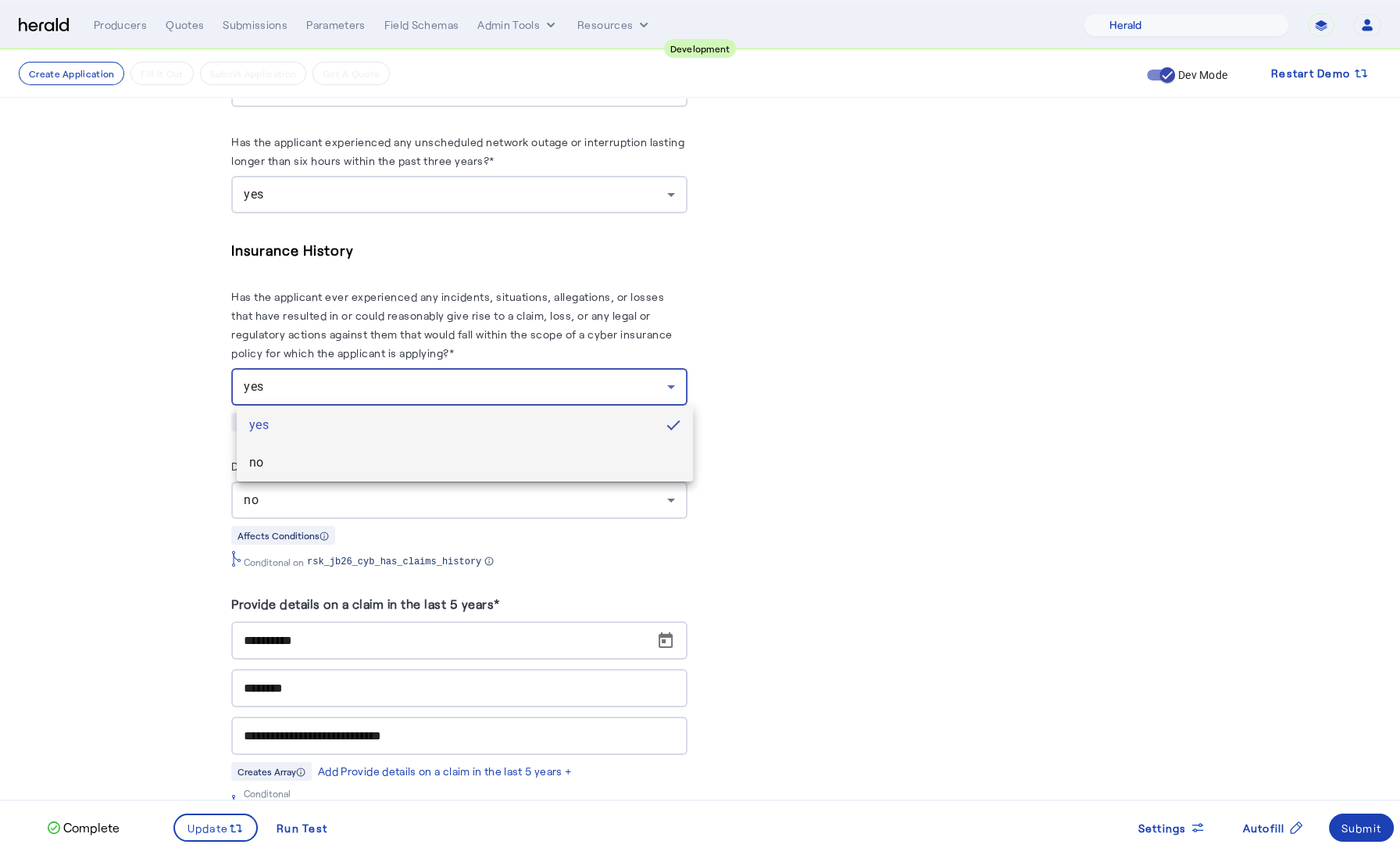
click at [383, 462] on span "no" at bounding box center [464, 462] width 431 height 19
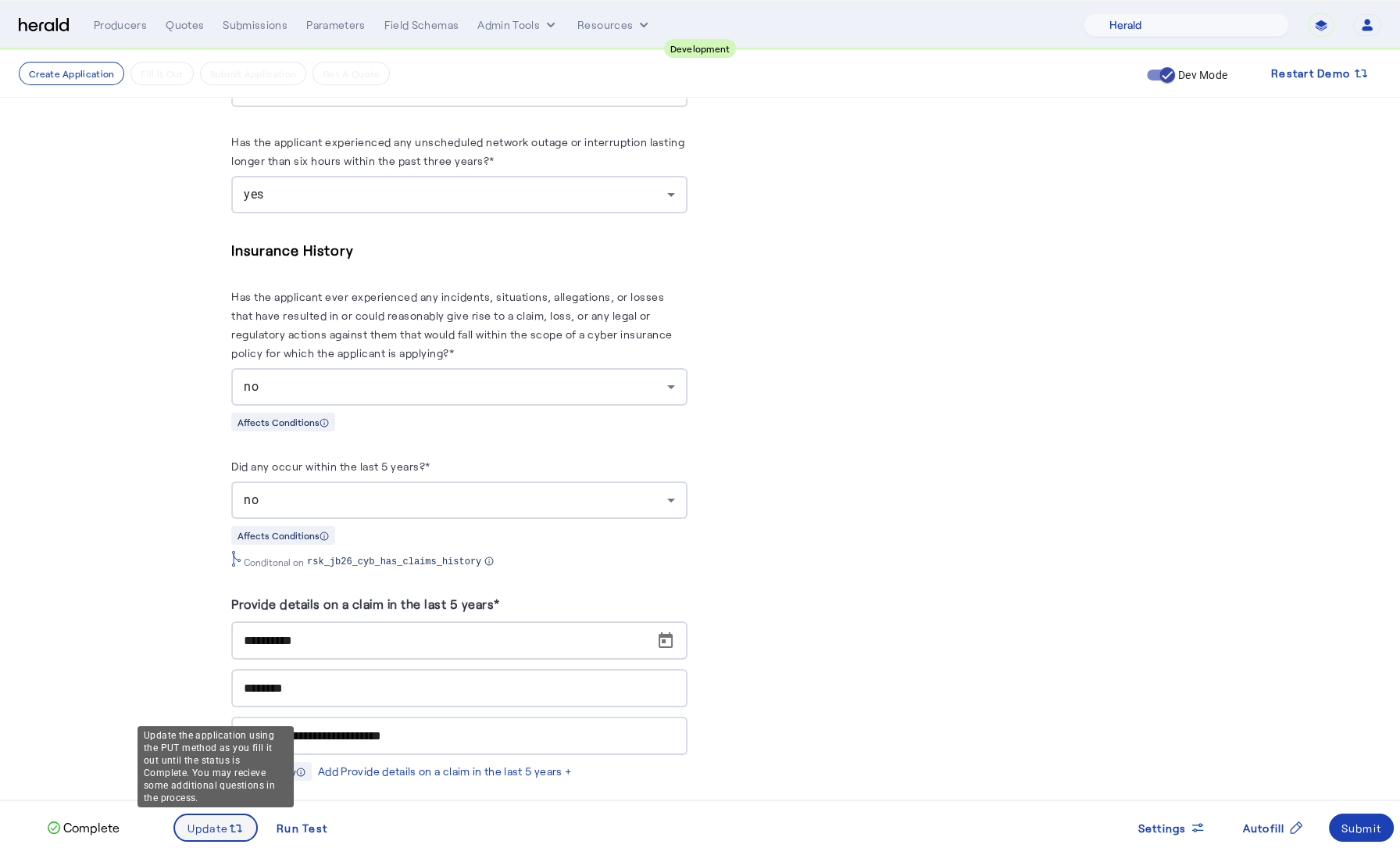
click at [220, 828] on span "Update" at bounding box center [208, 827] width 41 height 16
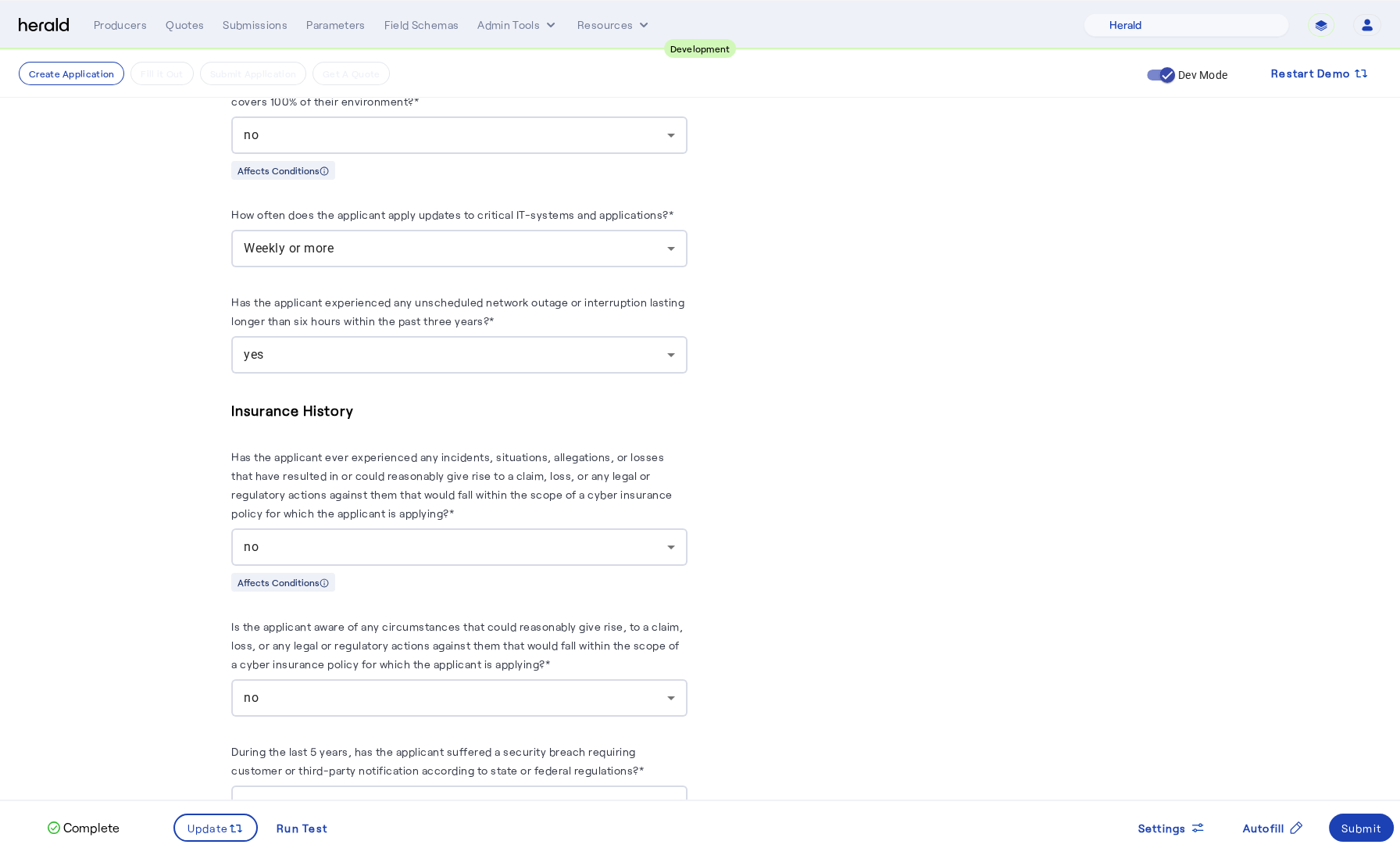
scroll to position [2541, 0]
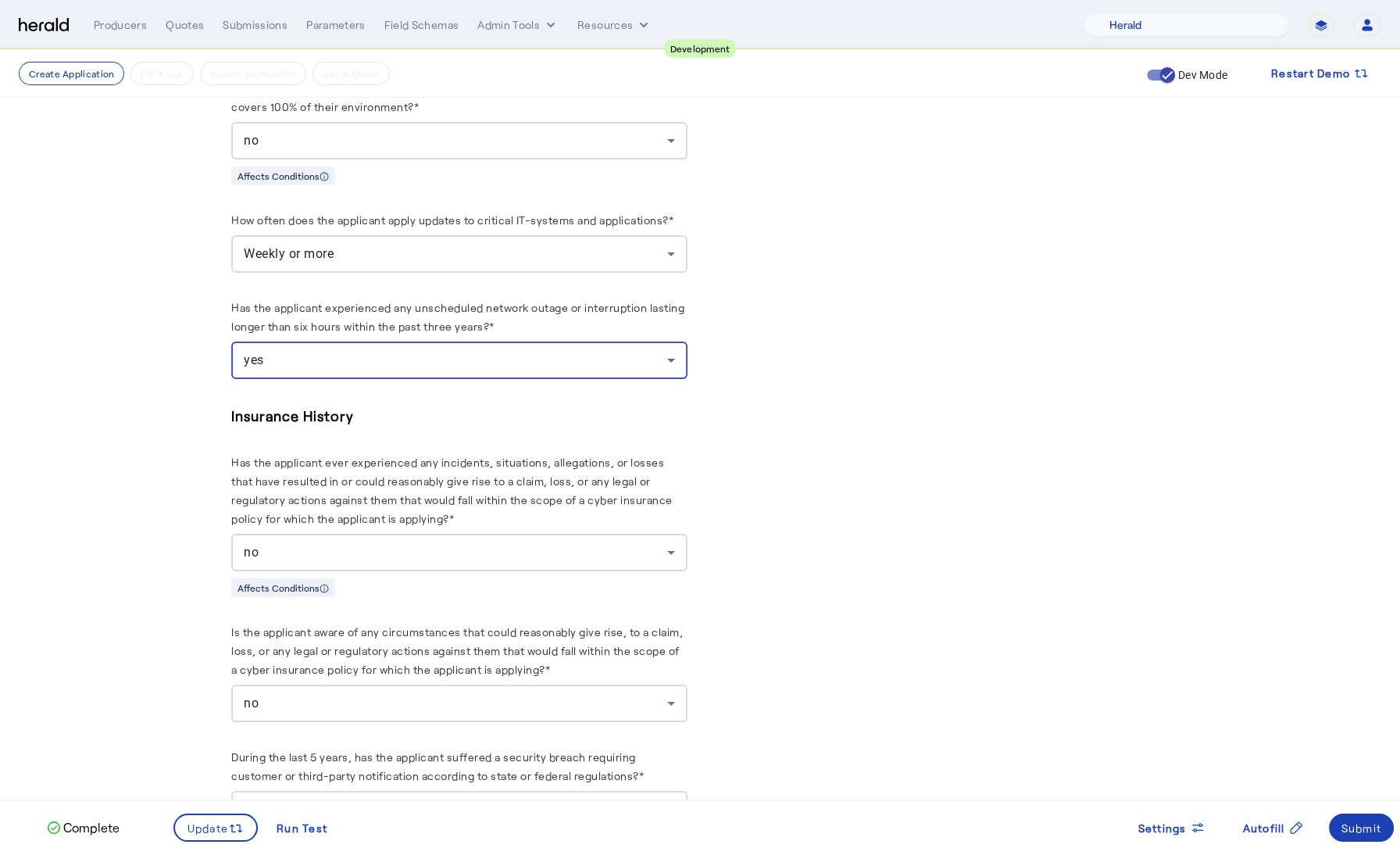
click at [417, 352] on div "yes" at bounding box center [455, 360] width 423 height 19
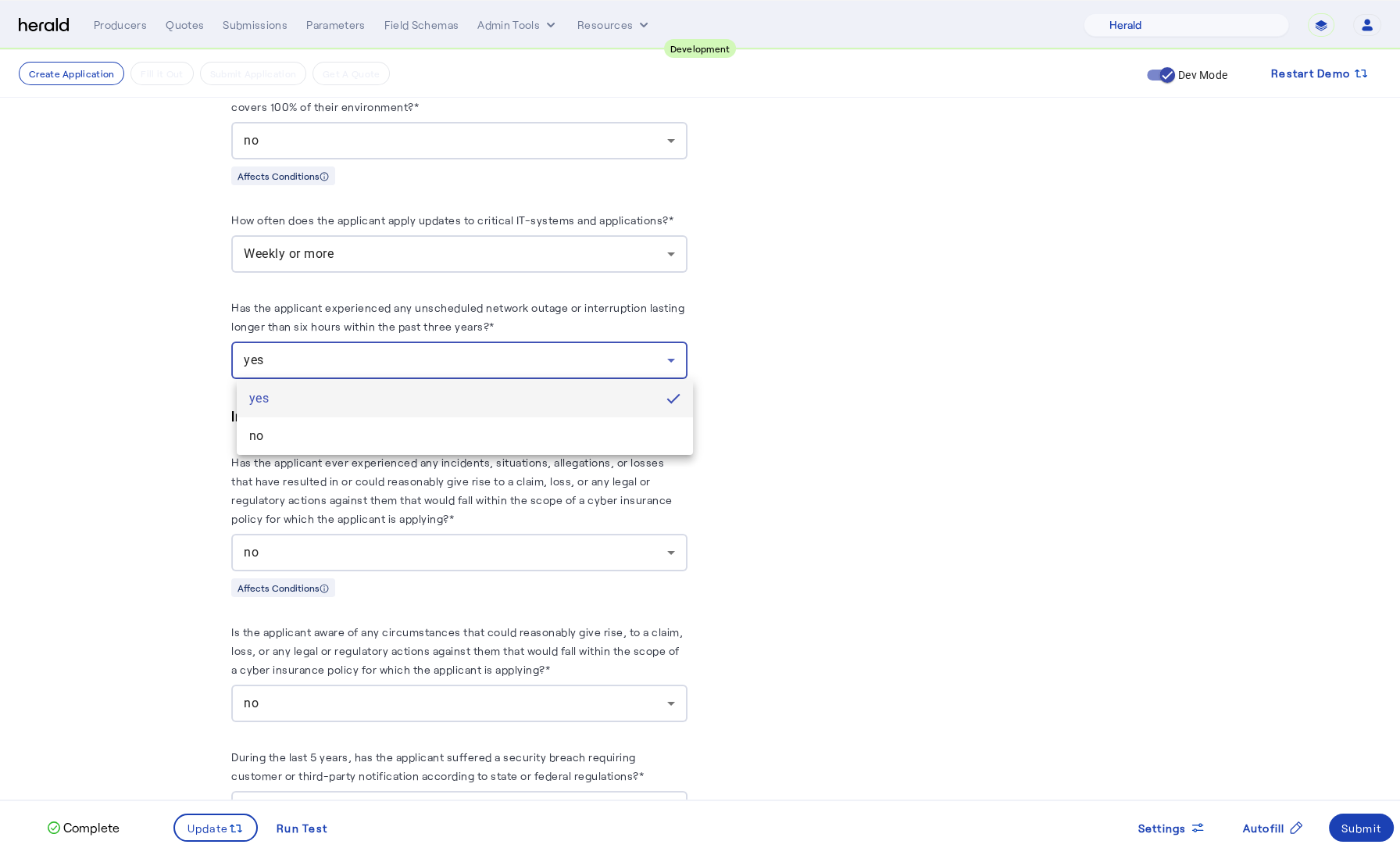
click at [389, 424] on mat-option "no" at bounding box center [465, 436] width 456 height 37
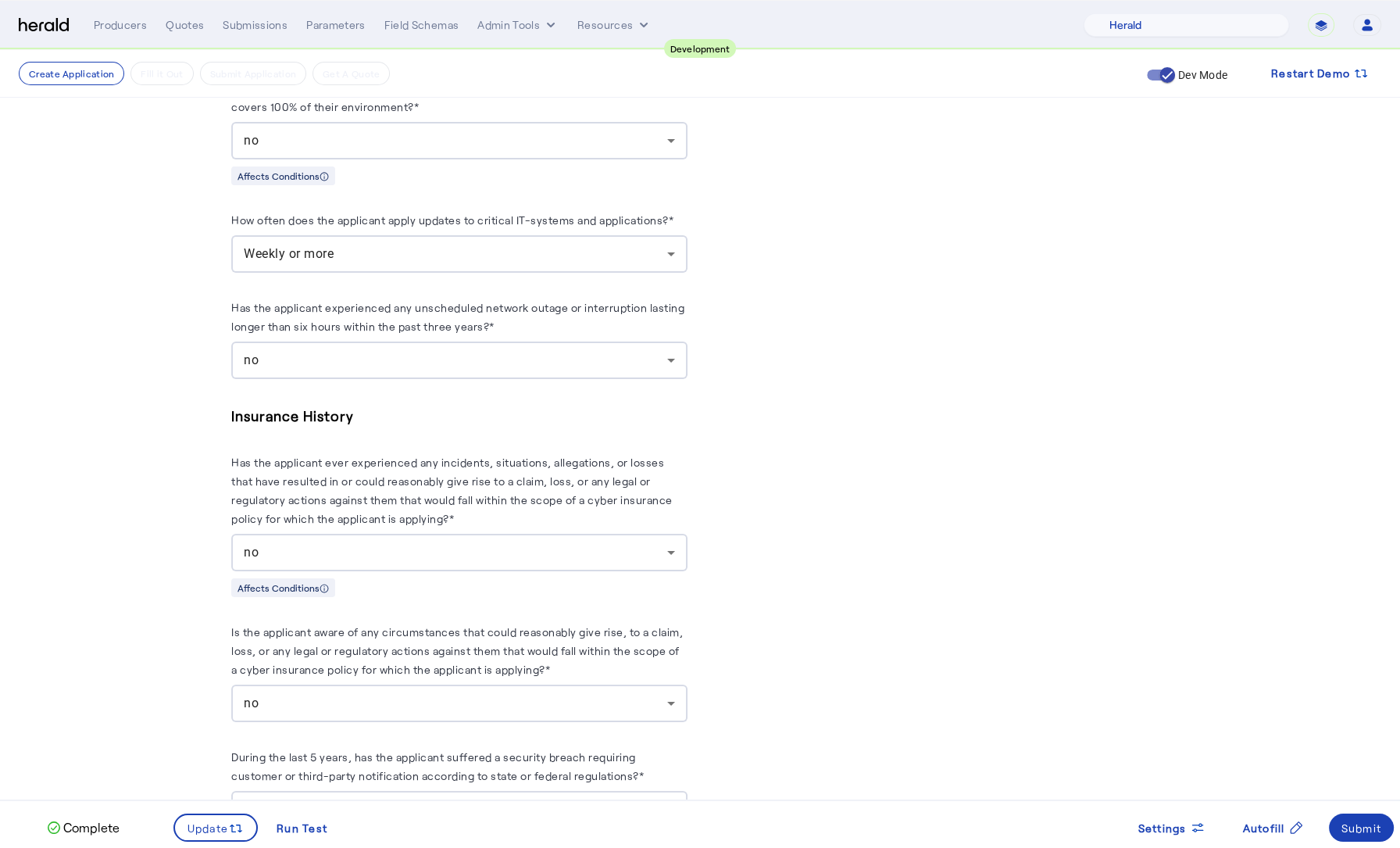
drag, startPoint x: 135, startPoint y: 447, endPoint x: 129, endPoint y: 463, distance: 17.1
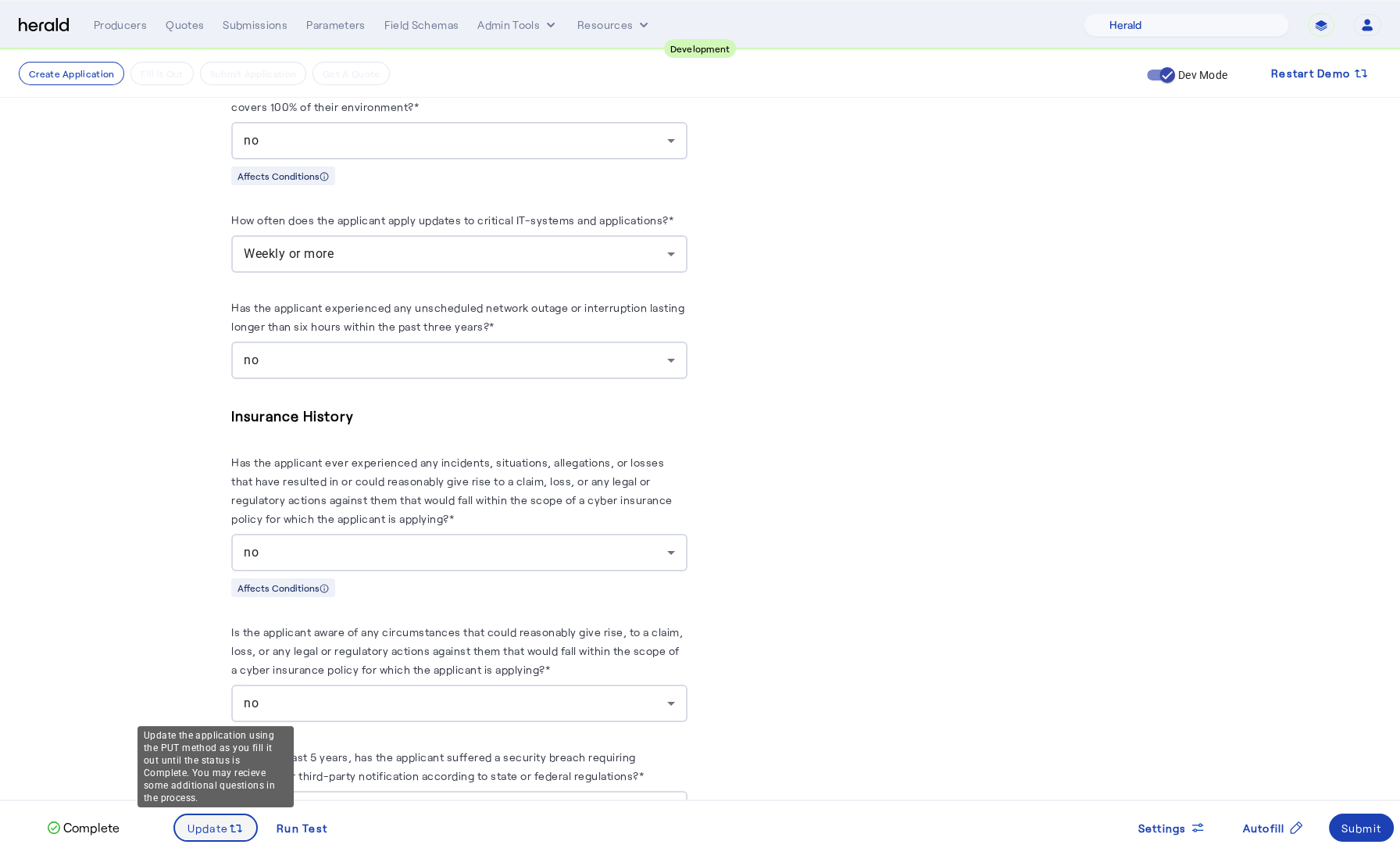
click at [232, 821] on icon at bounding box center [236, 828] width 16 height 16
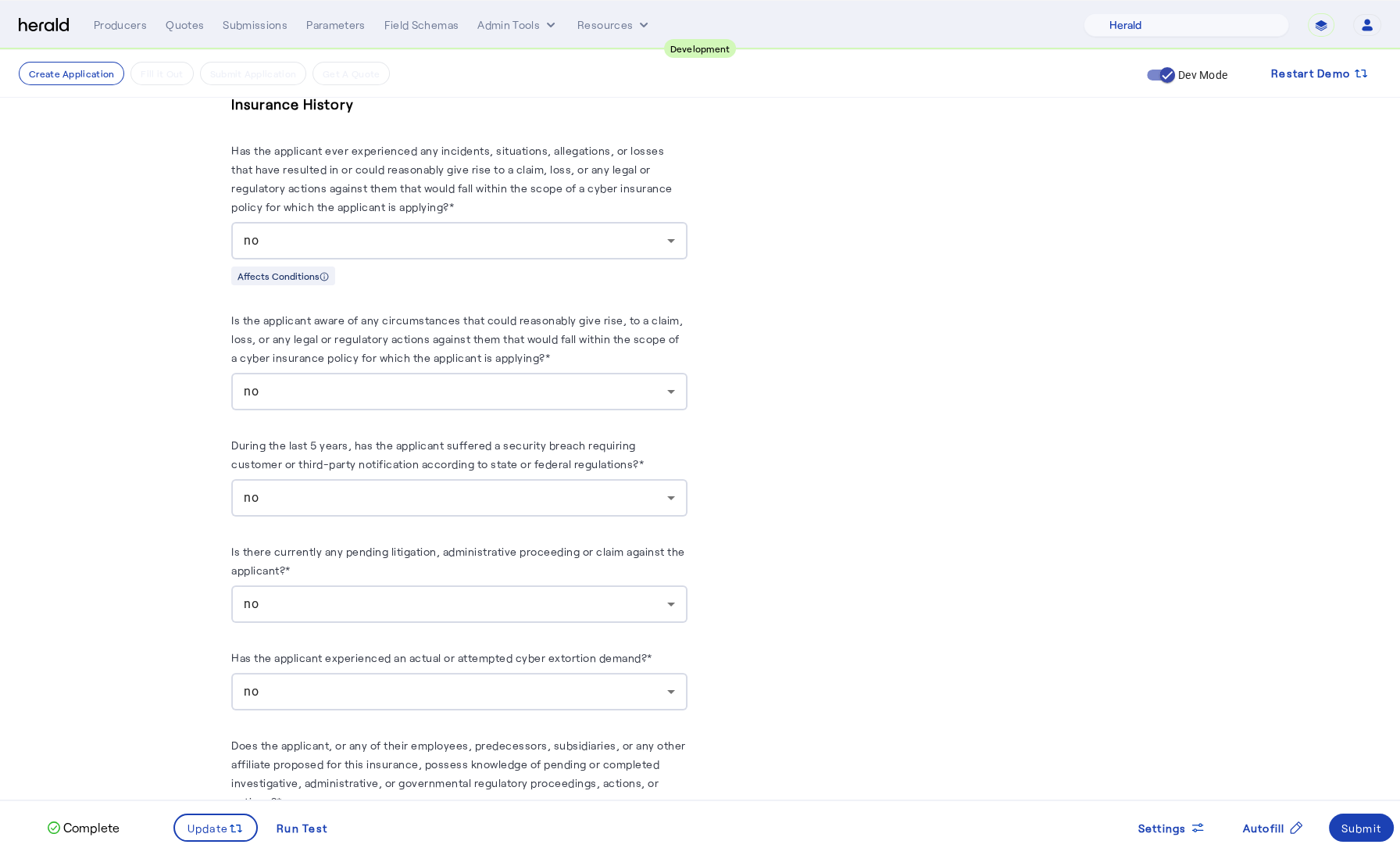
scroll to position [2945, 0]
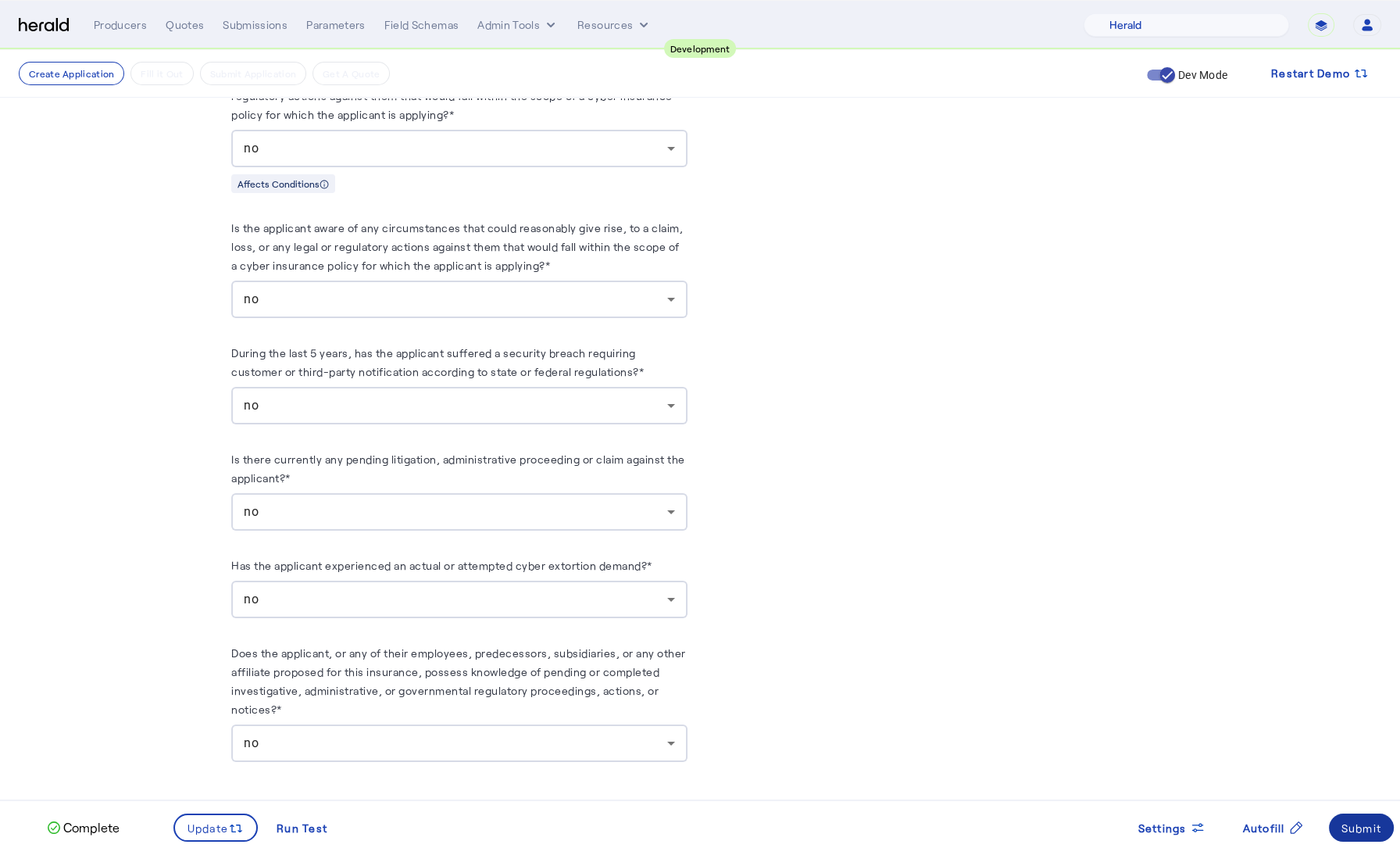
click at [1359, 828] on div "Submit" at bounding box center [1361, 827] width 41 height 16
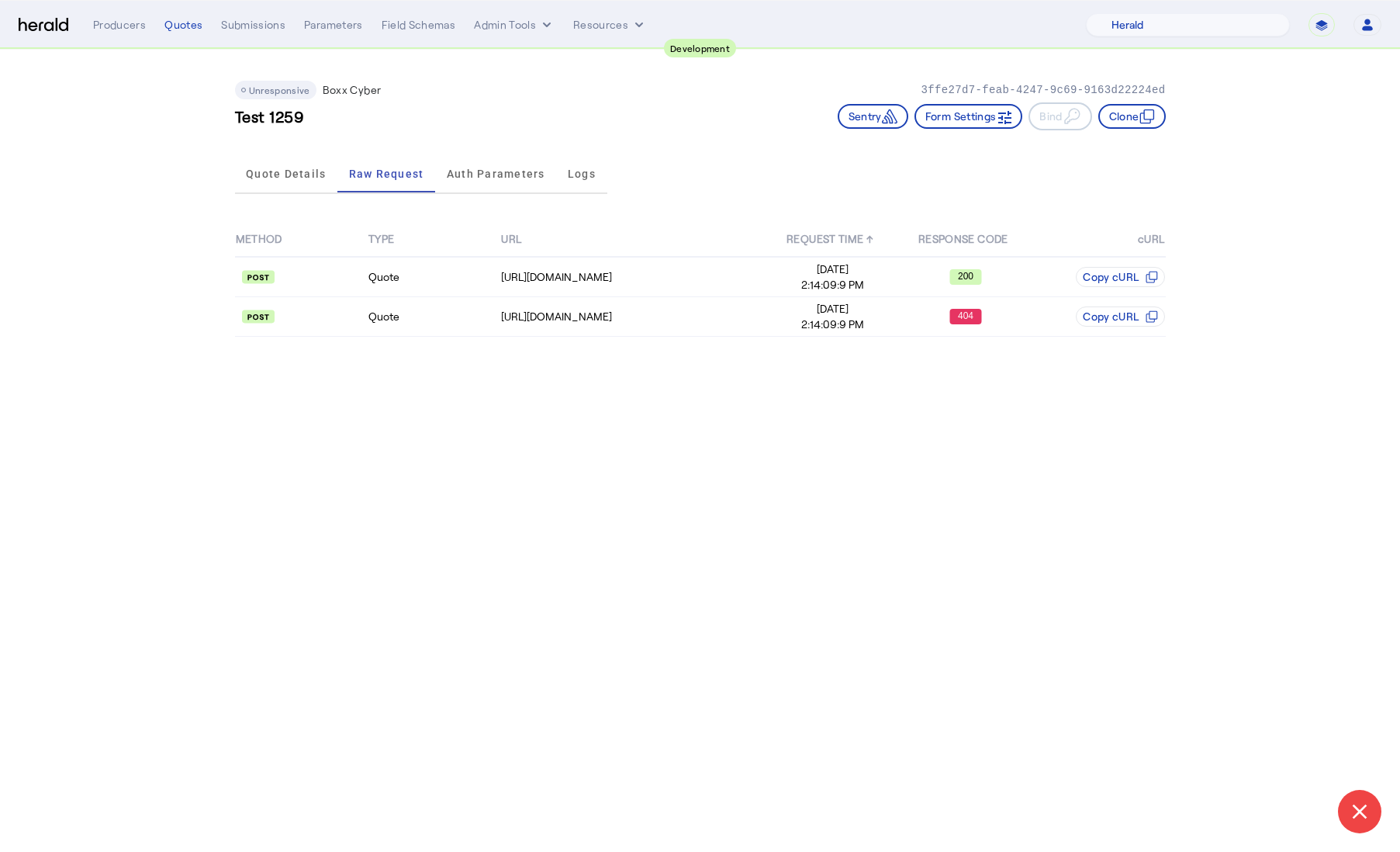
select select "pfm_2v8p_herald_api"
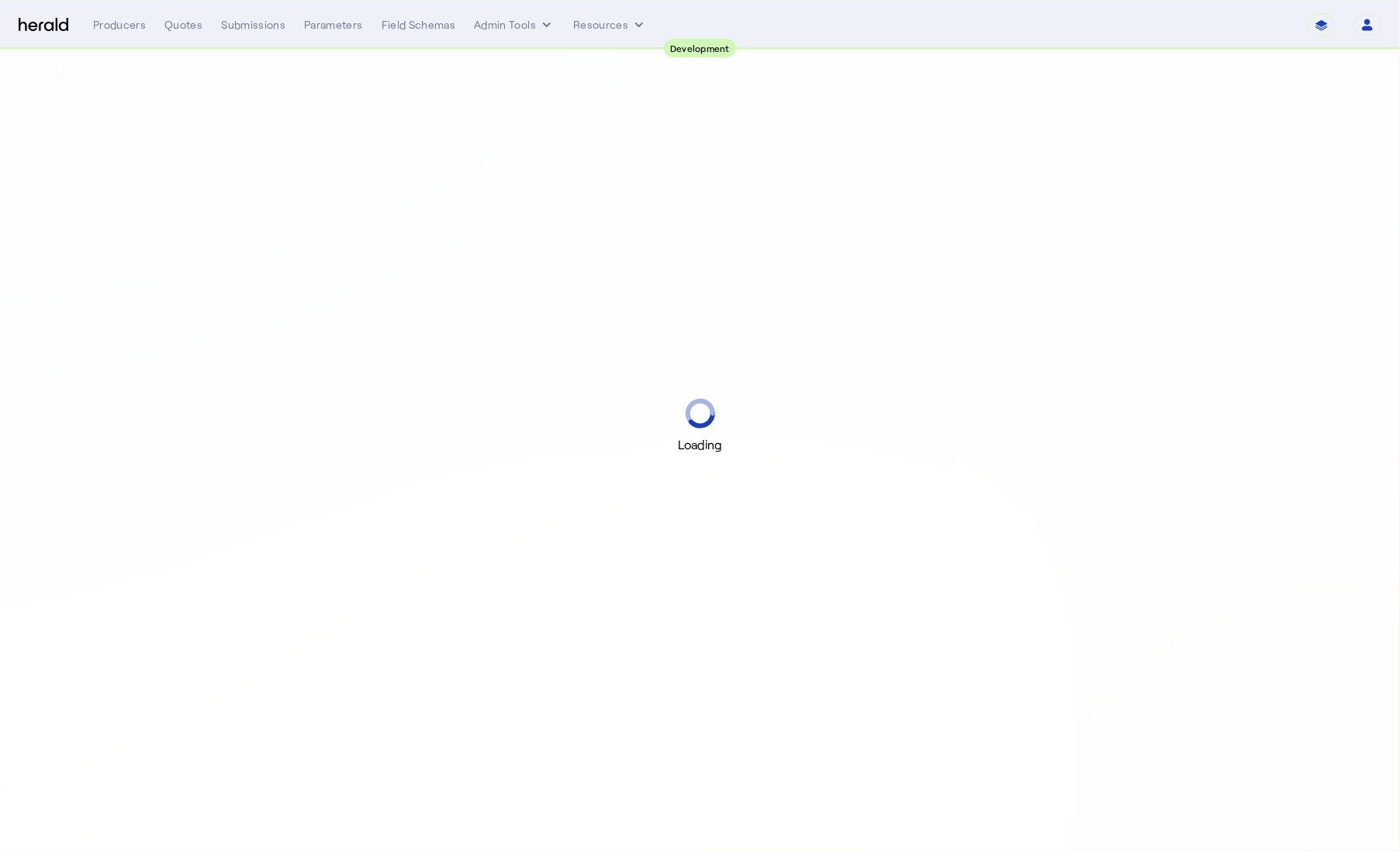
select select "pfm_2v8p_herald_api"
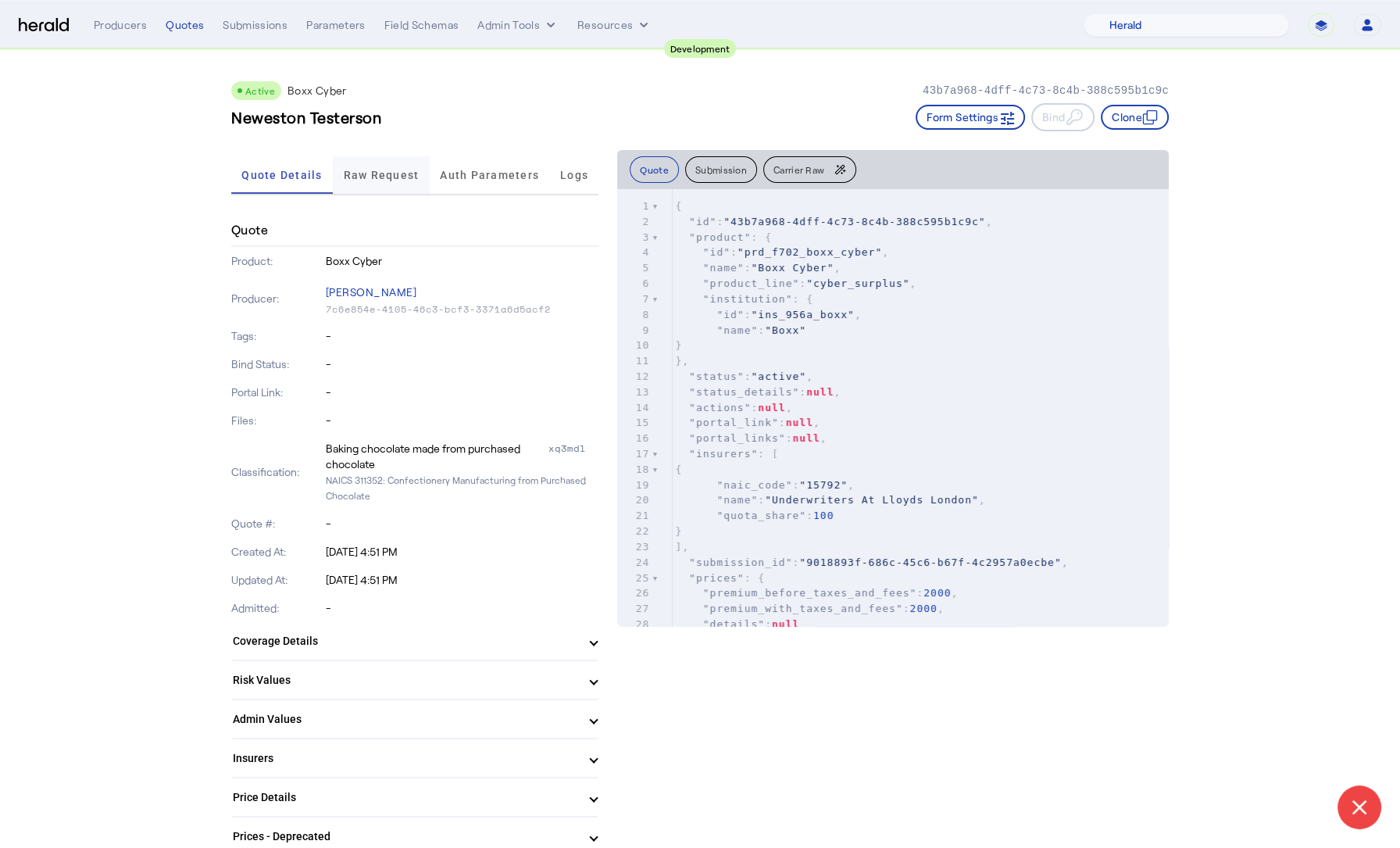
click at [385, 175] on span "Raw Request" at bounding box center [382, 175] width 76 height 11
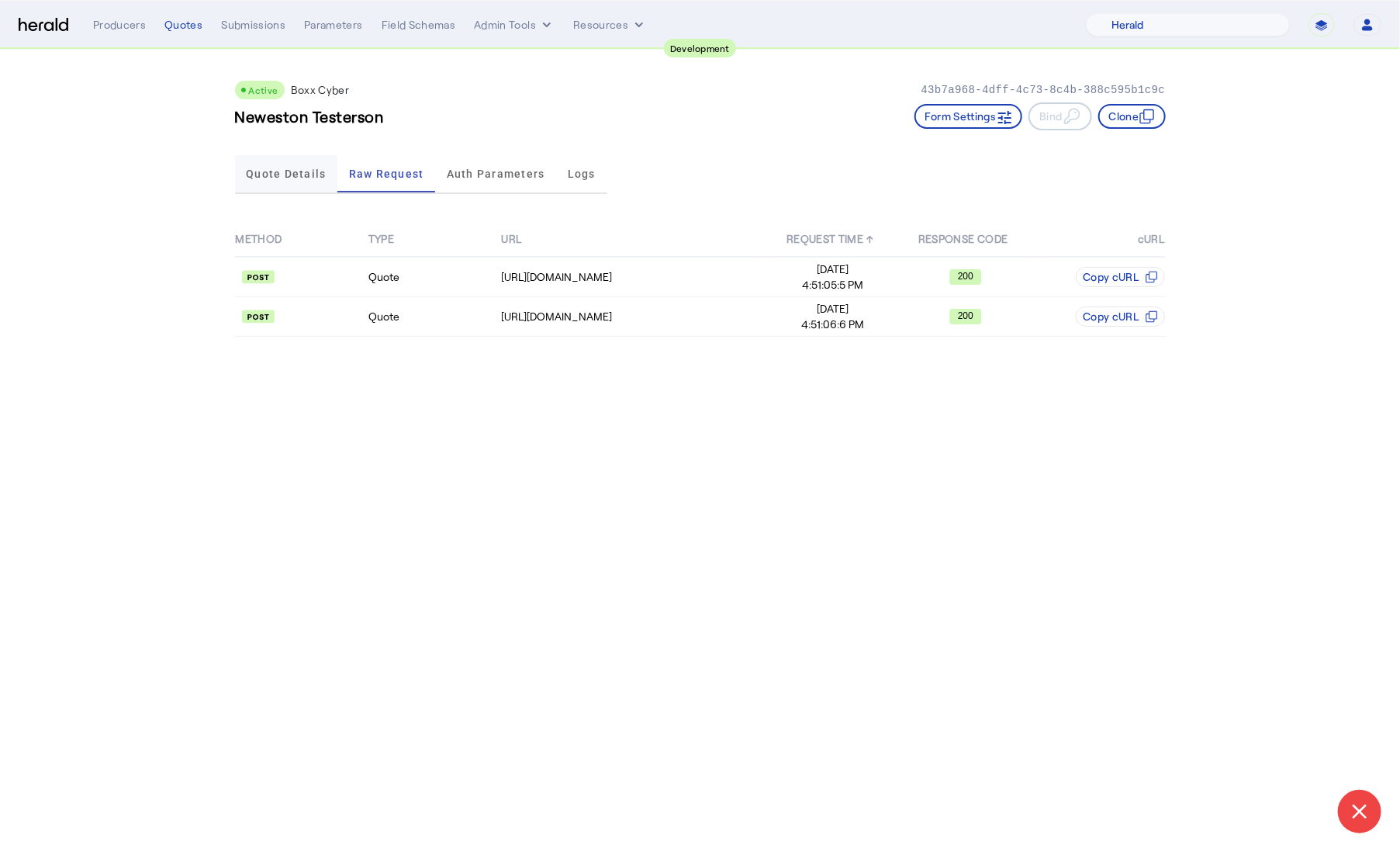
click at [272, 169] on span "Quote Details" at bounding box center [285, 173] width 80 height 11
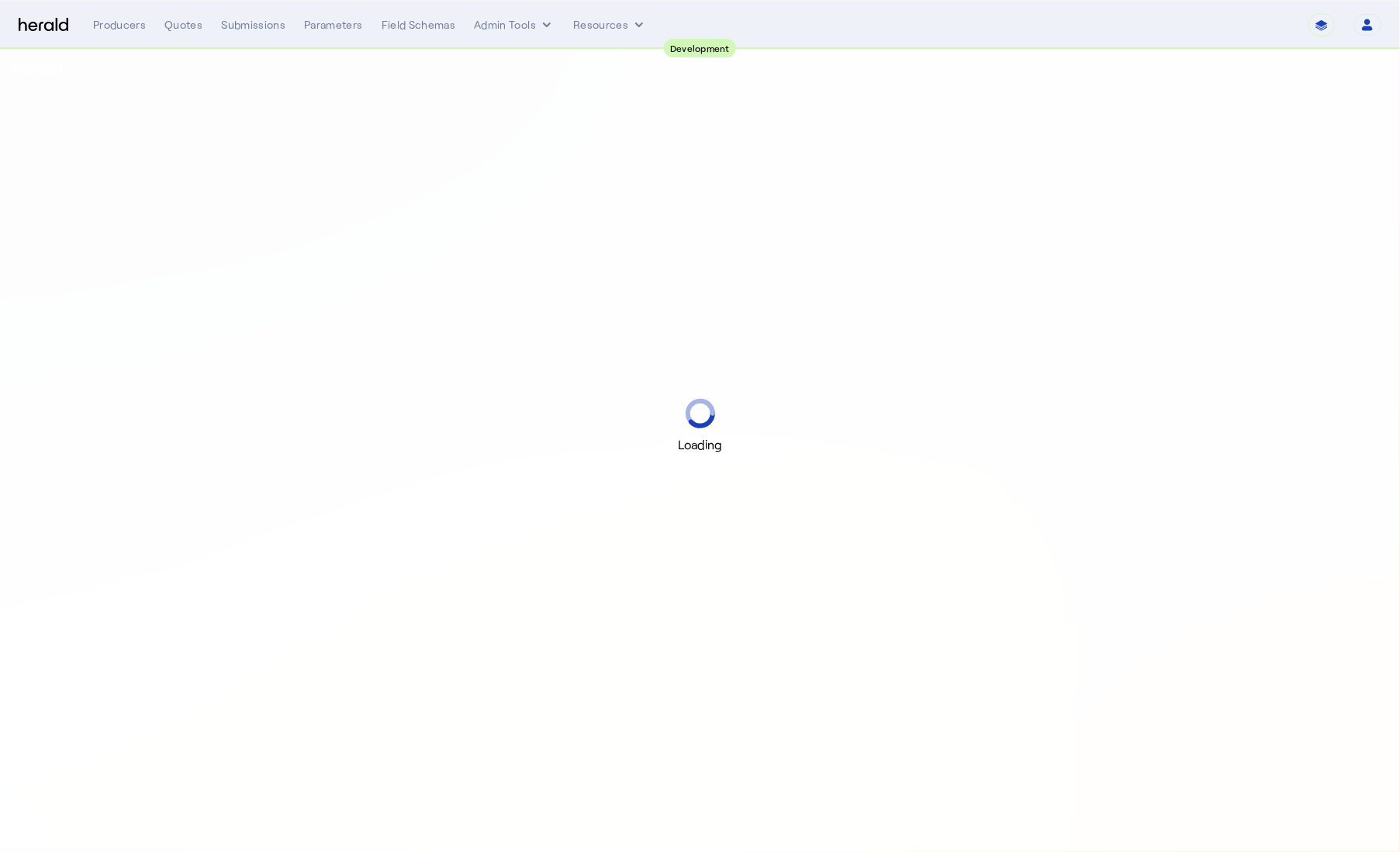
select select "pfm_2v8p_herald_api"
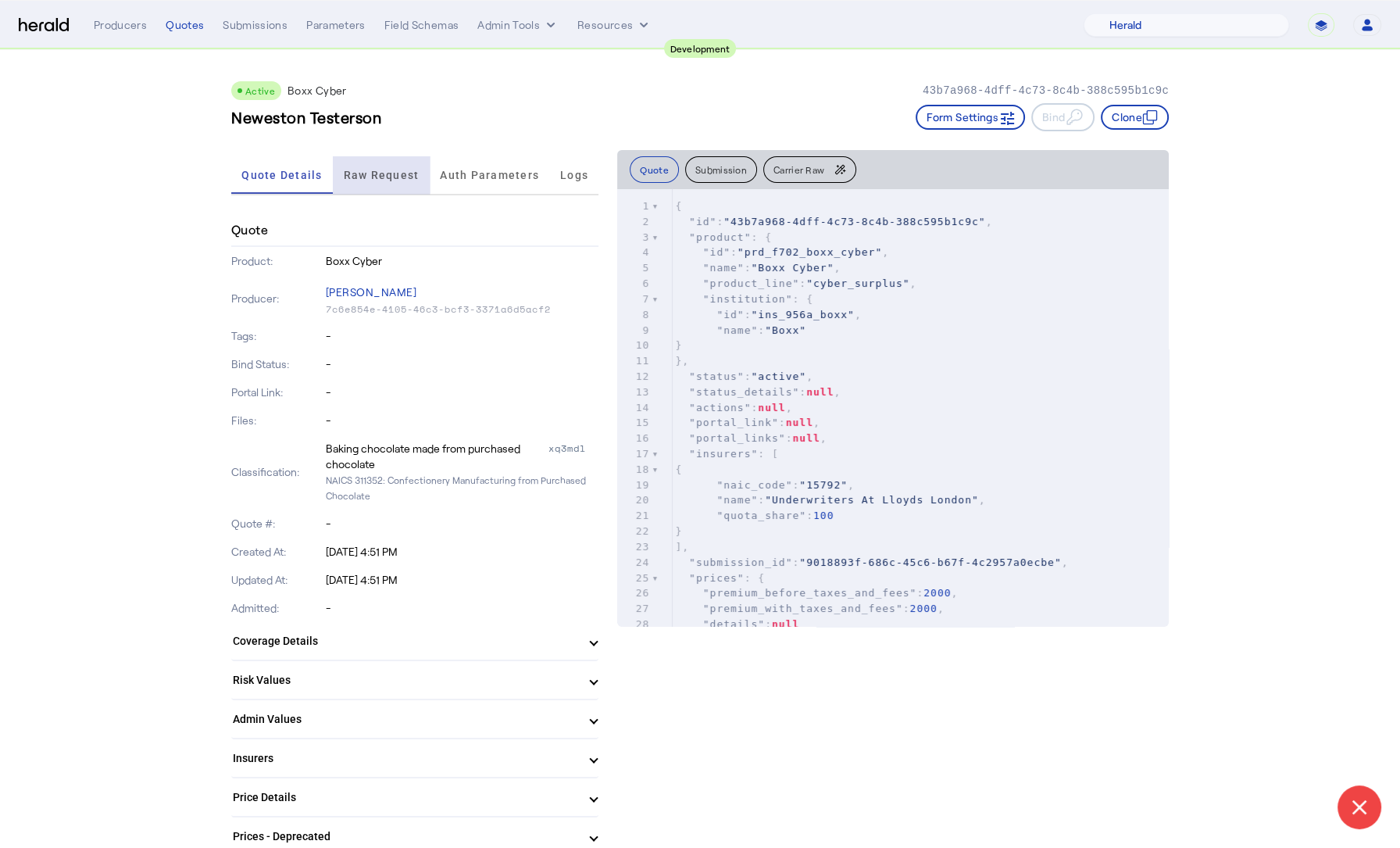
click at [383, 175] on span "Raw Request" at bounding box center [382, 175] width 76 height 11
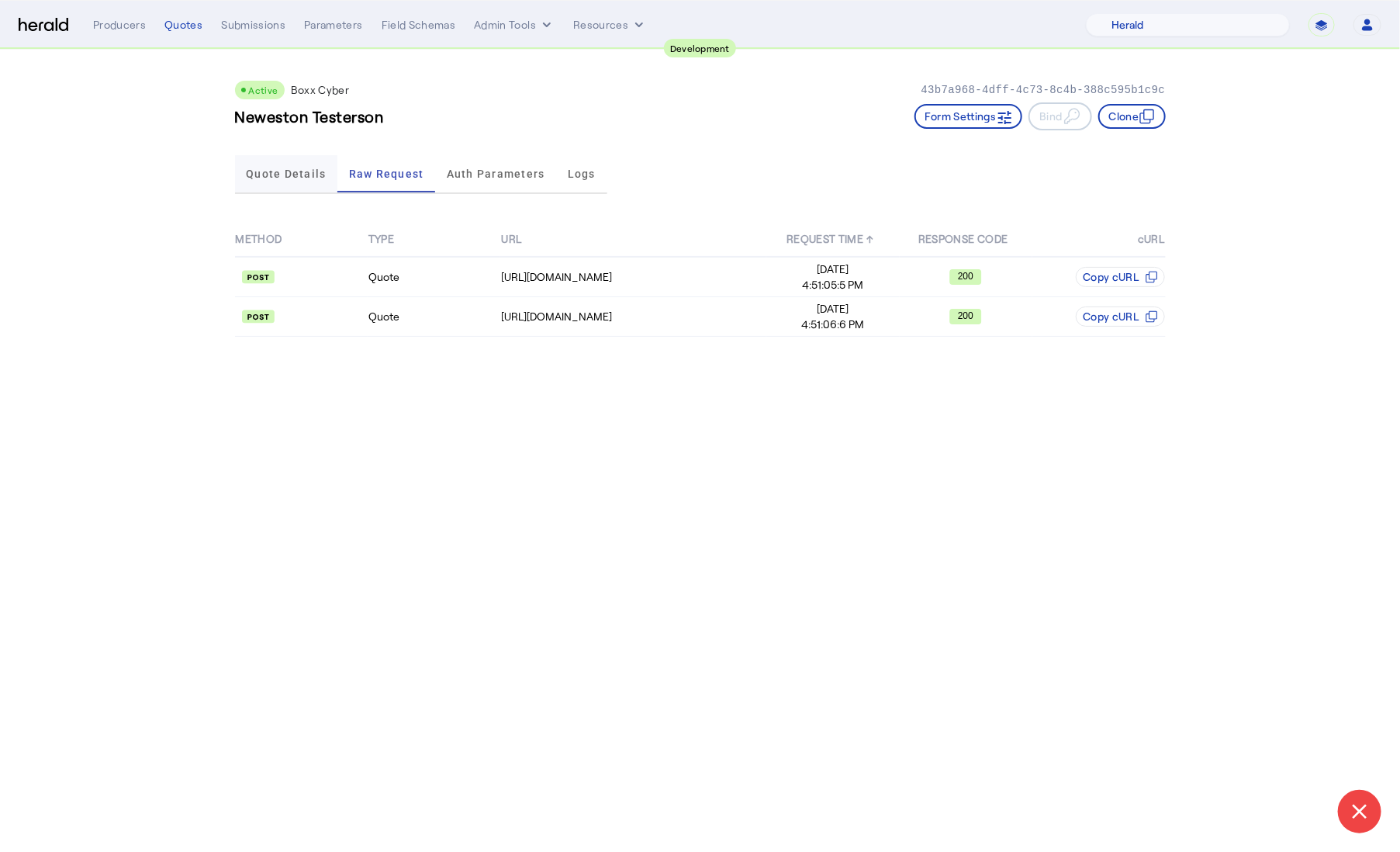
click at [263, 175] on span "Quote Details" at bounding box center [285, 173] width 80 height 11
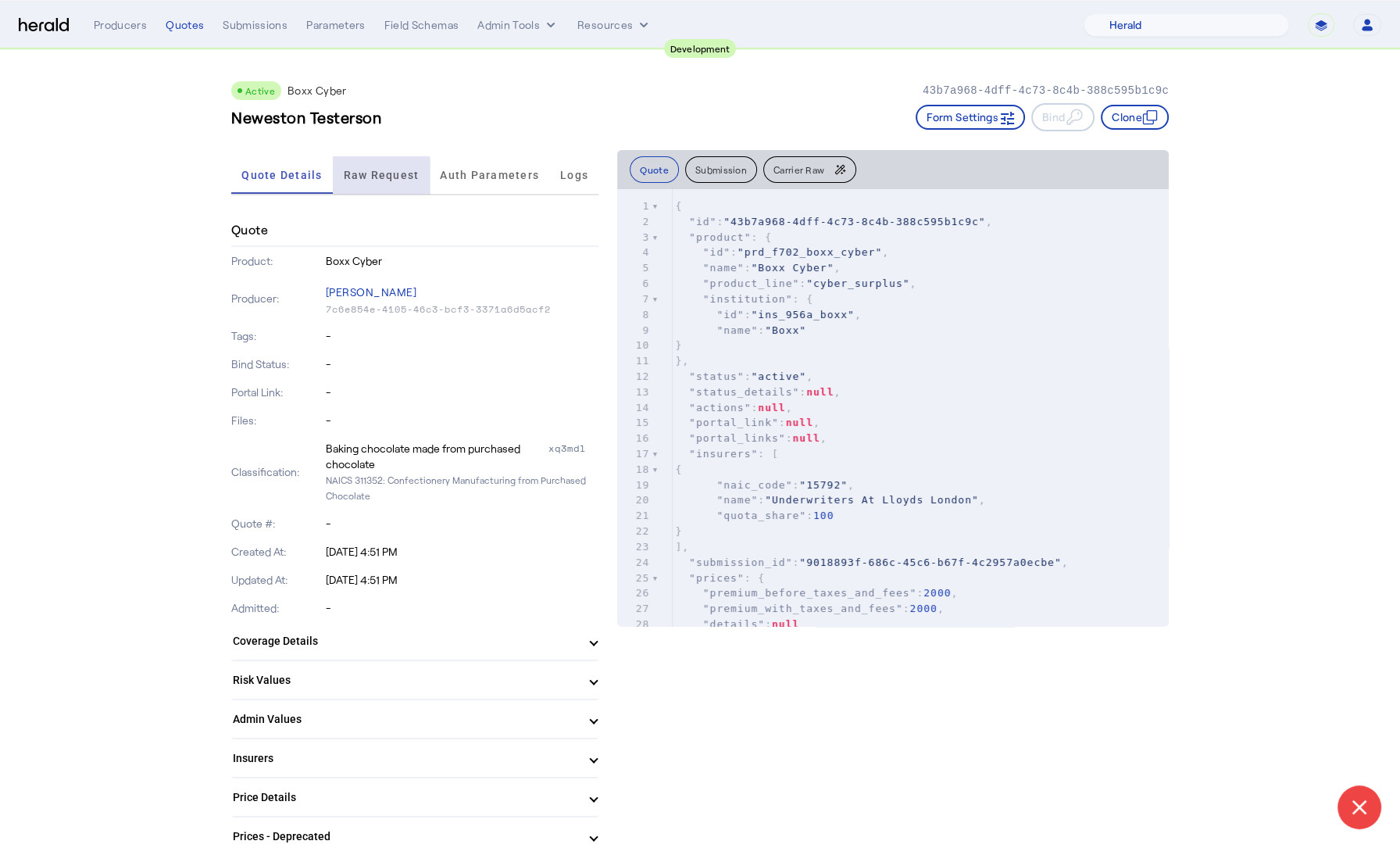
click at [362, 182] on span "Raw Request" at bounding box center [382, 175] width 76 height 37
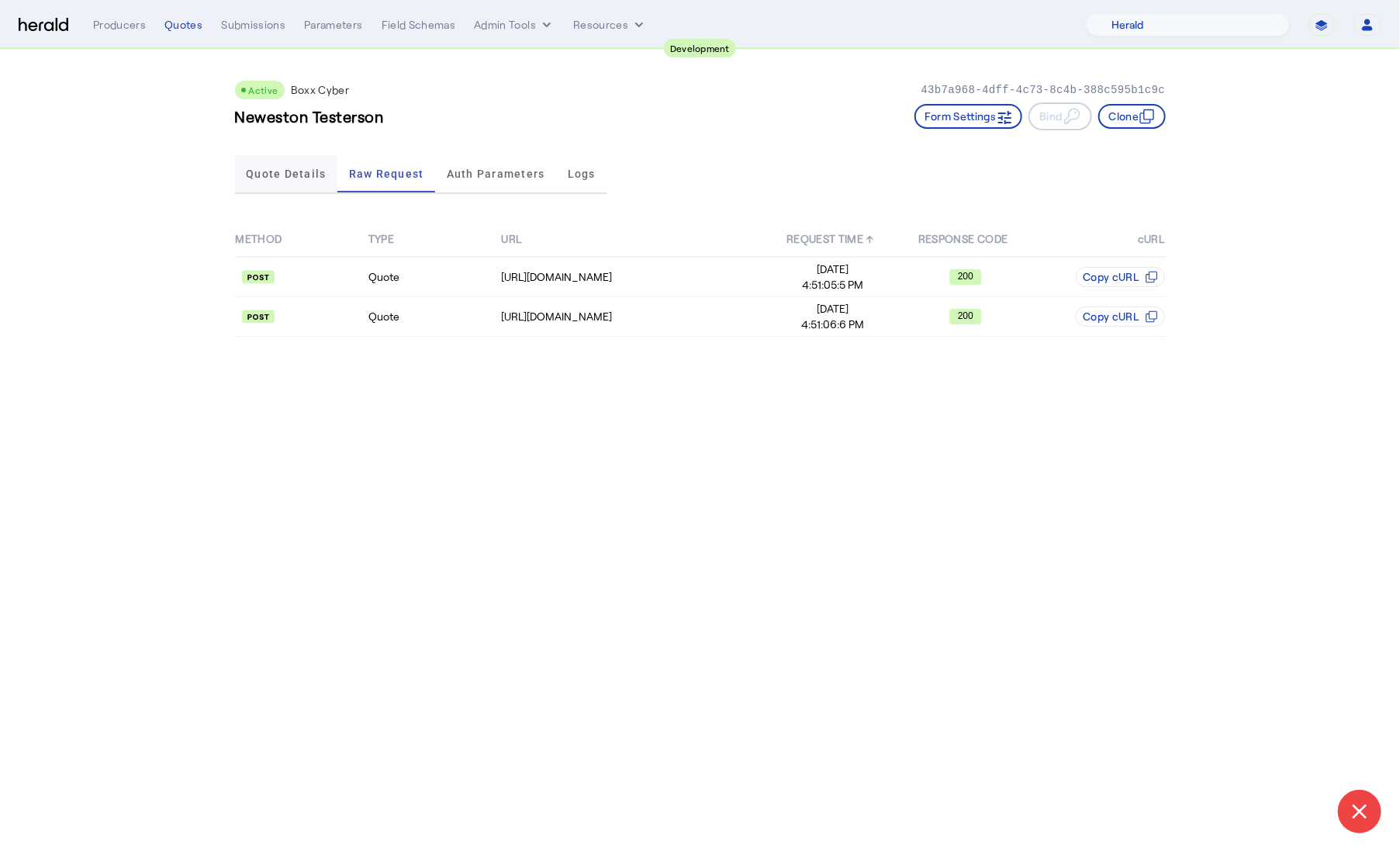
click at [280, 188] on span "Quote Details" at bounding box center [285, 173] width 80 height 37
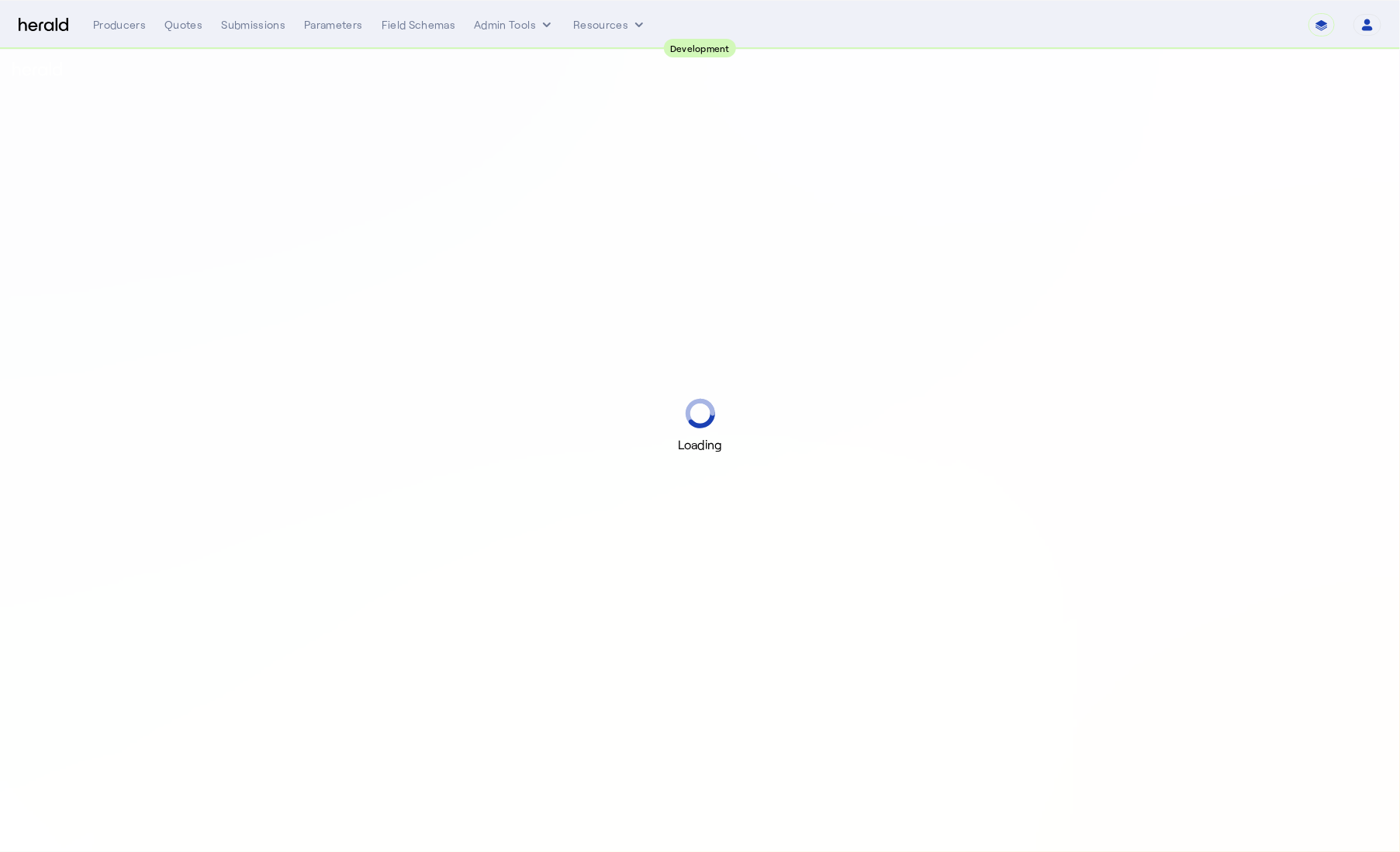
select select "pfm_2v8p_herald_api"
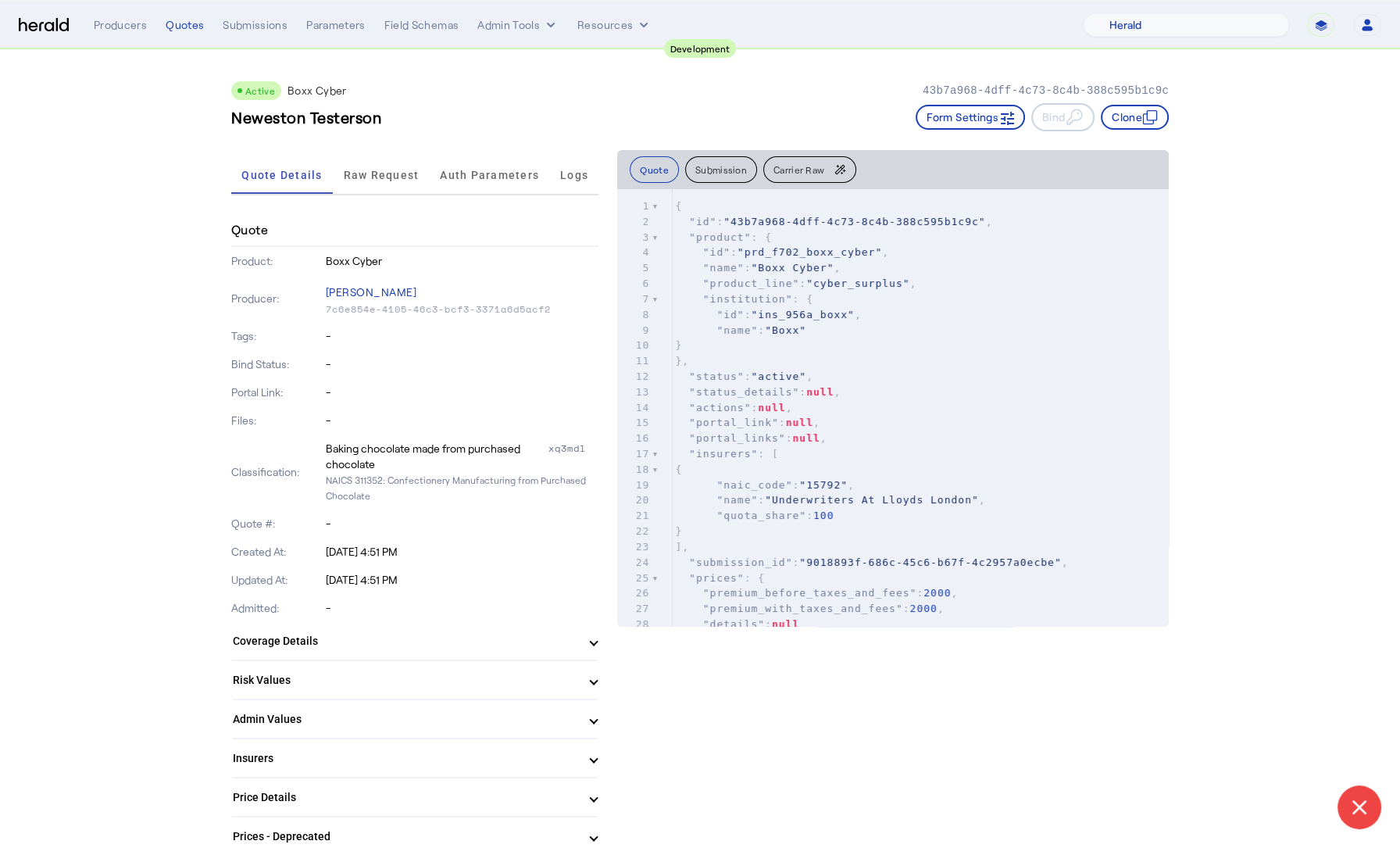
click at [377, 165] on span "Raw Request" at bounding box center [382, 175] width 76 height 37
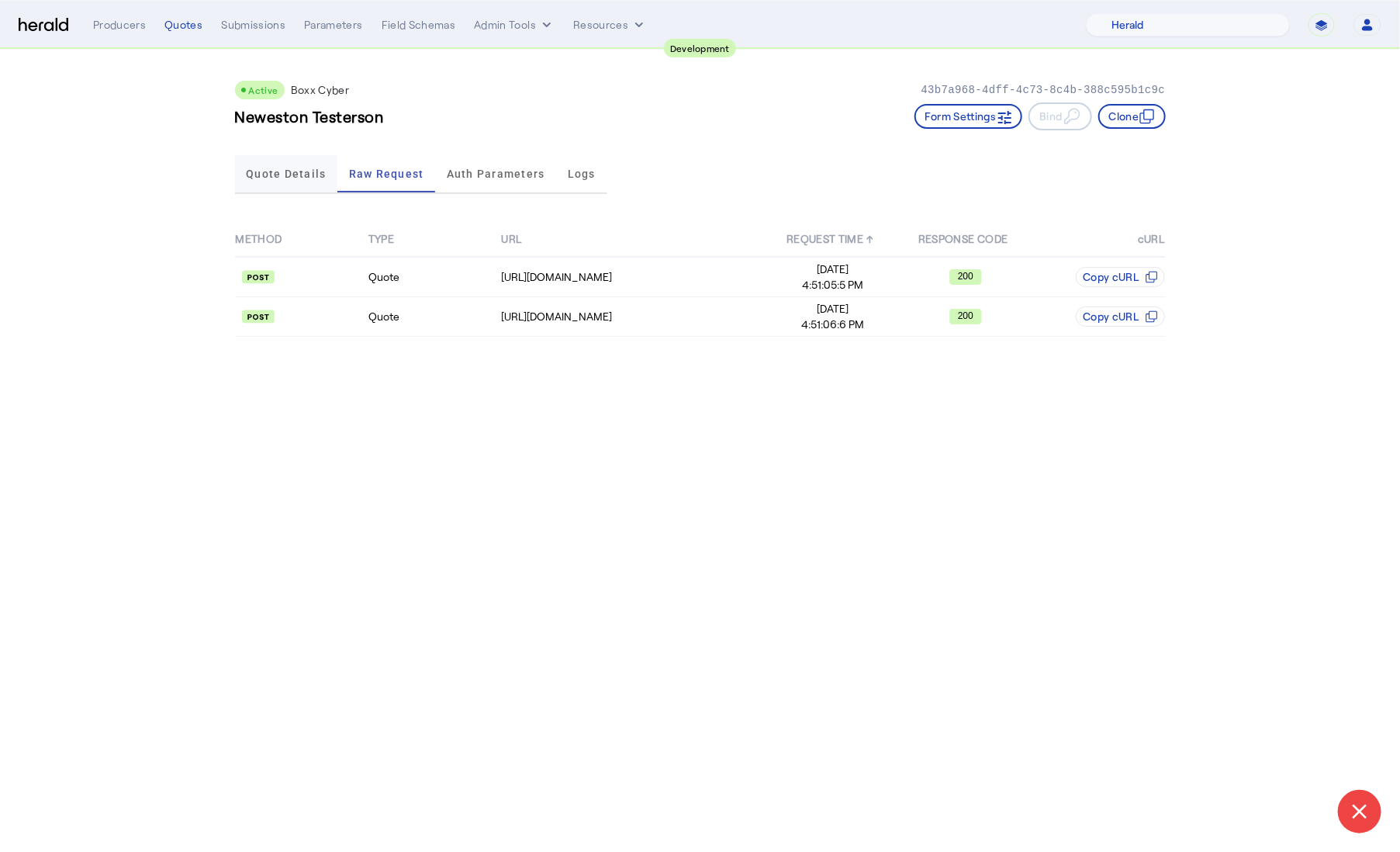
click at [300, 174] on span "Quote Details" at bounding box center [285, 173] width 80 height 11
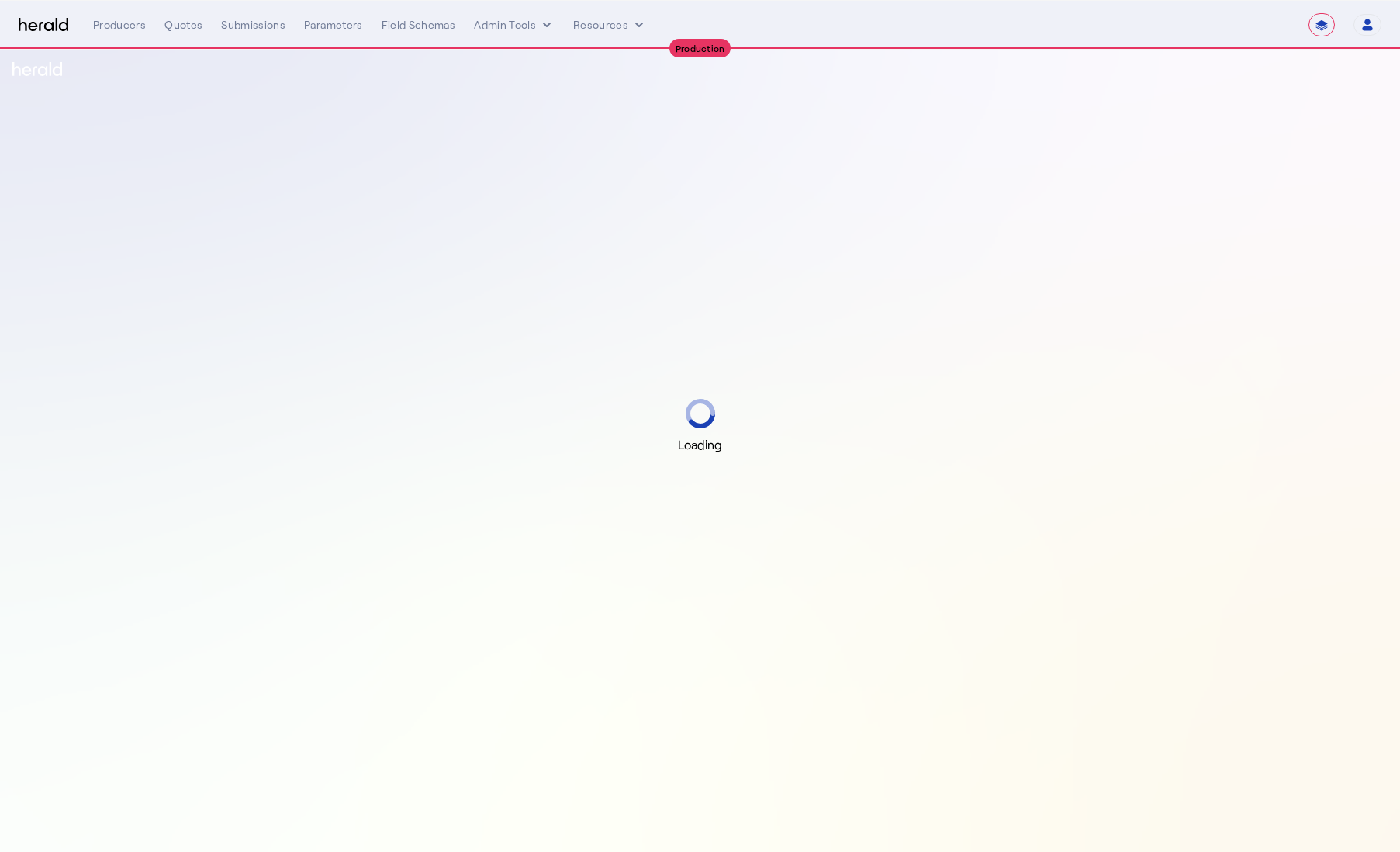
select select "**********"
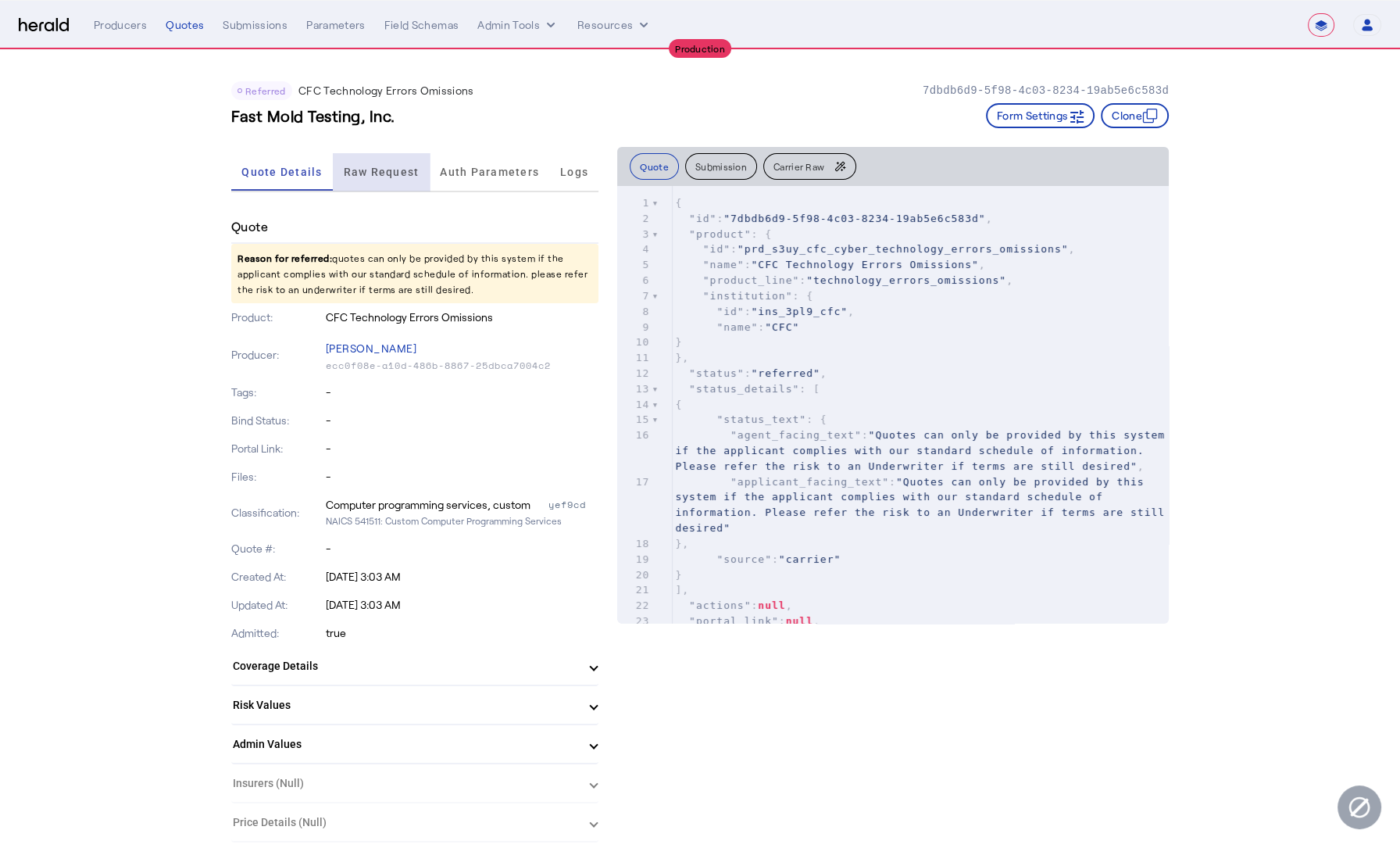
click at [398, 173] on span "Raw Request" at bounding box center [382, 172] width 76 height 11
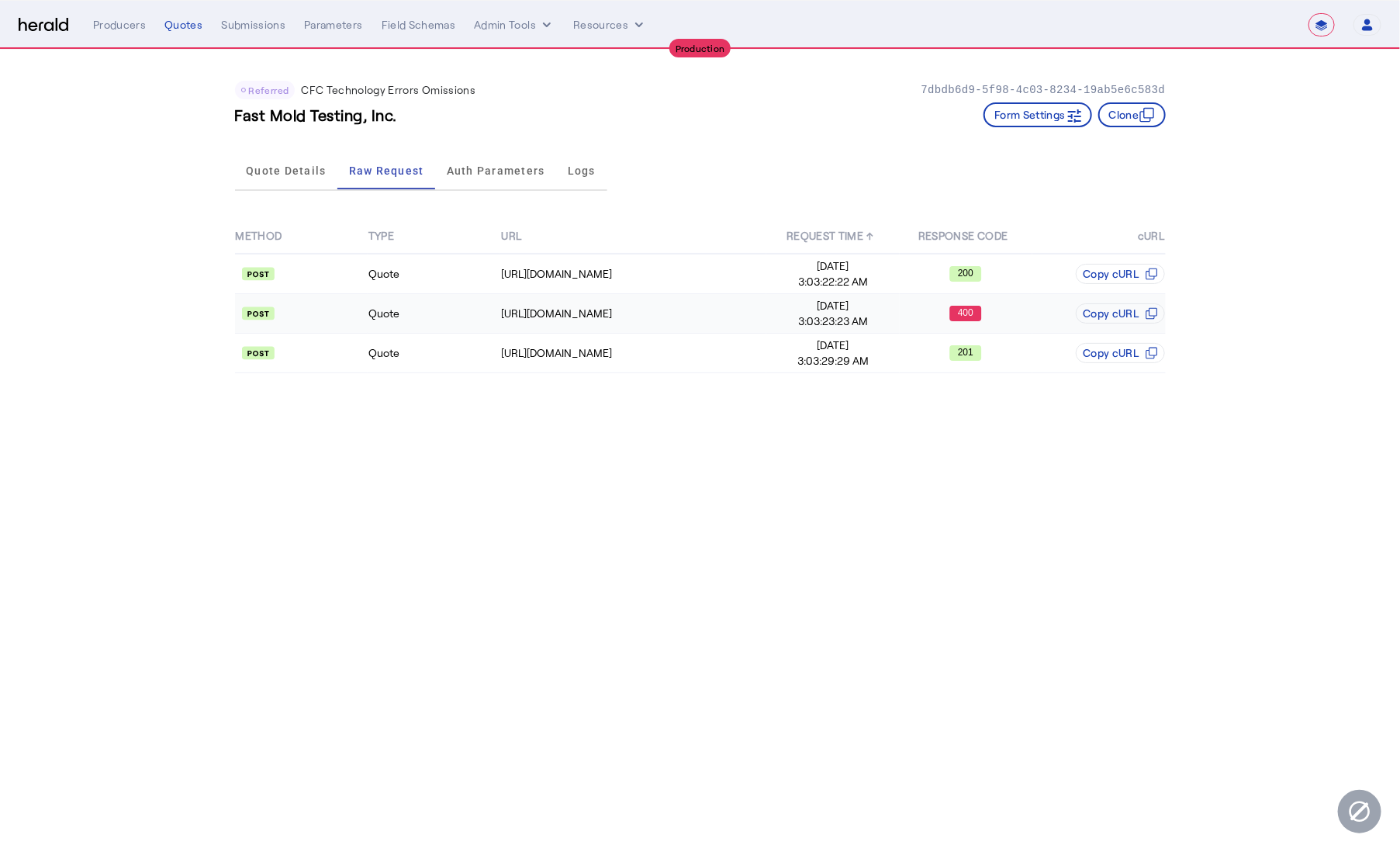
click at [423, 309] on td "Quote" at bounding box center [433, 314] width 133 height 40
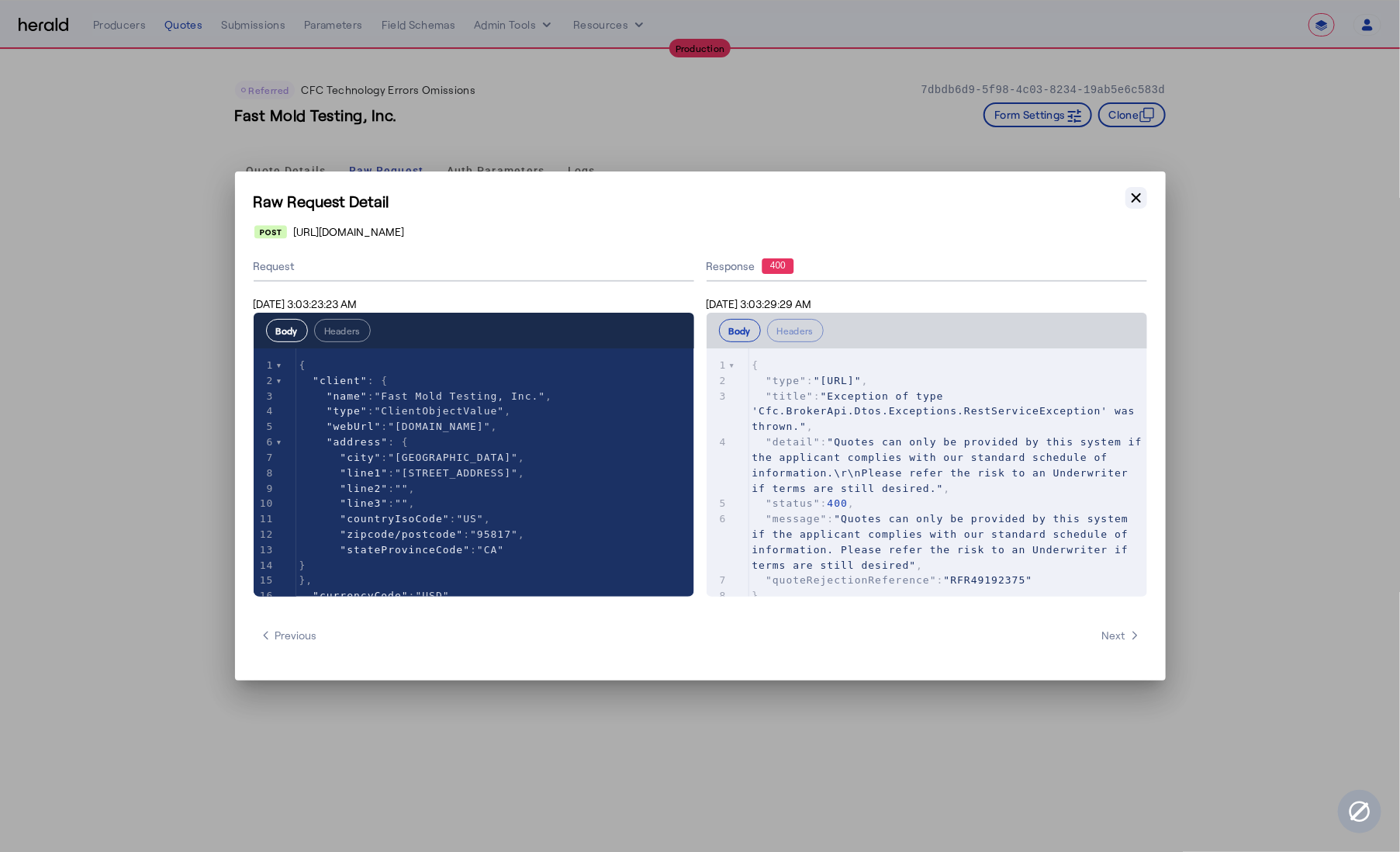
click at [1131, 207] on button "Close modal" at bounding box center [1136, 198] width 21 height 21
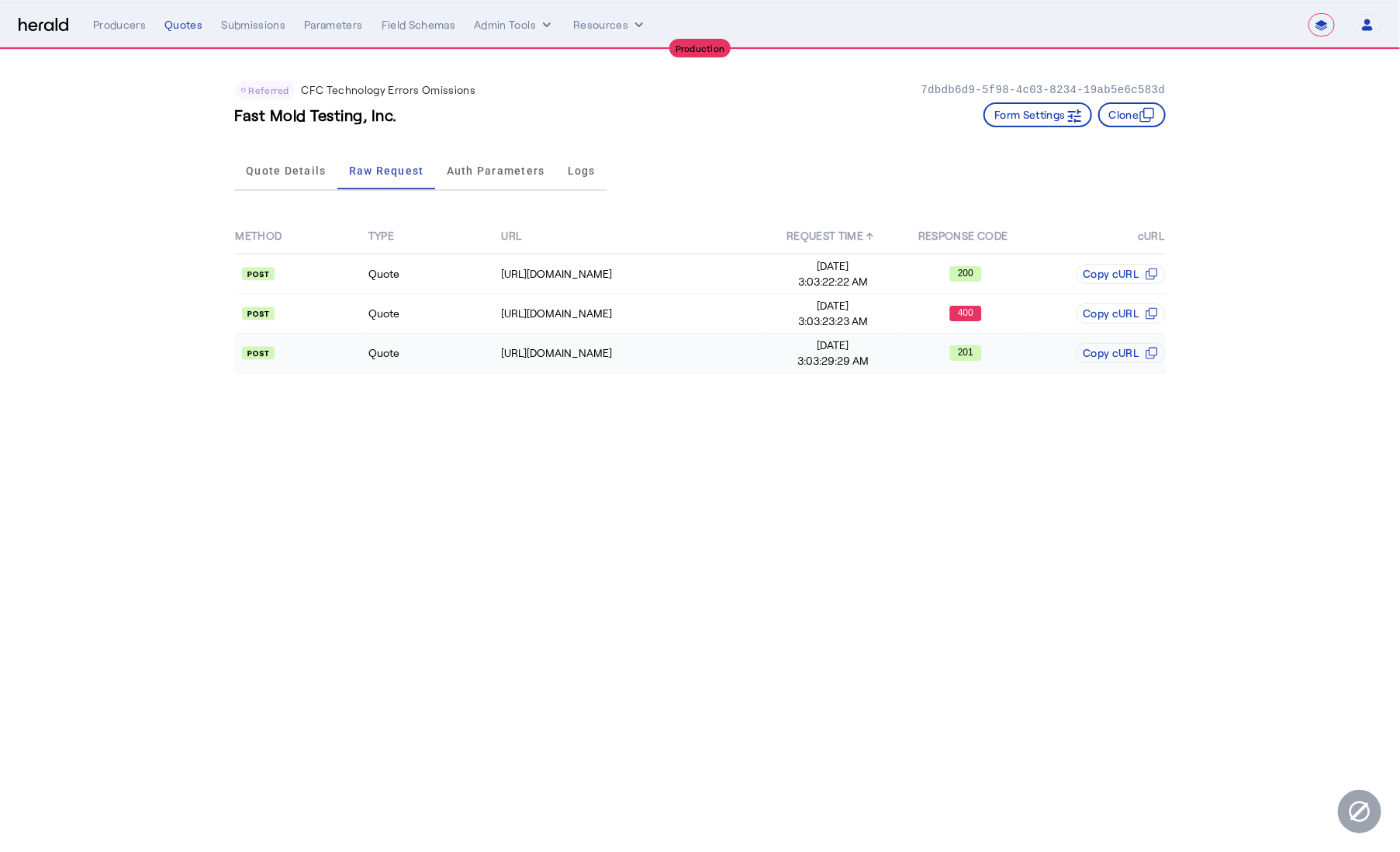
click at [451, 351] on td "Quote" at bounding box center [433, 354] width 133 height 40
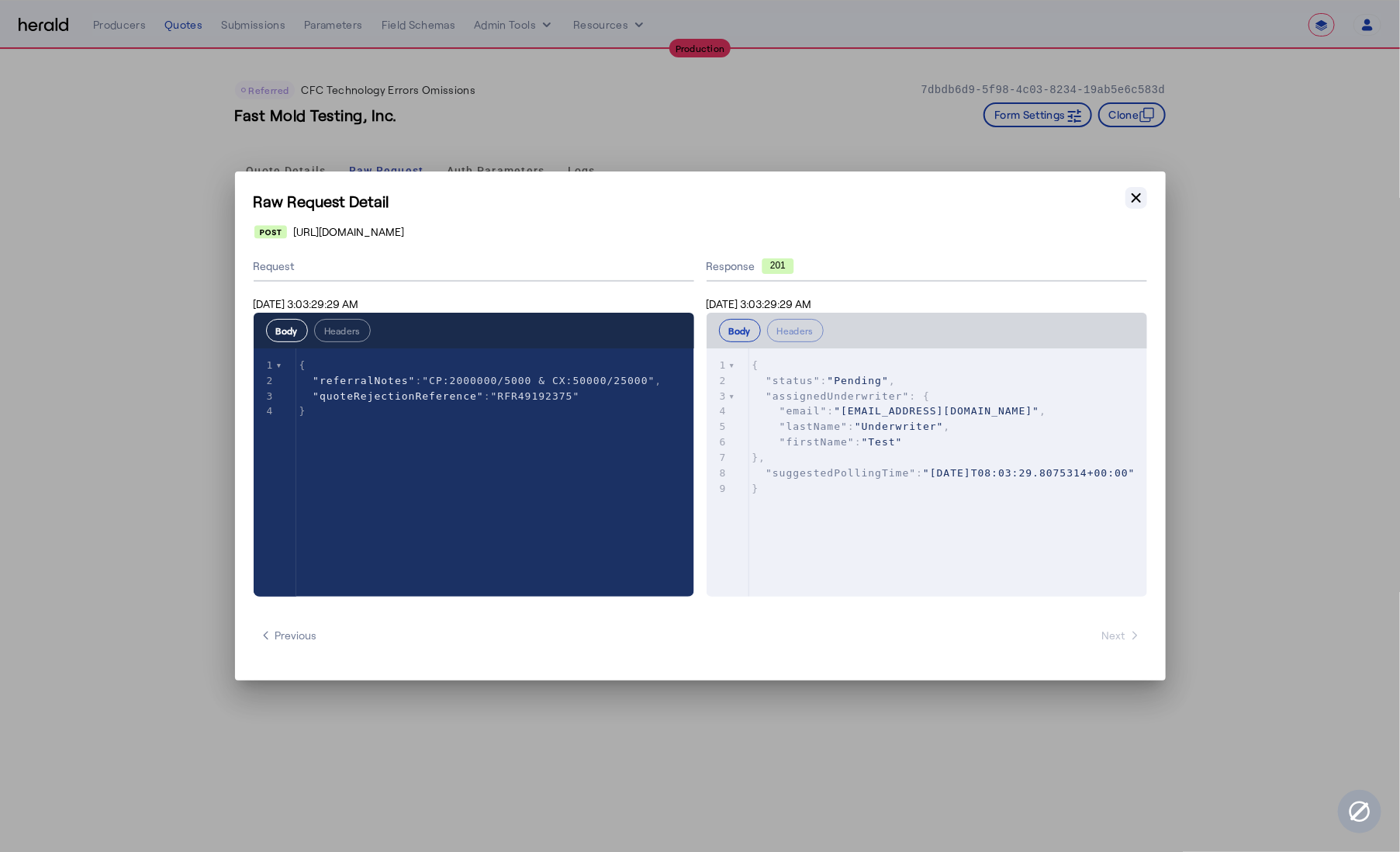
click at [1137, 199] on icon "button" at bounding box center [1136, 198] width 9 height 9
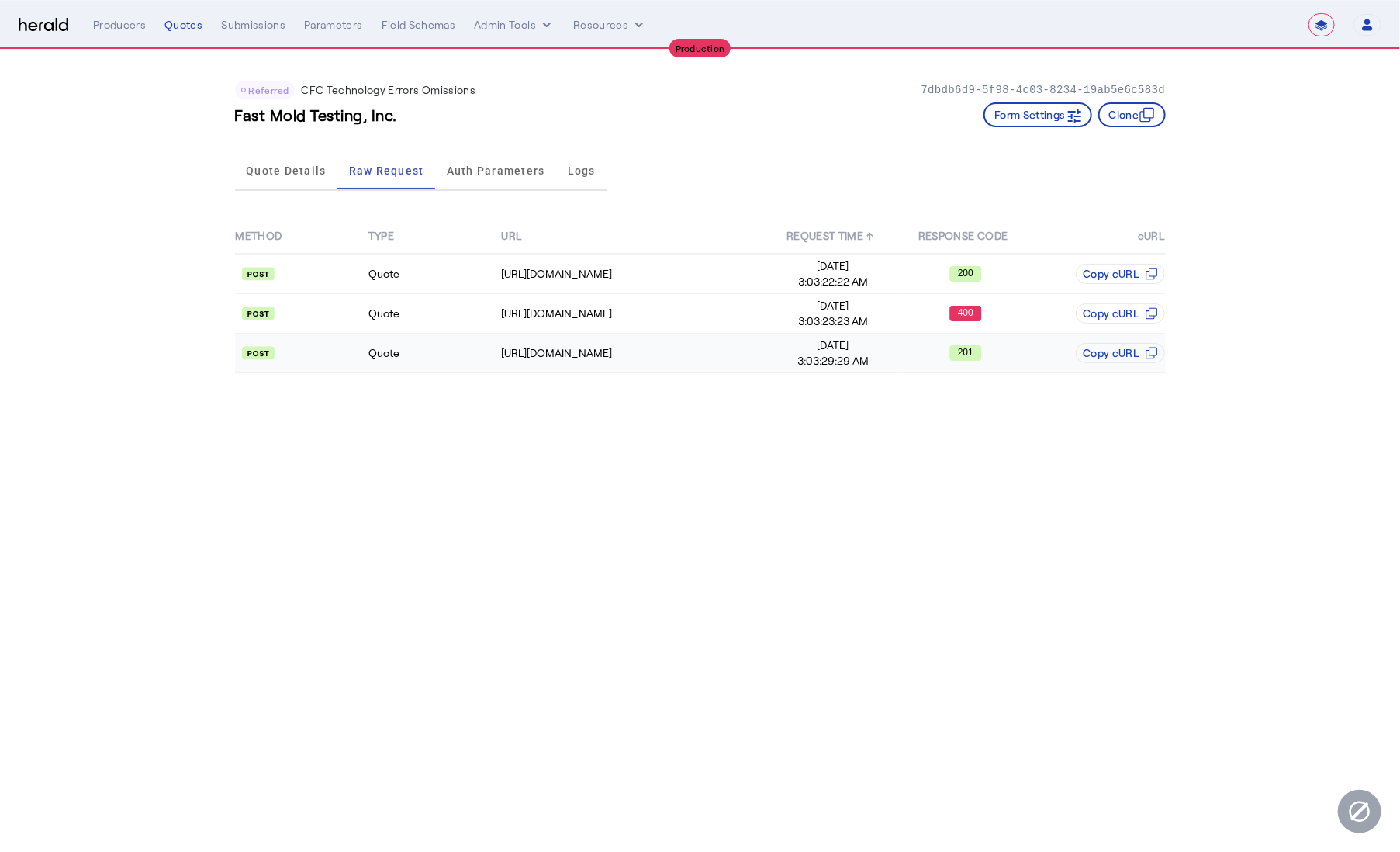
click at [432, 348] on td "Quote" at bounding box center [433, 354] width 133 height 40
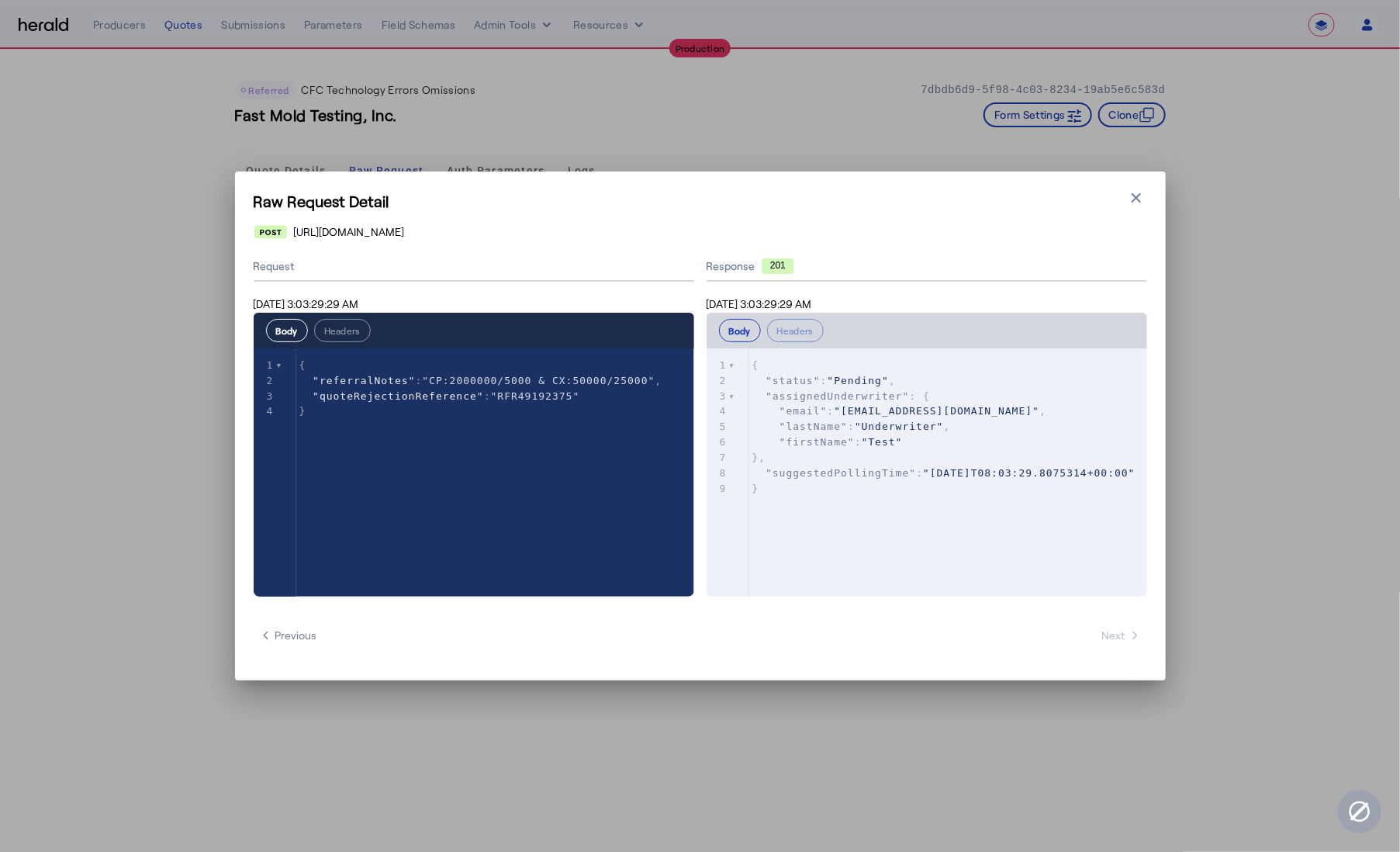
click at [1155, 194] on div "Raw Request Detail Close modal https://api.cfcunderwriting.com/v1.2/referral-re…" at bounding box center [700, 426] width 931 height 509
click at [1133, 198] on icon "button" at bounding box center [1136, 198] width 15 height 15
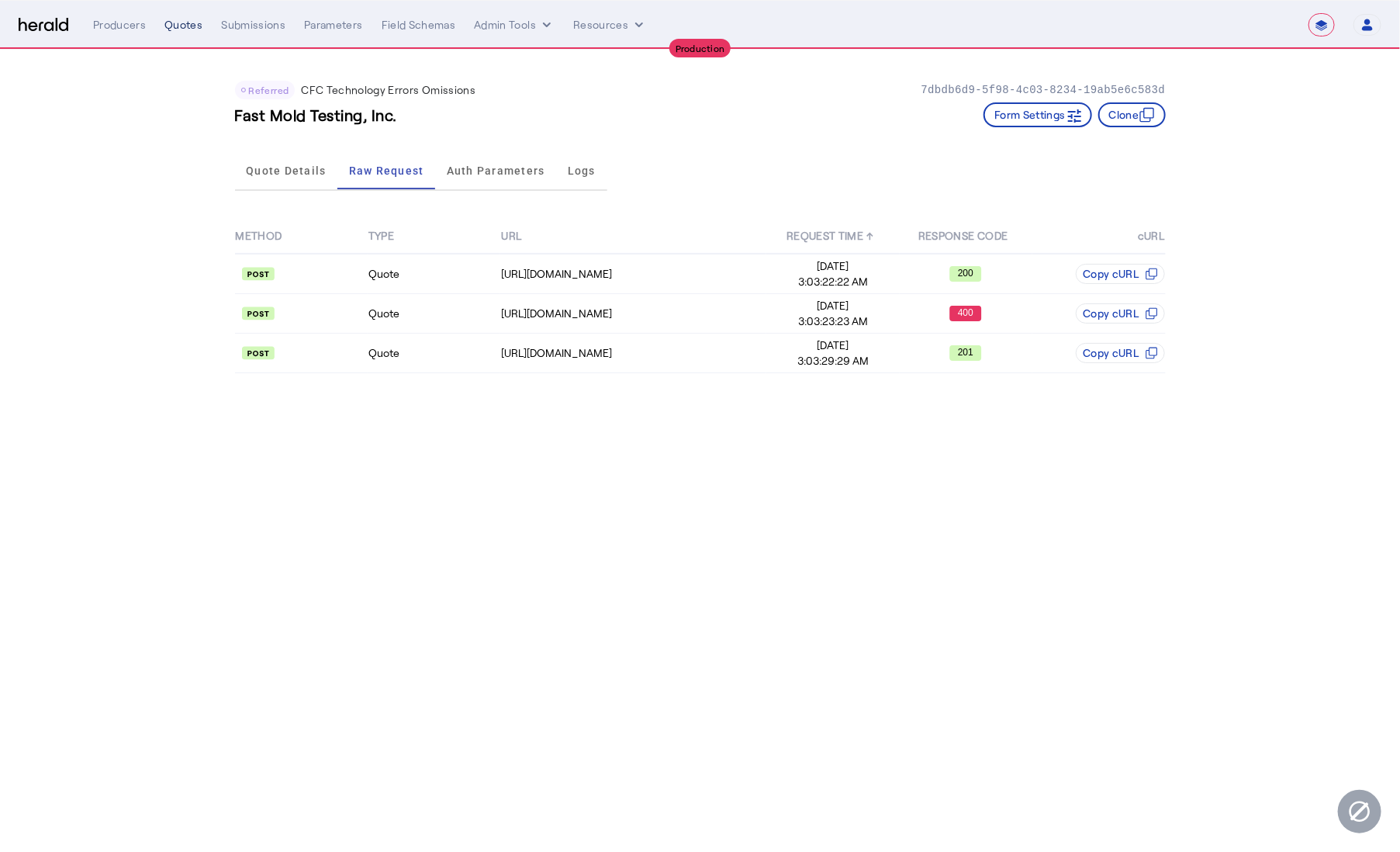
click at [189, 24] on div "Quotes" at bounding box center [184, 25] width 38 height 15
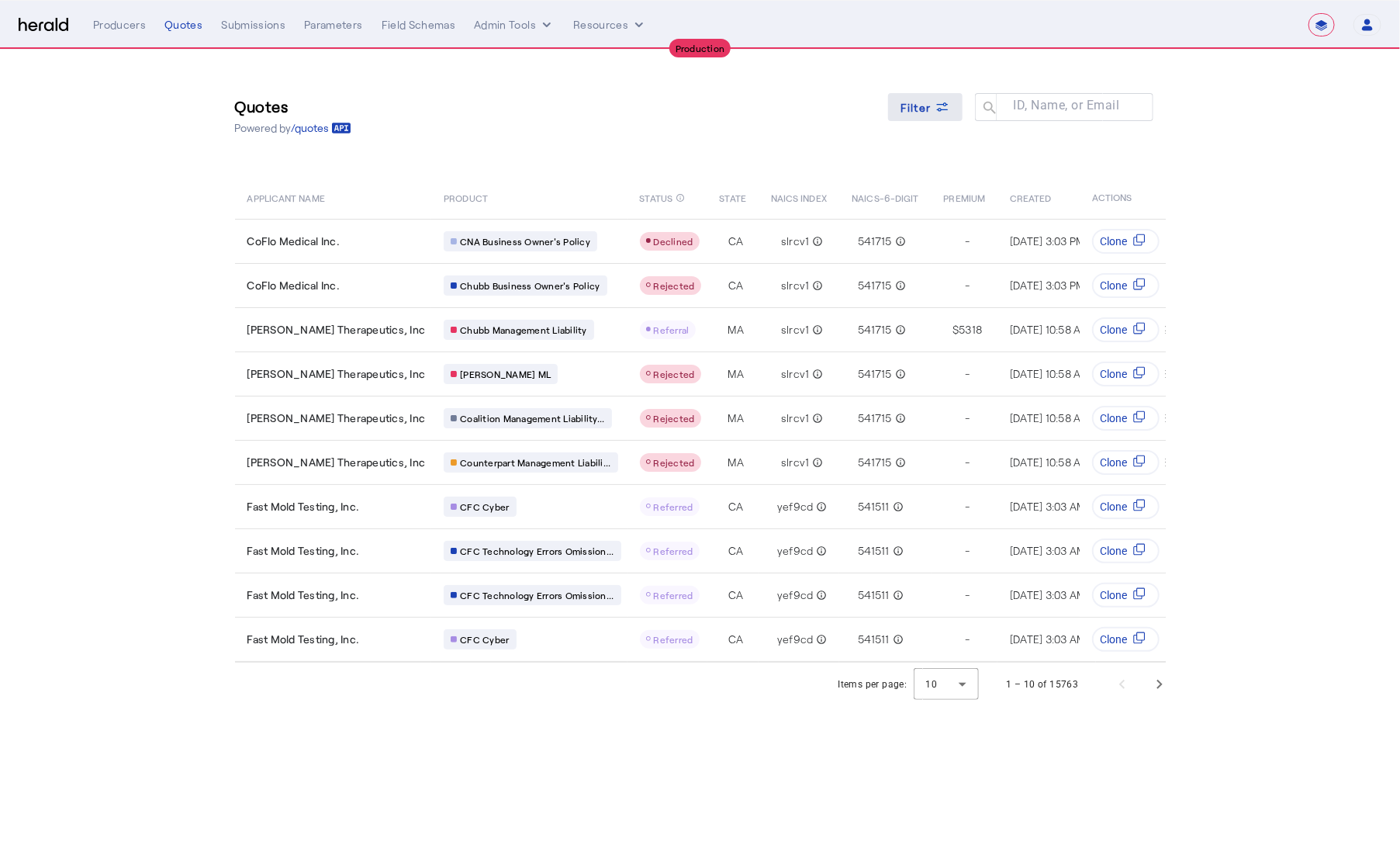
click at [957, 107] on span at bounding box center [925, 106] width 75 height 37
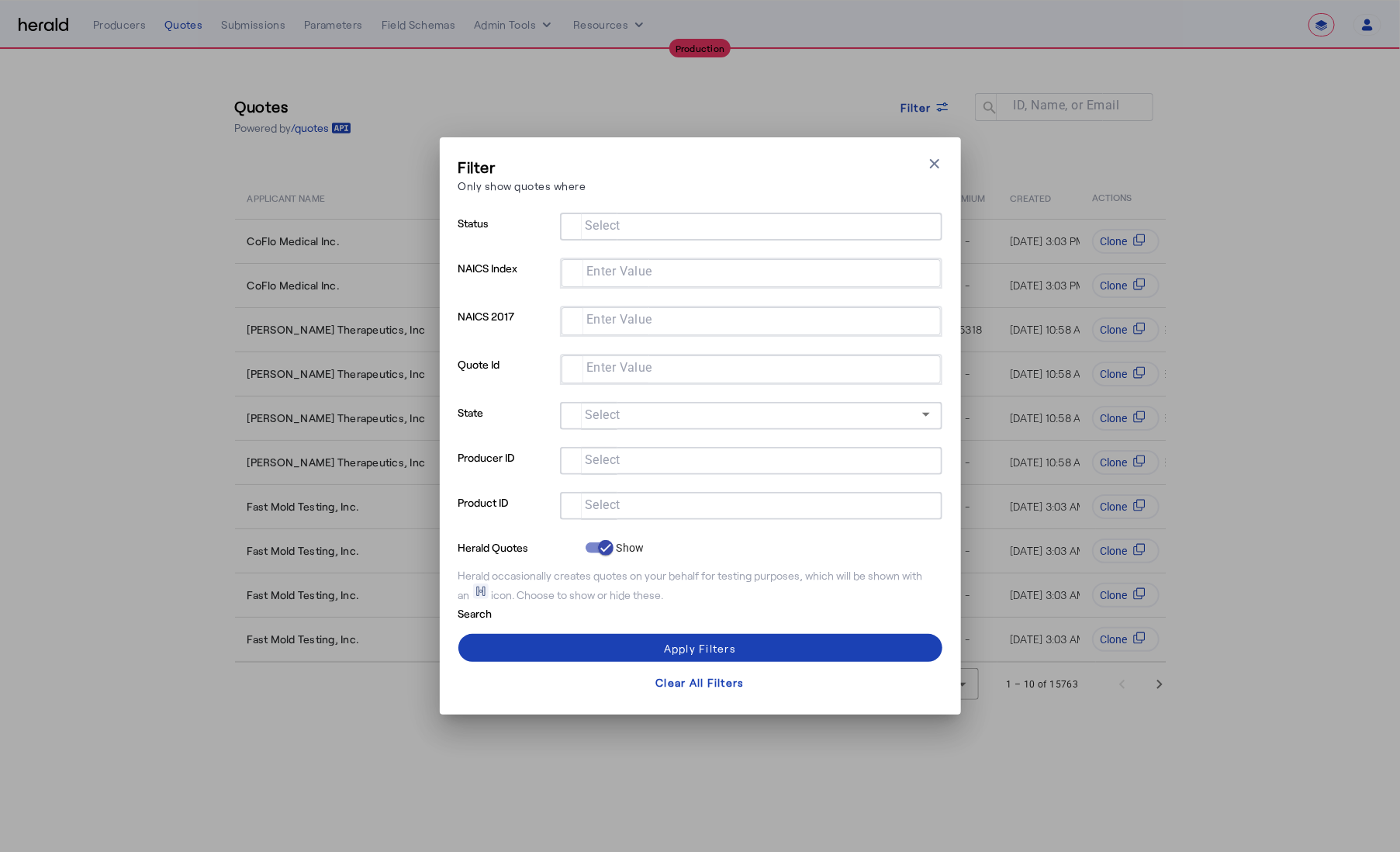
click at [680, 504] on input "Select" at bounding box center [748, 505] width 351 height 19
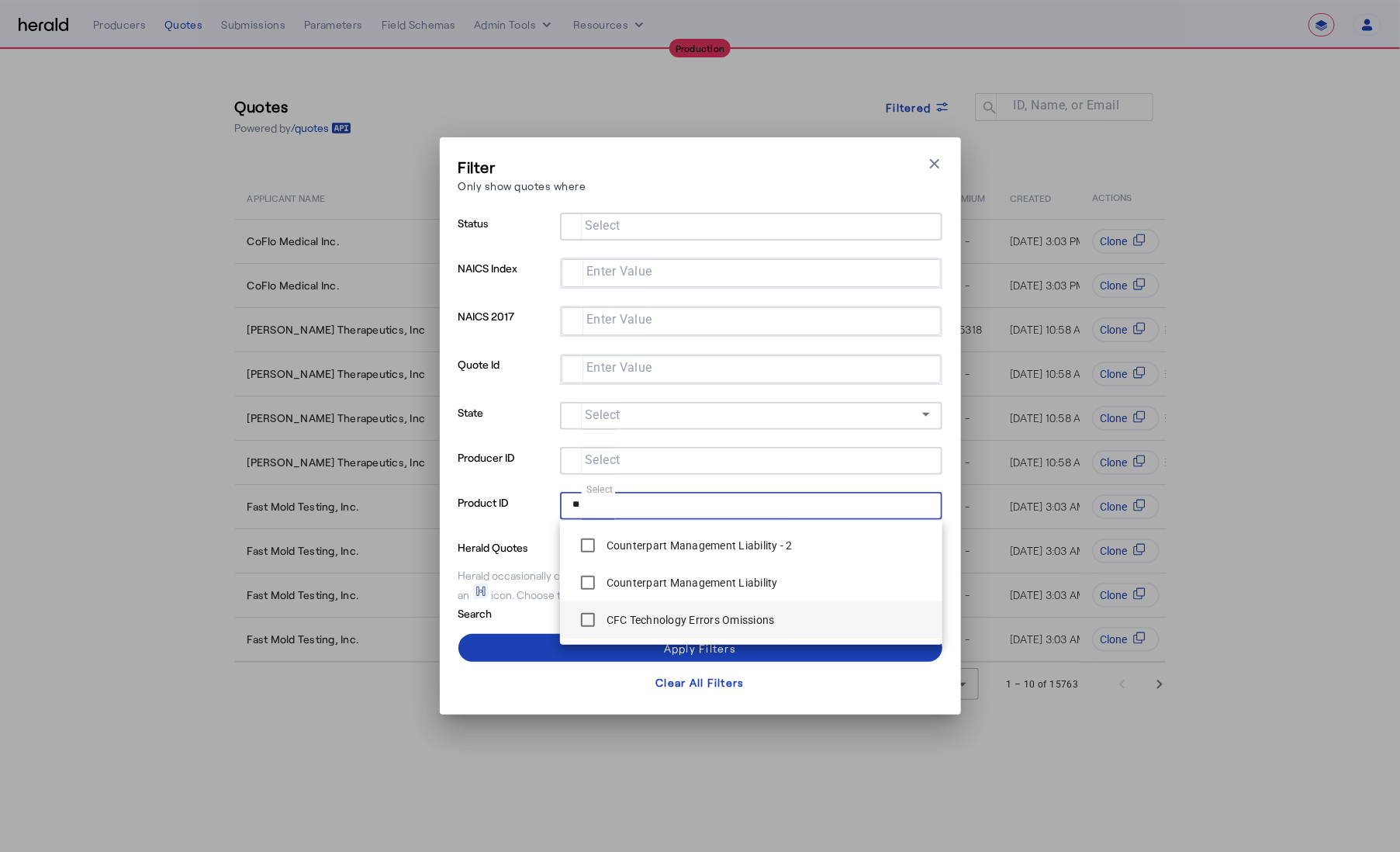
type input "**"
click at [658, 609] on div "CFC Technology Errors Omissions" at bounding box center [674, 620] width 203 height 31
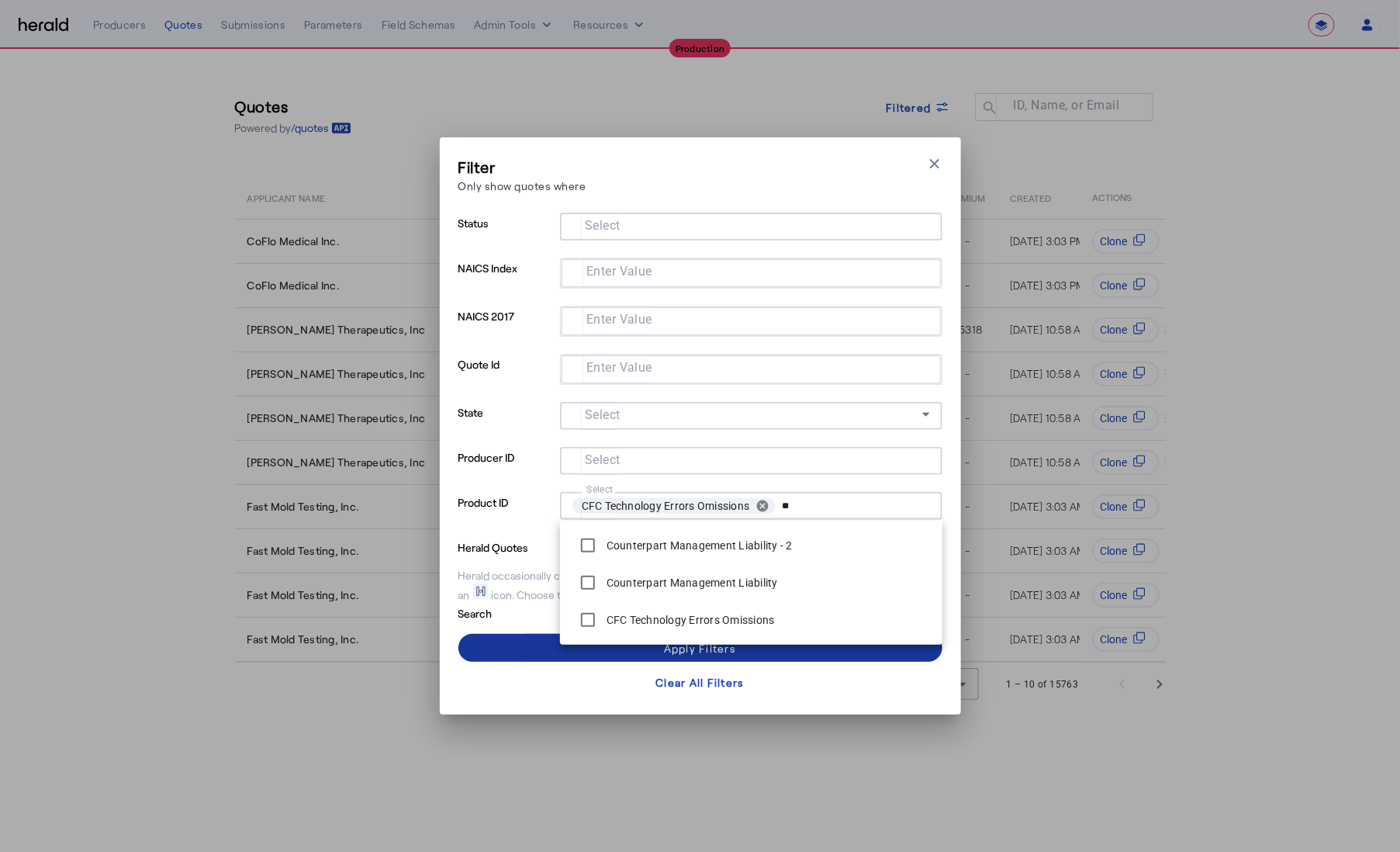
click at [536, 645] on span at bounding box center [700, 648] width 484 height 37
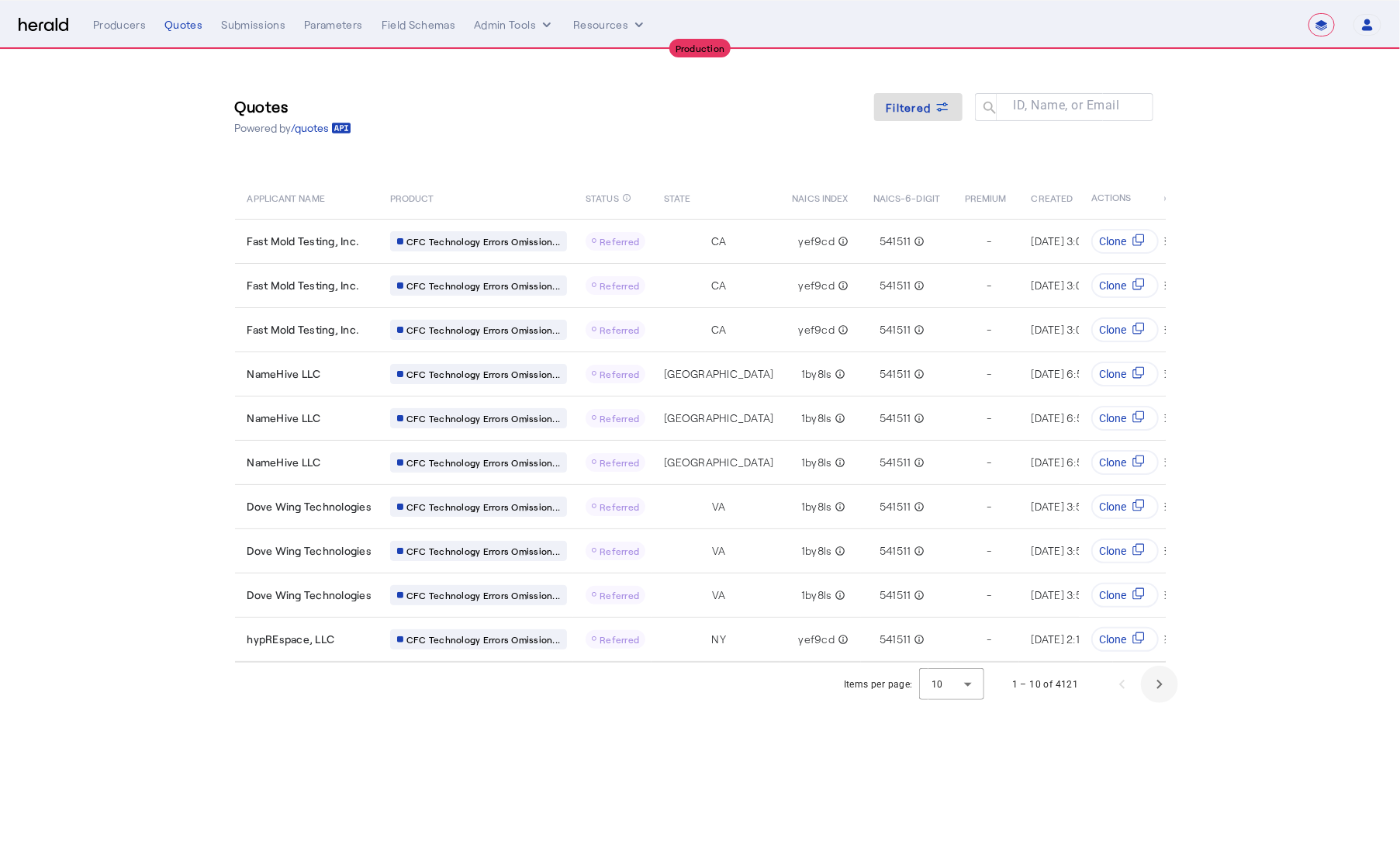
click at [1159, 691] on span "Next page" at bounding box center [1159, 684] width 37 height 37
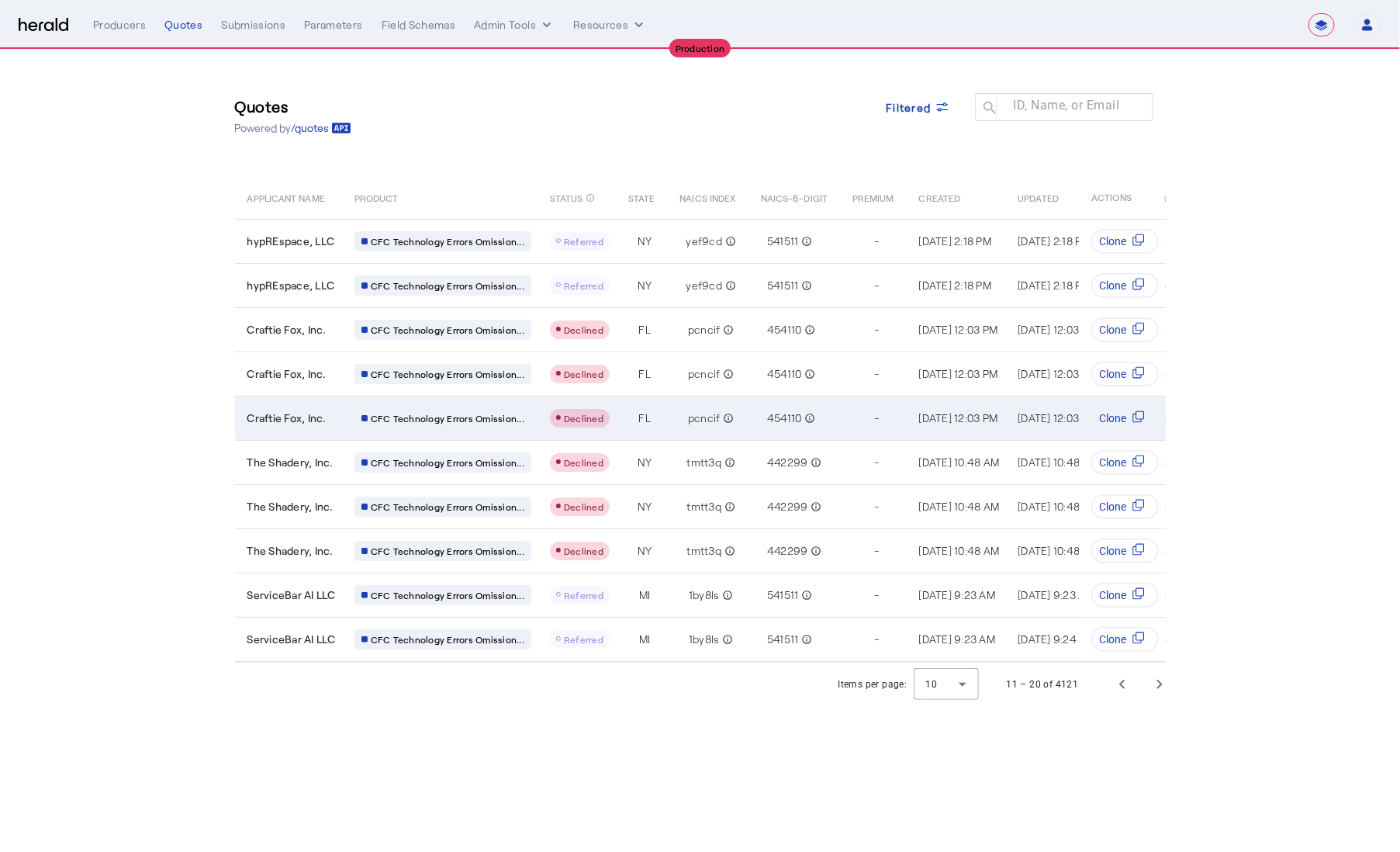
click at [332, 430] on td "Craftie Fox, Inc." at bounding box center [288, 418] width 107 height 45
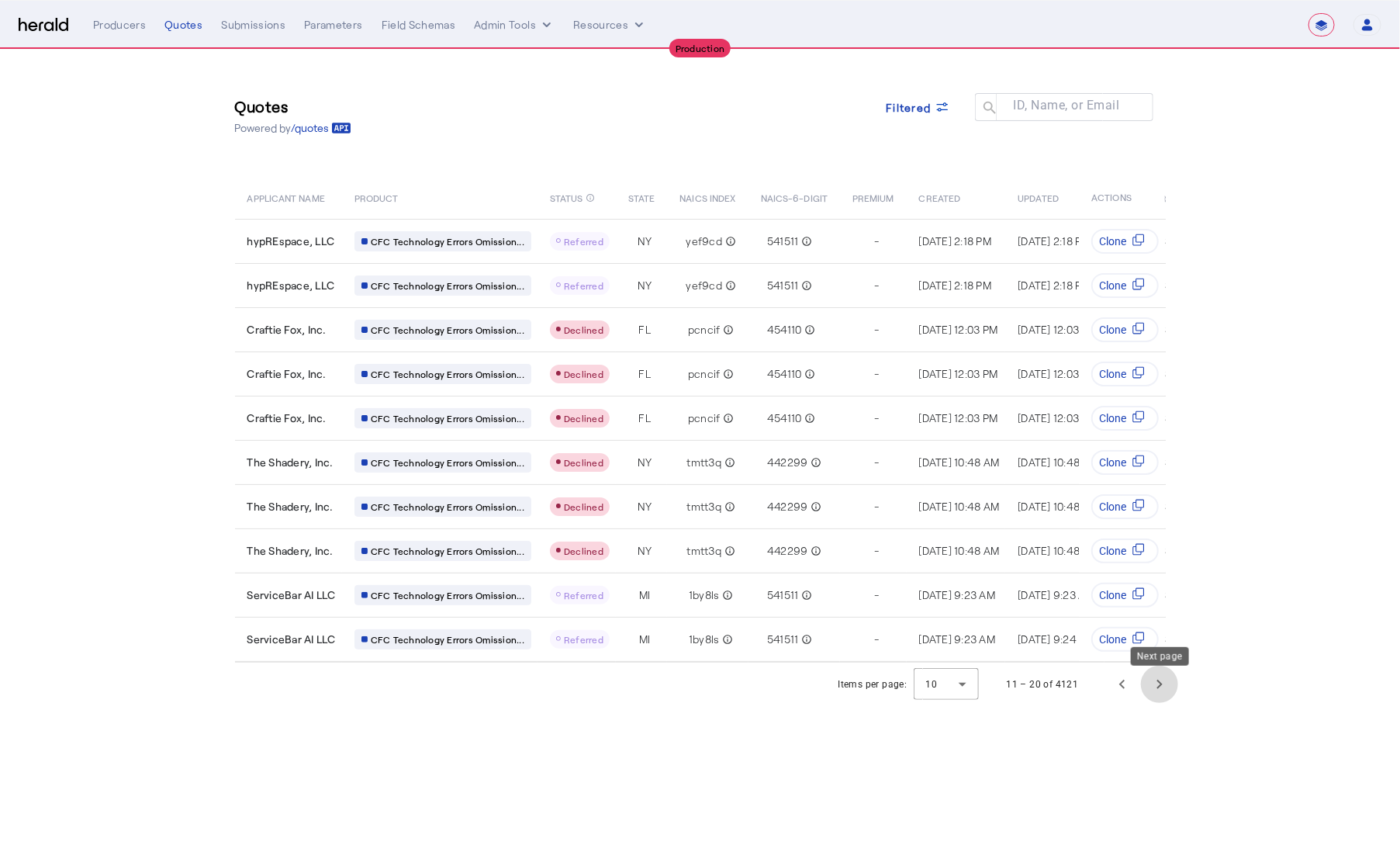
click at [1157, 688] on span "Next page" at bounding box center [1159, 684] width 37 height 37
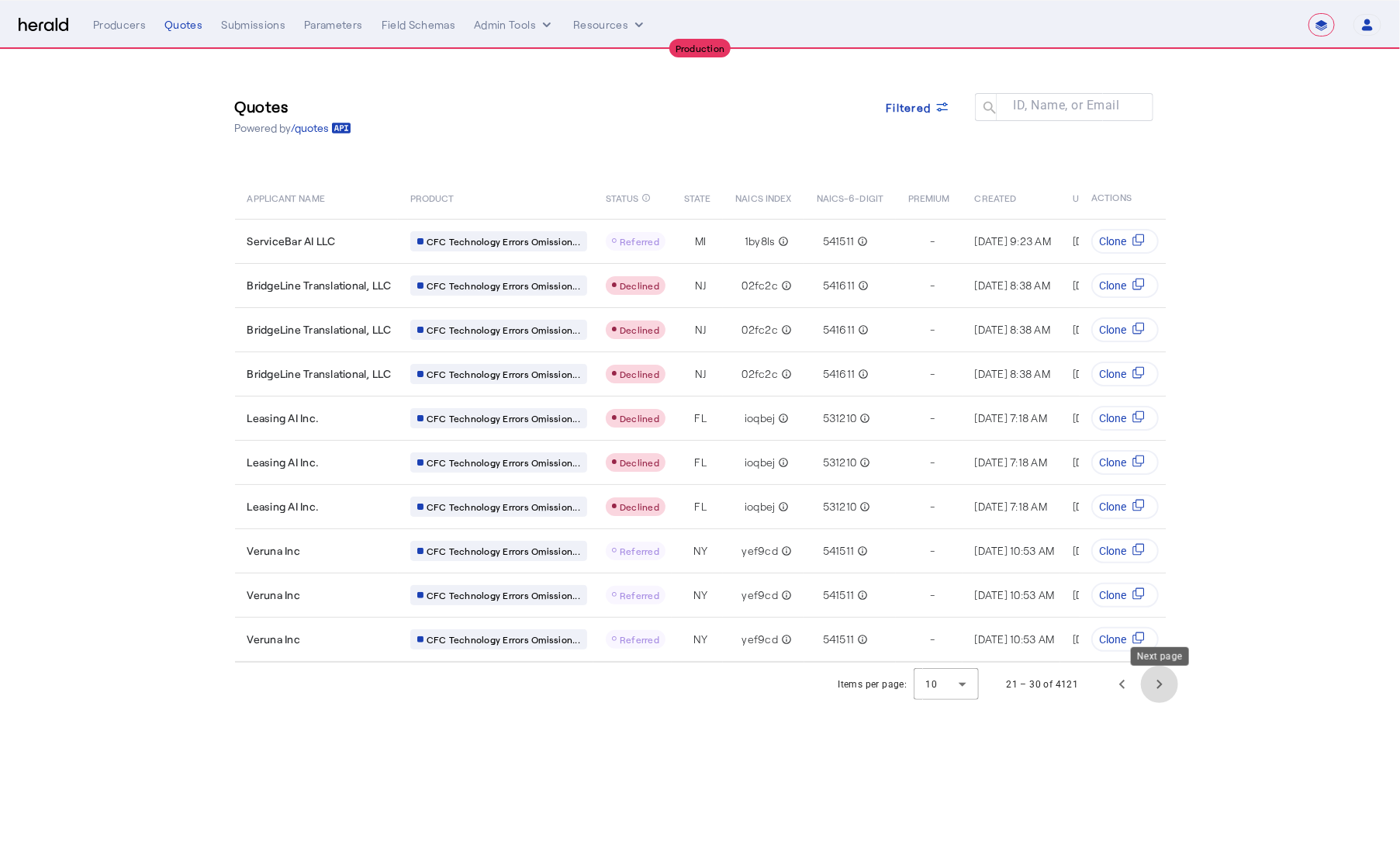
click at [1157, 688] on span "Next page" at bounding box center [1159, 684] width 37 height 37
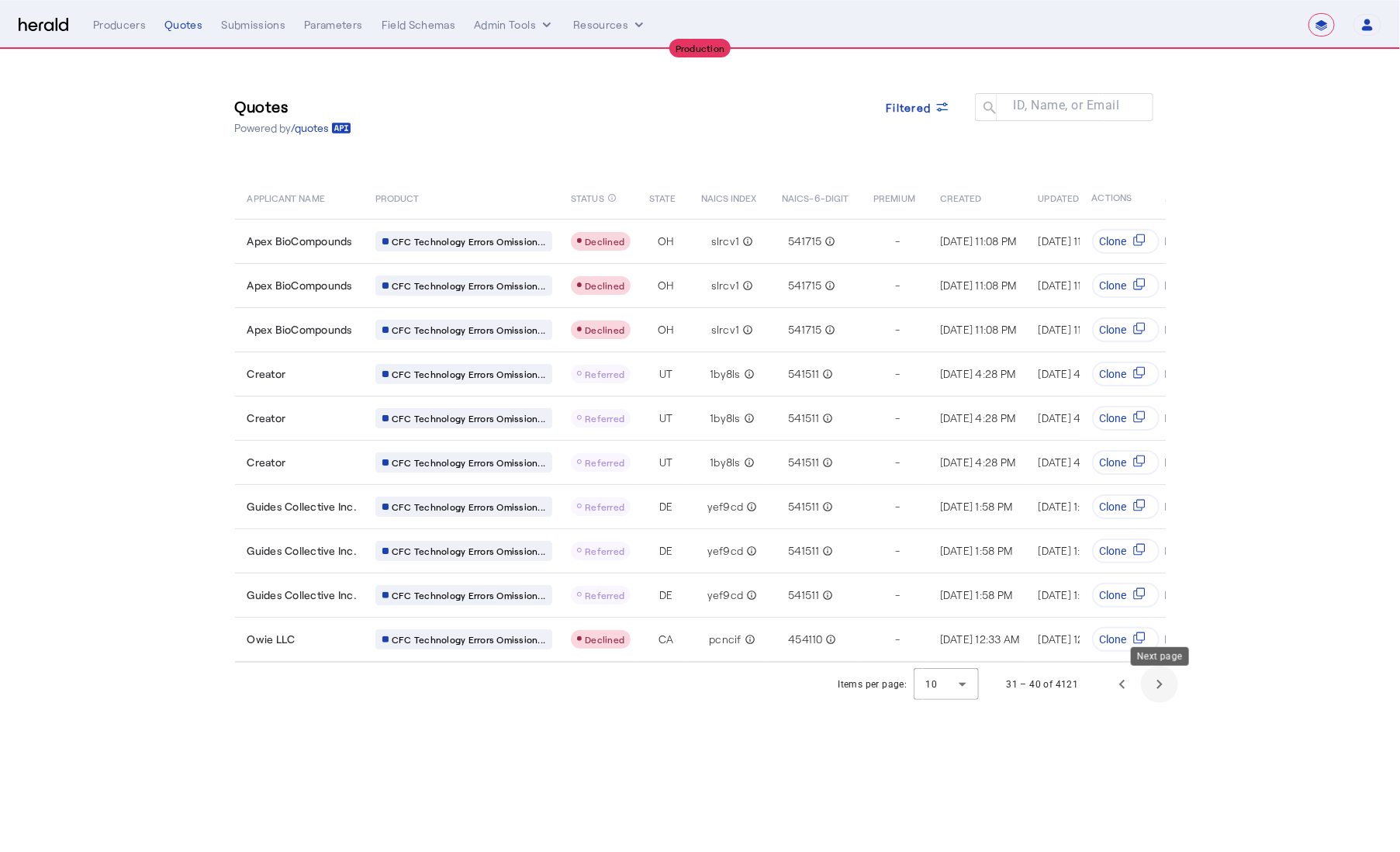
click at [1157, 693] on span "Next page" at bounding box center [1159, 684] width 37 height 37
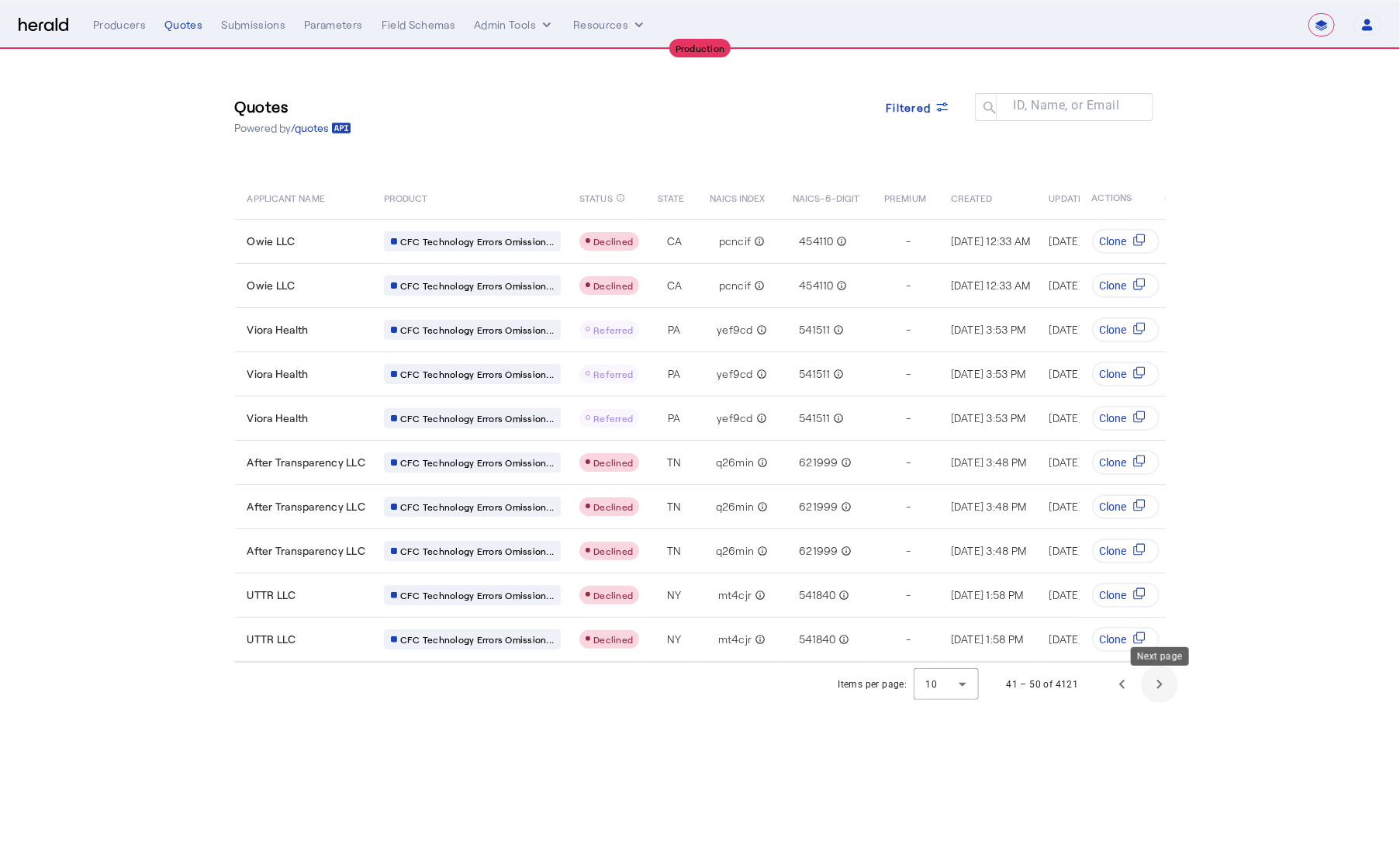
click at [1165, 687] on span "Next page" at bounding box center [1159, 684] width 37 height 37
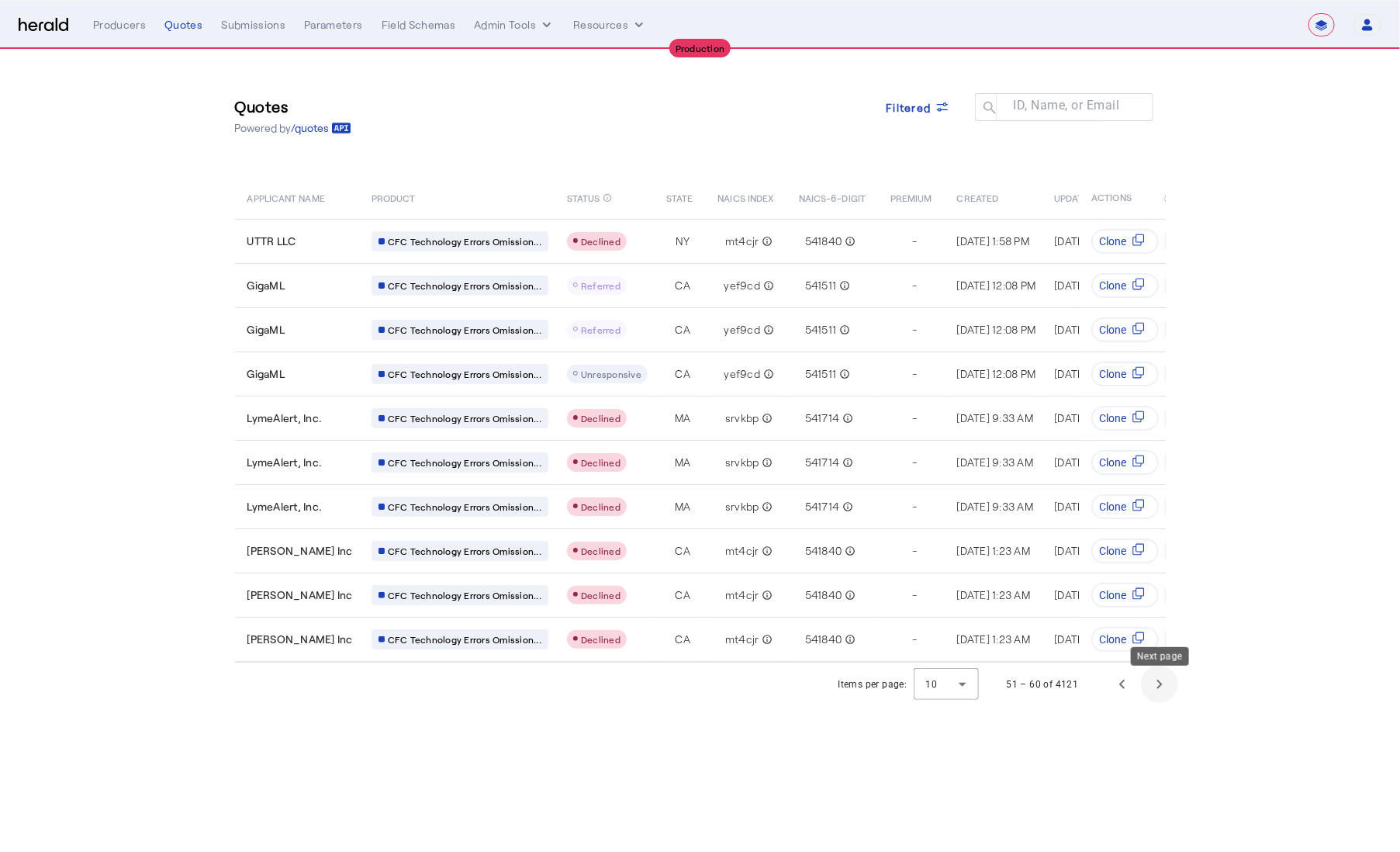
click at [1165, 689] on span "Next page" at bounding box center [1159, 684] width 37 height 37
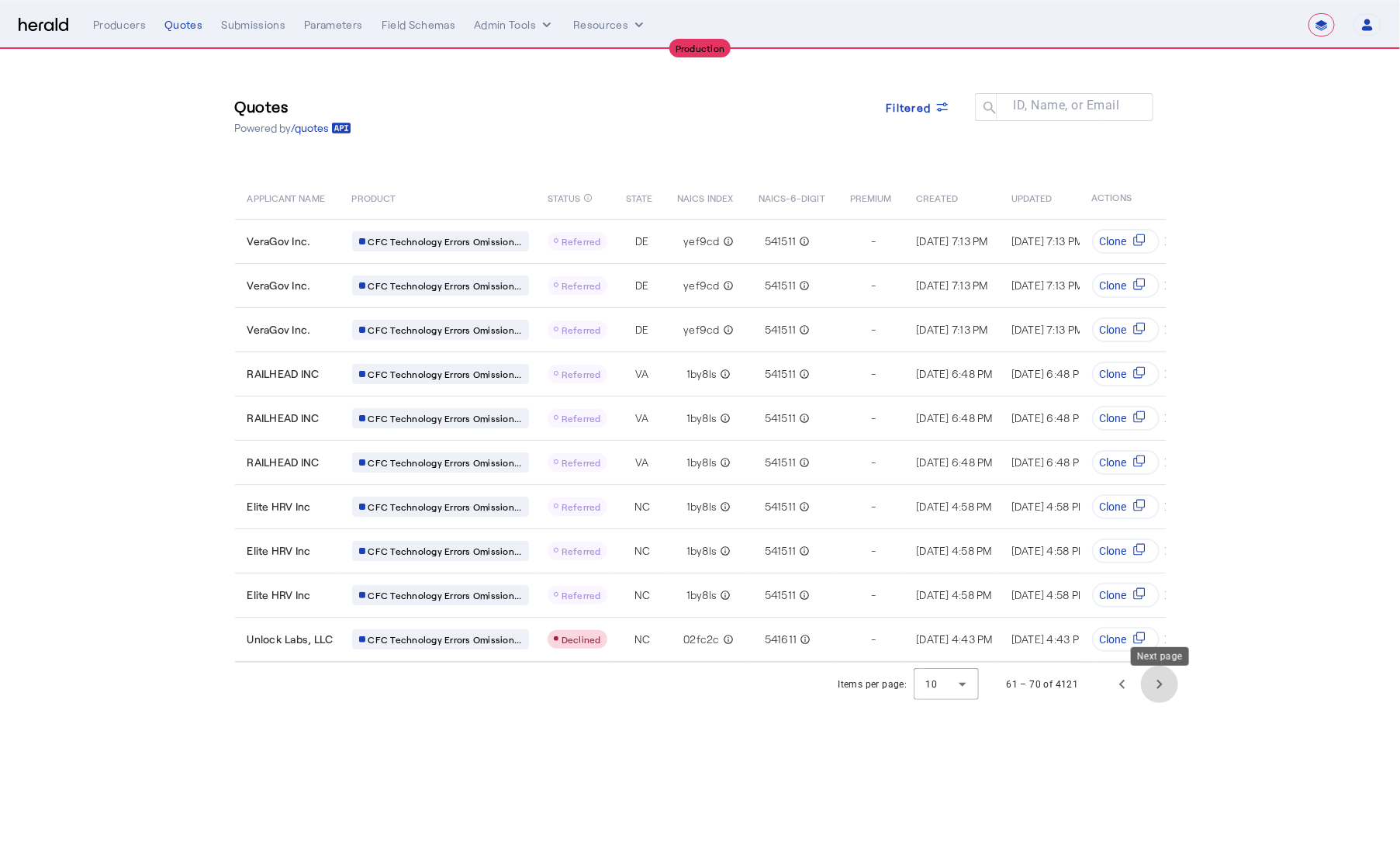
click at [1165, 689] on span "Next page" at bounding box center [1159, 684] width 37 height 37
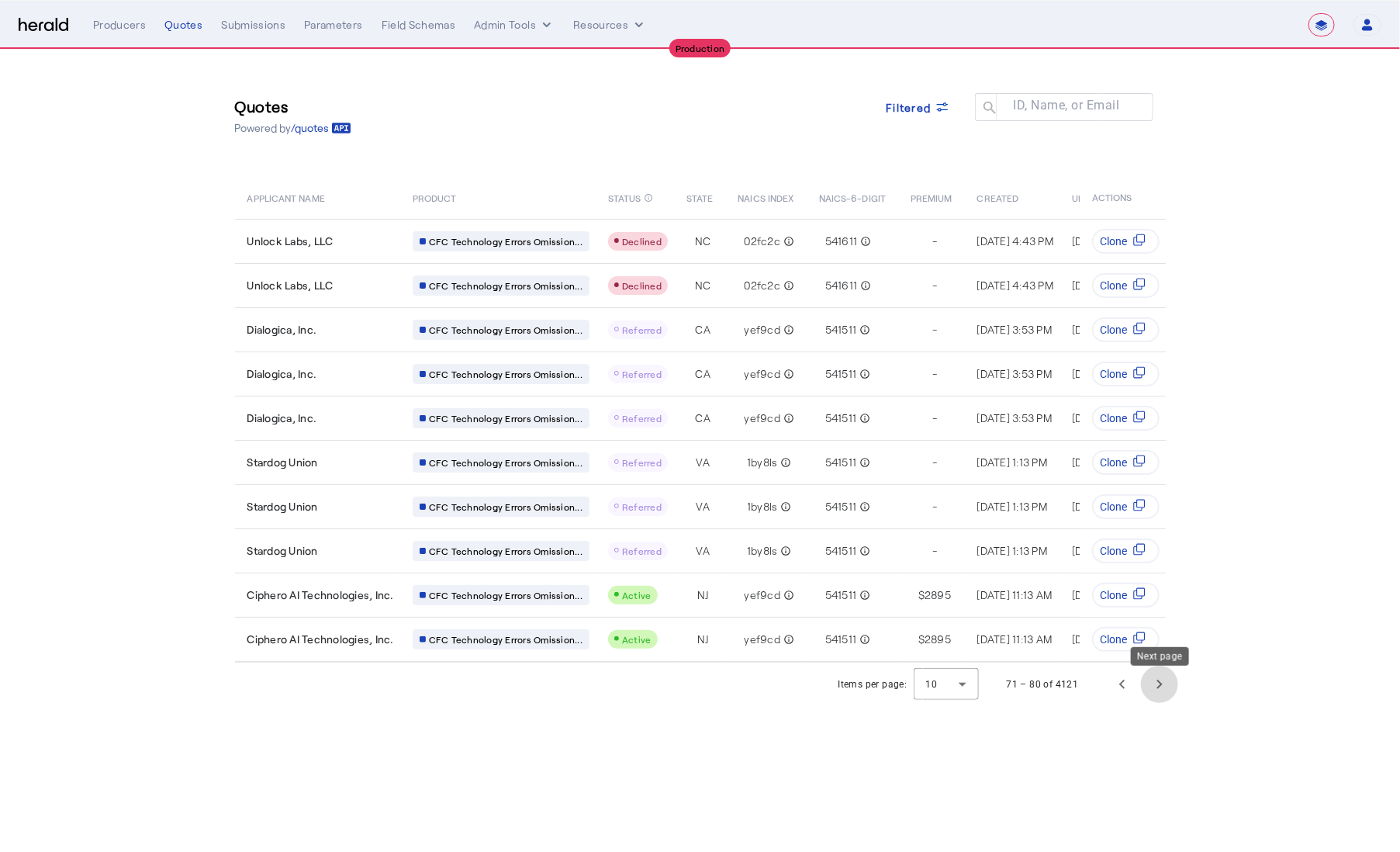
click at [1165, 689] on span "Next page" at bounding box center [1159, 684] width 37 height 37
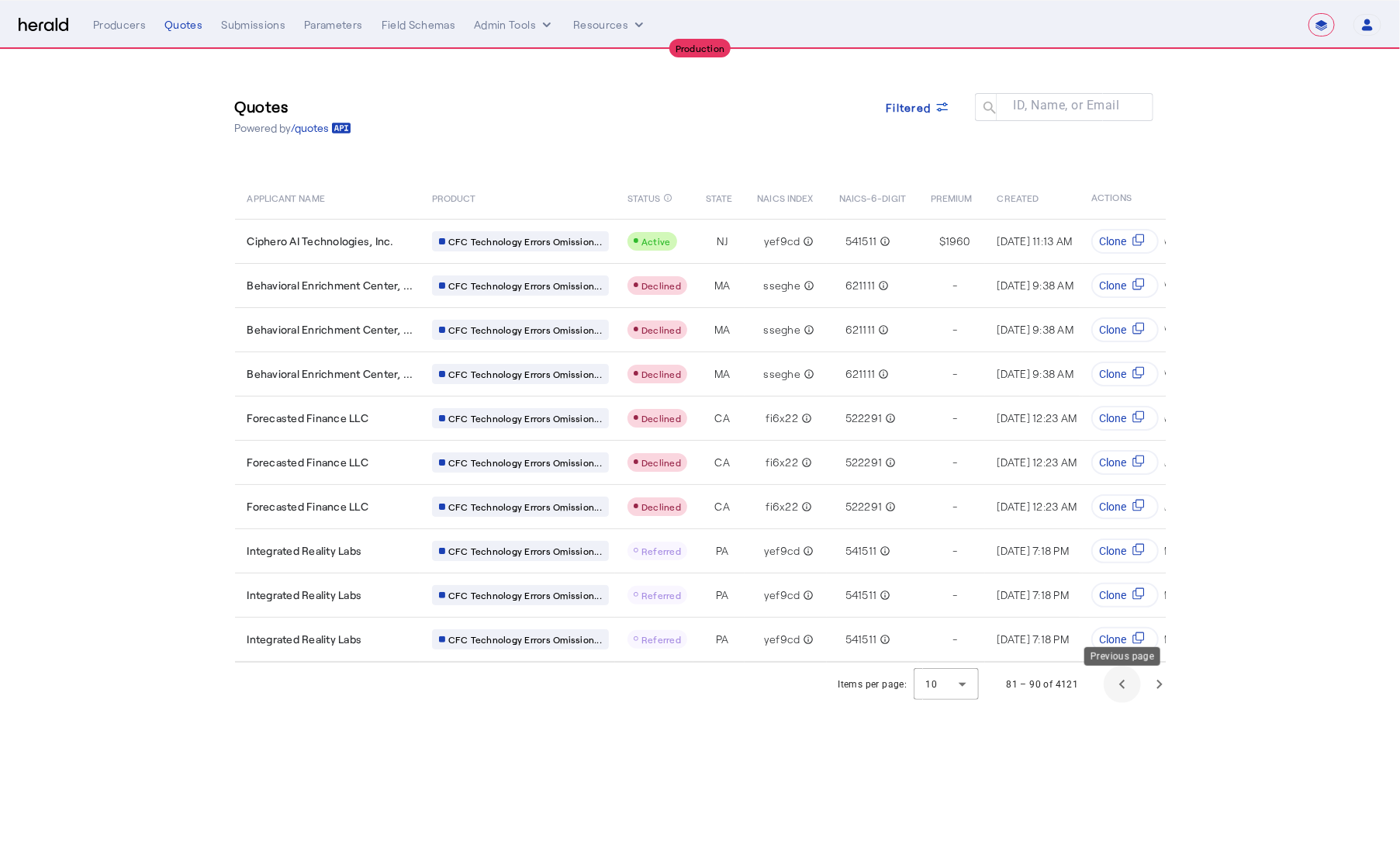
click at [1119, 696] on span "Previous page" at bounding box center [1122, 684] width 37 height 37
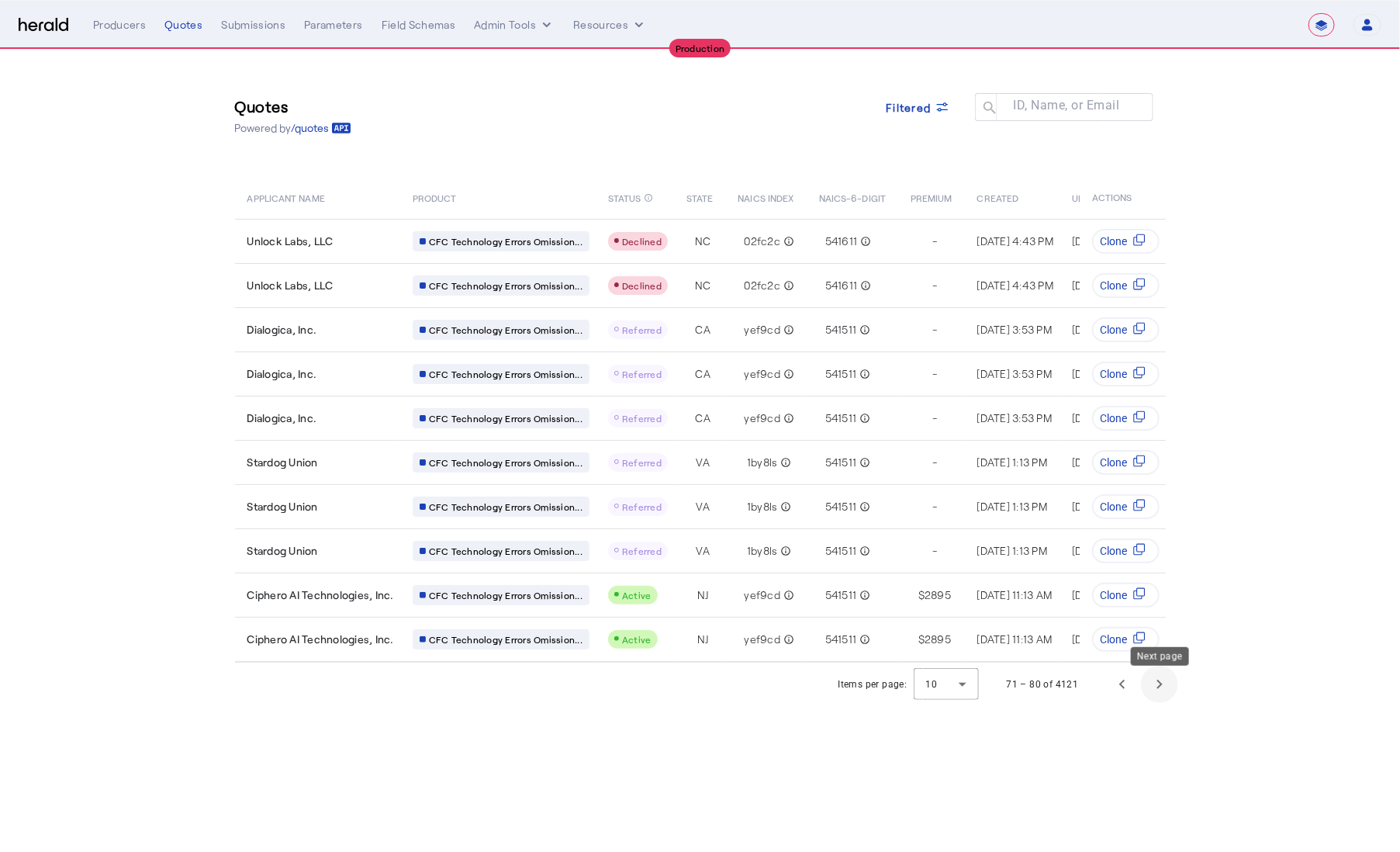
click at [1168, 691] on span "Next page" at bounding box center [1159, 684] width 37 height 37
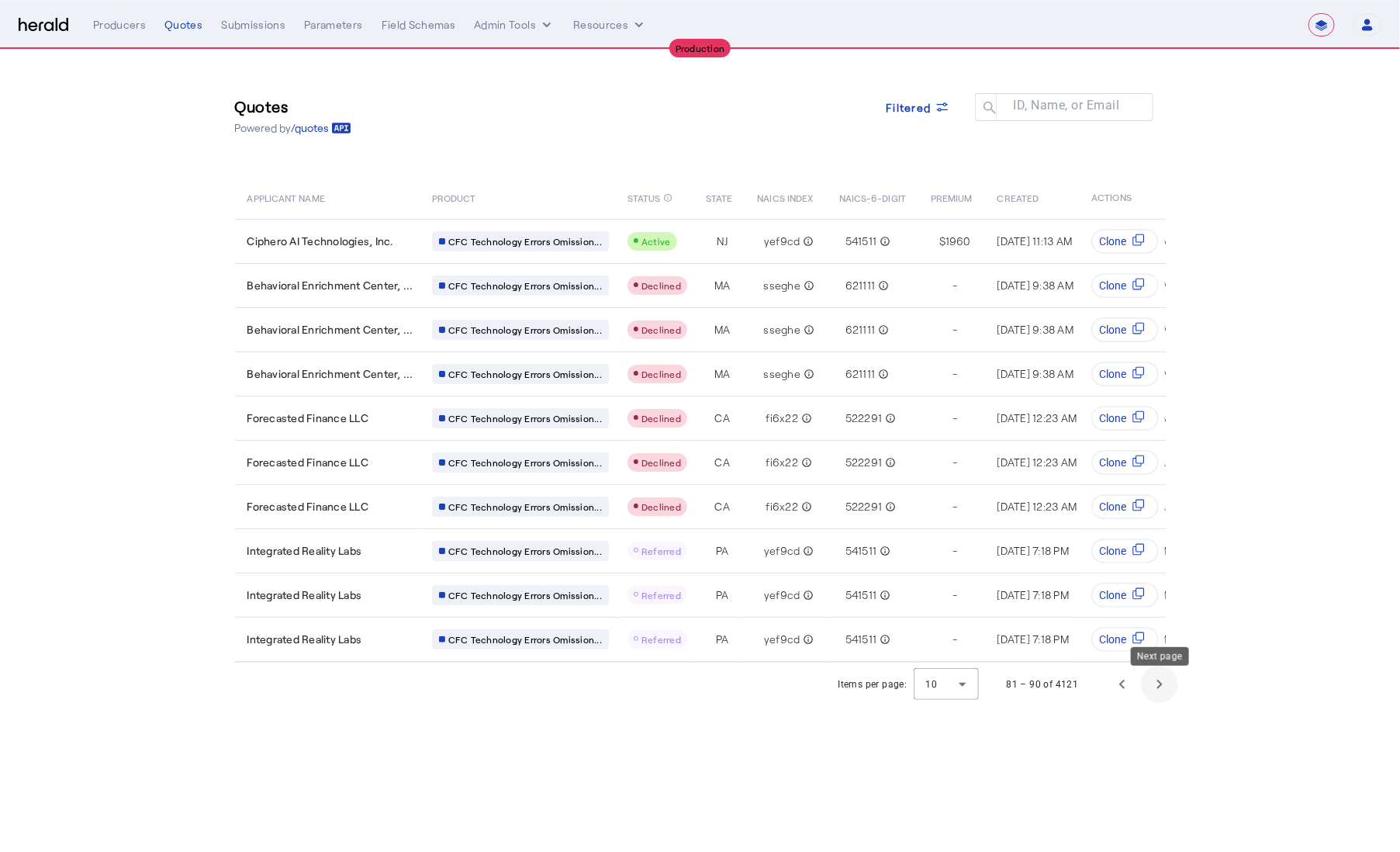
click at [1167, 679] on span "Next page" at bounding box center [1159, 684] width 37 height 37
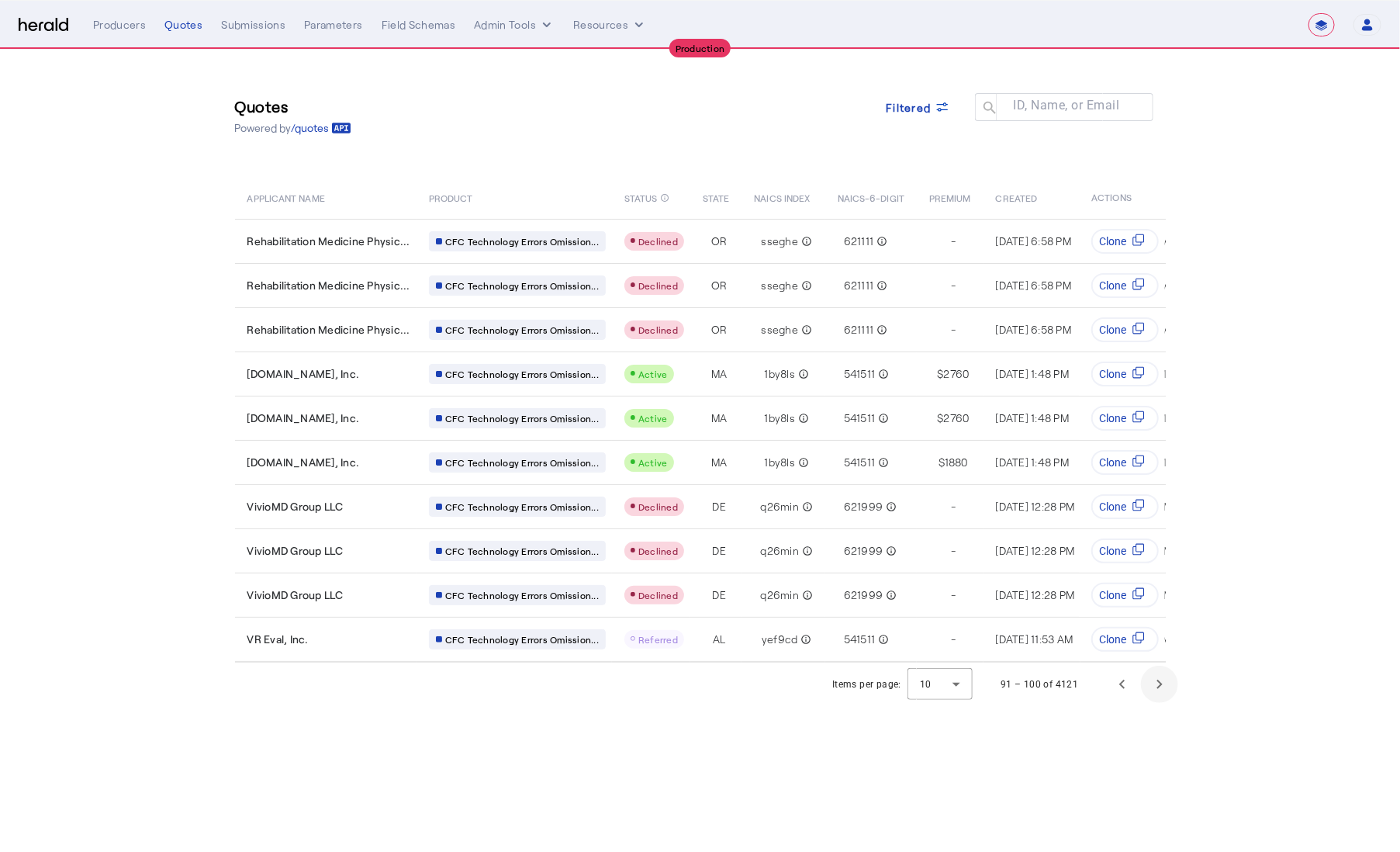
click at [1157, 703] on span "Next page" at bounding box center [1159, 684] width 37 height 37
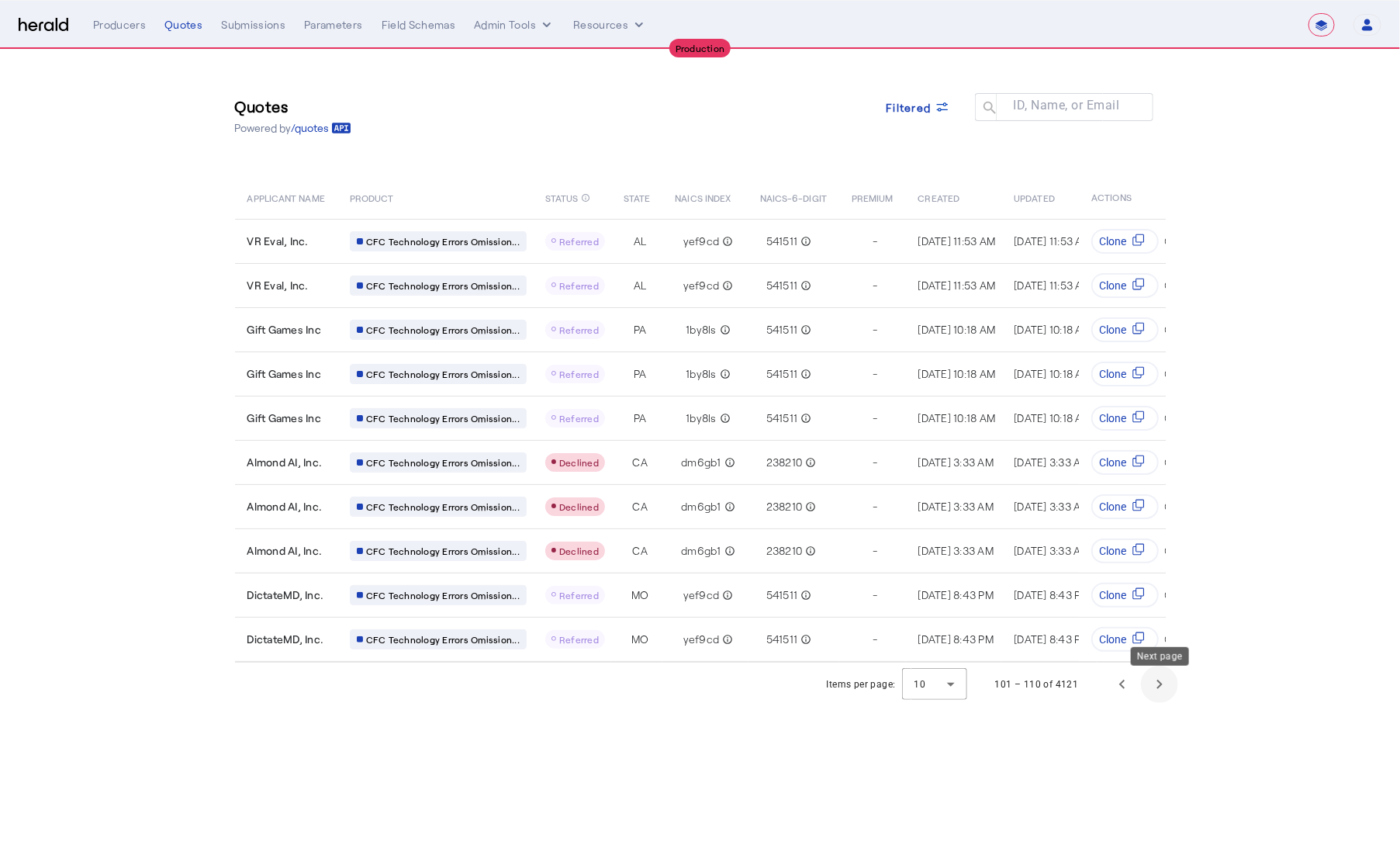
click at [1160, 703] on span "Next page" at bounding box center [1159, 684] width 37 height 37
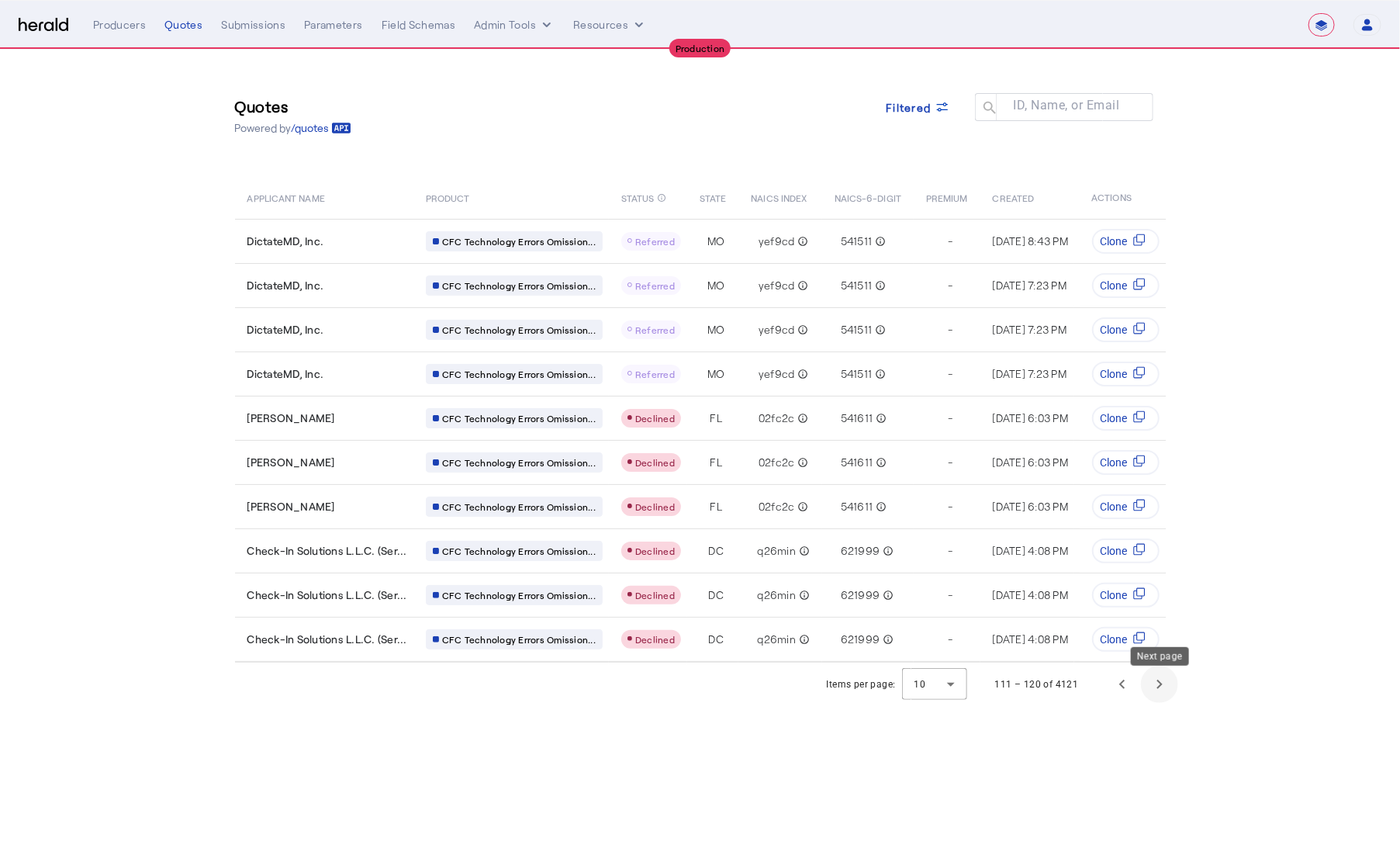
click at [1160, 703] on span "Next page" at bounding box center [1159, 684] width 37 height 37
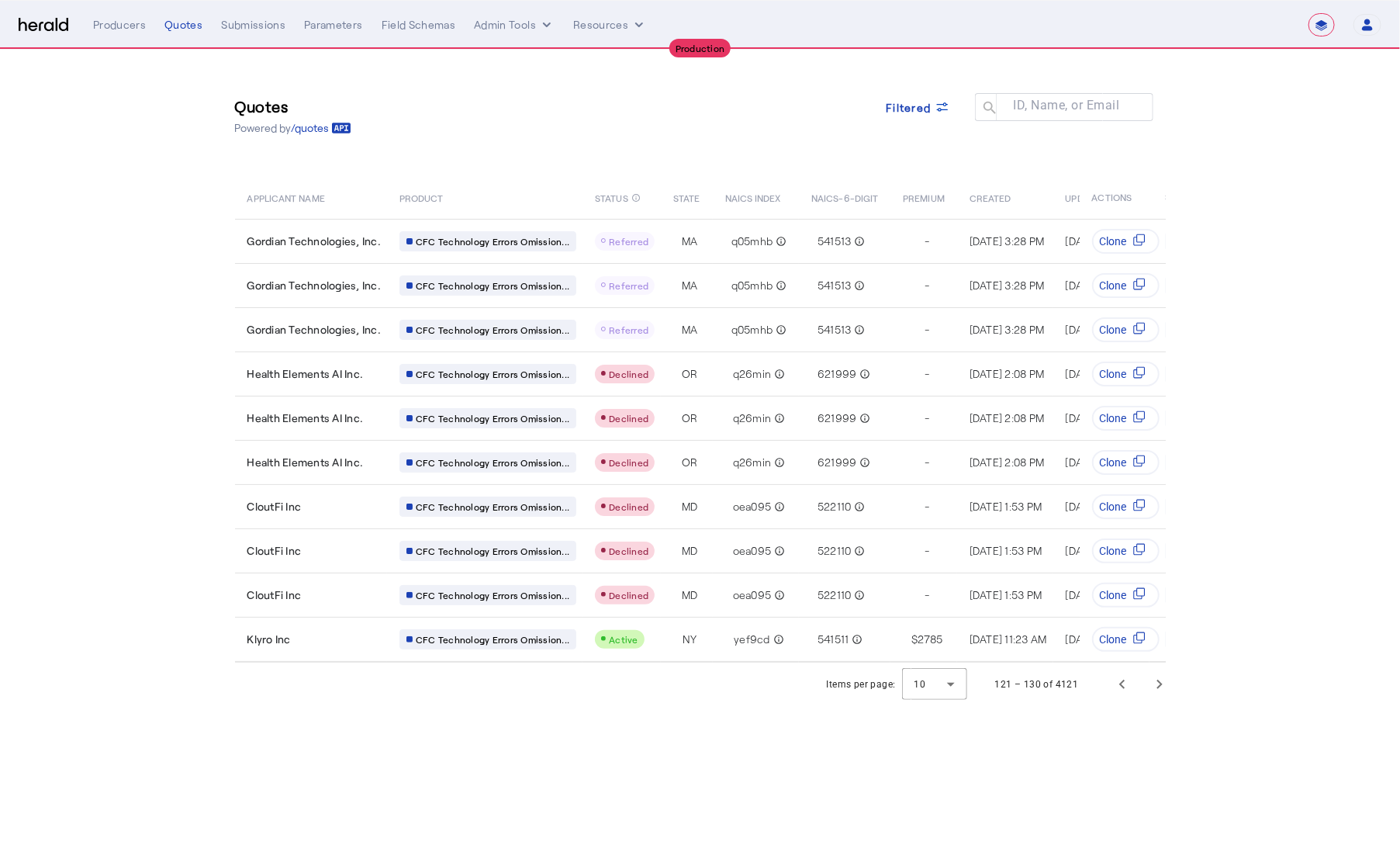
click at [1183, 693] on div "Items per page: 10 121 – 130 of 4121" at bounding box center [1001, 685] width 367 height 44
click at [1173, 690] on span "Next page" at bounding box center [1159, 684] width 37 height 37
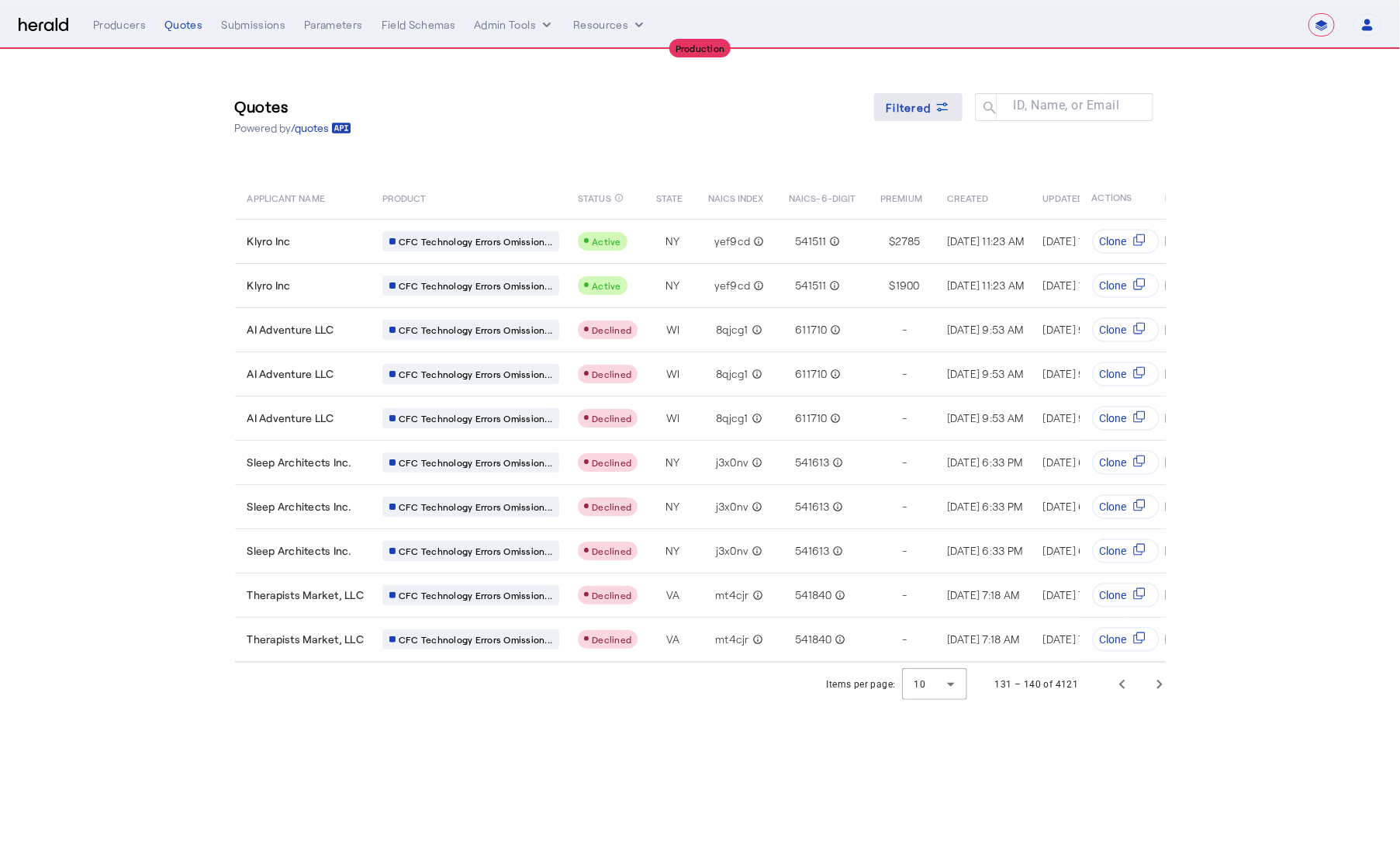
click at [935, 110] on icon at bounding box center [942, 107] width 15 height 15
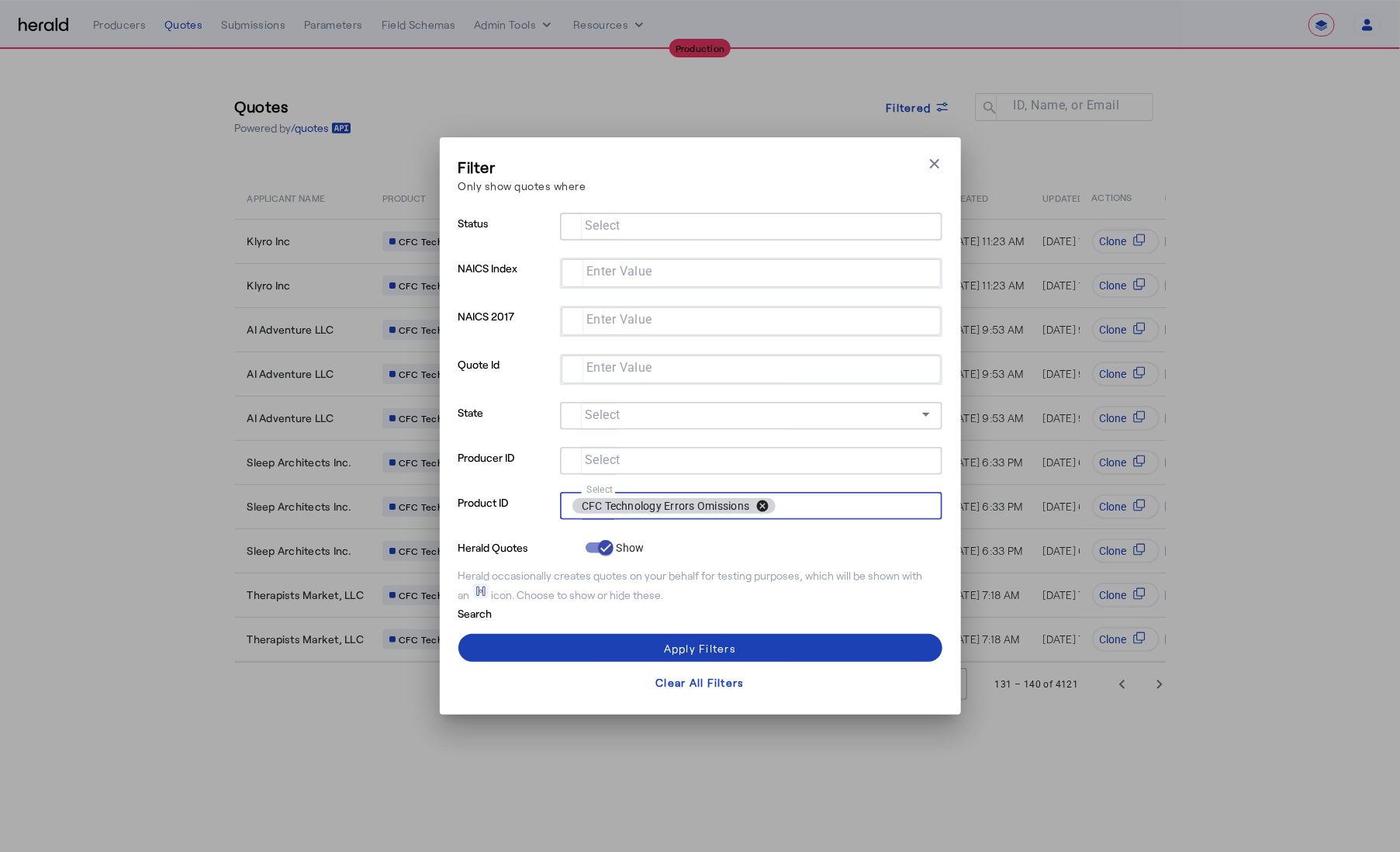
click at [768, 505] on button "cancel" at bounding box center [762, 506] width 27 height 14
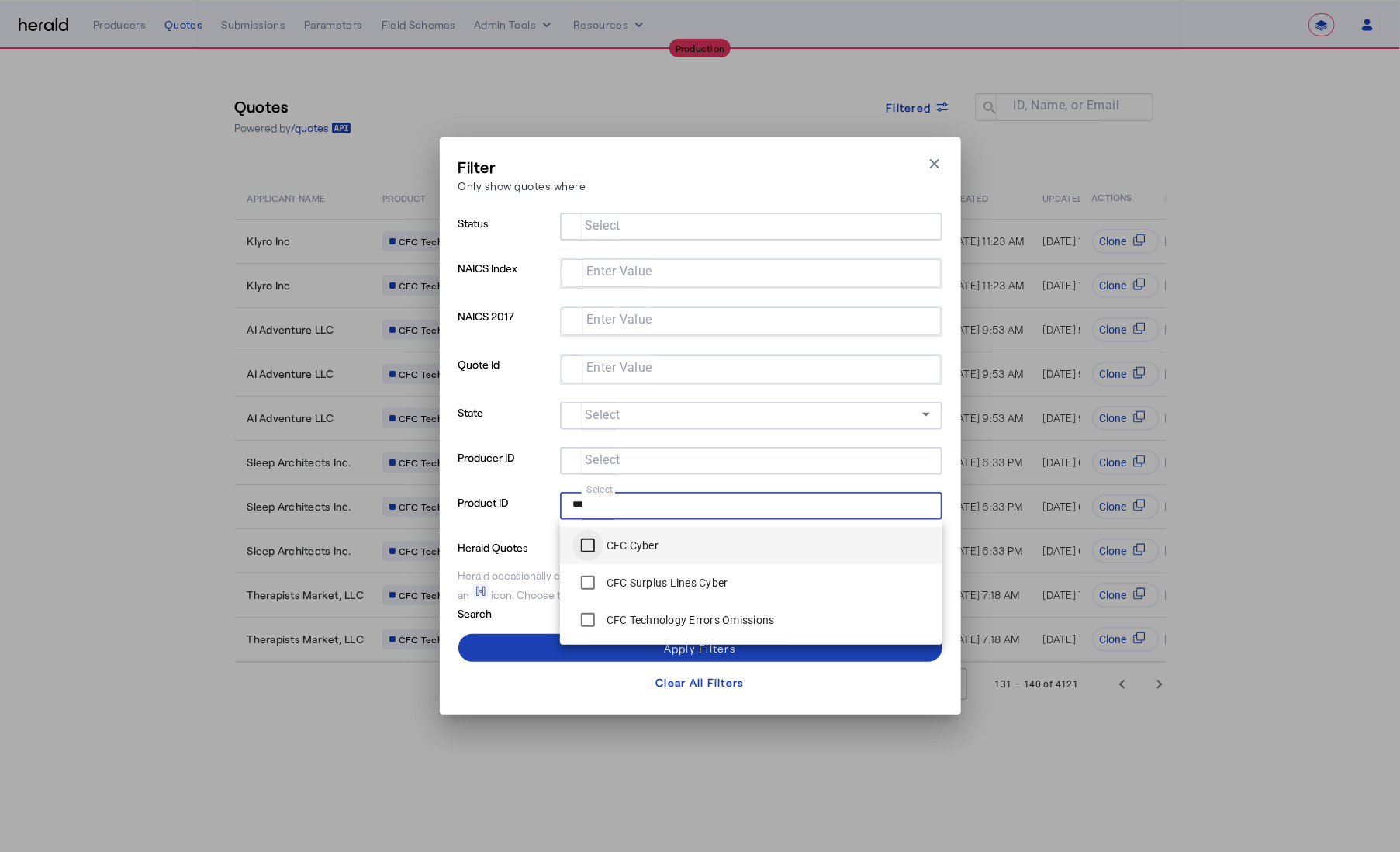
type input "***"
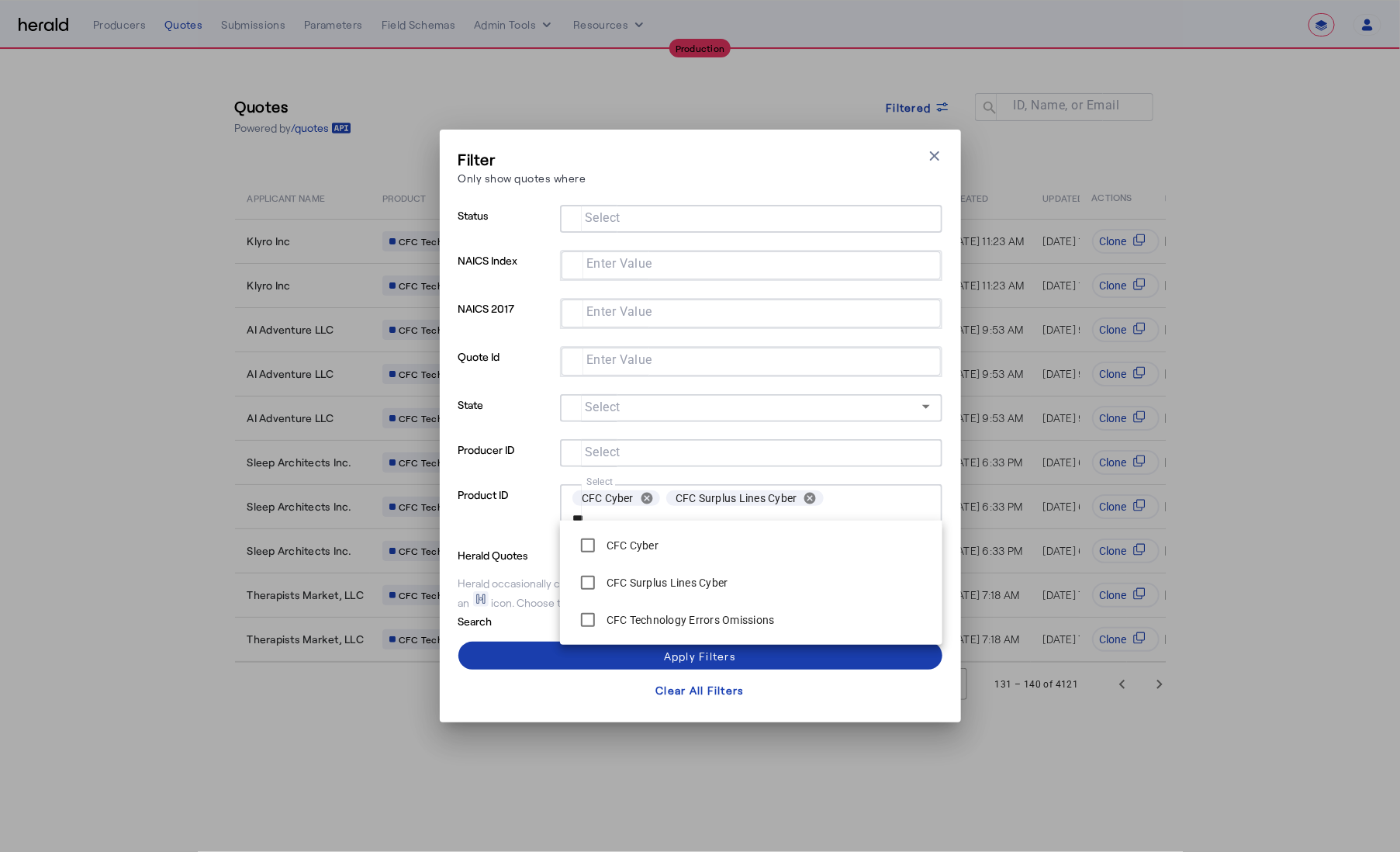
click at [533, 658] on span at bounding box center [700, 655] width 484 height 37
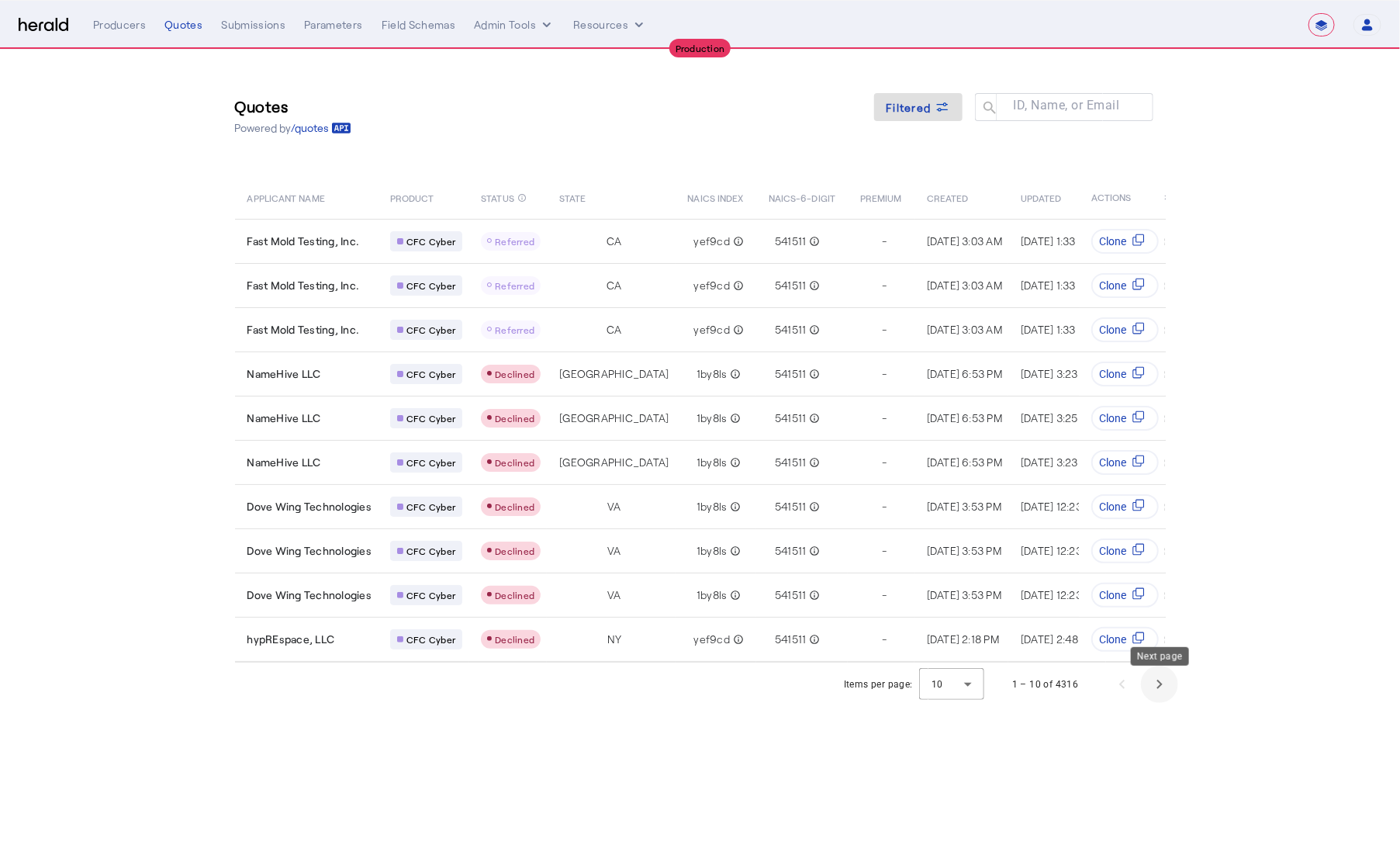
click at [1164, 696] on span "Next page" at bounding box center [1159, 684] width 37 height 37
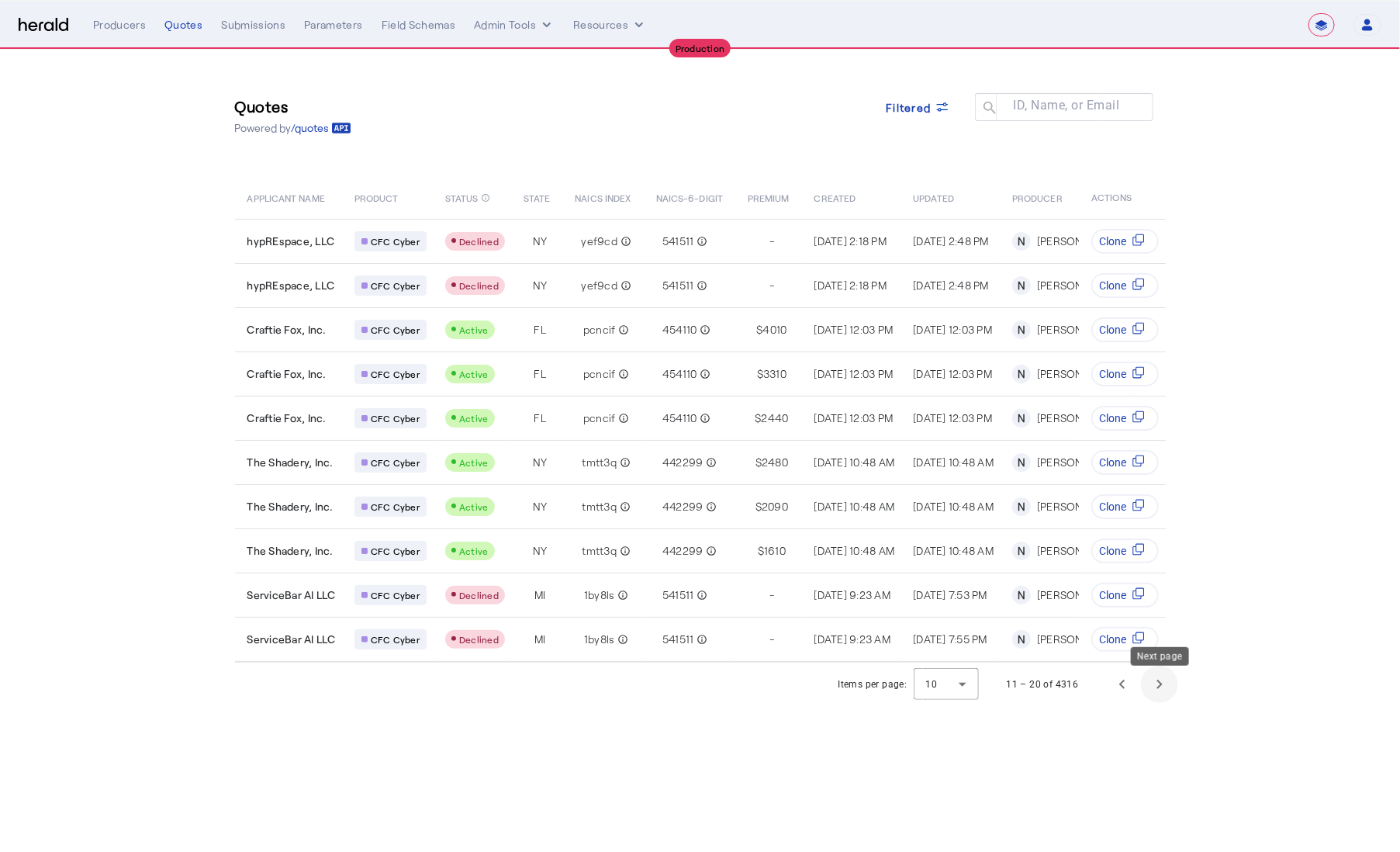
click at [1164, 696] on span "Next page" at bounding box center [1159, 684] width 37 height 37
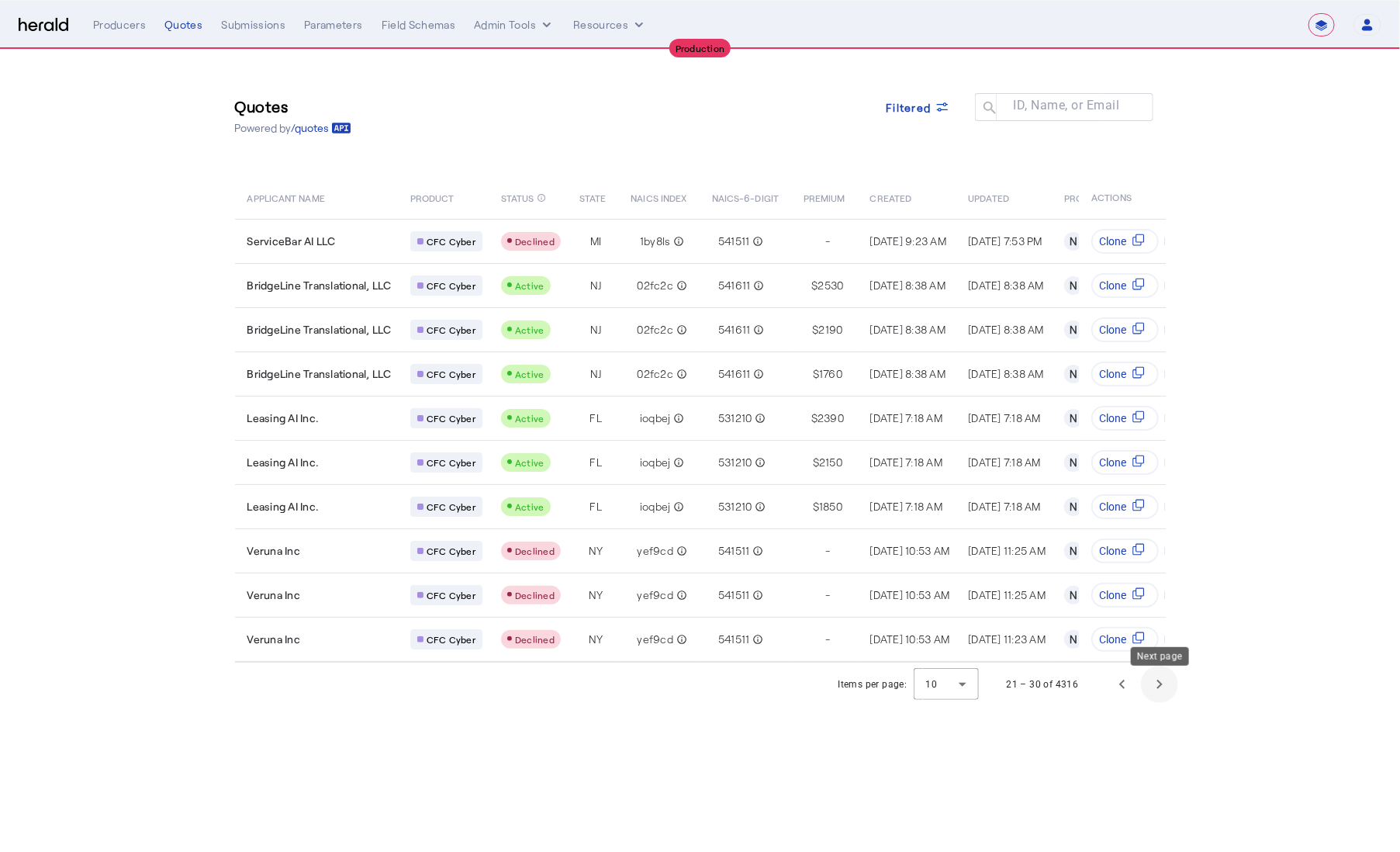
click at [1164, 696] on span "Next page" at bounding box center [1159, 684] width 37 height 37
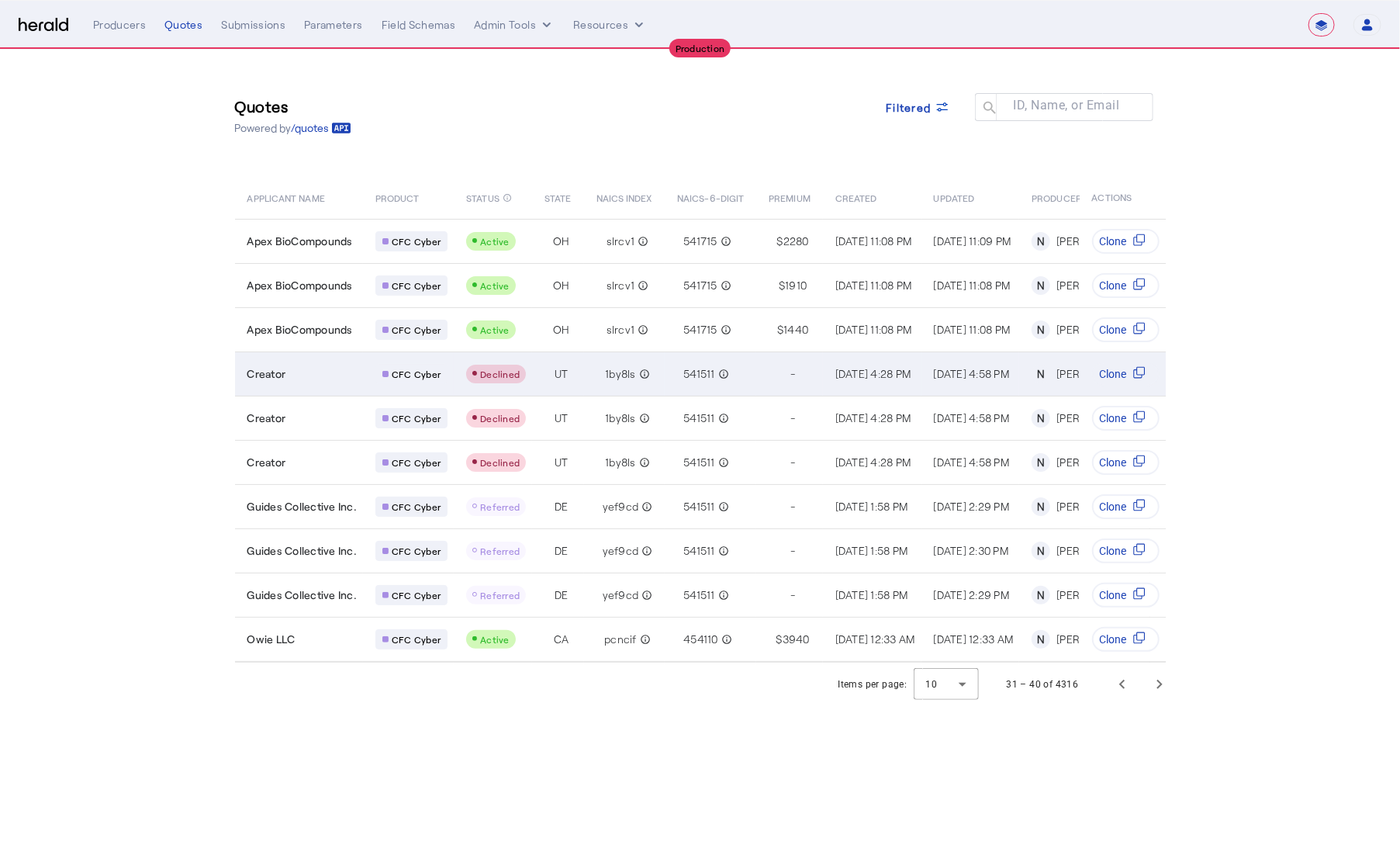
click at [536, 380] on td "UT" at bounding box center [558, 374] width 52 height 45
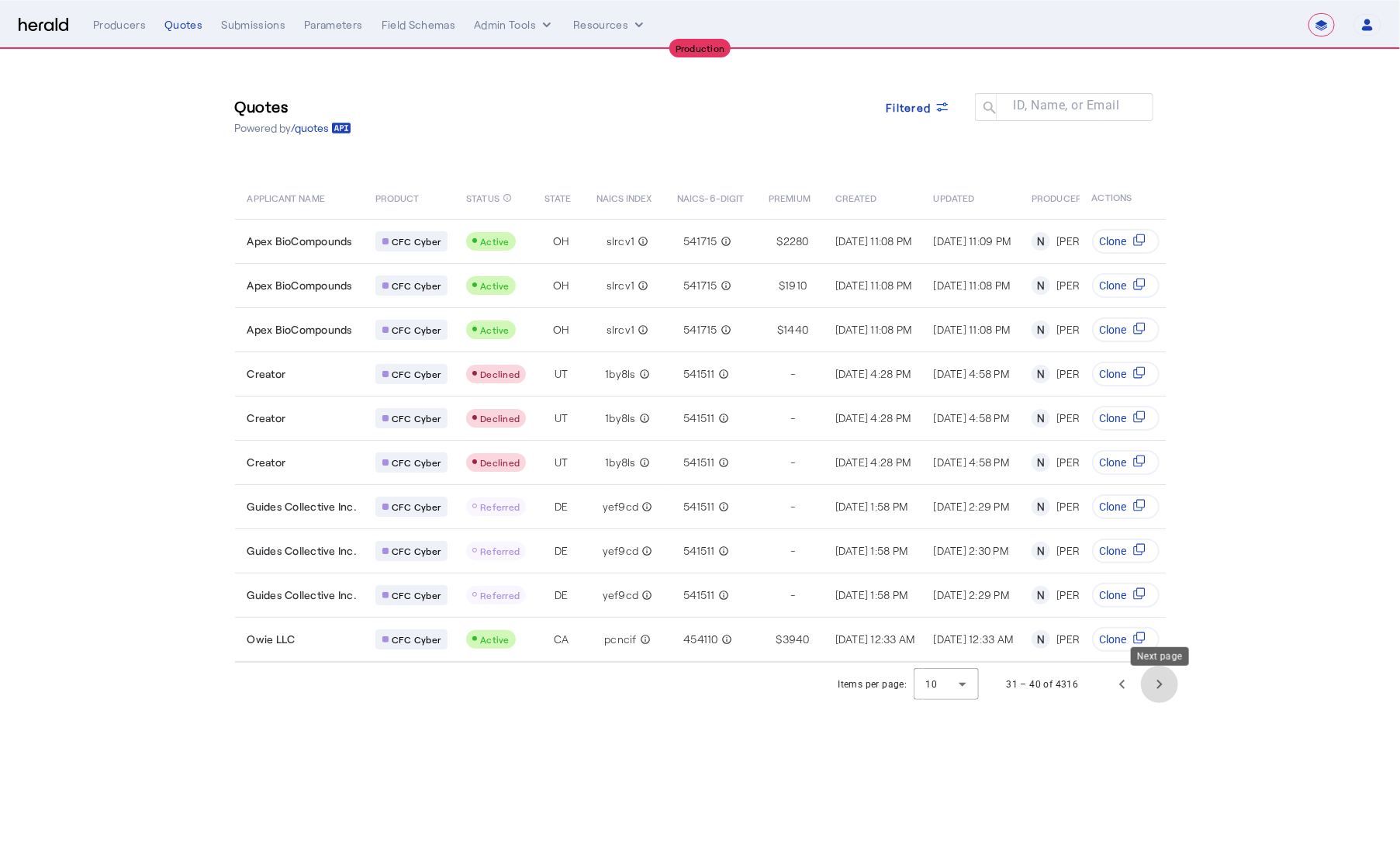
click at [1154, 696] on span "Next page" at bounding box center [1159, 684] width 37 height 37
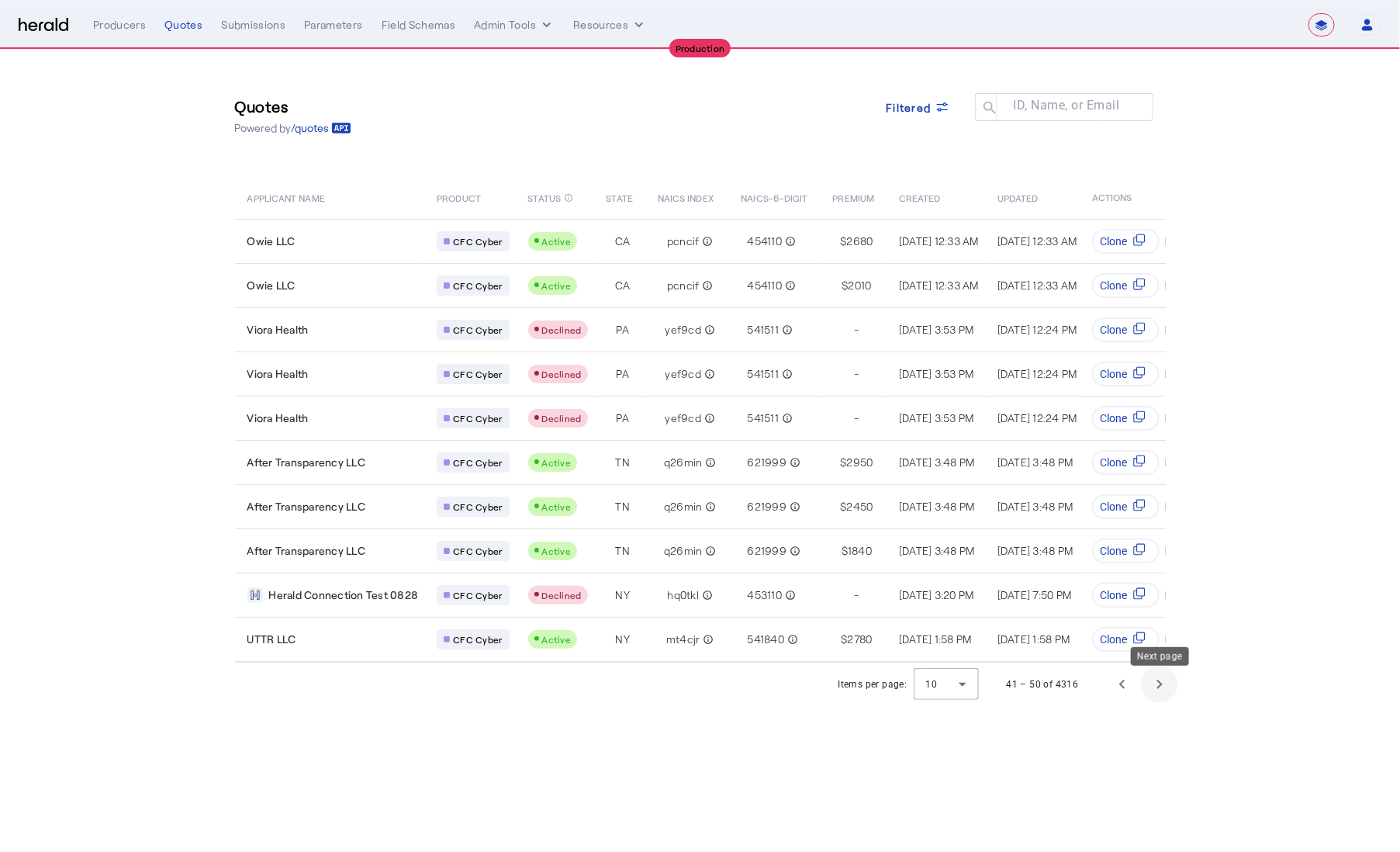
click at [1158, 692] on span "Next page" at bounding box center [1159, 684] width 37 height 37
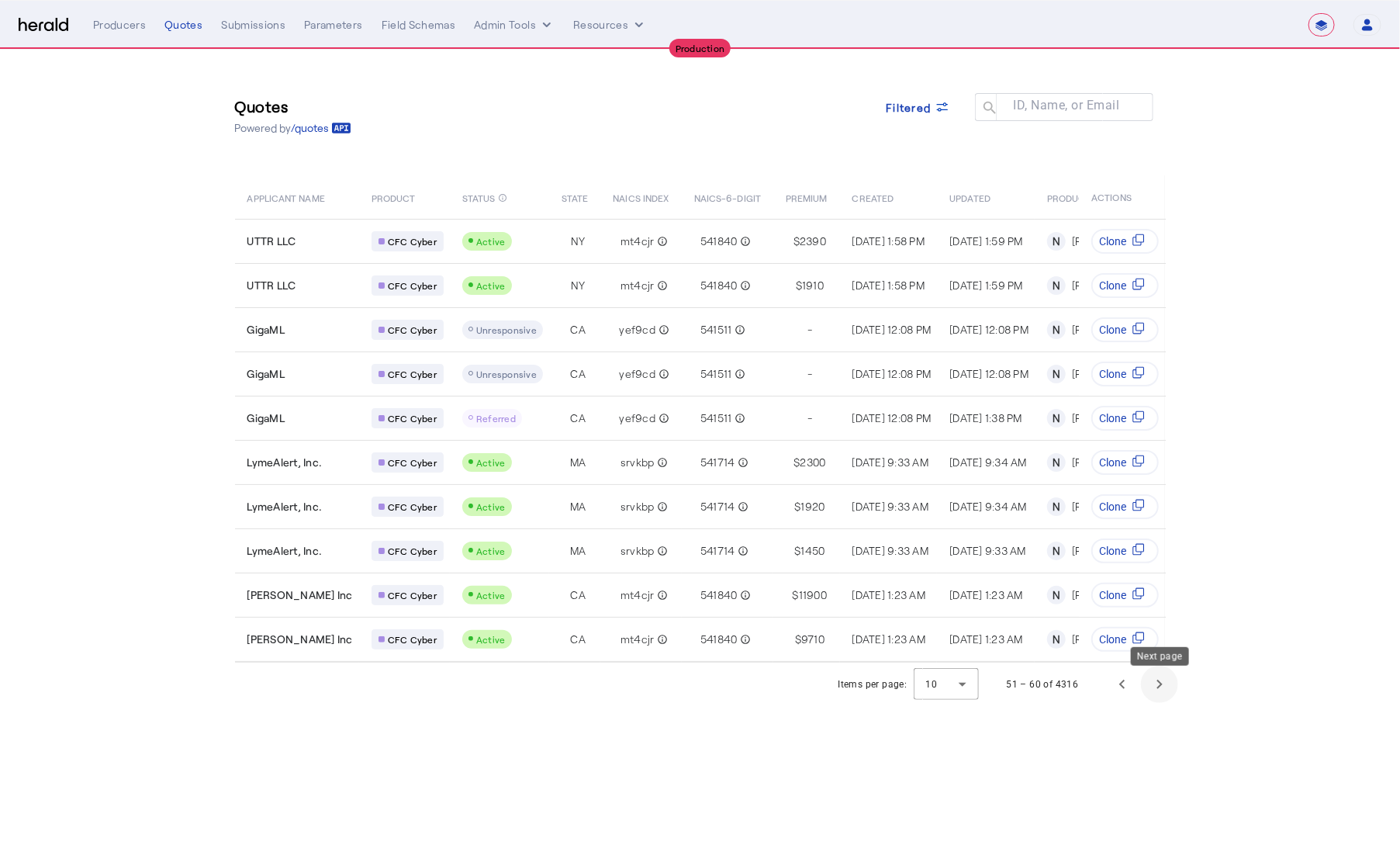
click at [1154, 685] on span "Next page" at bounding box center [1159, 684] width 37 height 37
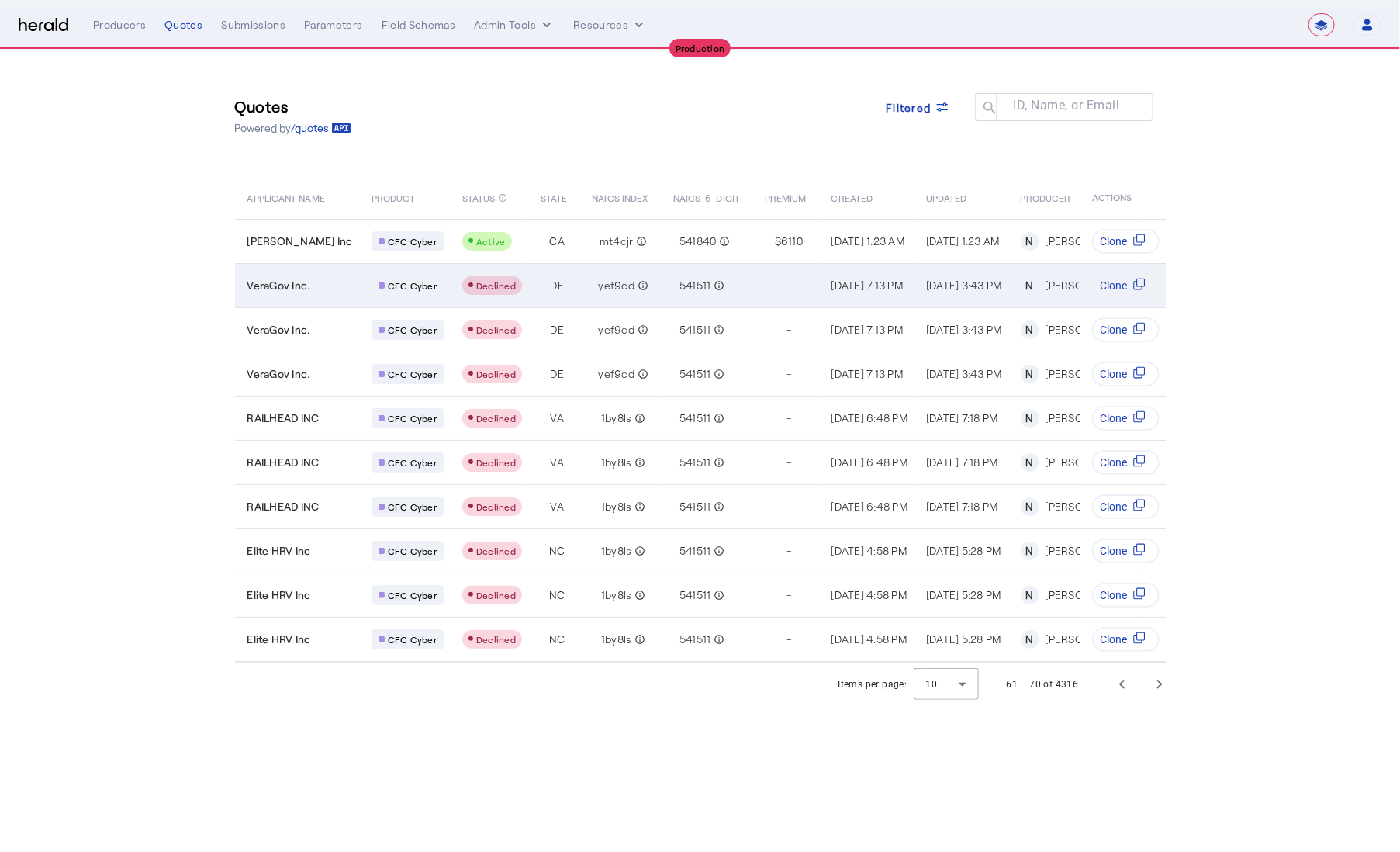
click at [317, 289] on div "VeraGov Inc." at bounding box center [300, 286] width 106 height 15
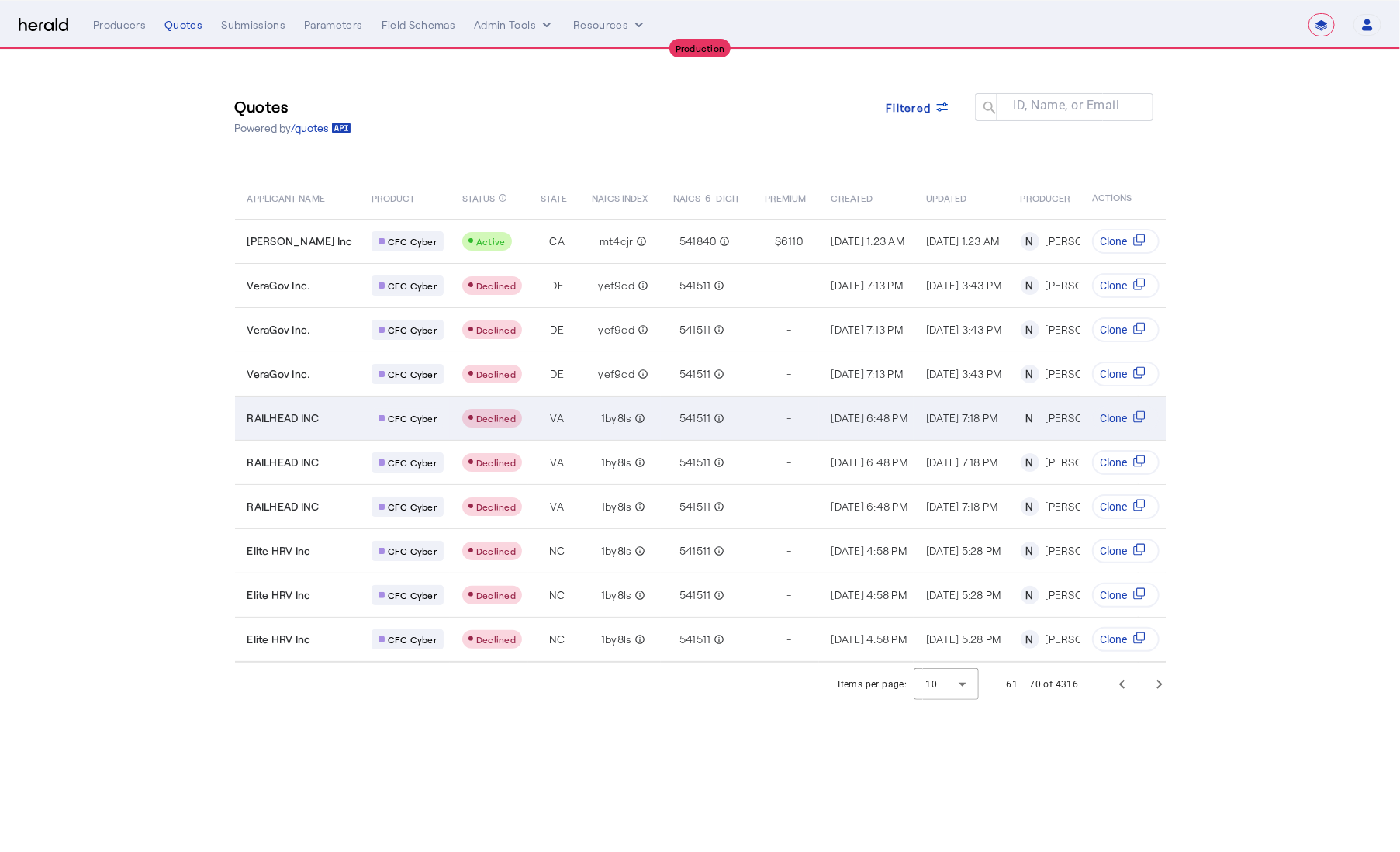
click at [327, 411] on div "RAILHEAD INC" at bounding box center [300, 418] width 106 height 15
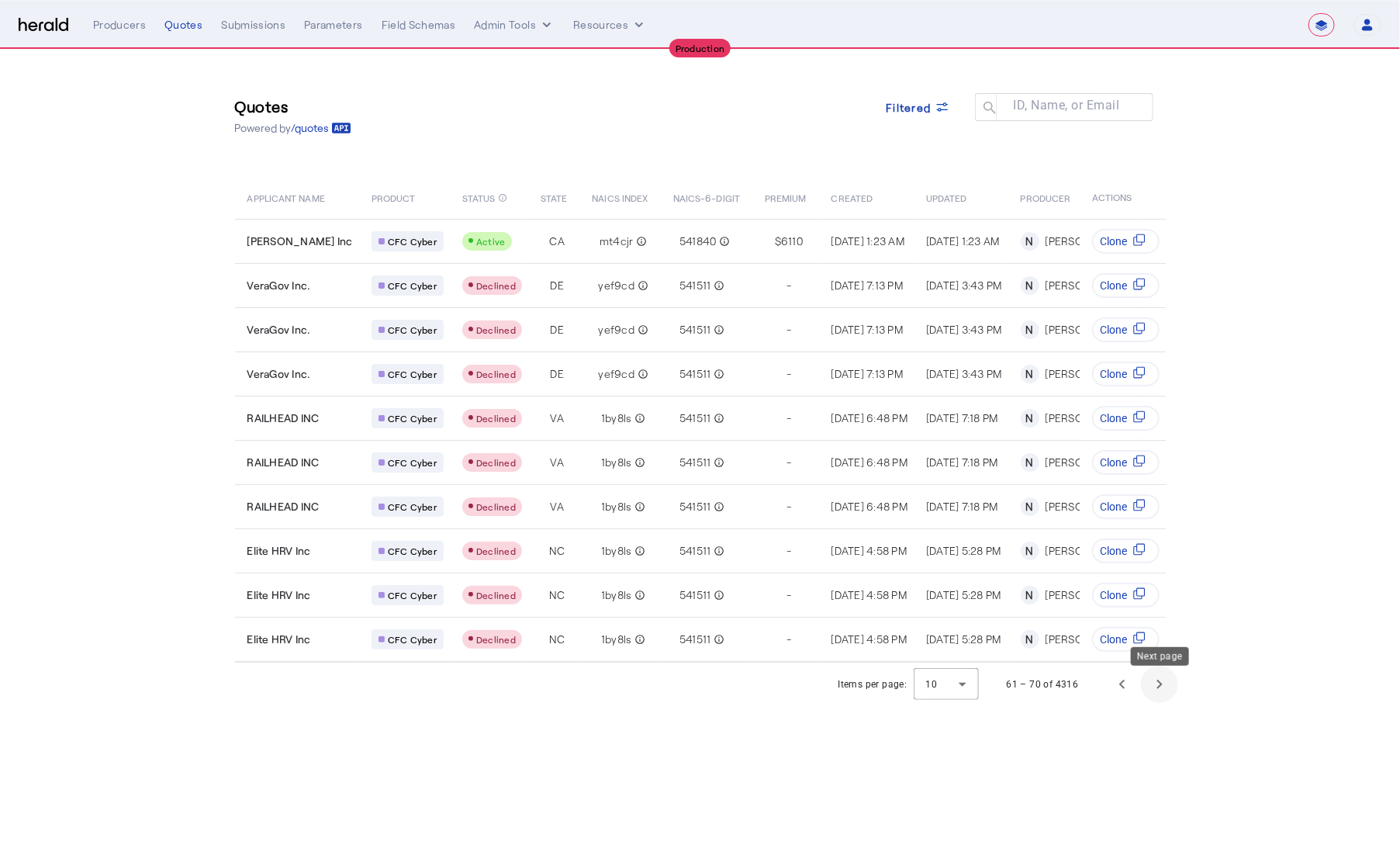
click at [1160, 691] on span "Next page" at bounding box center [1159, 684] width 37 height 37
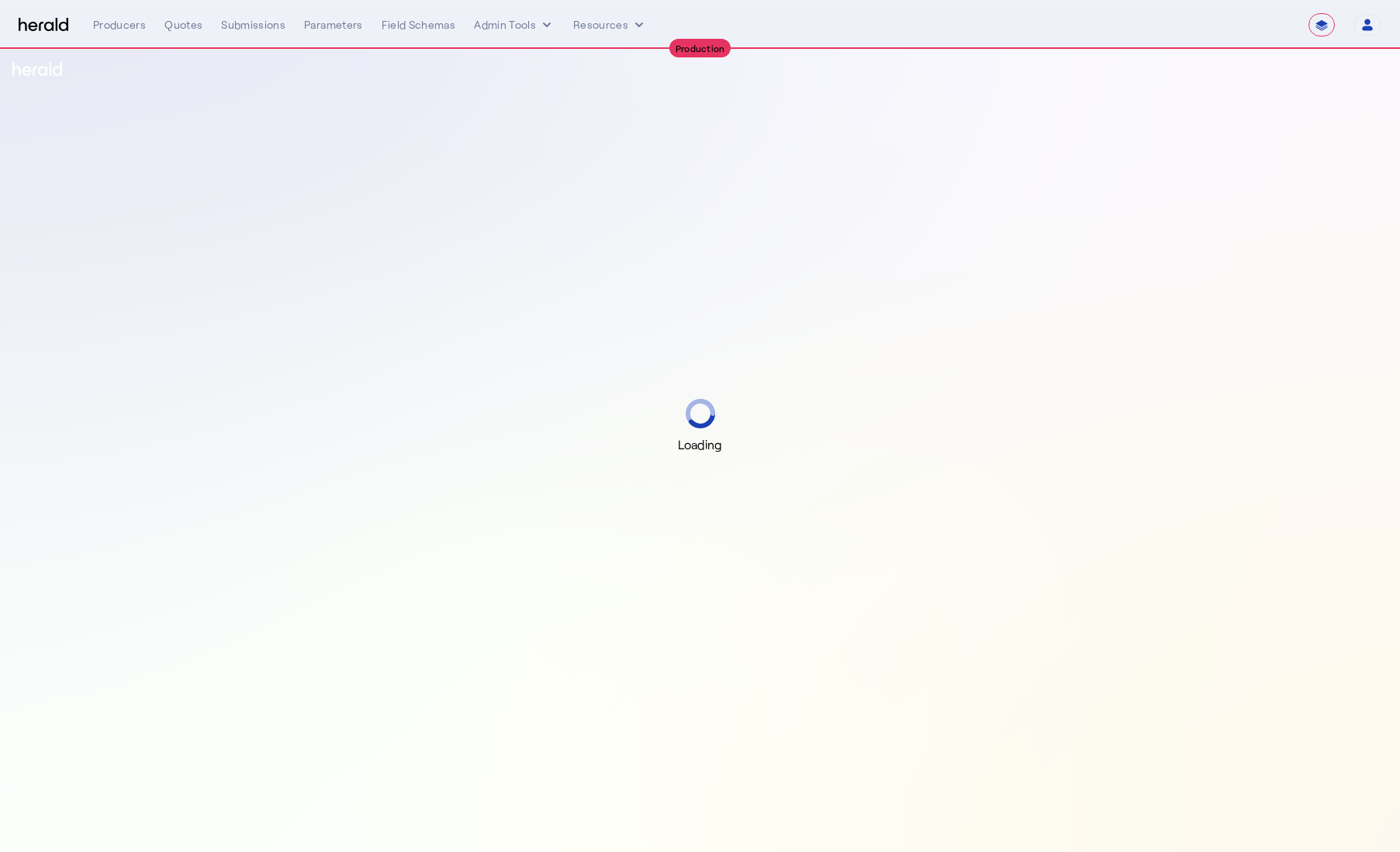
select select "**********"
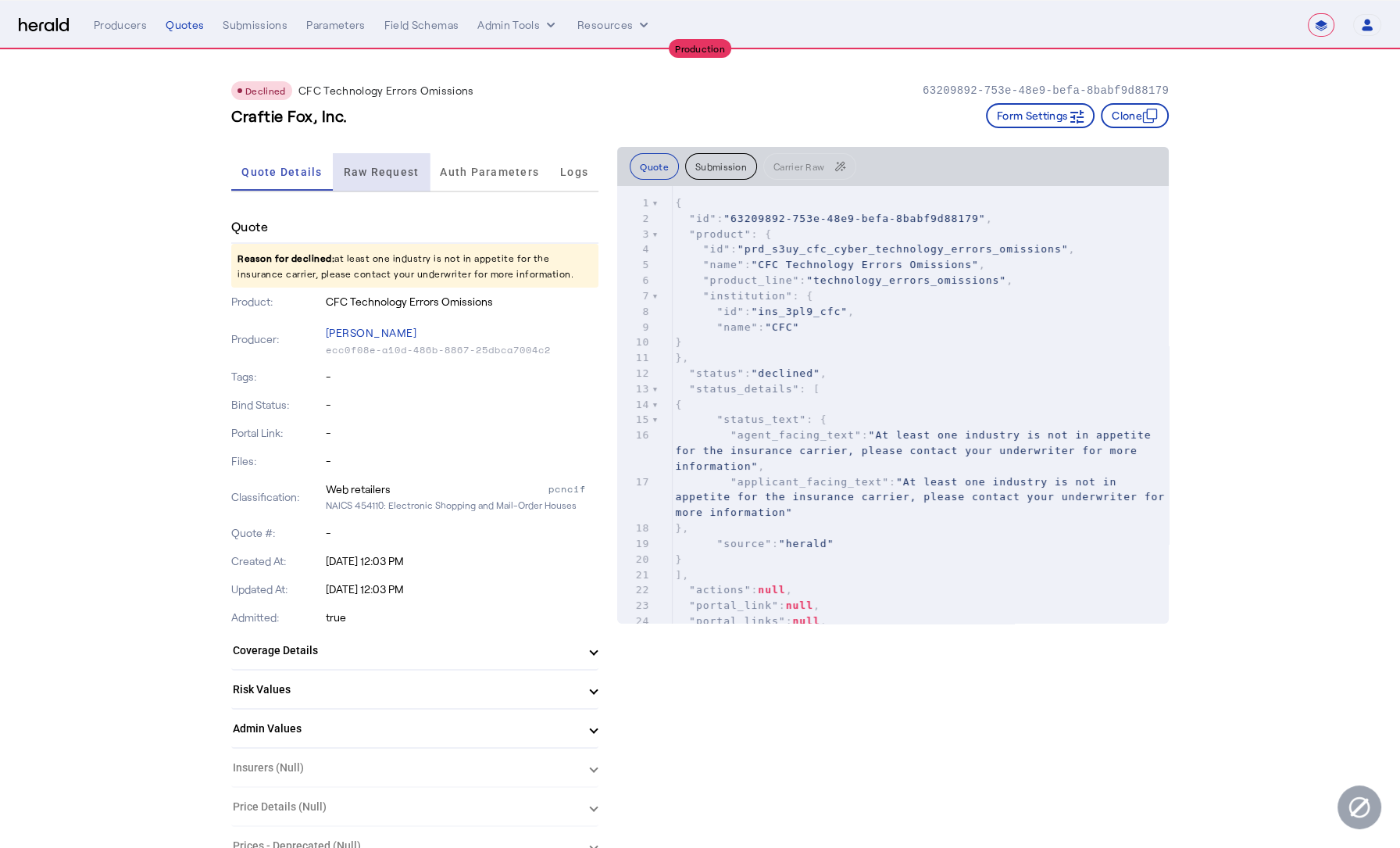
click at [382, 178] on span "Raw Request" at bounding box center [382, 171] width 76 height 37
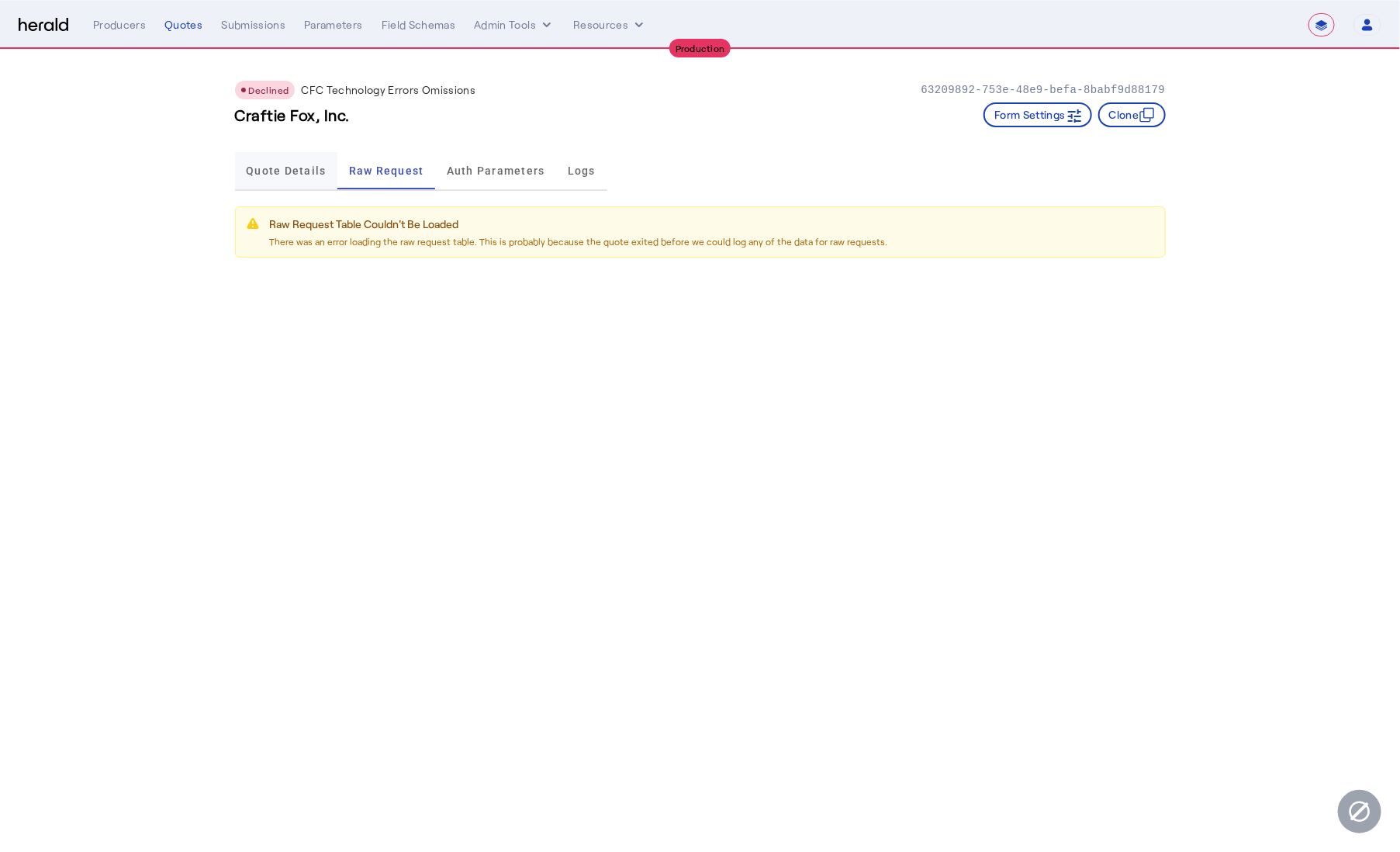
click at [307, 173] on span "Quote Details" at bounding box center [285, 171] width 80 height 11
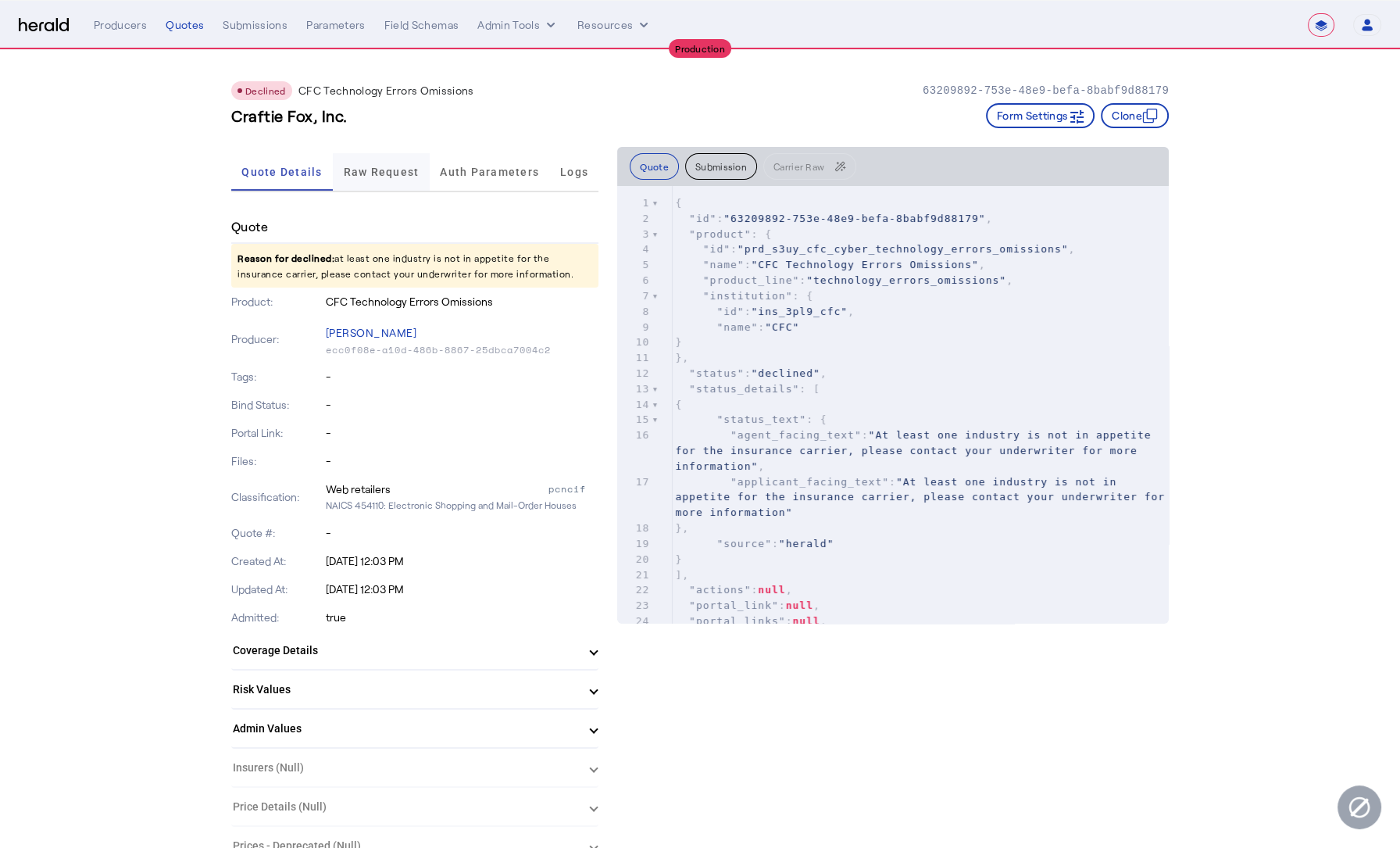
click at [362, 171] on span "Raw Request" at bounding box center [382, 172] width 76 height 11
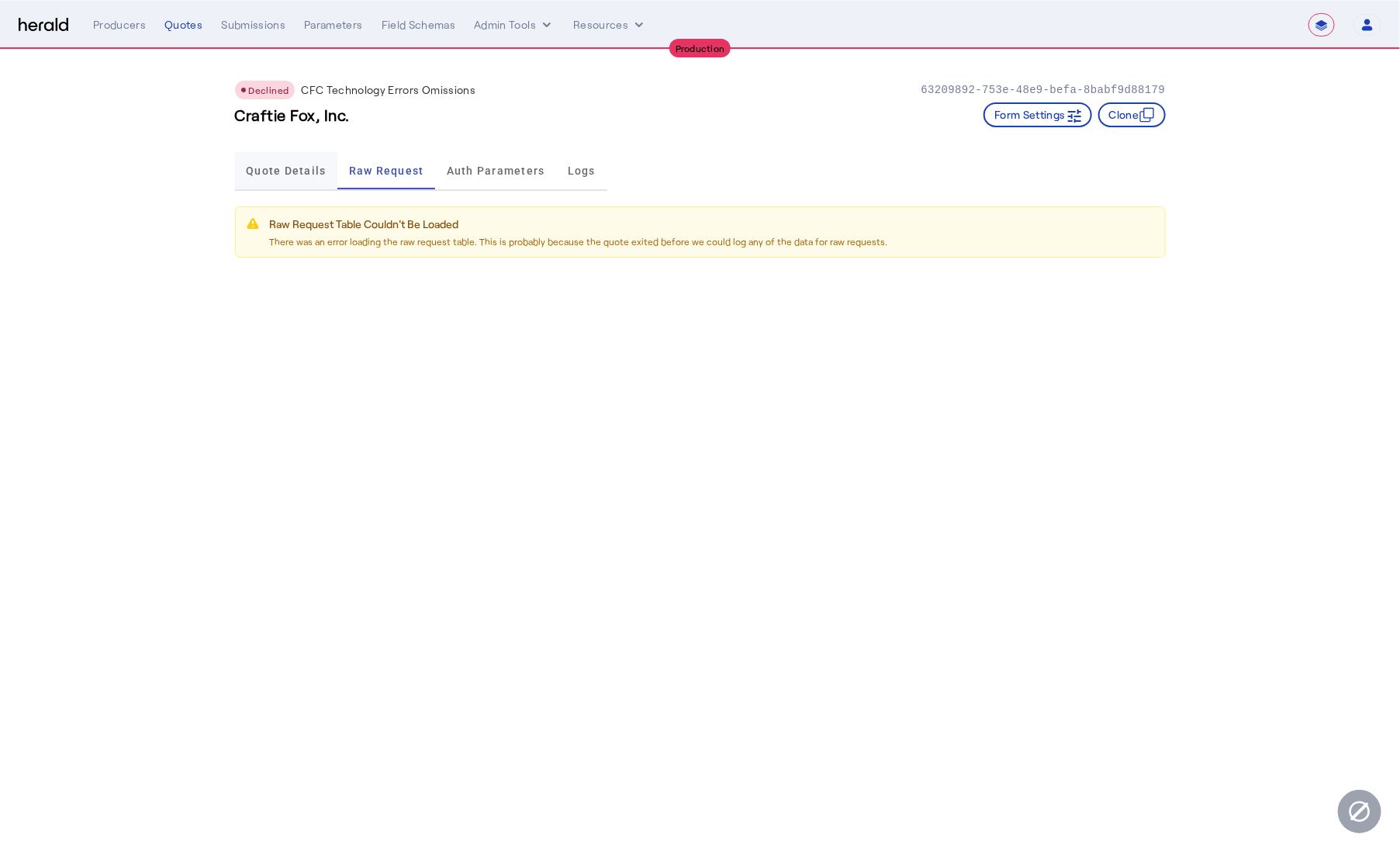
click at [274, 171] on span "Quote Details" at bounding box center [285, 171] width 80 height 11
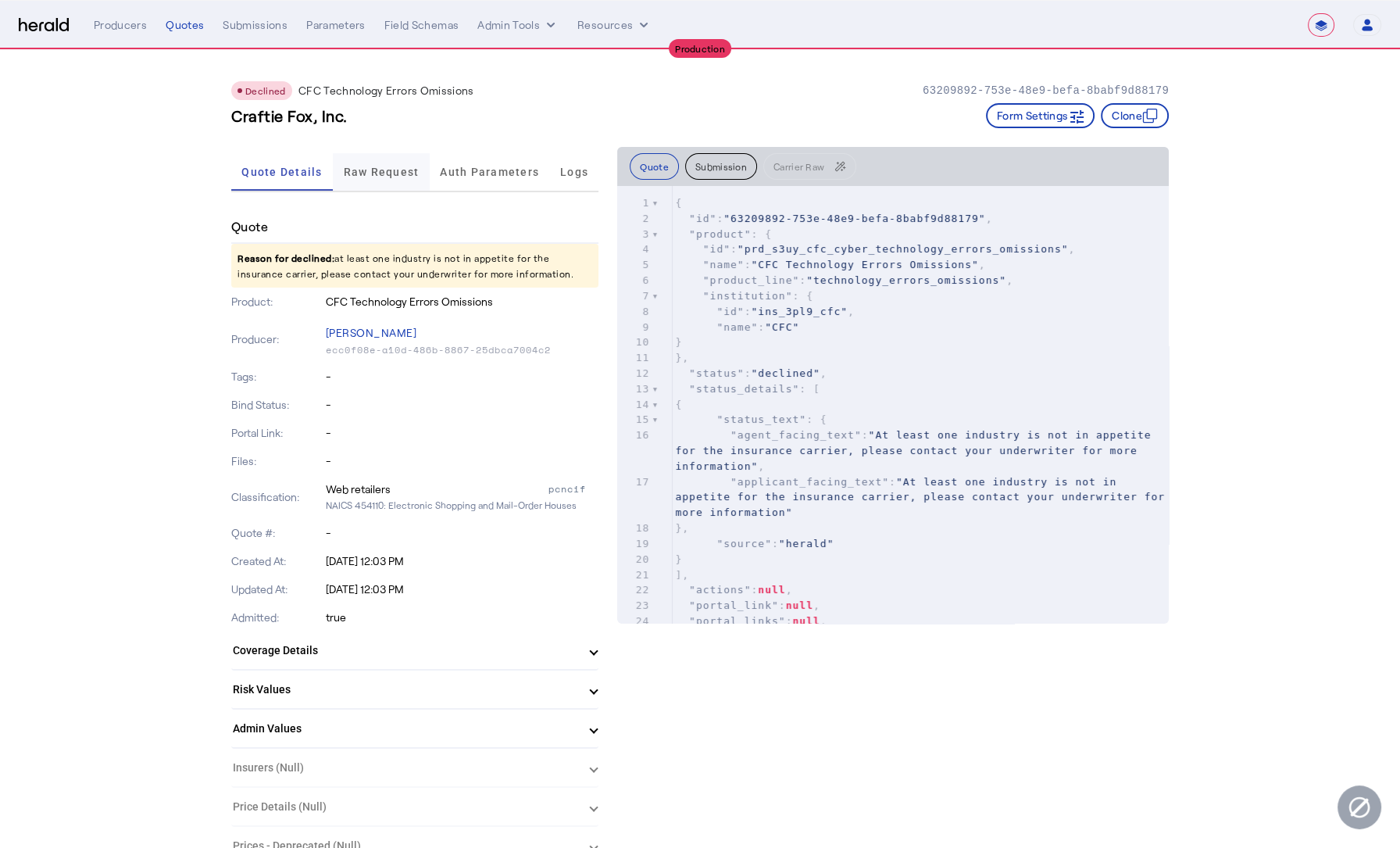
click at [347, 173] on div "Raw Request" at bounding box center [381, 171] width 97 height 37
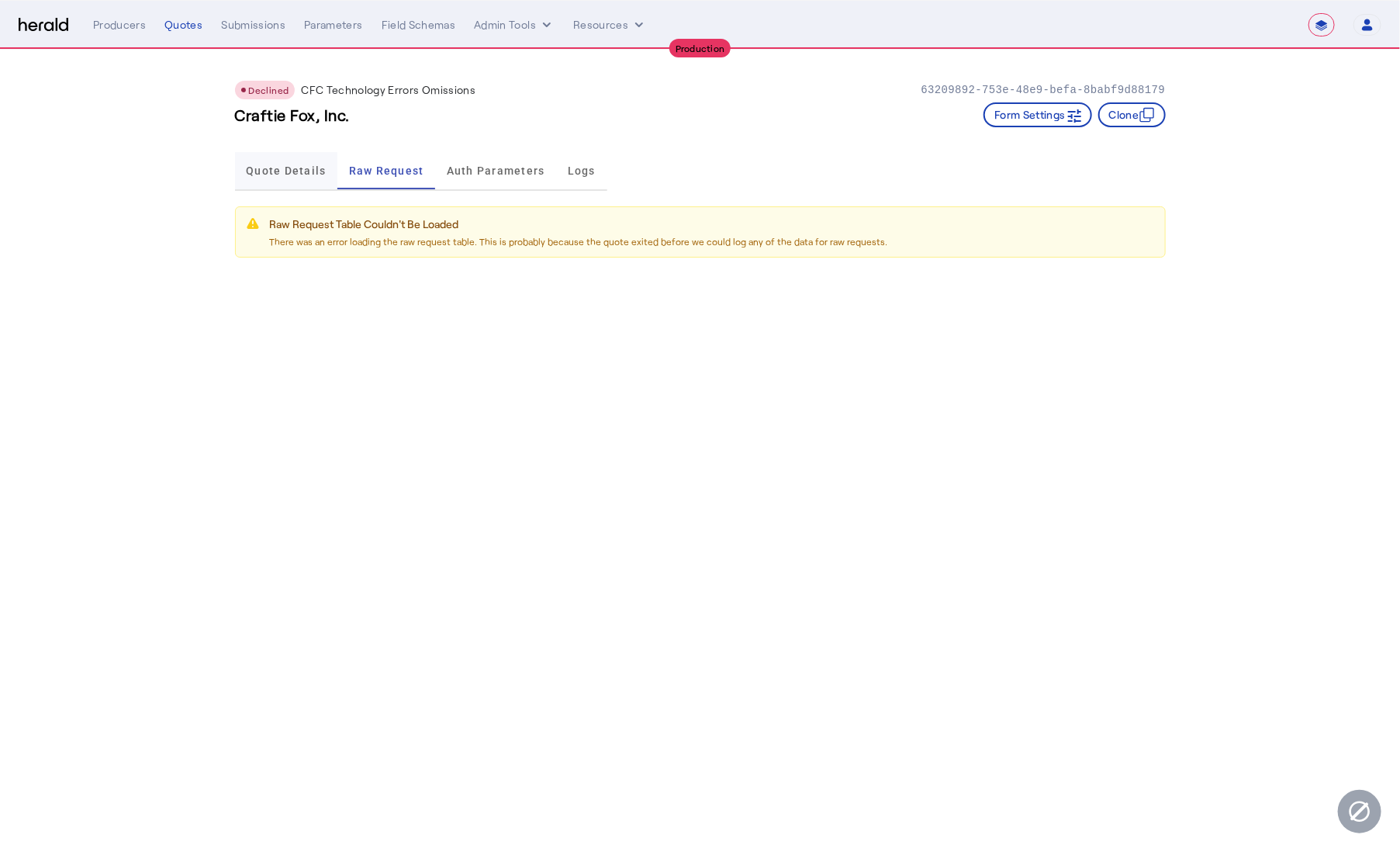
click at [294, 173] on span "Quote Details" at bounding box center [285, 171] width 80 height 11
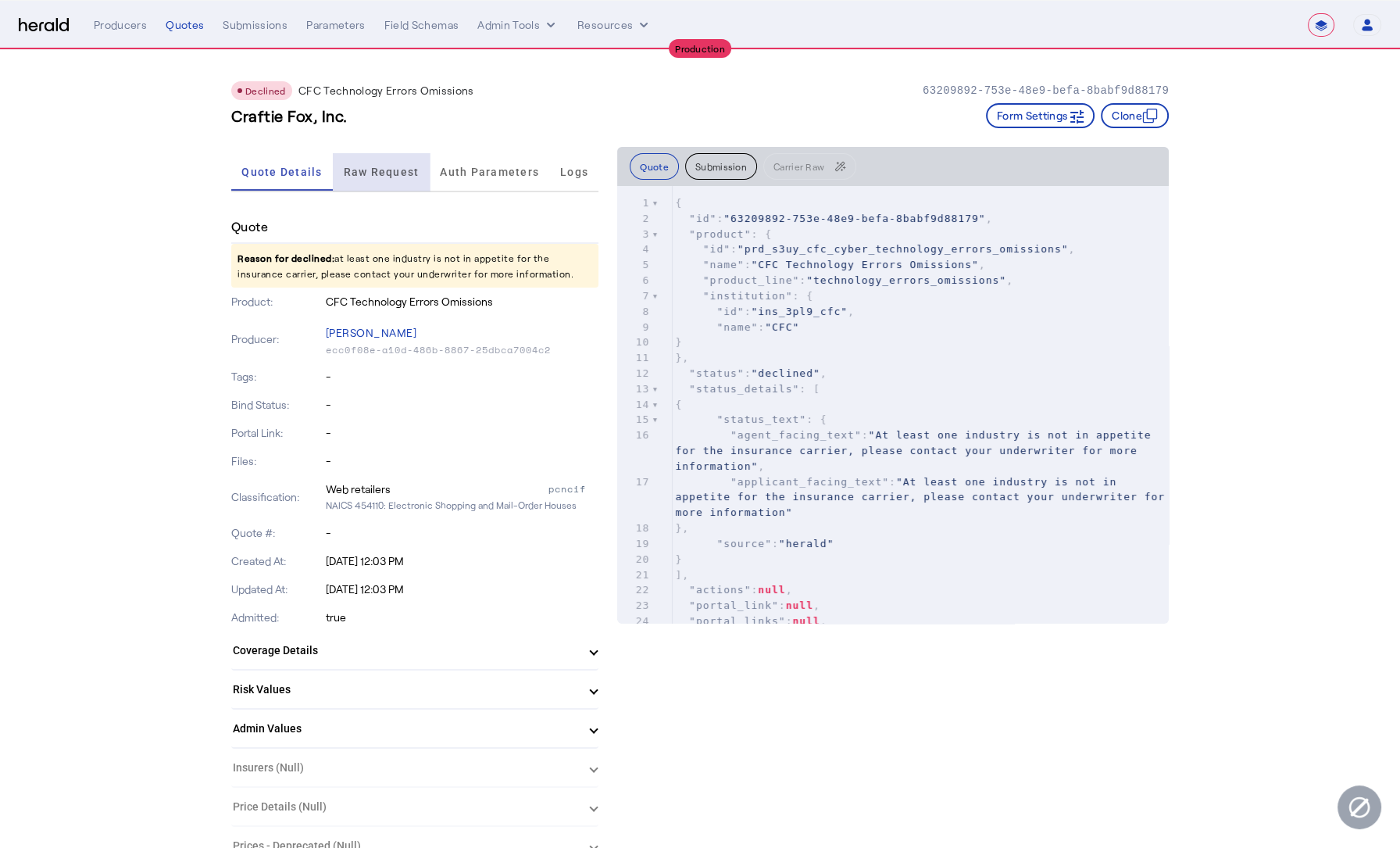
click at [389, 173] on span "Raw Request" at bounding box center [382, 172] width 76 height 11
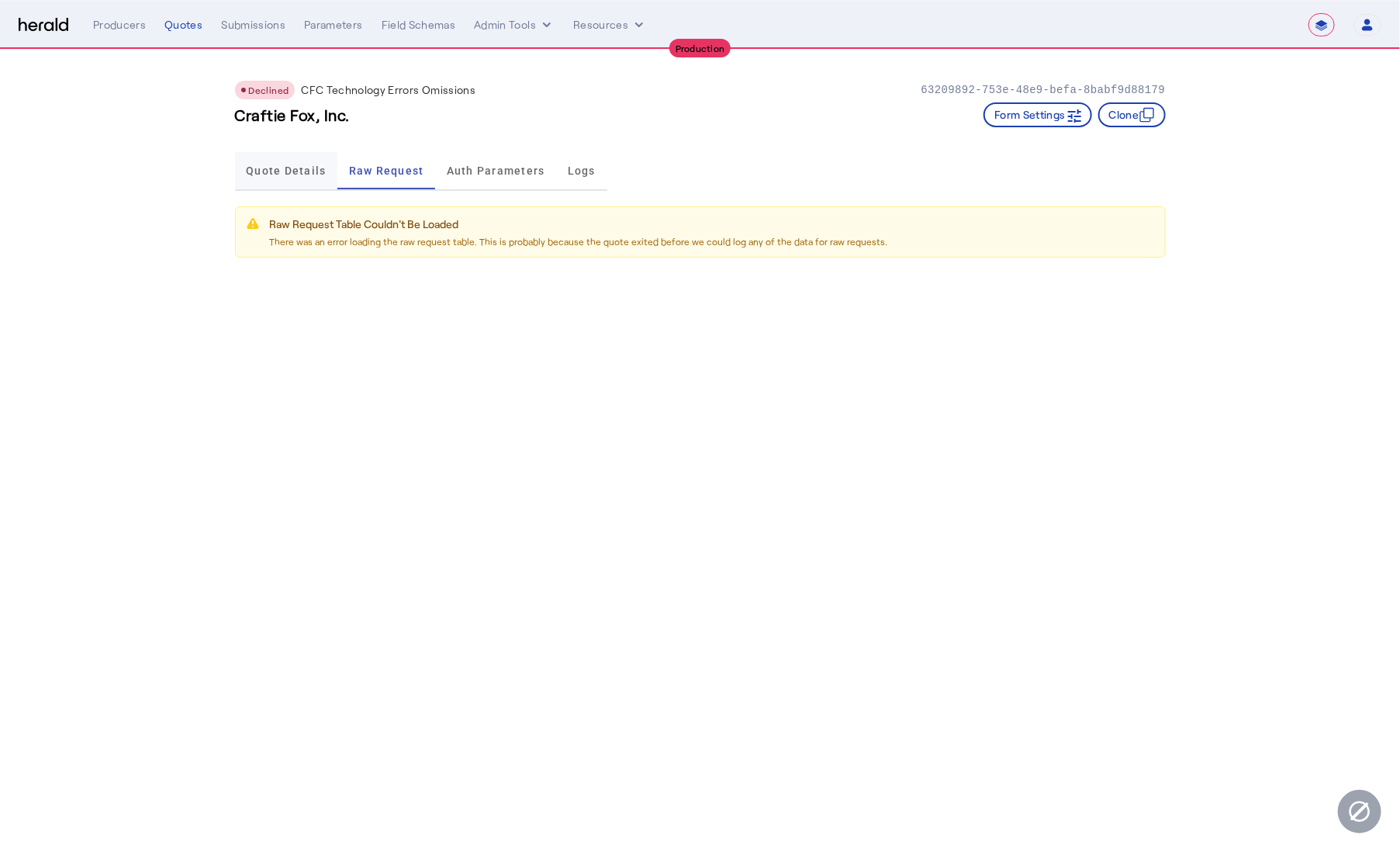
click at [276, 173] on span "Quote Details" at bounding box center [285, 171] width 80 height 11
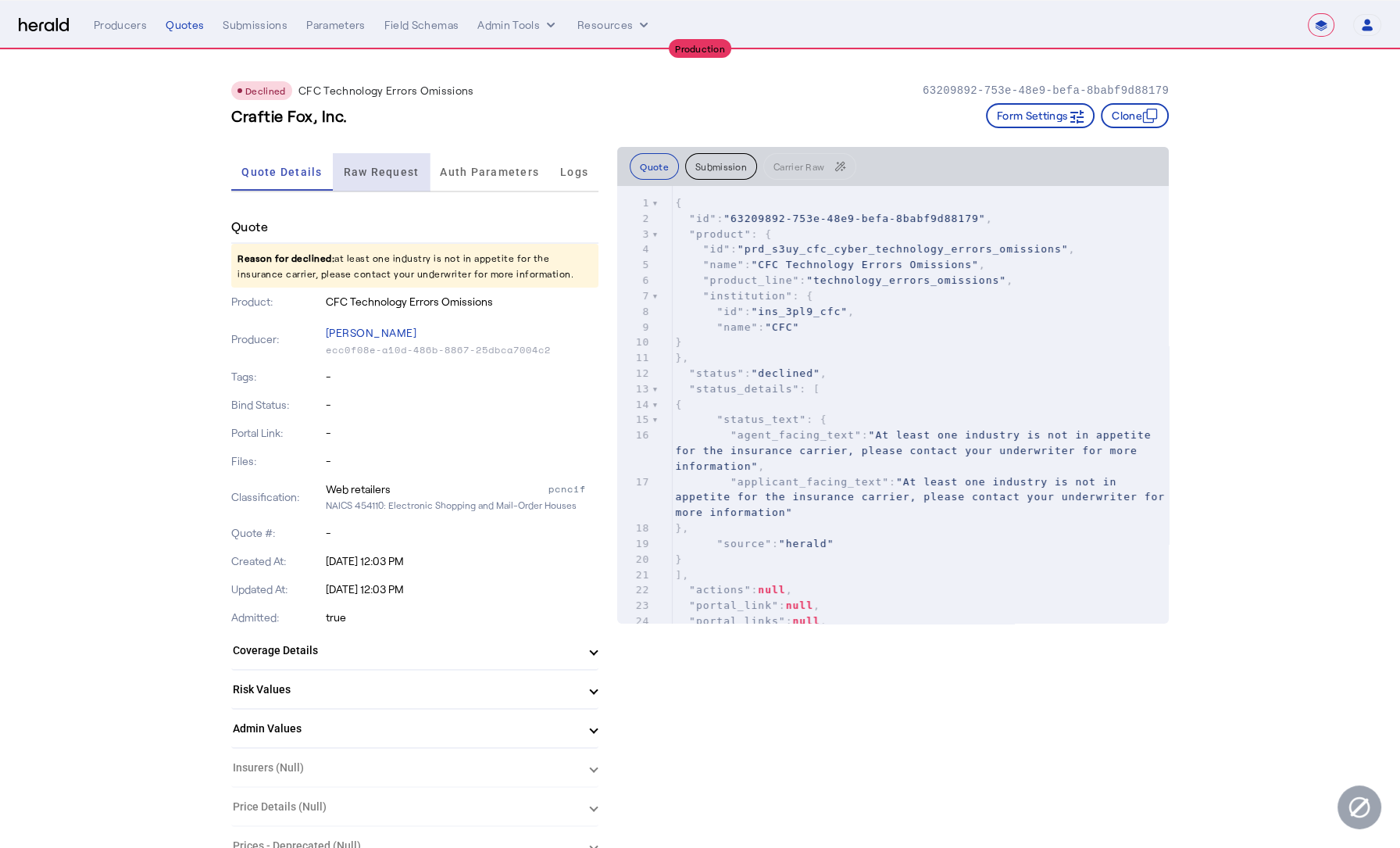
click at [394, 170] on span "Raw Request" at bounding box center [382, 172] width 76 height 11
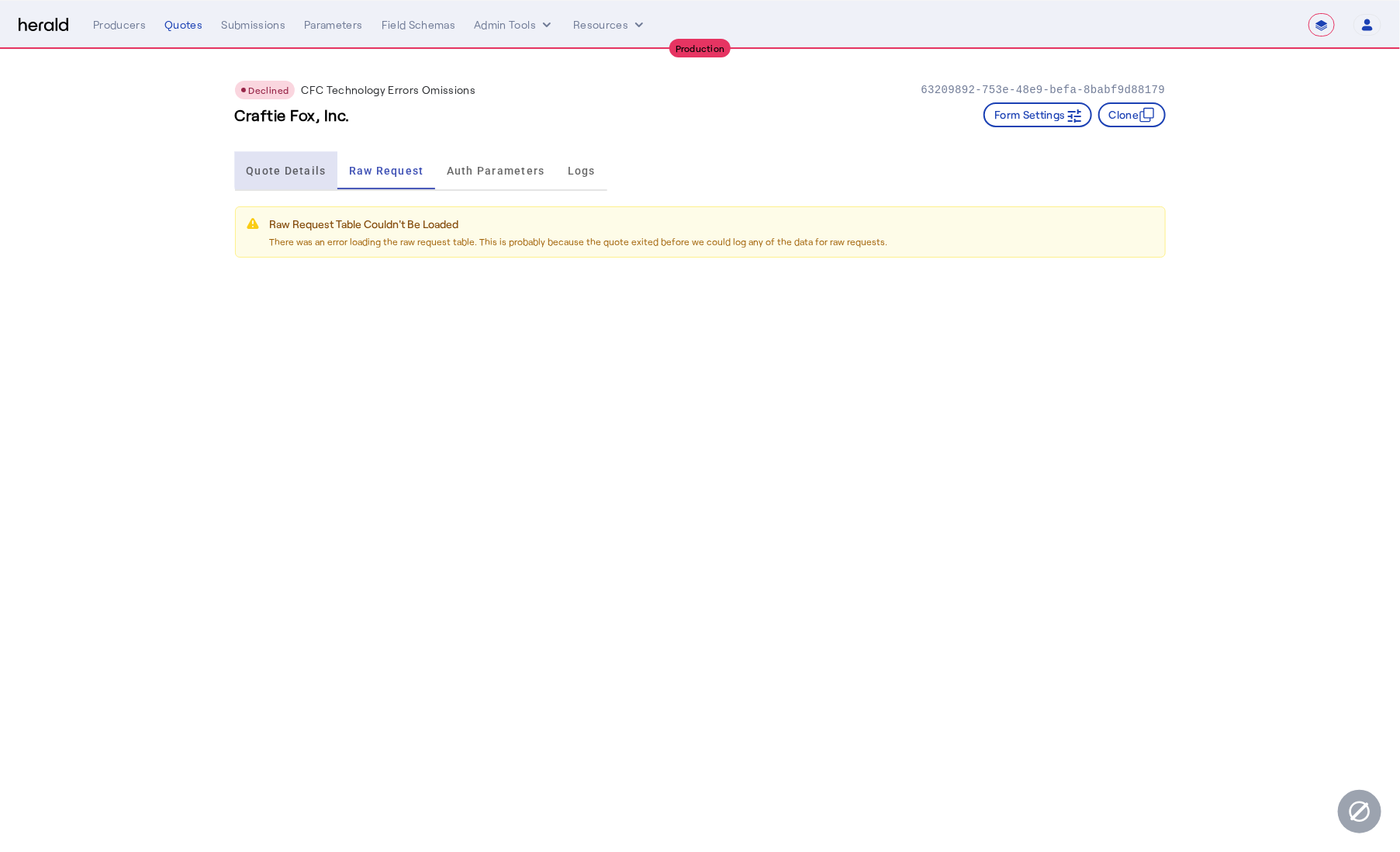
click at [320, 167] on span "Quote Details" at bounding box center [285, 171] width 80 height 11
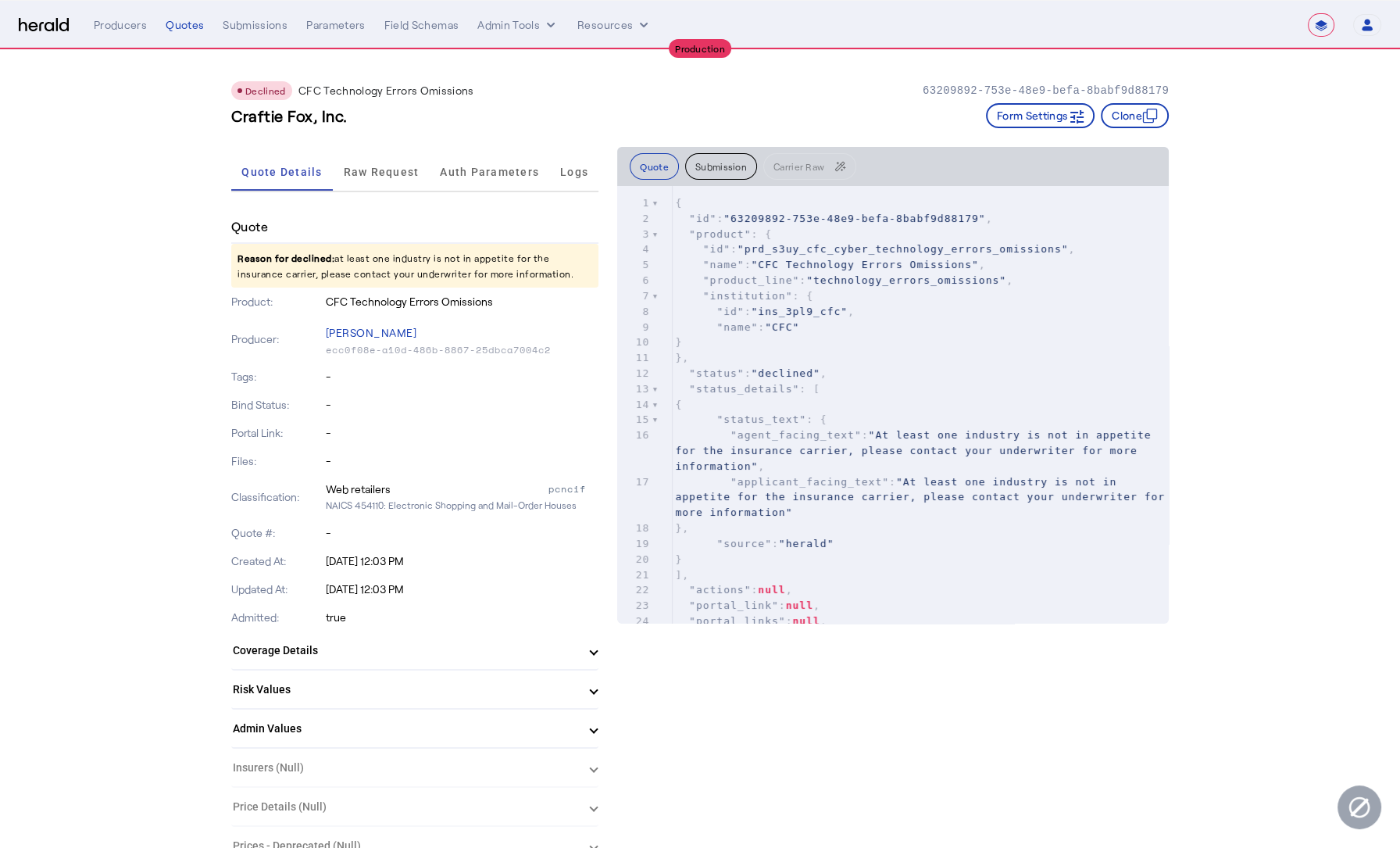
drag, startPoint x: 532, startPoint y: 275, endPoint x: 231, endPoint y: 255, distance: 301.7
click at [371, 258] on p "Reason for declined: at least one industry is not in appetite for the insurance…" at bounding box center [415, 265] width 367 height 44
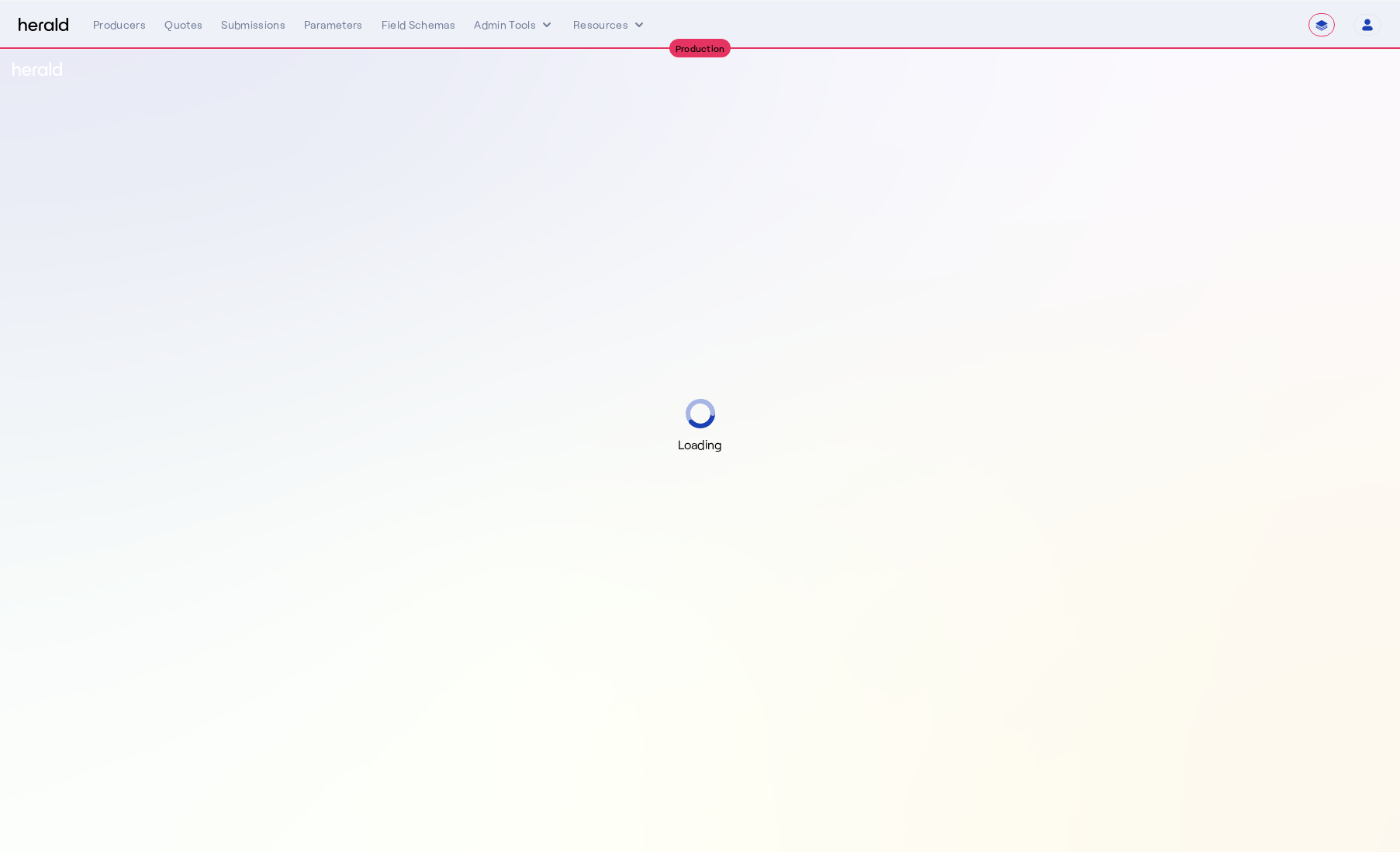
select select "**********"
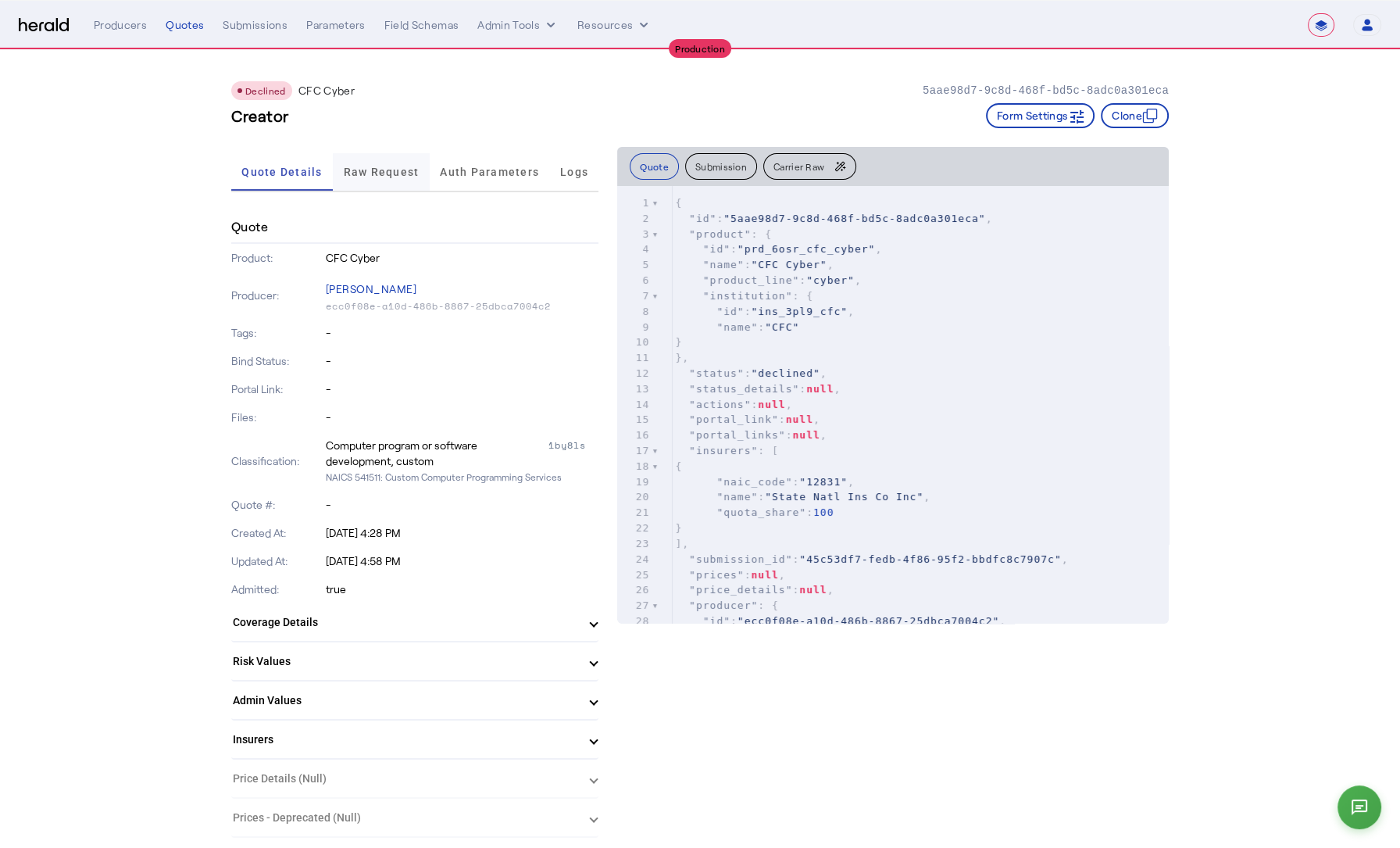
click at [390, 167] on span "Raw Request" at bounding box center [382, 172] width 76 height 11
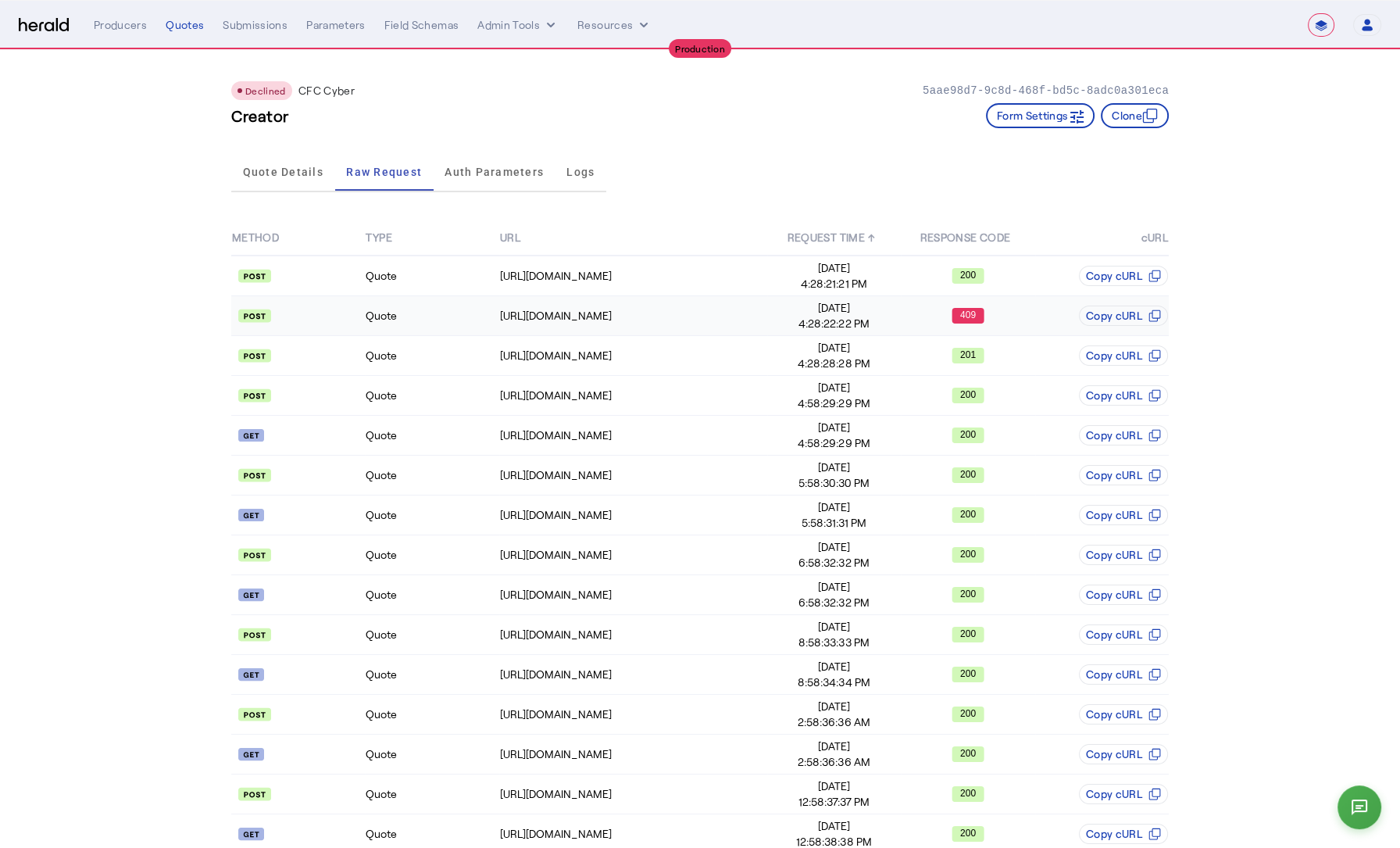
click at [413, 314] on td "Quote" at bounding box center [431, 316] width 134 height 40
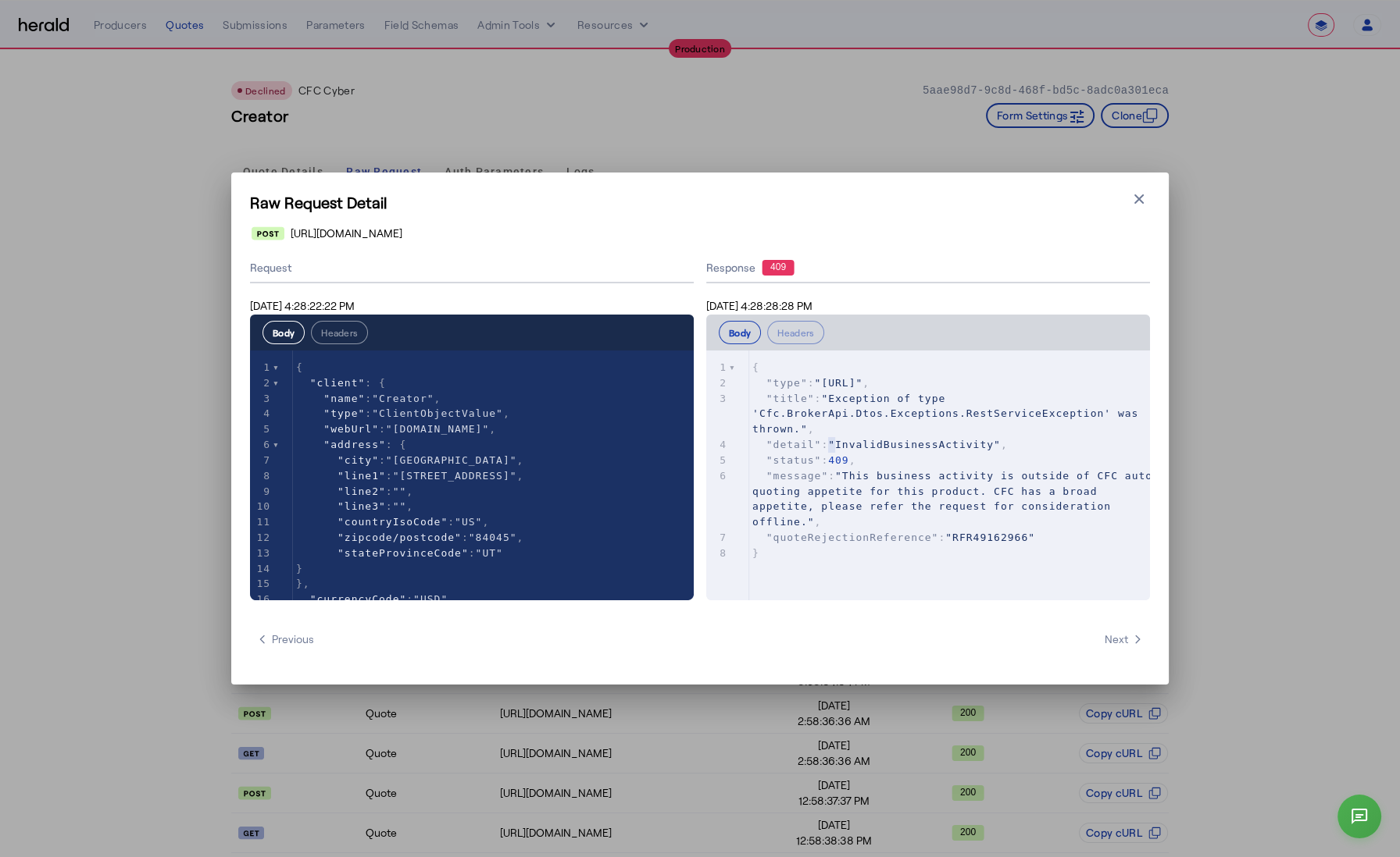
type textarea "**********"
drag, startPoint x: 831, startPoint y: 443, endPoint x: 1034, endPoint y: 447, distance: 203.0
click at [1034, 447] on pre ""detail" : "InvalidBusinessActivity" ," at bounding box center [955, 445] width 411 height 16
type textarea "**********"
drag, startPoint x: 845, startPoint y: 474, endPoint x: 922, endPoint y: 497, distance: 80.4
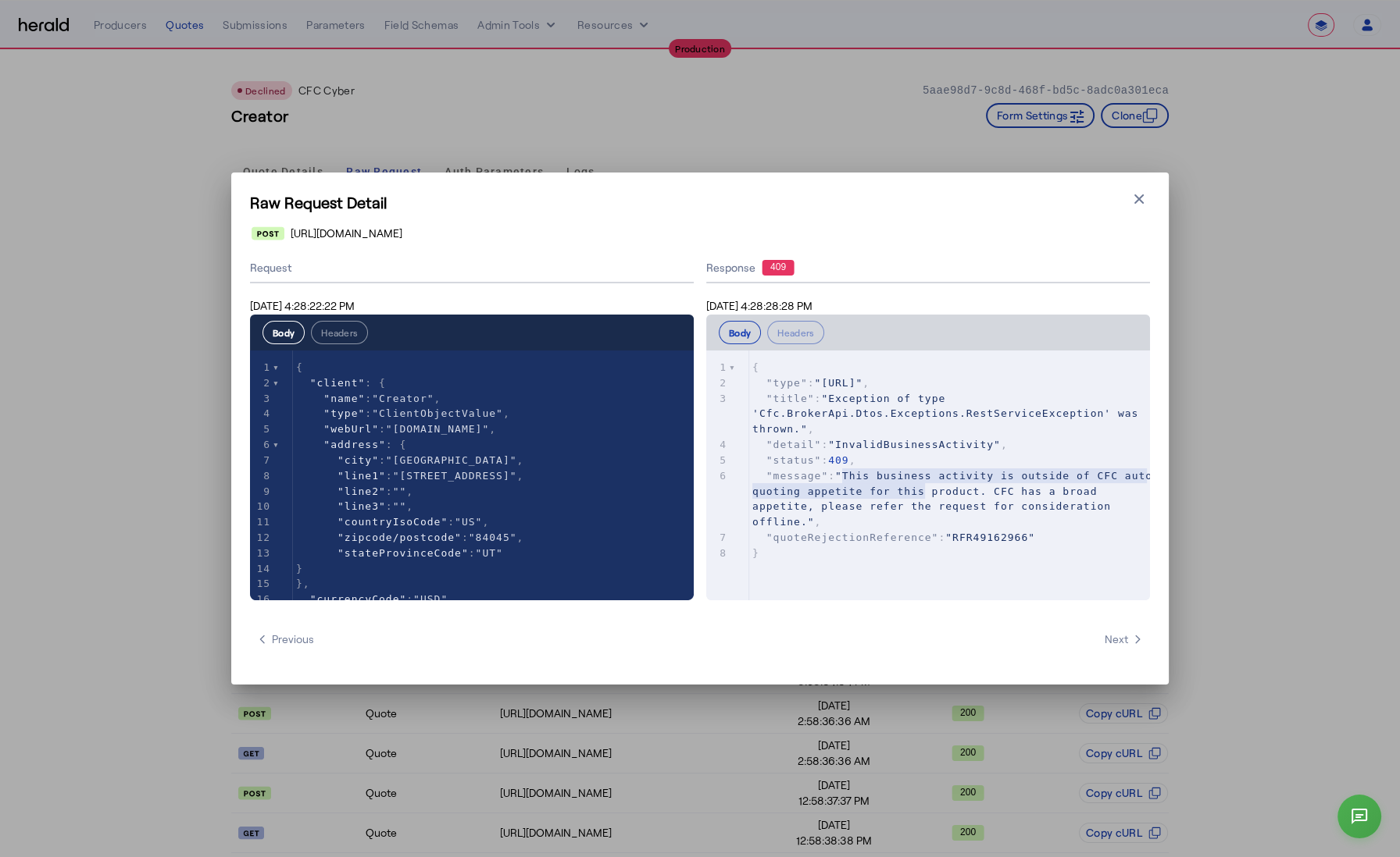
click at [922, 497] on pre ""message" : "This business activity is outside of CFC auto quoting appetite for…" at bounding box center [955, 498] width 411 height 61
click at [793, 498] on pre ""message" : "This business activity is outside of CFC auto quoting appetite for…" at bounding box center [955, 498] width 411 height 61
type textarea "**********"
drag, startPoint x: 1043, startPoint y: 513, endPoint x: 726, endPoint y: 475, distance: 319.3
click at [749, 475] on div "6 "message" : "This business activity is outside of CFC auto quoting appetite f…" at bounding box center [955, 498] width 411 height 61
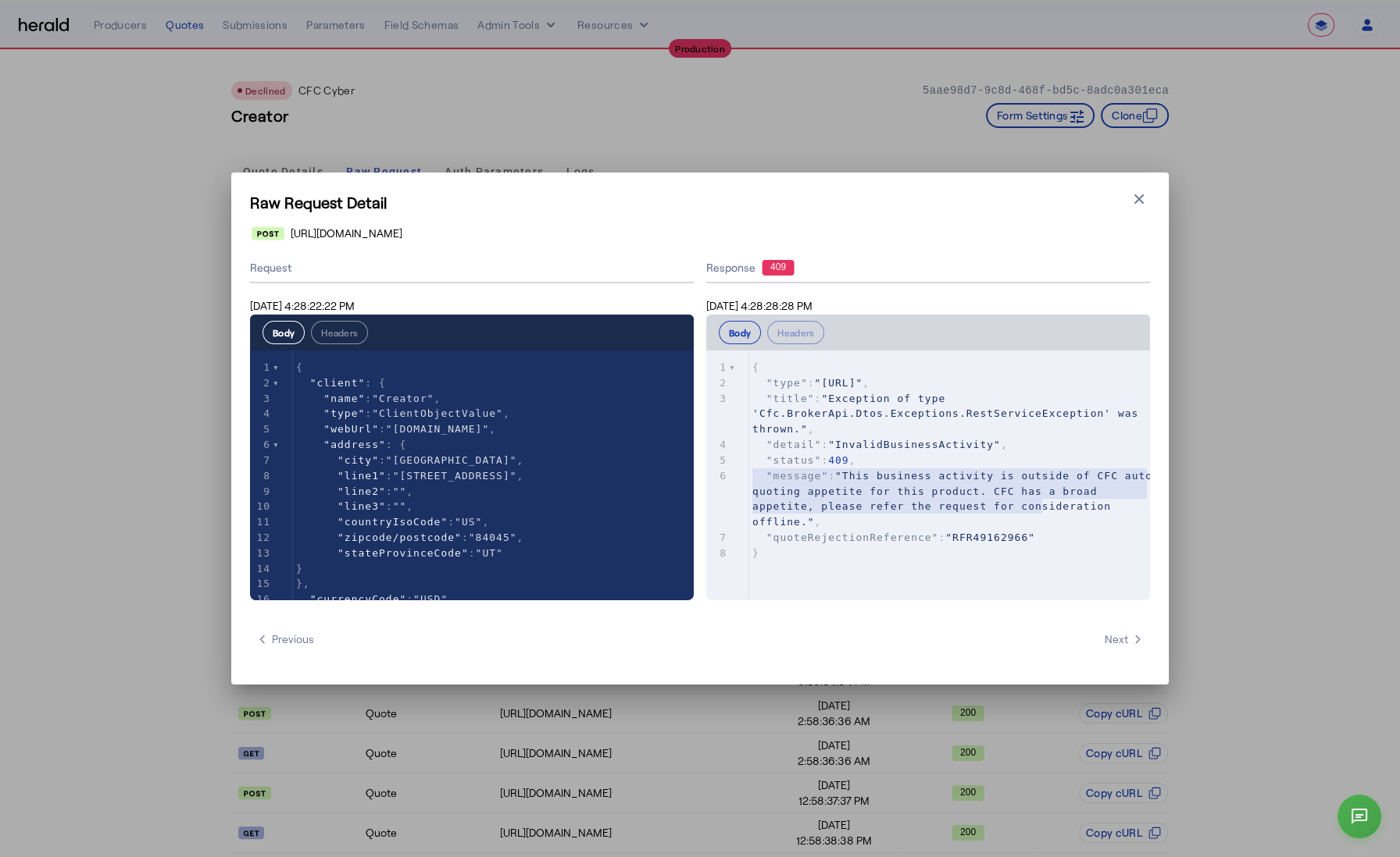
click at [1123, 199] on h1 "Raw Request Detail" at bounding box center [699, 201] width 900 height 22
click at [1141, 196] on icon "button" at bounding box center [1138, 199] width 10 height 10
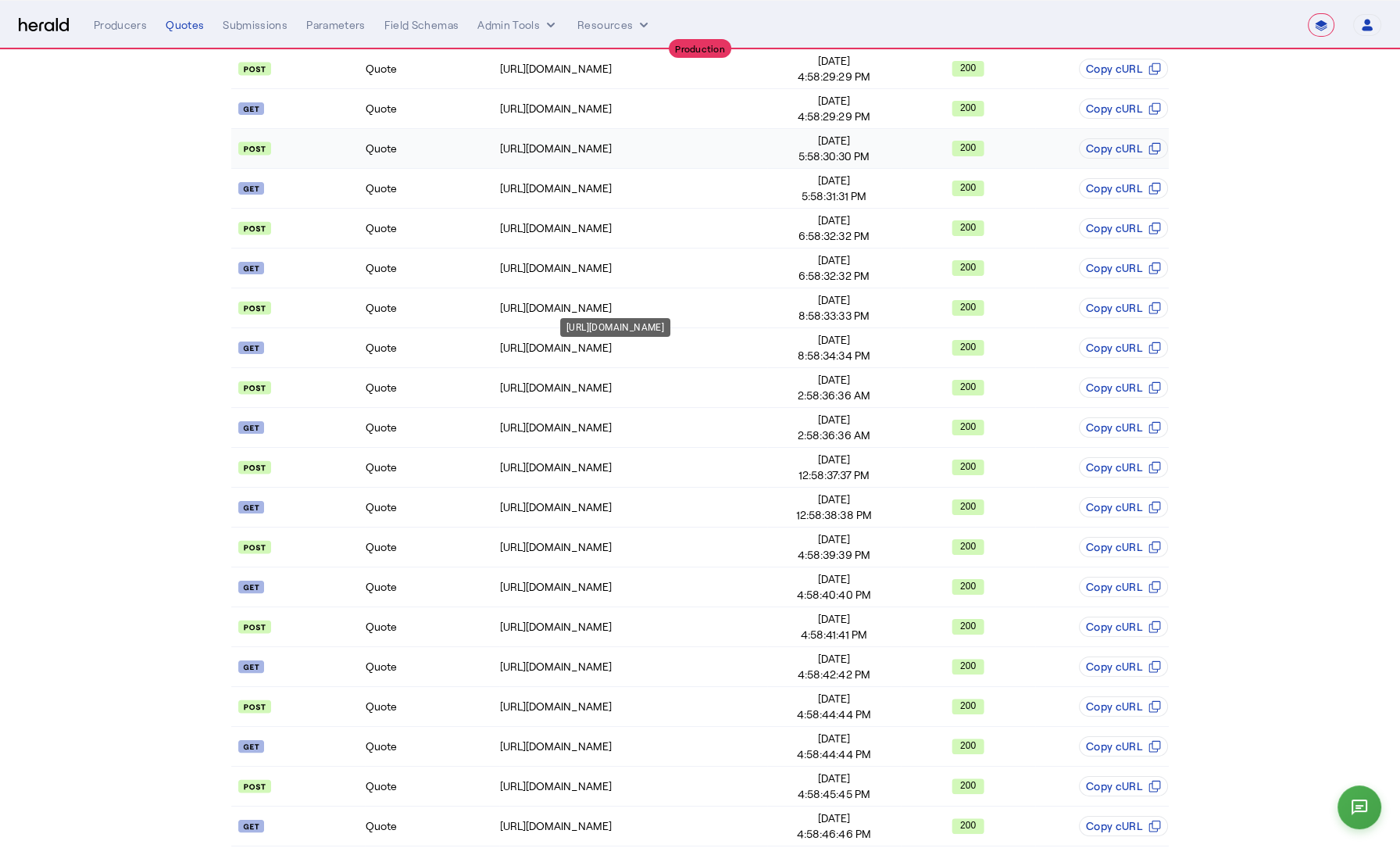
scroll to position [341, 0]
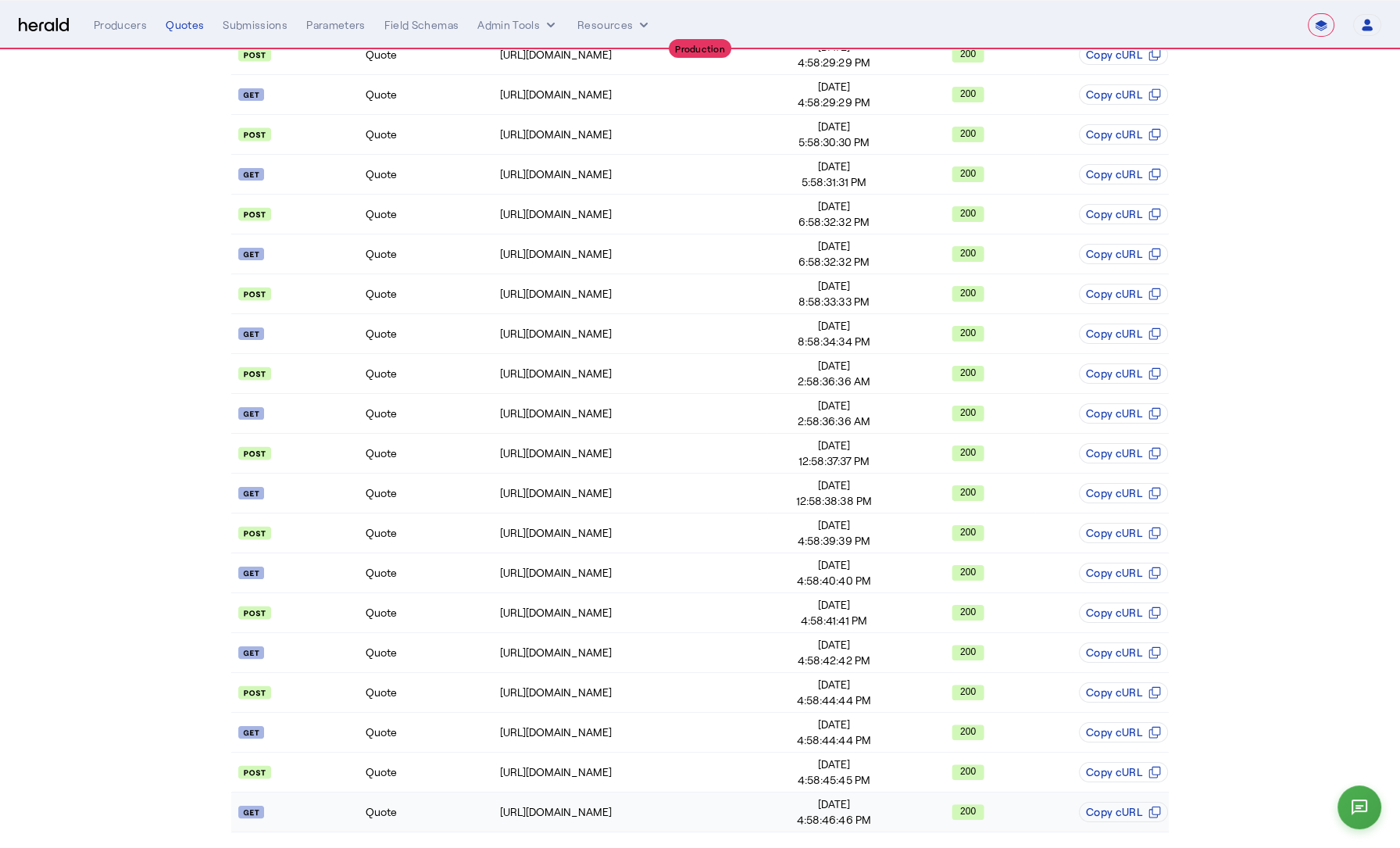
click at [436, 809] on td "Quote" at bounding box center [431, 812] width 134 height 40
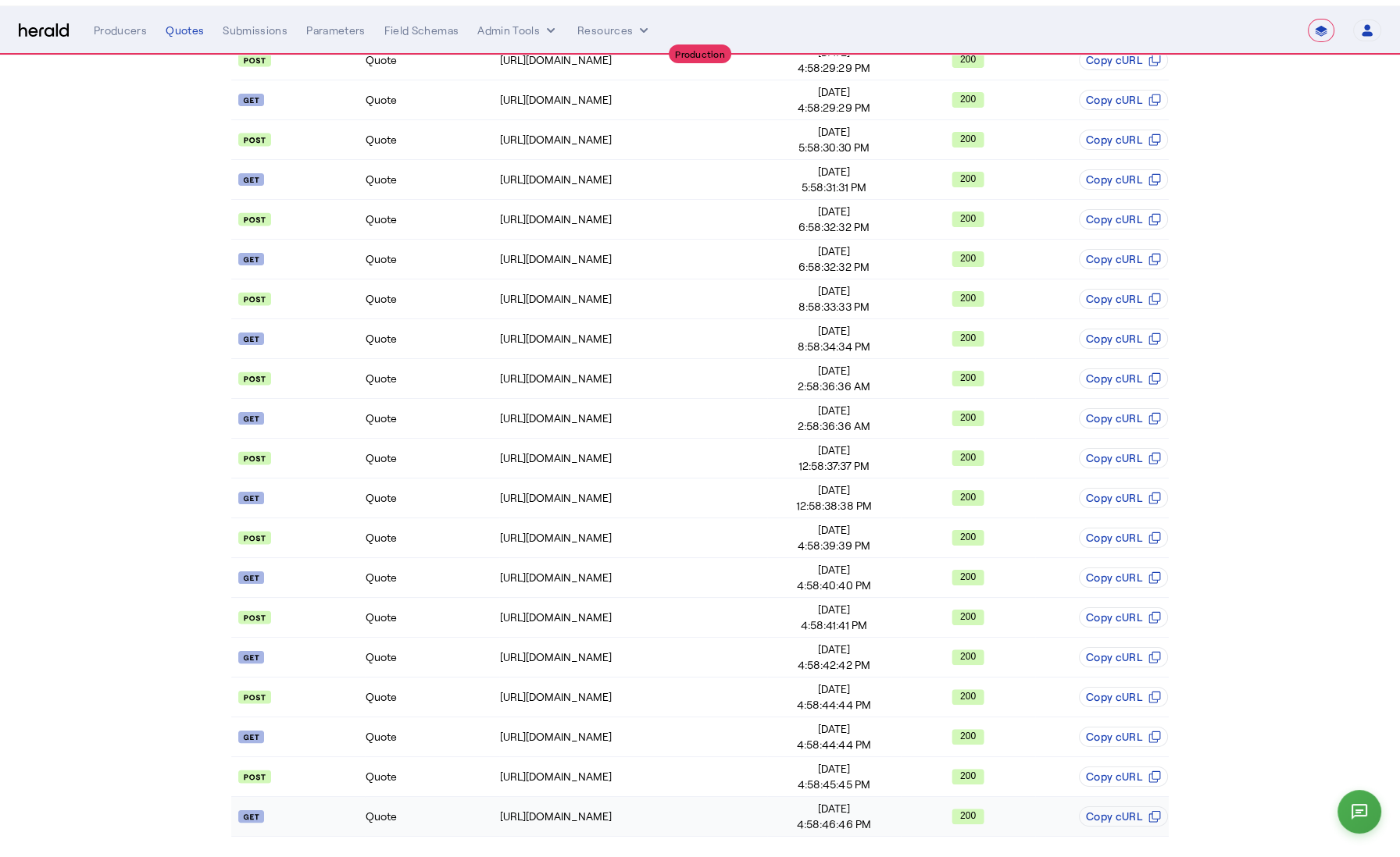
scroll to position [0, 0]
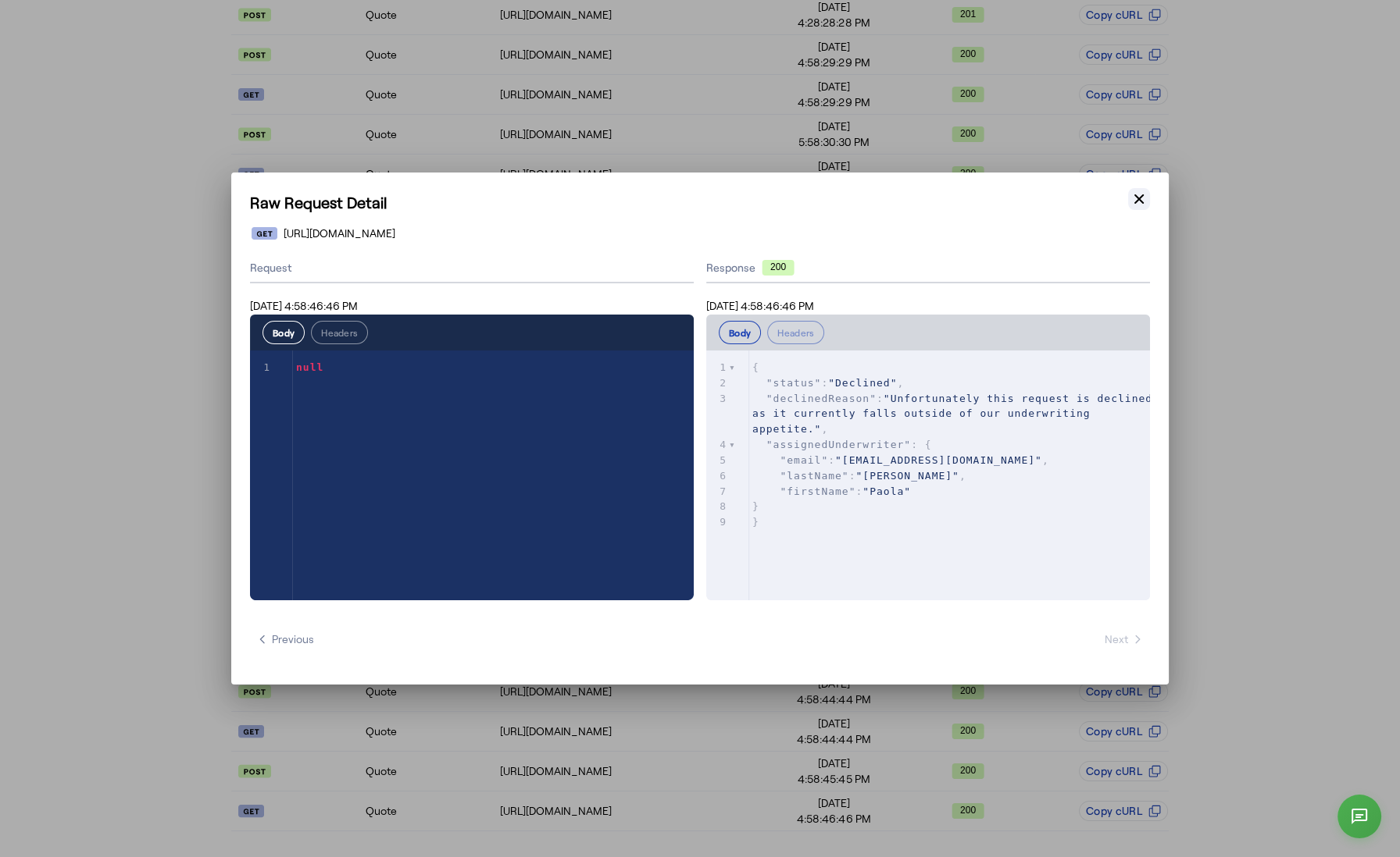
click at [1136, 207] on button "Close modal" at bounding box center [1138, 199] width 22 height 22
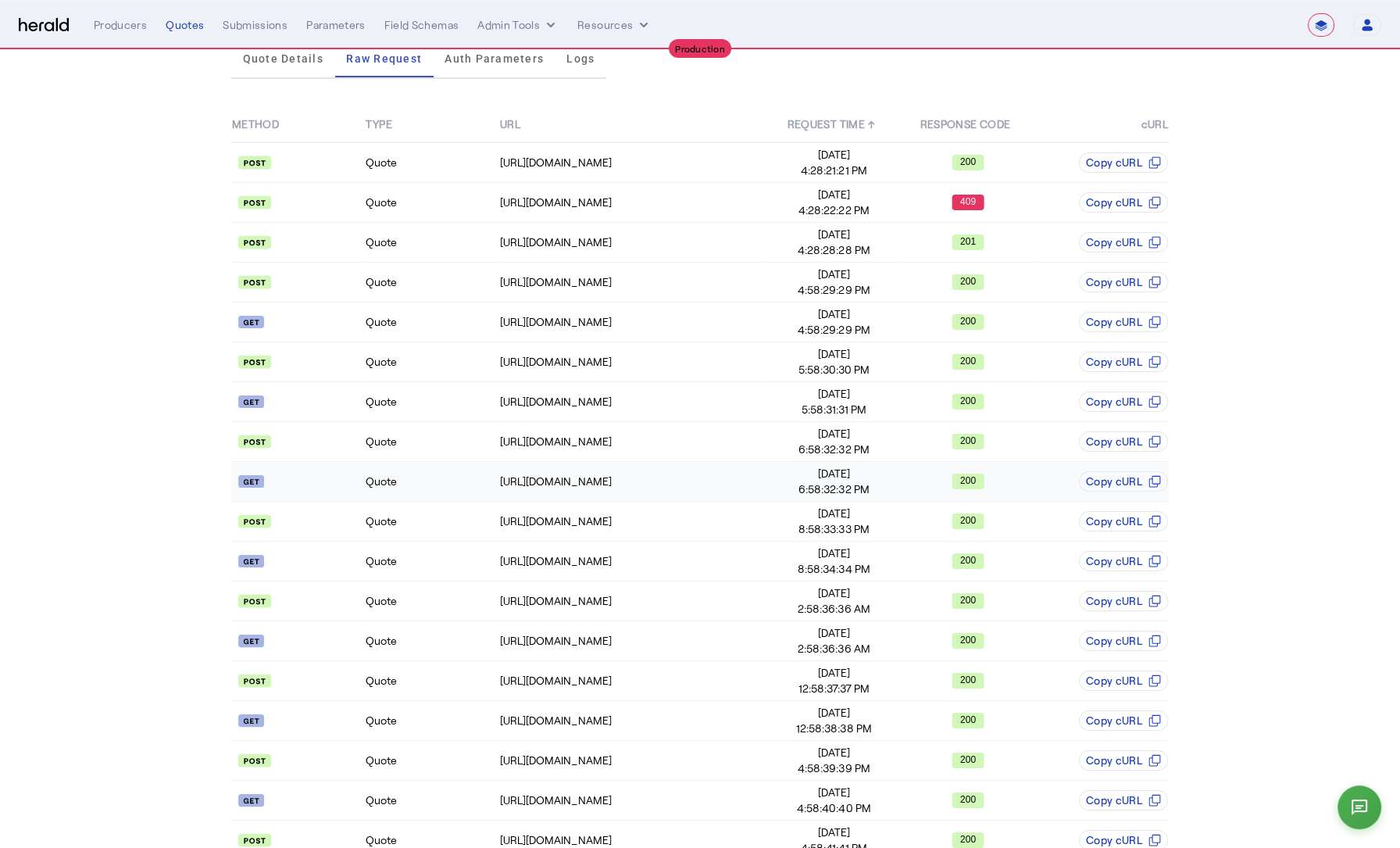
scroll to position [93, 0]
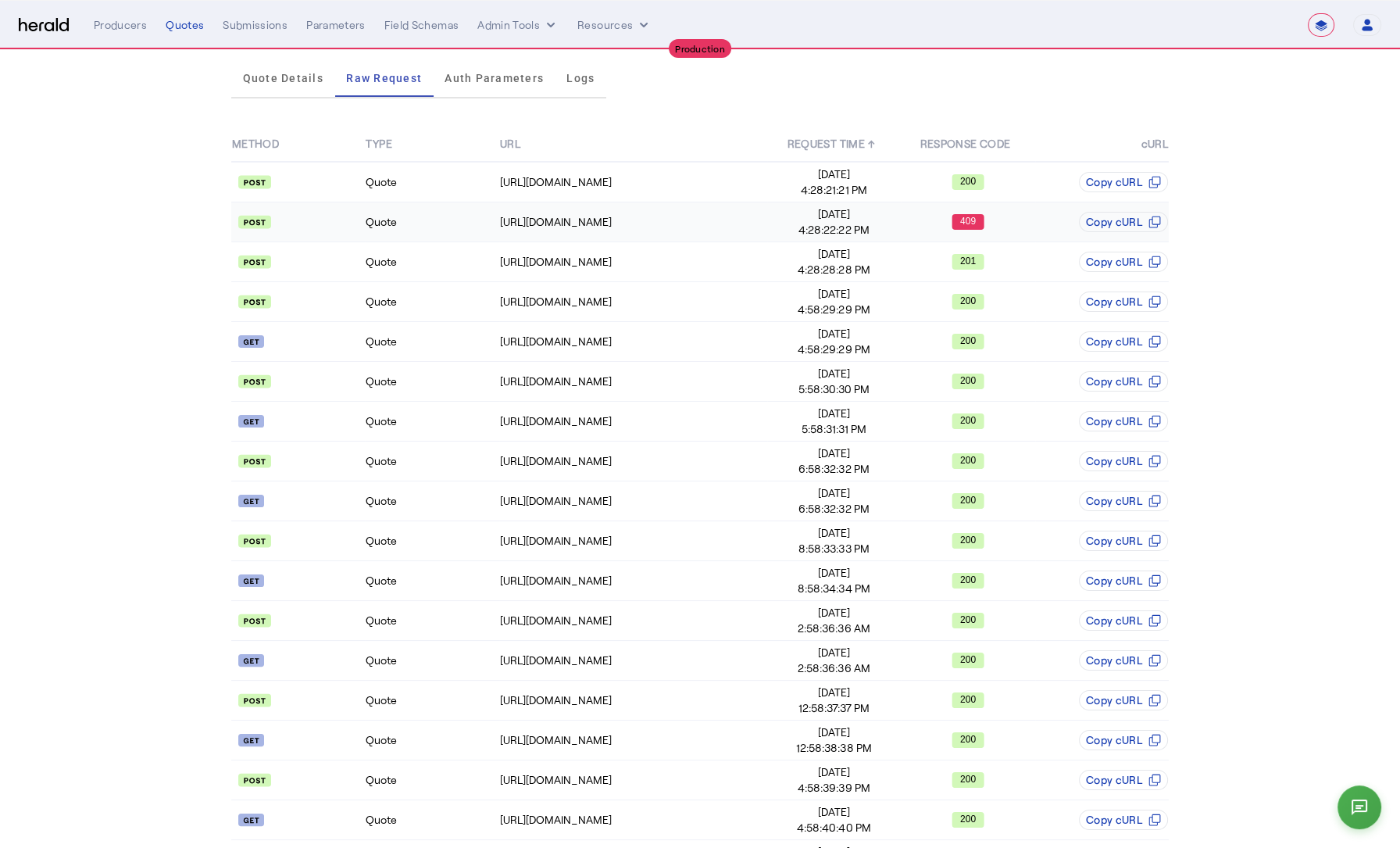
click at [422, 230] on td "Quote" at bounding box center [431, 222] width 134 height 40
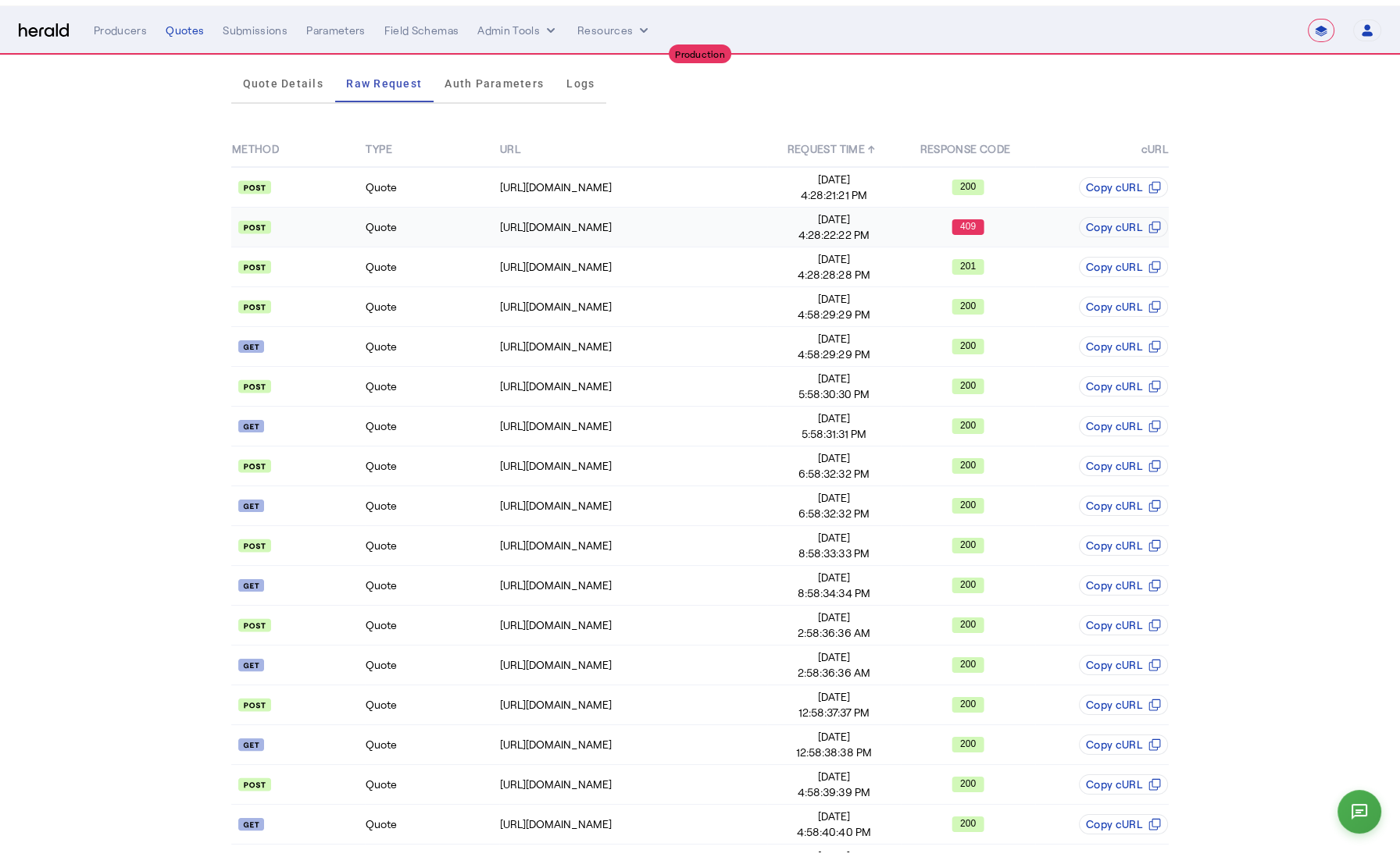
scroll to position [0, 0]
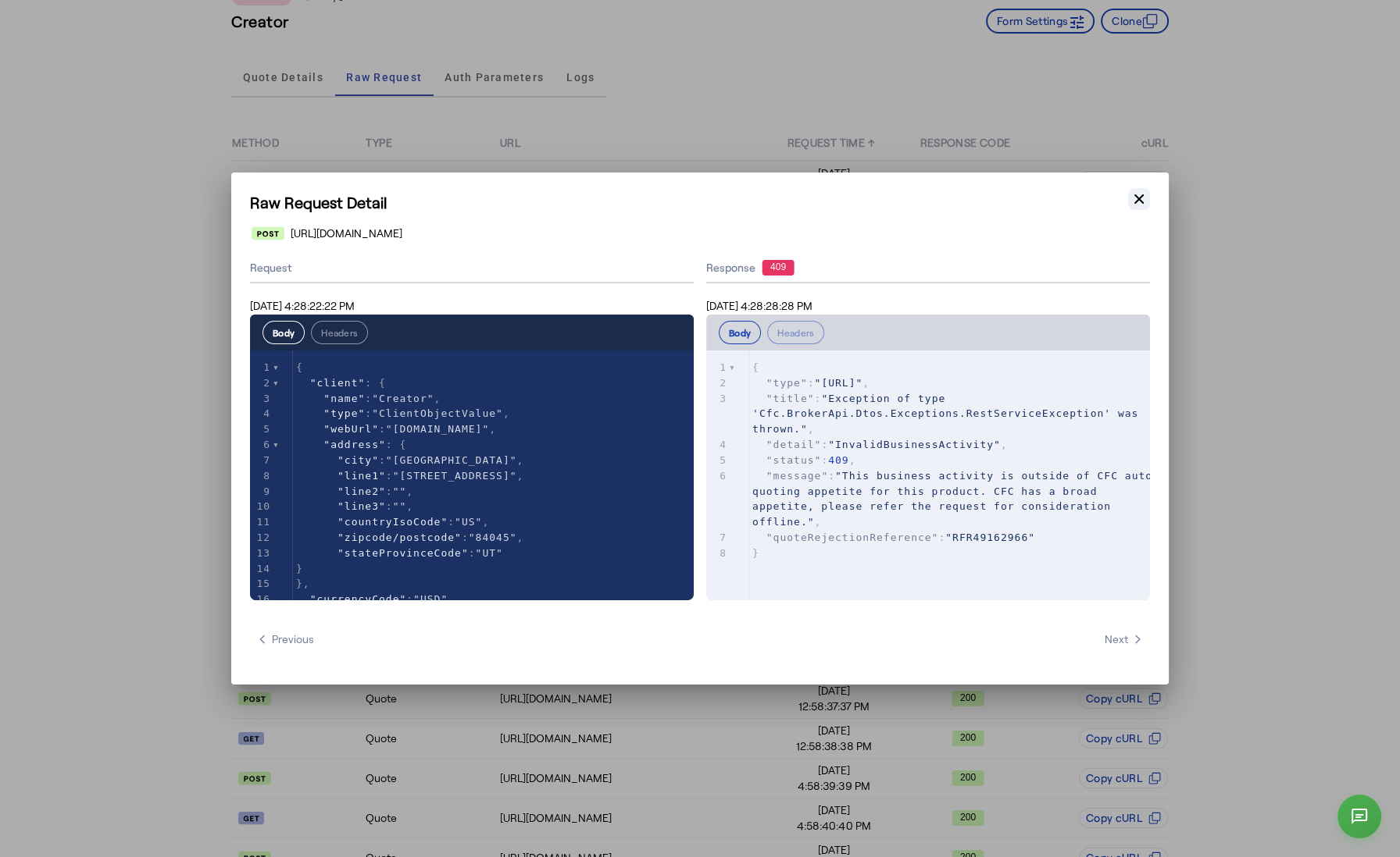
click at [1141, 199] on icon "button" at bounding box center [1139, 199] width 16 height 16
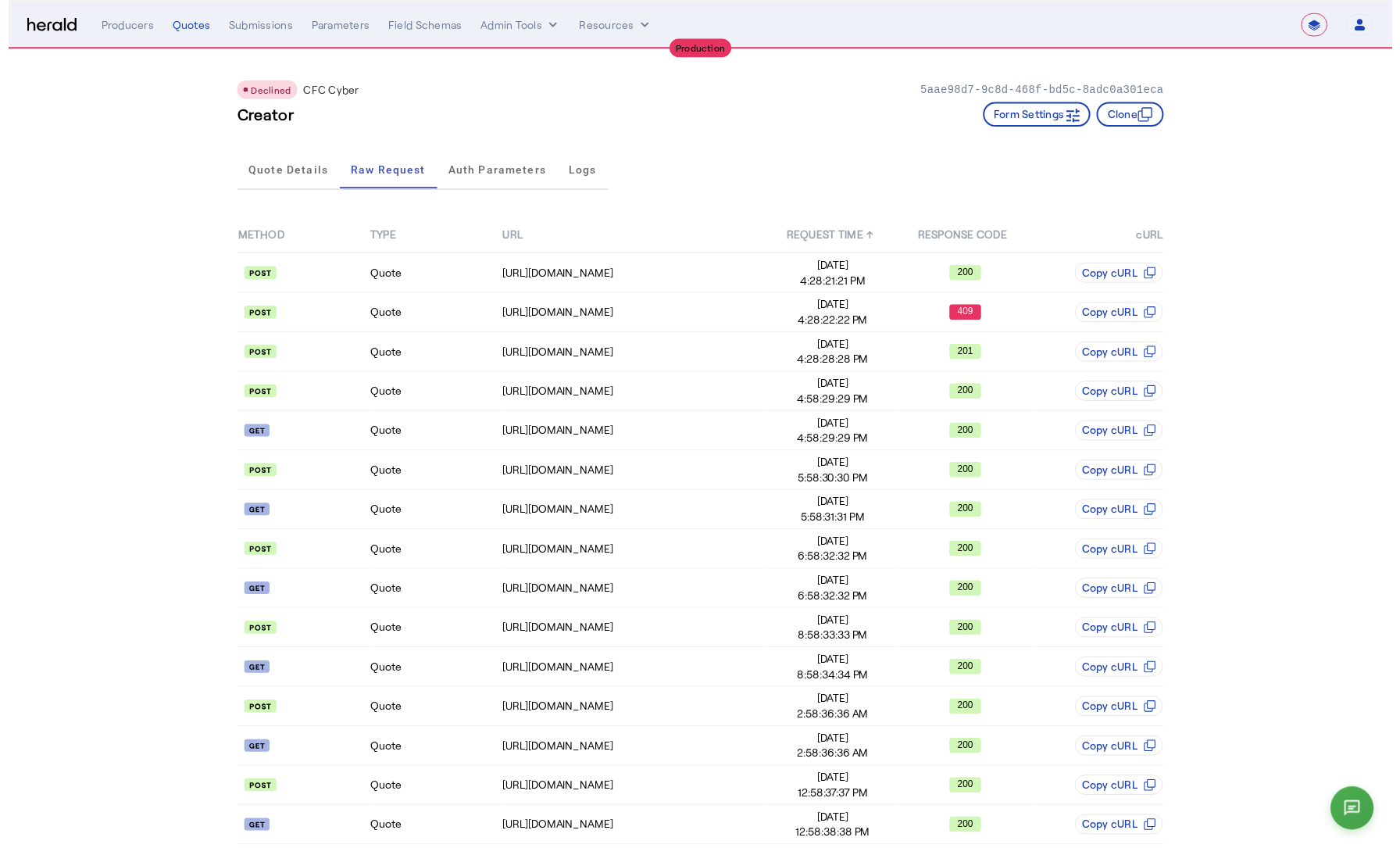
scroll to position [93, 0]
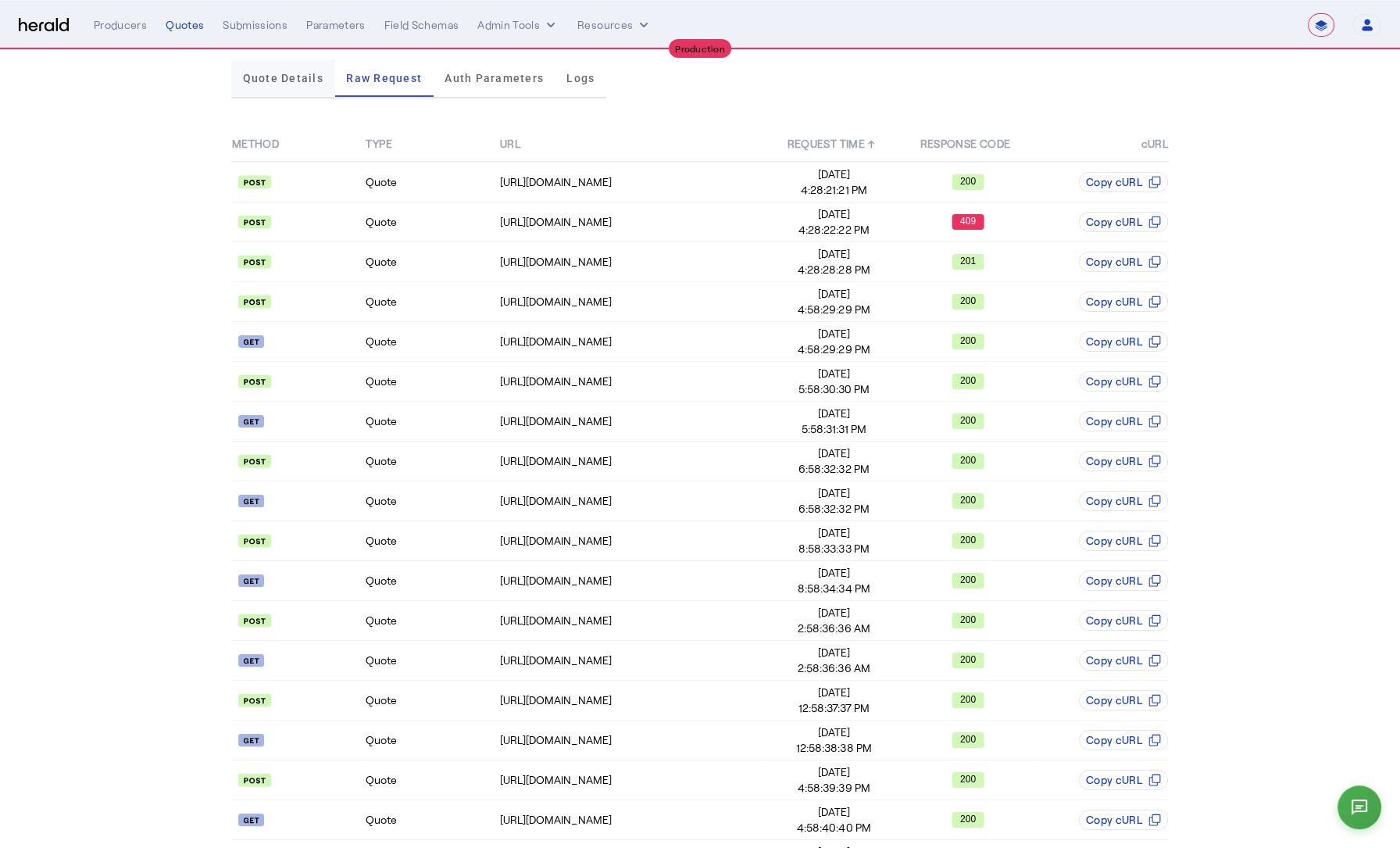
click at [309, 86] on span "Quote Details" at bounding box center [283, 78] width 80 height 37
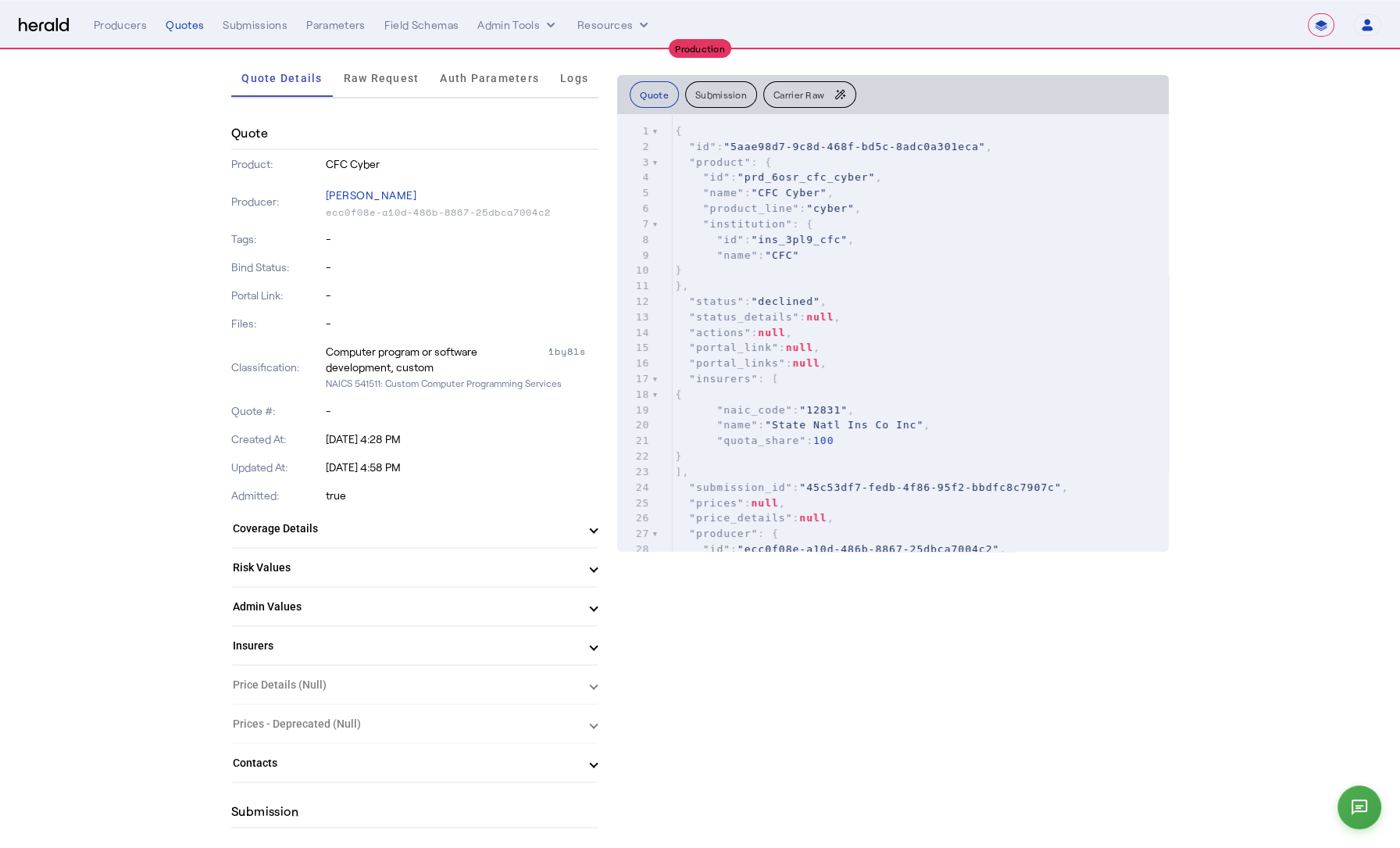
click at [320, 563] on mat-panel-title "Risk Values" at bounding box center [404, 567] width 345 height 16
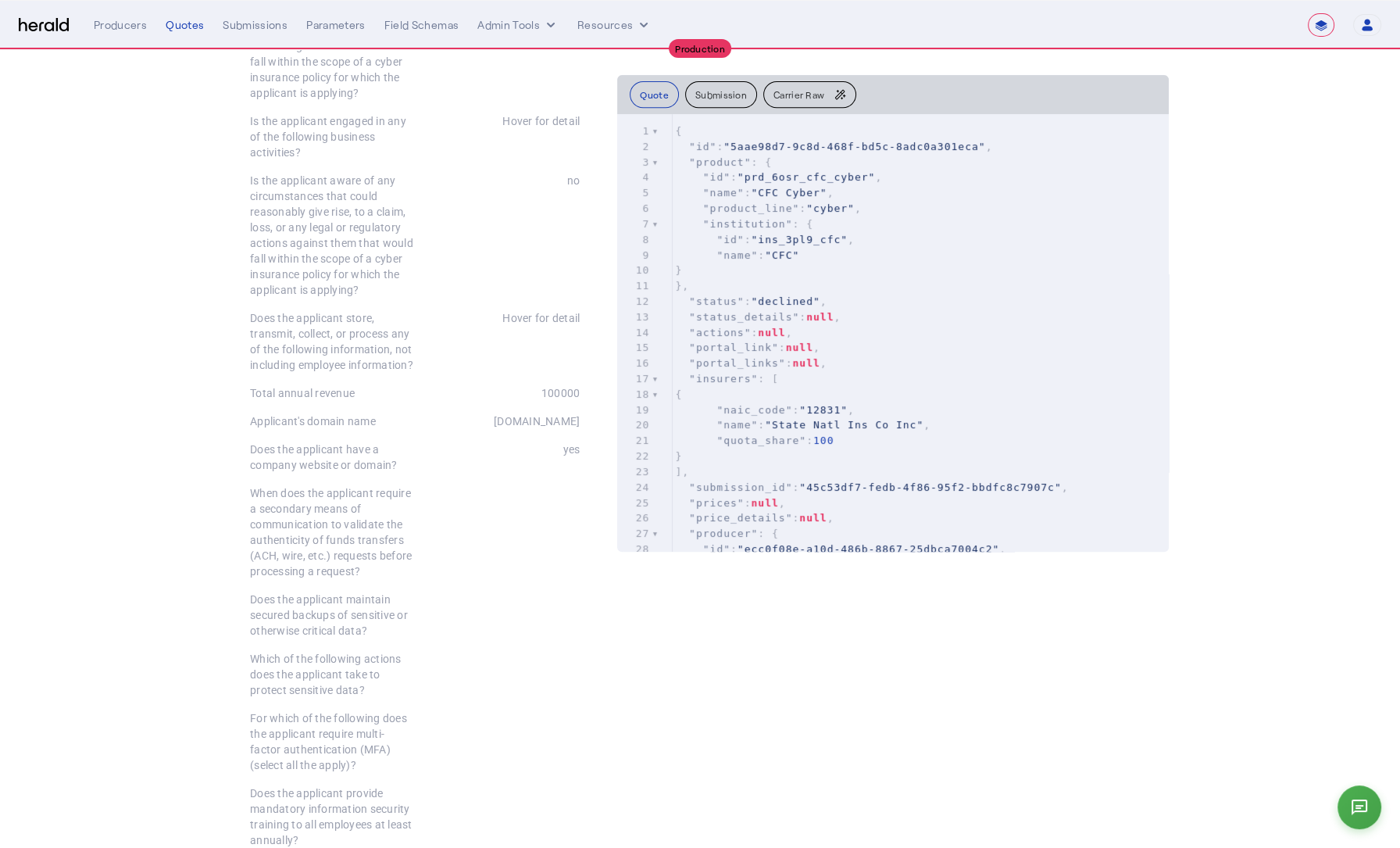
scroll to position [0, 0]
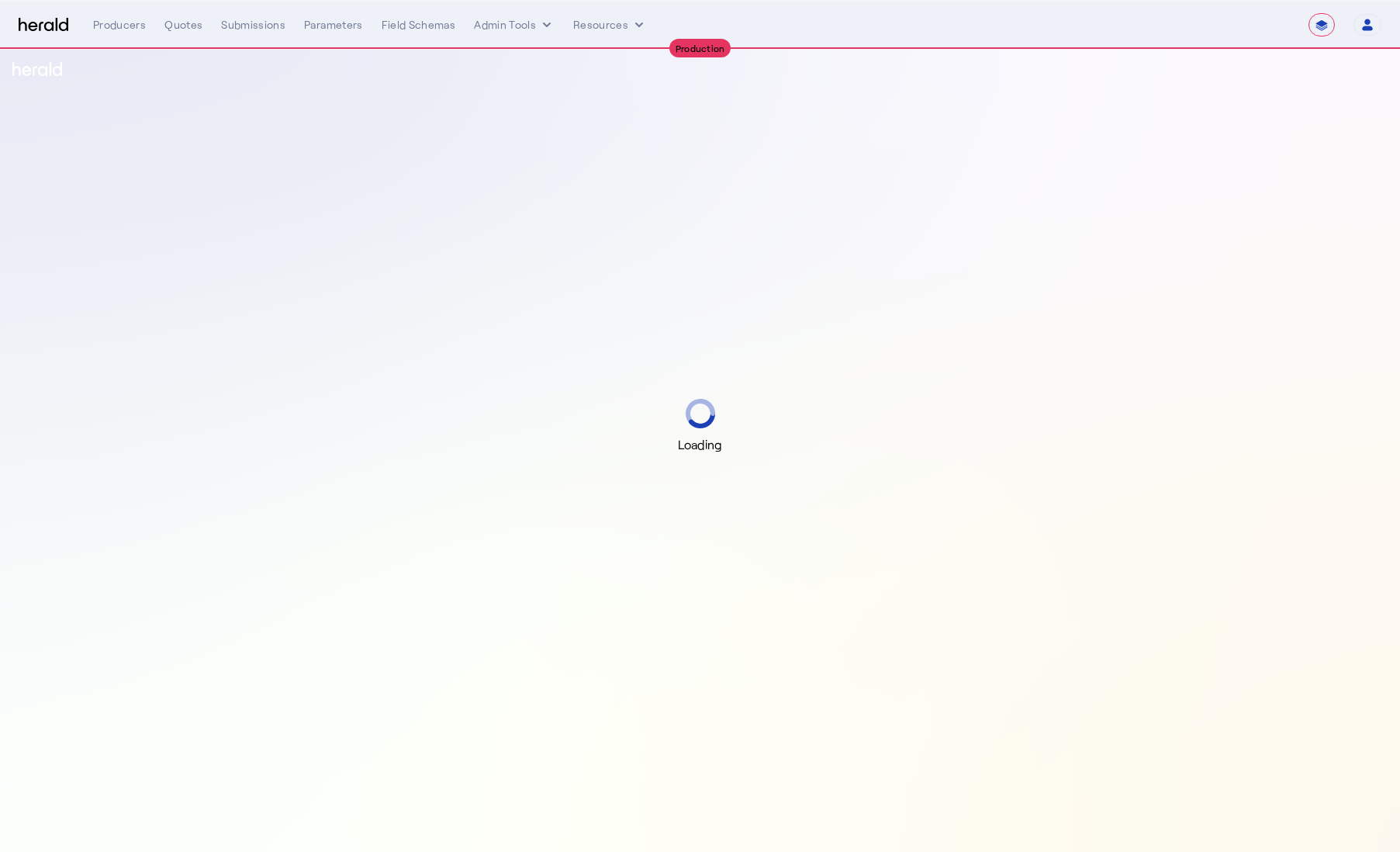
select select "**********"
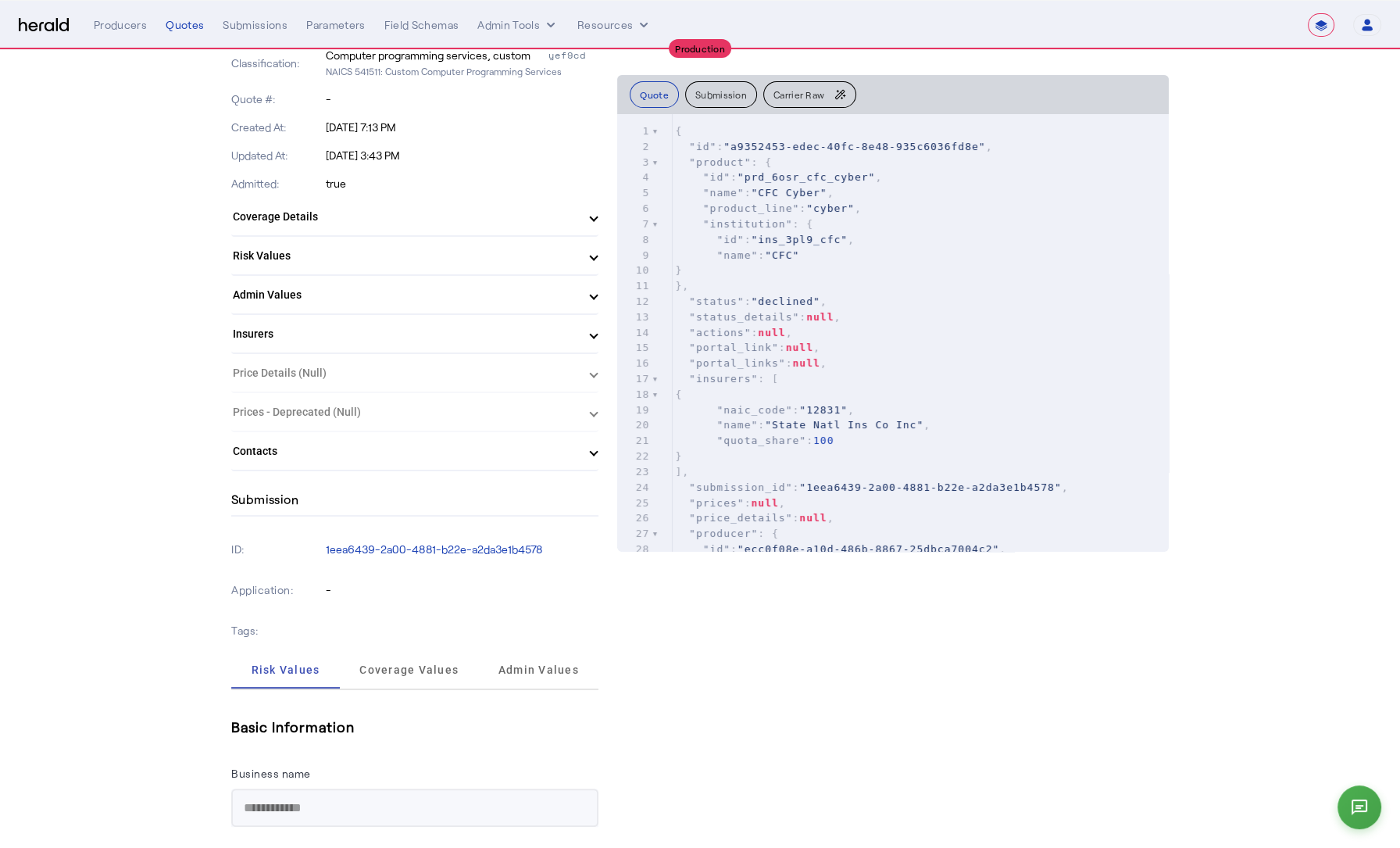
scroll to position [438, 0]
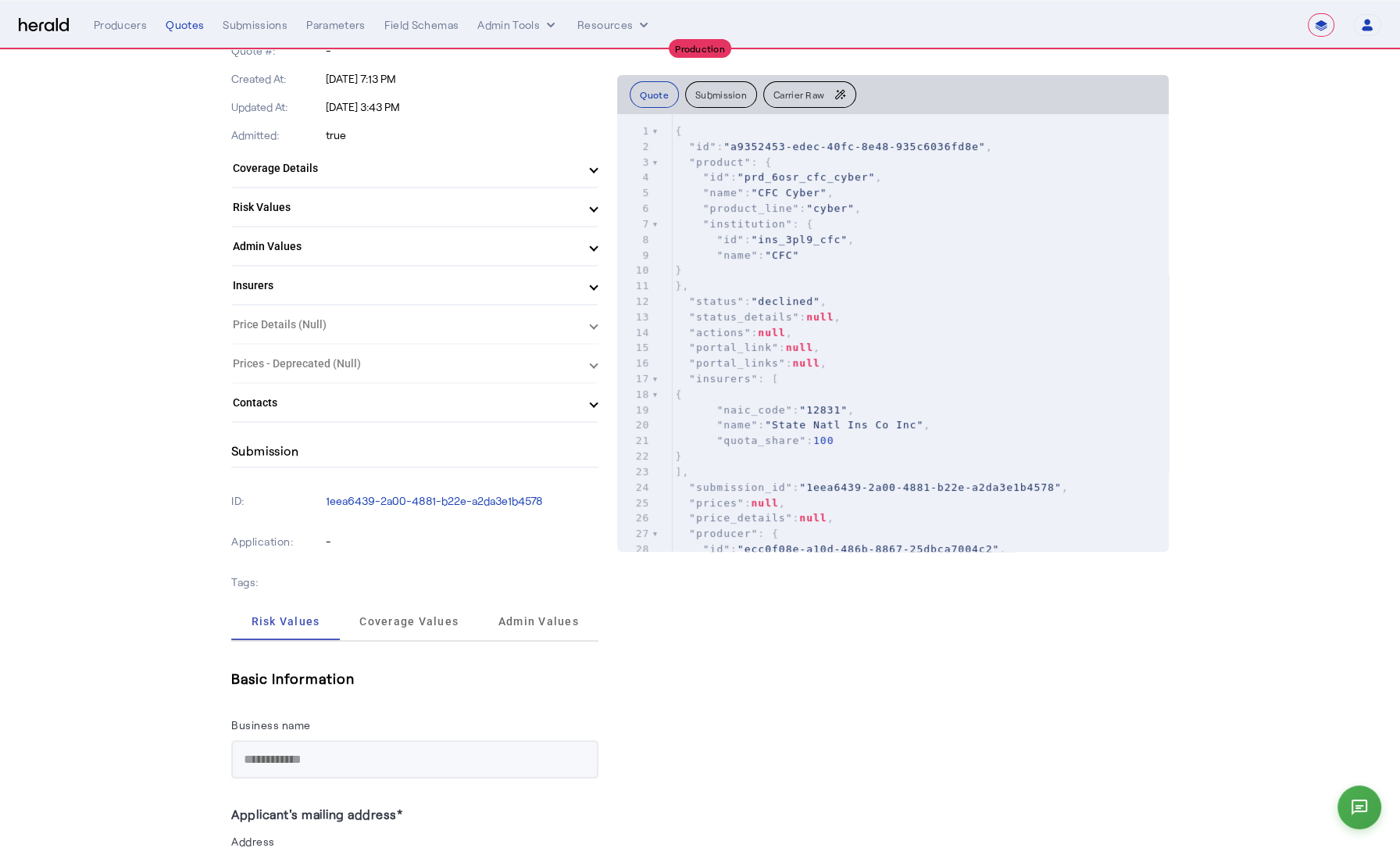
click at [455, 206] on mat-panel-title "Risk Values" at bounding box center [404, 207] width 345 height 16
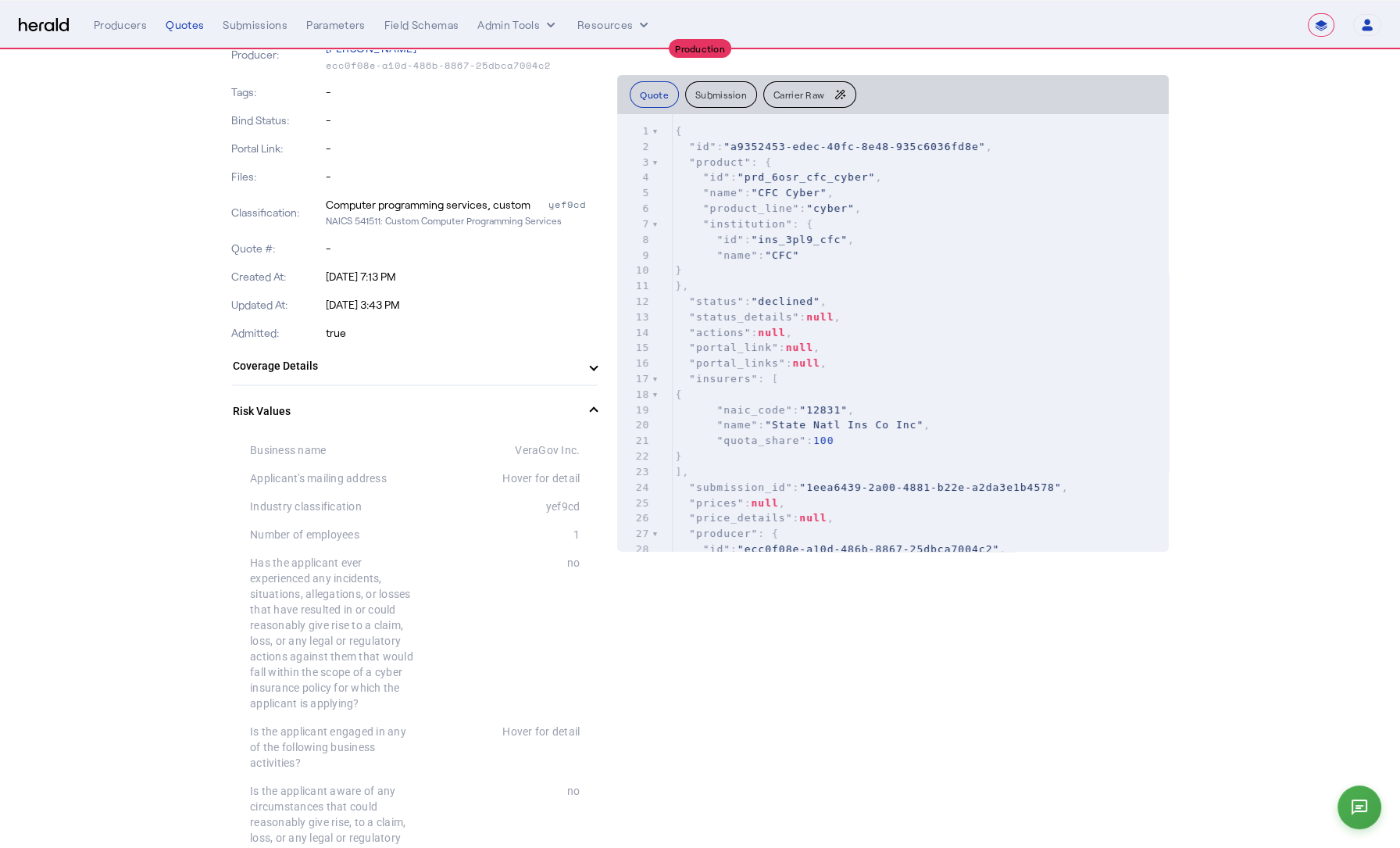
scroll to position [0, 0]
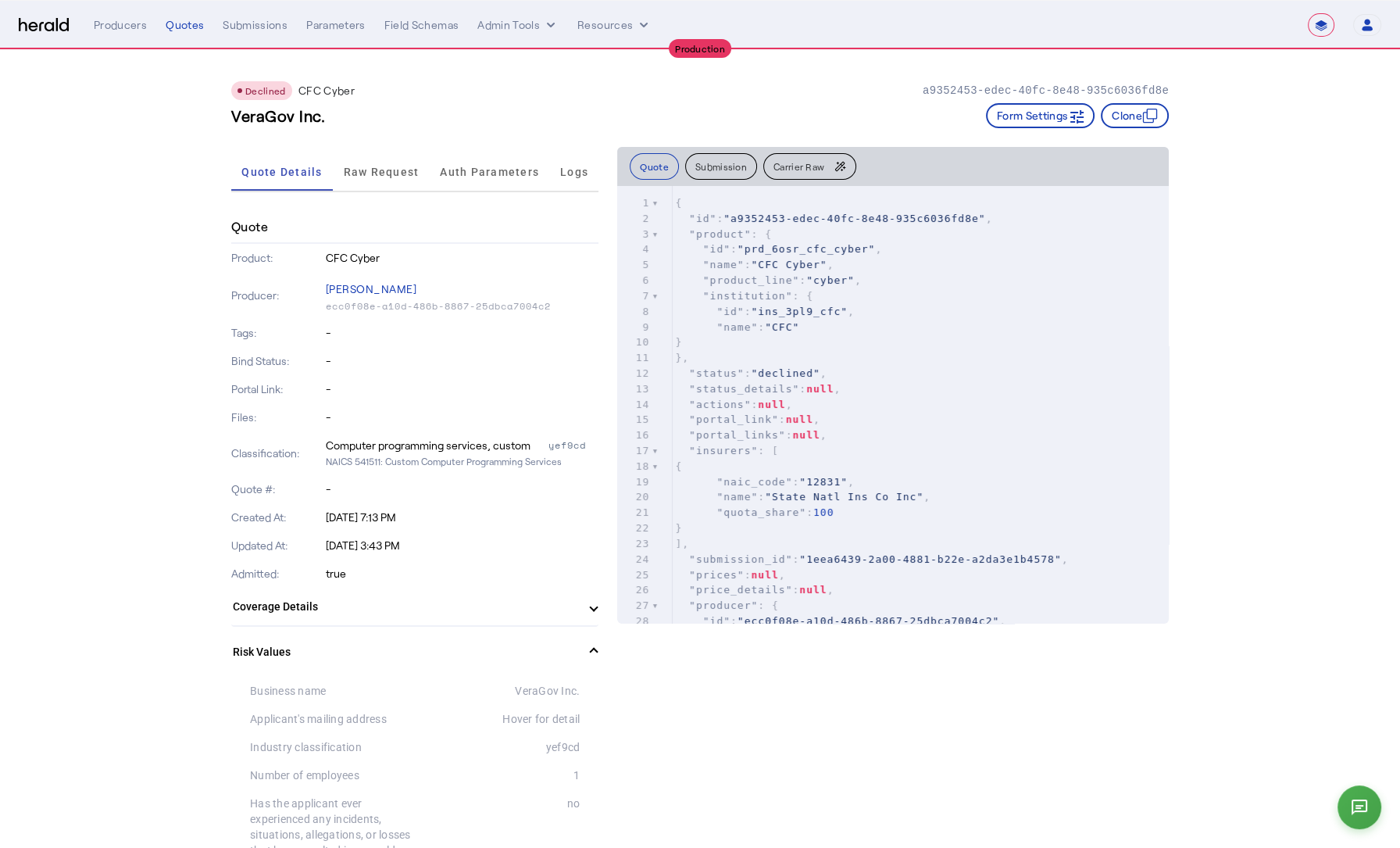
click at [375, 637] on mat-expansion-panel-header "Risk Values" at bounding box center [415, 652] width 367 height 50
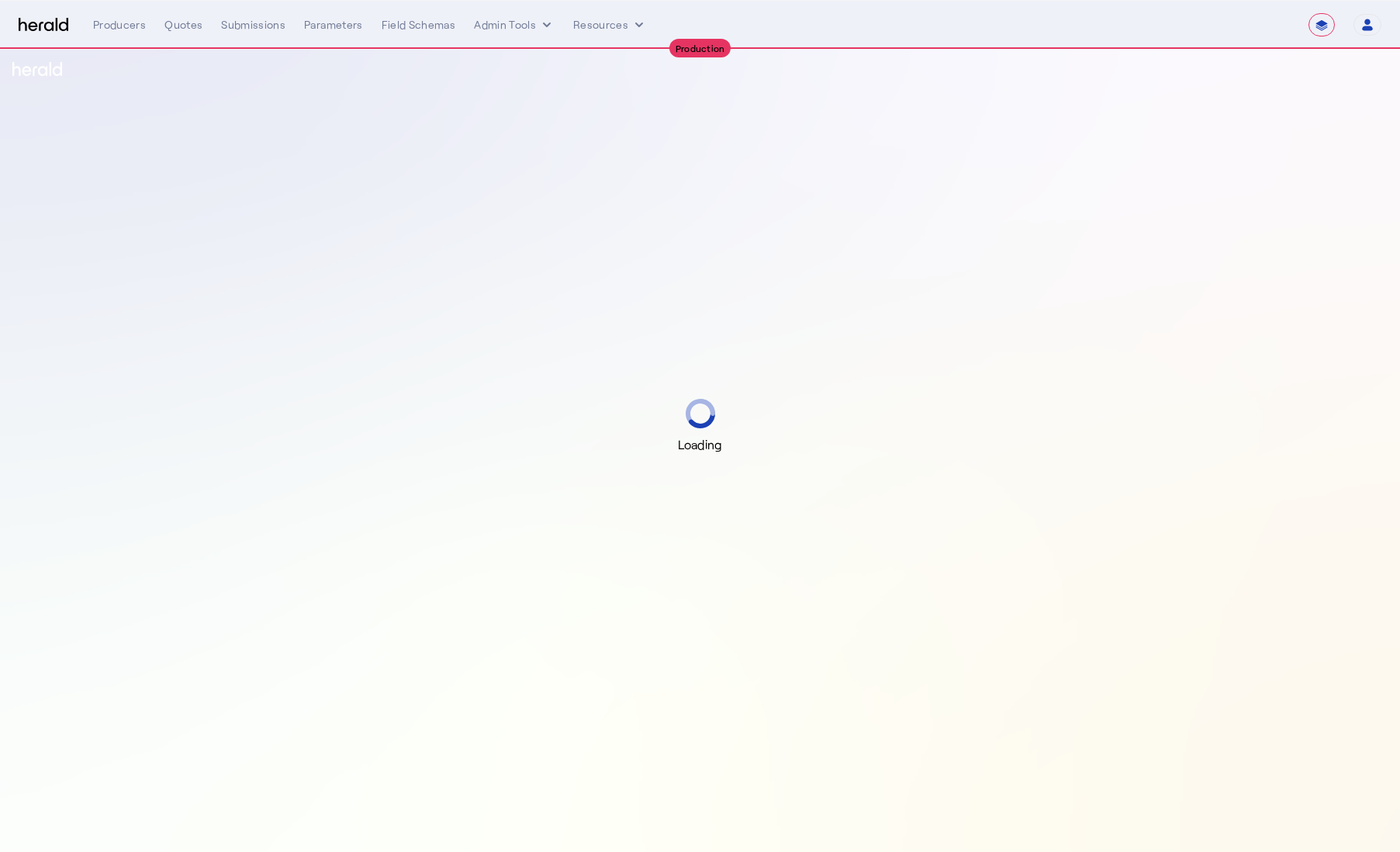
select select "**********"
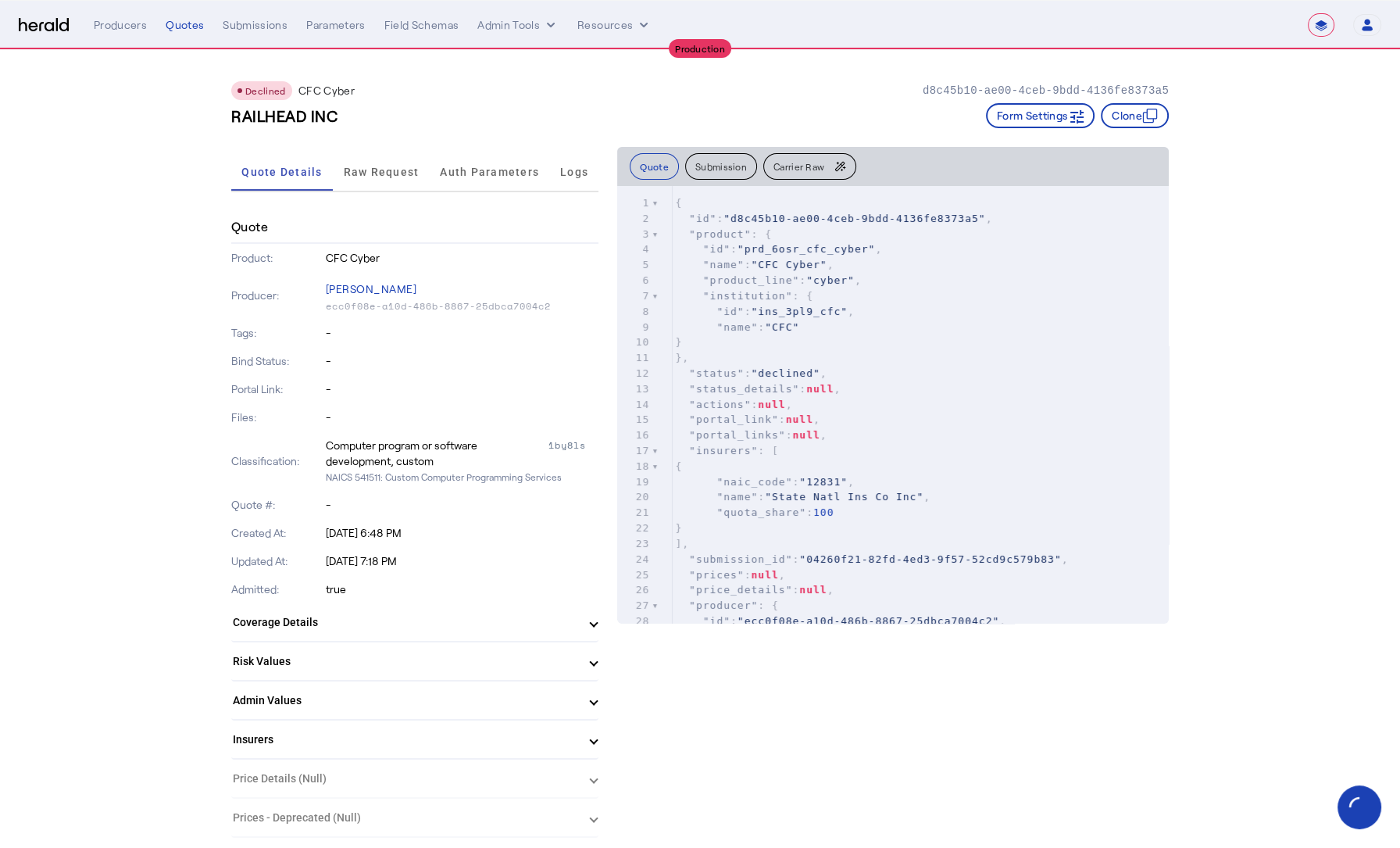
click at [338, 666] on mat-panel-title "Risk Values" at bounding box center [404, 661] width 345 height 16
